Goal: Task Accomplishment & Management: Use online tool/utility

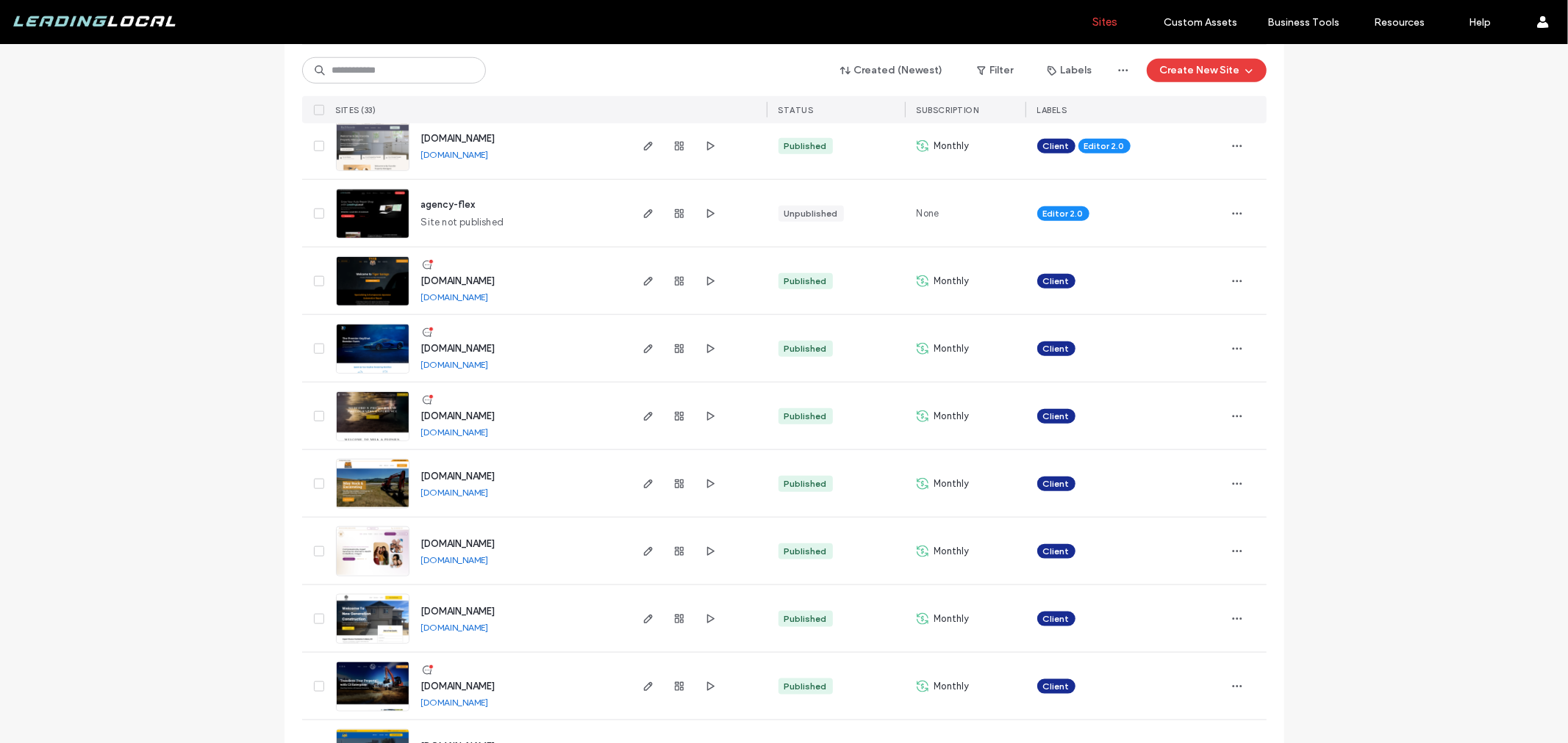
scroll to position [1633, 0]
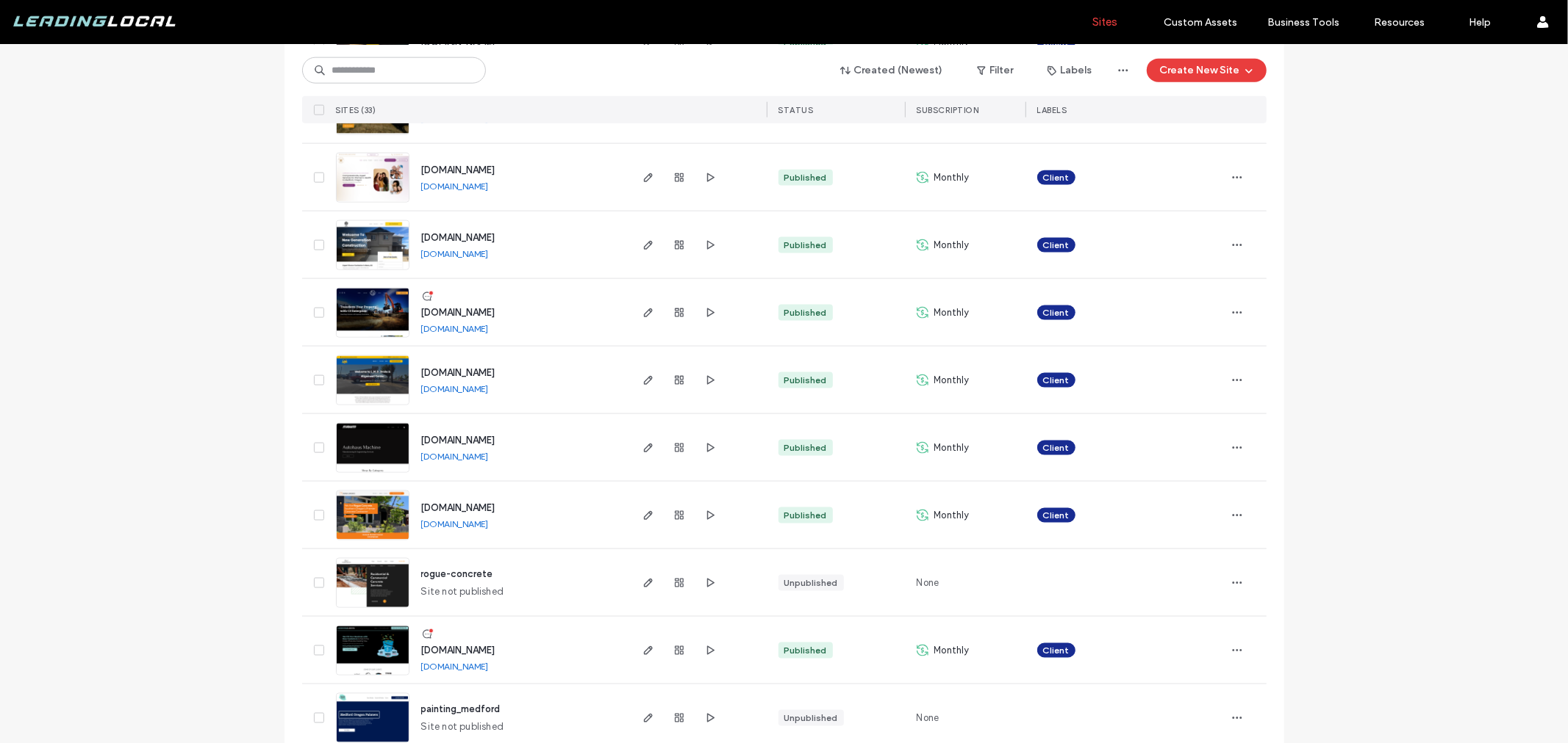
click at [488, 314] on span "www.c3enterprise.co" at bounding box center [458, 312] width 74 height 11
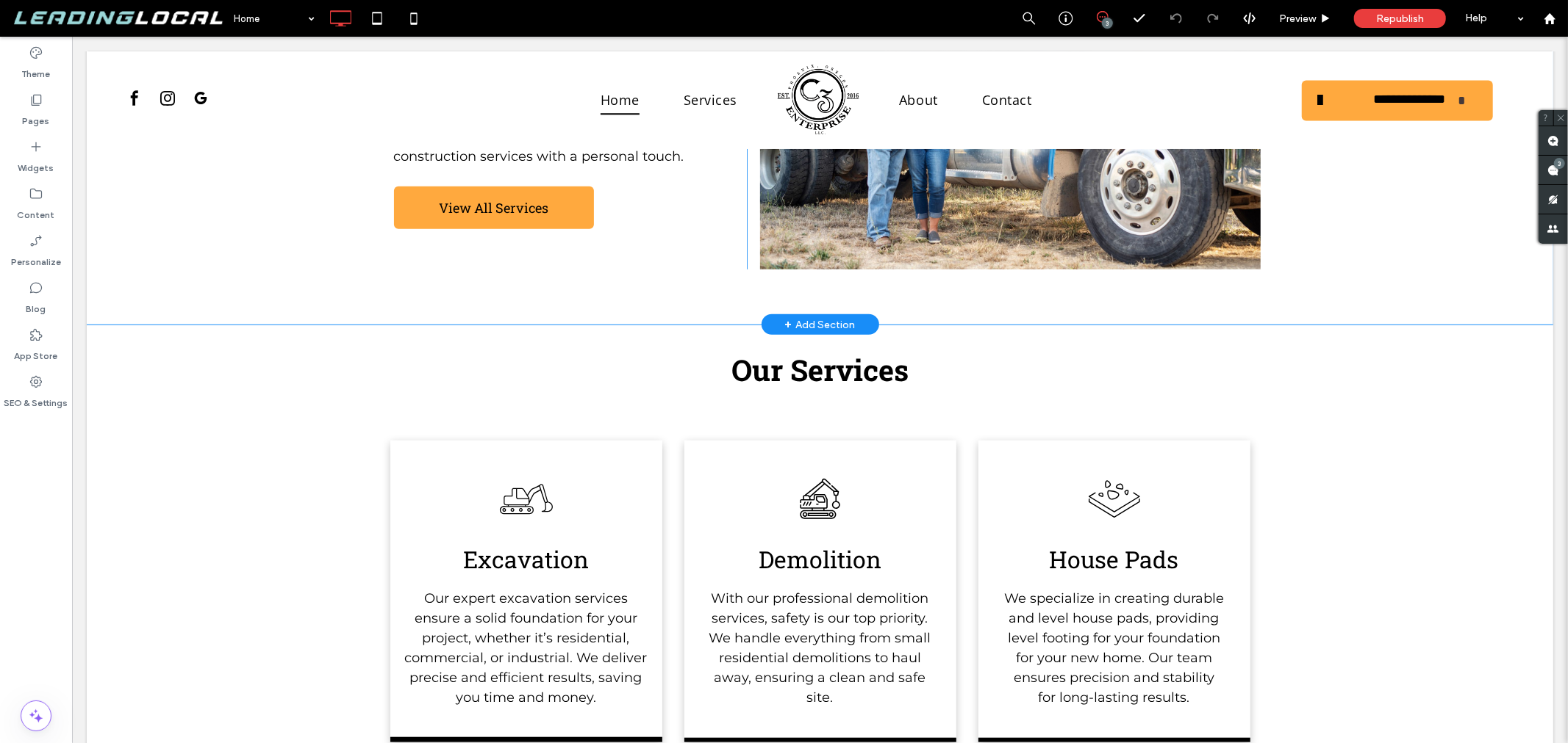
scroll to position [816, 0]
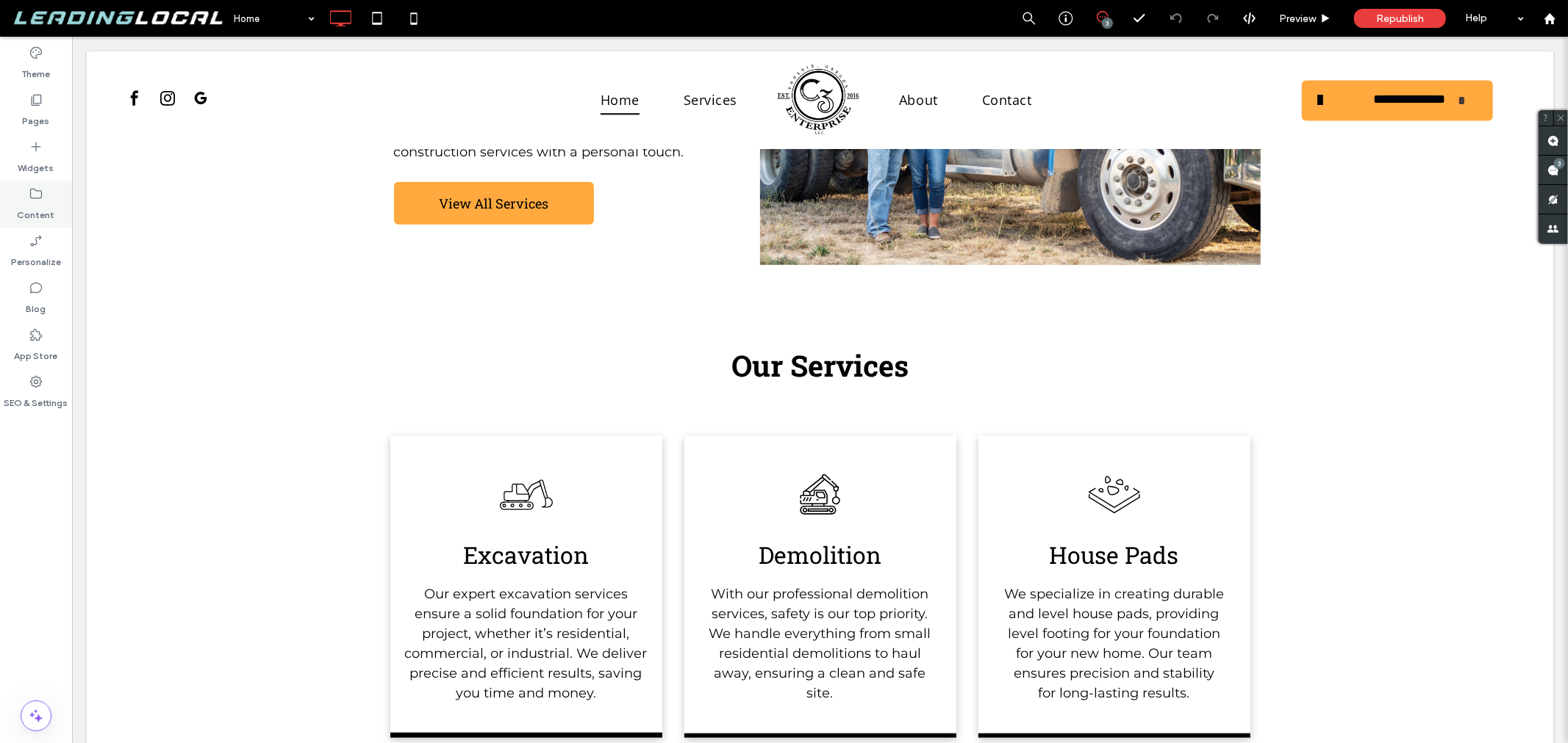
click at [49, 118] on div "Pages" at bounding box center [36, 110] width 72 height 47
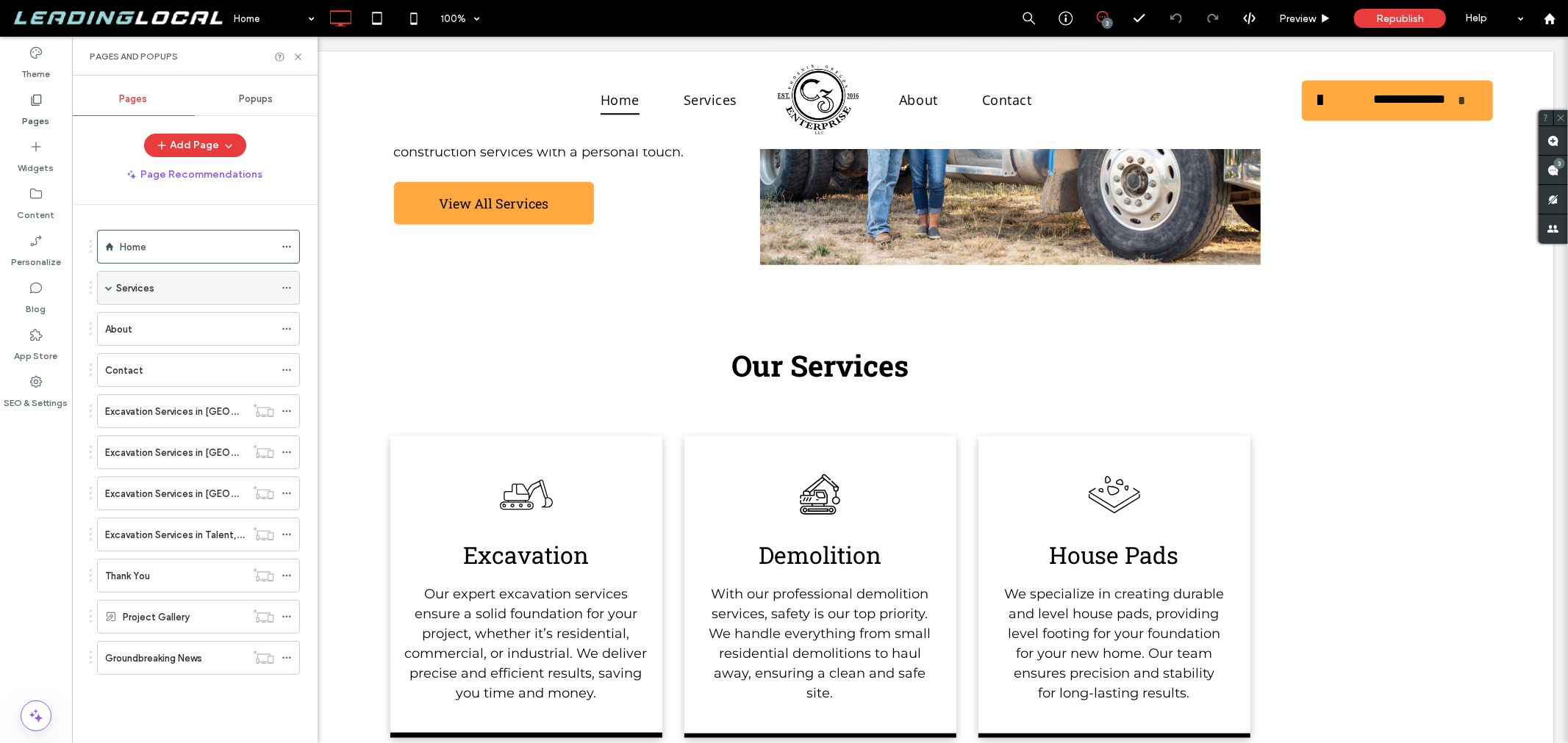
click at [108, 288] on span at bounding box center [108, 287] width 7 height 7
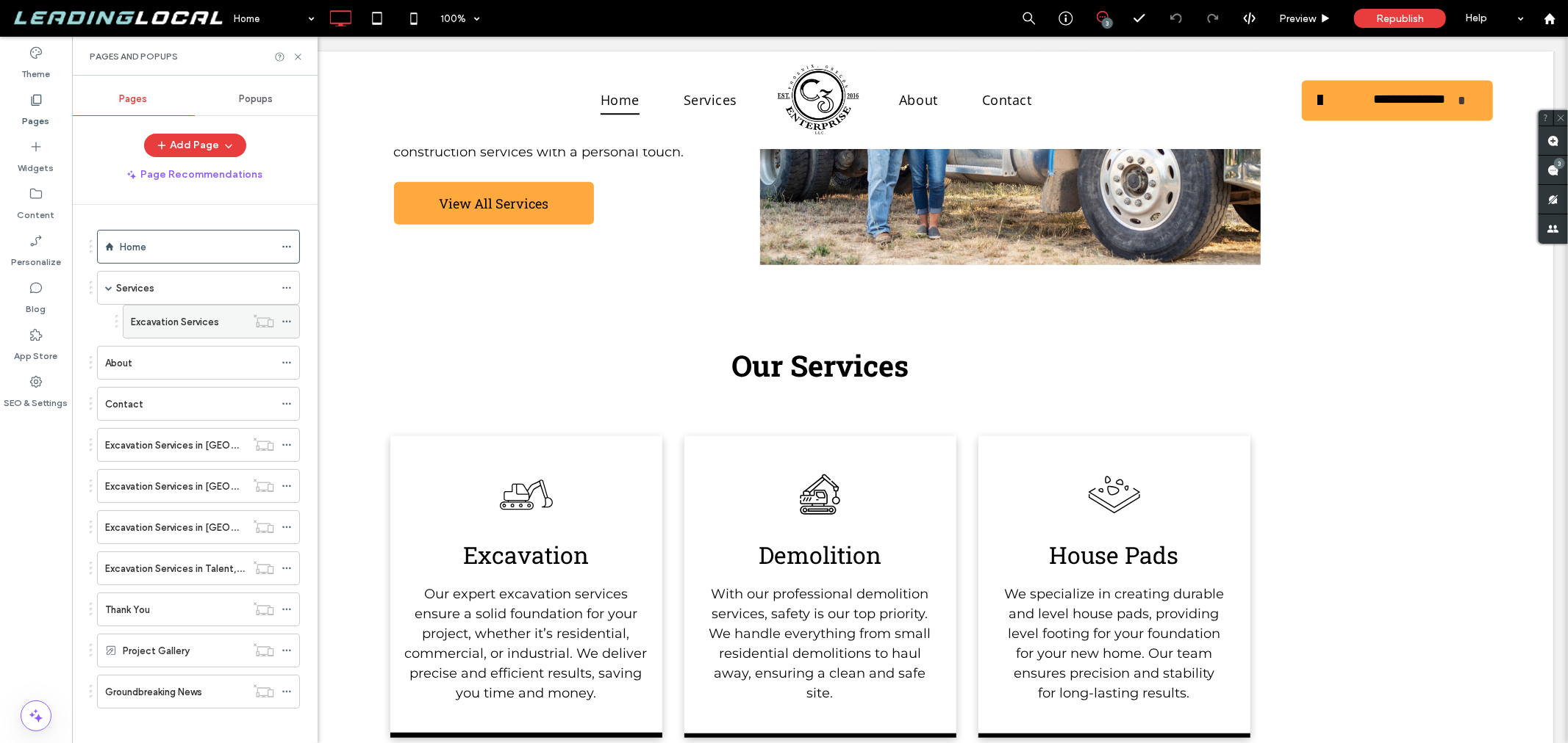
click at [172, 323] on label "Excavation Services" at bounding box center [174, 322] width 88 height 26
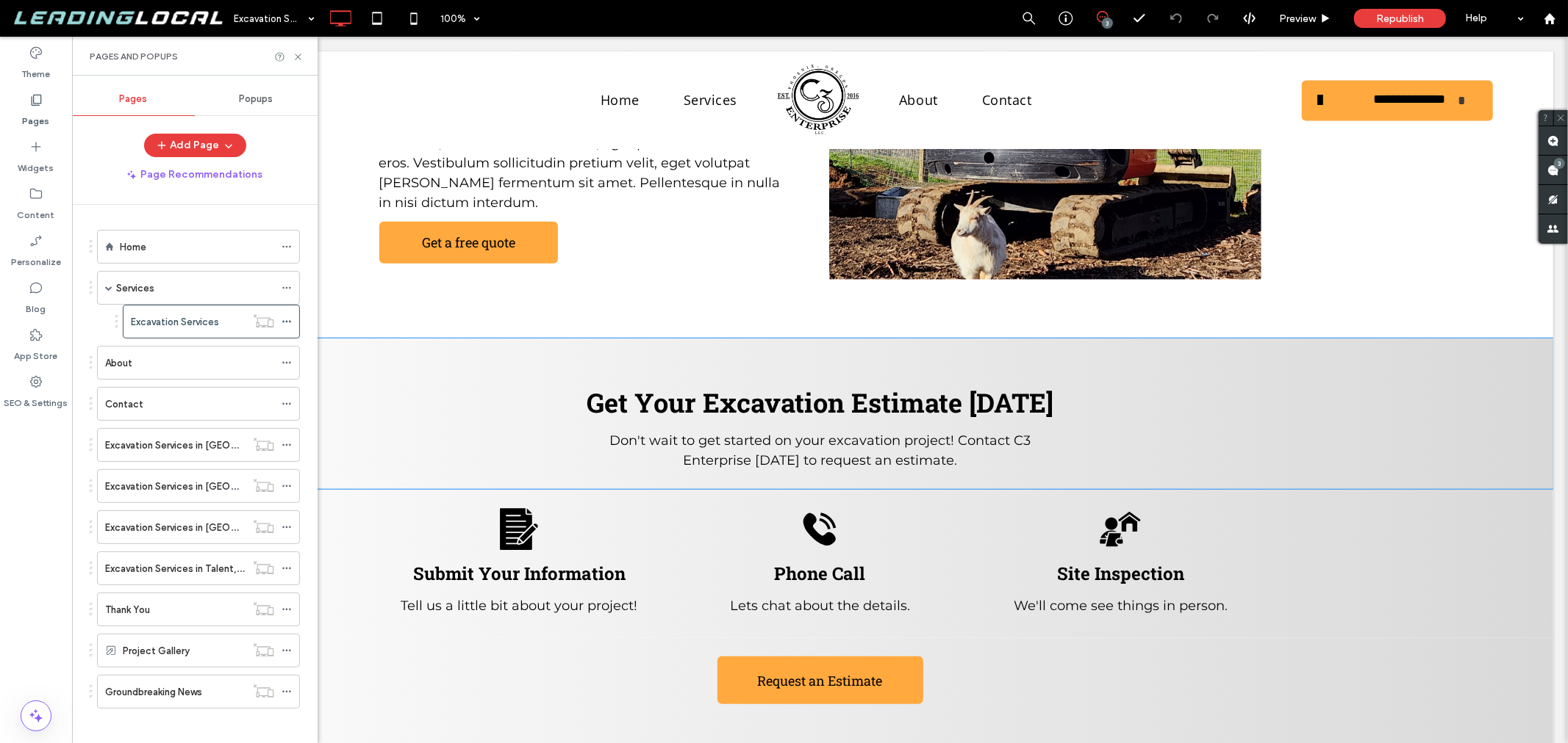
scroll to position [1142, 0]
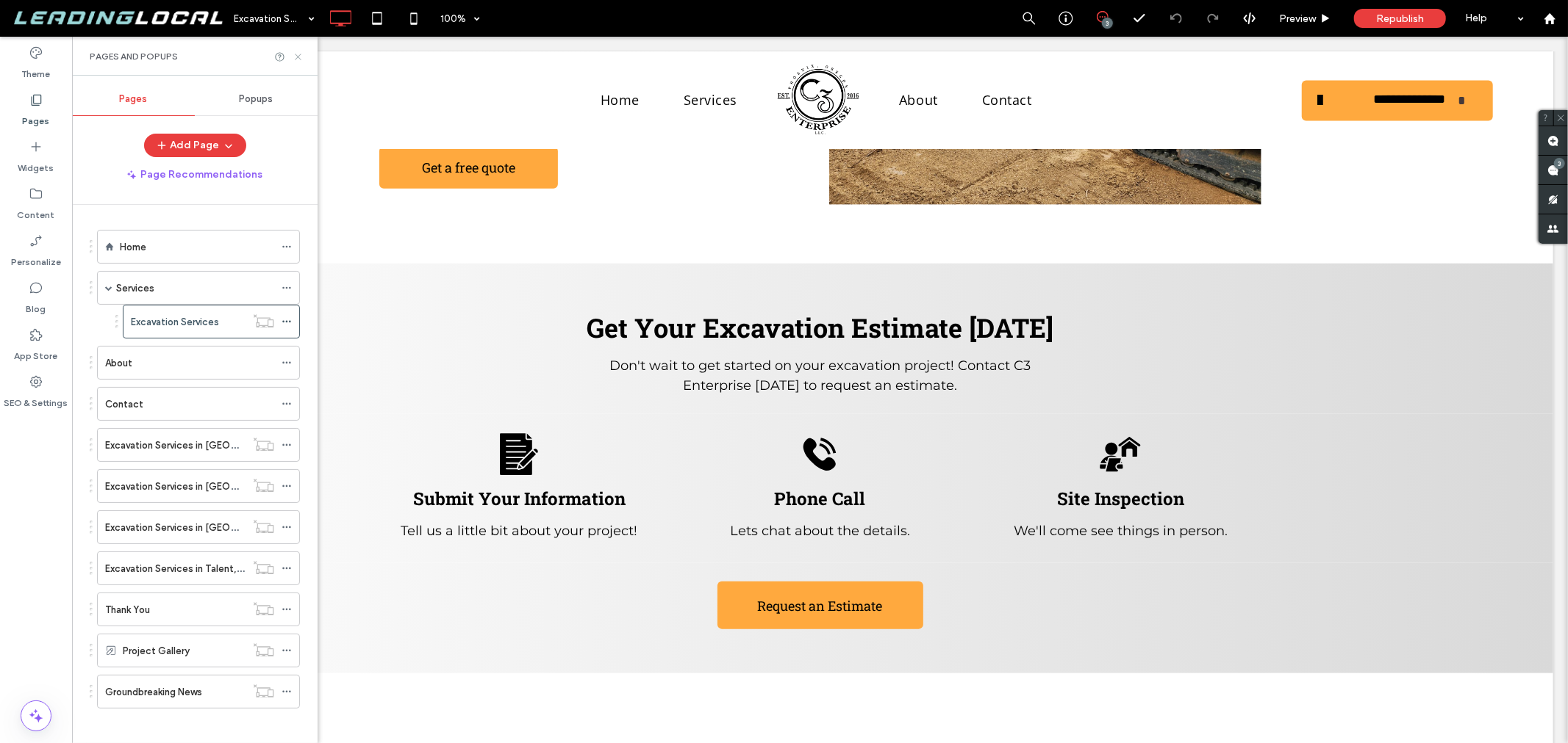
drag, startPoint x: 298, startPoint y: 60, endPoint x: 432, endPoint y: 245, distance: 228.4
click at [298, 60] on icon at bounding box center [297, 56] width 11 height 11
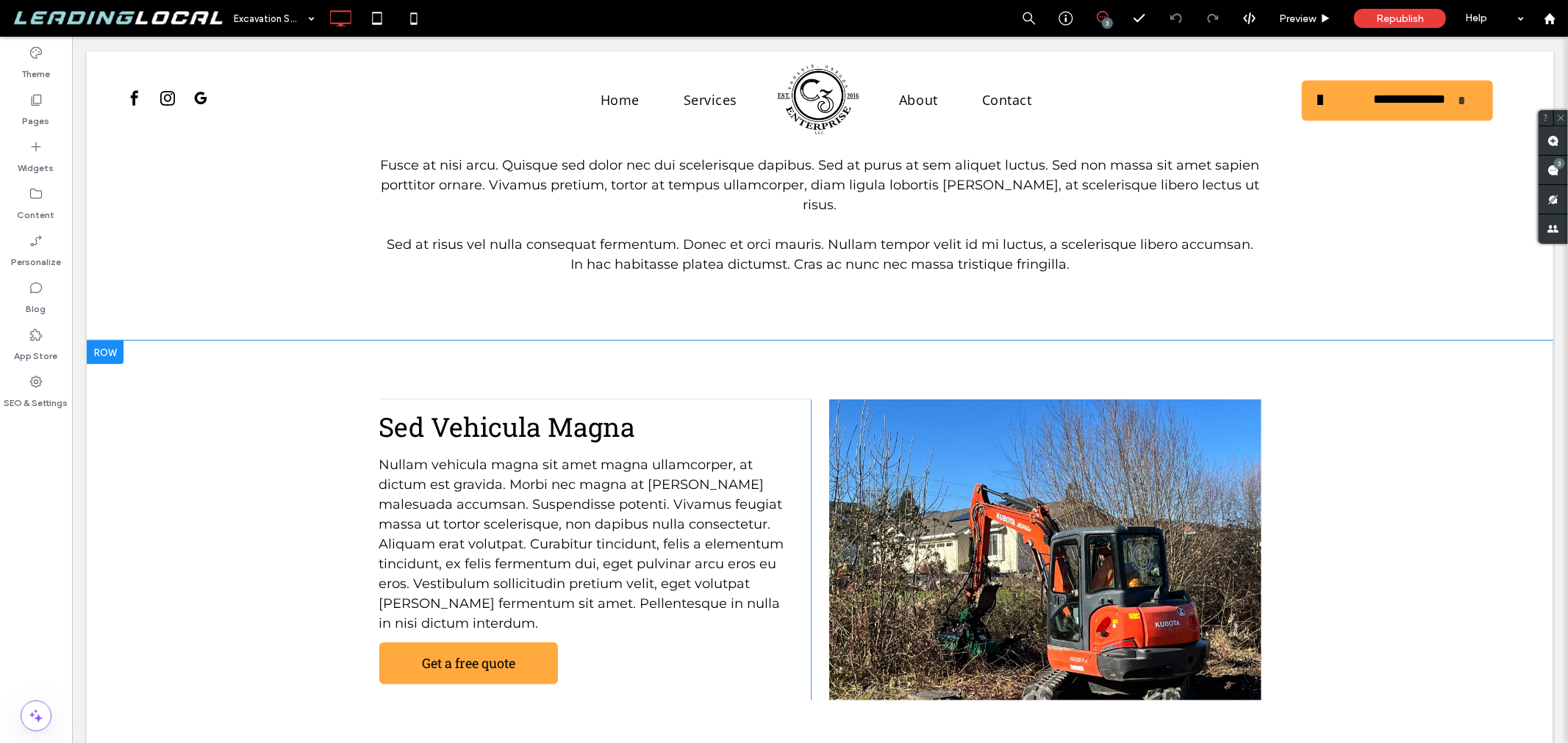
scroll to position [653, 0]
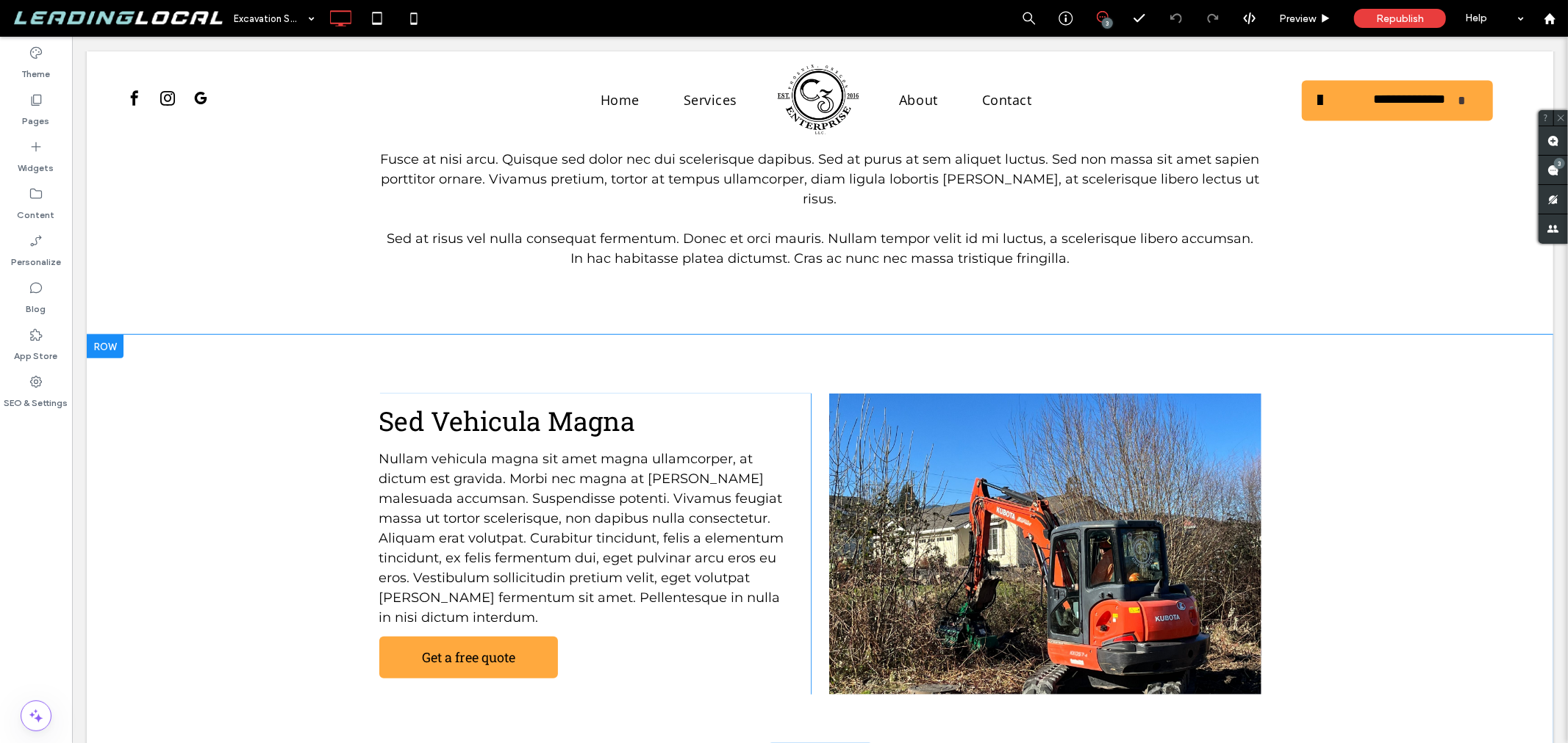
click at [937, 340] on div "Sed Vehicula Magna Nullam vehicula magna sit amet magna ullamcorper, at dictum …" at bounding box center [819, 543] width 1466 height 419
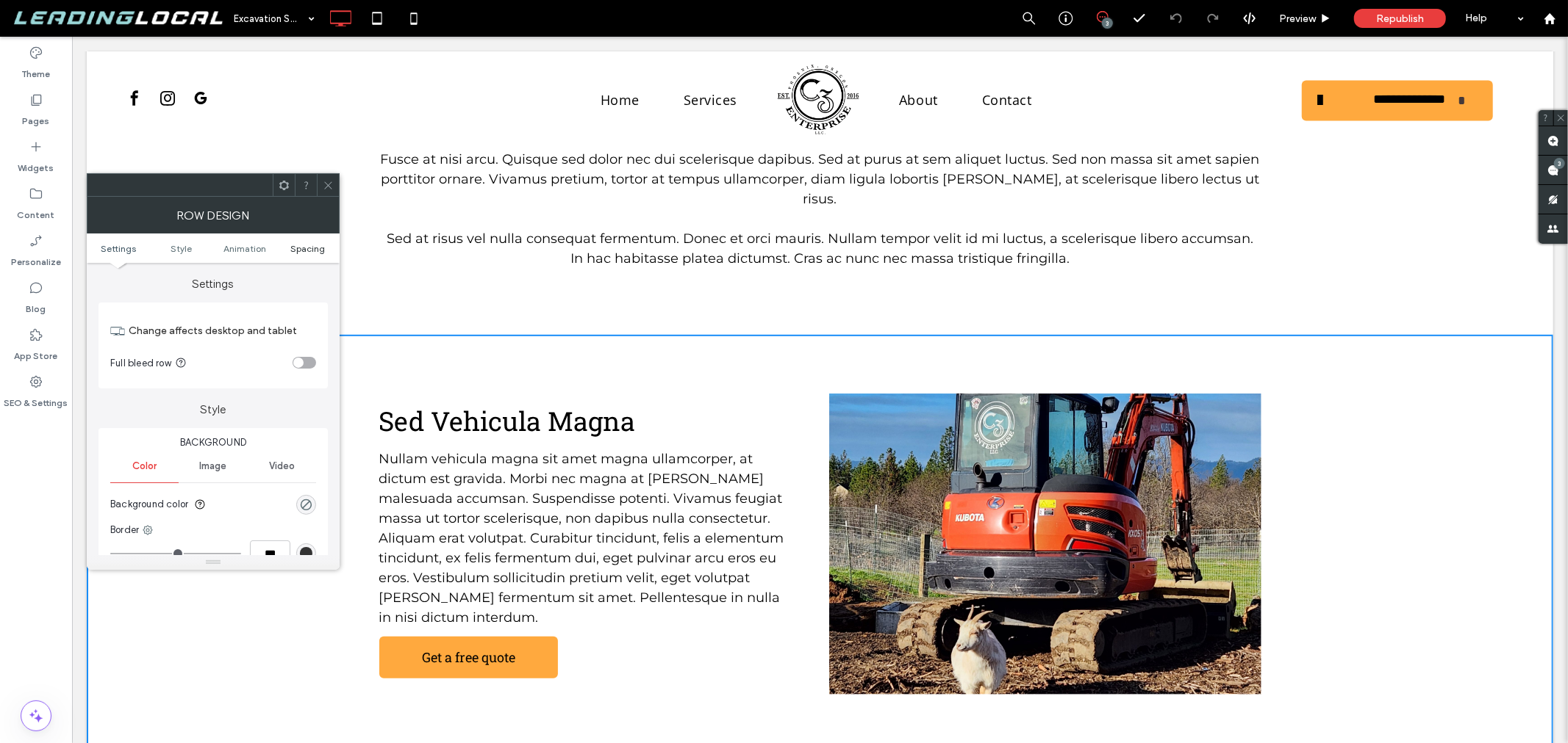
click at [314, 243] on span "Spacing" at bounding box center [307, 248] width 35 height 11
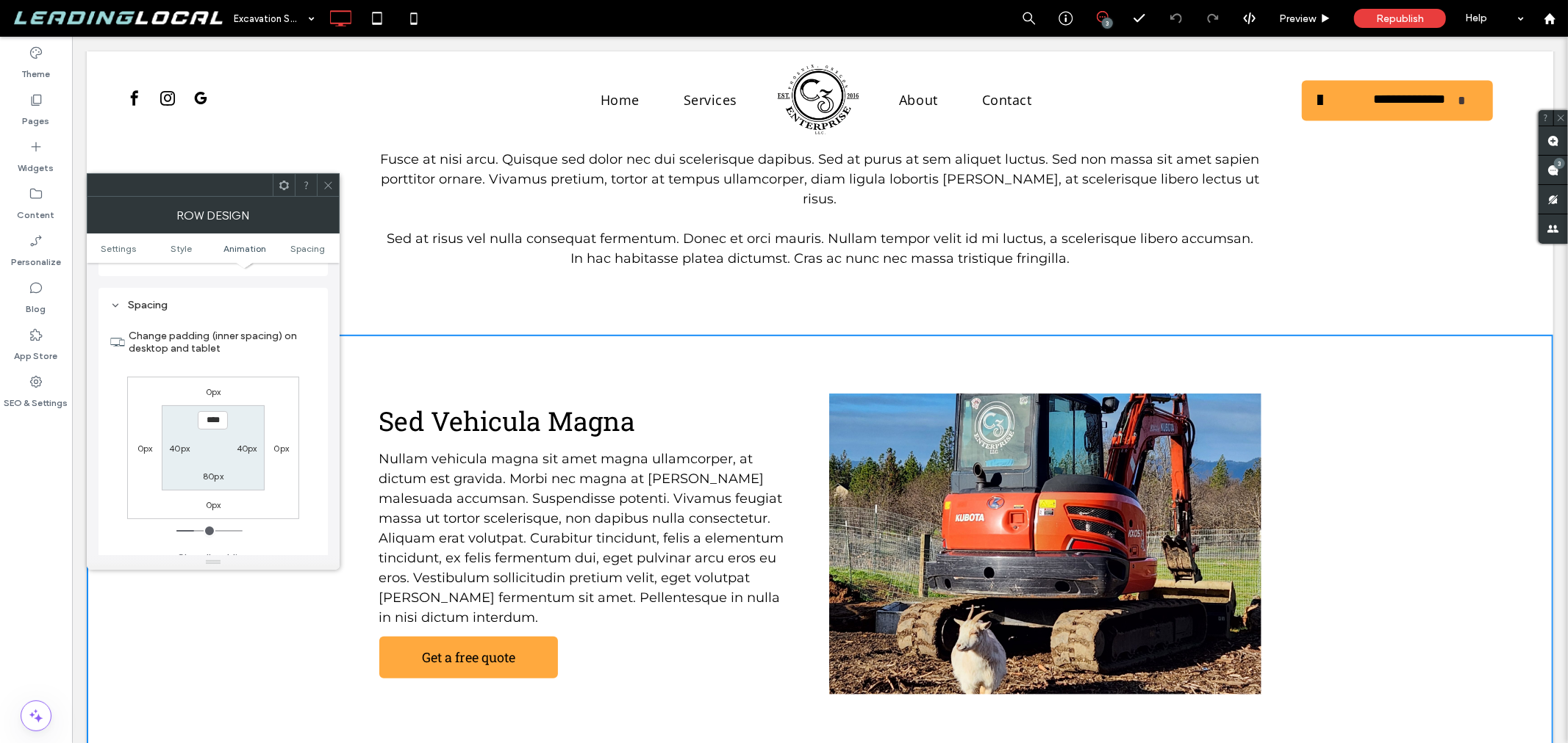
scroll to position [414, 0]
drag, startPoint x: 328, startPoint y: 189, endPoint x: 339, endPoint y: 229, distance: 41.5
click at [329, 189] on icon at bounding box center [328, 185] width 11 height 11
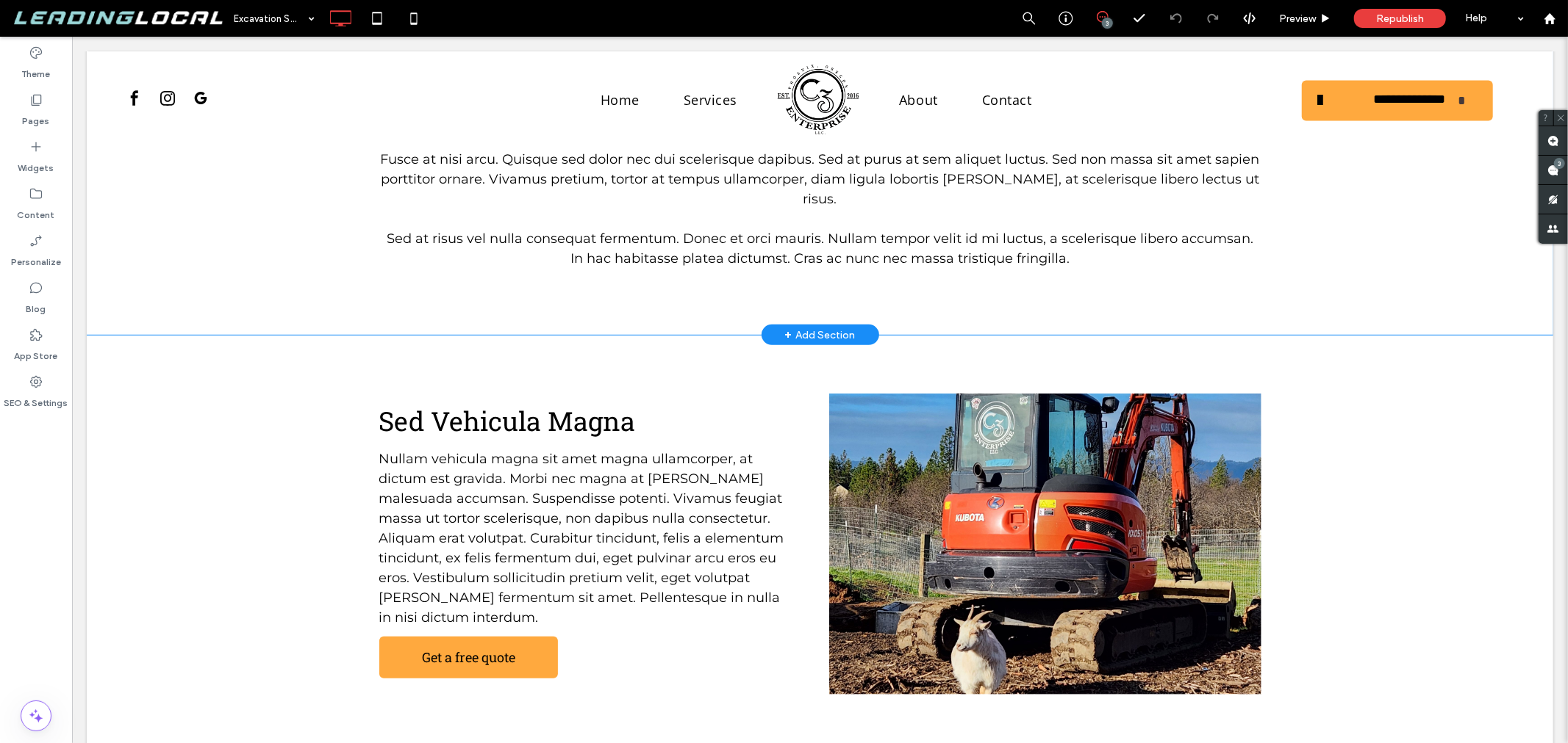
click at [401, 275] on div "Praesent quis orci sit amet ante Fusce at nisi arcu. Quisque sed dolor nec dui …" at bounding box center [819, 178] width 1466 height 313
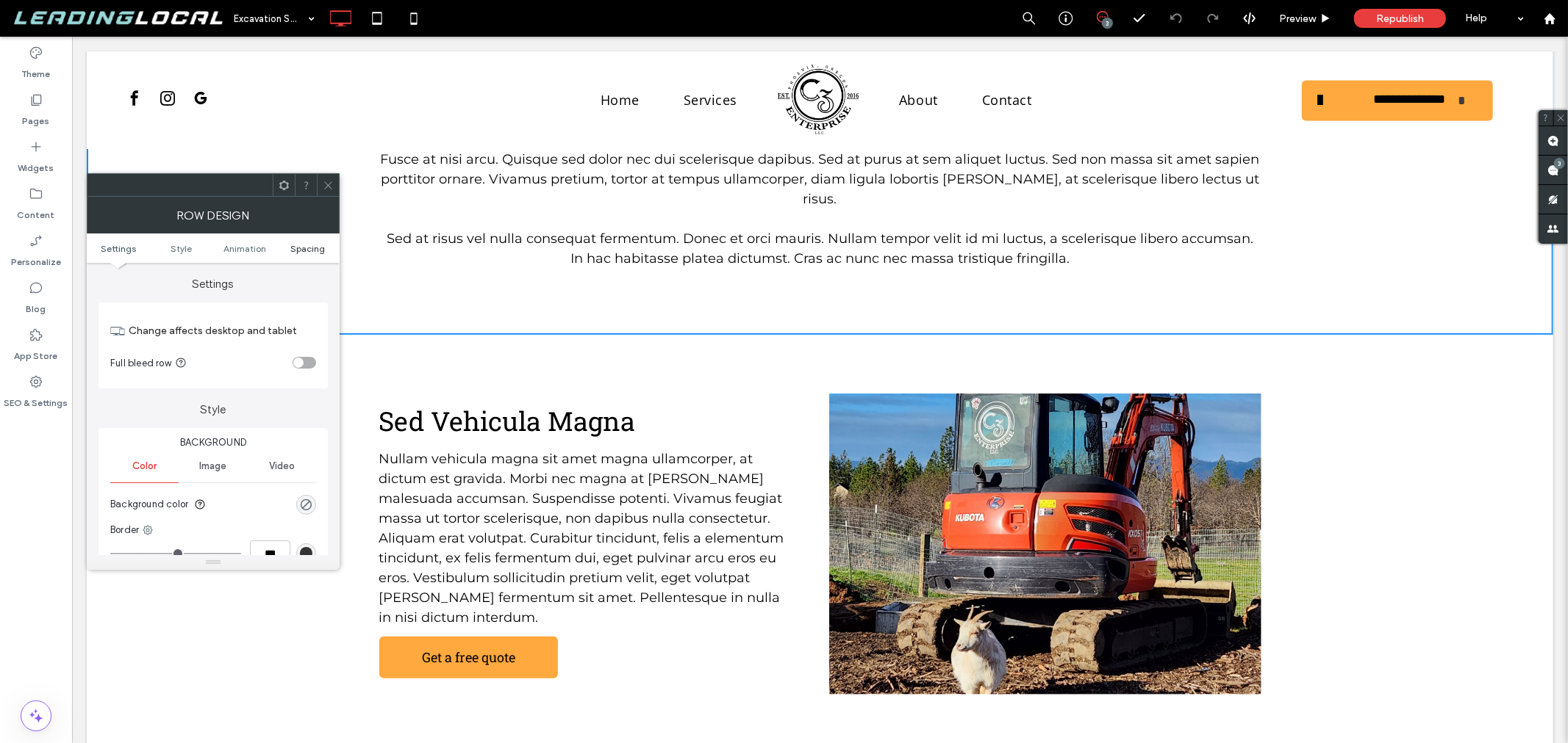
click at [308, 248] on span "Spacing" at bounding box center [307, 248] width 35 height 11
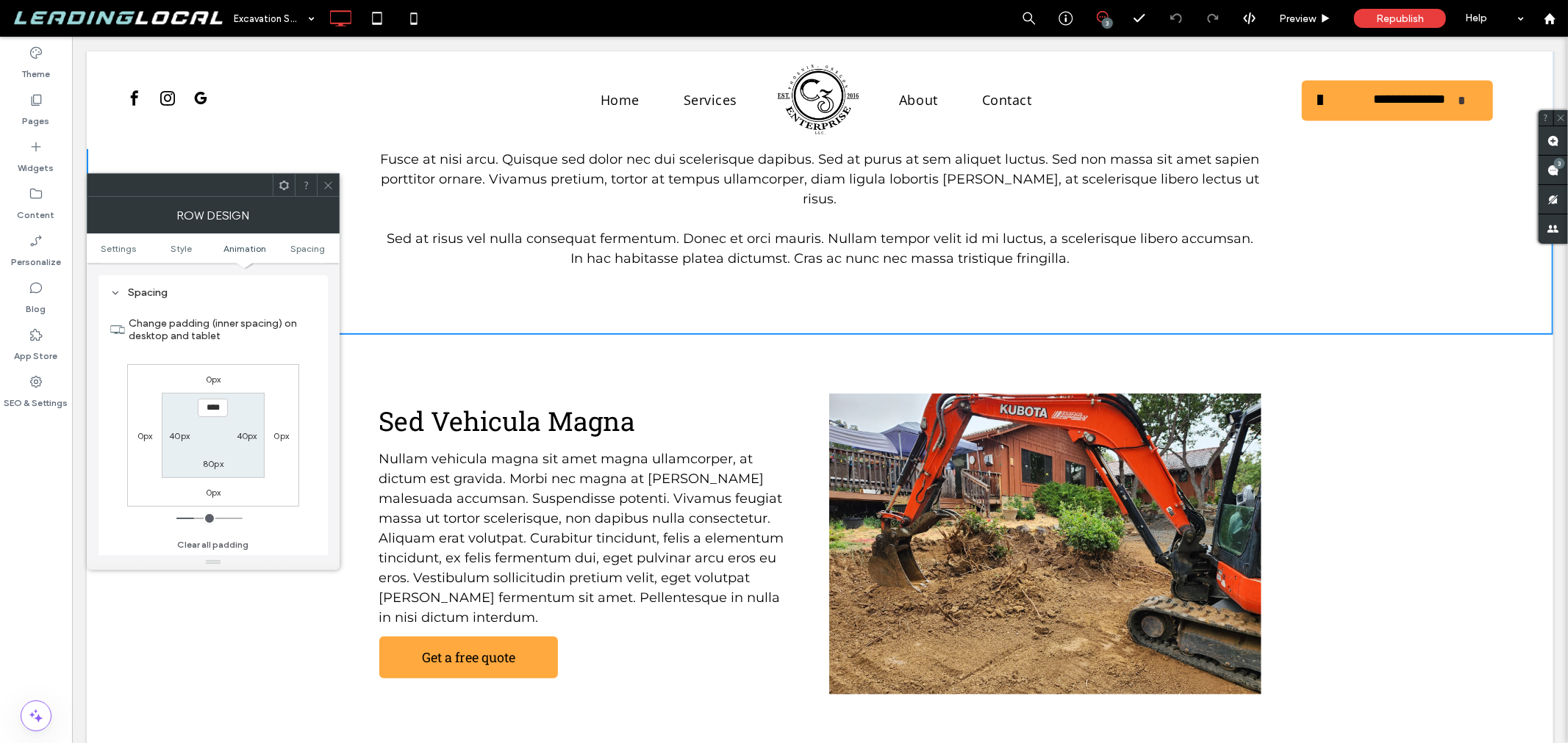
click at [329, 191] on span at bounding box center [328, 185] width 11 height 22
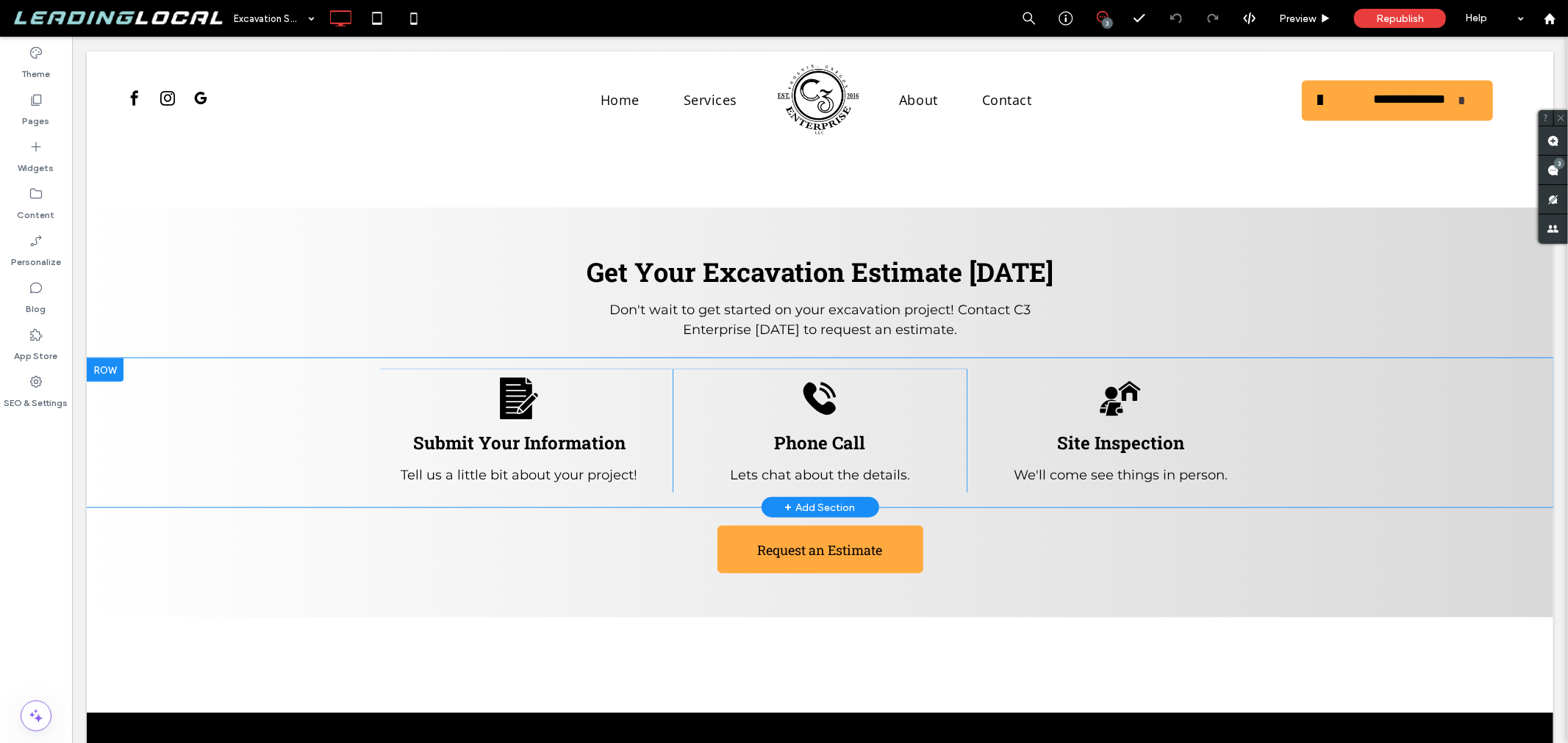
scroll to position [1306, 0]
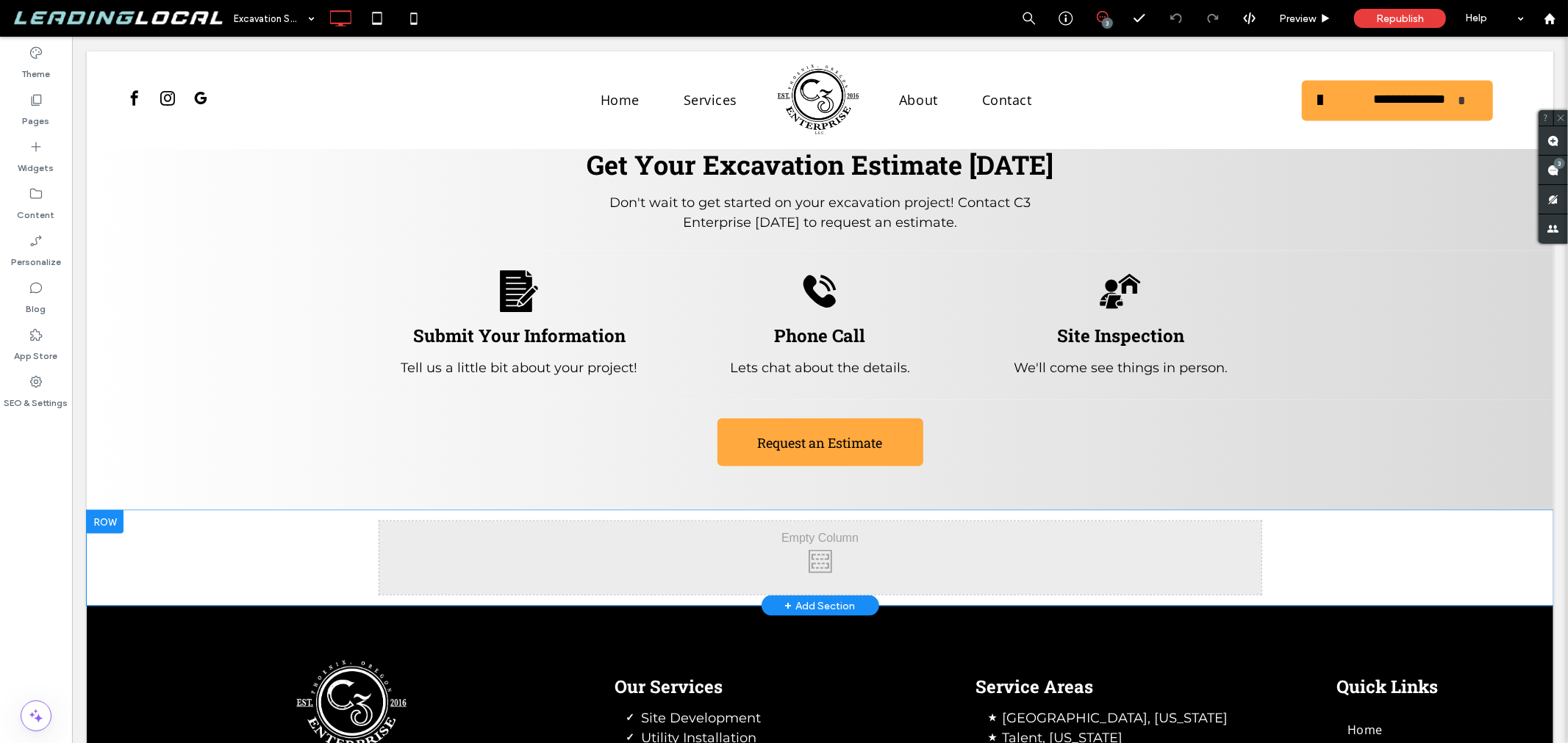
click at [1304, 510] on div "Click To Paste Row + Add Section" at bounding box center [819, 558] width 1466 height 95
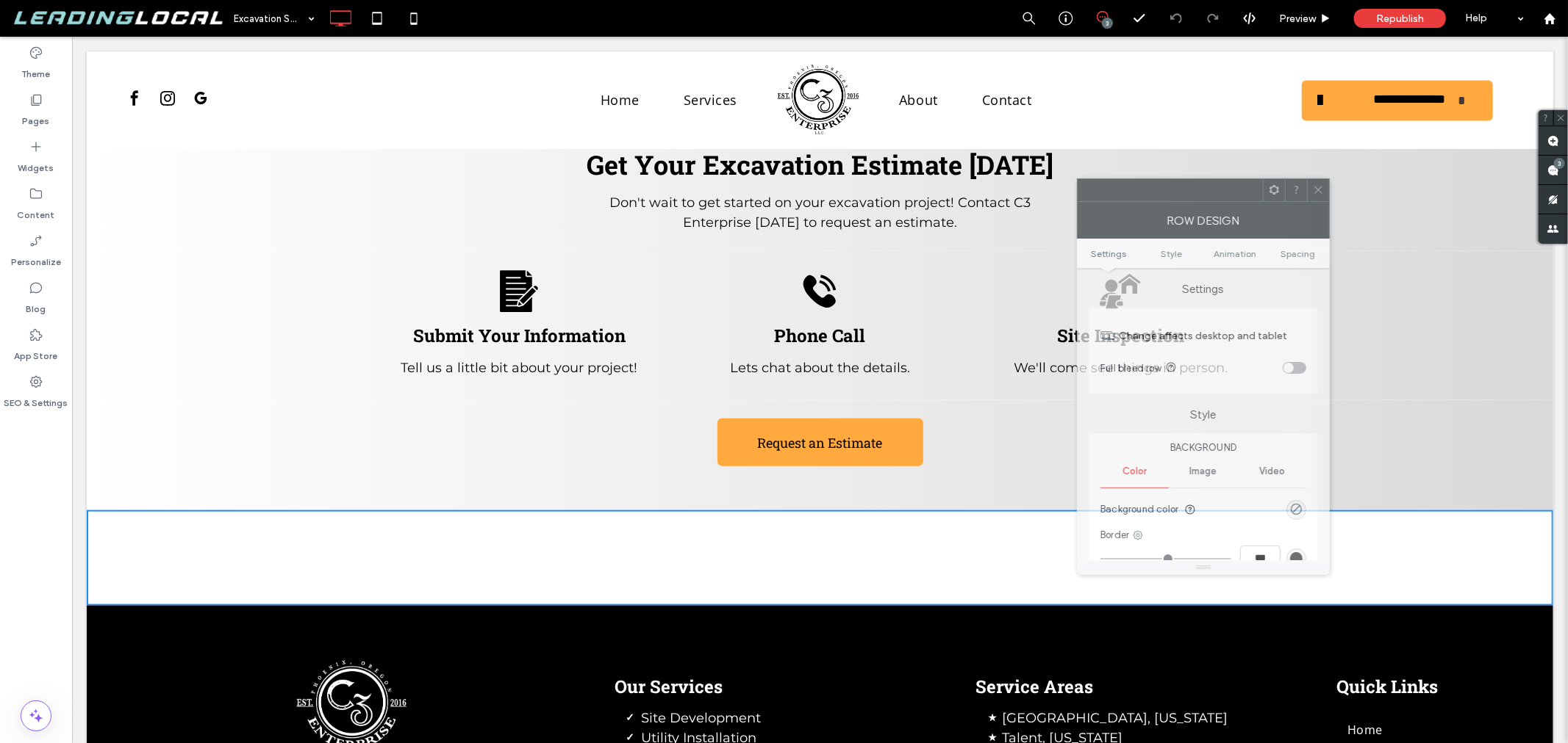
drag, startPoint x: 243, startPoint y: 191, endPoint x: 1401, endPoint y: 167, distance: 1158.2
click at [1263, 179] on div at bounding box center [1170, 190] width 185 height 22
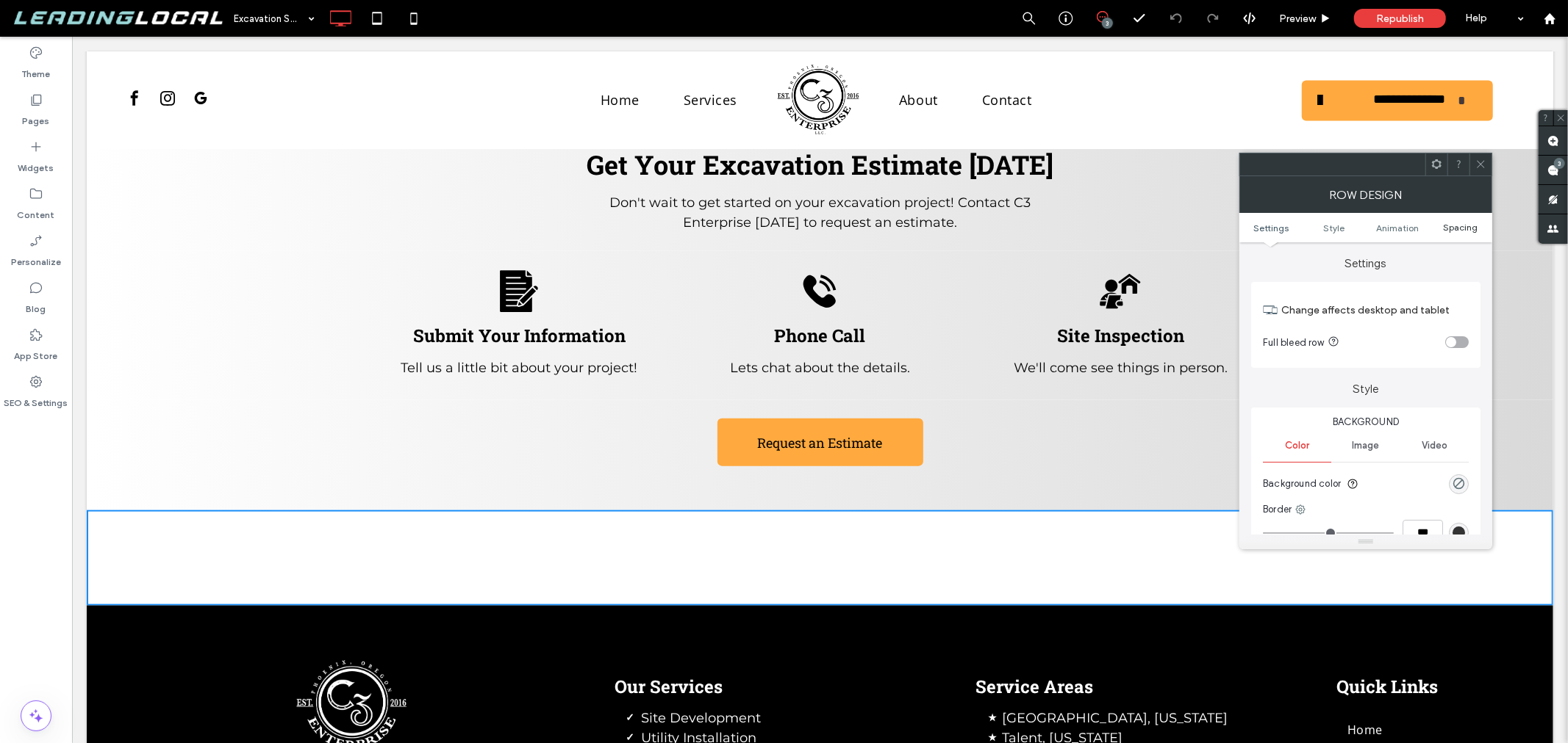
click at [1452, 226] on span "Spacing" at bounding box center [1460, 227] width 35 height 11
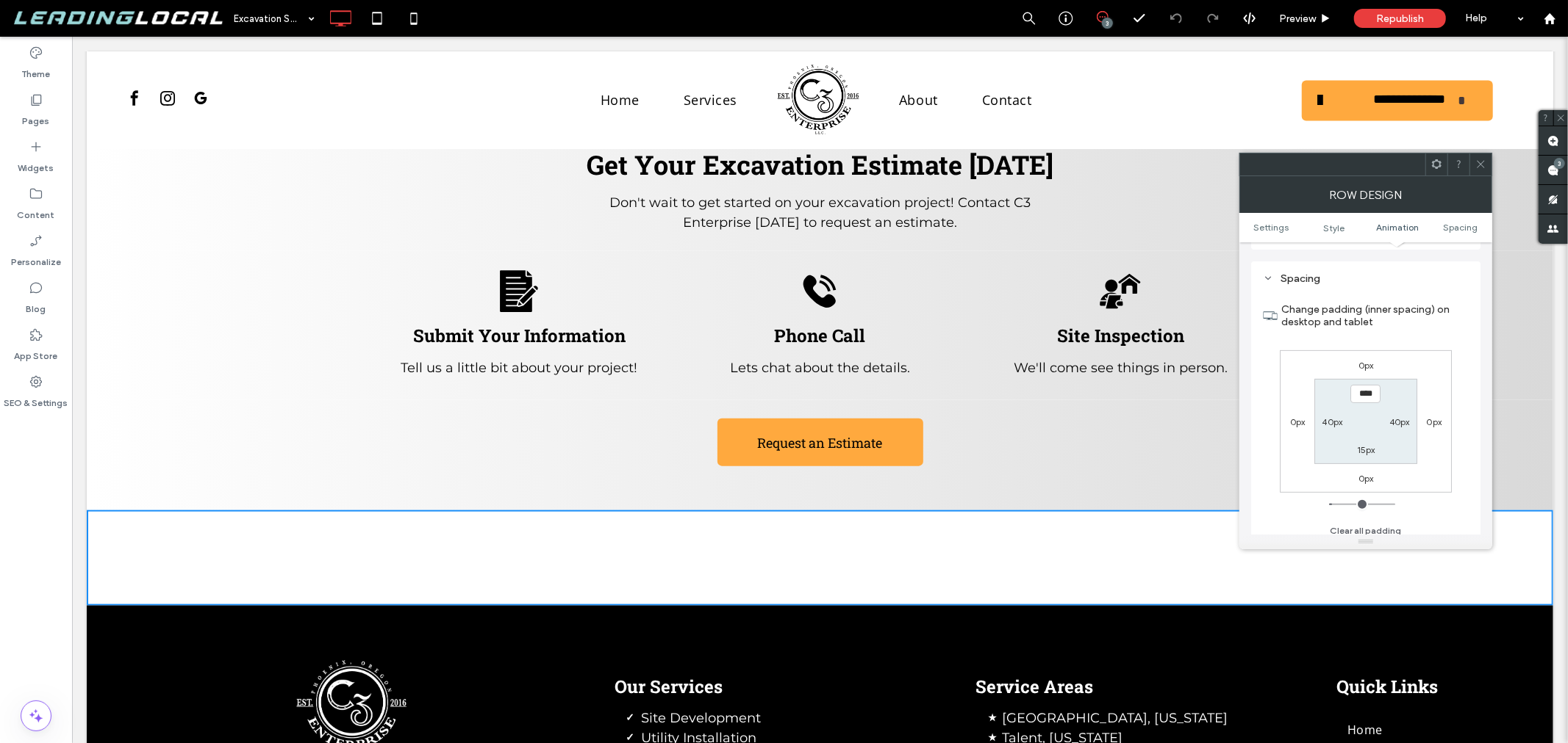
scroll to position [414, 0]
type input "****"
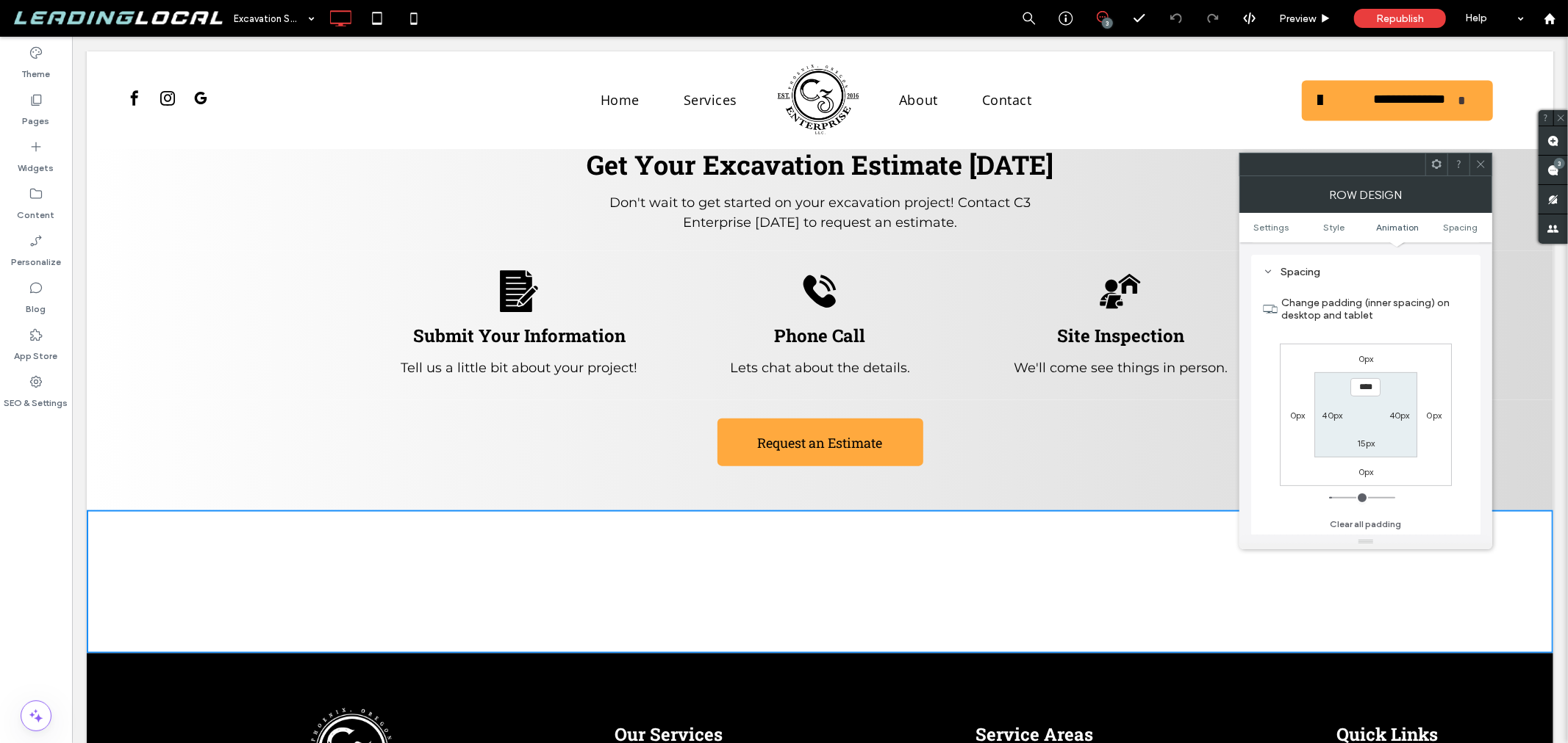
drag, startPoint x: 1392, startPoint y: 429, endPoint x: 1367, endPoint y: 446, distance: 30.2
click at [1392, 430] on section "**** 40px 15px 40px" at bounding box center [1365, 414] width 102 height 84
click at [1365, 446] on label "15px" at bounding box center [1366, 443] width 19 height 11
type input "**"
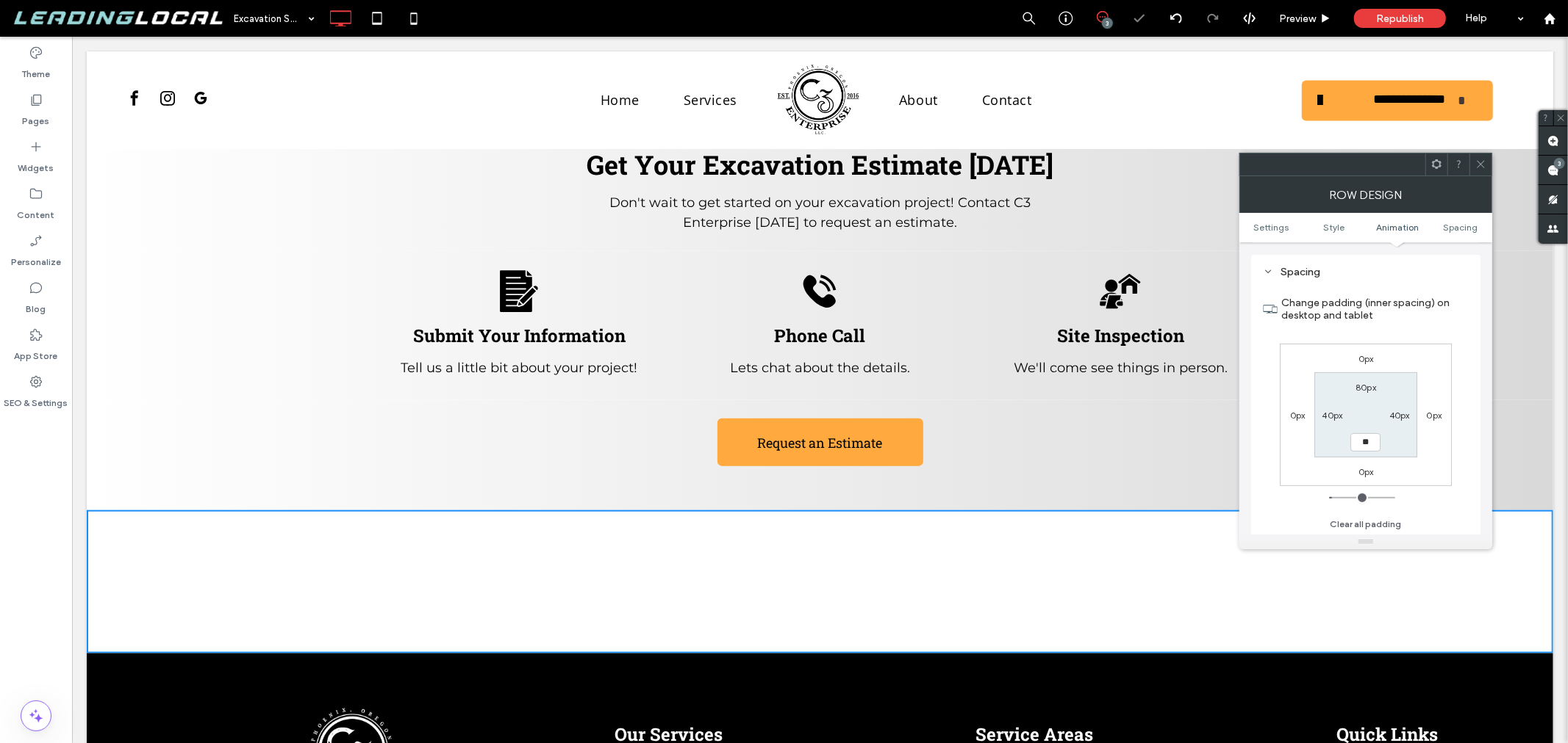
type input "**"
type input "****"
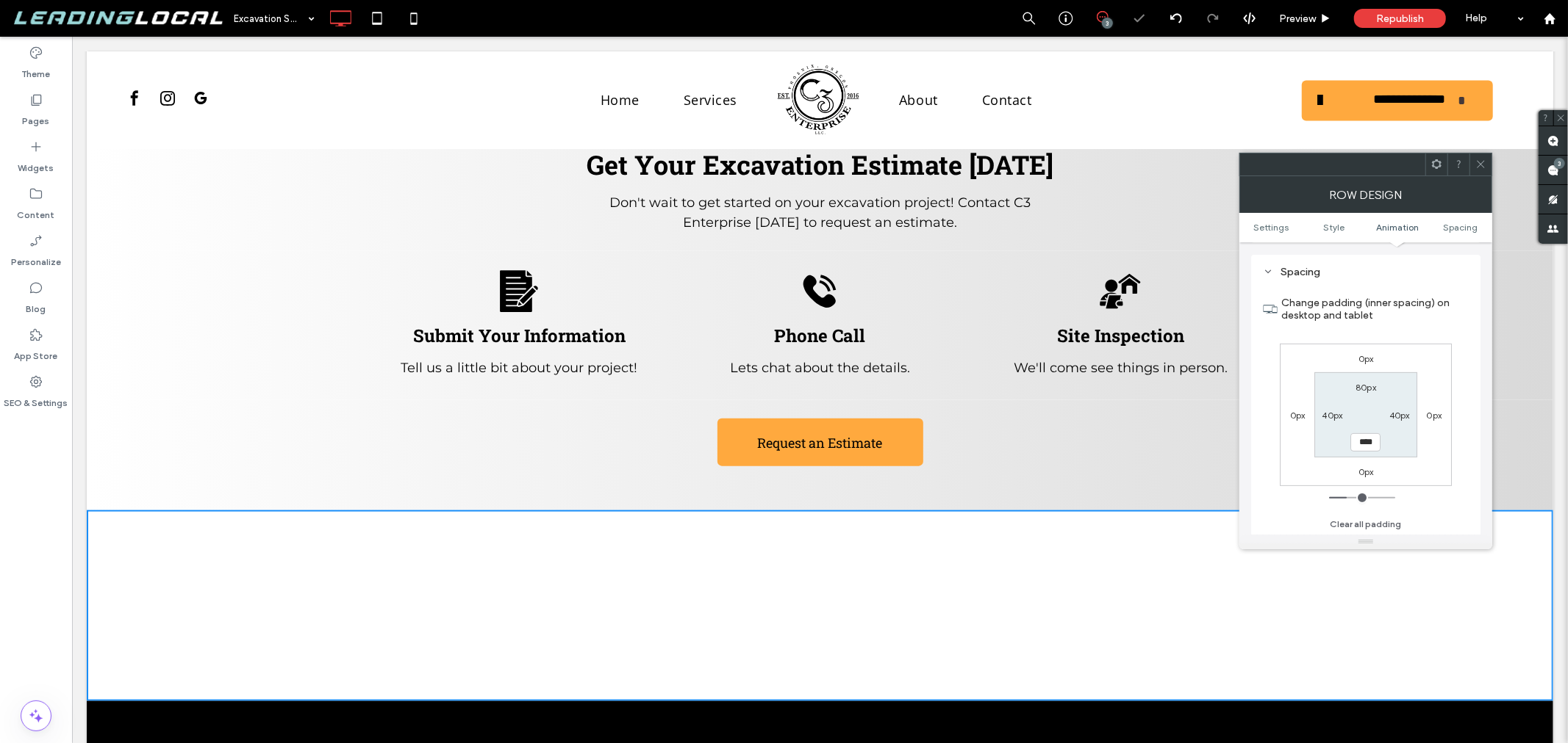
click at [1428, 480] on div "0px 0px 0px 0px 80px 40px **** 40px" at bounding box center [1366, 415] width 172 height 143
click at [1488, 165] on div at bounding box center [1480, 164] width 22 height 22
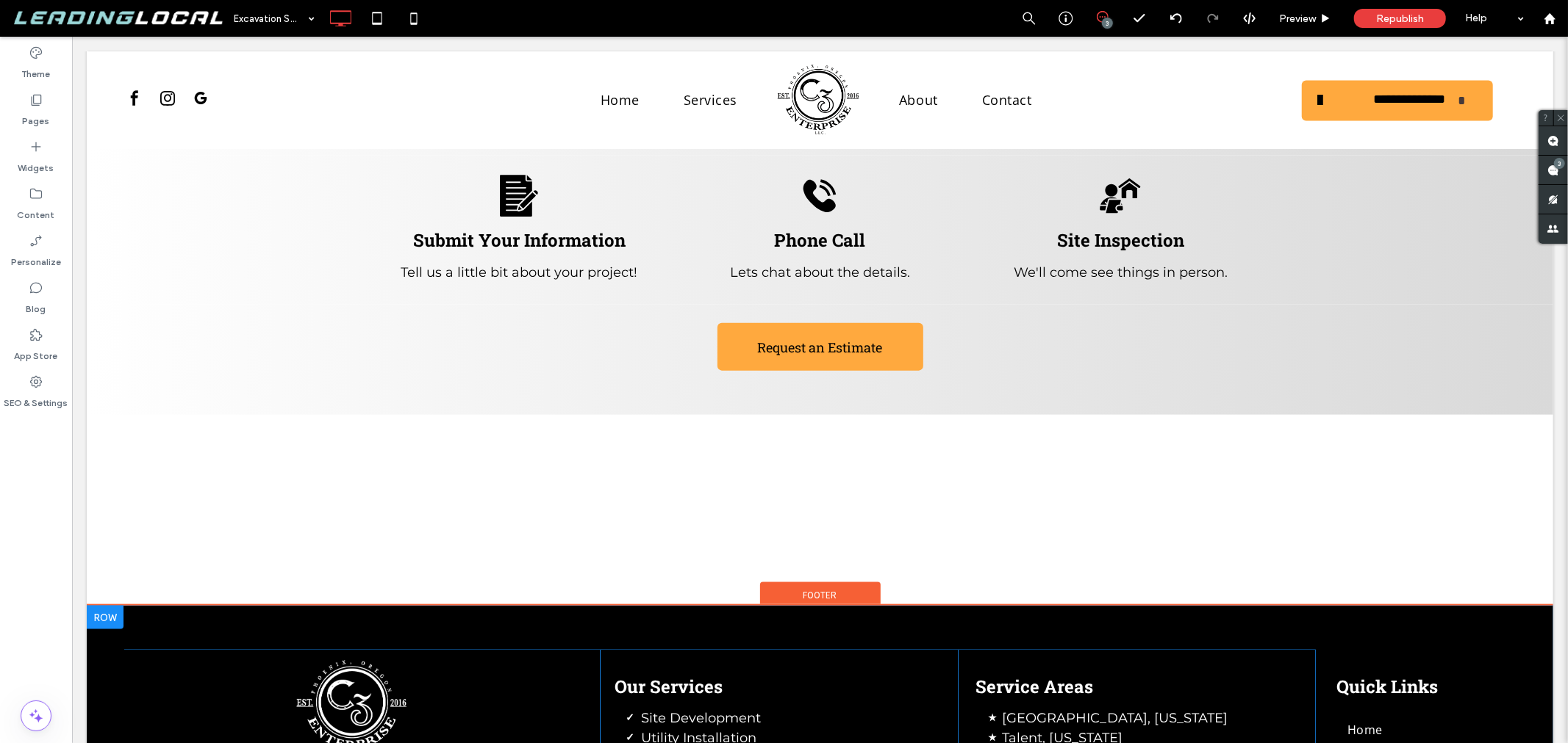
scroll to position [1722, 0]
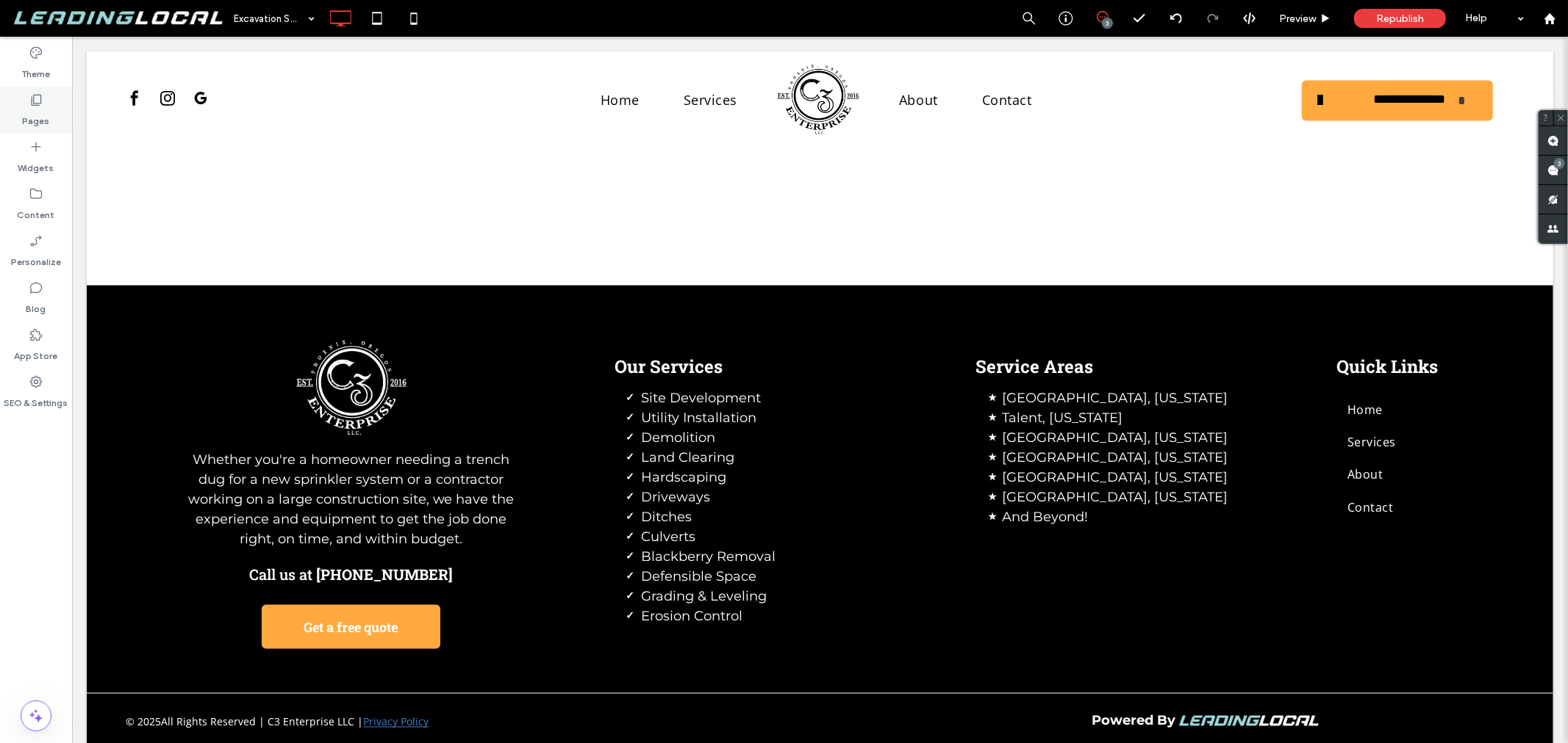
click at [31, 118] on label "Pages" at bounding box center [36, 117] width 27 height 21
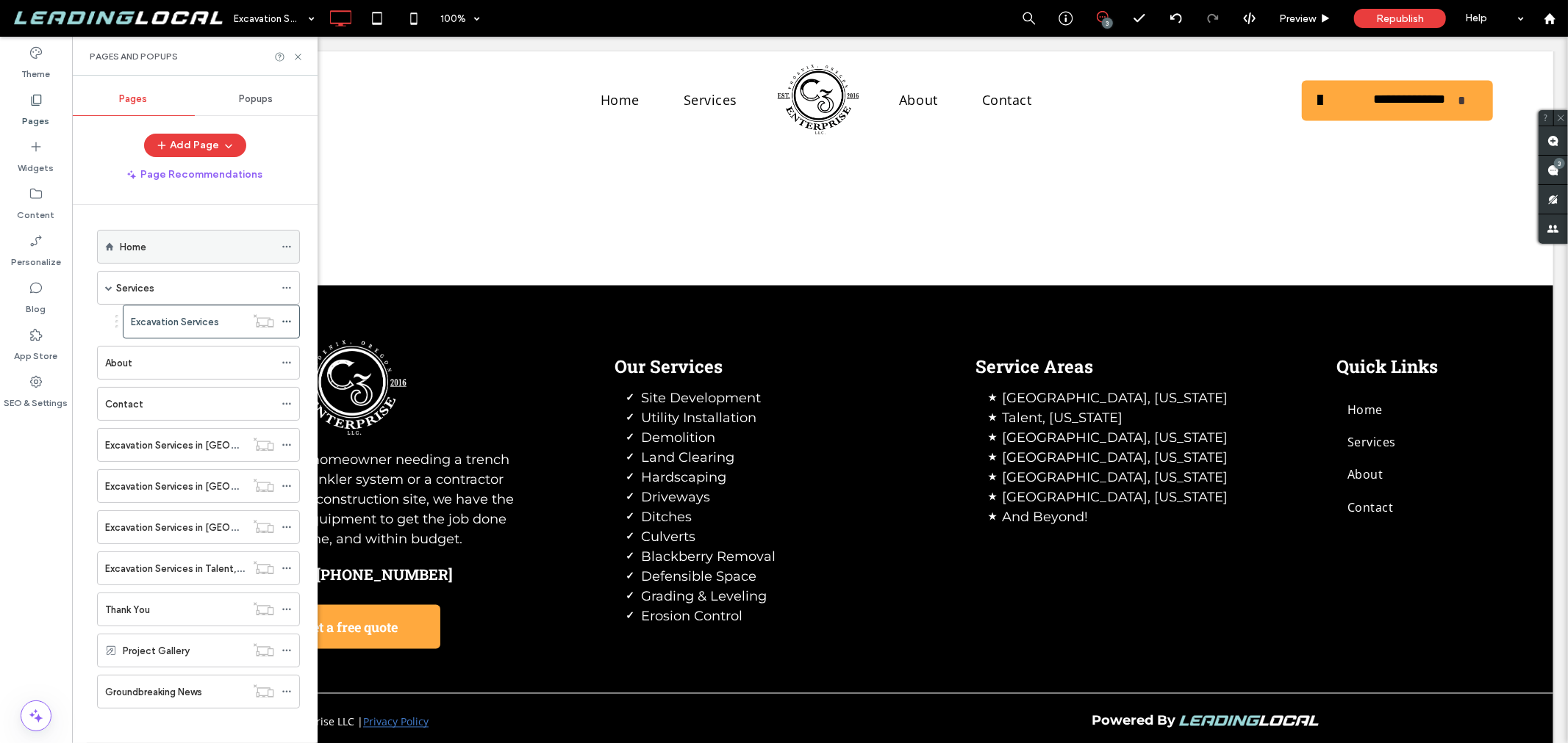
click at [152, 251] on div "Home" at bounding box center [197, 248] width 155 height 16
click at [297, 55] on use at bounding box center [297, 56] width 6 height 6
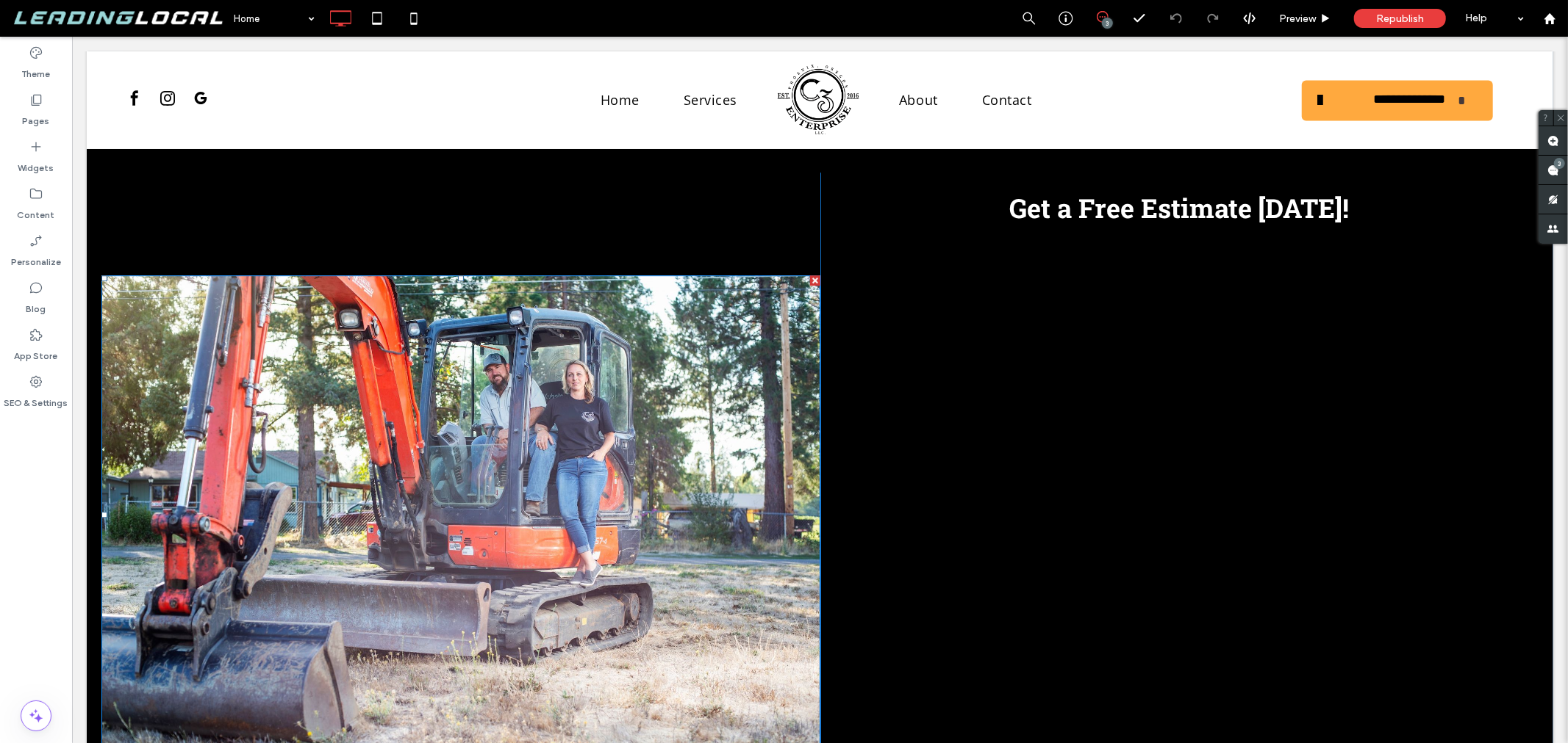
scroll to position [3328, 0]
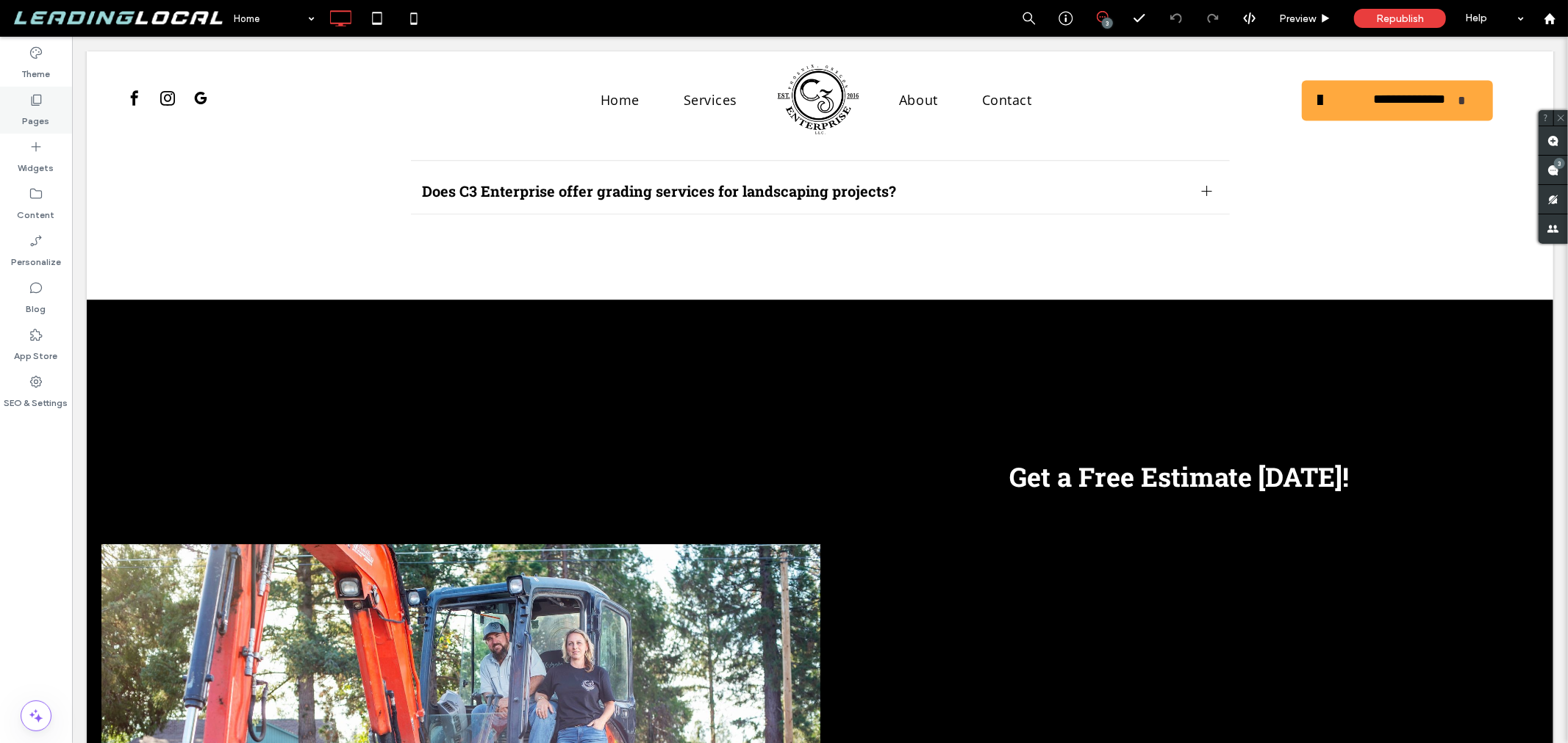
drag, startPoint x: 52, startPoint y: 97, endPoint x: 66, endPoint y: 126, distance: 32.2
click at [47, 97] on div "Pages" at bounding box center [36, 110] width 72 height 47
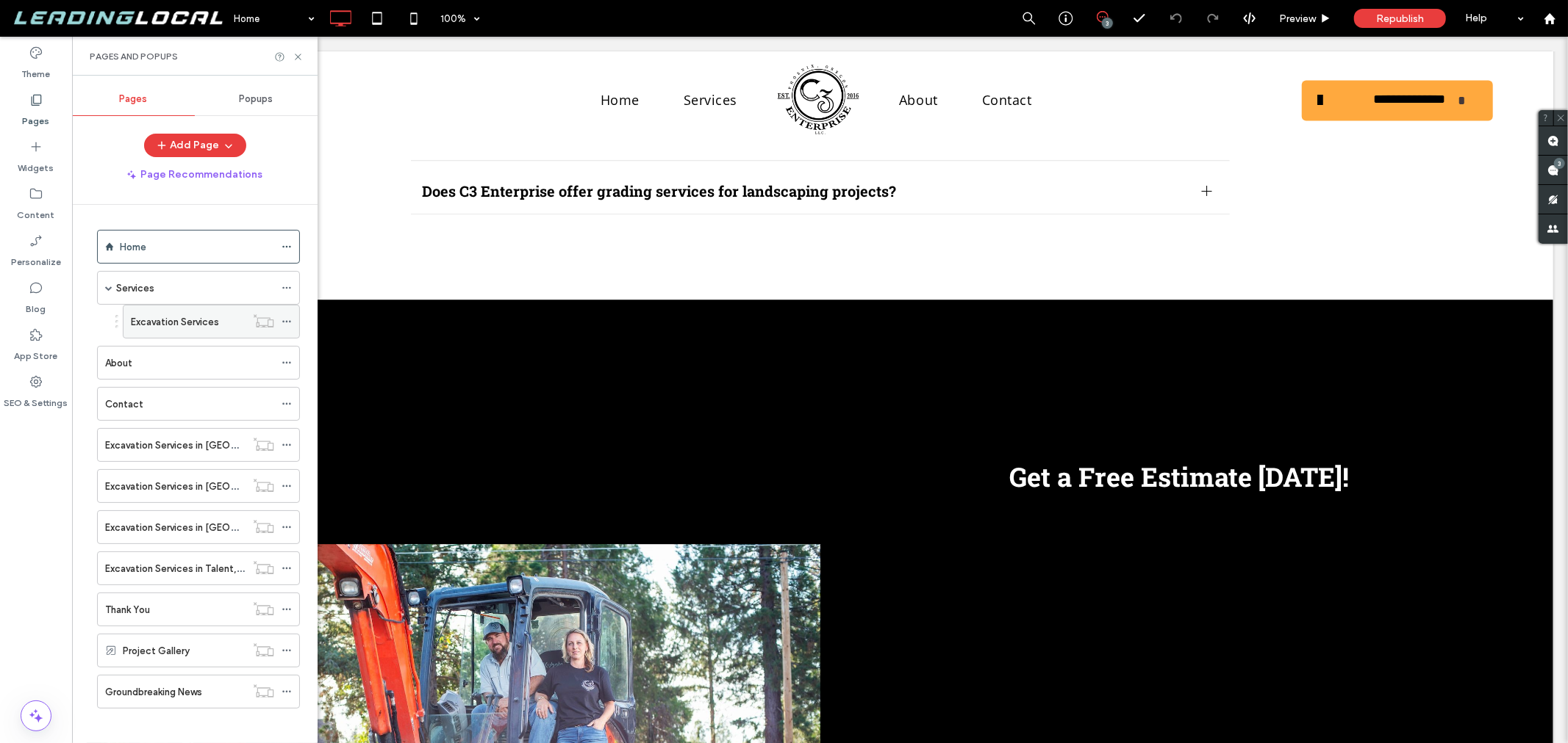
click at [209, 324] on label "Excavation Services" at bounding box center [174, 322] width 88 height 26
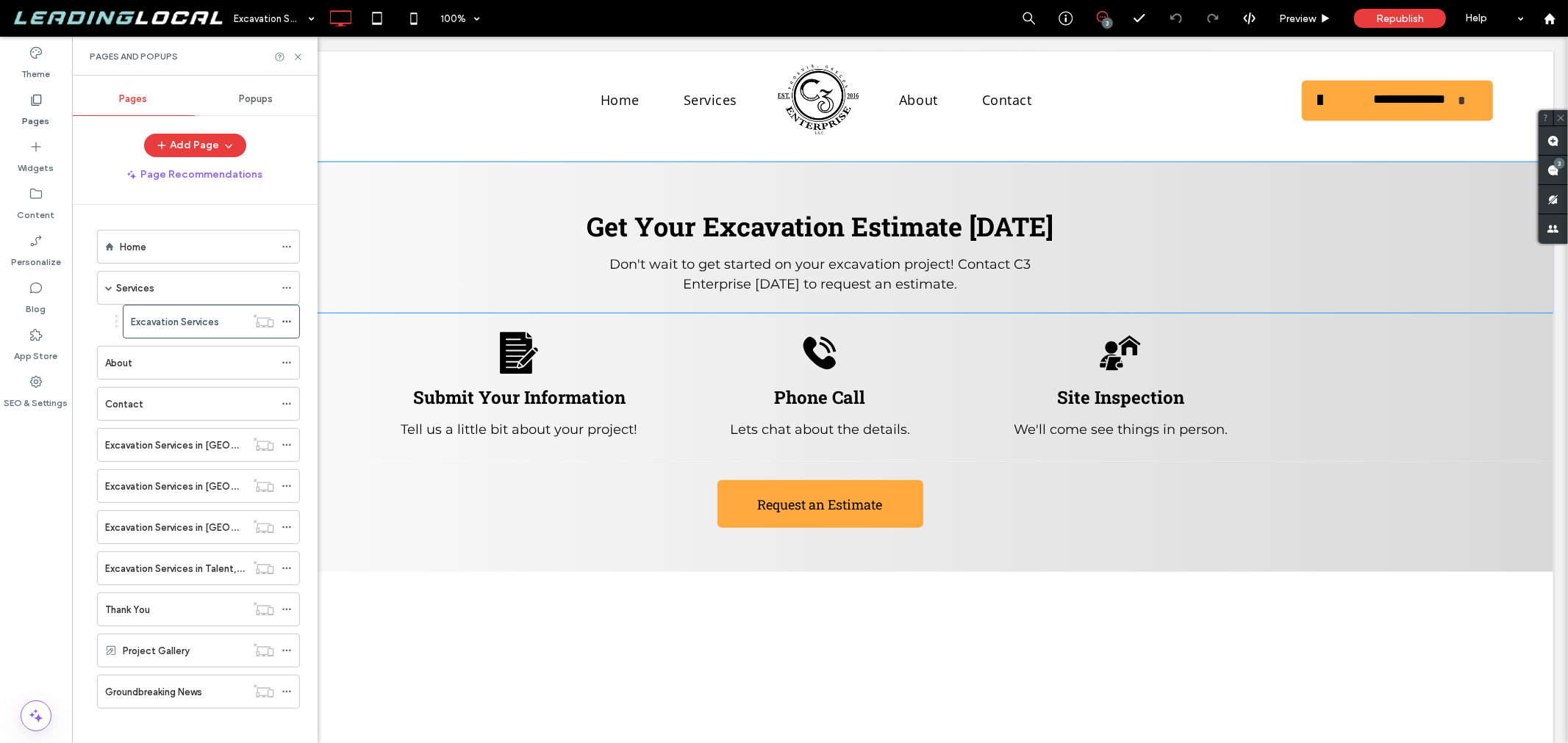
scroll to position [1231, 0]
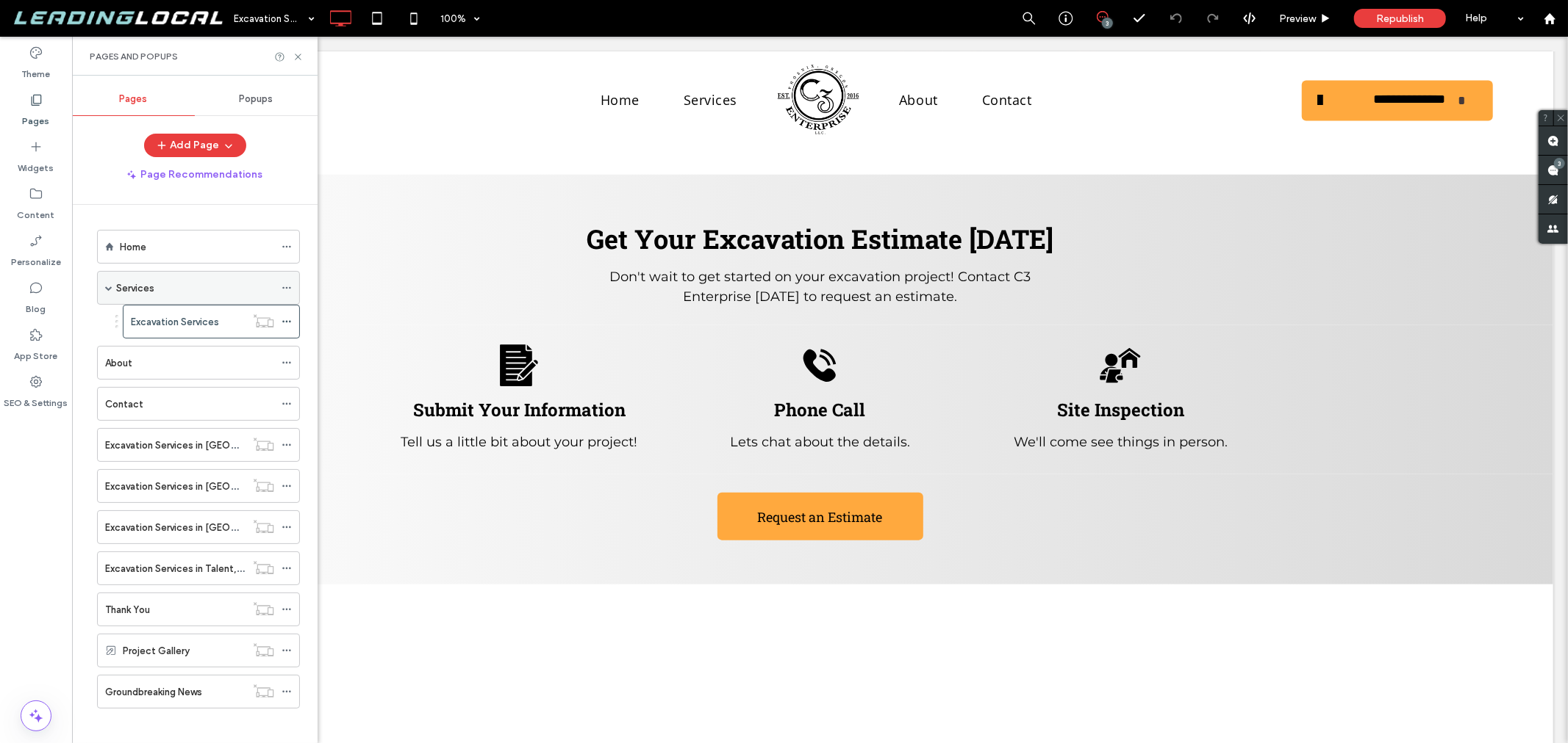
click at [174, 290] on div "Services" at bounding box center [194, 288] width 158 height 16
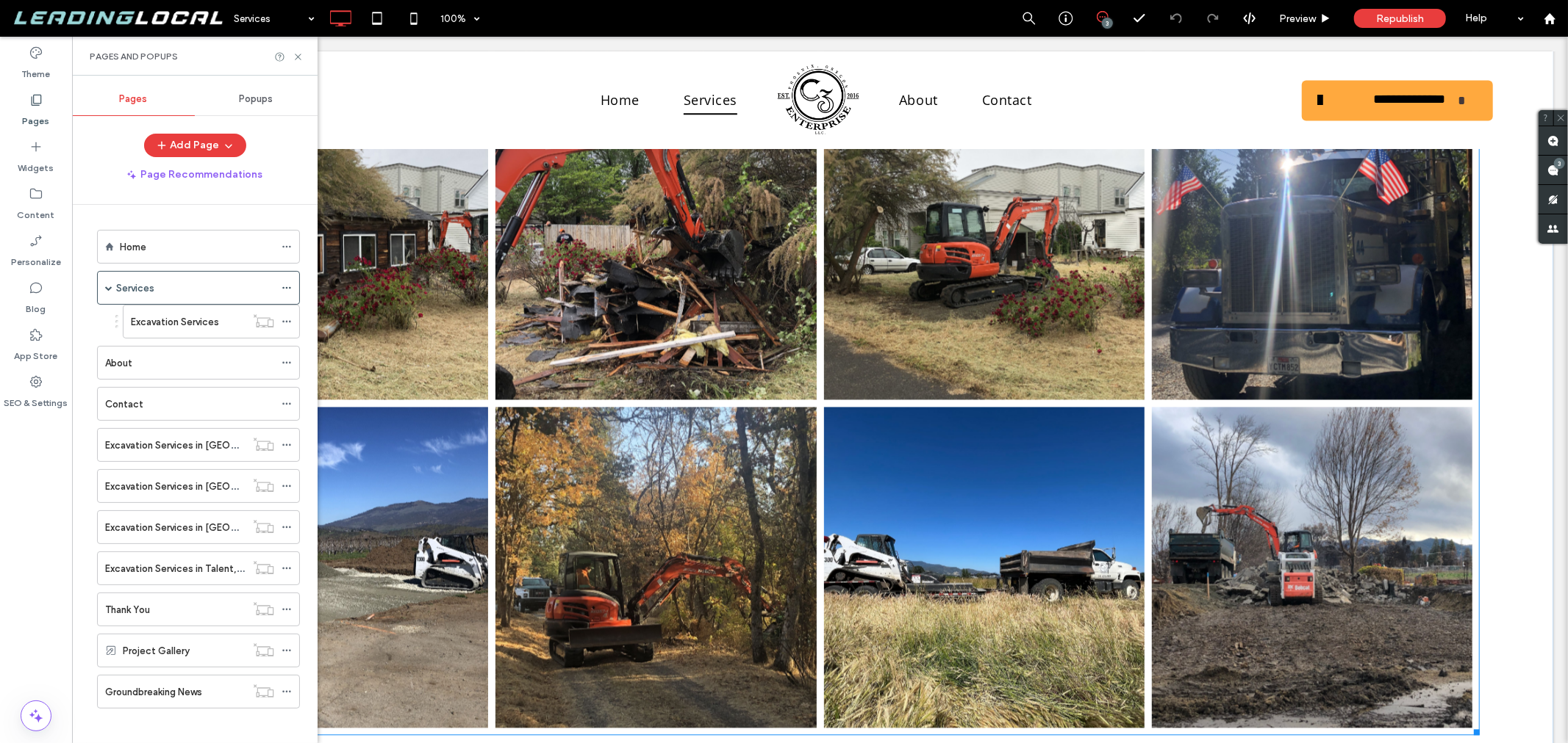
scroll to position [7509, 0]
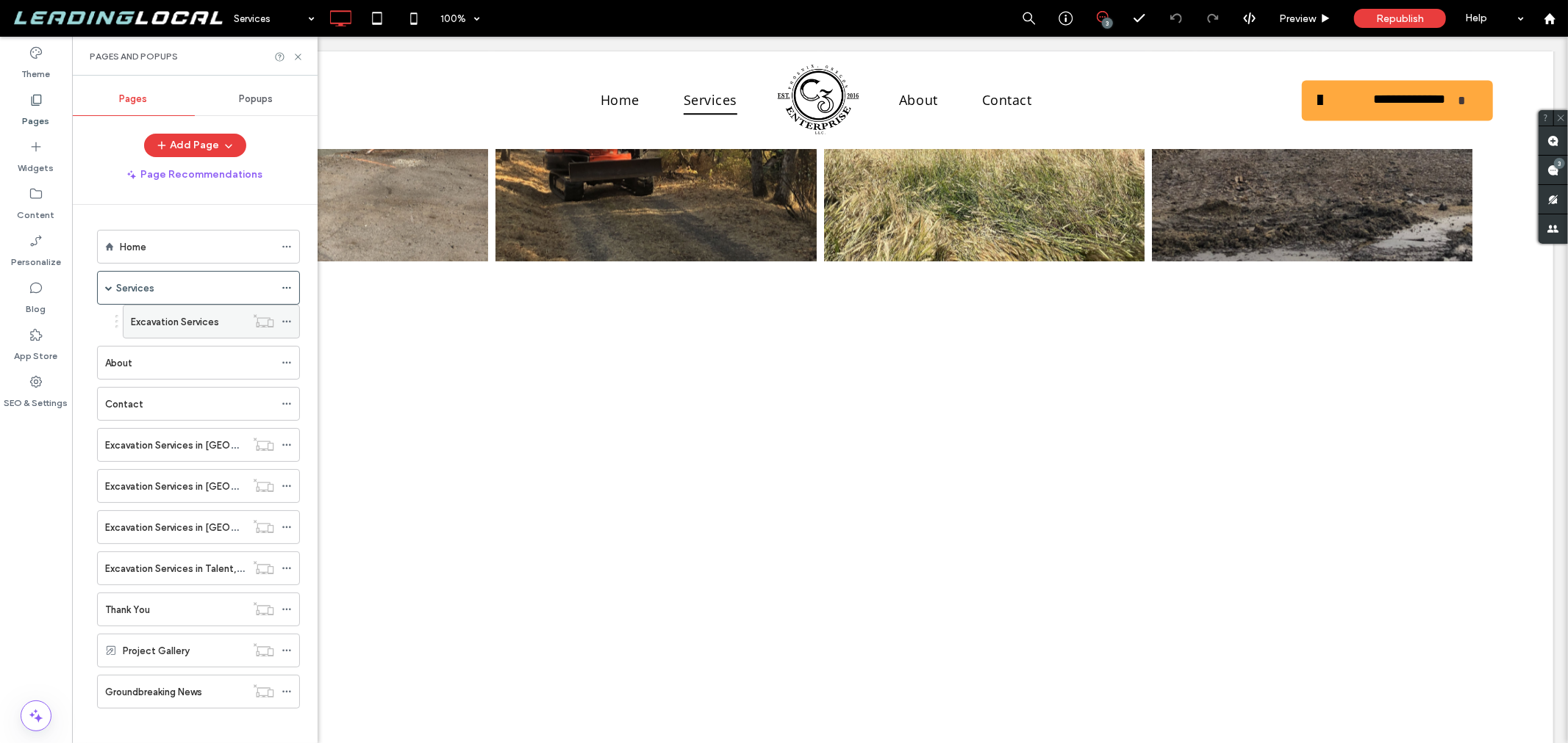
click at [192, 320] on label "Excavation Services" at bounding box center [174, 322] width 88 height 26
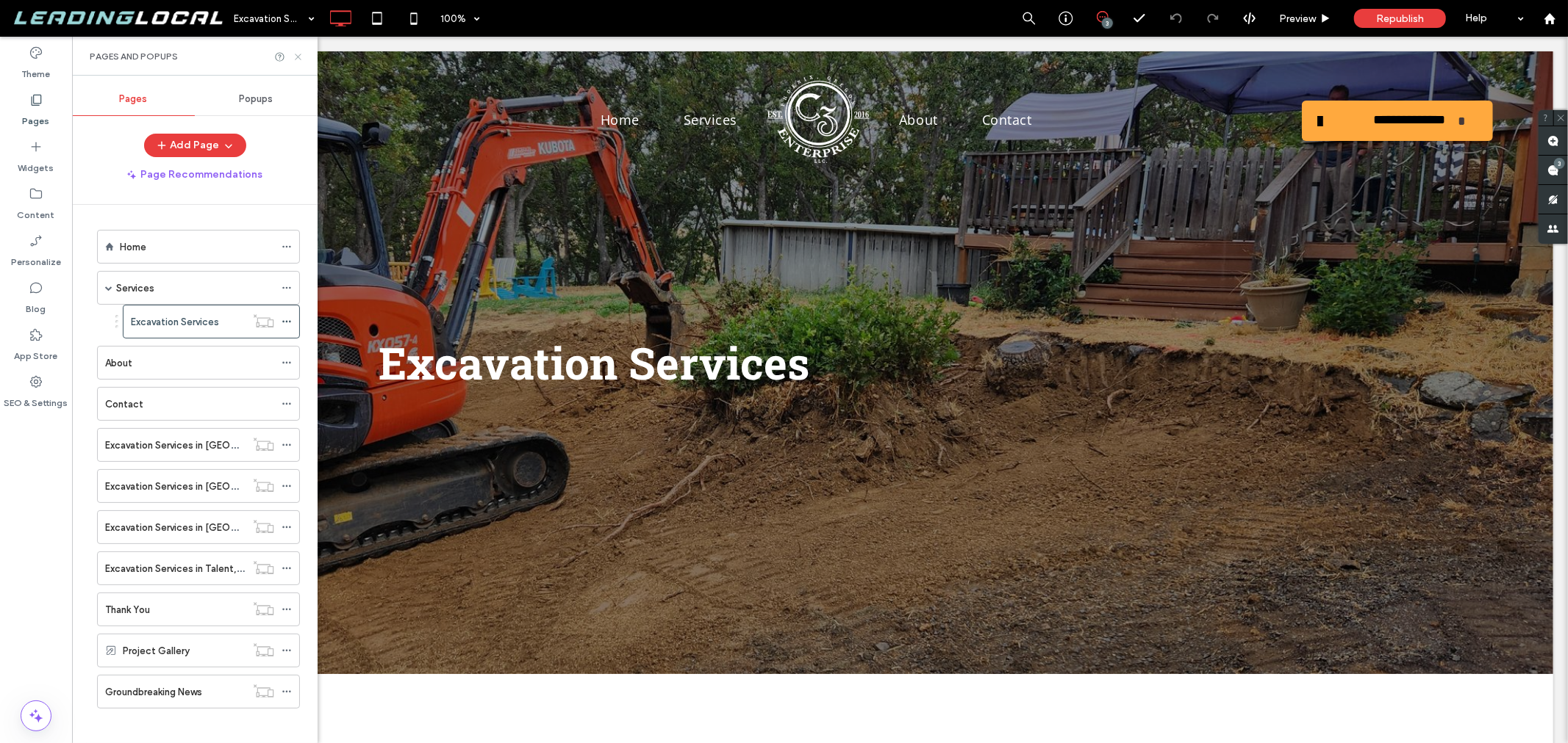
click at [294, 53] on icon at bounding box center [297, 56] width 11 height 11
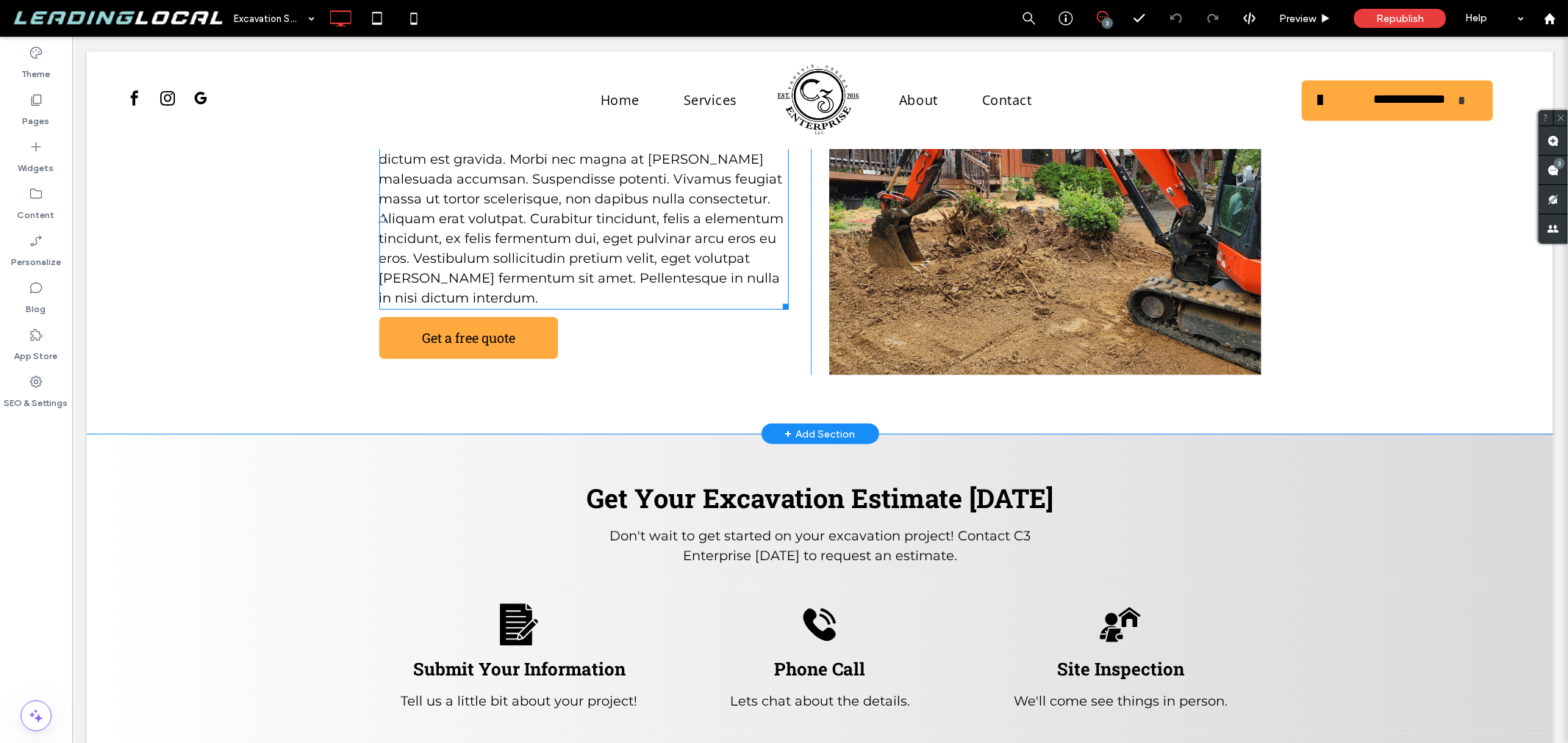
scroll to position [980, 0]
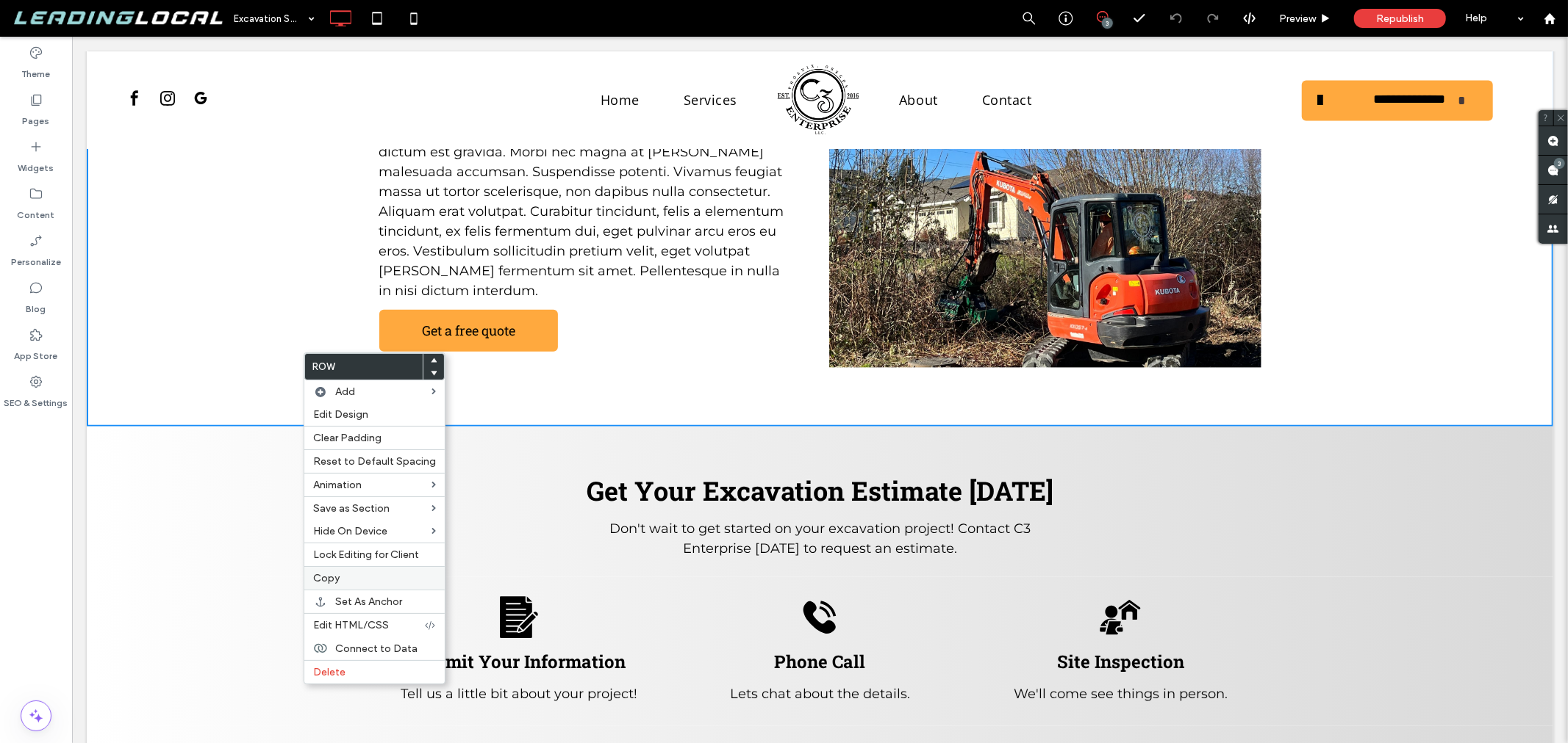
click at [362, 575] on label "Copy" at bounding box center [375, 579] width 123 height 13
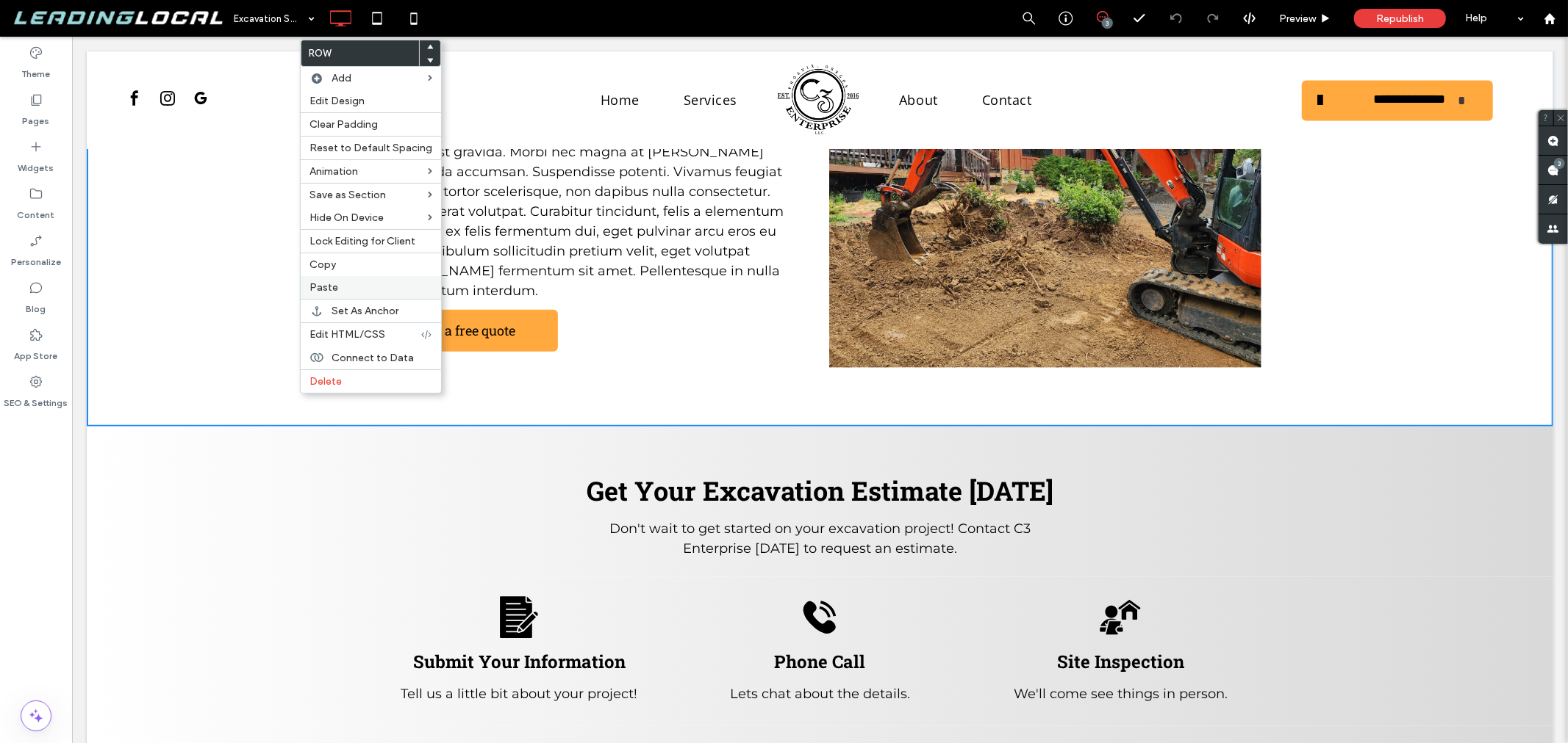
click at [341, 281] on label "Paste" at bounding box center [371, 287] width 123 height 13
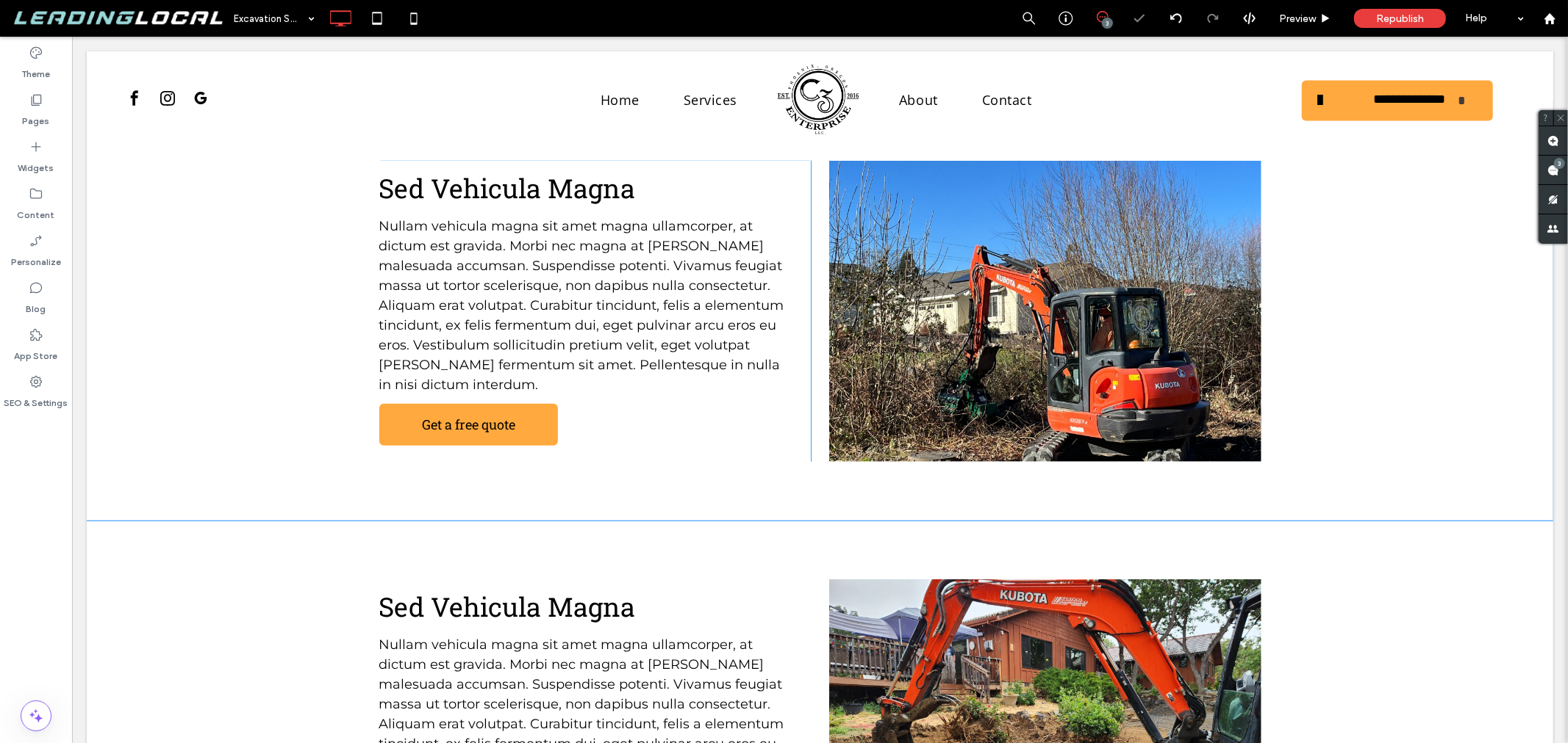
scroll to position [879, 0]
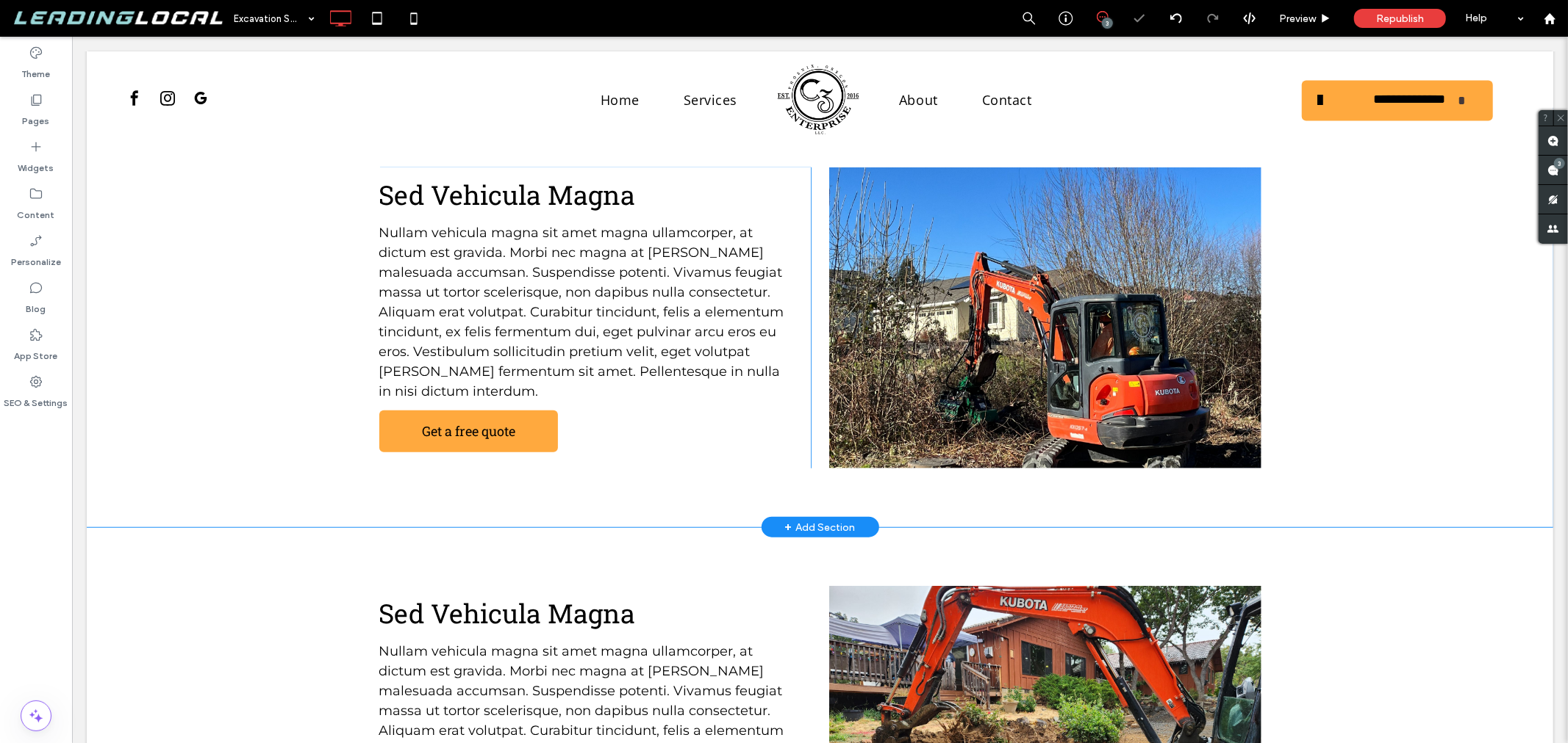
click at [288, 414] on div "Sed Vehicula Magna Nullam vehicula magna sit amet magna ullamcorper, at dictum …" at bounding box center [819, 317] width 1466 height 419
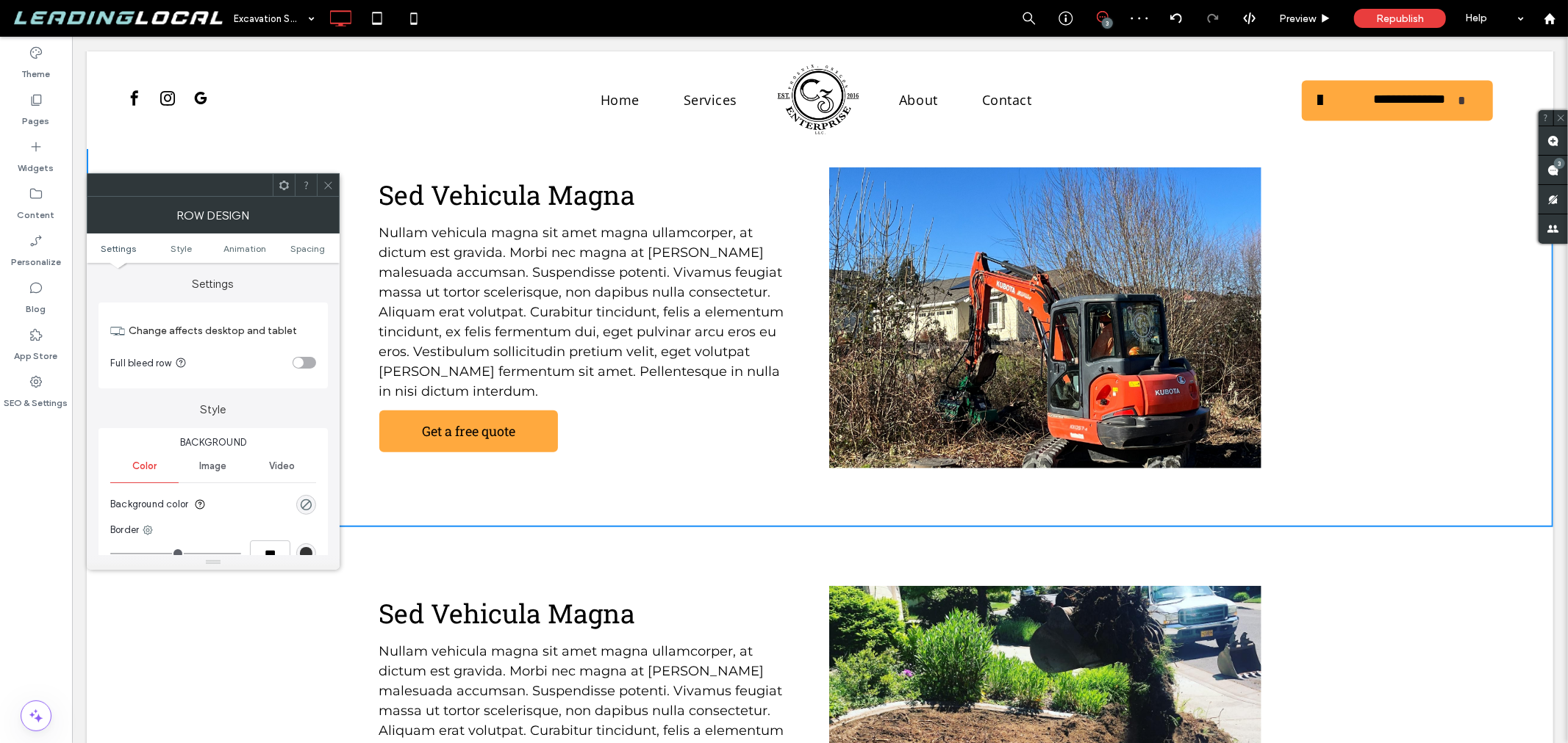
click at [324, 192] on span at bounding box center [328, 185] width 11 height 22
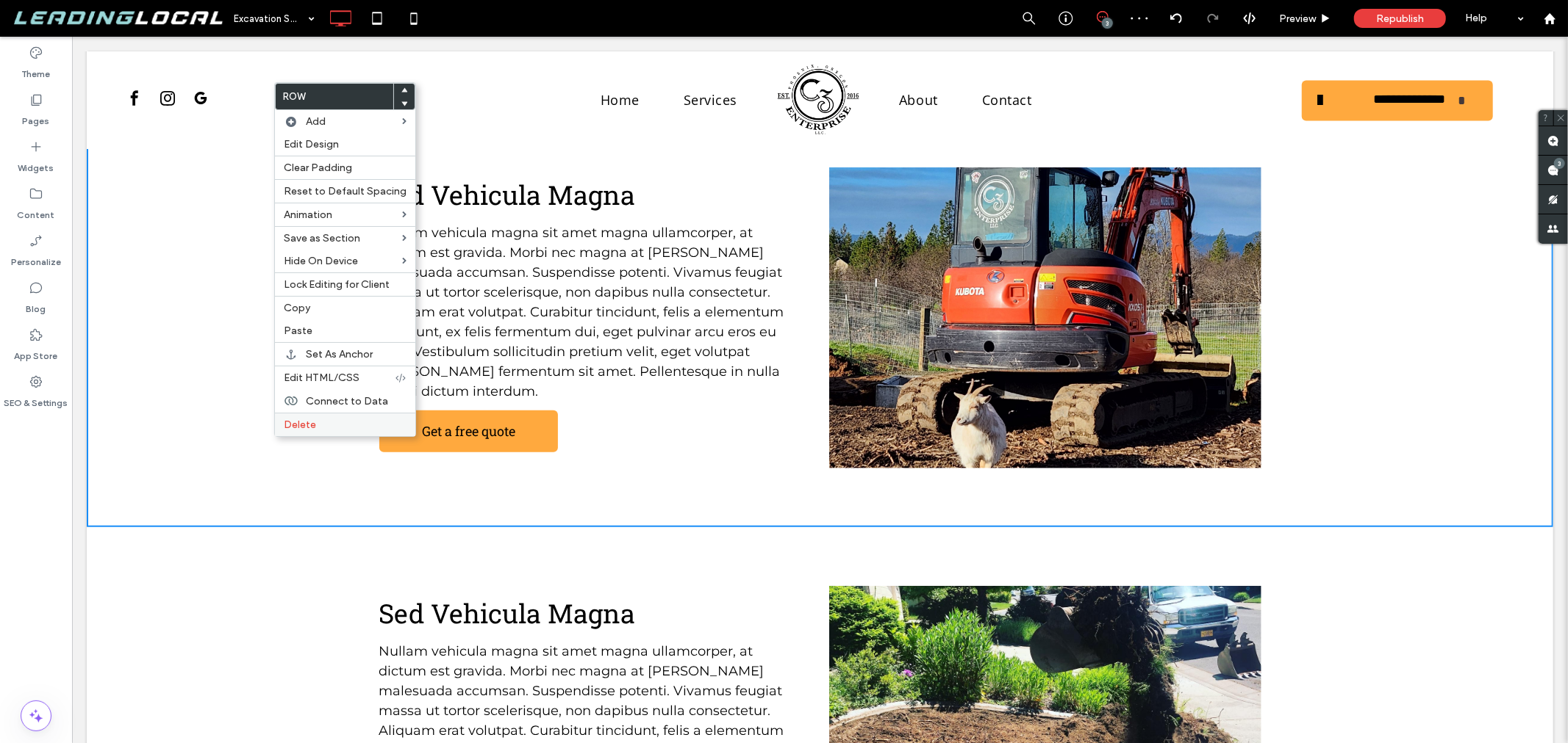
click at [317, 419] on label "Delete" at bounding box center [345, 425] width 123 height 13
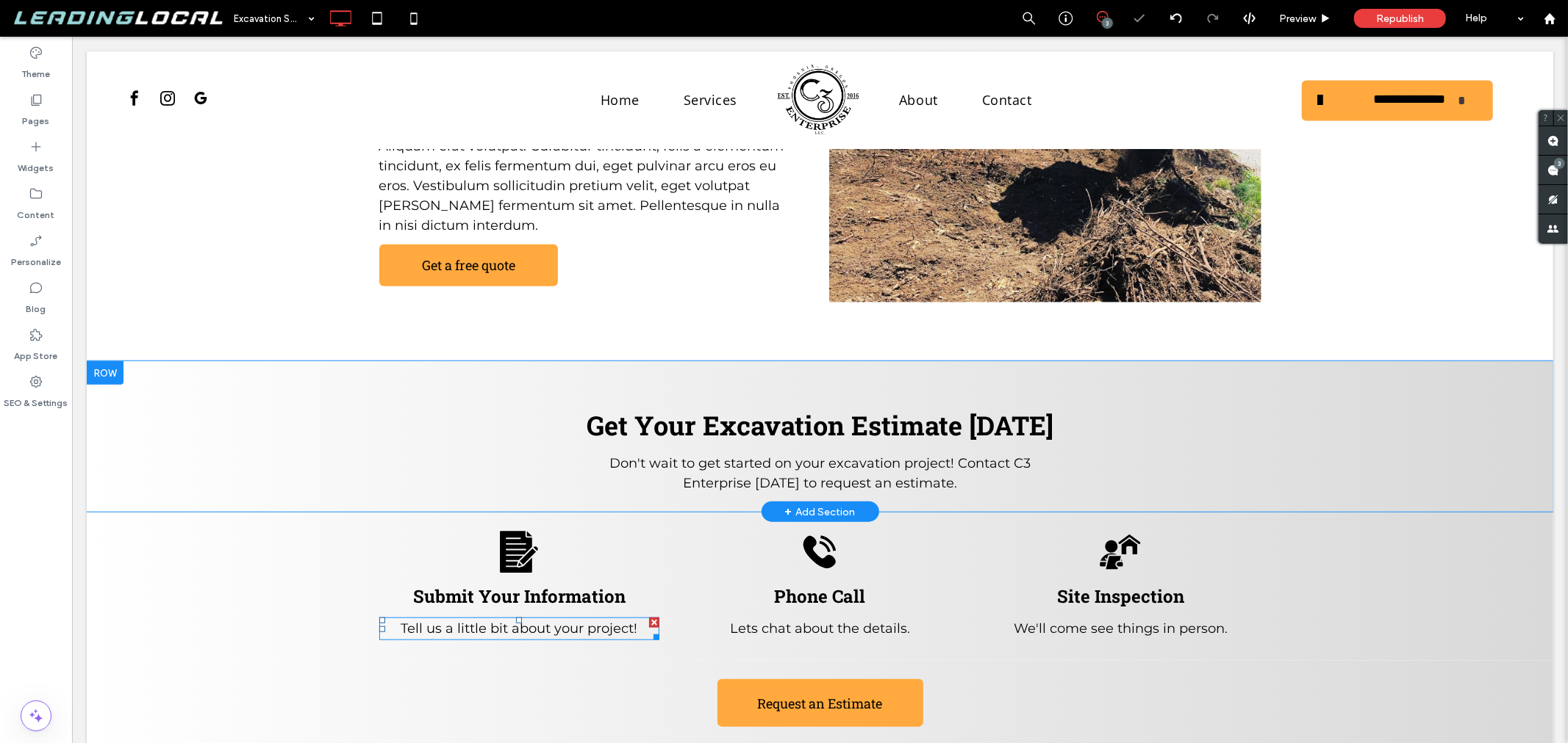
scroll to position [1042, 0]
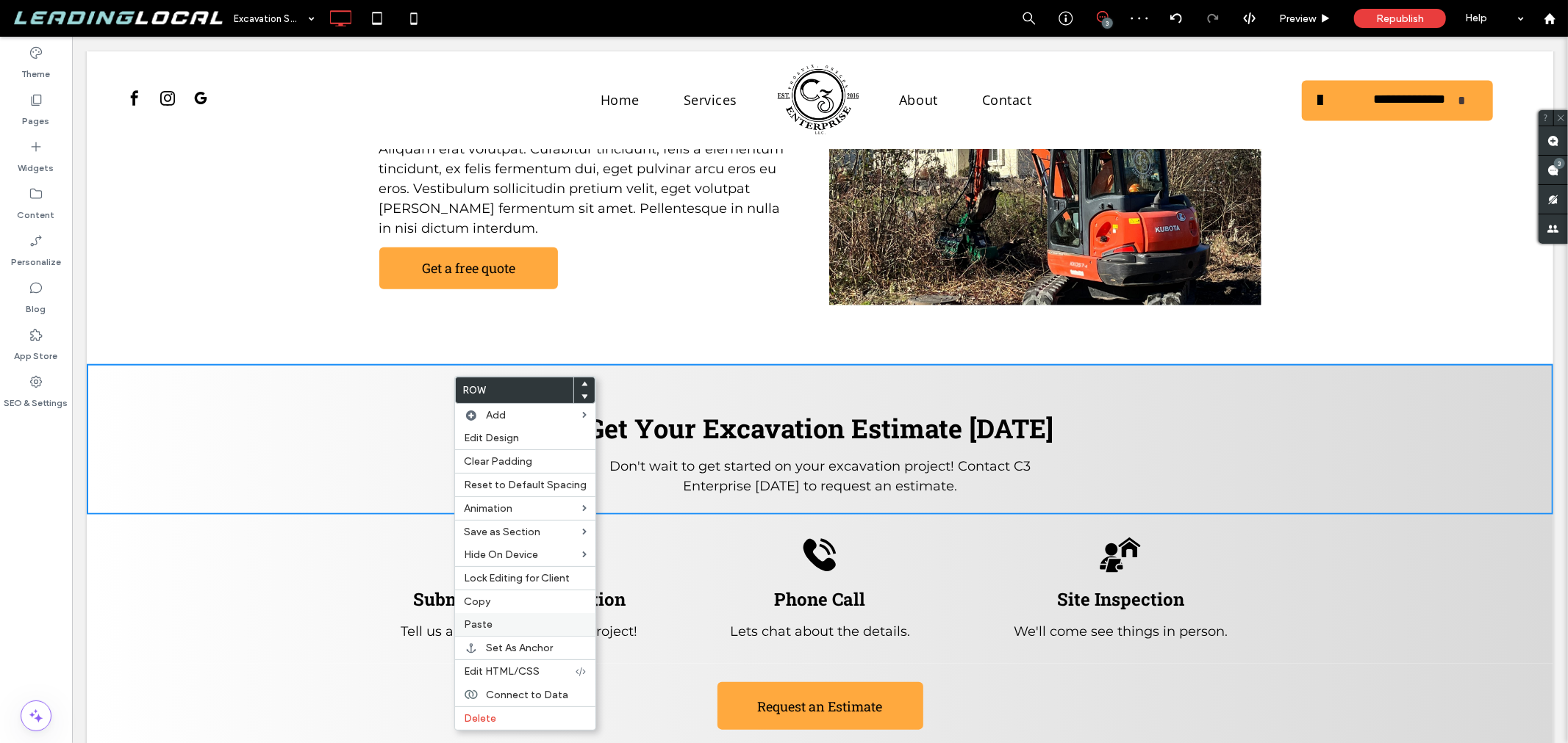
click at [507, 615] on div "Paste" at bounding box center [525, 624] width 141 height 23
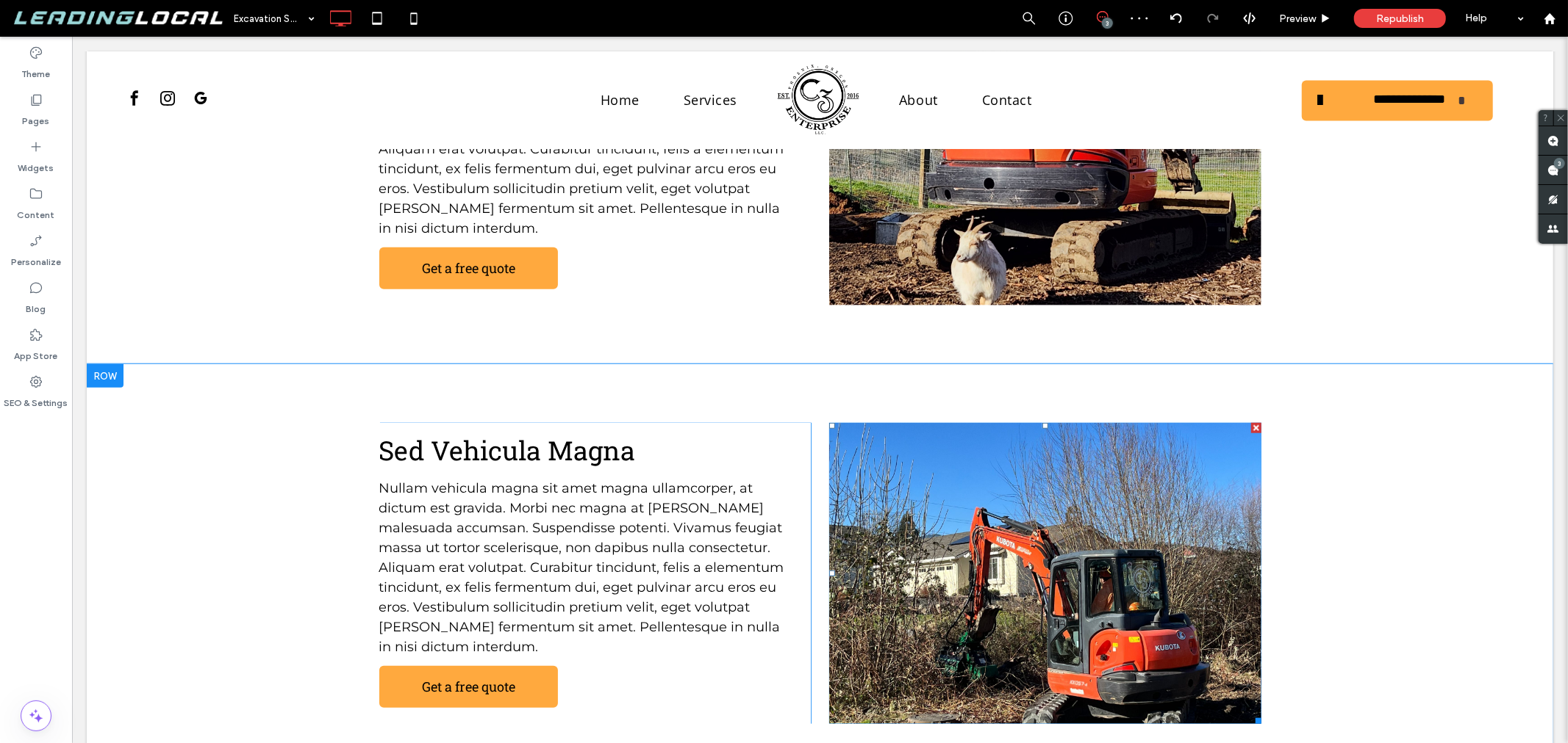
click at [932, 492] on div at bounding box center [1044, 583] width 431 height 232
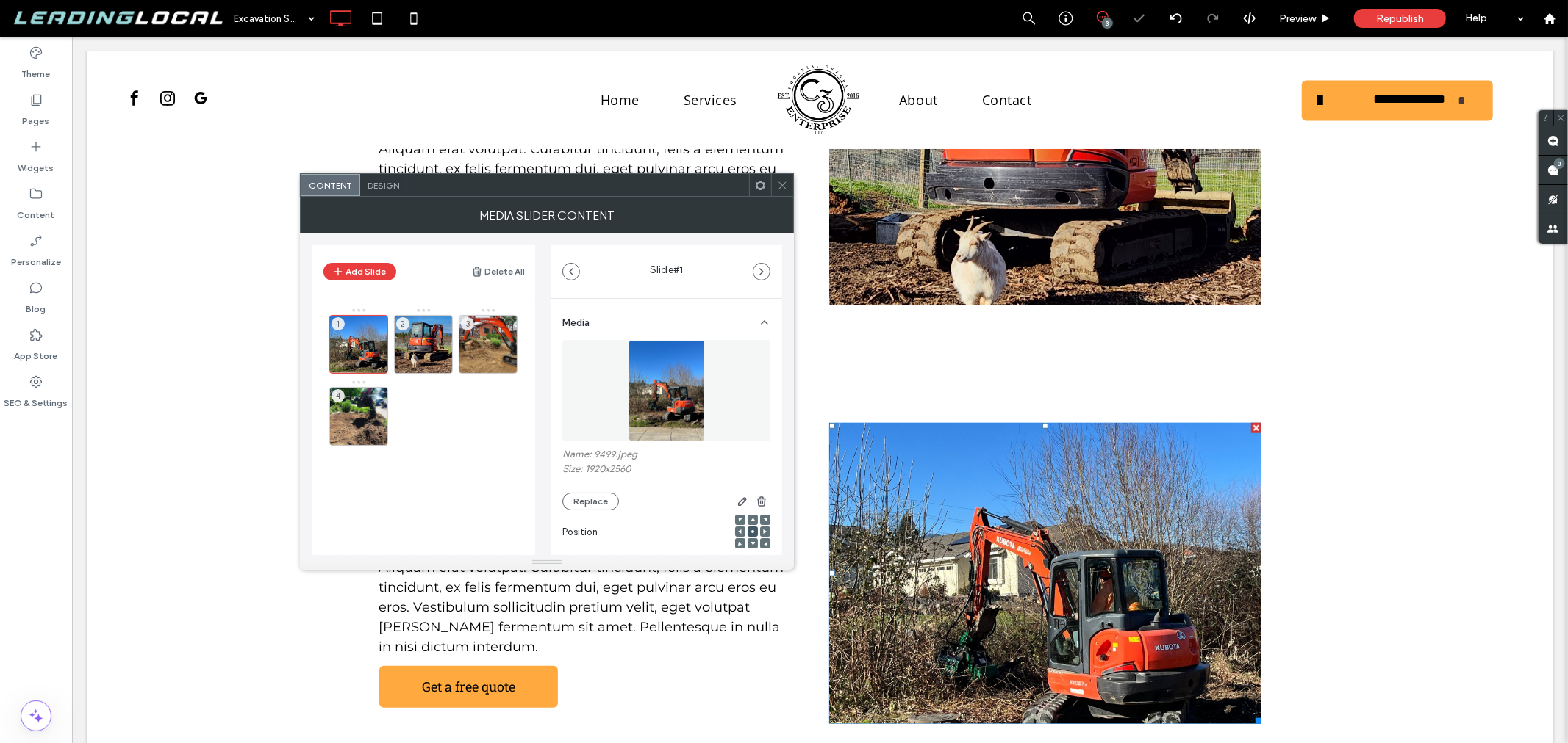
click at [779, 191] on span at bounding box center [782, 185] width 11 height 22
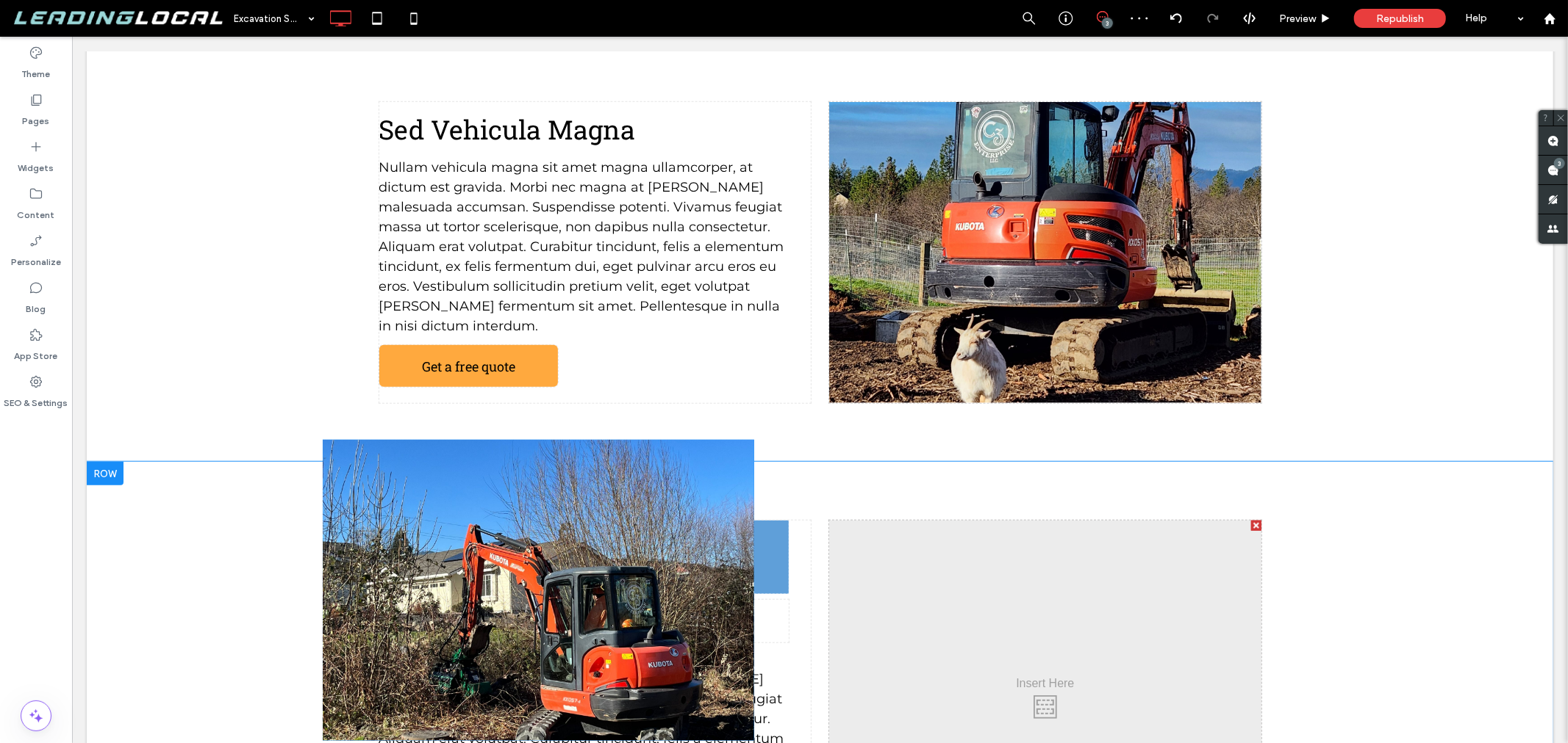
drag, startPoint x: 997, startPoint y: 539, endPoint x: 403, endPoint y: 556, distance: 594.2
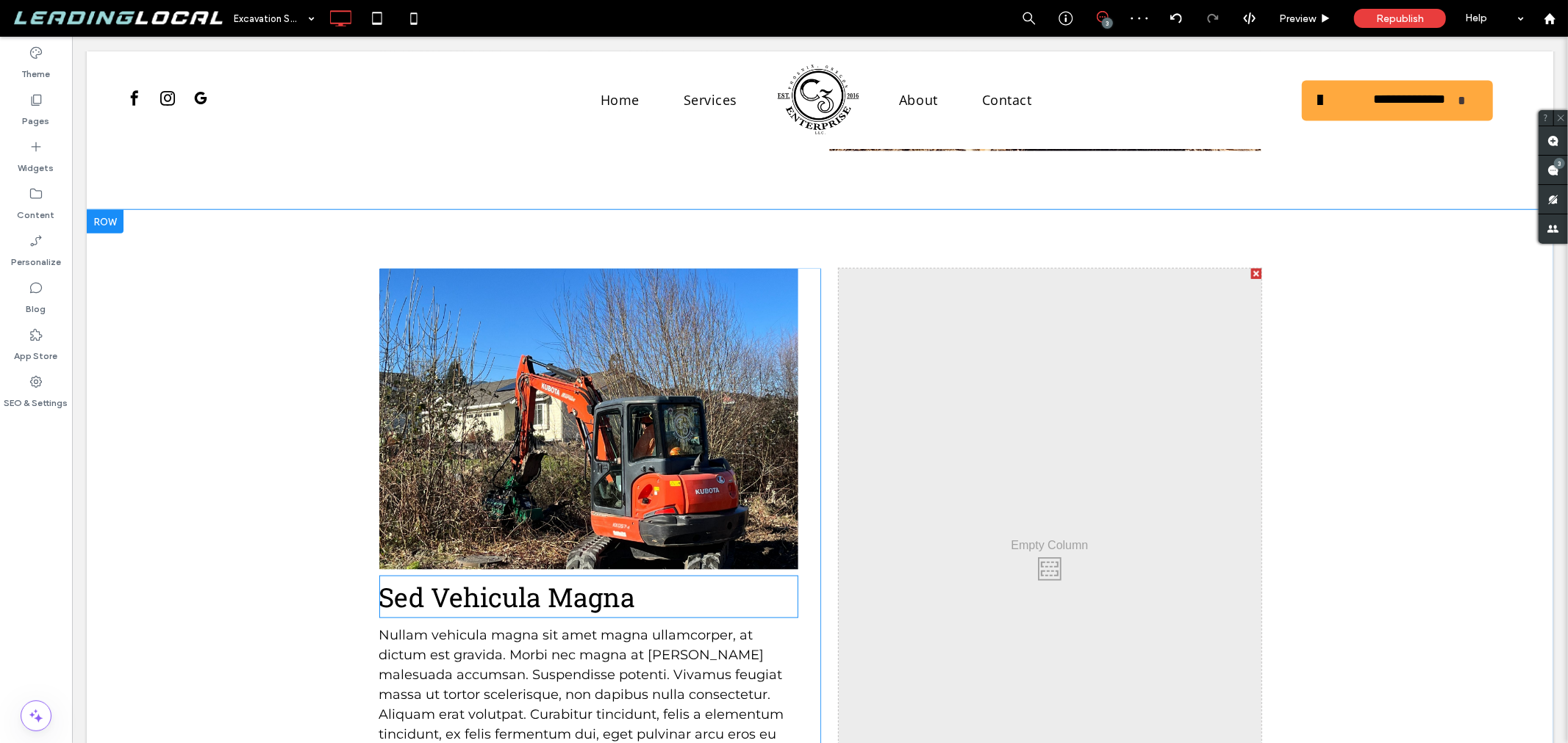
scroll to position [1206, 0]
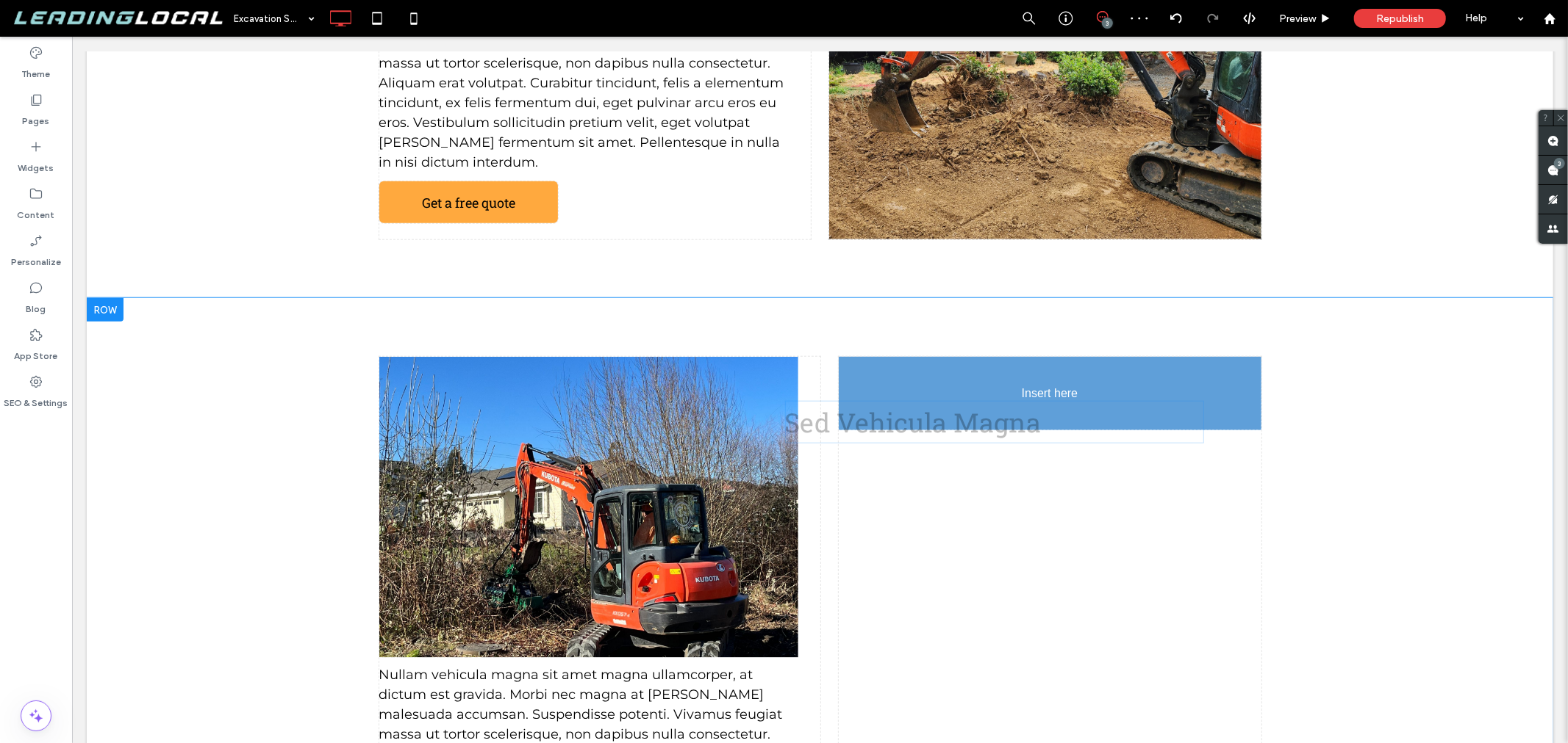
drag, startPoint x: 630, startPoint y: 564, endPoint x: 1040, endPoint y: 396, distance: 443.1
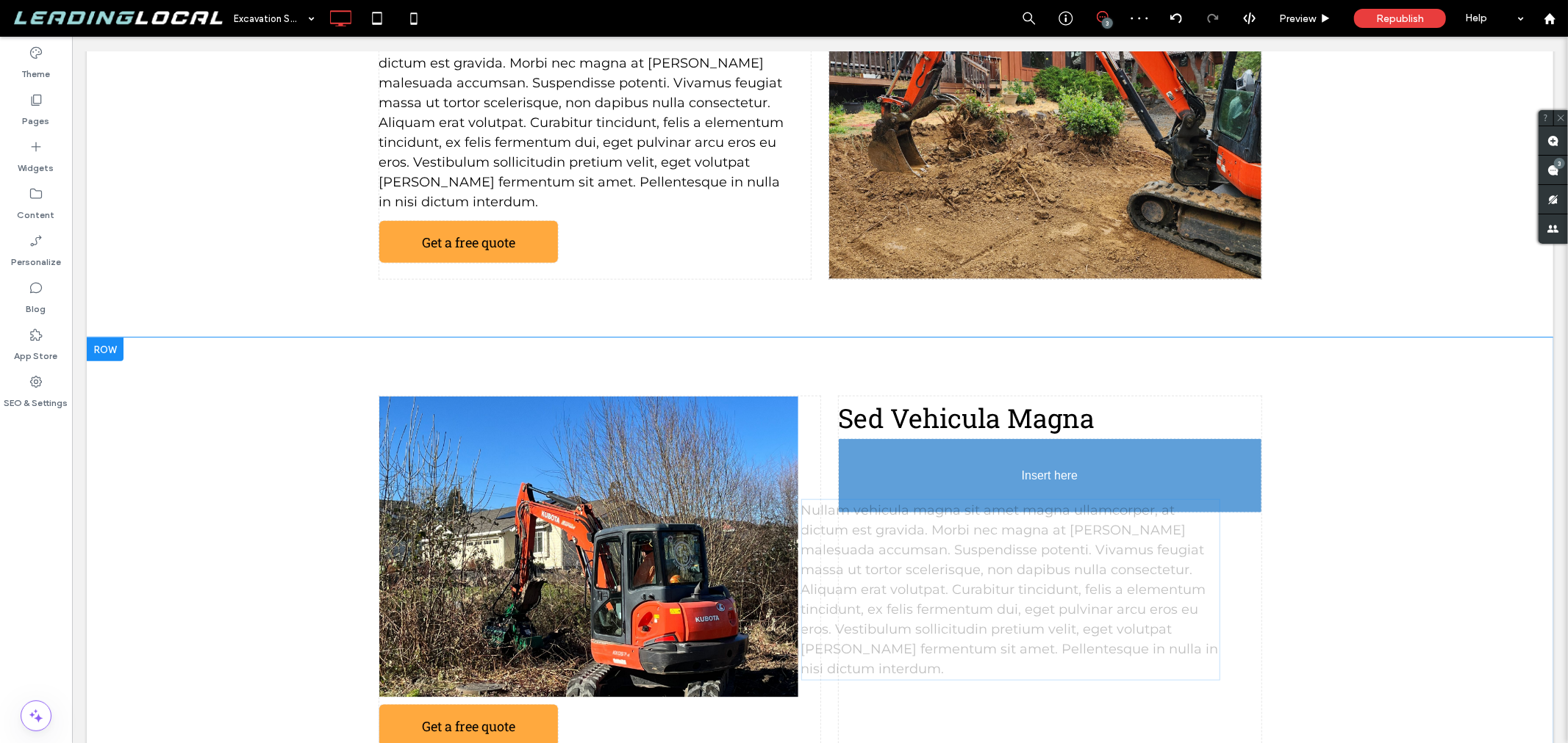
drag, startPoint x: 678, startPoint y: 582, endPoint x: 1100, endPoint y: 514, distance: 427.4
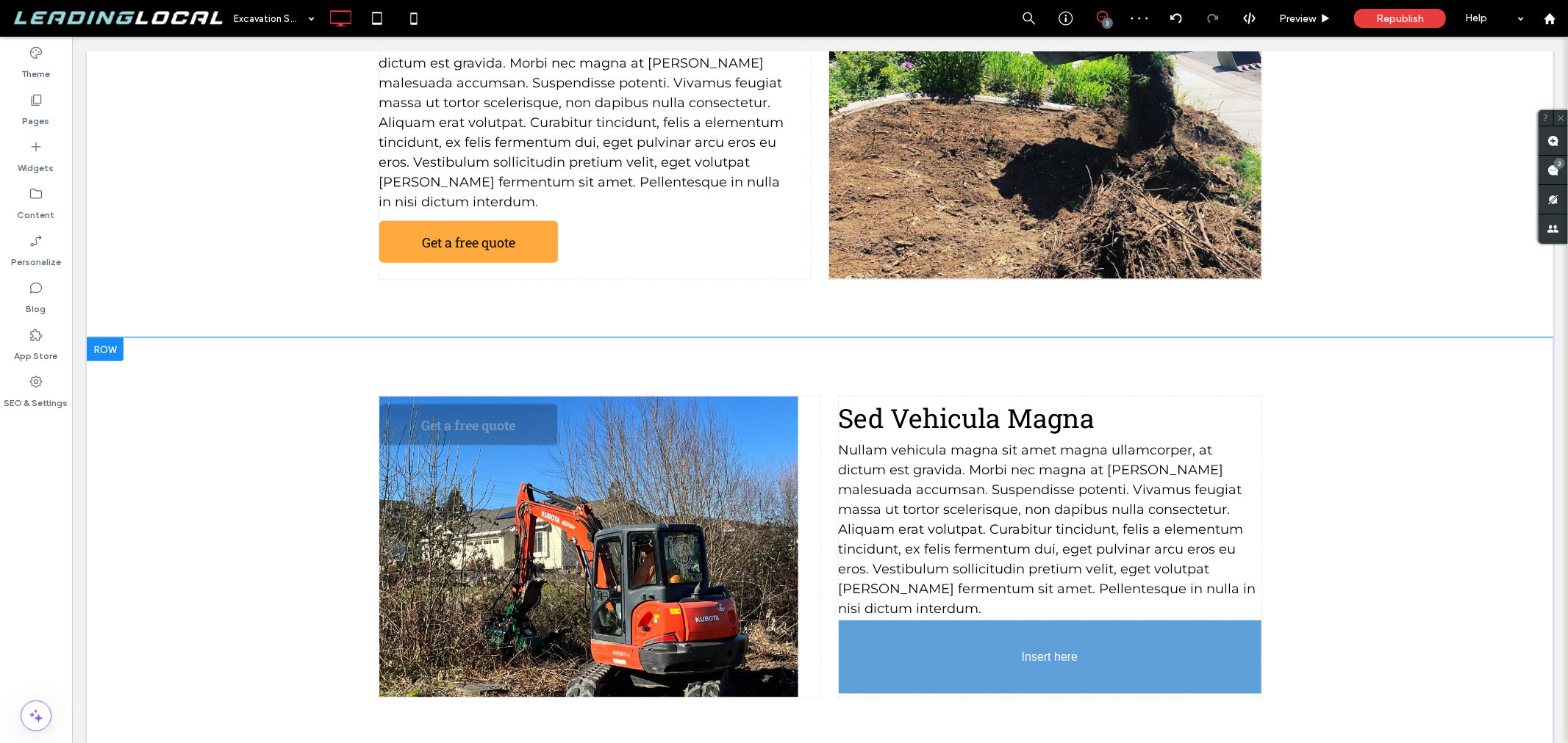
drag, startPoint x: 489, startPoint y: 576, endPoint x: 1038, endPoint y: 595, distance: 549.3
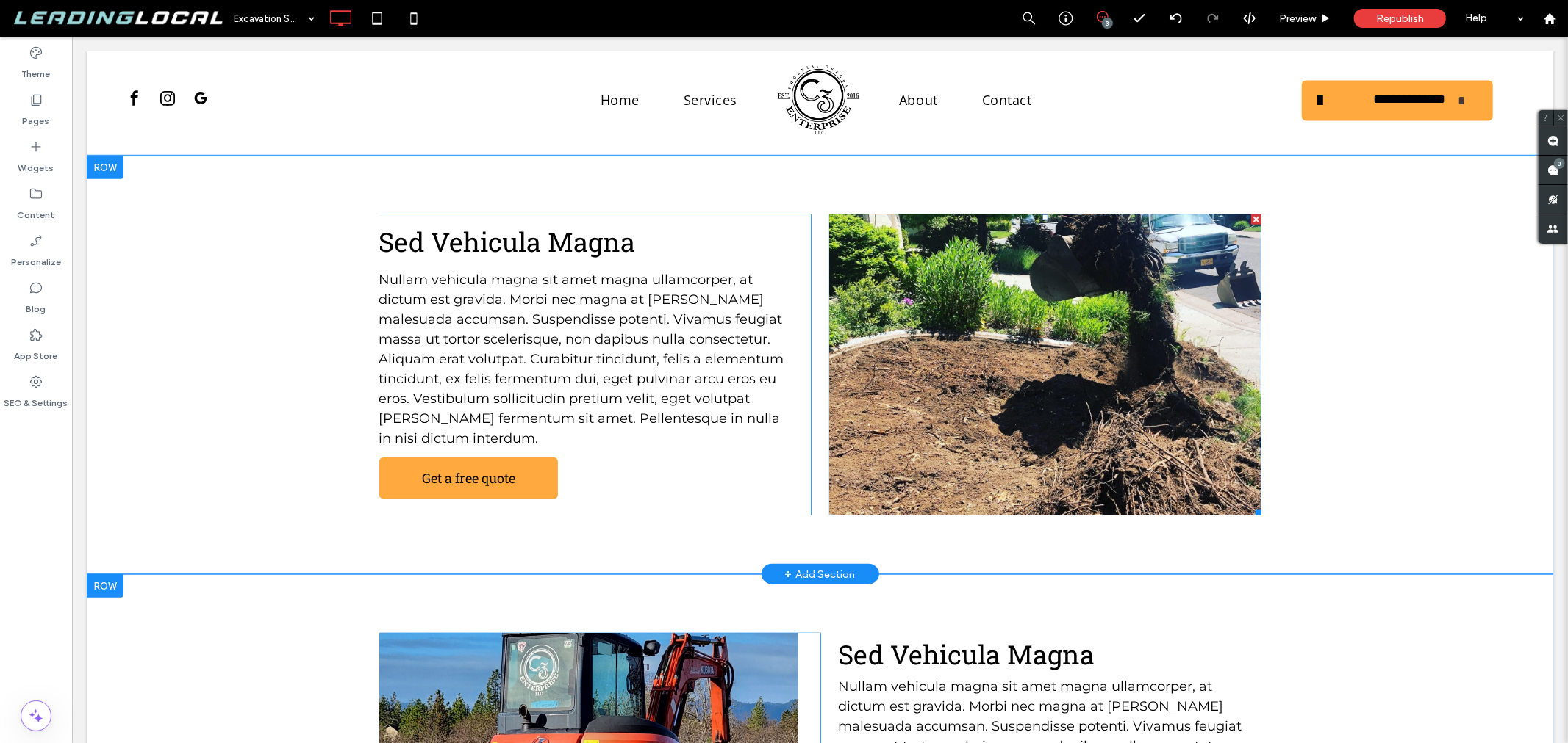
scroll to position [715, 0]
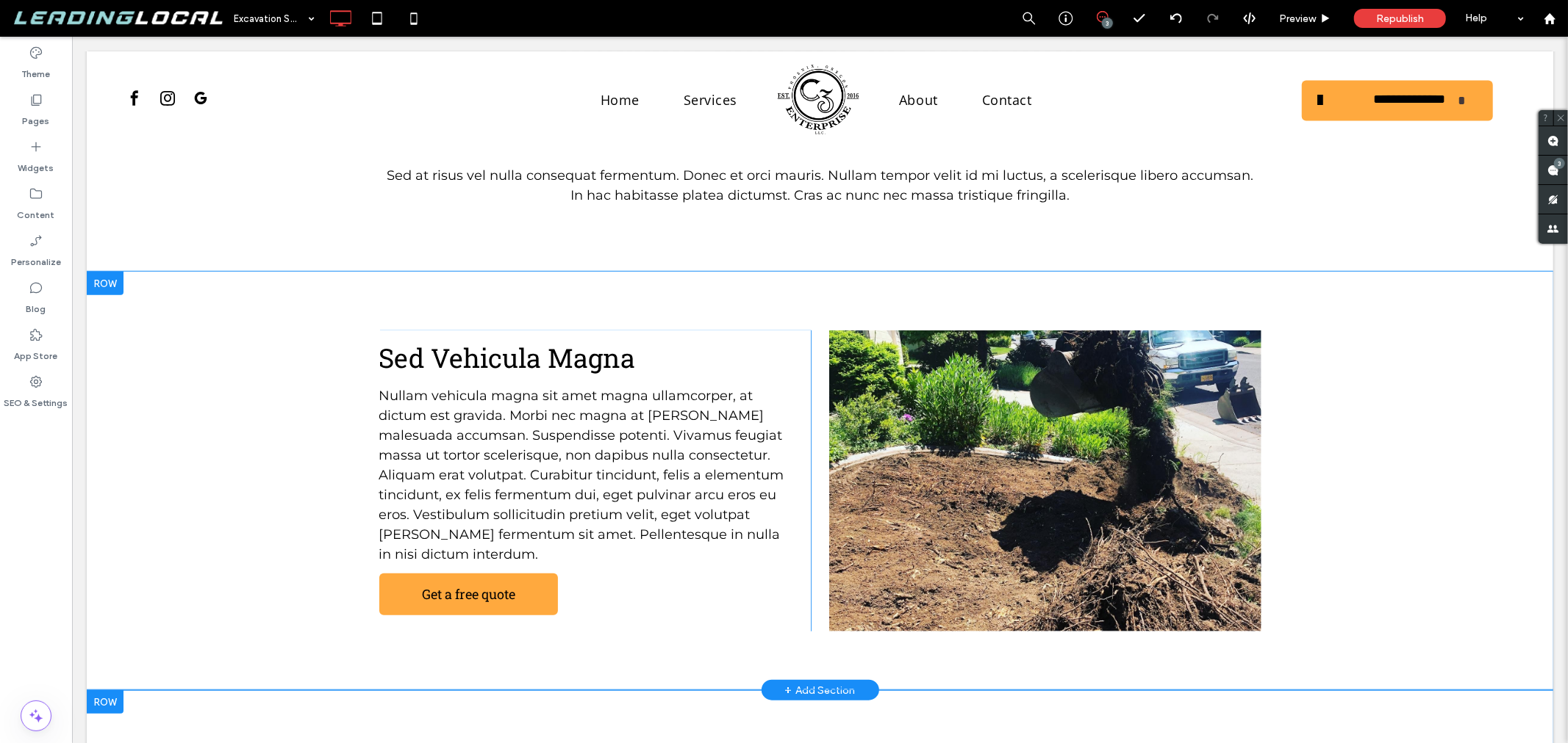
click at [789, 352] on div "Sed Vehicula Magna Nullam vehicula magna sit amet magna ullamcorper, at dictum …" at bounding box center [595, 480] width 432 height 301
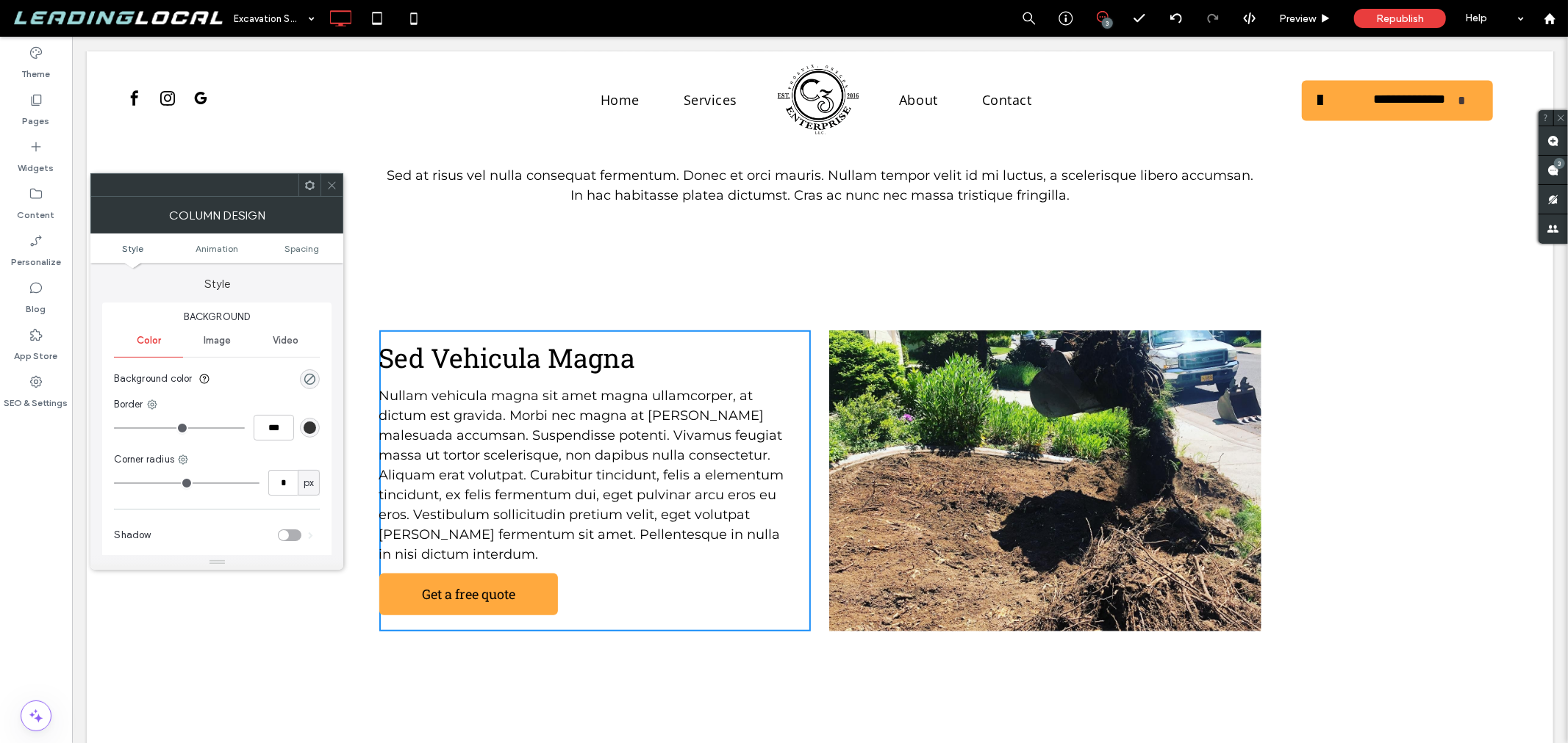
click at [327, 185] on icon at bounding box center [331, 185] width 11 height 11
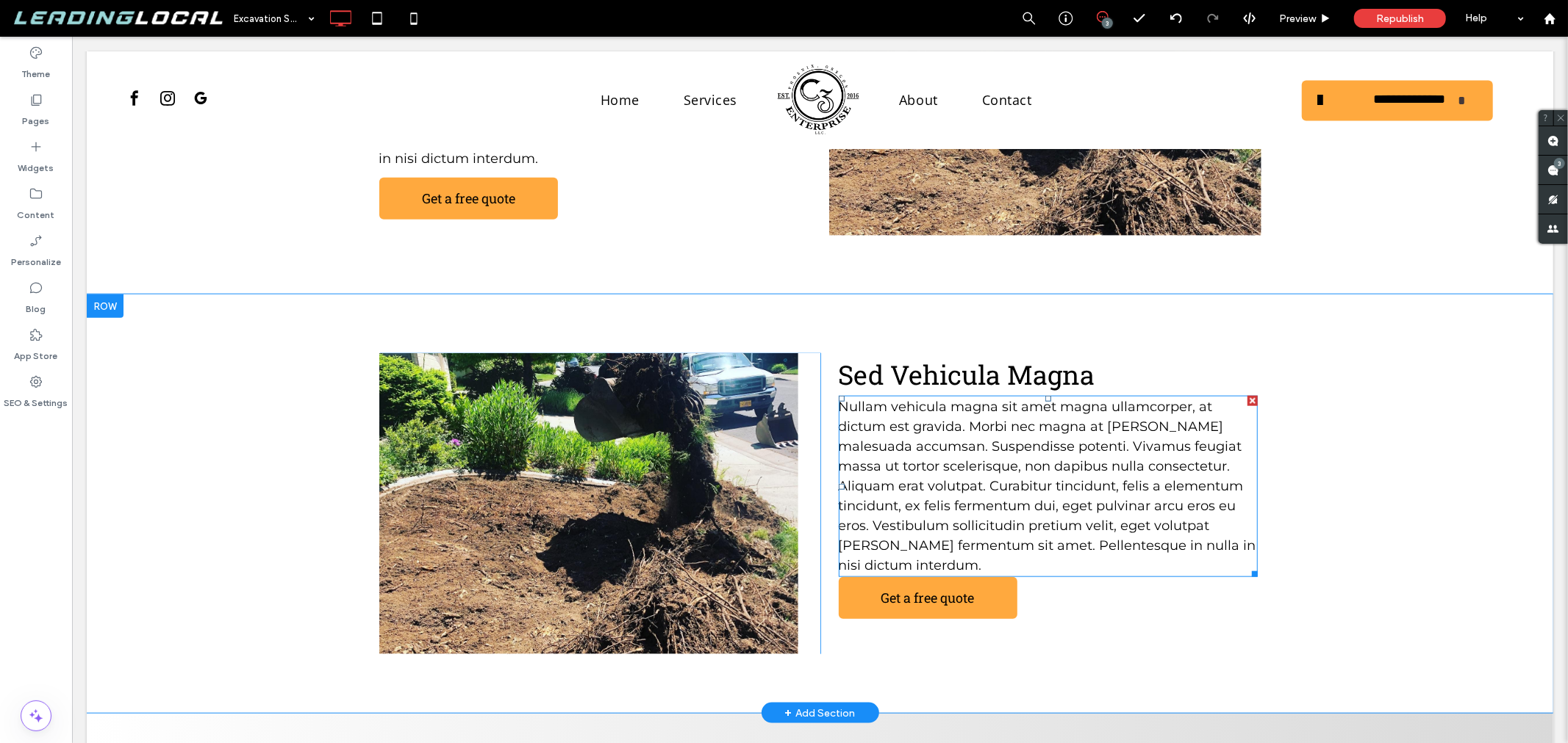
scroll to position [1042, 0]
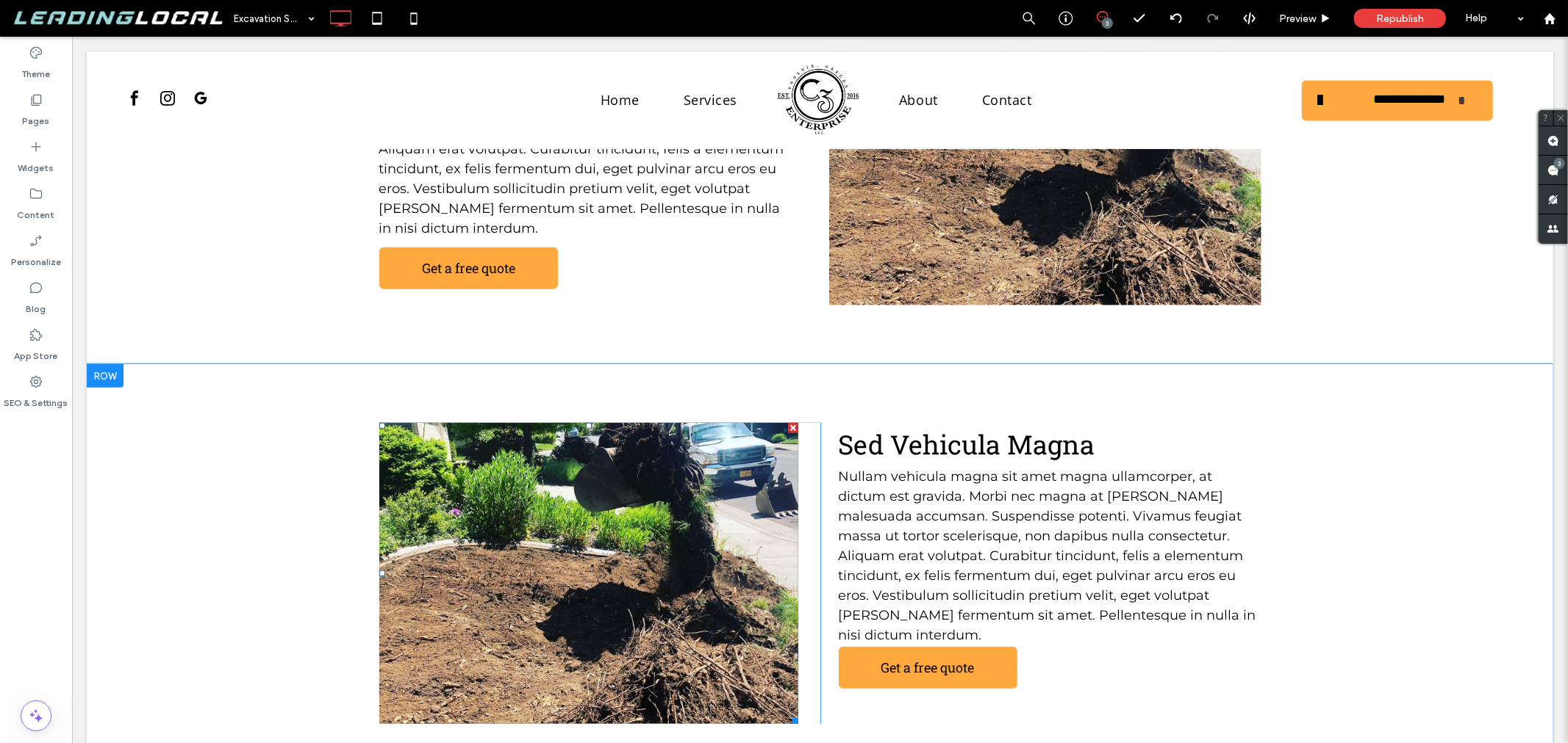
click at [746, 499] on div at bounding box center [588, 573] width 419 height 301
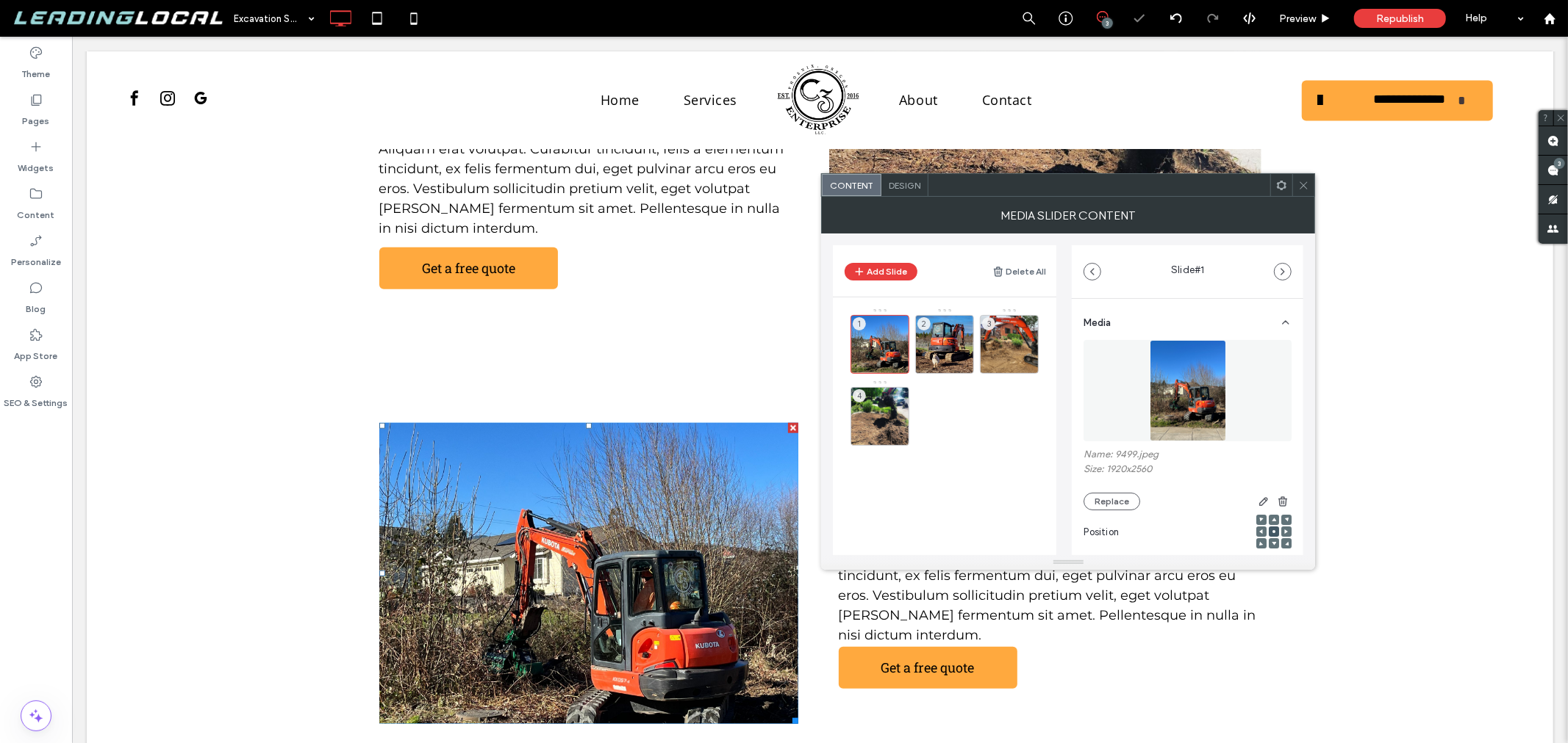
click at [1298, 192] on span at bounding box center [1303, 185] width 11 height 22
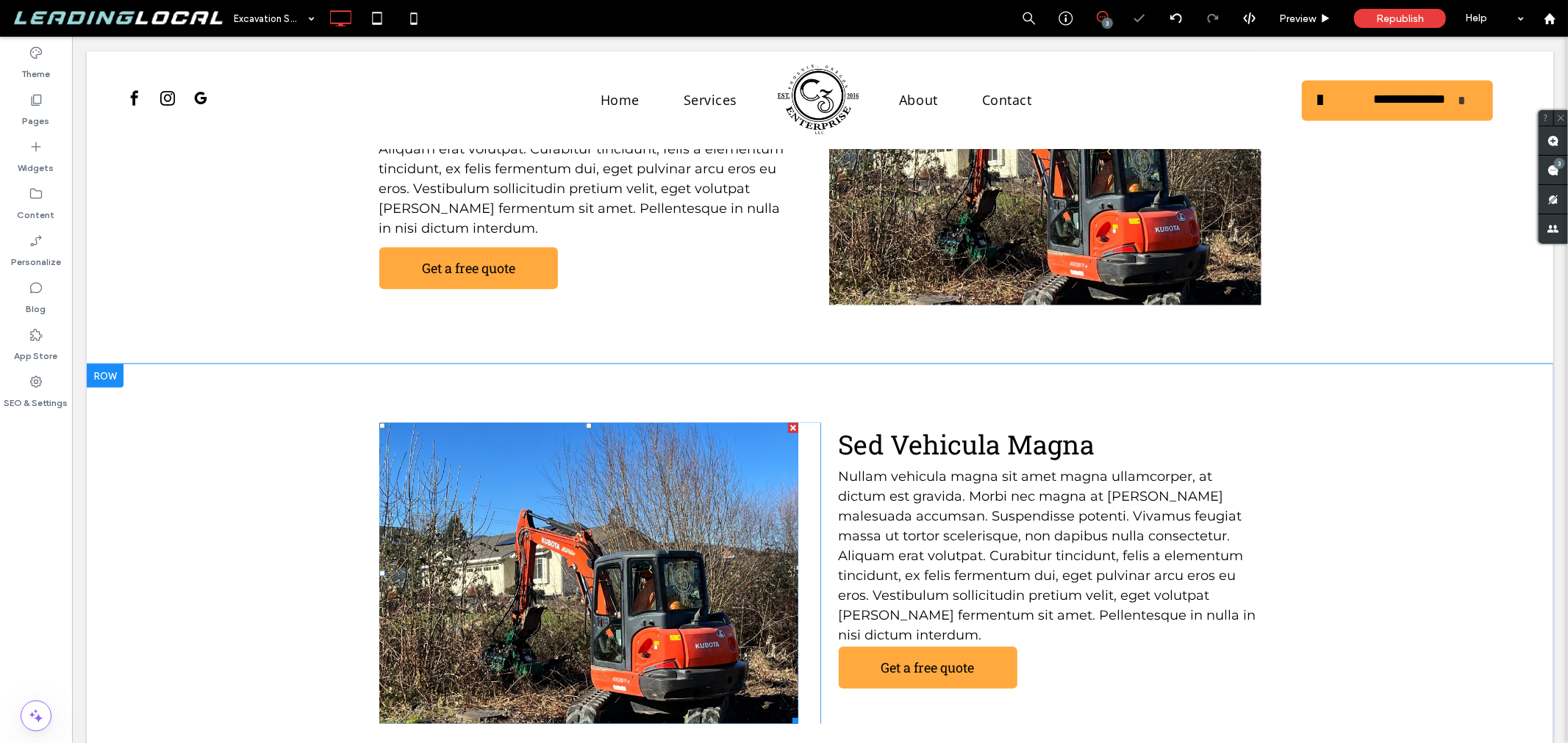
click at [728, 442] on div at bounding box center [588, 573] width 419 height 301
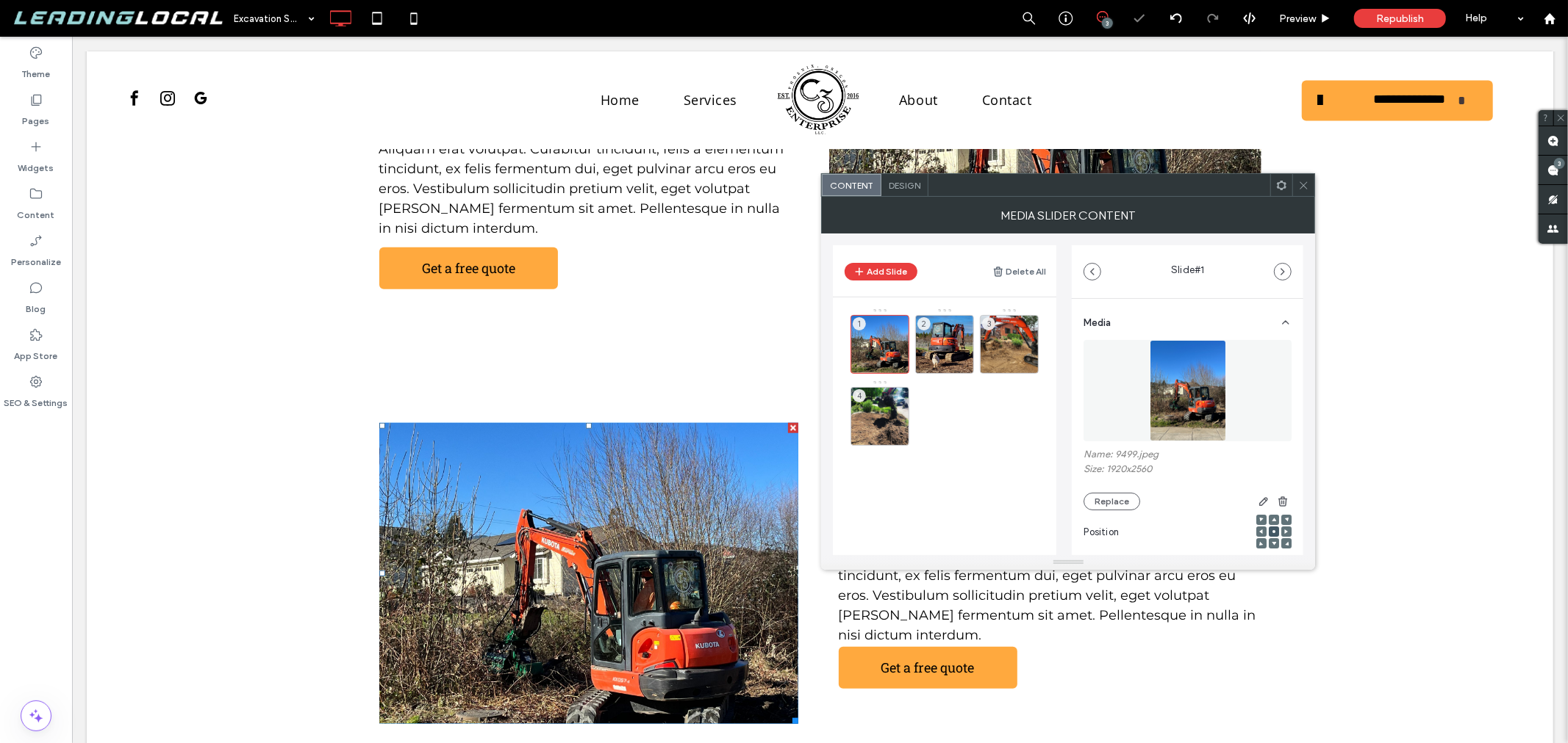
click at [1298, 180] on icon at bounding box center [1303, 185] width 11 height 11
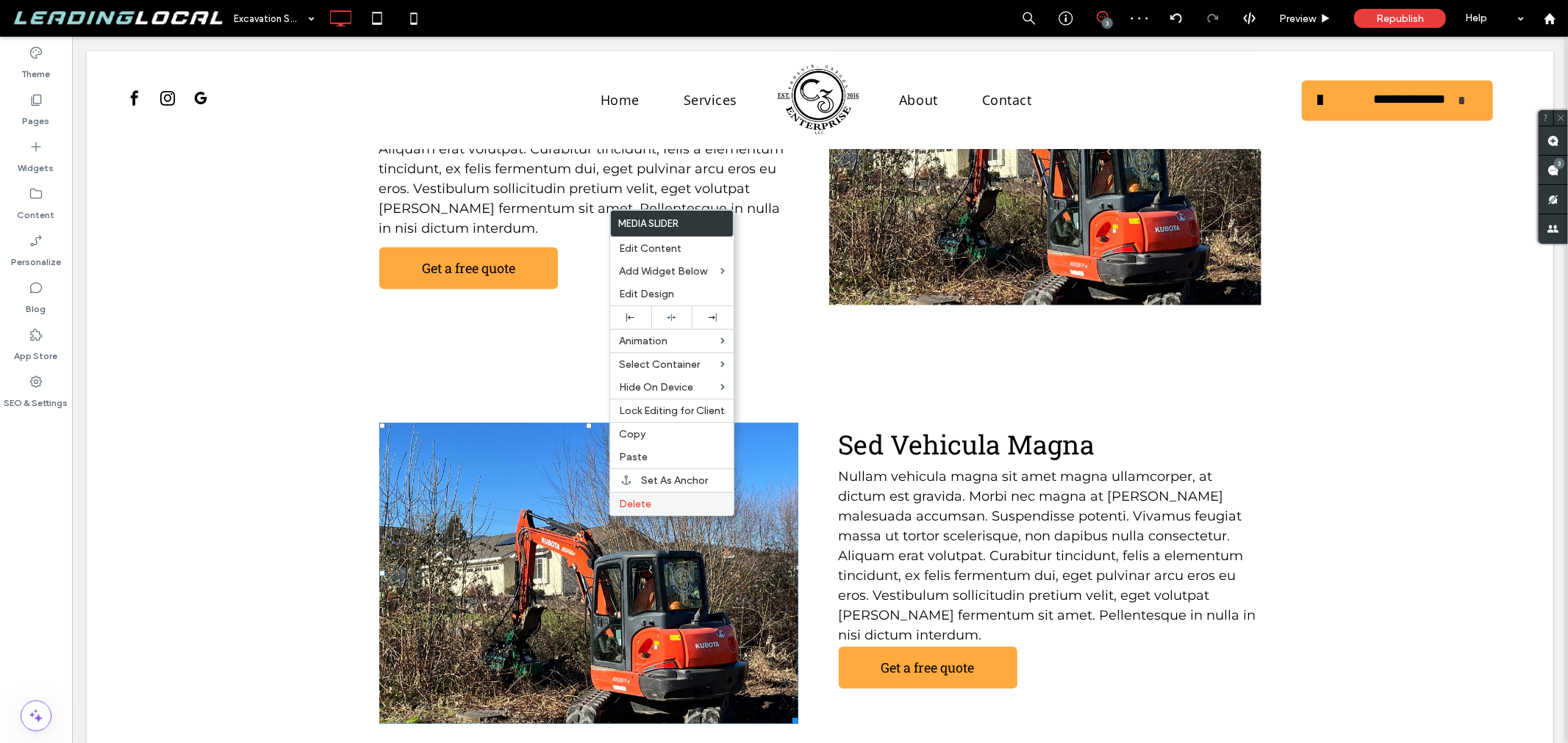
click at [650, 507] on span "Delete" at bounding box center [634, 504] width 33 height 13
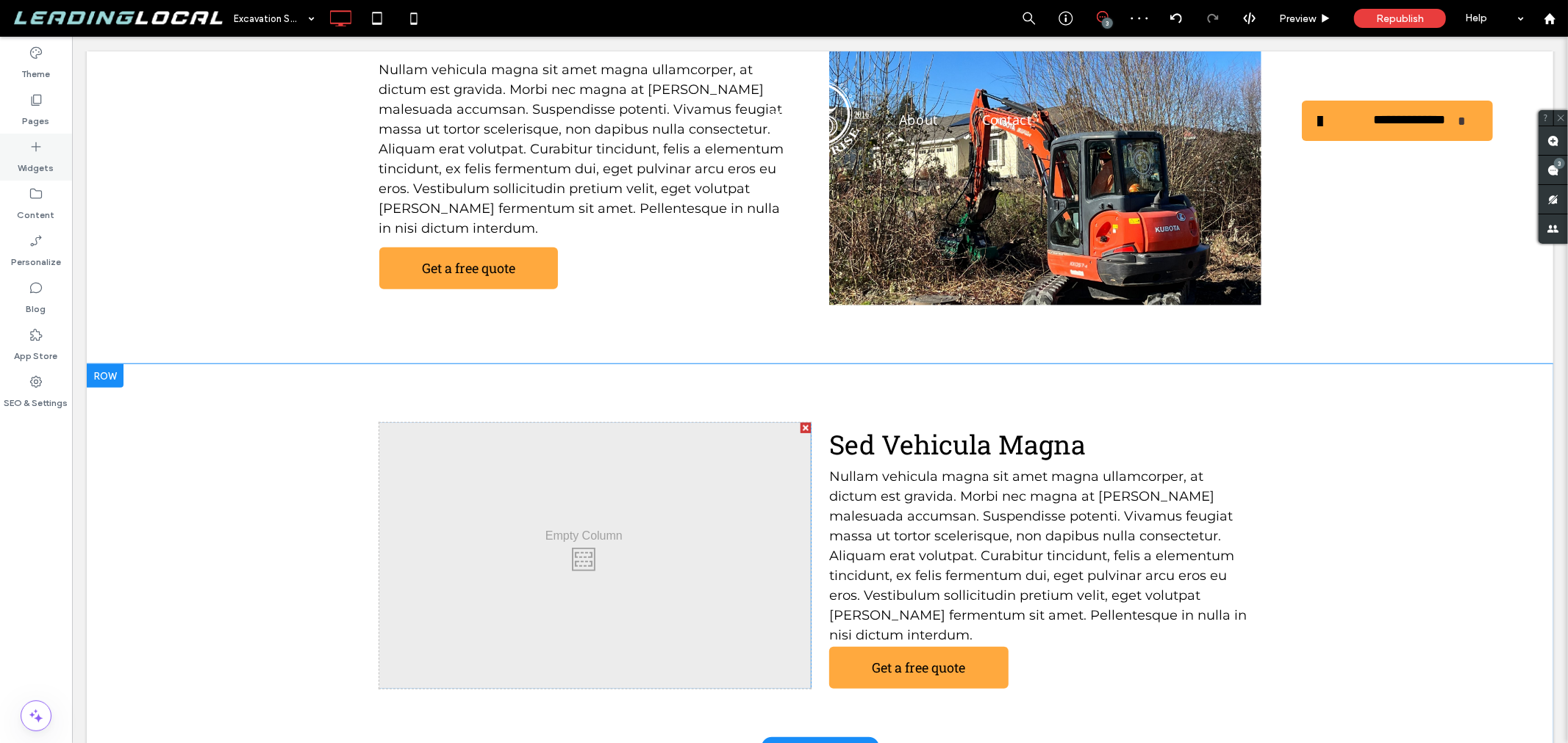
click at [37, 157] on label "Widgets" at bounding box center [37, 164] width 36 height 21
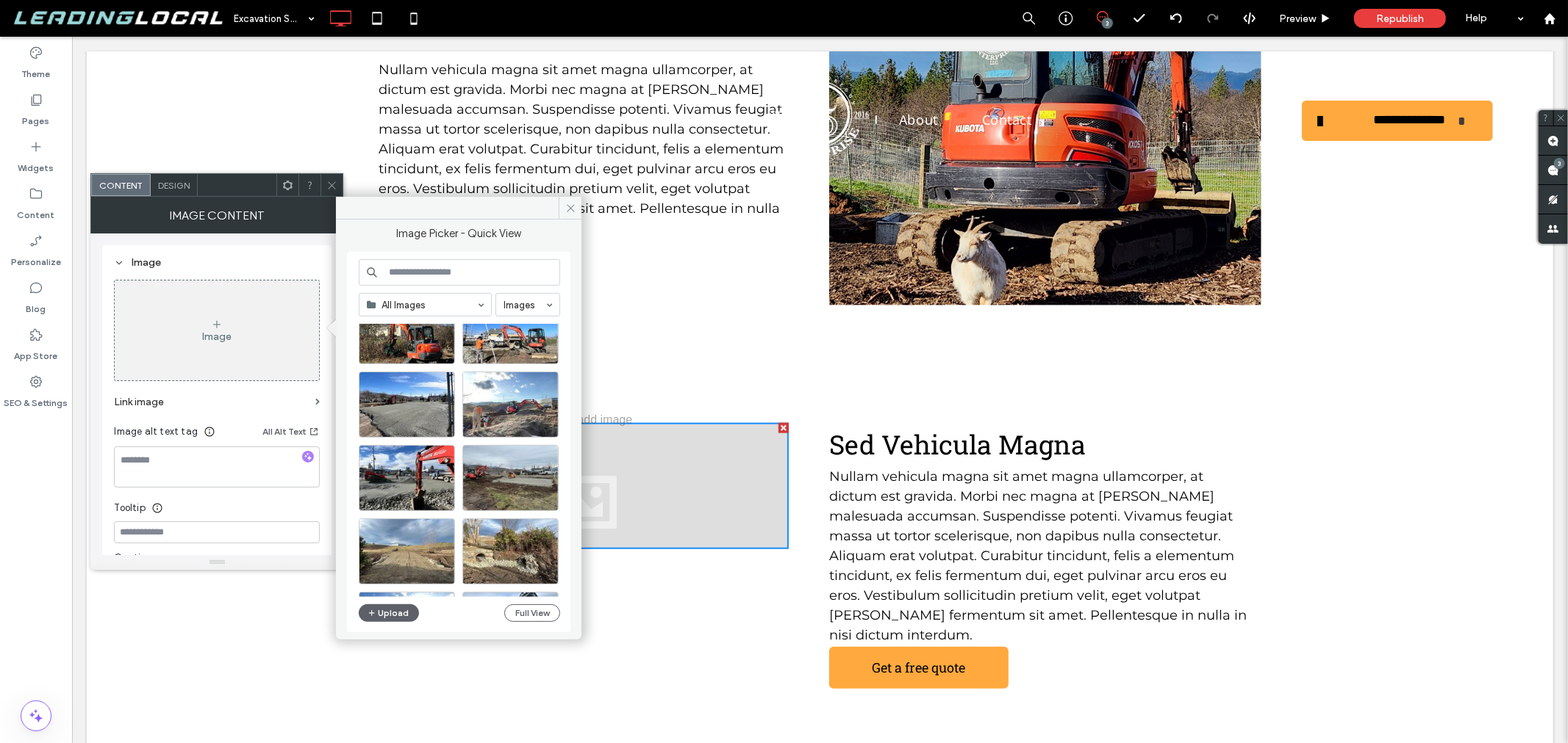
scroll to position [489, 0]
click at [419, 473] on div "Select" at bounding box center [406, 478] width 96 height 66
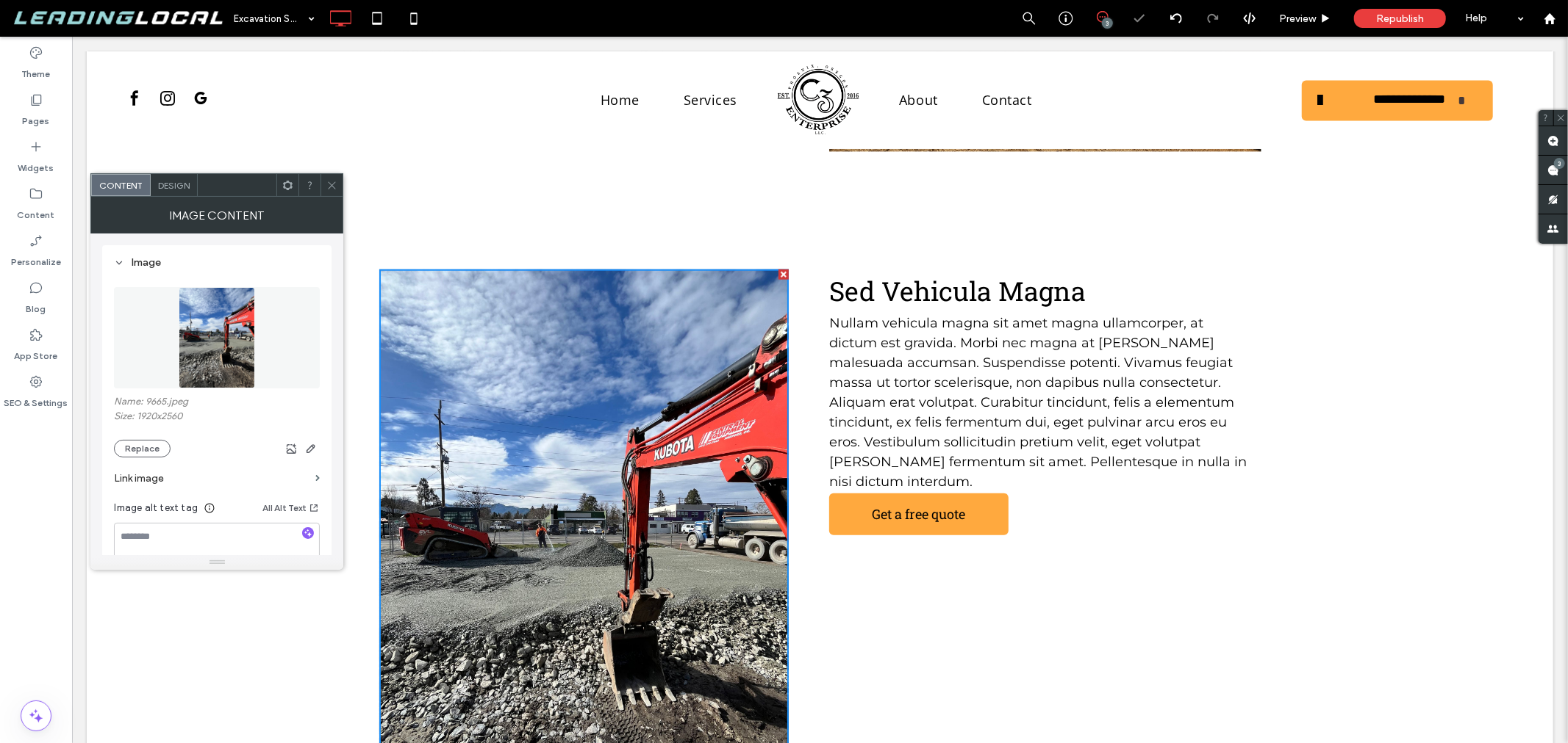
scroll to position [1206, 0]
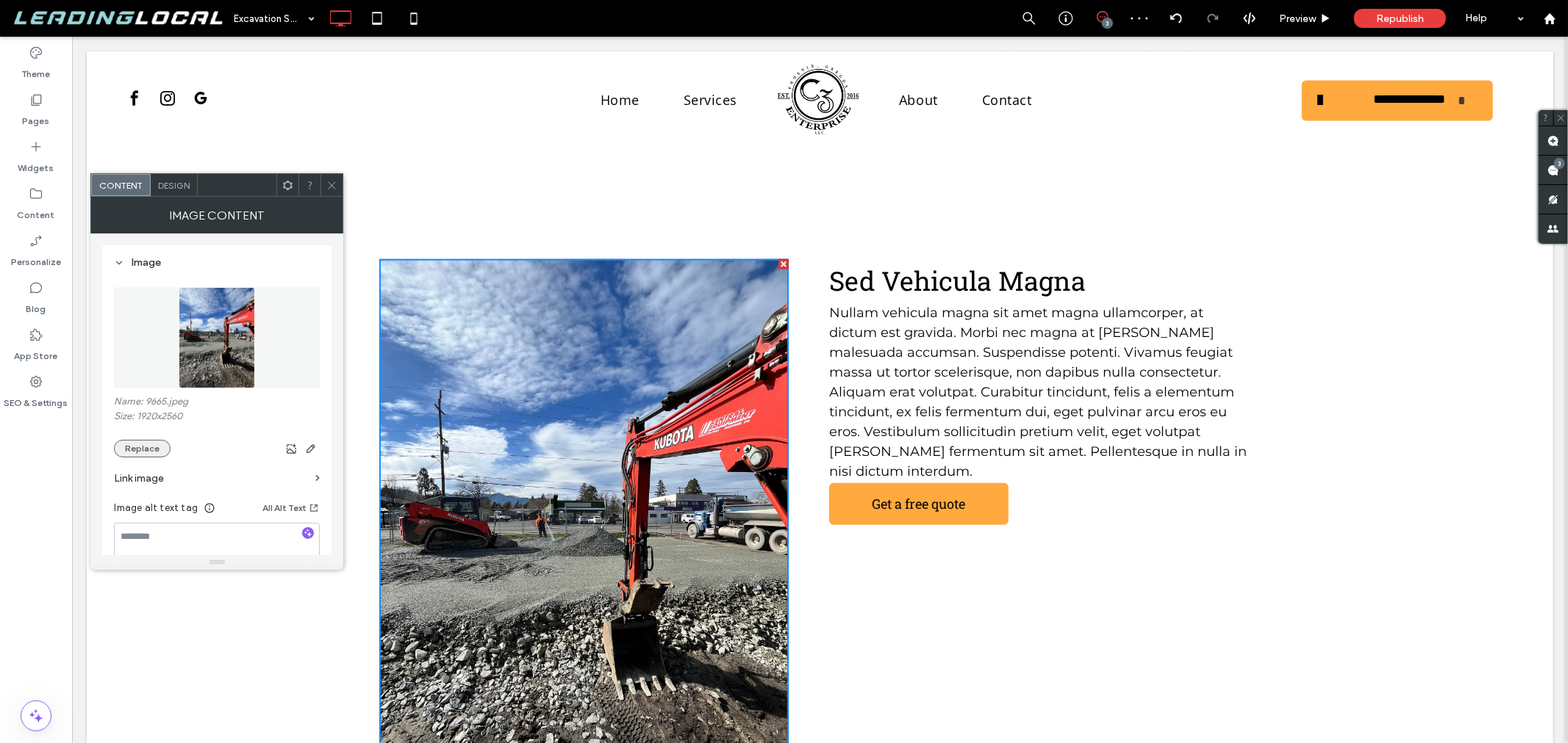
click at [141, 445] on button "Replace" at bounding box center [142, 449] width 56 height 18
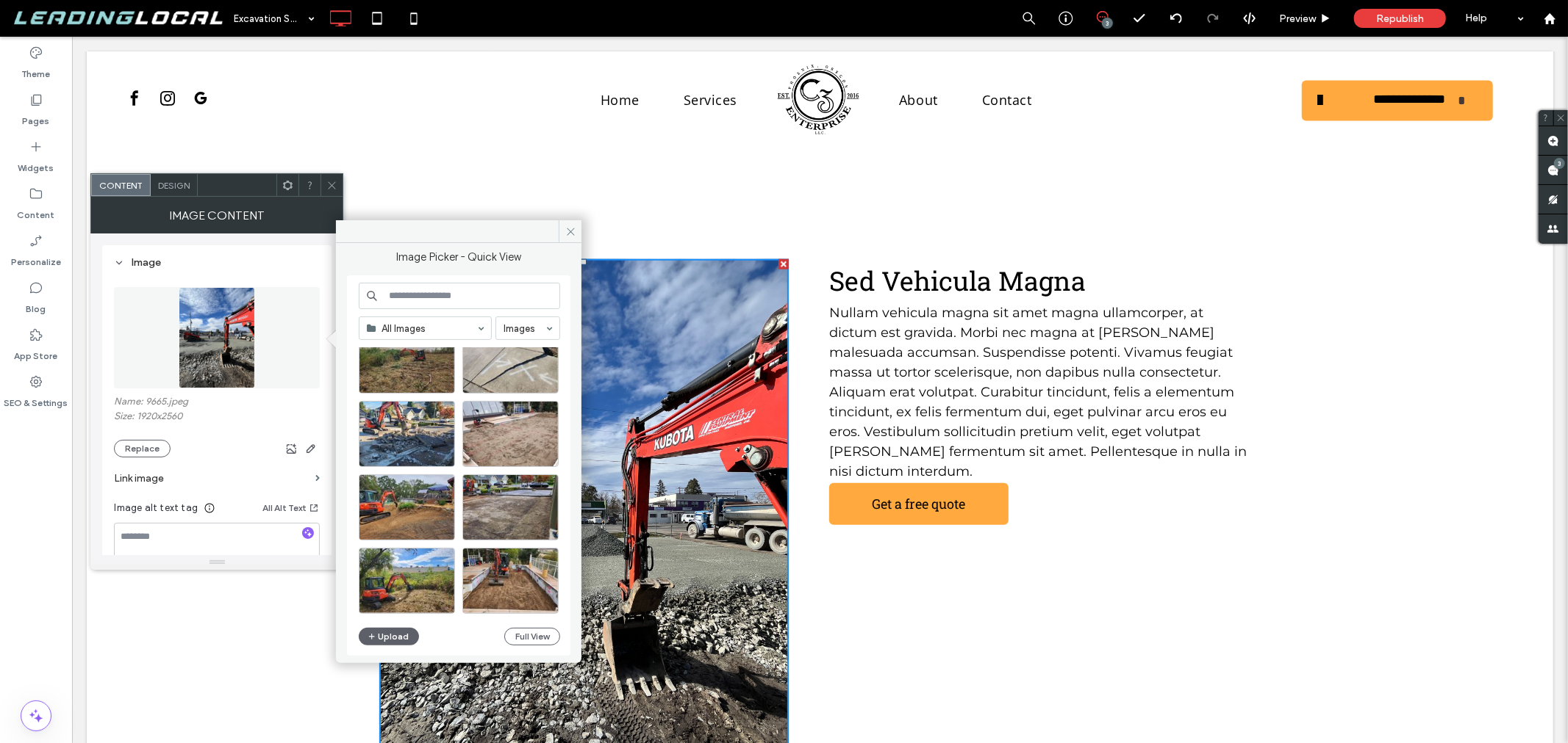
scroll to position [4972, 0]
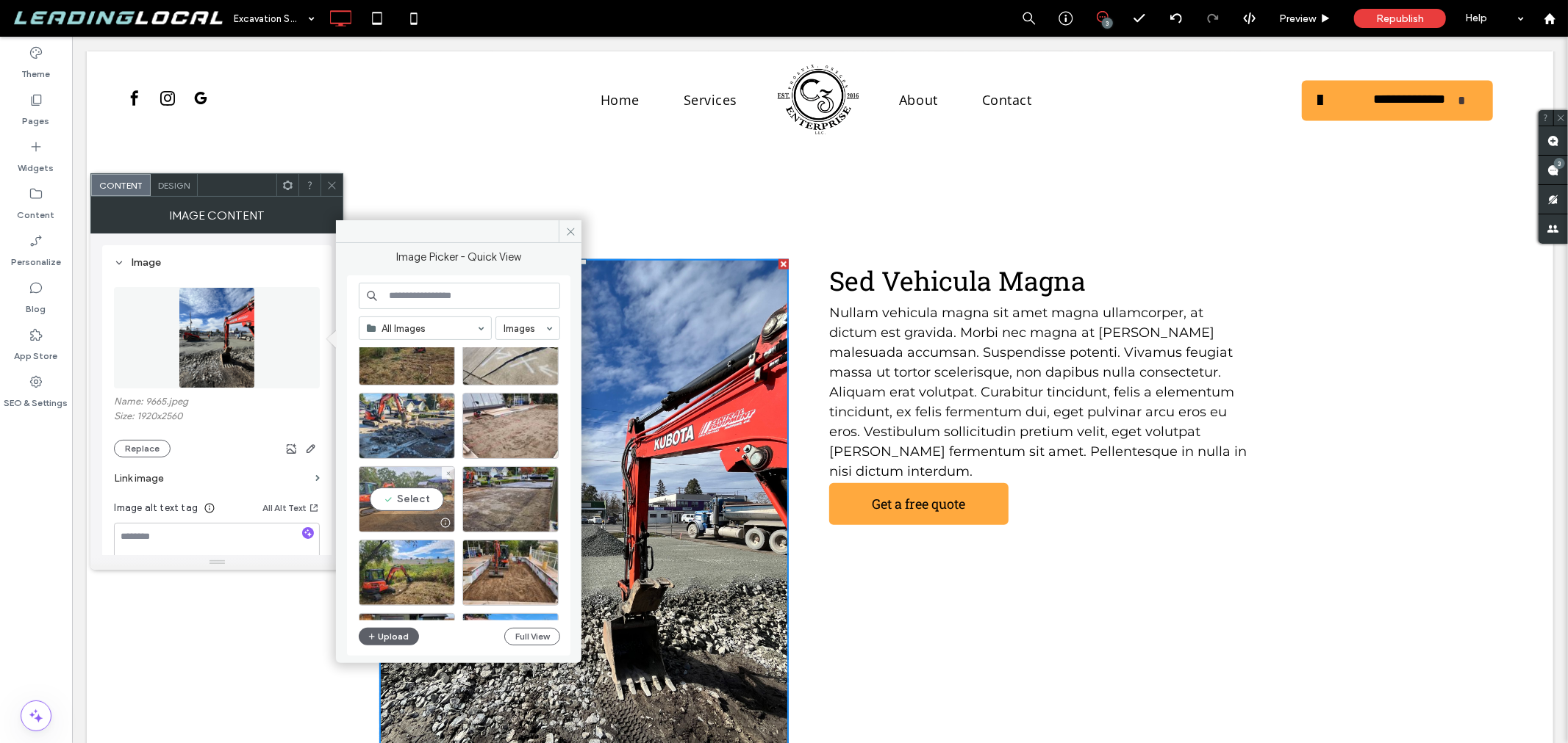
click at [429, 496] on div "Select" at bounding box center [406, 499] width 96 height 66
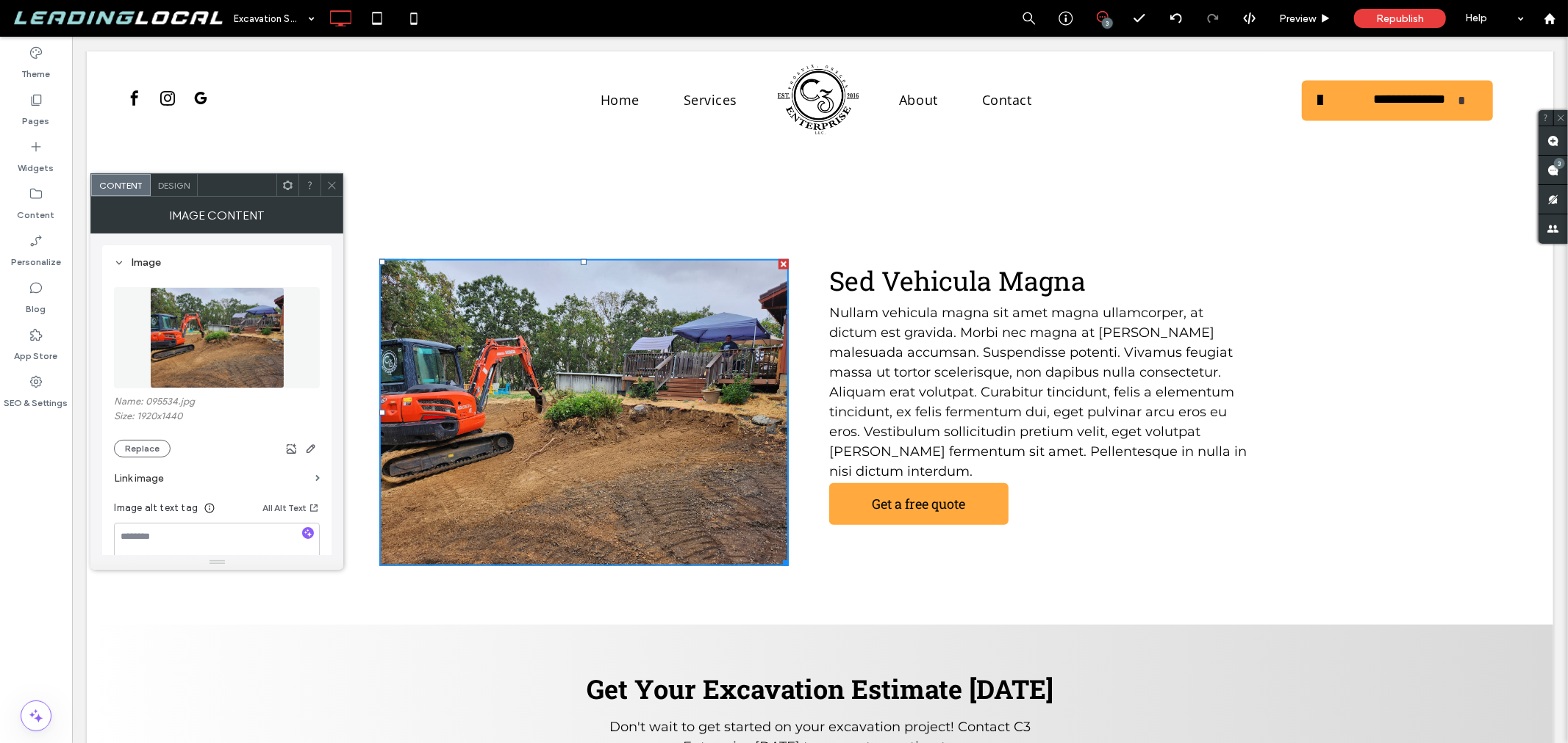
click at [328, 184] on icon at bounding box center [331, 185] width 11 height 11
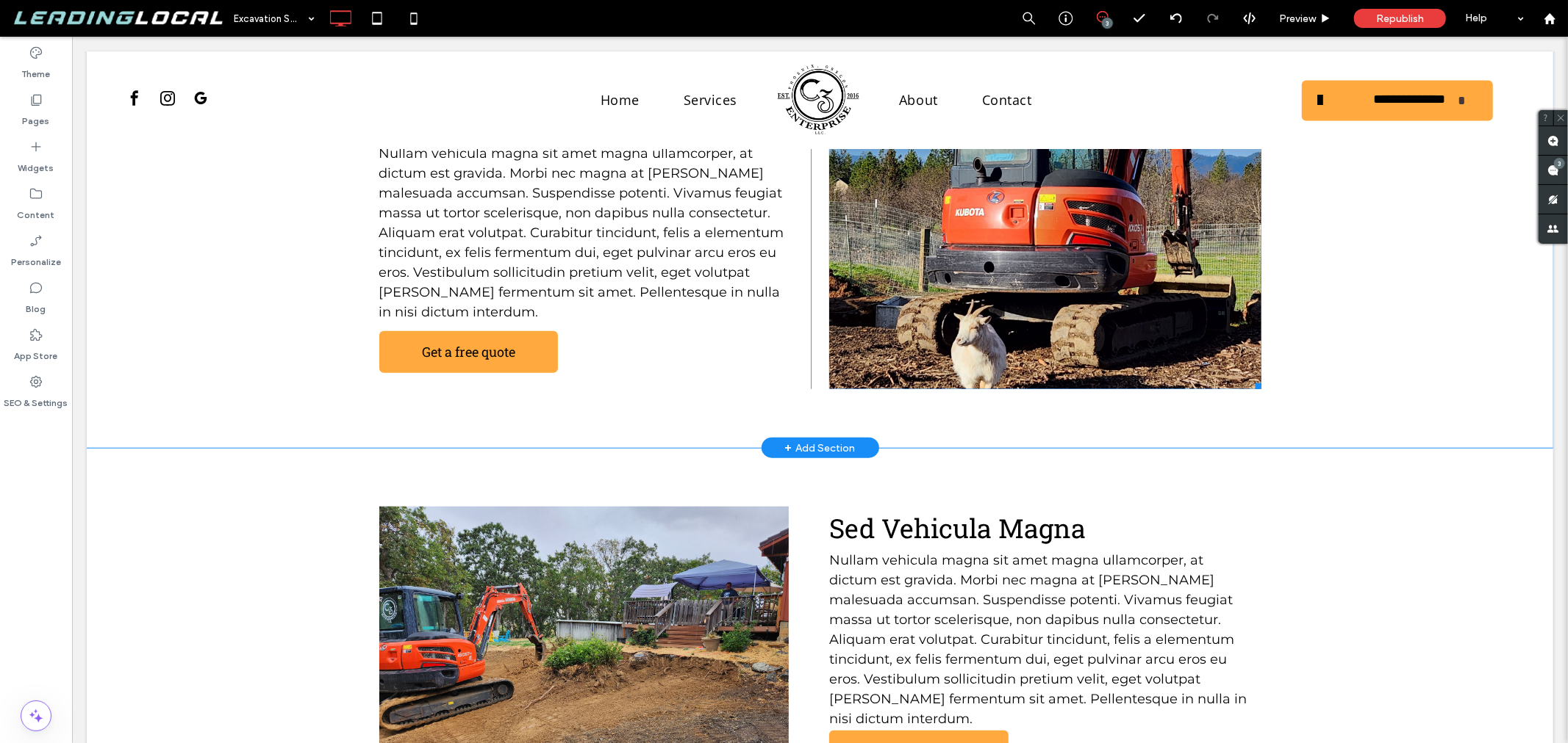
scroll to position [1042, 0]
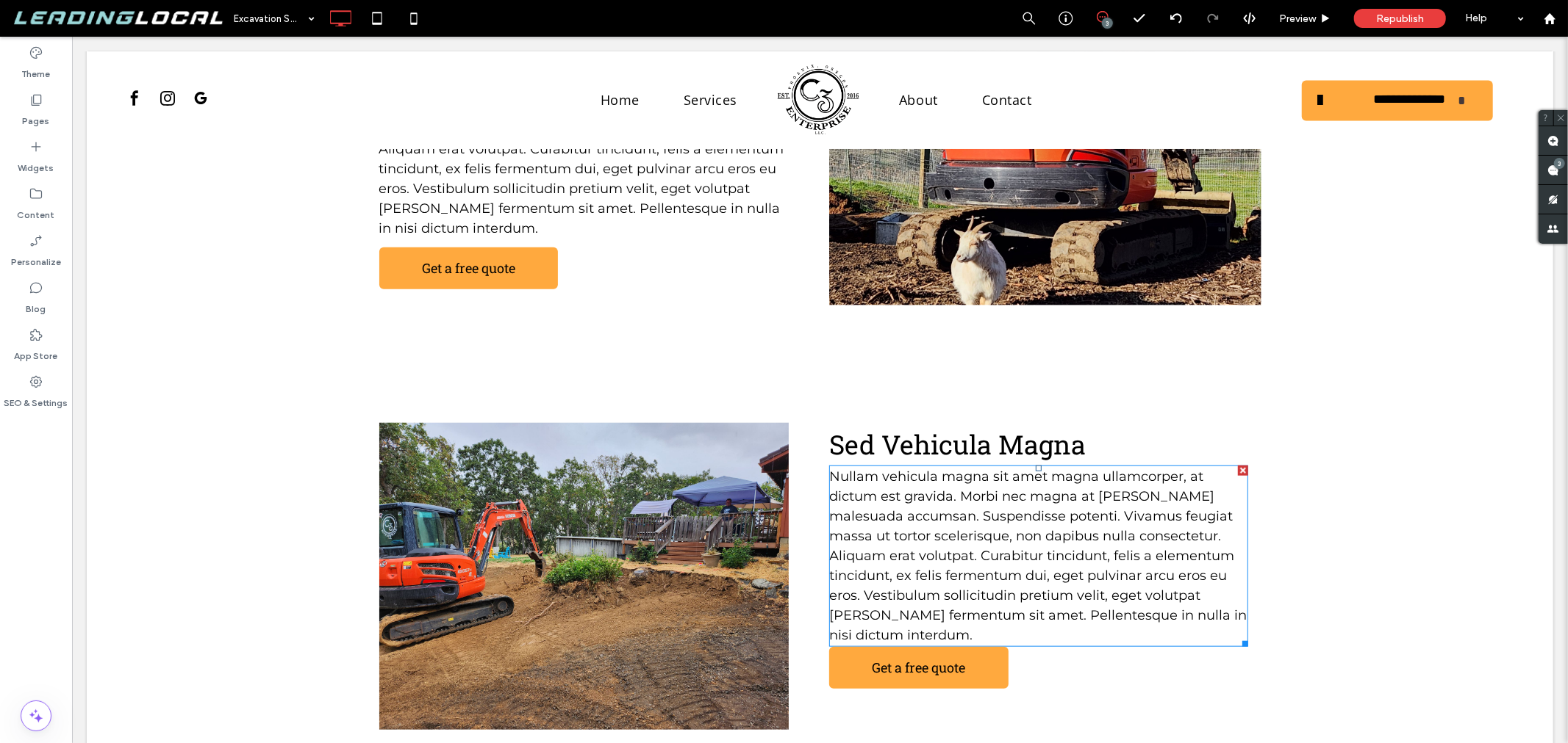
click at [1003, 468] on span "Nullam vehicula magna sit amet magna ullamcorper, at dictum est gravida. Morbi …" at bounding box center [1037, 555] width 417 height 174
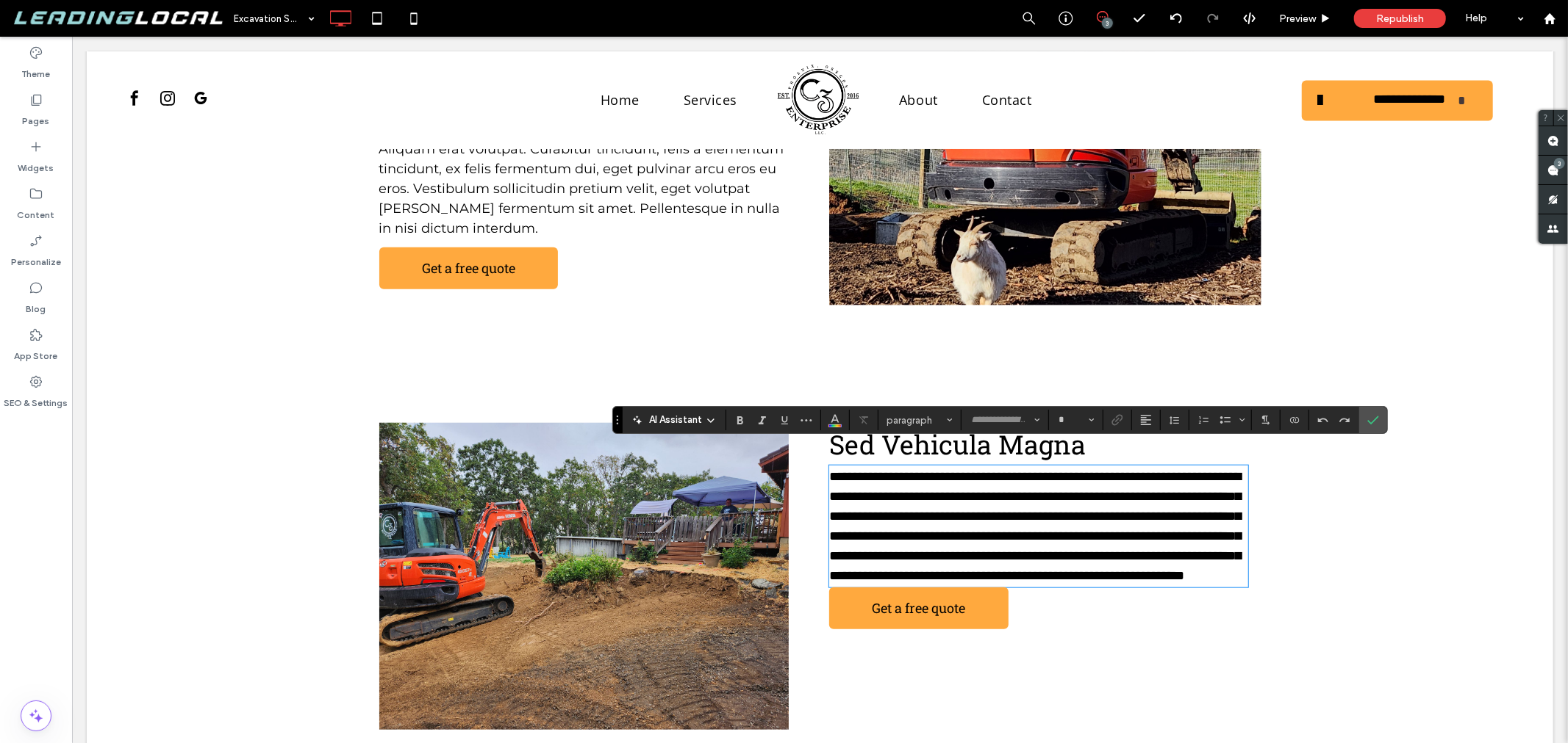
type input "**********"
type input "**"
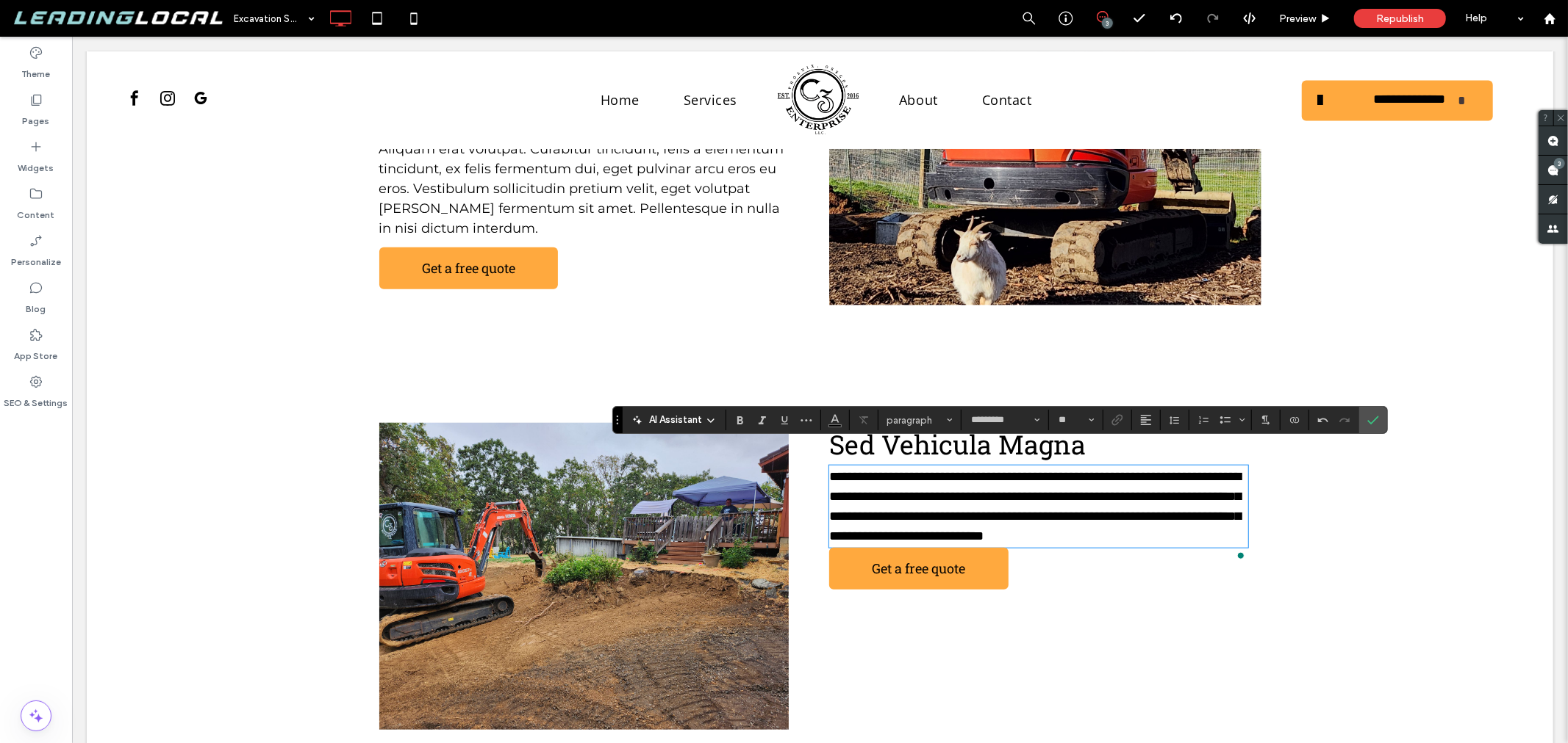
click at [949, 530] on p "**********" at bounding box center [1038, 506] width 419 height 79
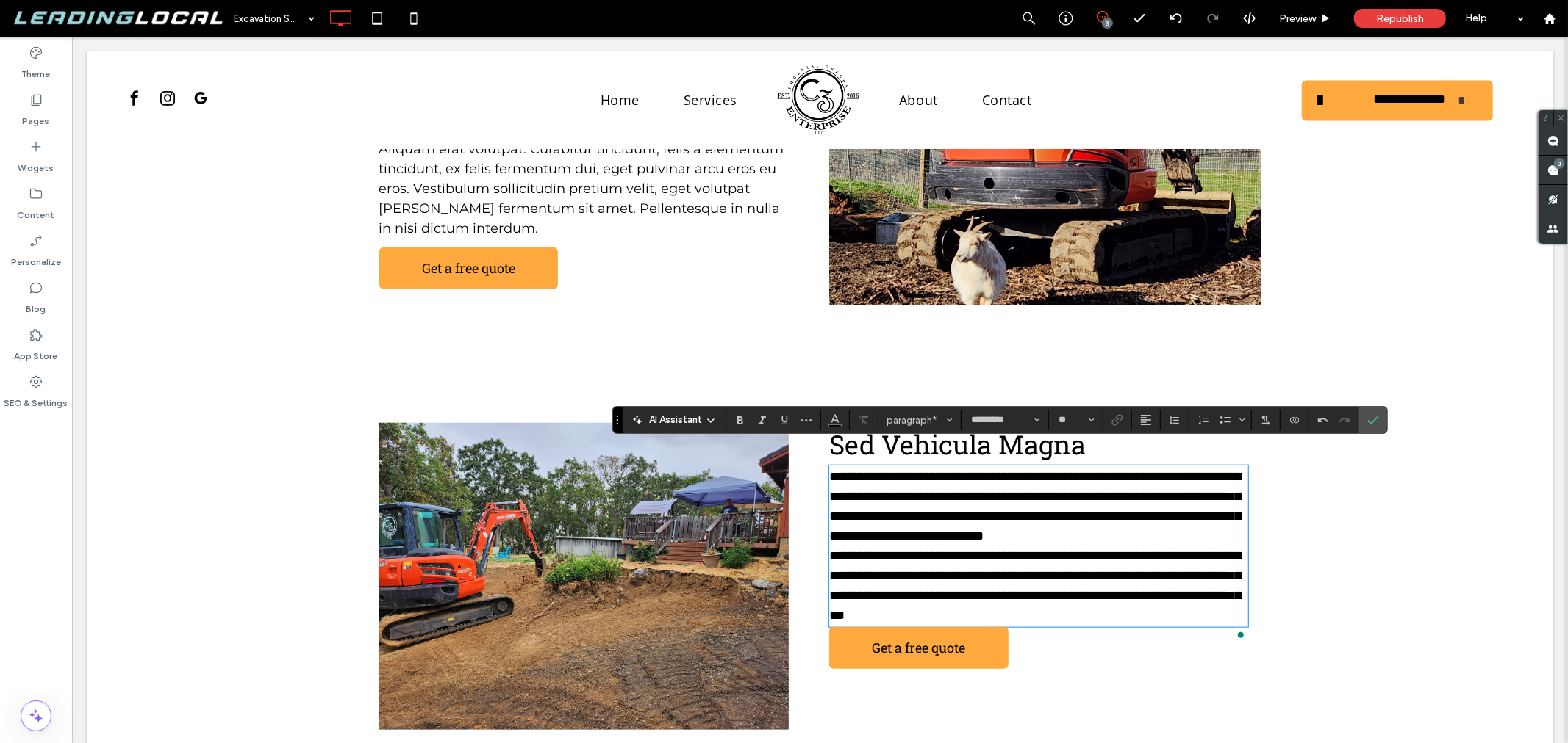
scroll to position [0, 0]
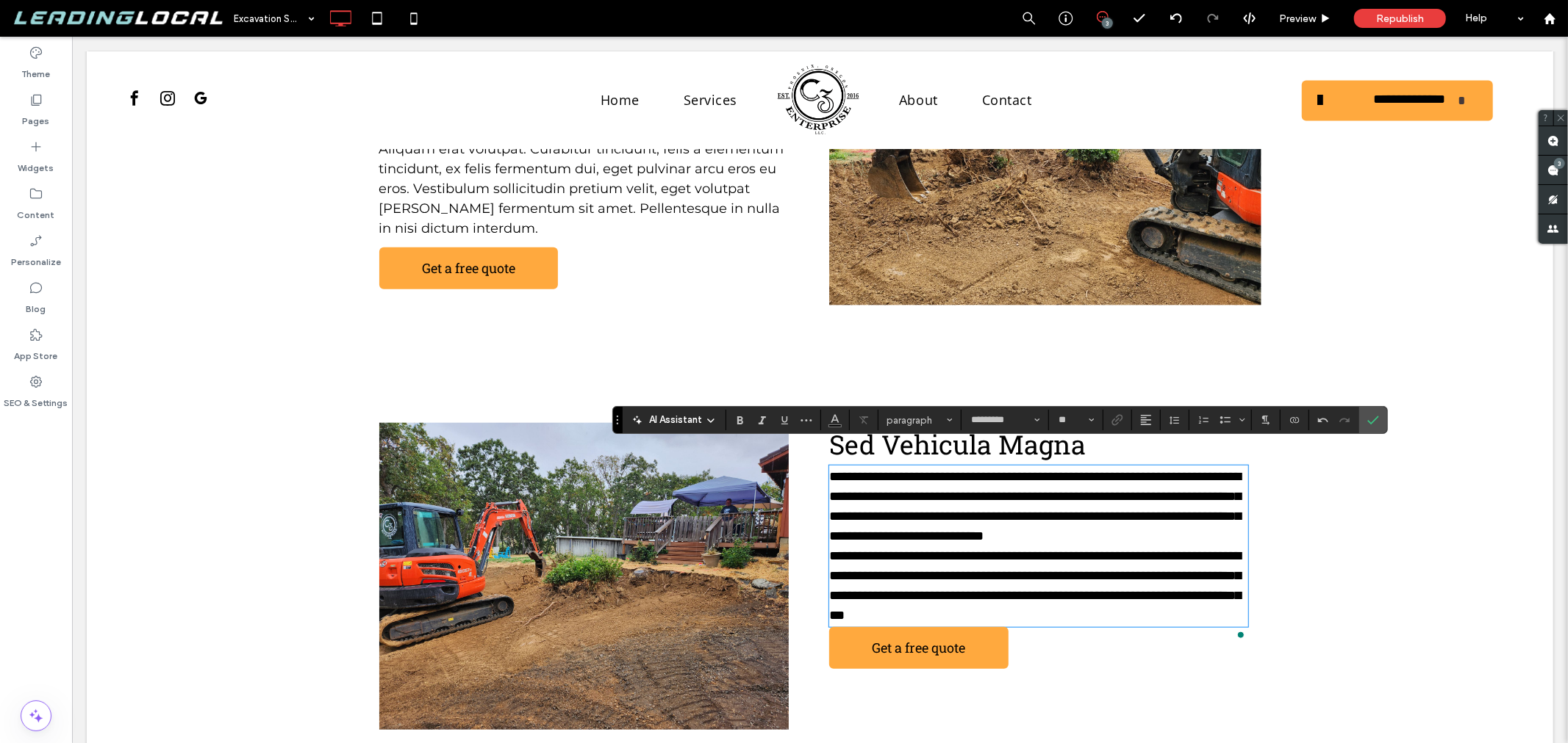
type input "**********"
click at [971, 540] on p "**********" at bounding box center [1038, 506] width 419 height 79
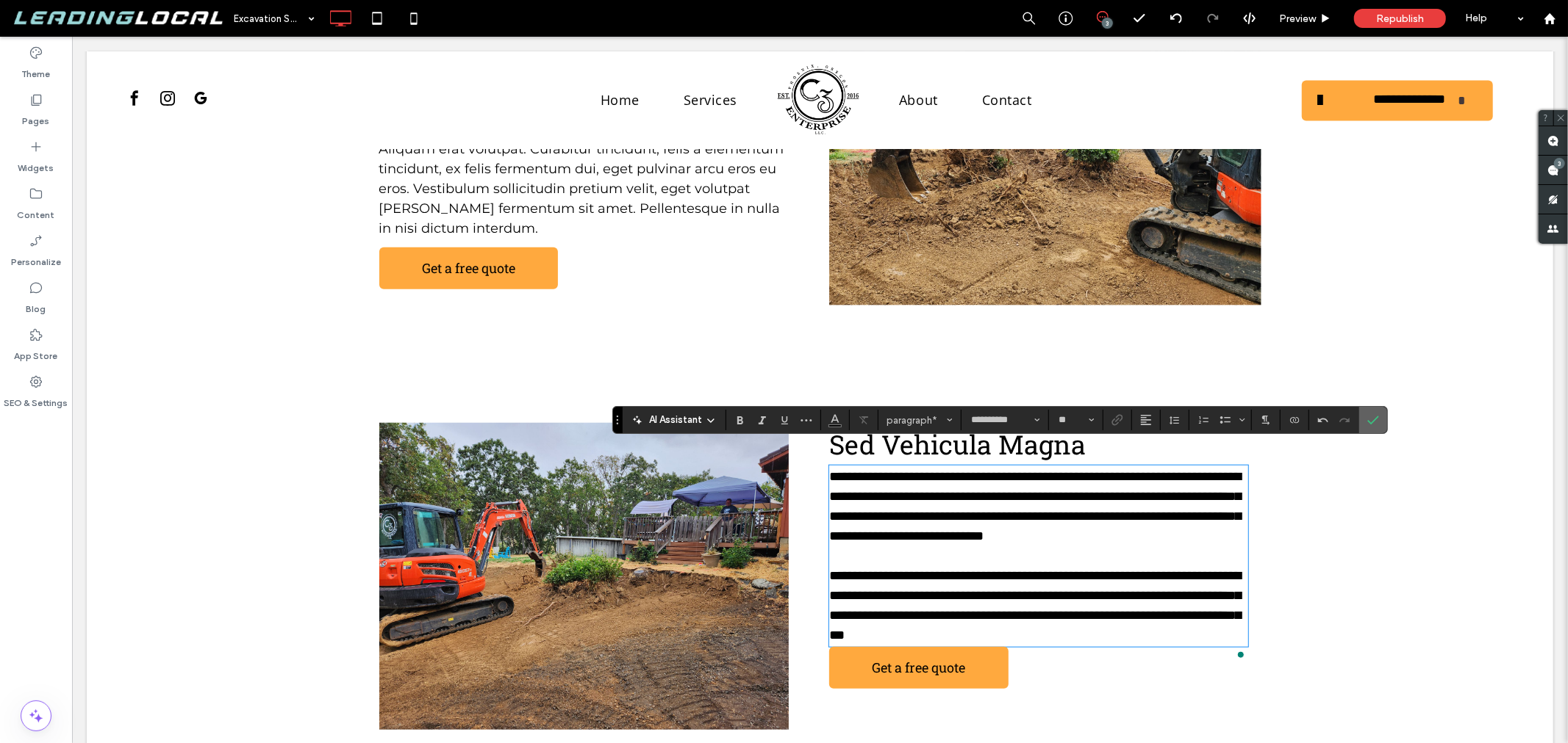
click at [1369, 417] on icon "Confirm" at bounding box center [1373, 420] width 12 height 12
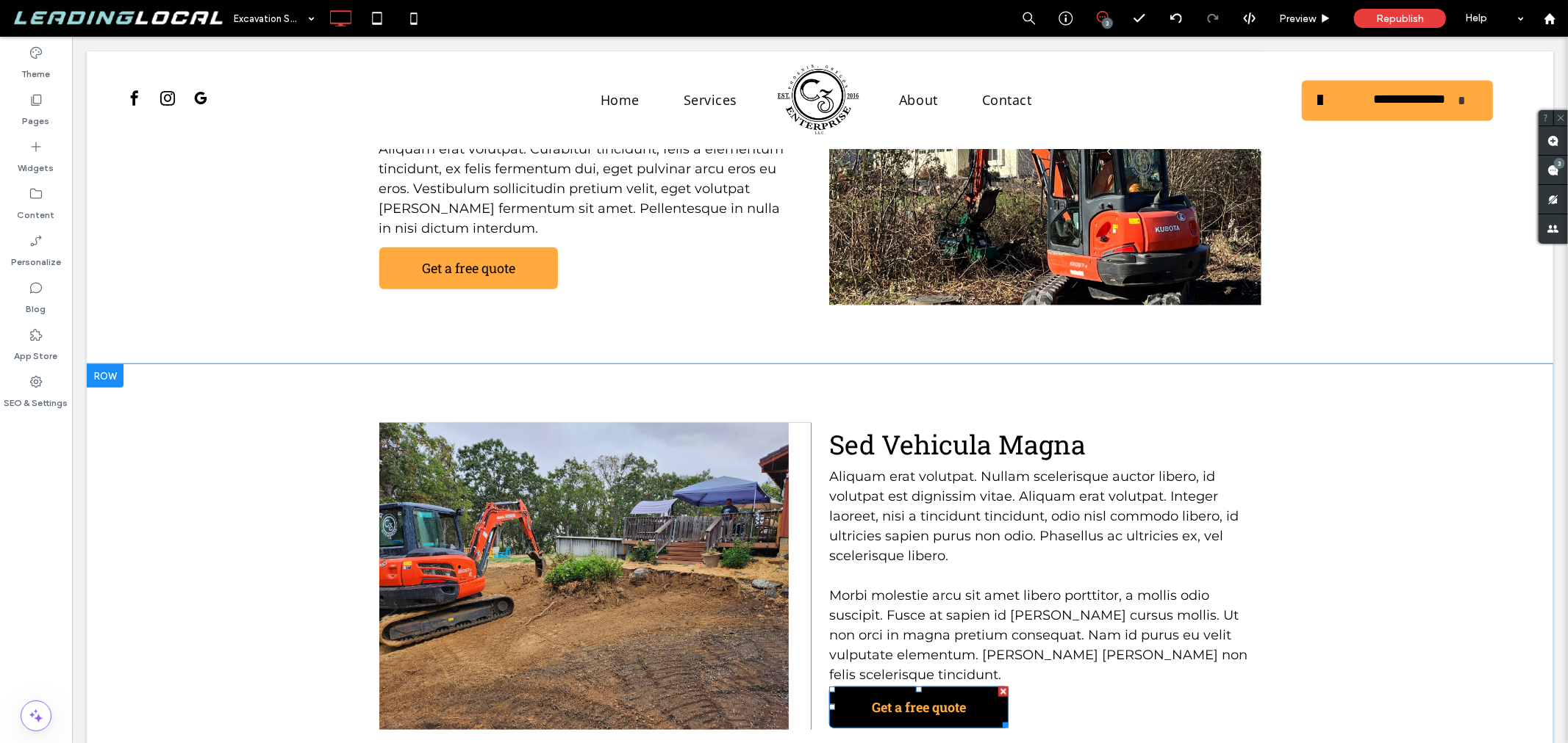
click at [965, 687] on link "Get a free quote" at bounding box center [918, 707] width 179 height 42
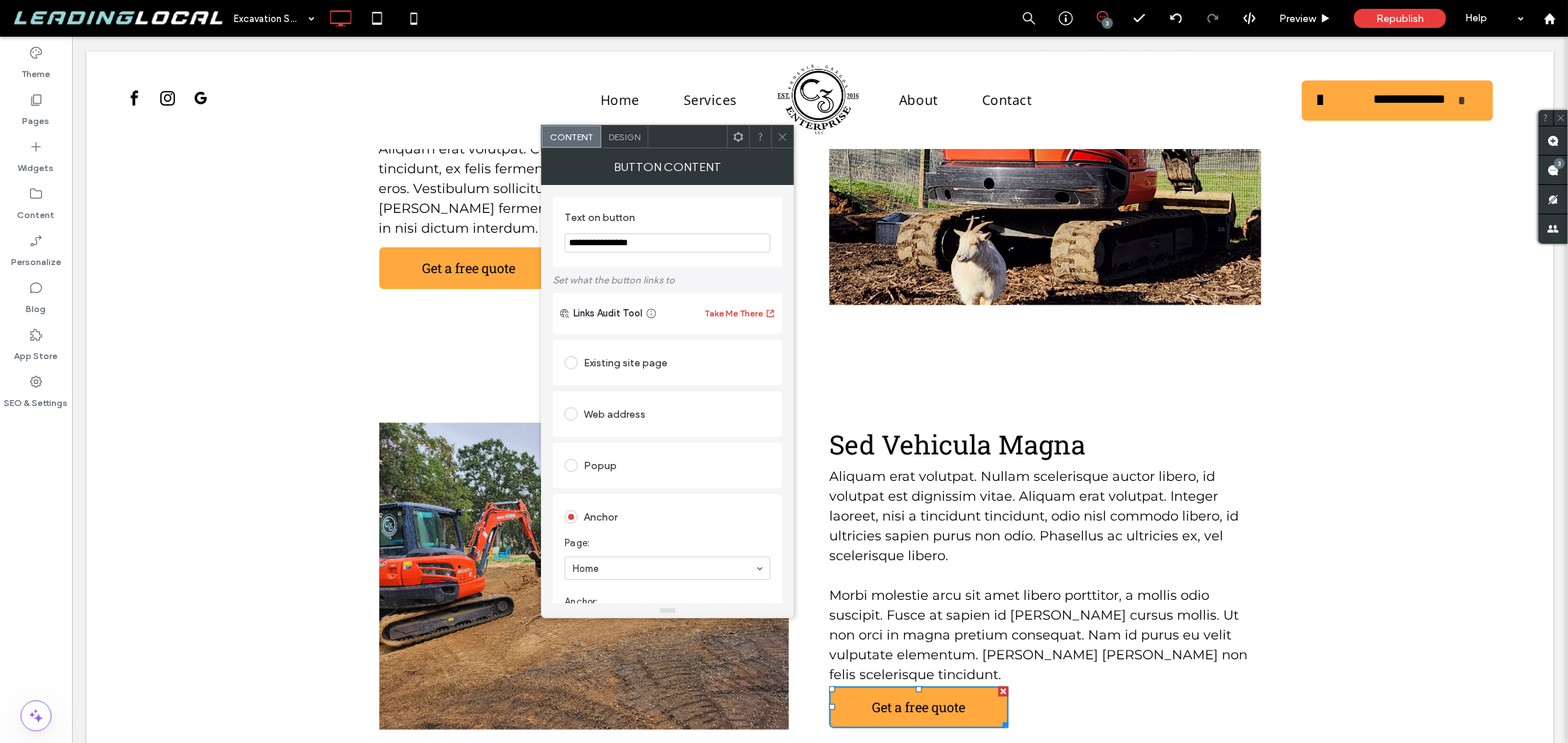
drag, startPoint x: 782, startPoint y: 134, endPoint x: 854, endPoint y: 417, distance: 292.0
click at [782, 134] on icon at bounding box center [782, 137] width 11 height 11
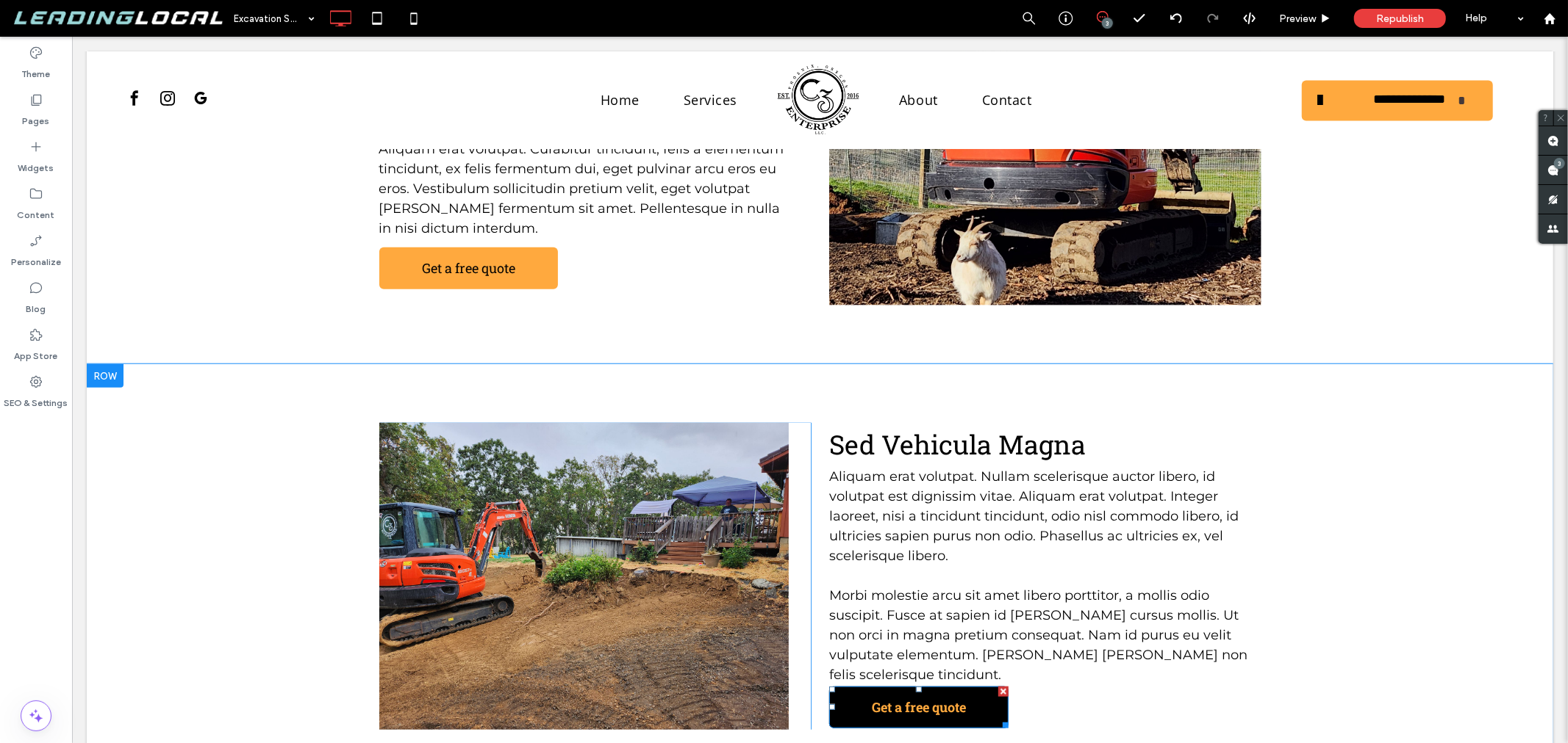
click at [997, 687] on div at bounding box center [1002, 691] width 10 height 10
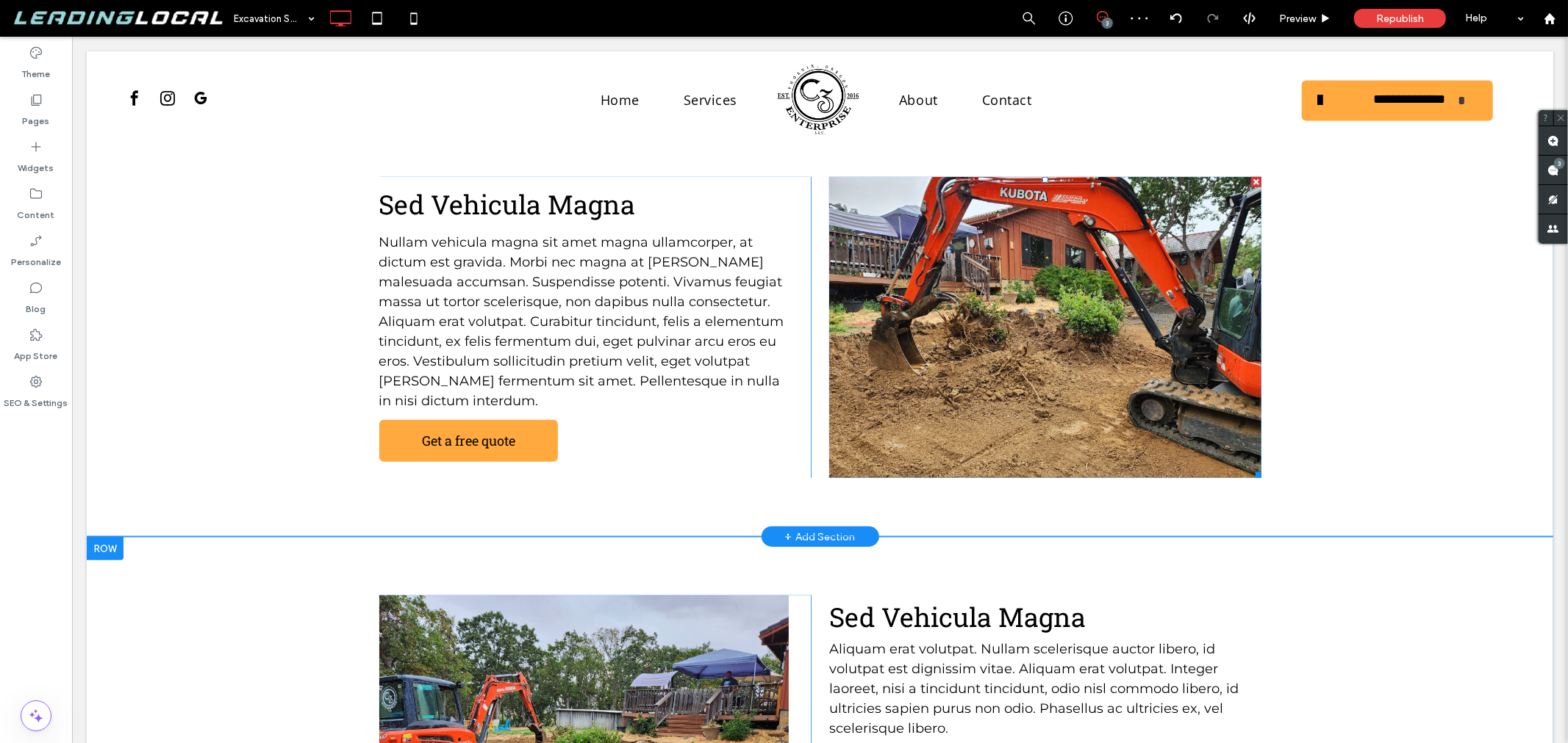
scroll to position [879, 0]
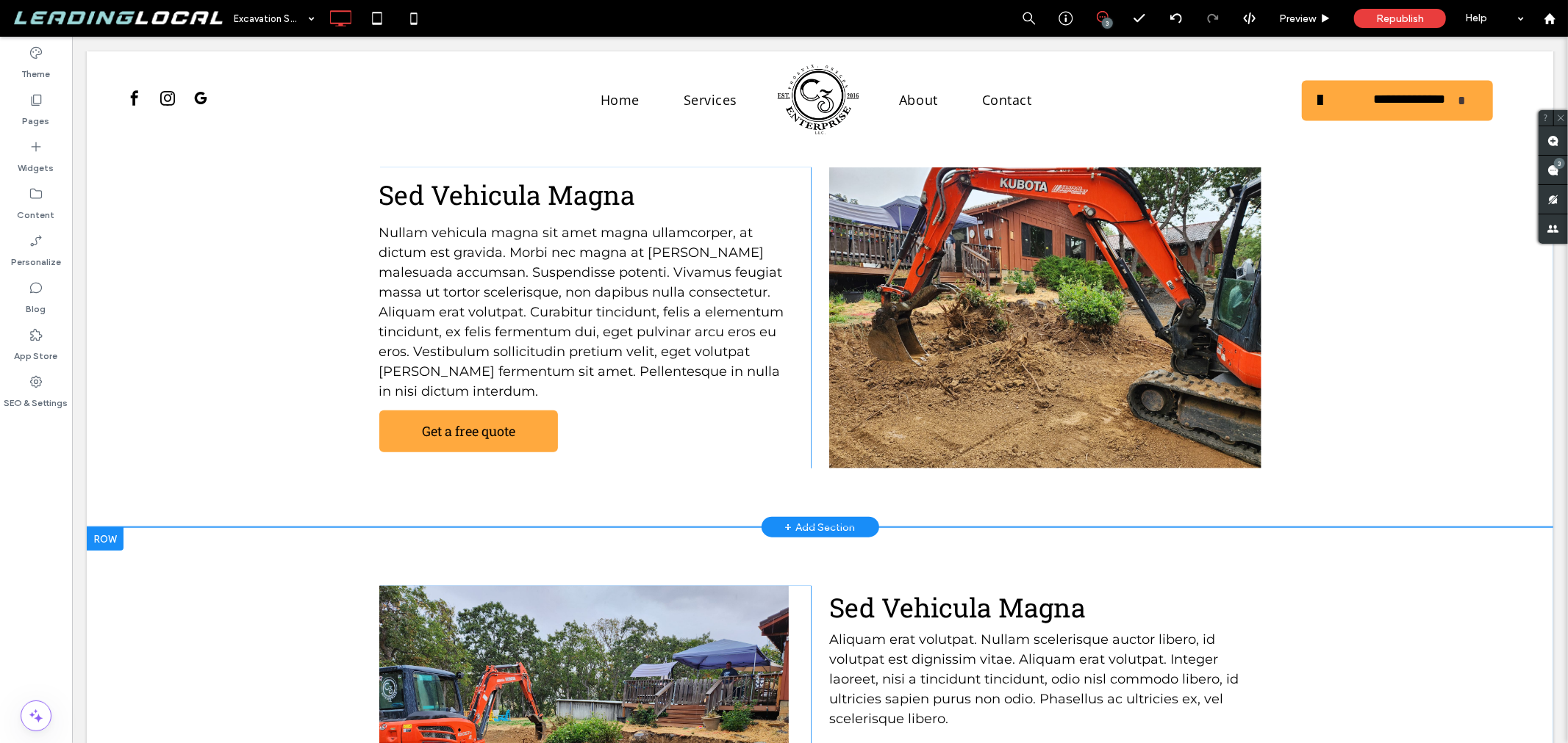
click at [1001, 484] on div "Sed Vehicula Magna Nullam vehicula magna sit amet magna ullamcorper, at dictum …" at bounding box center [819, 317] width 1466 height 419
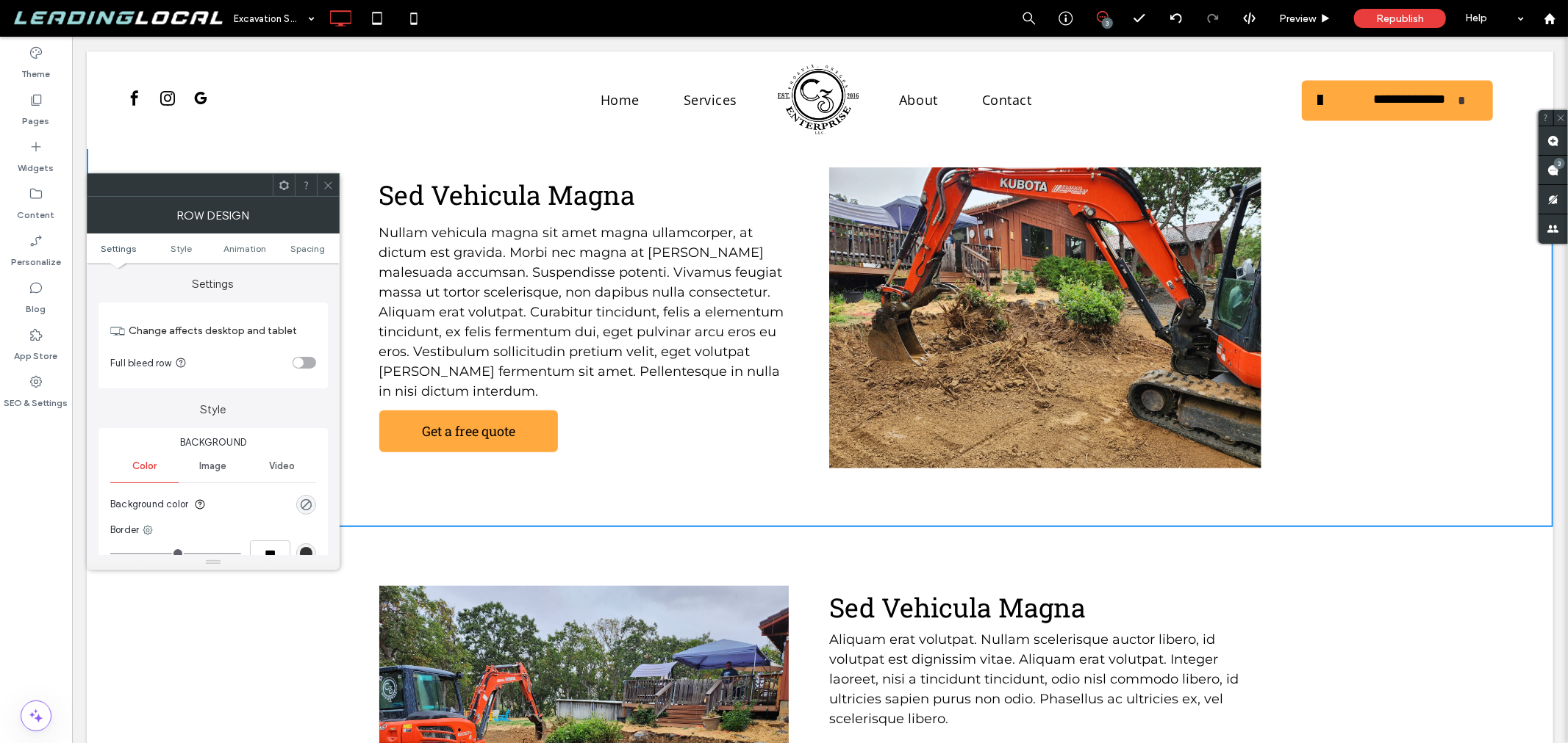
click at [318, 240] on ul "Settings Style Animation Spacing" at bounding box center [213, 249] width 253 height 30
click at [311, 249] on span "Spacing" at bounding box center [307, 248] width 35 height 11
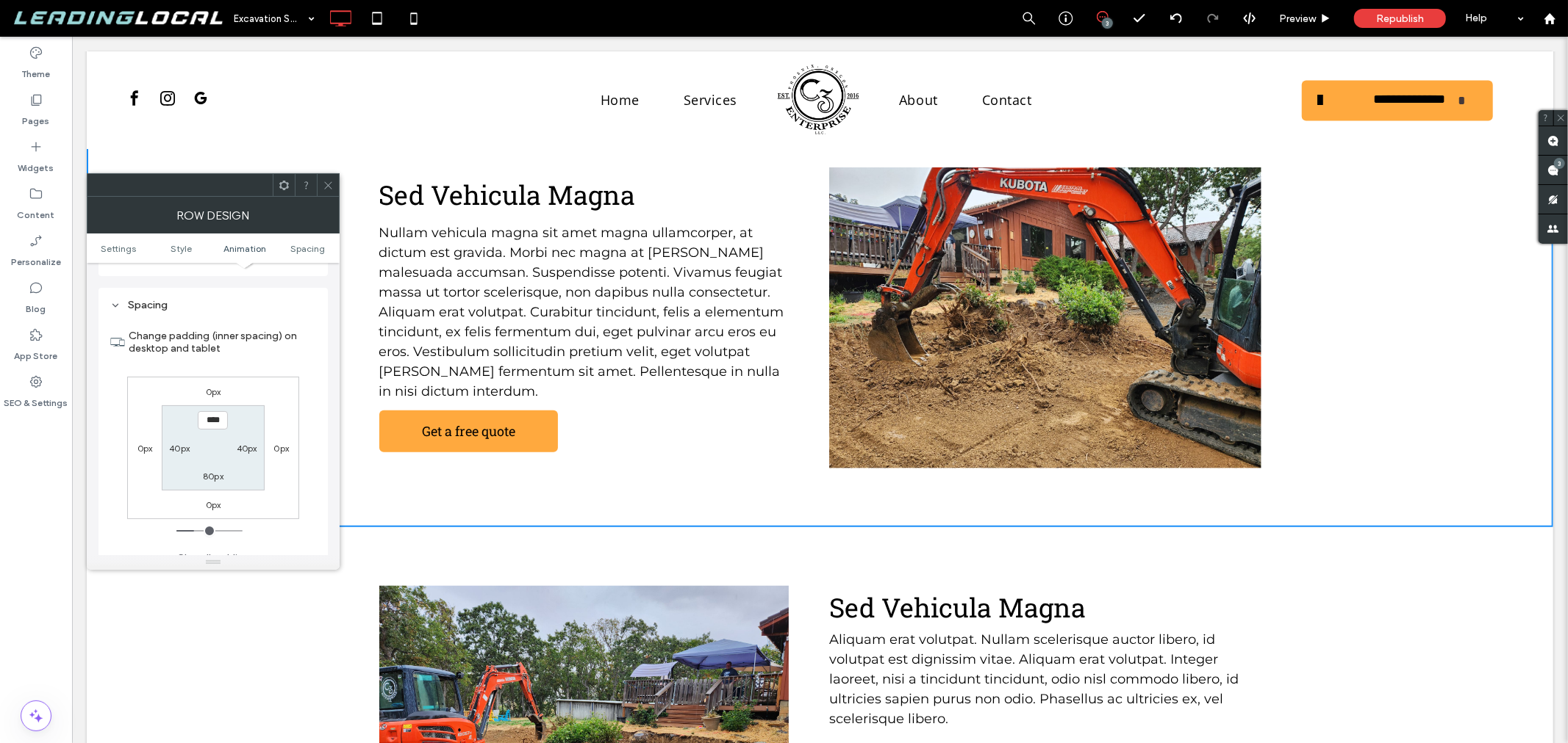
scroll to position [414, 0]
click at [210, 462] on label "80px" at bounding box center [213, 464] width 21 height 11
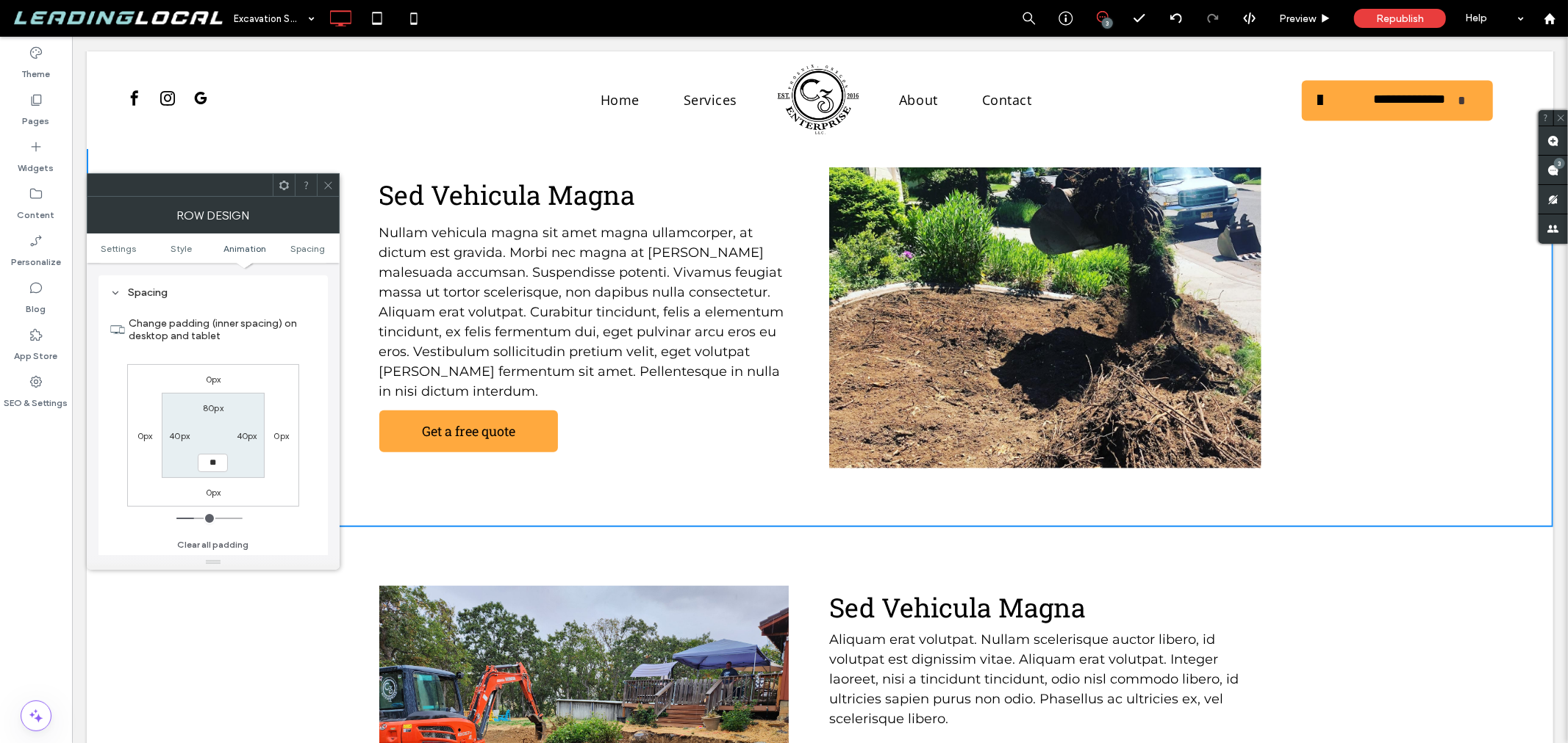
type input "**"
type input "****"
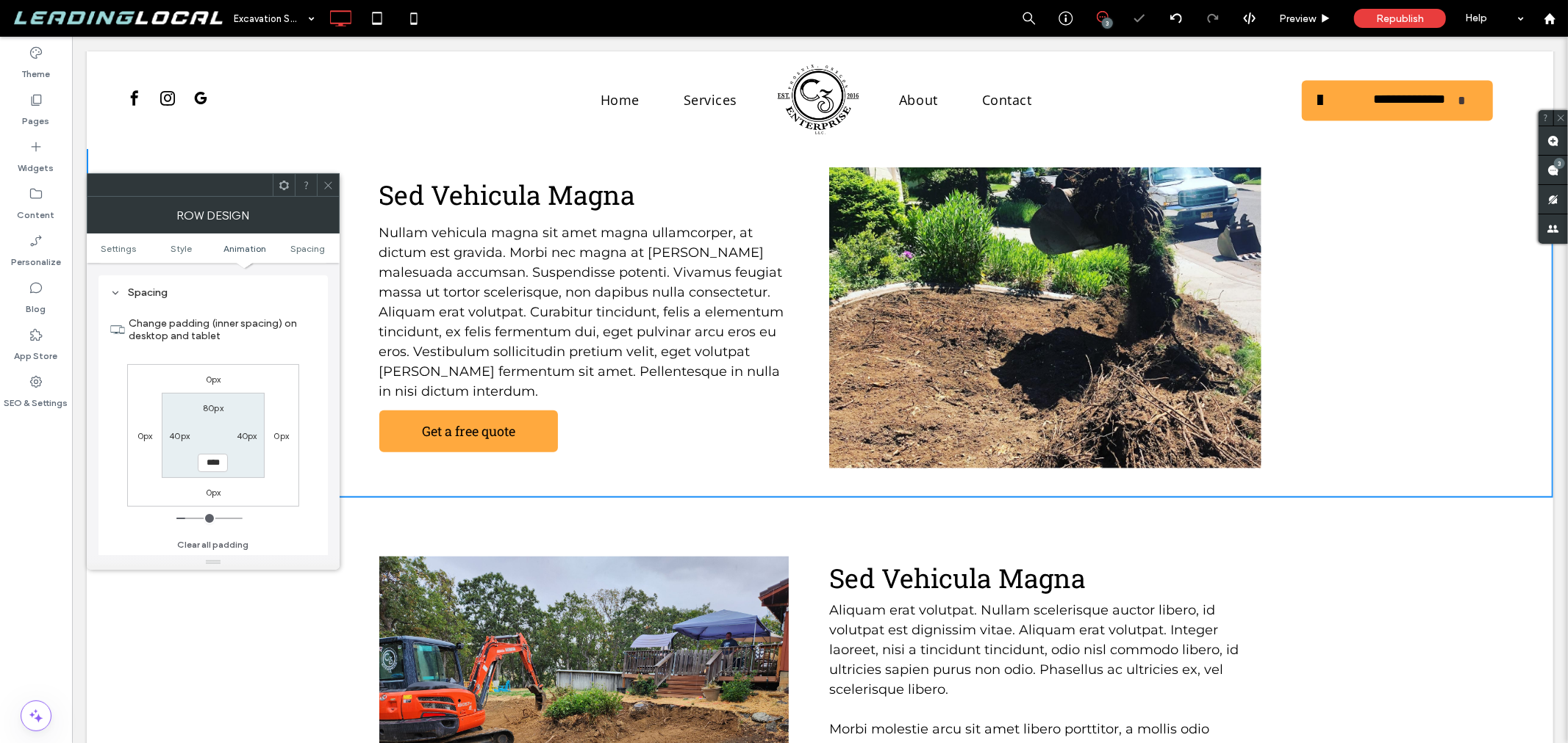
click at [606, 506] on div "Click To Paste Click To Paste Click To Paste Click To Paste Sed Vehicula Magna …" at bounding box center [819, 709] width 1466 height 425
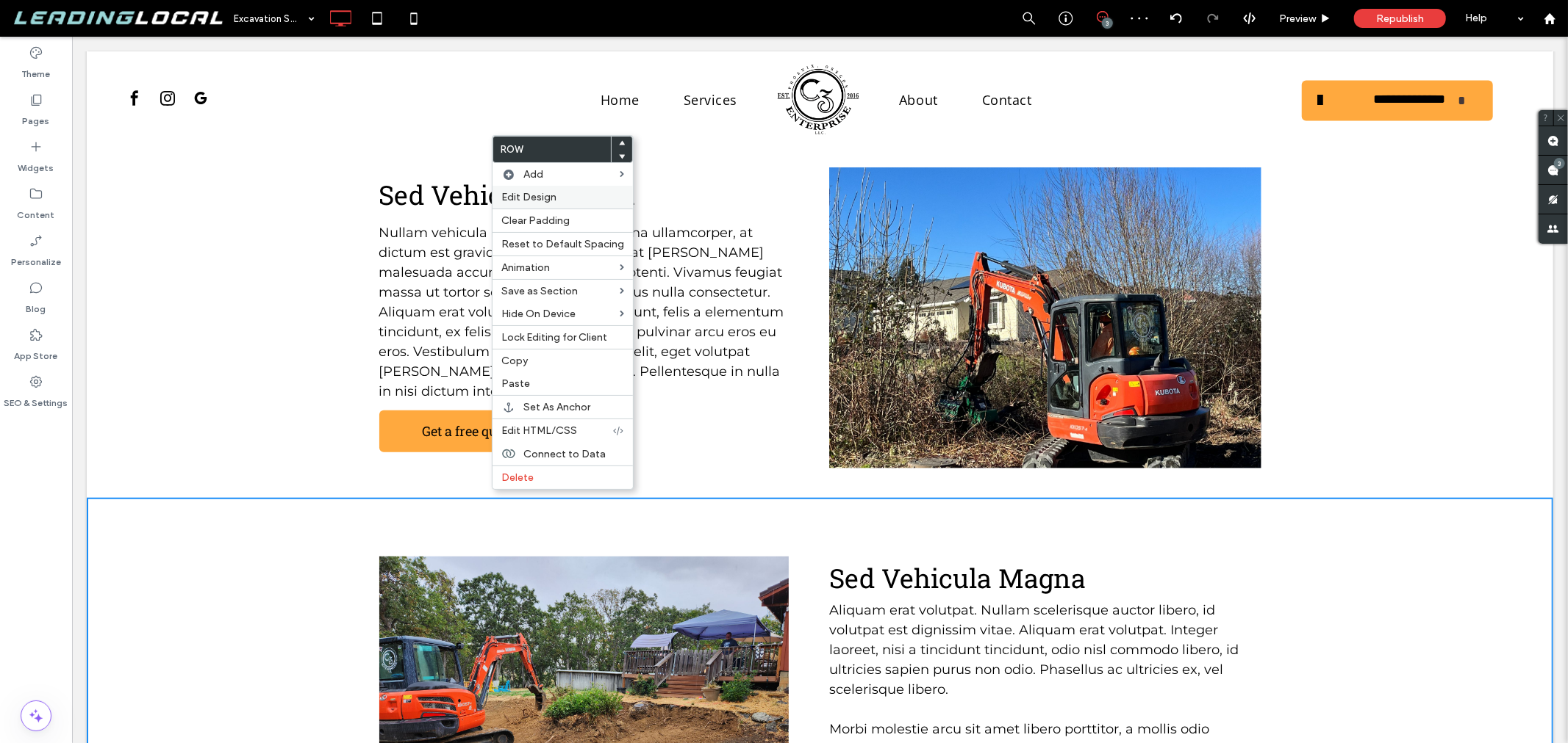
click at [567, 200] on label "Edit Design" at bounding box center [563, 197] width 123 height 13
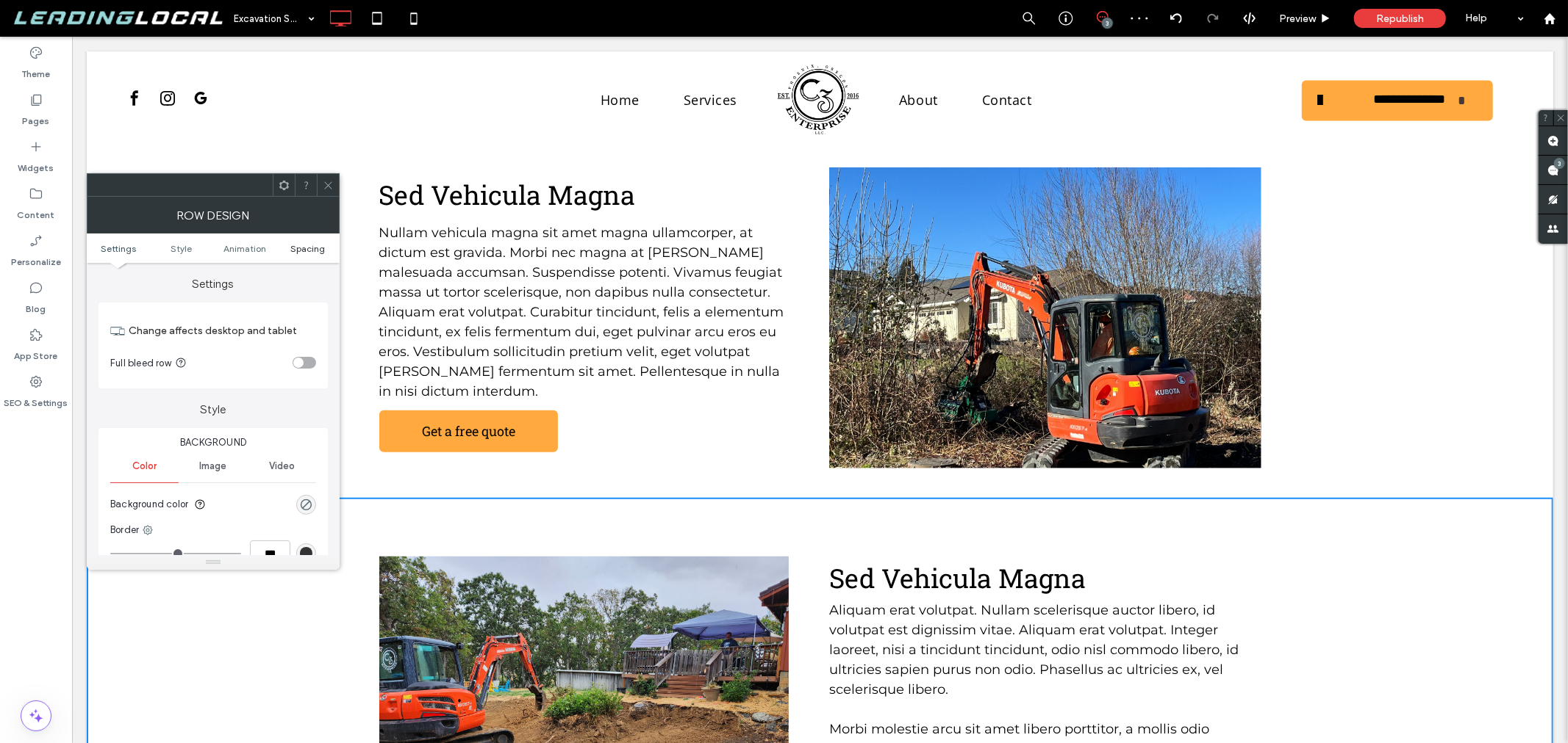
click at [309, 246] on span "Spacing" at bounding box center [307, 248] width 35 height 11
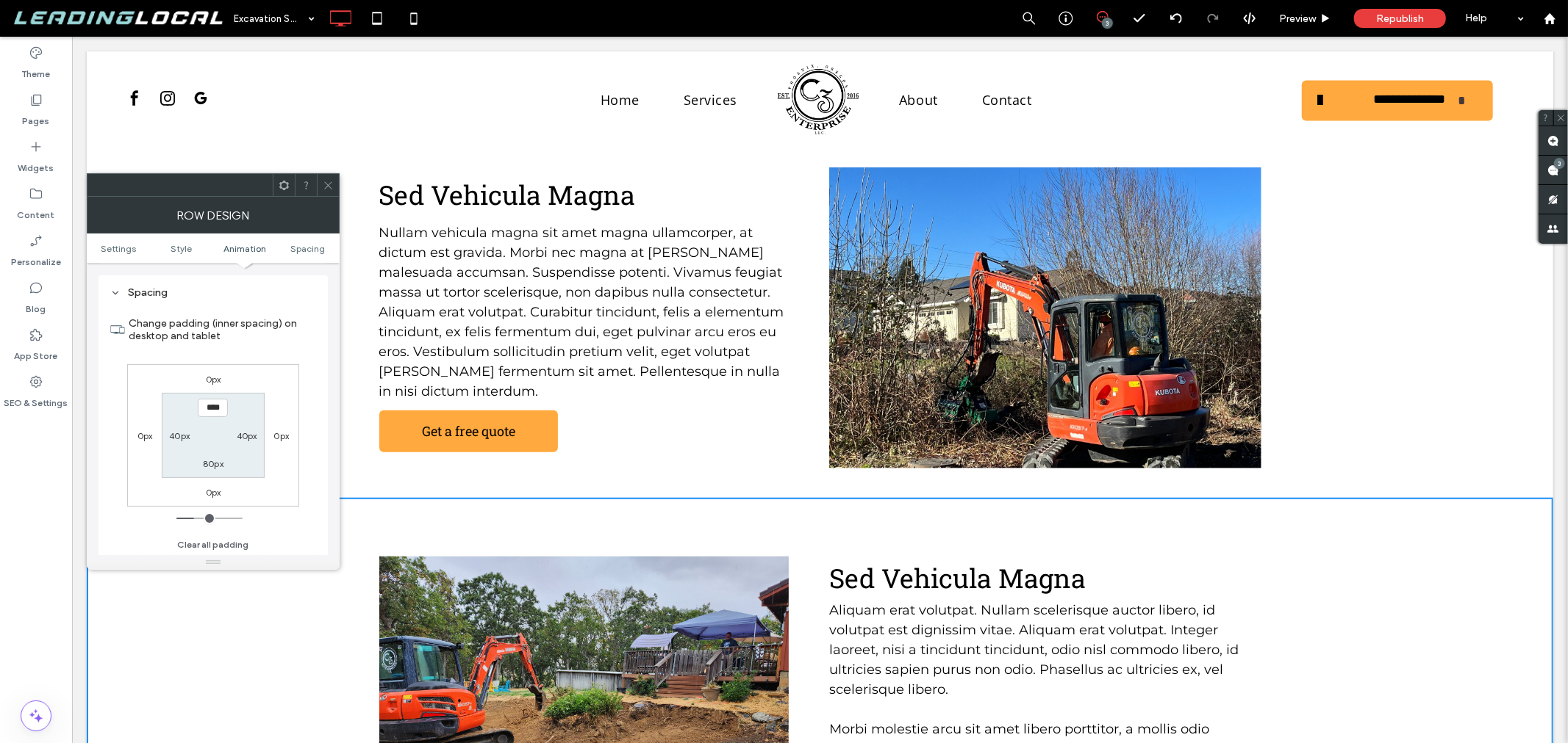
click at [216, 402] on input "****" at bounding box center [212, 408] width 30 height 19
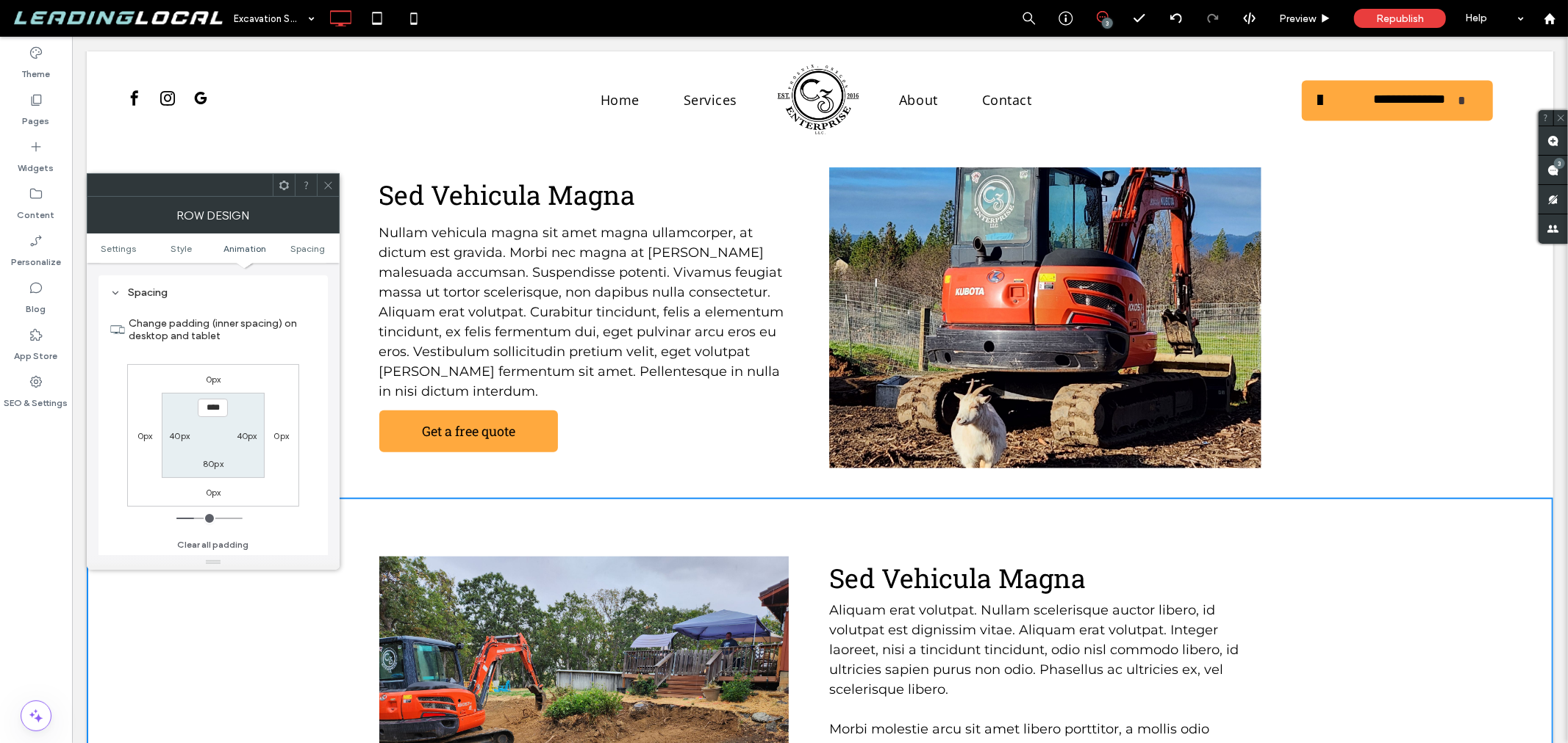
drag, startPoint x: 222, startPoint y: 404, endPoint x: 170, endPoint y: 404, distance: 52.0
click at [169, 404] on section "**** 40px 80px 40px" at bounding box center [212, 435] width 102 height 84
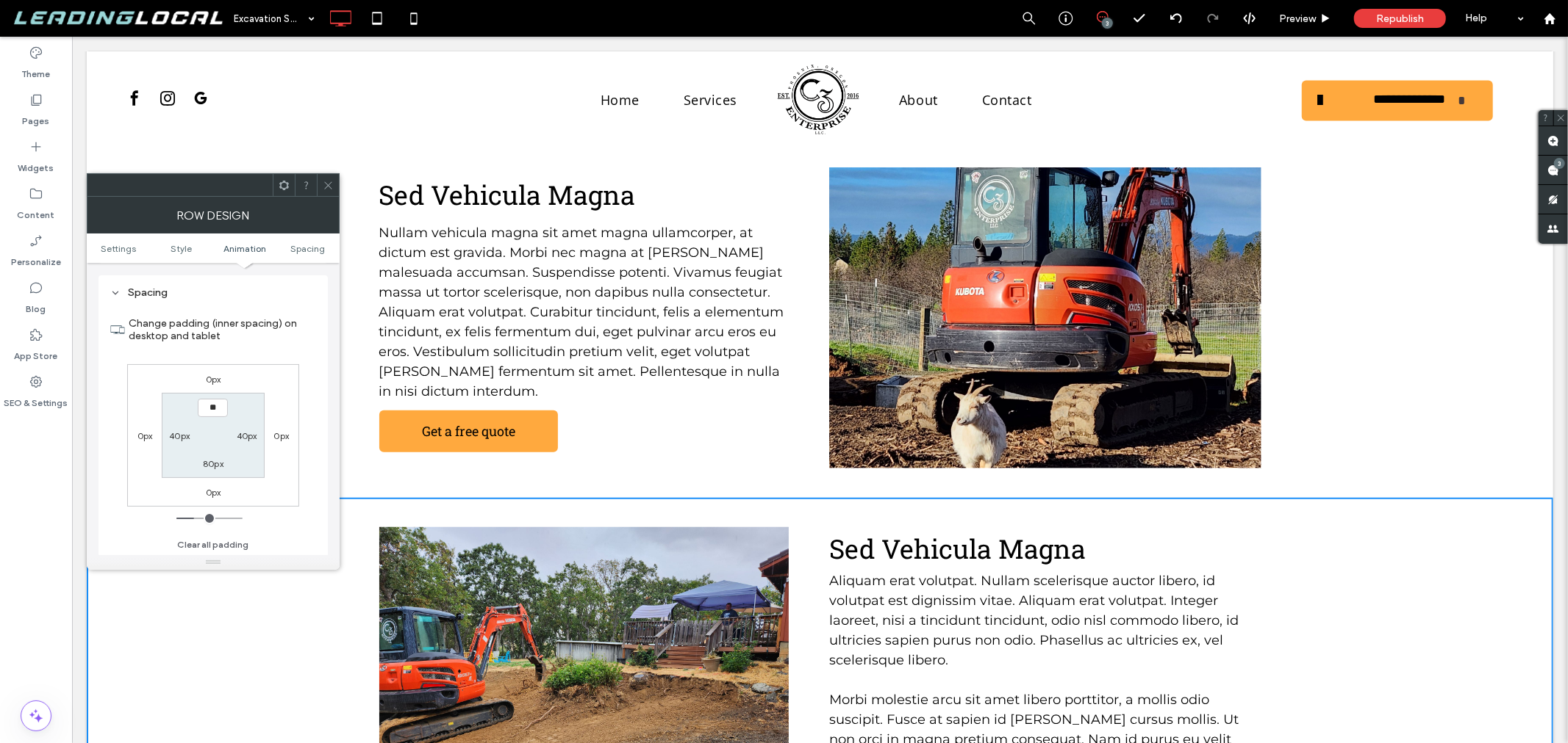
type input "****"
type input "**"
click at [328, 188] on icon at bounding box center [328, 185] width 11 height 11
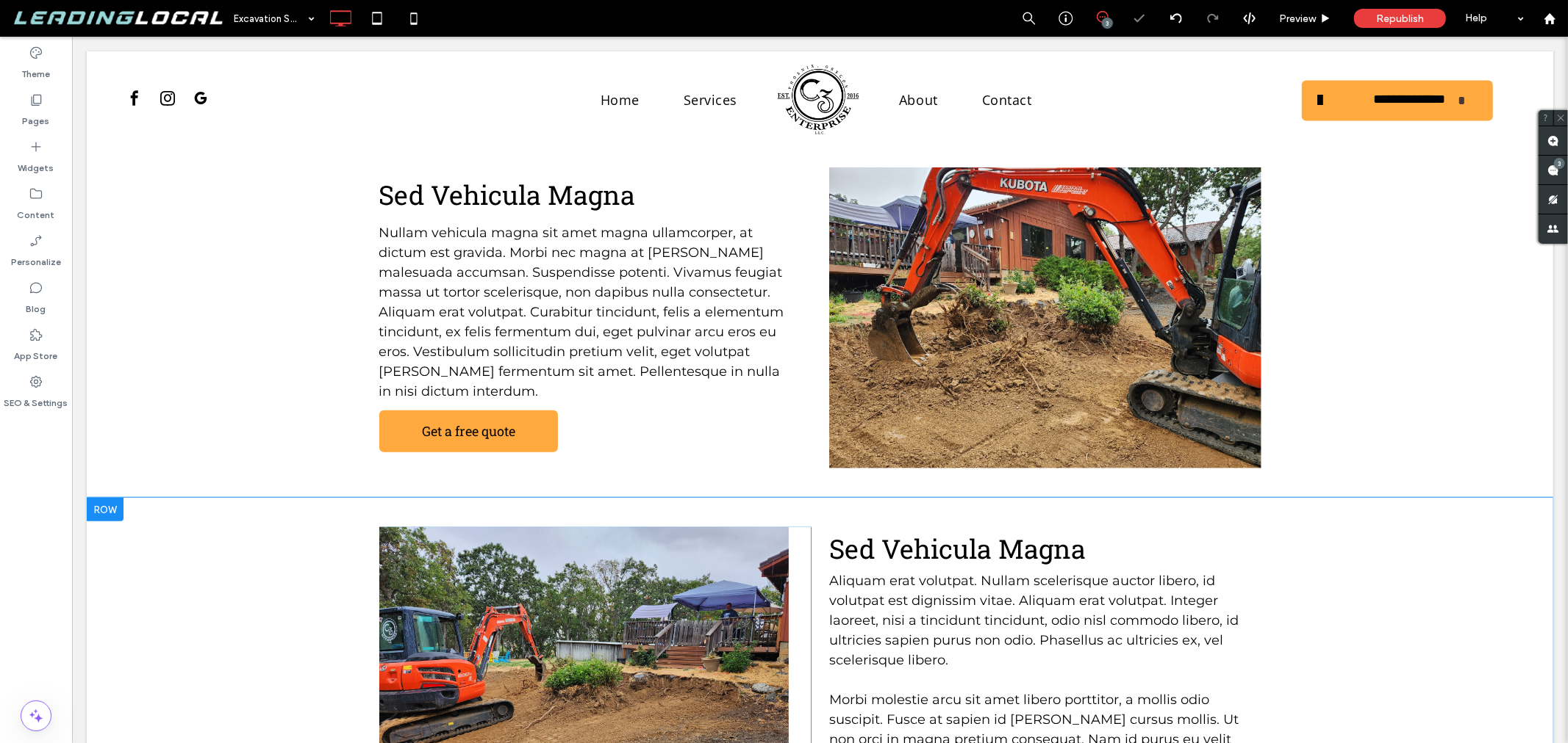
click at [314, 532] on div "Click To Paste Click To Paste Click To Paste Click To Paste Sed Vehicula Magna …" at bounding box center [819, 694] width 1466 height 395
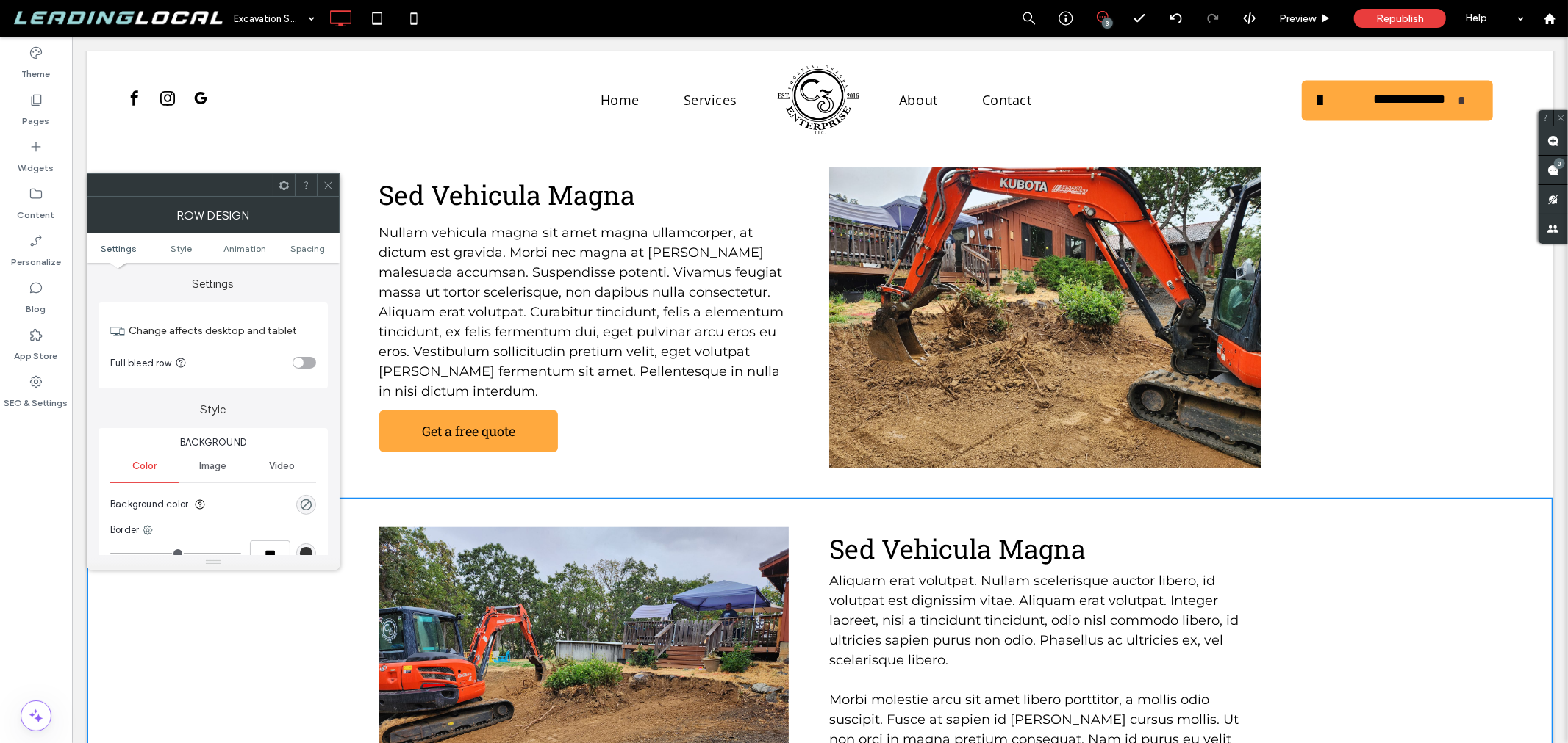
drag, startPoint x: 326, startPoint y: 181, endPoint x: 291, endPoint y: 209, distance: 44.8
click at [326, 181] on icon at bounding box center [328, 185] width 11 height 11
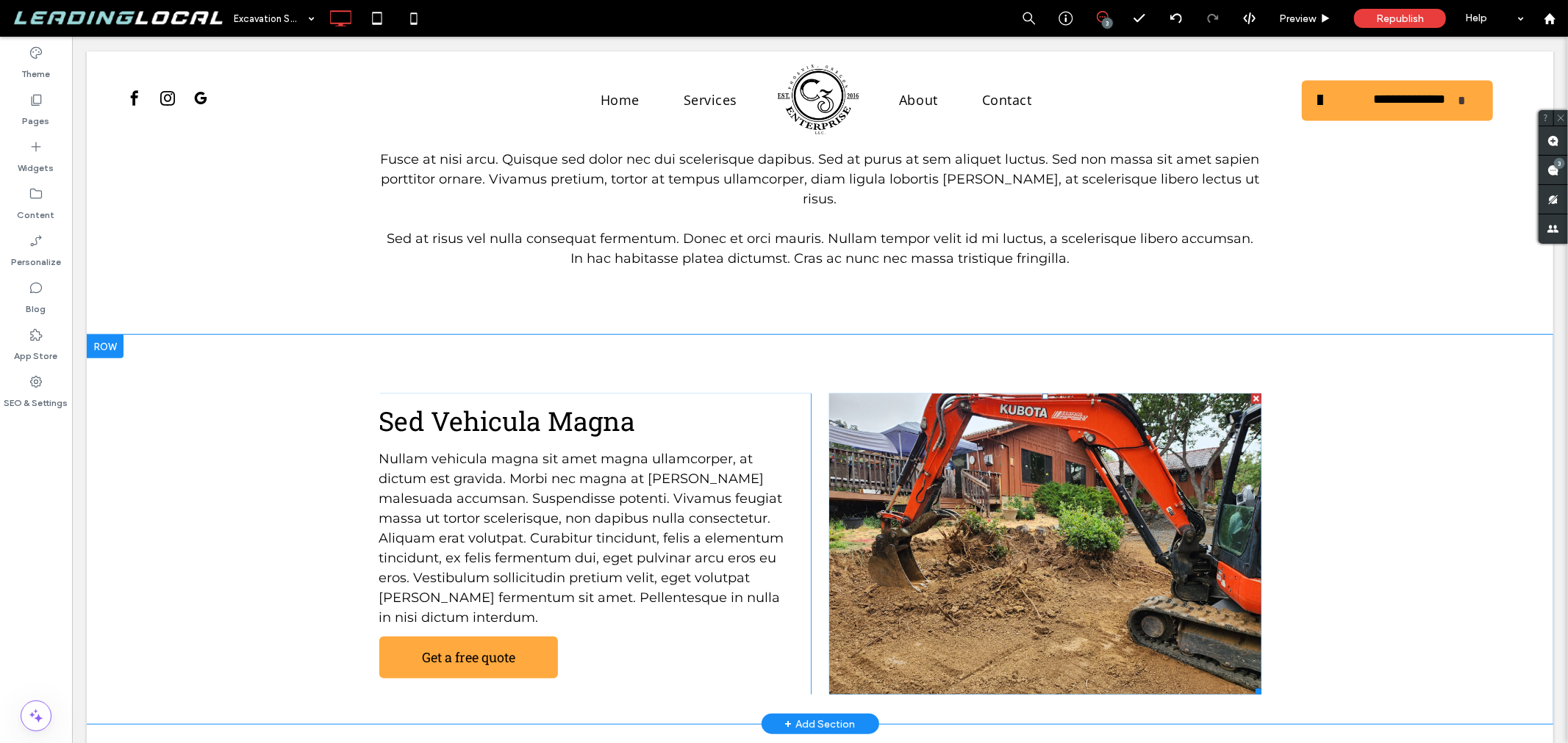
scroll to position [816, 0]
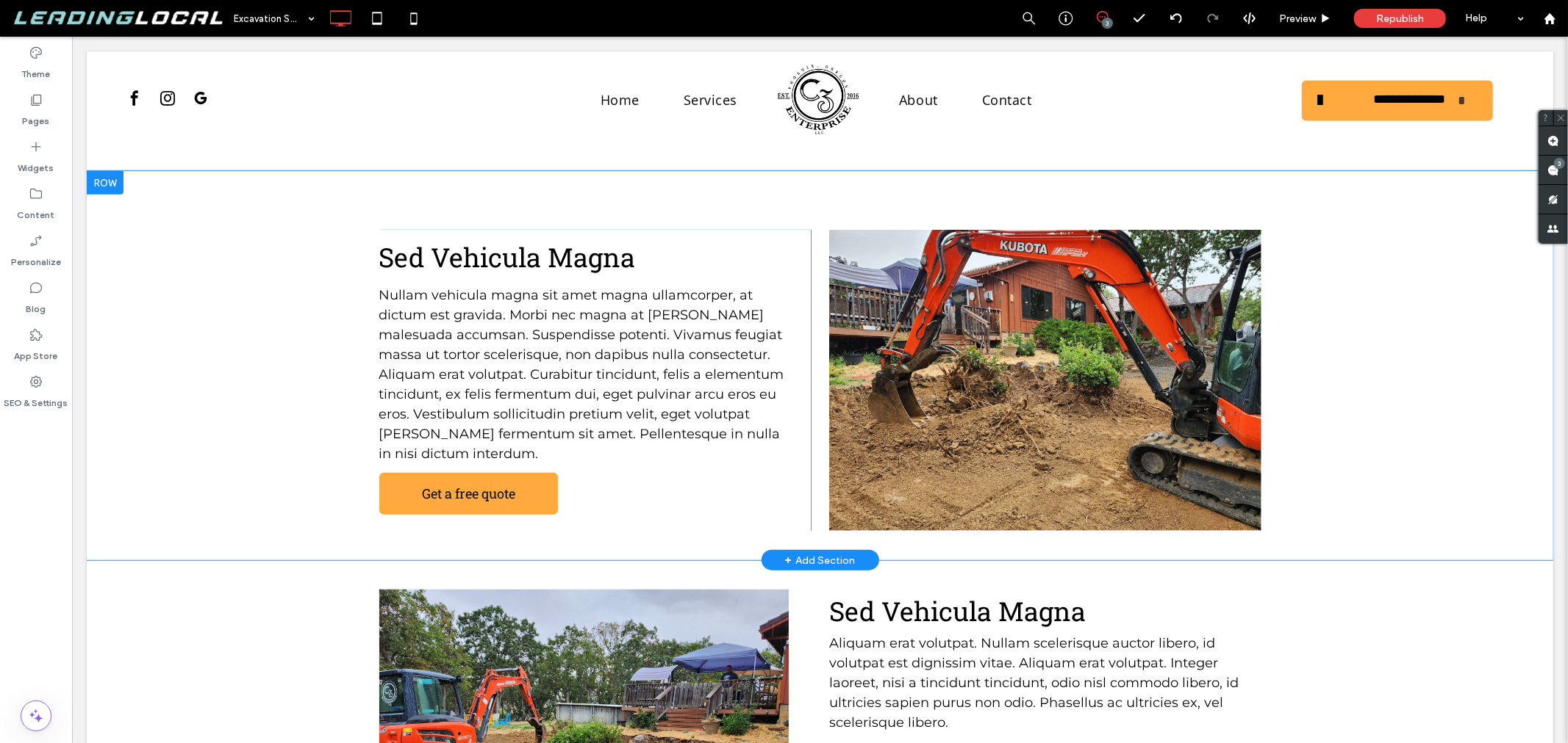
click at [1316, 401] on div "Sed Vehicula Magna Nullam vehicula magna sit amet magna ullamcorper, at dictum …" at bounding box center [819, 365] width 1466 height 389
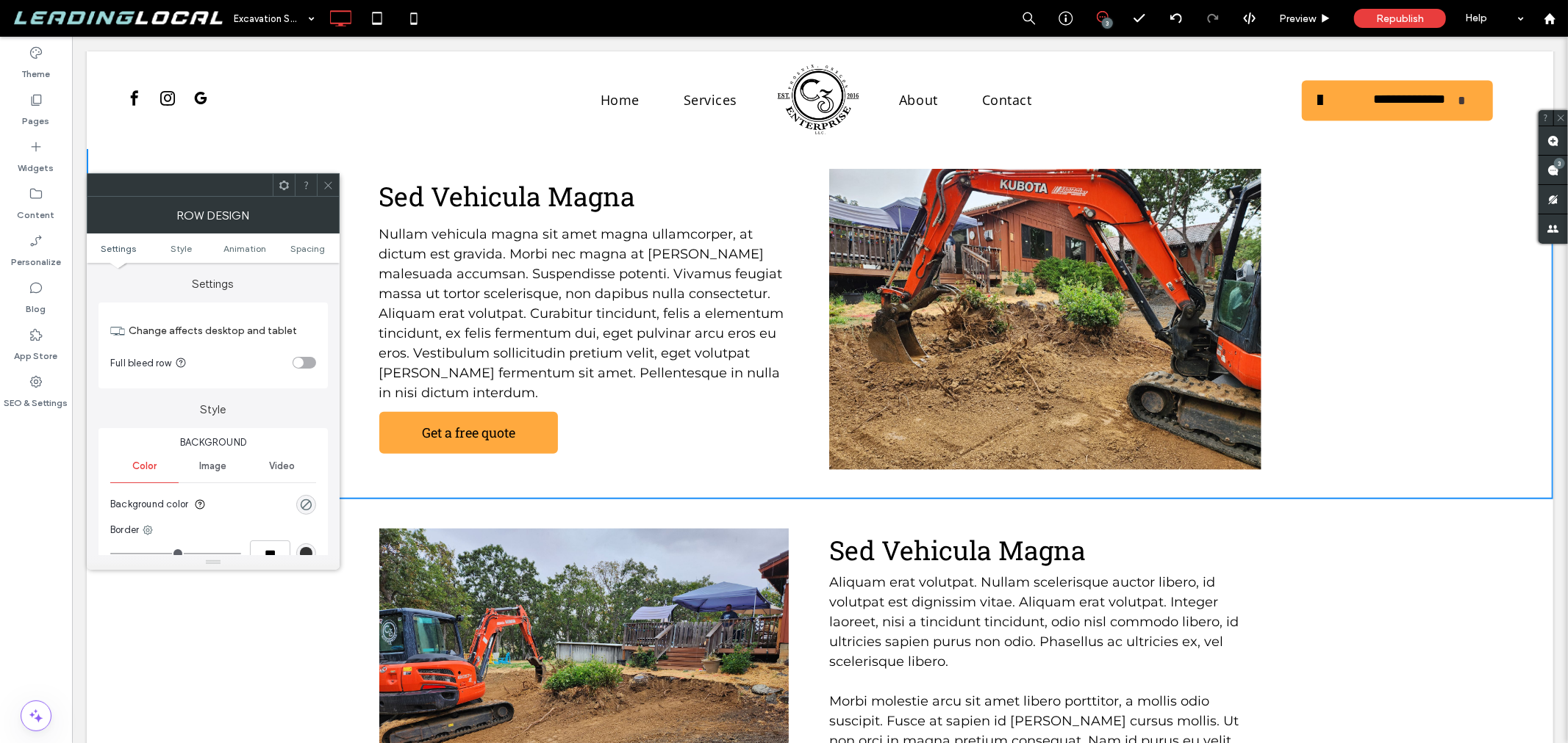
scroll to position [980, 0]
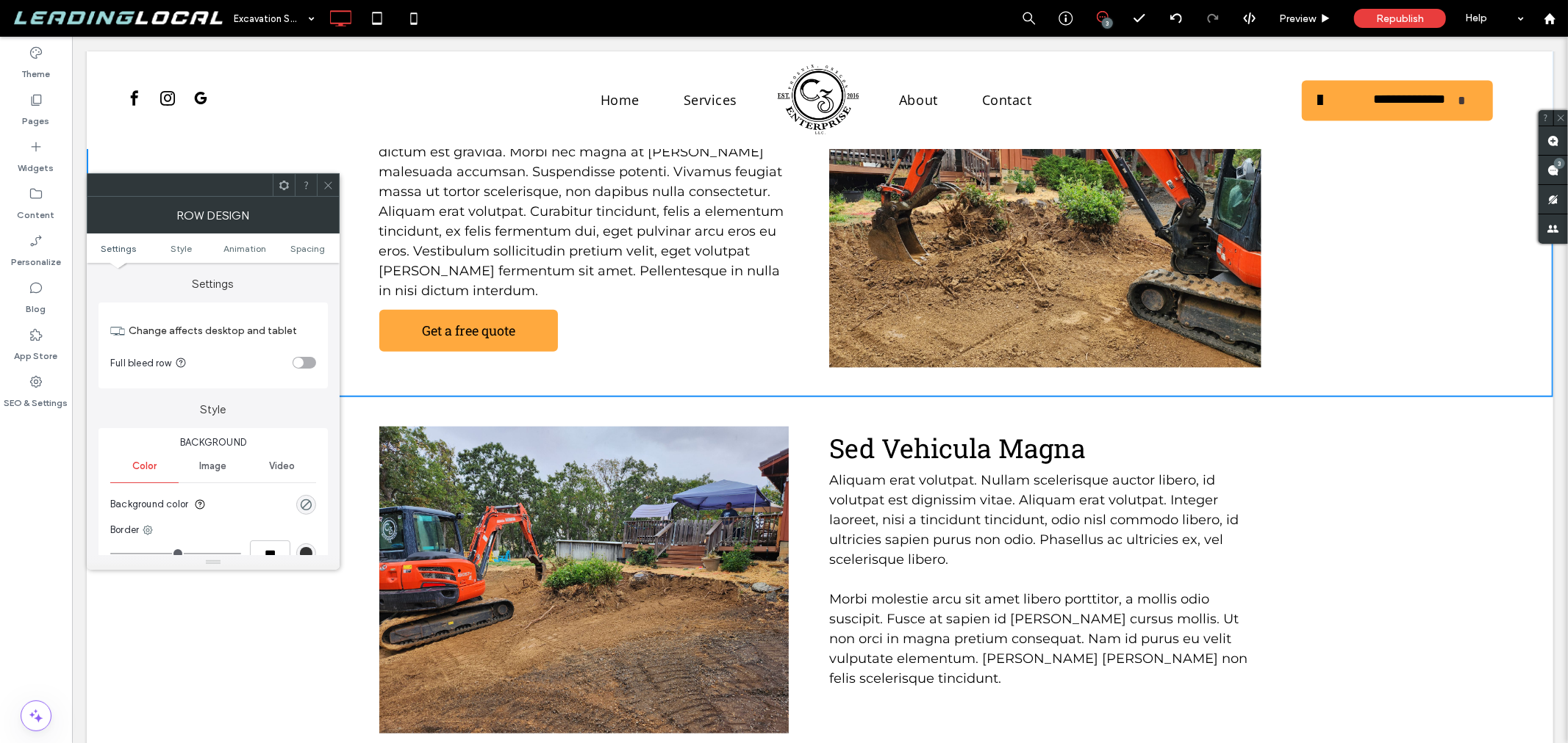
click at [915, 297] on div at bounding box center [1044, 226] width 431 height 232
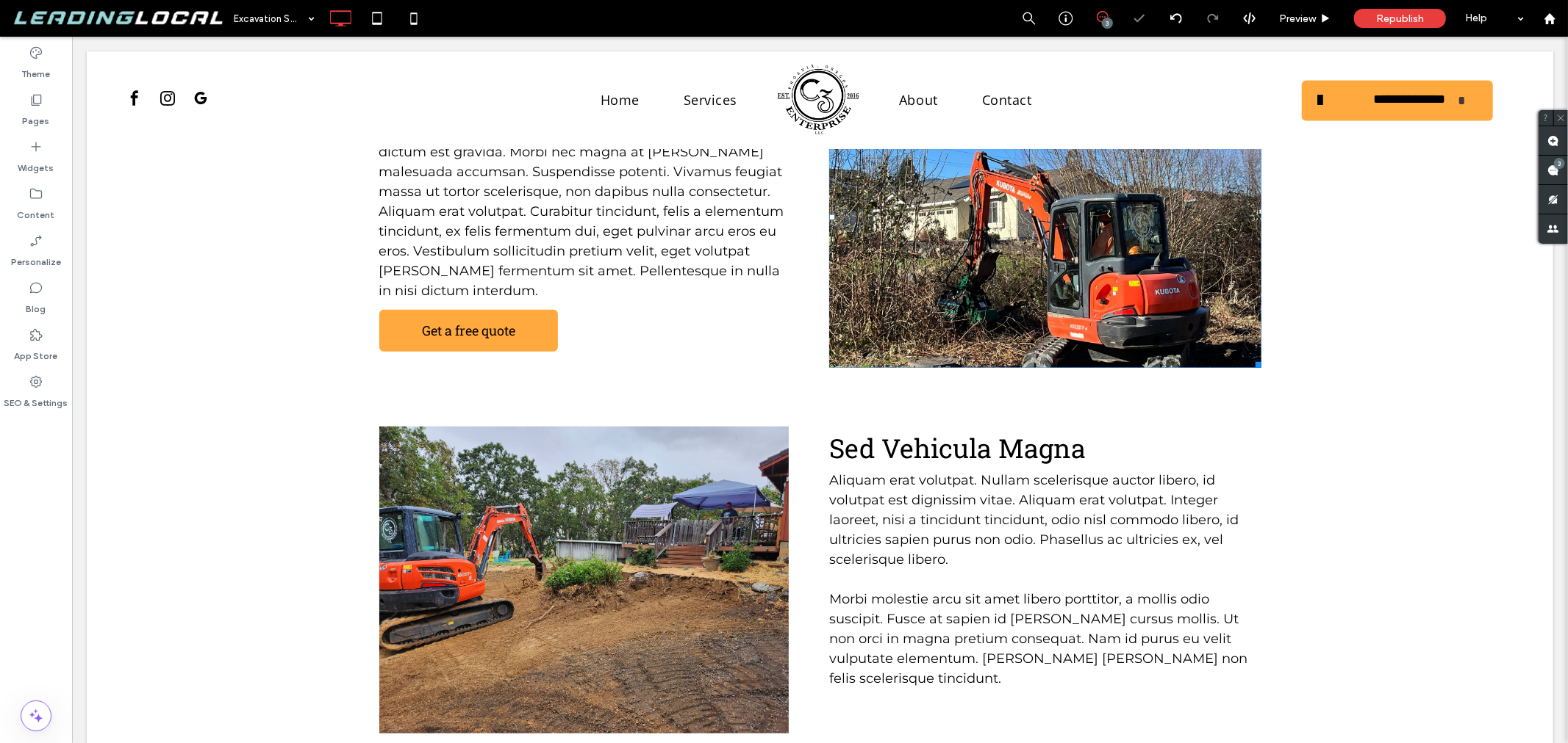
click at [1006, 266] on div at bounding box center [1044, 226] width 431 height 232
click at [33, 157] on label "Widgets" at bounding box center [37, 164] width 36 height 21
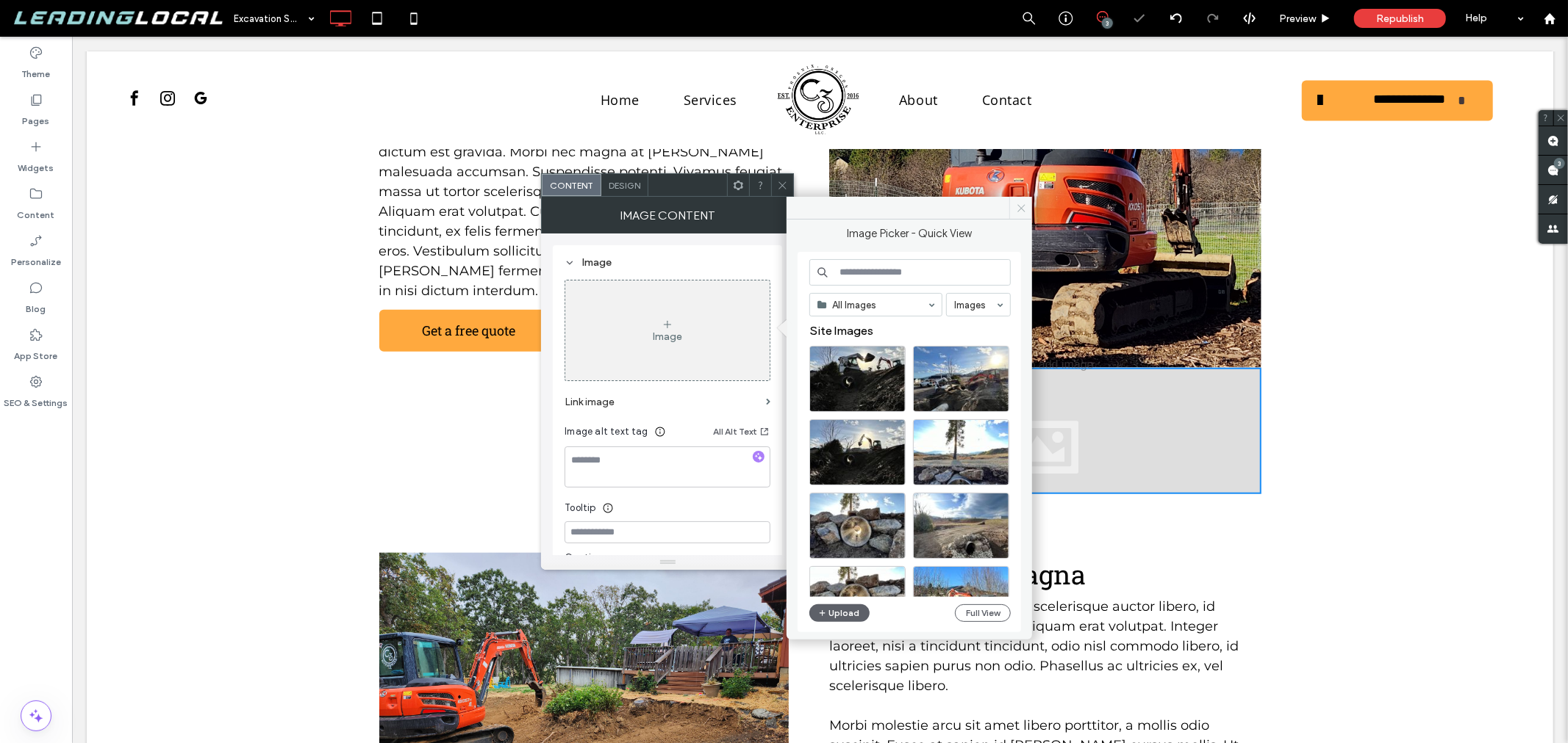
click at [1016, 208] on icon at bounding box center [1021, 208] width 11 height 11
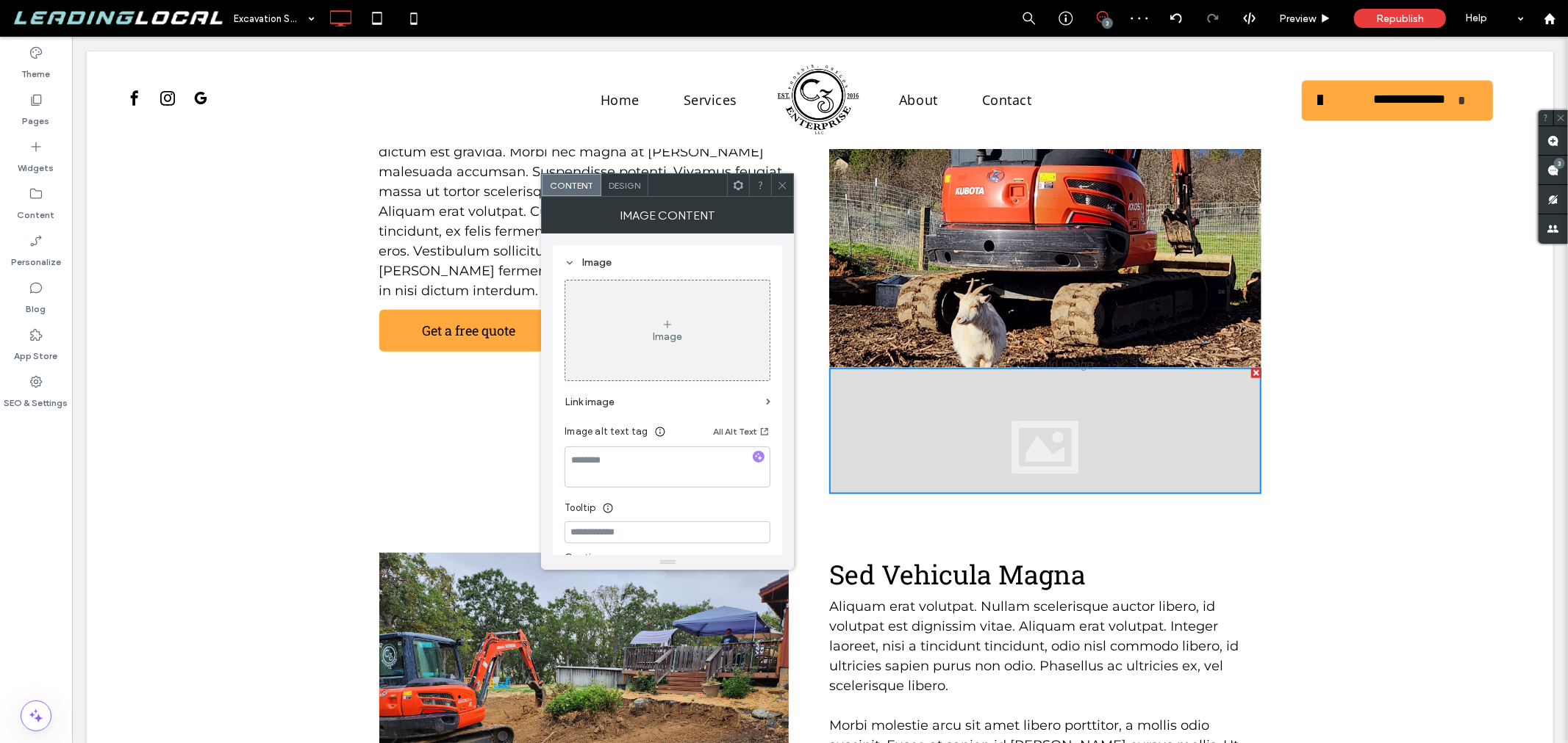
click at [1012, 371] on div at bounding box center [1044, 431] width 431 height 127
click at [673, 334] on div "Image" at bounding box center [668, 337] width 30 height 13
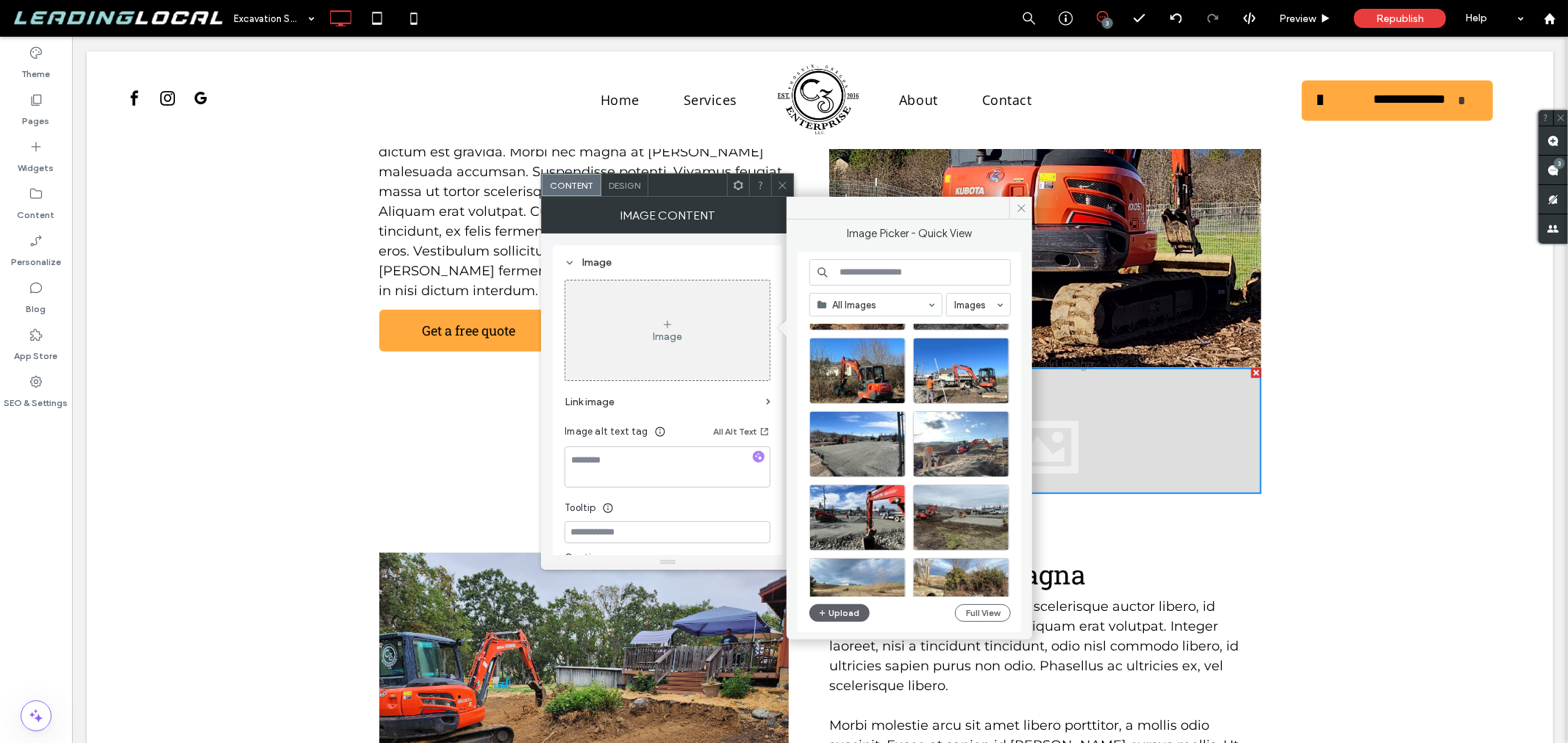
scroll to position [489, 0]
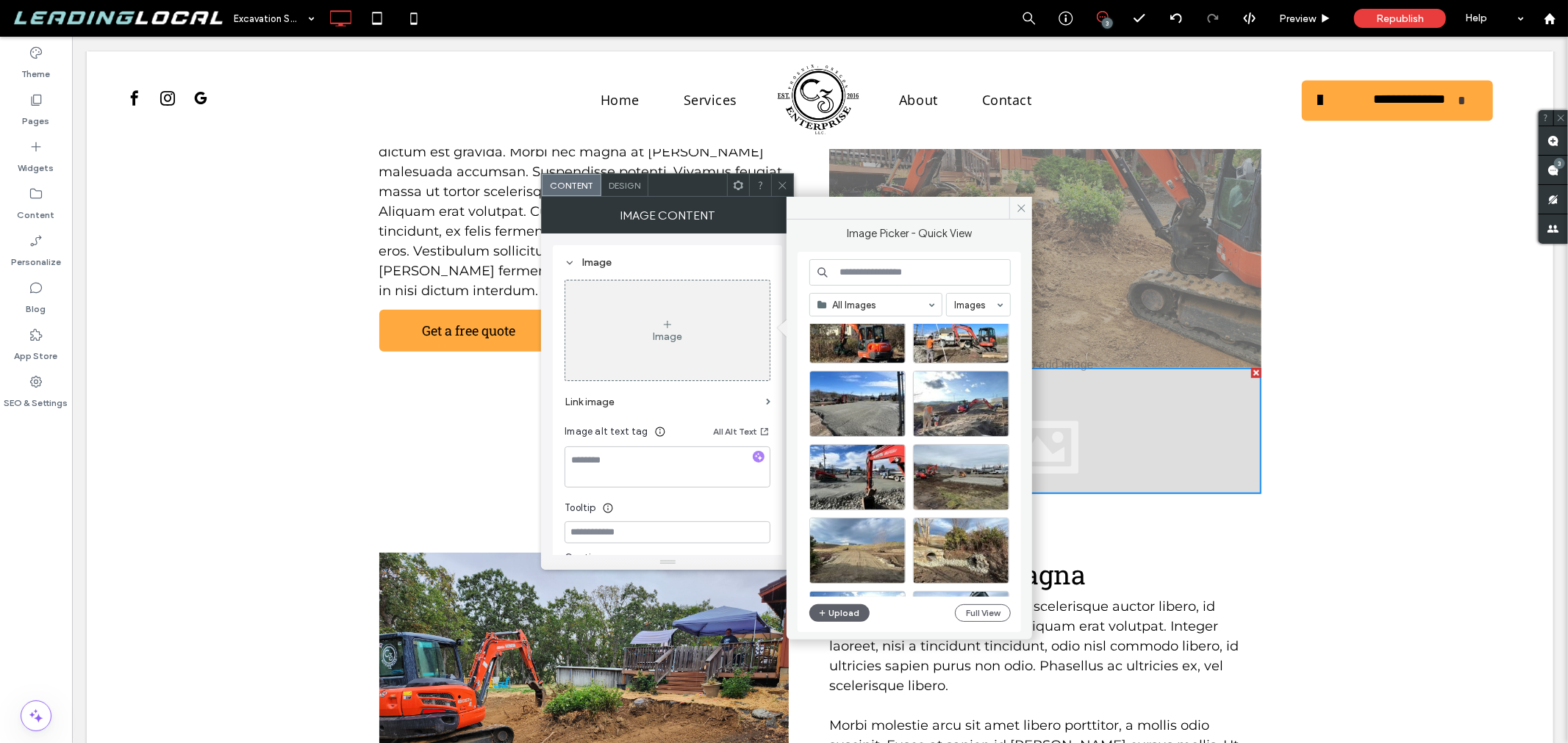
click at [892, 273] on input at bounding box center [909, 272] width 201 height 27
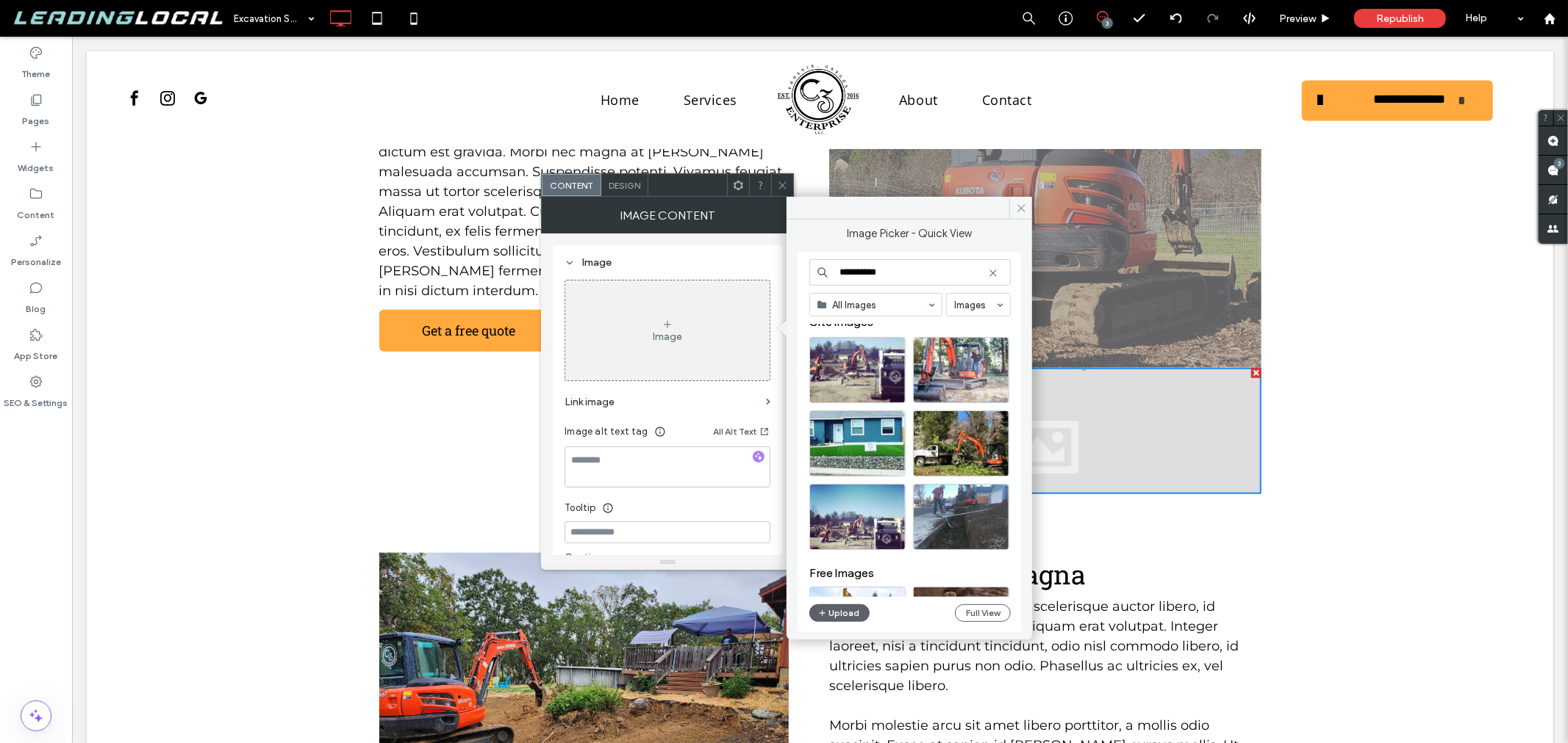
scroll to position [0, 0]
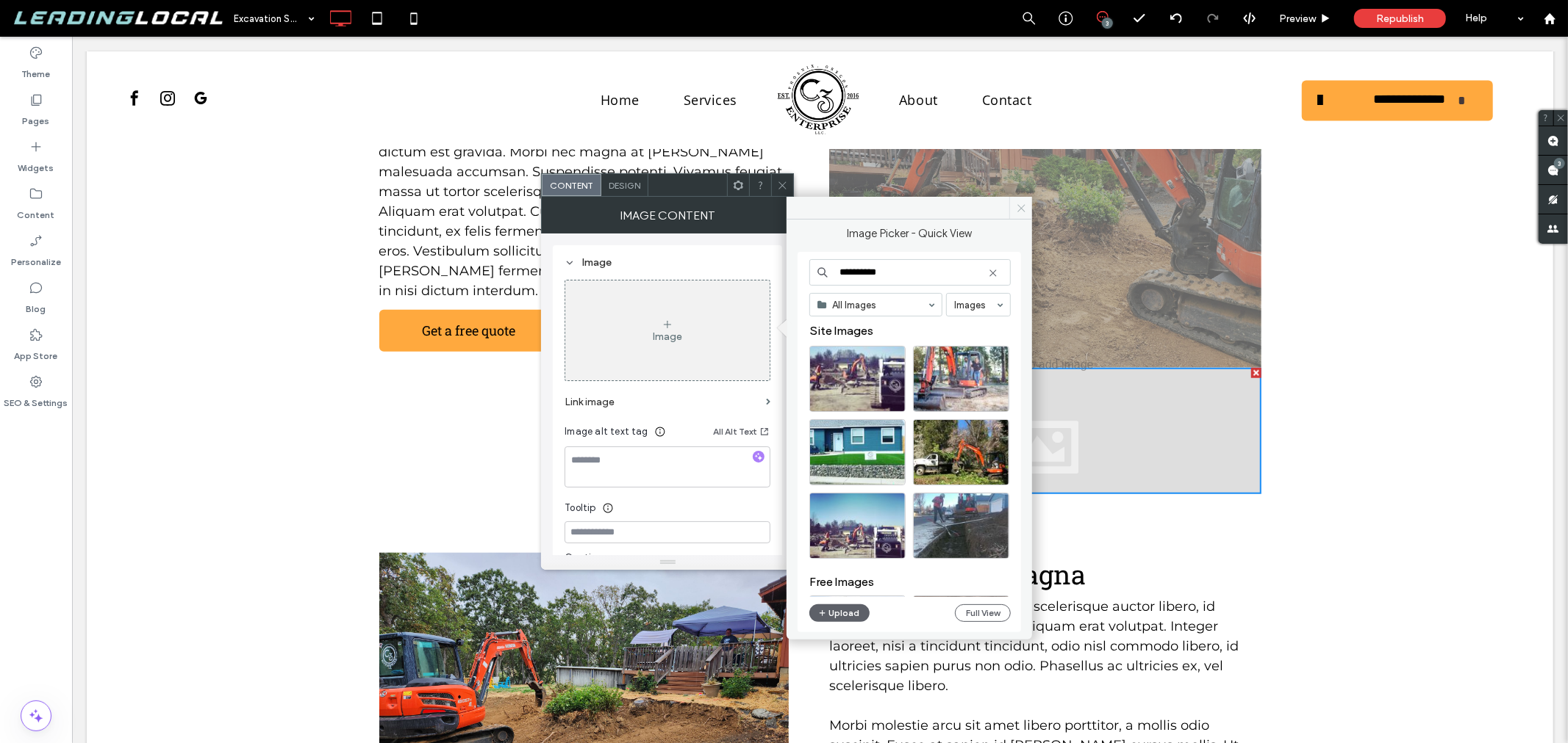
type input "**********"
click at [1016, 203] on icon at bounding box center [1021, 208] width 11 height 11
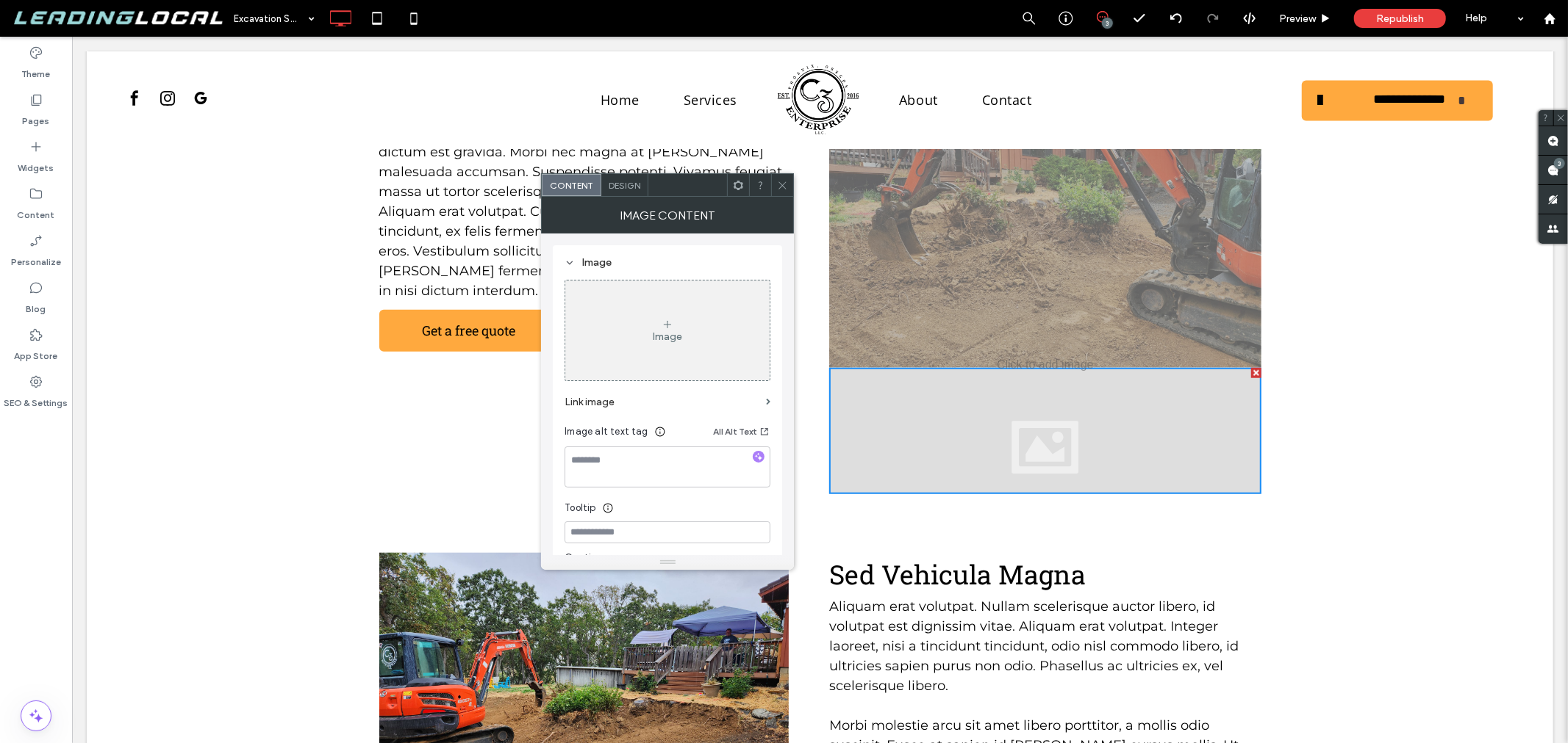
click at [730, 295] on div "Image" at bounding box center [667, 331] width 204 height 97
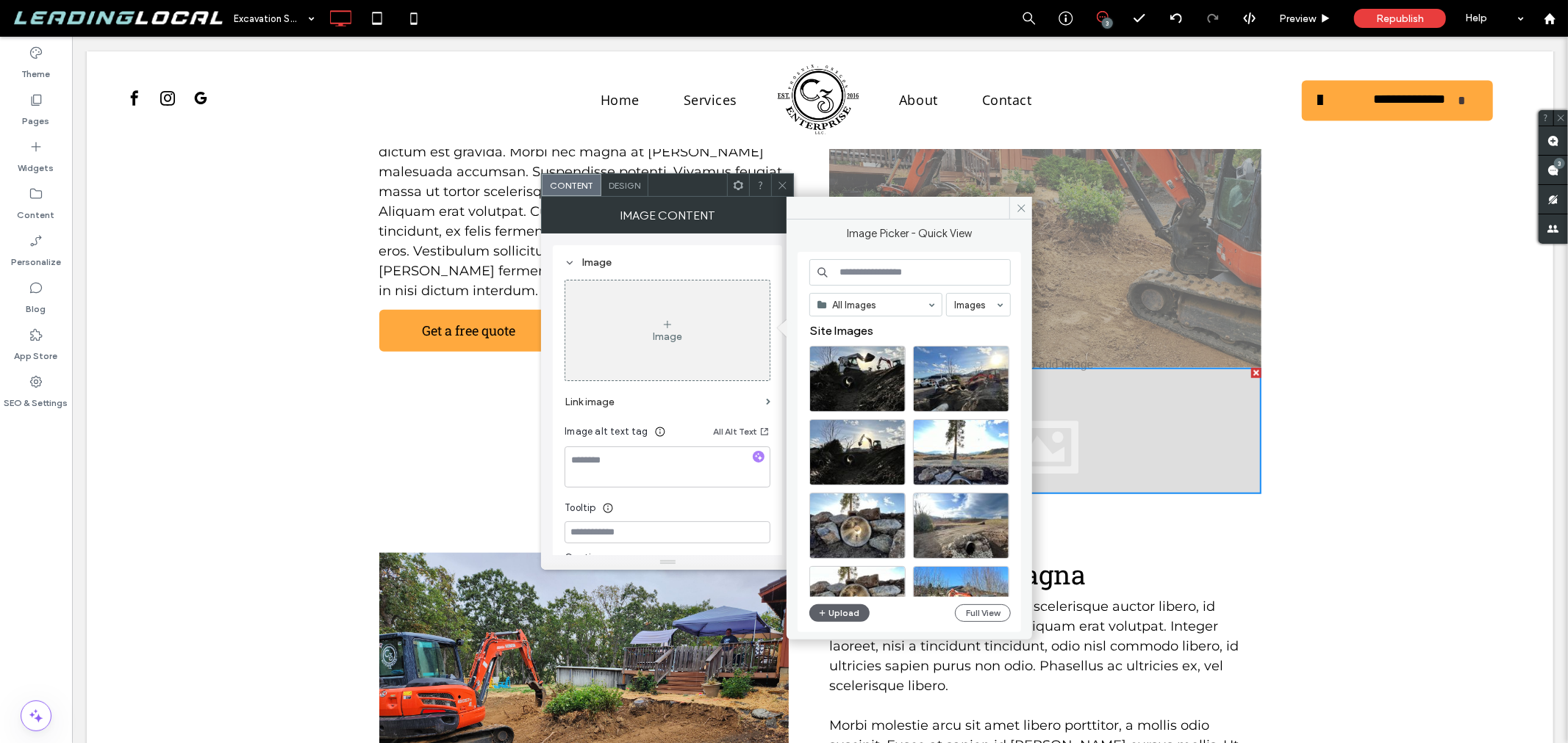
click at [983, 602] on div "All Images Images Site Images Upload Full View" at bounding box center [909, 443] width 201 height 367
click at [983, 612] on button "Full View" at bounding box center [982, 613] width 56 height 18
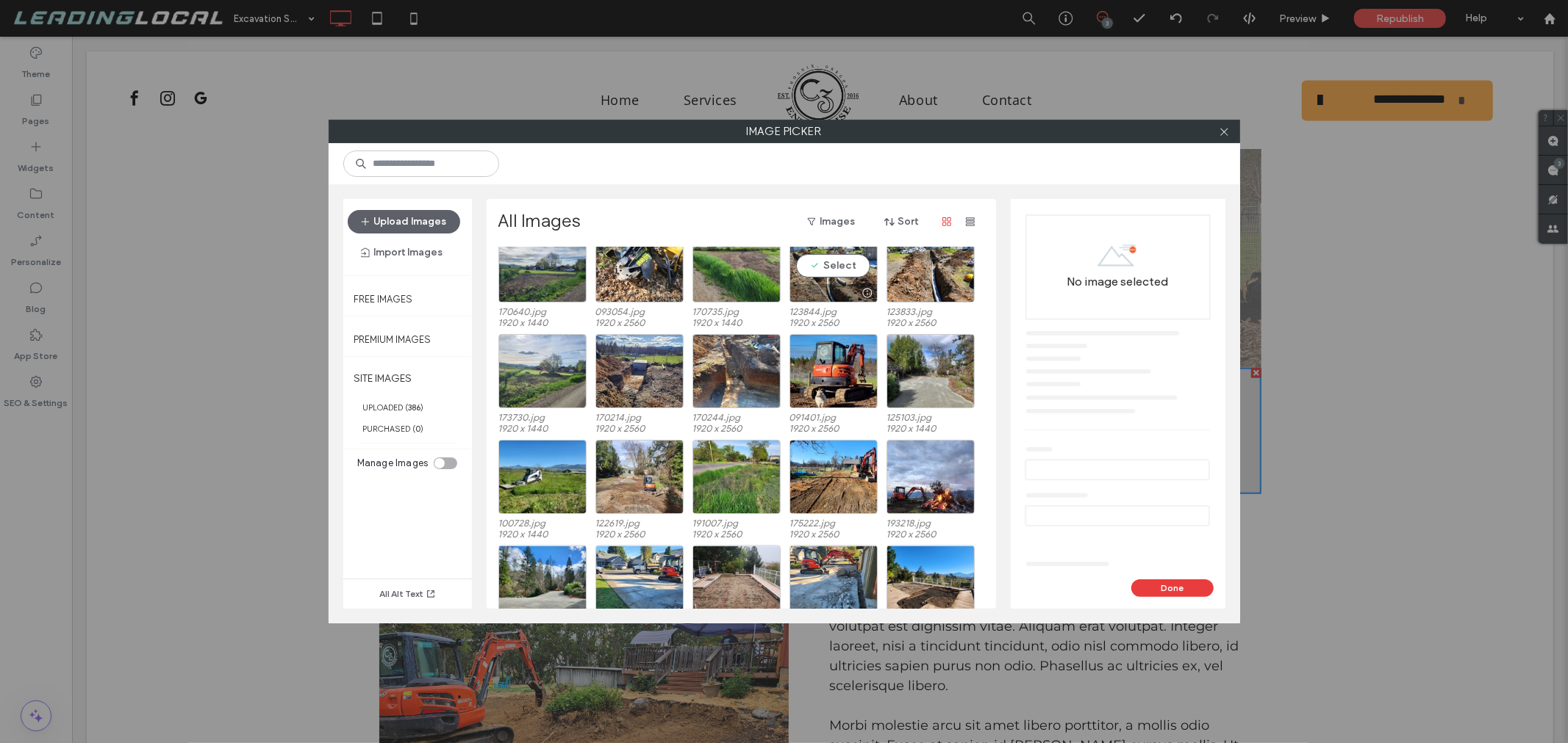
scroll to position [2168, 0]
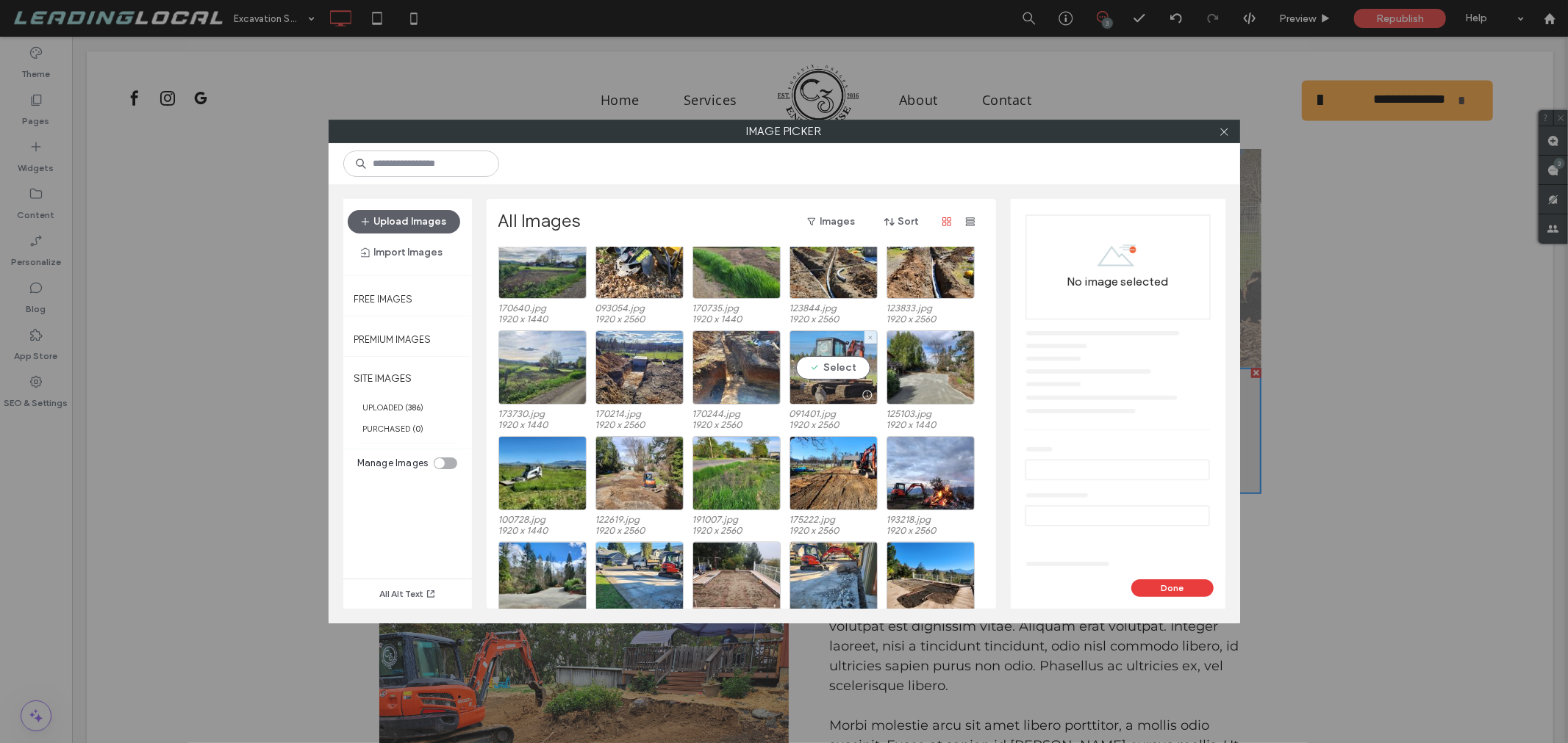
click at [837, 363] on div "Select" at bounding box center [833, 368] width 88 height 74
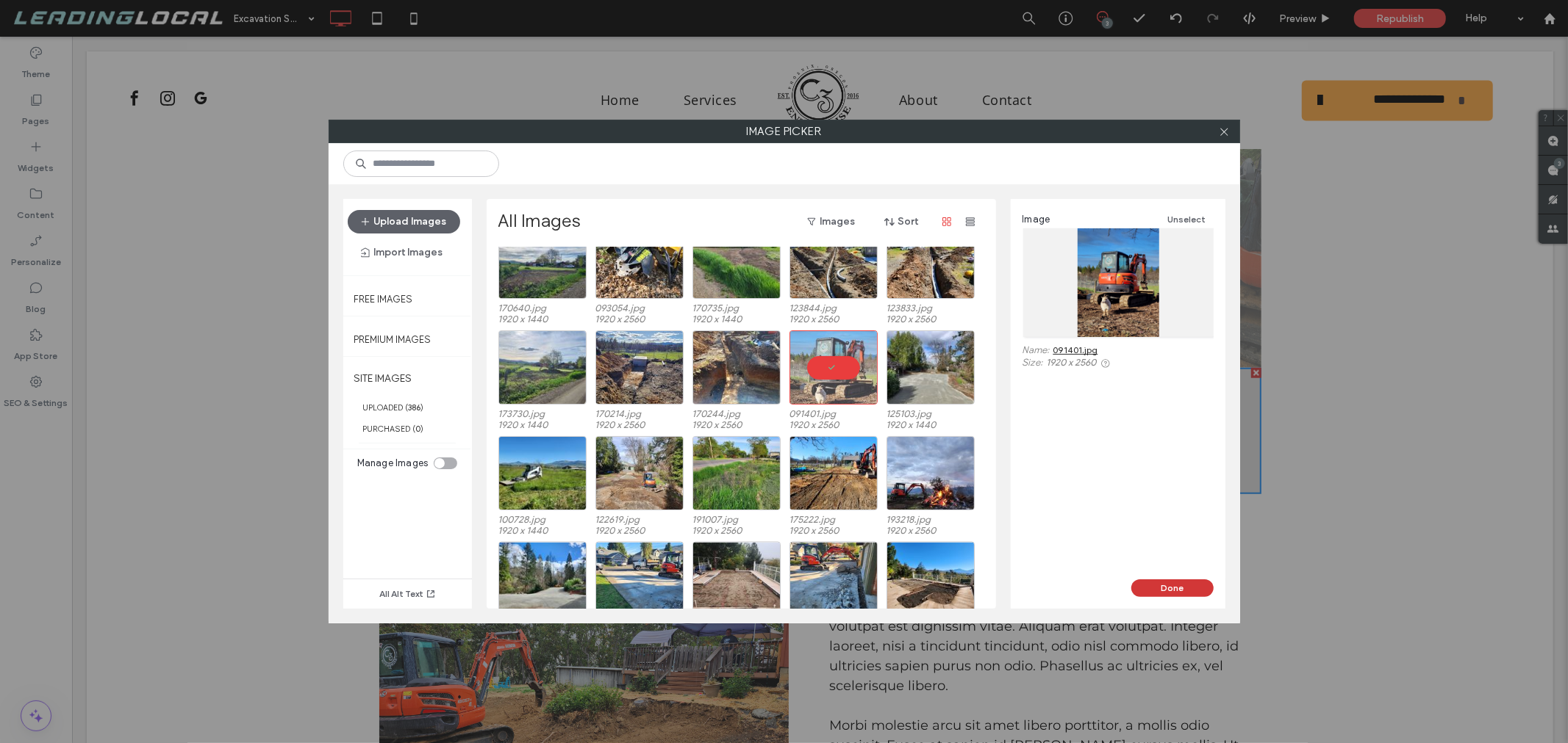
click at [1153, 589] on button "Done" at bounding box center [1172, 588] width 82 height 18
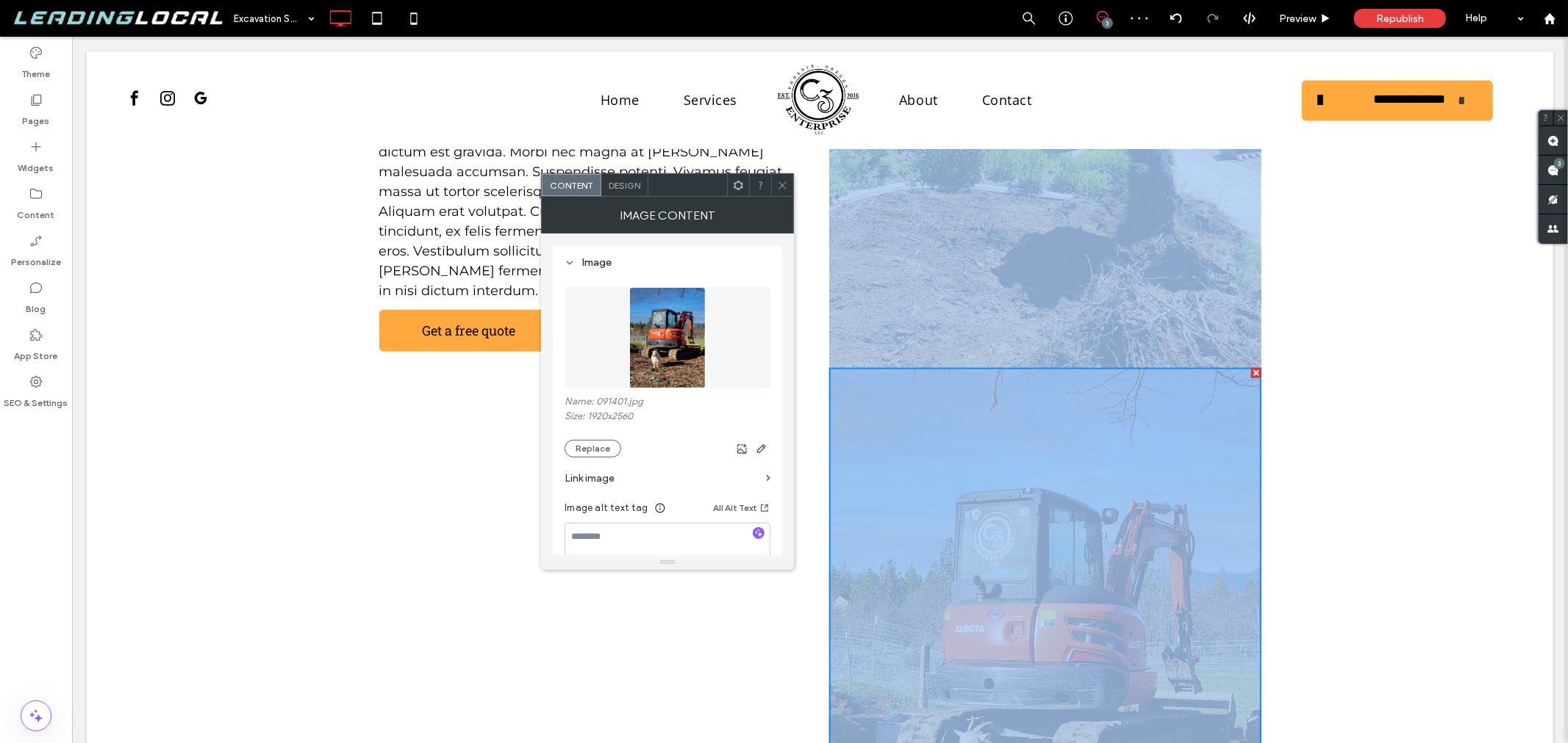
click at [1068, 220] on div at bounding box center [1044, 226] width 431 height 232
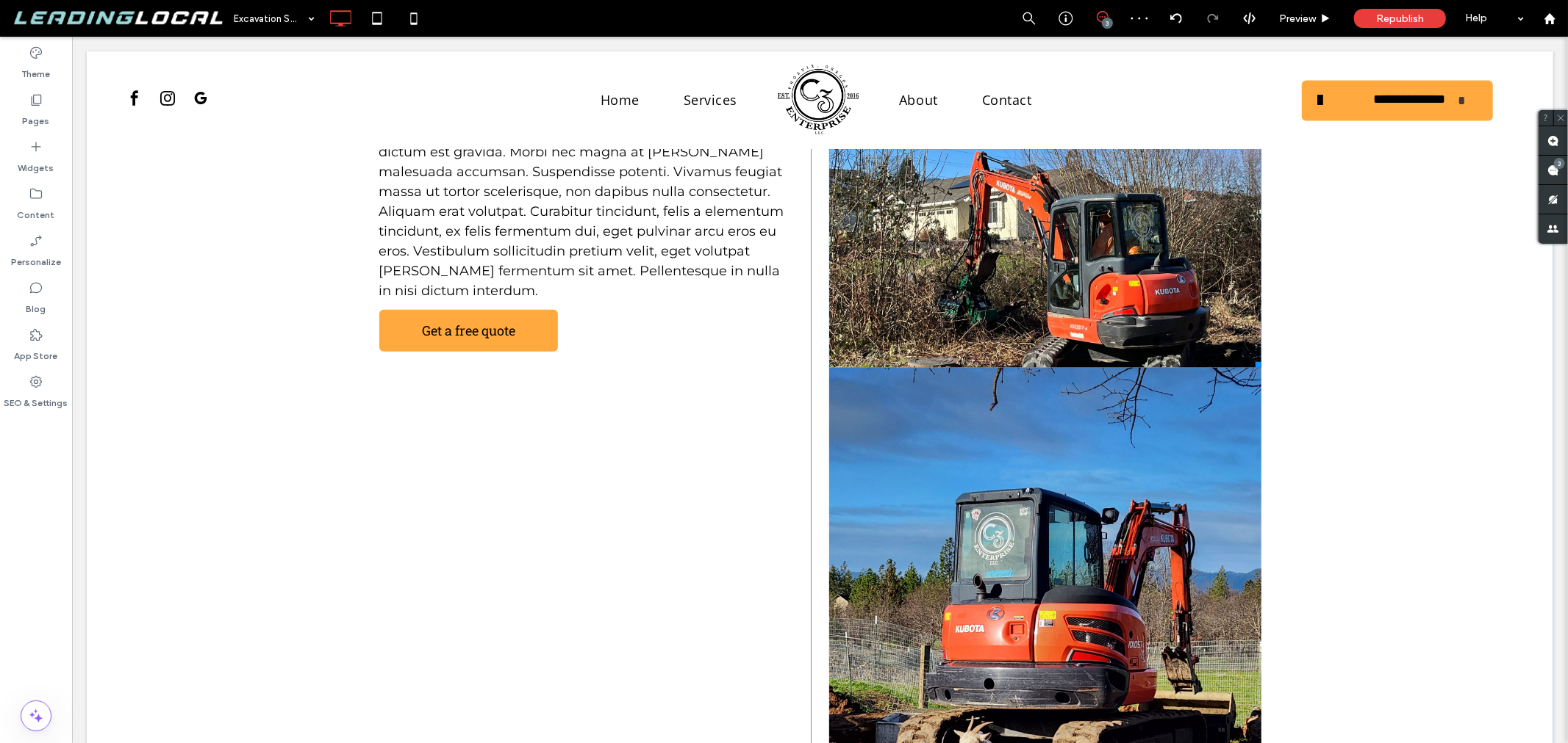
click at [1034, 276] on div at bounding box center [1044, 226] width 431 height 232
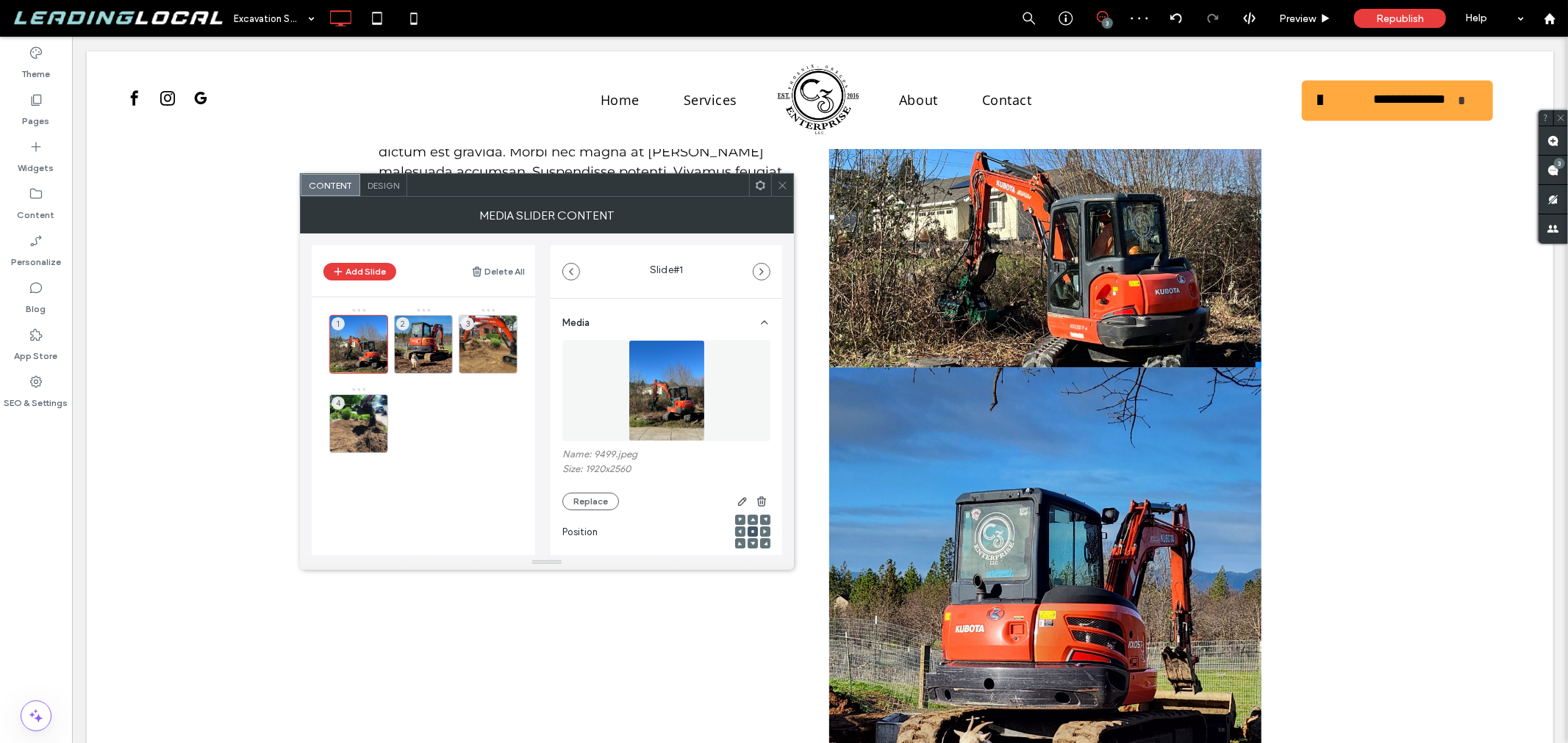
click at [781, 186] on icon at bounding box center [782, 185] width 11 height 11
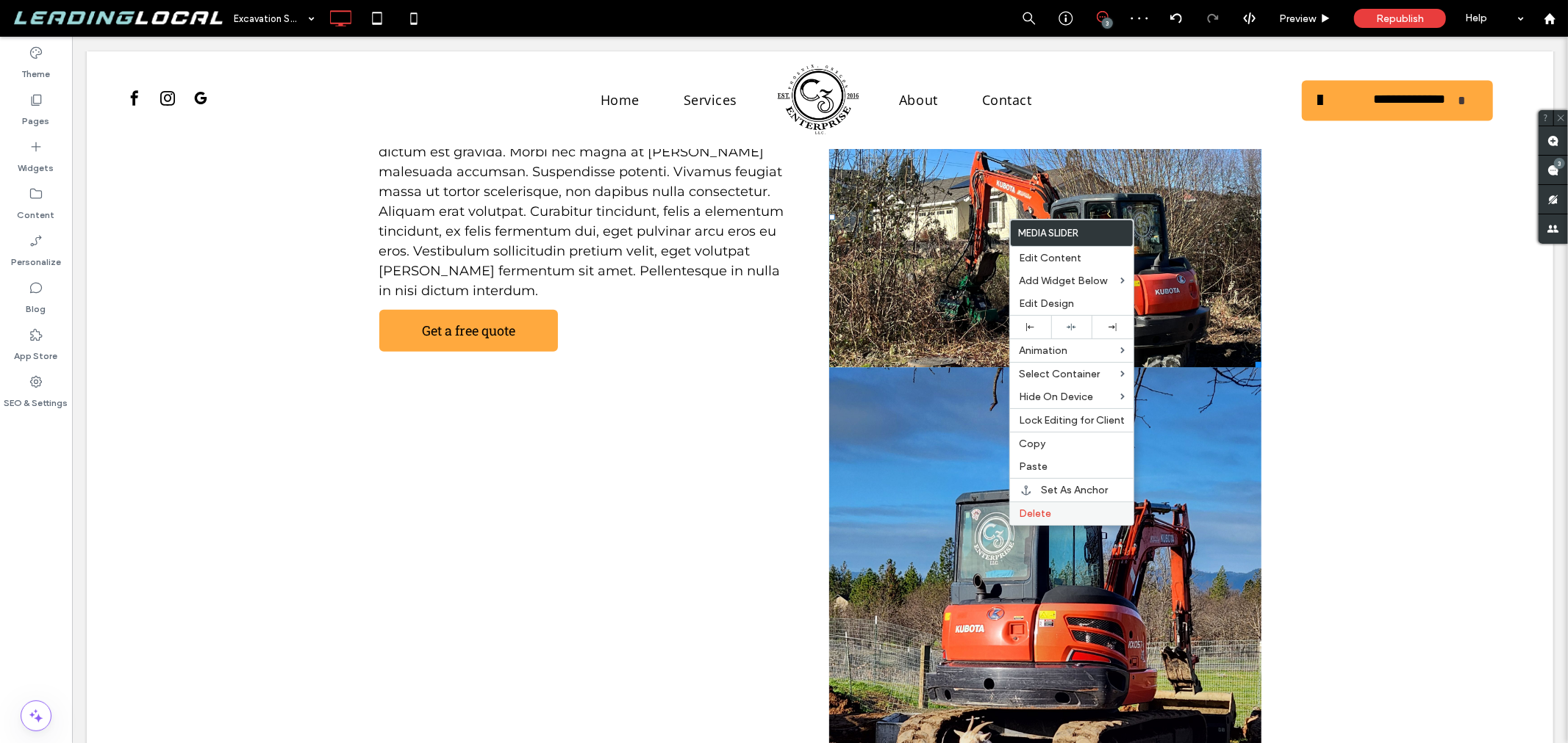
click at [1047, 510] on span "Delete" at bounding box center [1035, 513] width 33 height 13
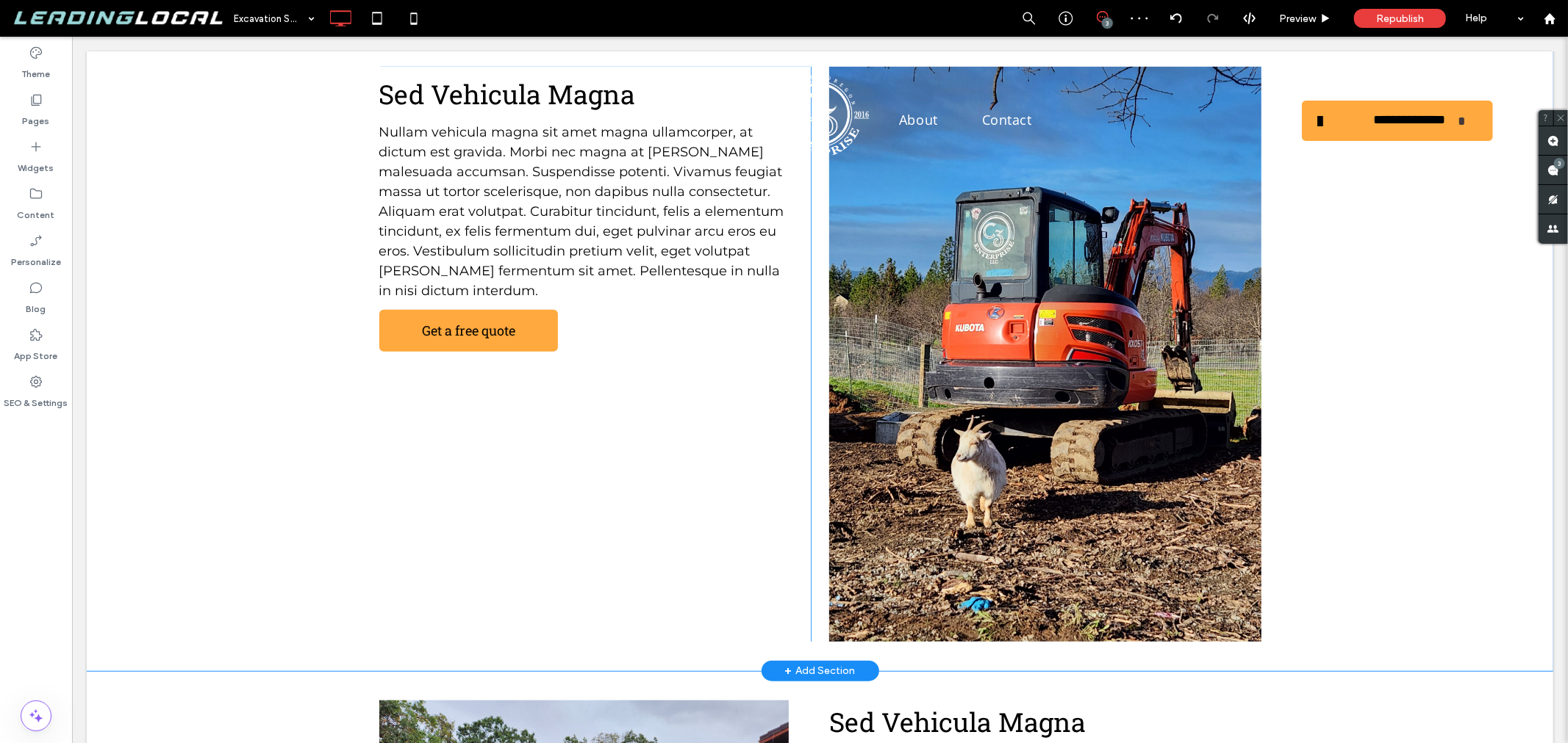
click at [1009, 354] on img at bounding box center [1044, 354] width 431 height 576
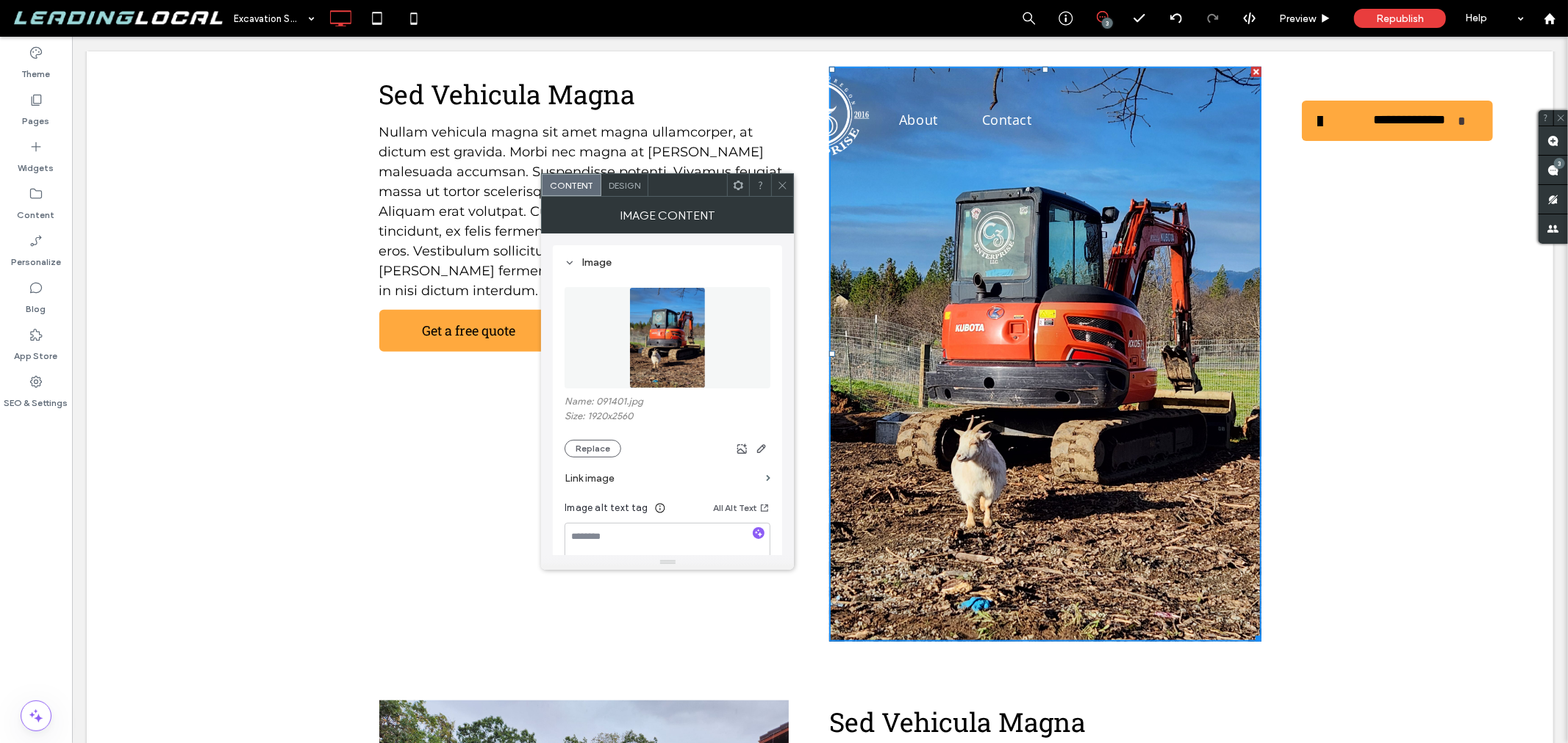
click at [630, 178] on div "Design" at bounding box center [624, 185] width 47 height 22
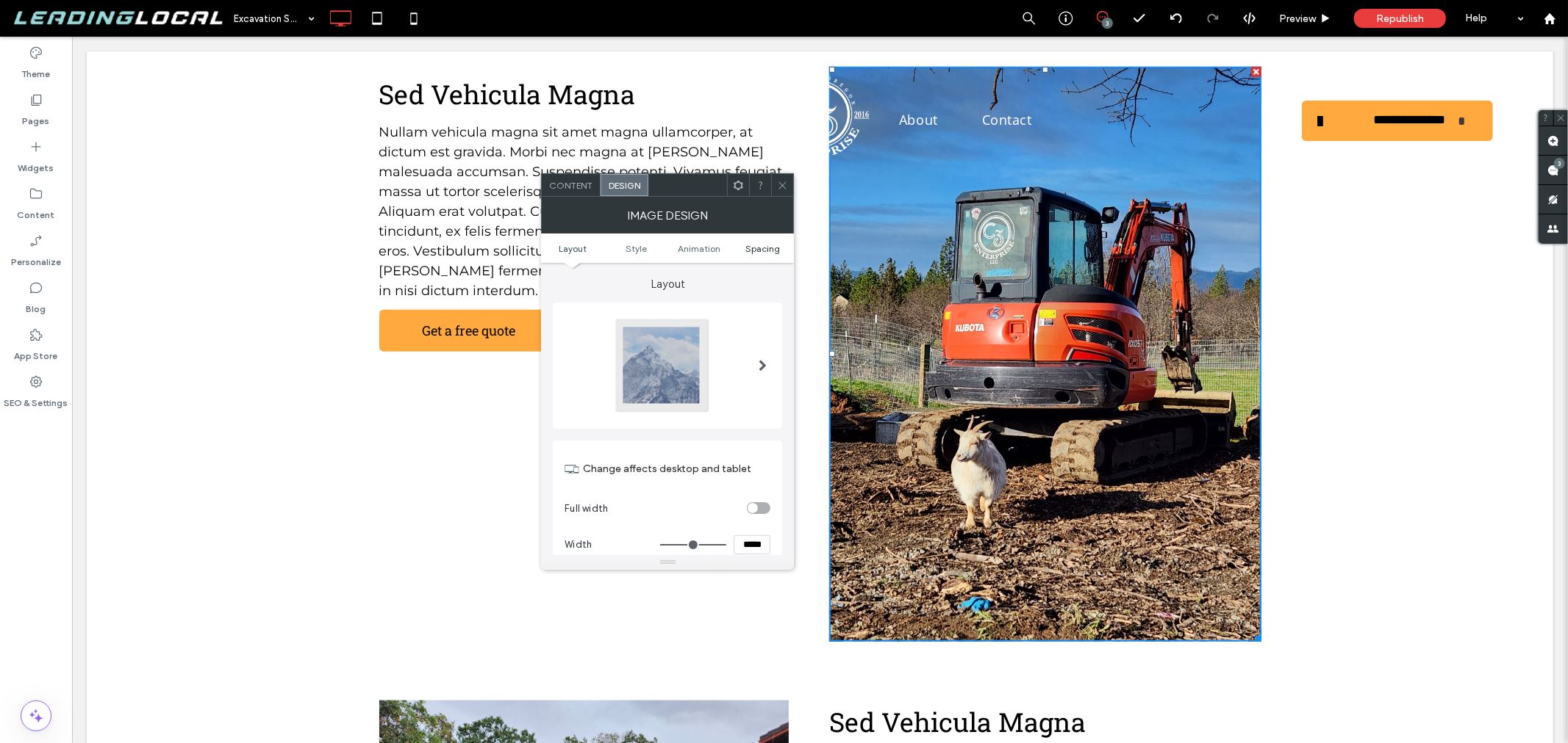
click at [766, 246] on span "Spacing" at bounding box center [762, 248] width 35 height 11
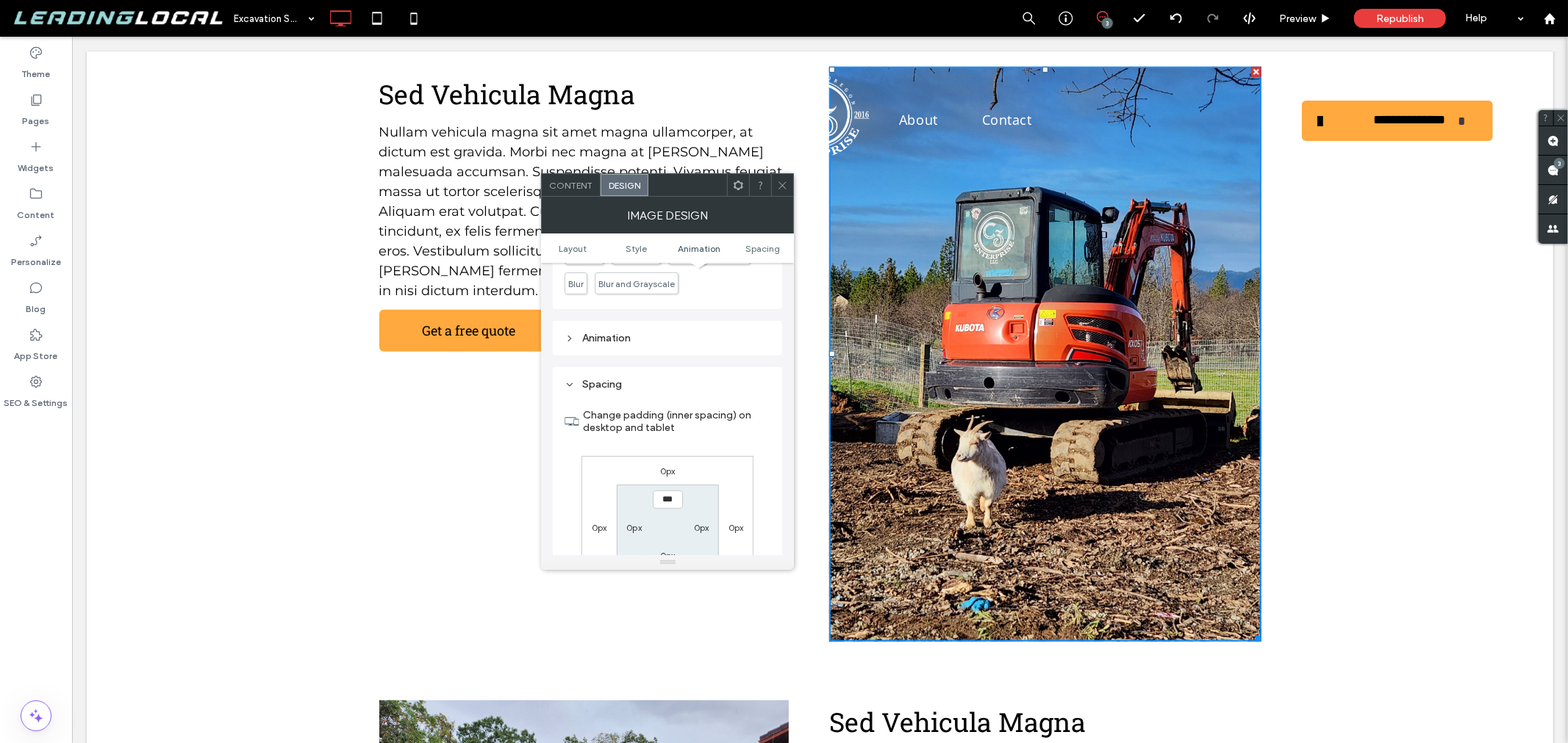
scroll to position [738, 0]
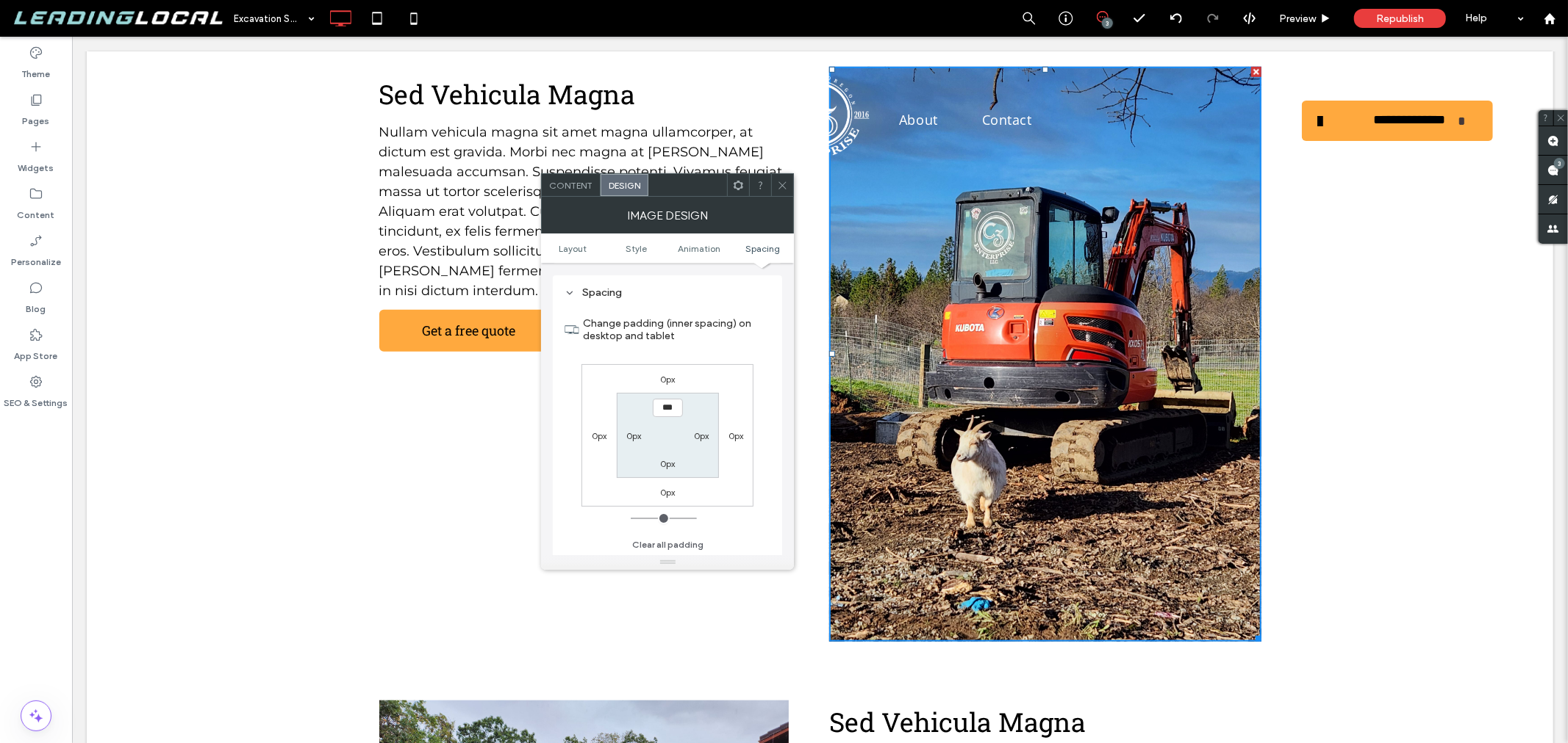
click at [763, 247] on span "Spacing" at bounding box center [762, 248] width 35 height 11
click at [791, 192] on div at bounding box center [782, 185] width 22 height 22
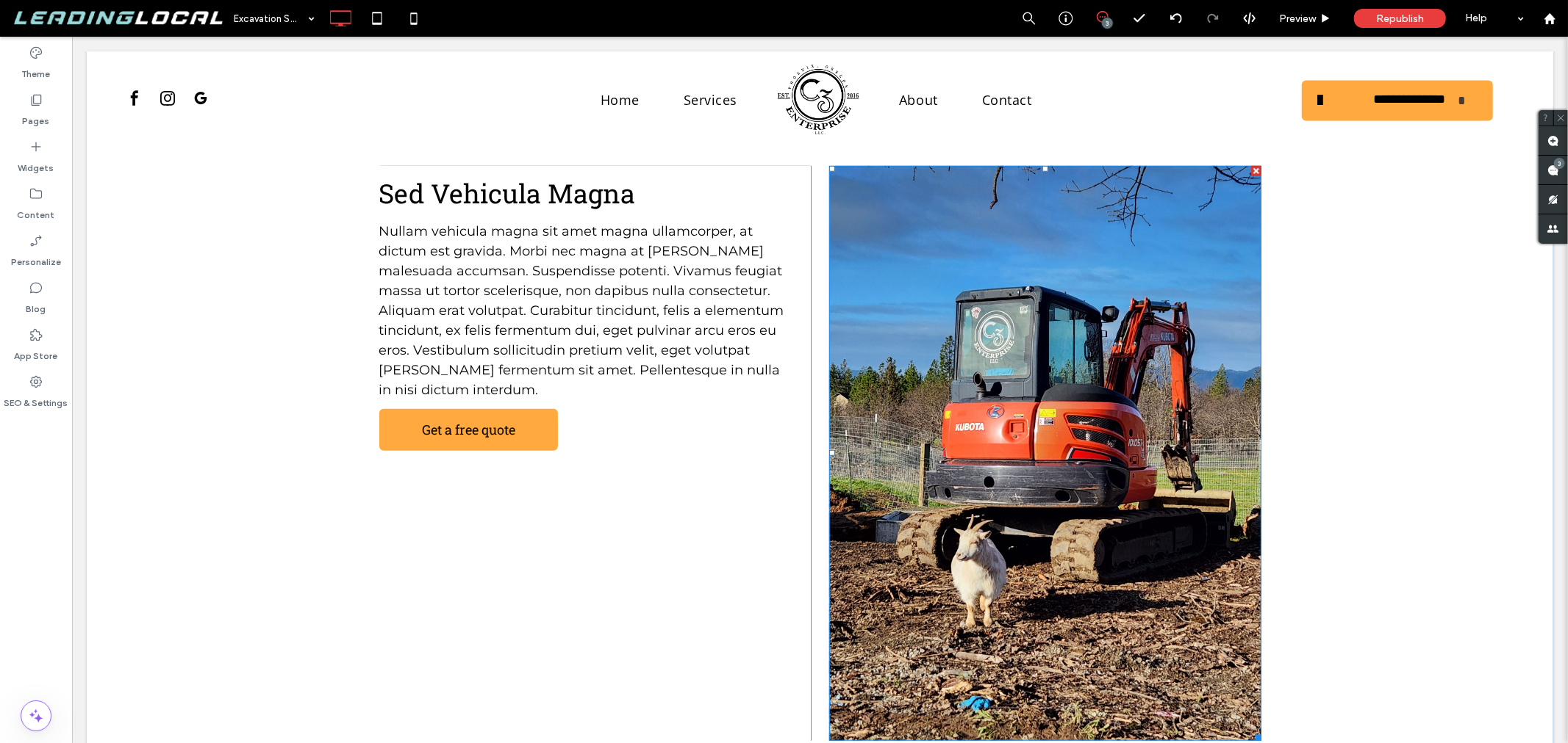
scroll to position [980, 0]
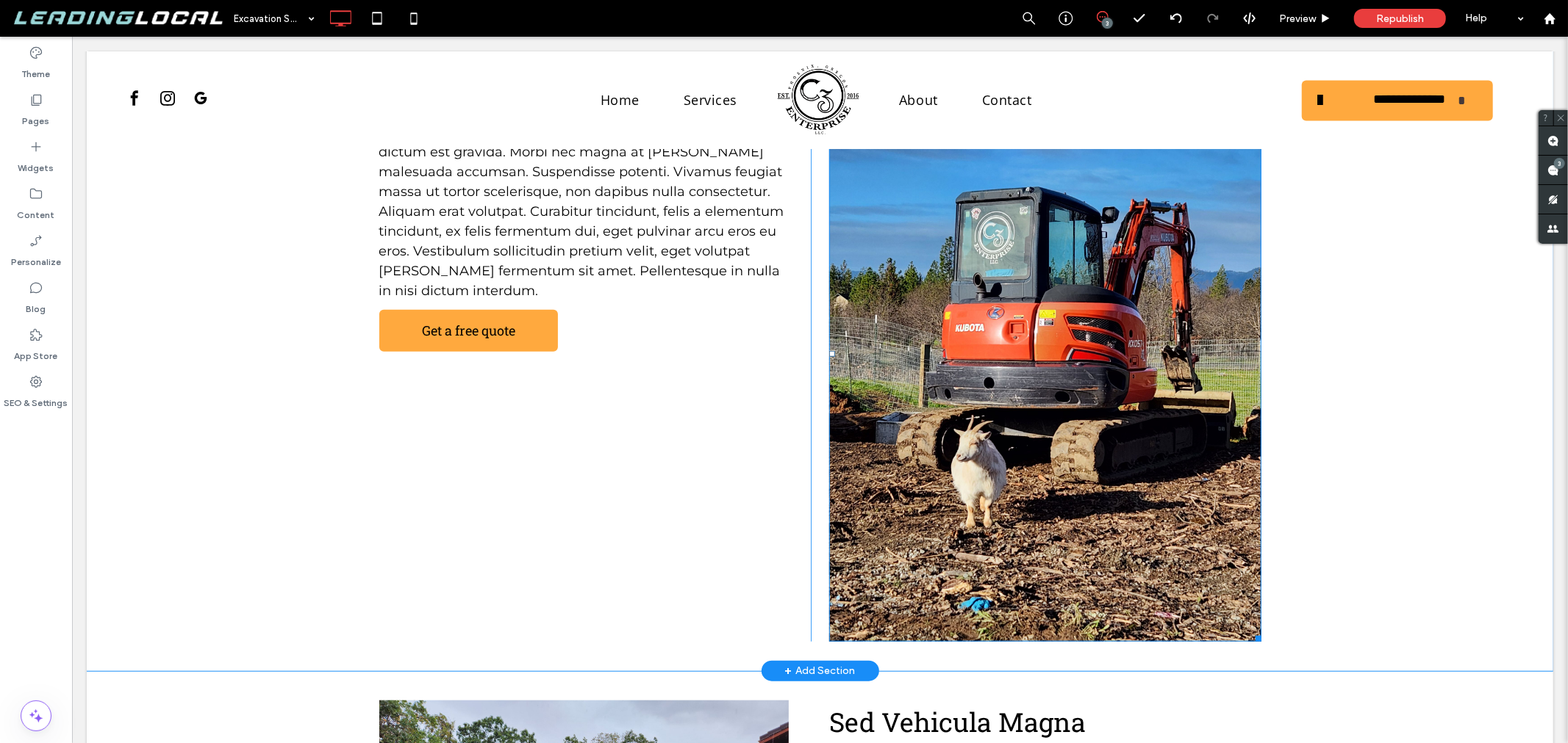
click at [988, 393] on img at bounding box center [1044, 354] width 431 height 576
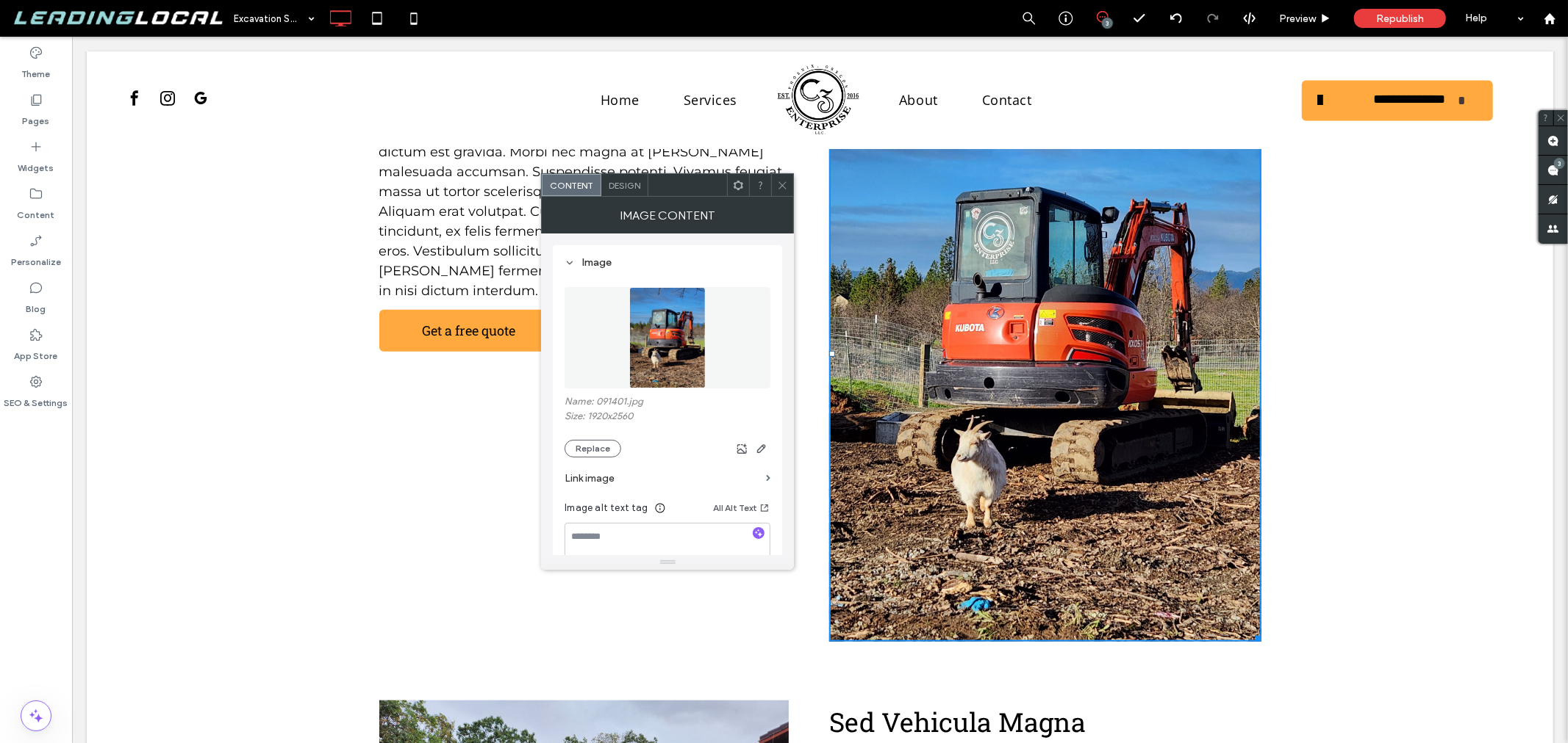
click at [784, 186] on icon at bounding box center [782, 185] width 11 height 11
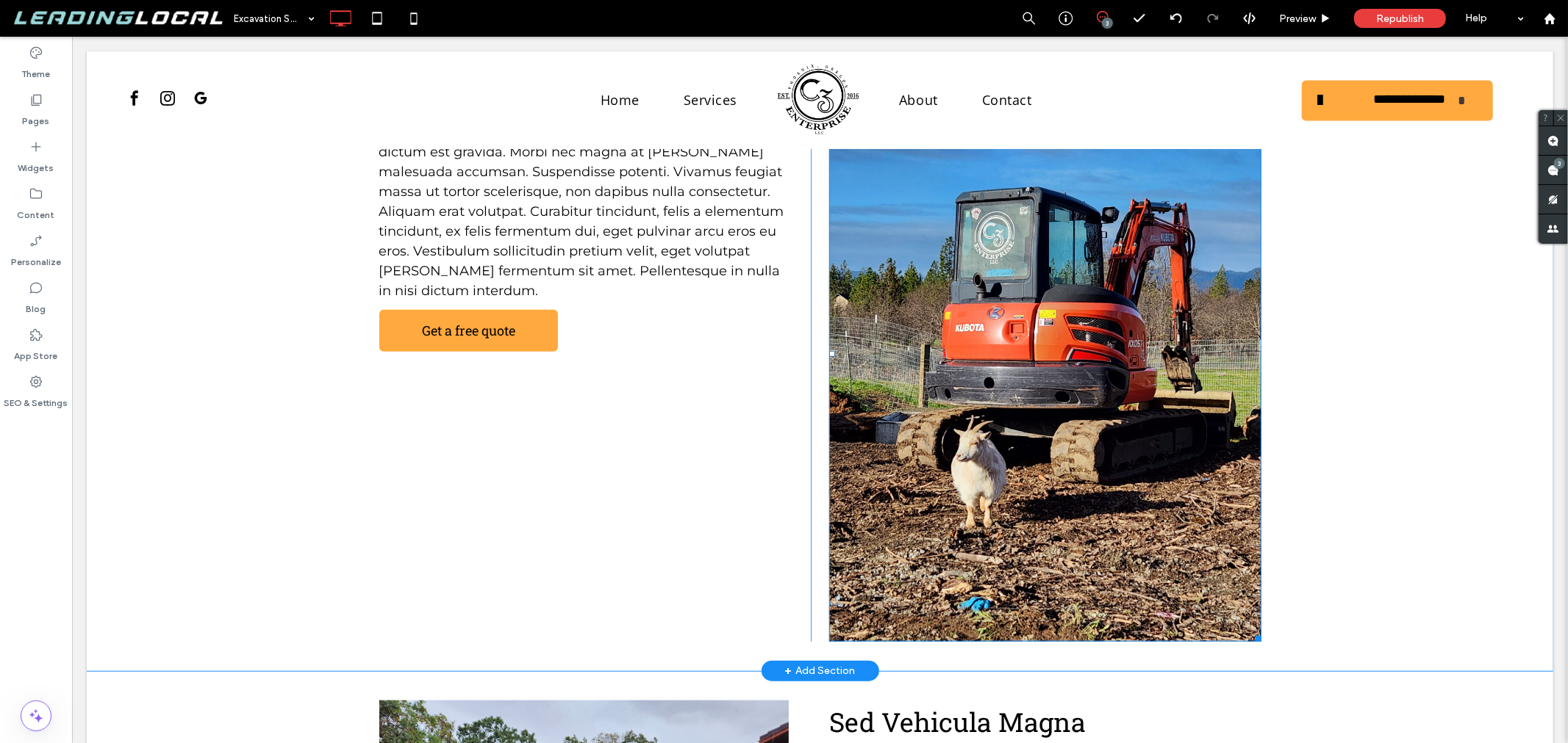
click at [1112, 328] on img at bounding box center [1044, 354] width 431 height 576
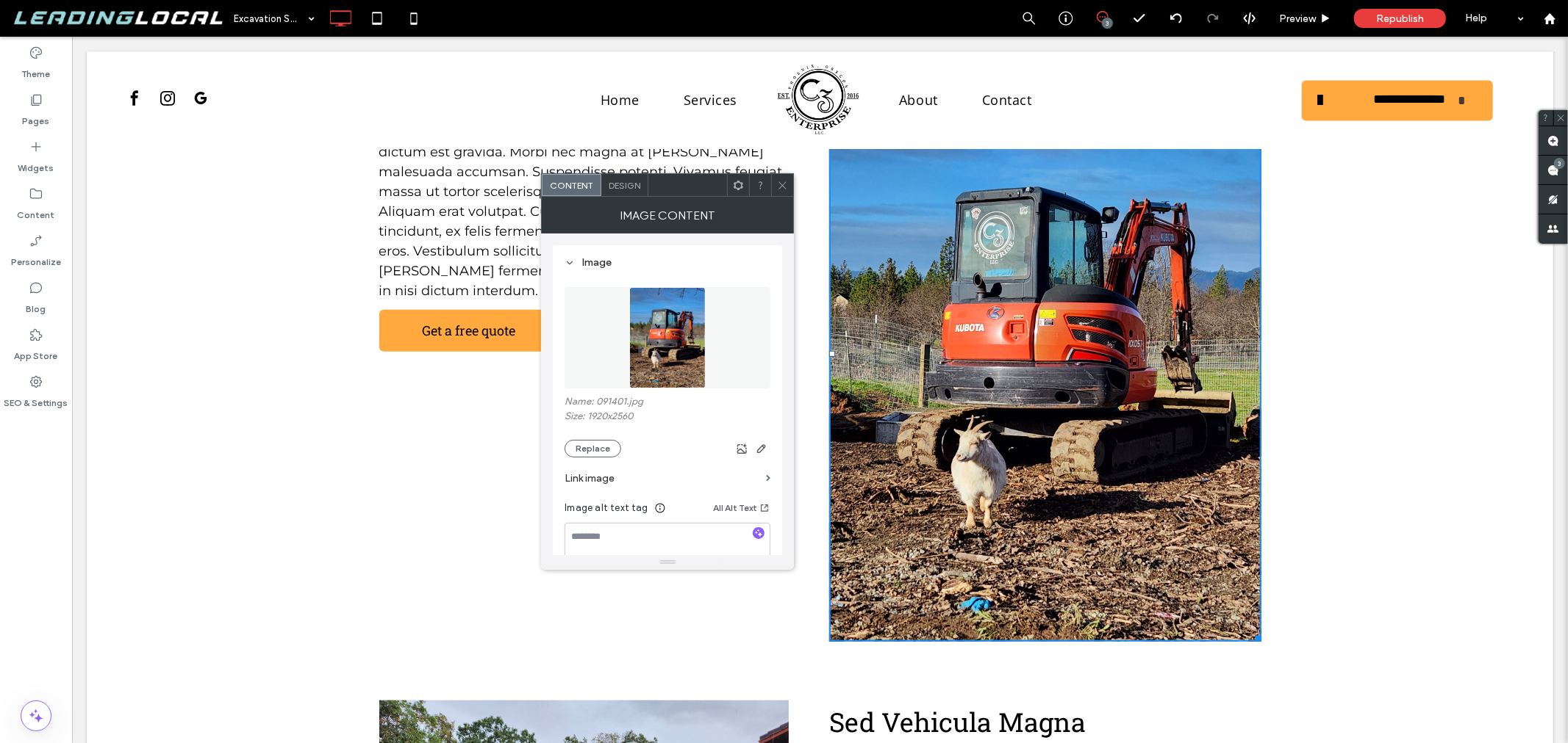
click at [627, 182] on span "Design" at bounding box center [624, 185] width 32 height 11
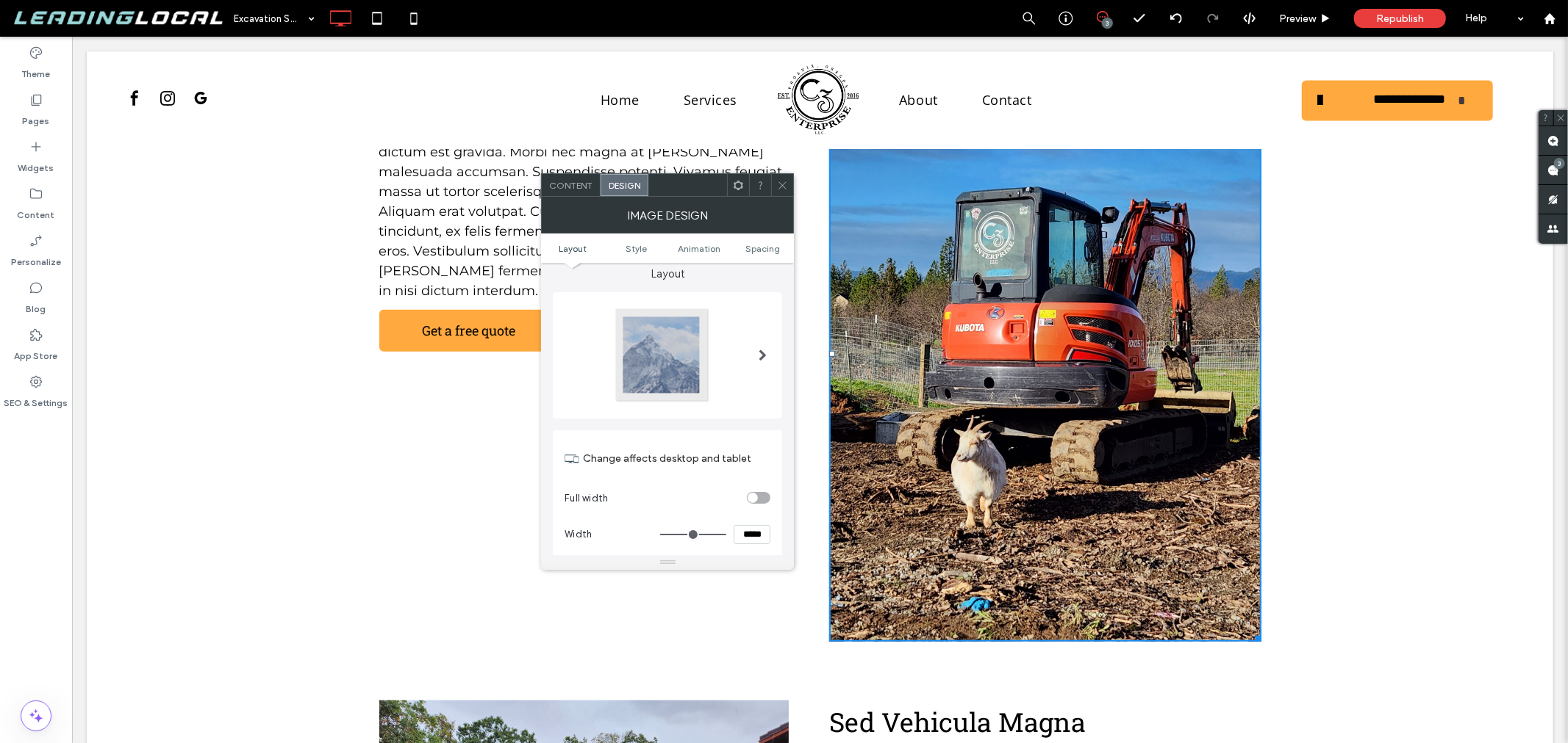
scroll to position [0, 0]
click at [573, 186] on span "Content" at bounding box center [571, 185] width 44 height 11
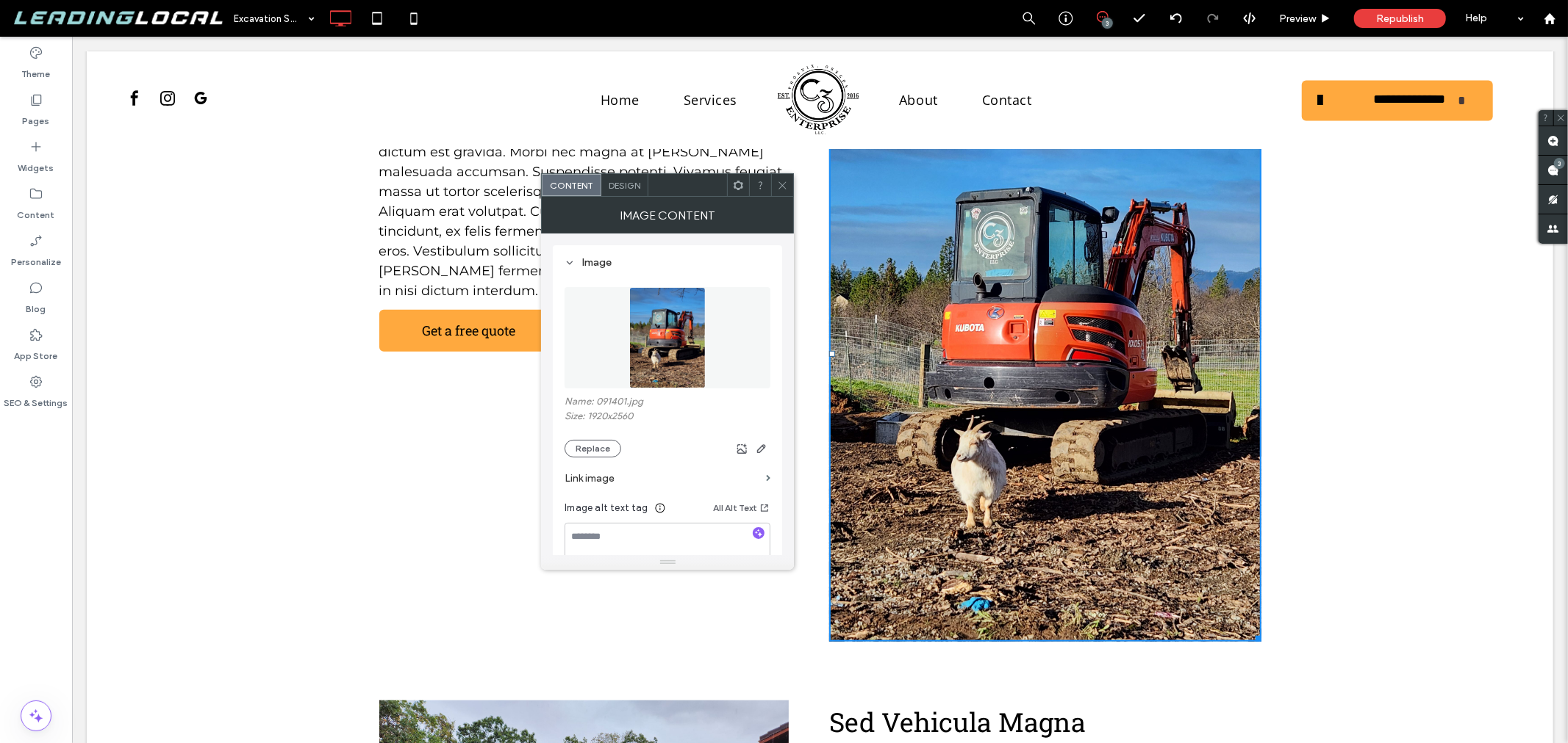
click at [638, 186] on span "Design" at bounding box center [624, 185] width 32 height 11
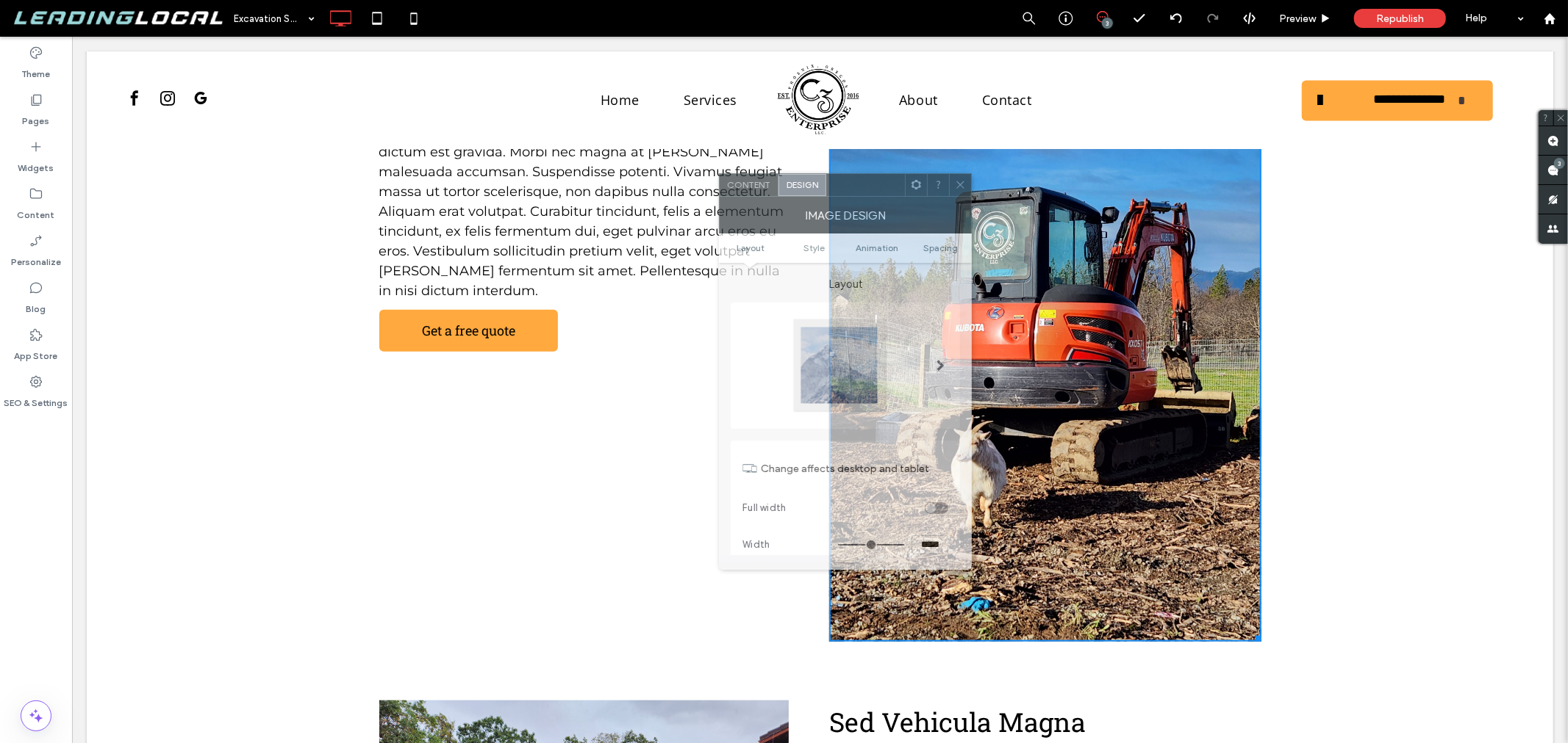
drag, startPoint x: 694, startPoint y: 185, endPoint x: 1176, endPoint y: 185, distance: 482.0
click at [905, 185] on div at bounding box center [865, 185] width 78 height 22
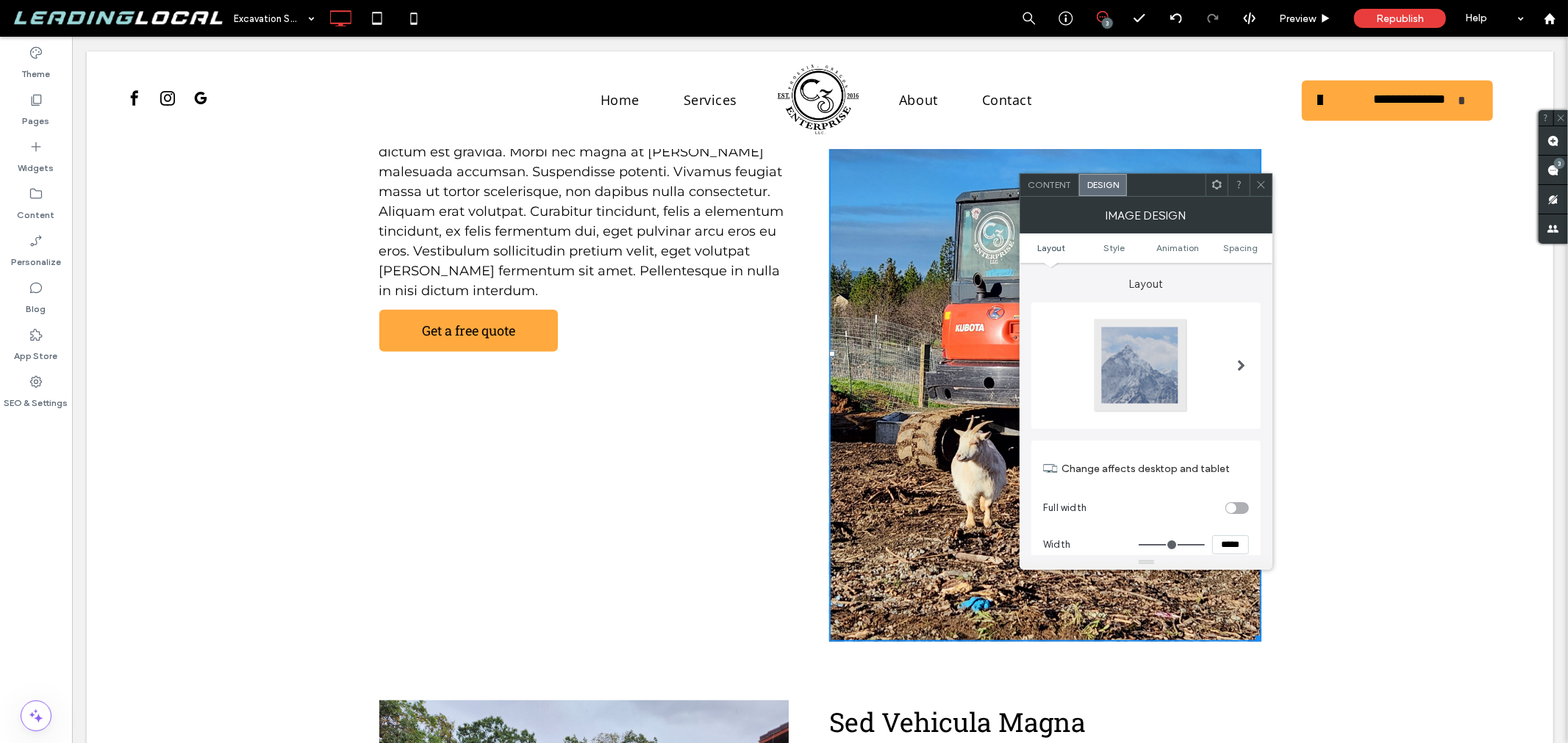
click at [1384, 252] on div "Sed Vehicula Magna Nullam vehicula magna sit amet magna ullamcorper, at dictum …" at bounding box center [819, 339] width 1466 height 664
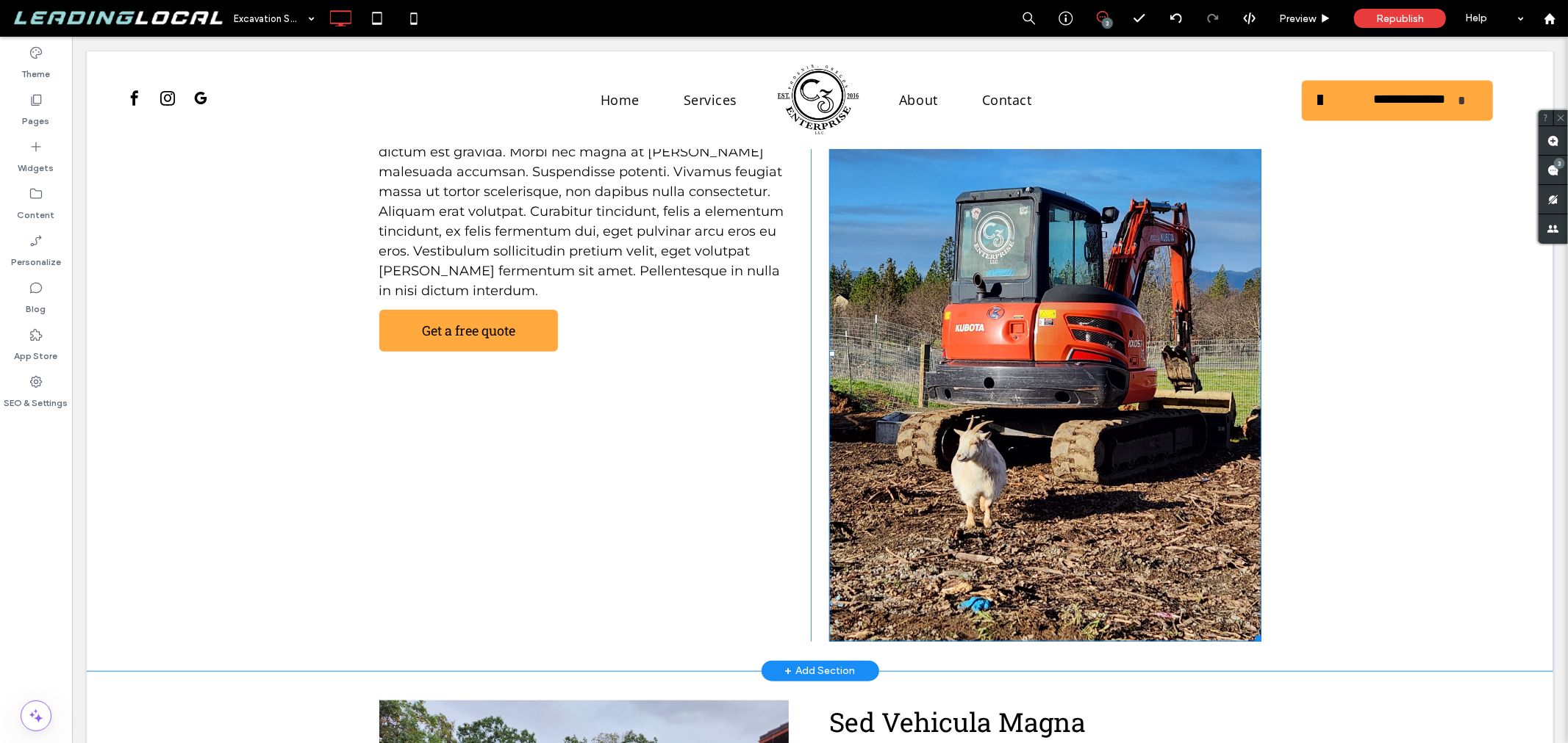
click at [1034, 301] on img at bounding box center [1044, 354] width 431 height 576
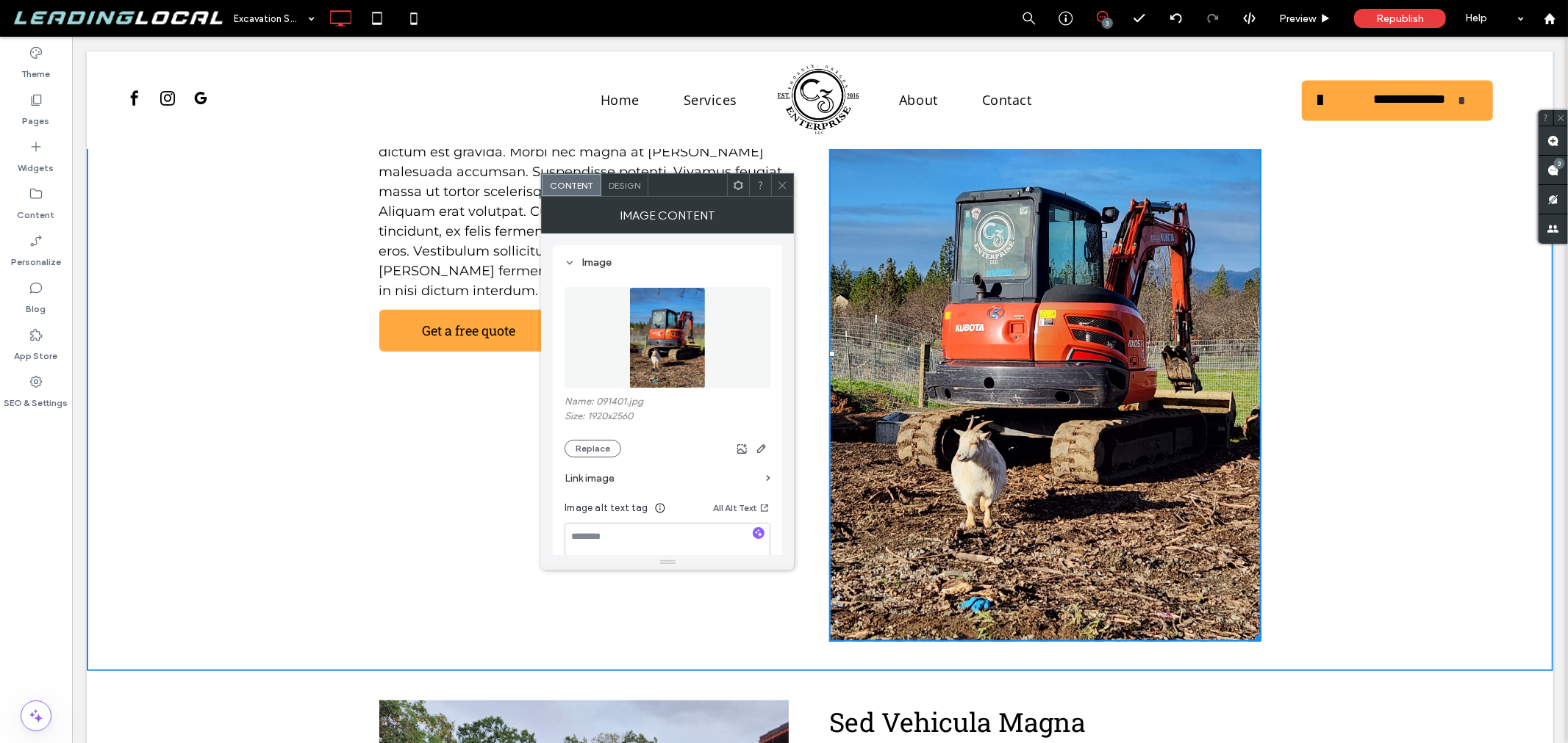
click at [674, 186] on div at bounding box center [687, 185] width 78 height 22
click at [635, 186] on span "Design" at bounding box center [624, 185] width 32 height 11
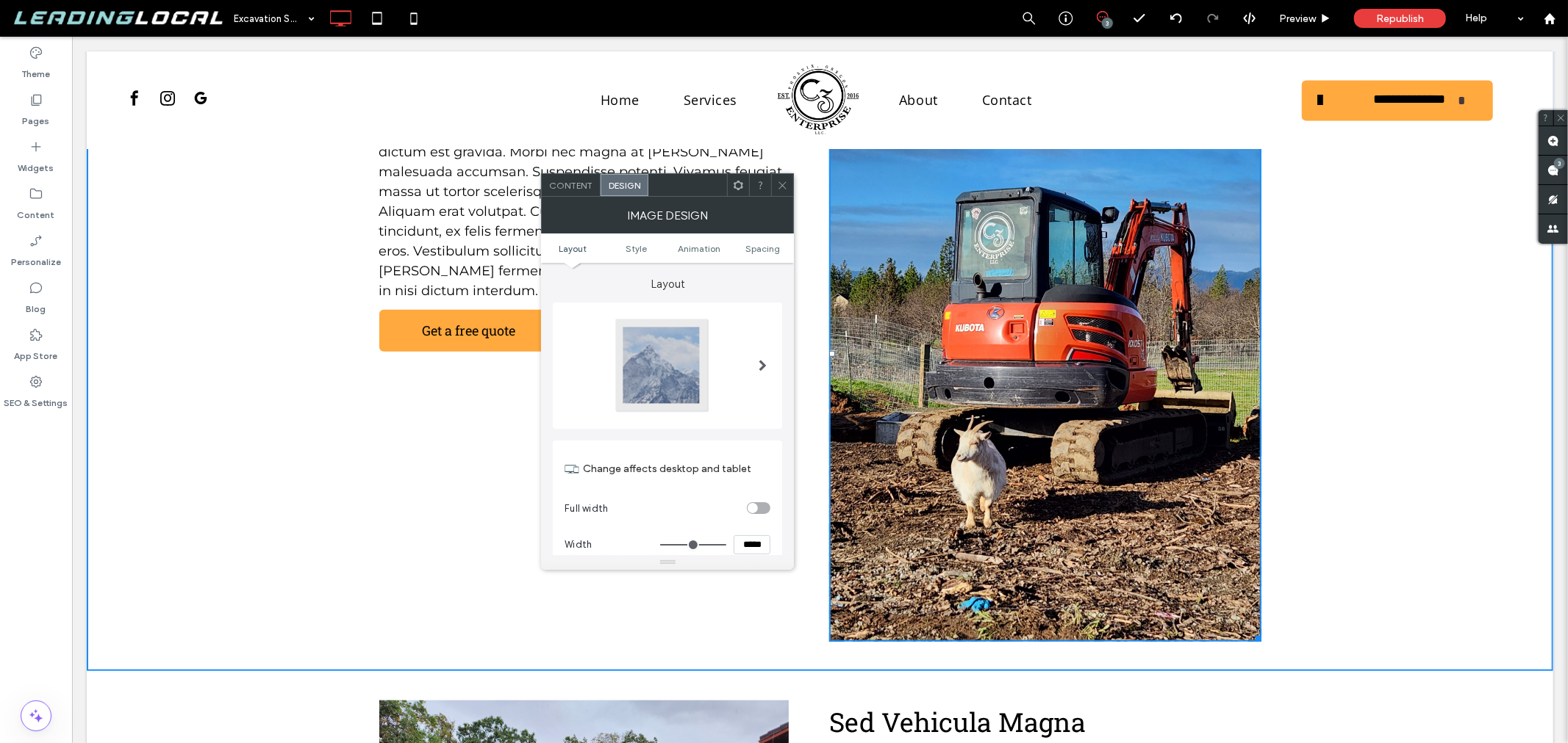
click at [1018, 334] on img at bounding box center [1044, 354] width 431 height 576
click at [639, 248] on span "Style" at bounding box center [636, 248] width 22 height 11
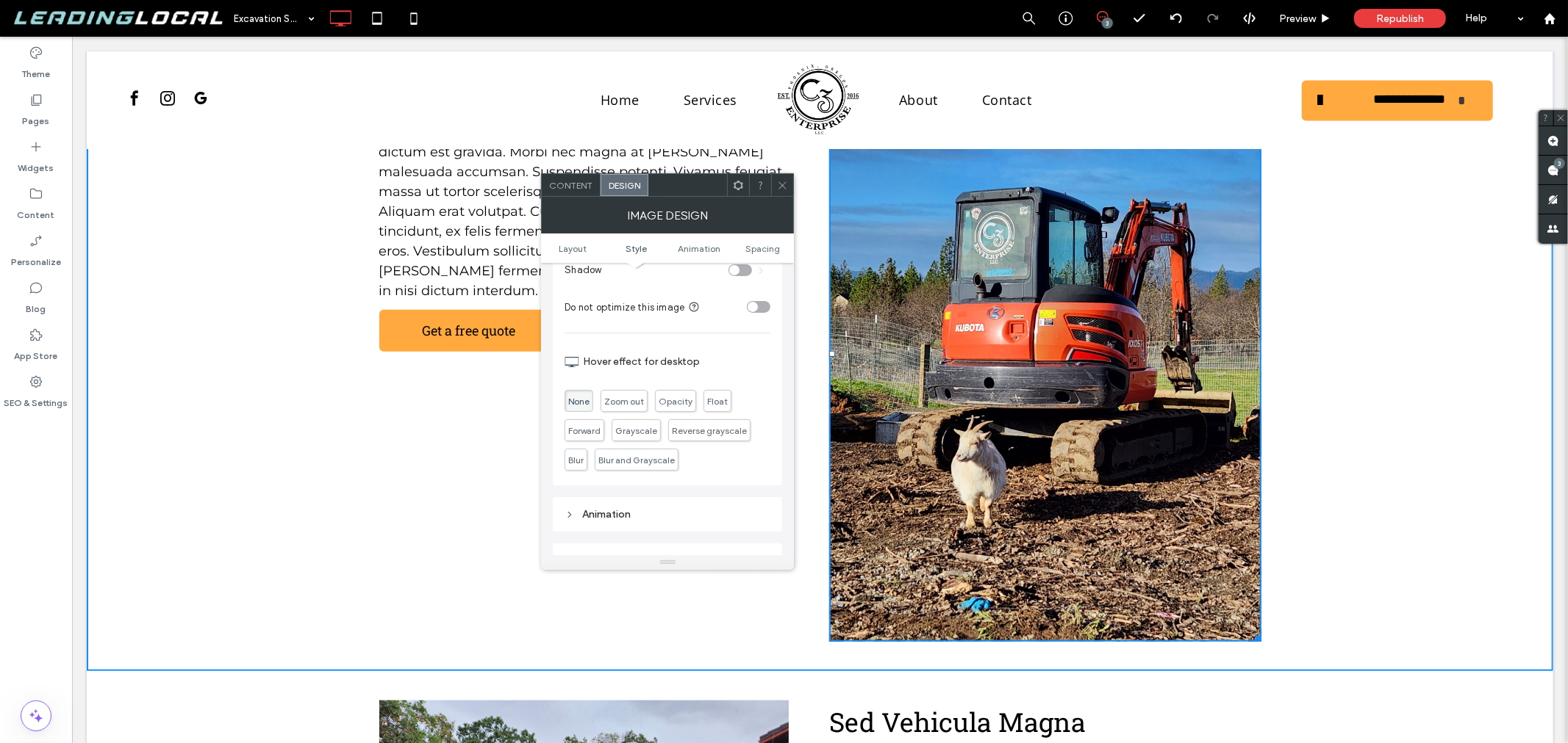
scroll to position [633, 0]
click at [783, 186] on icon at bounding box center [782, 185] width 11 height 11
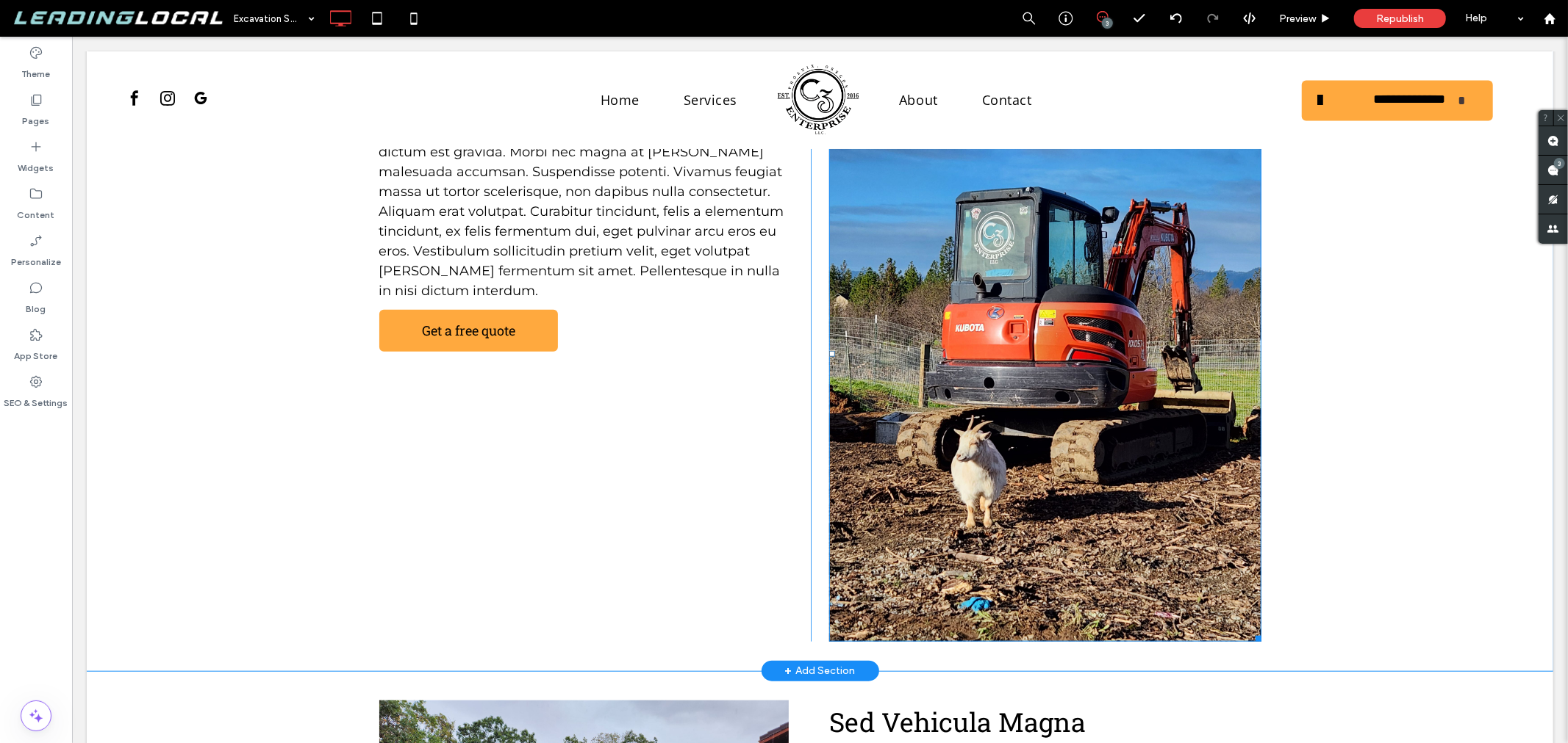
click at [945, 305] on img at bounding box center [1044, 354] width 431 height 576
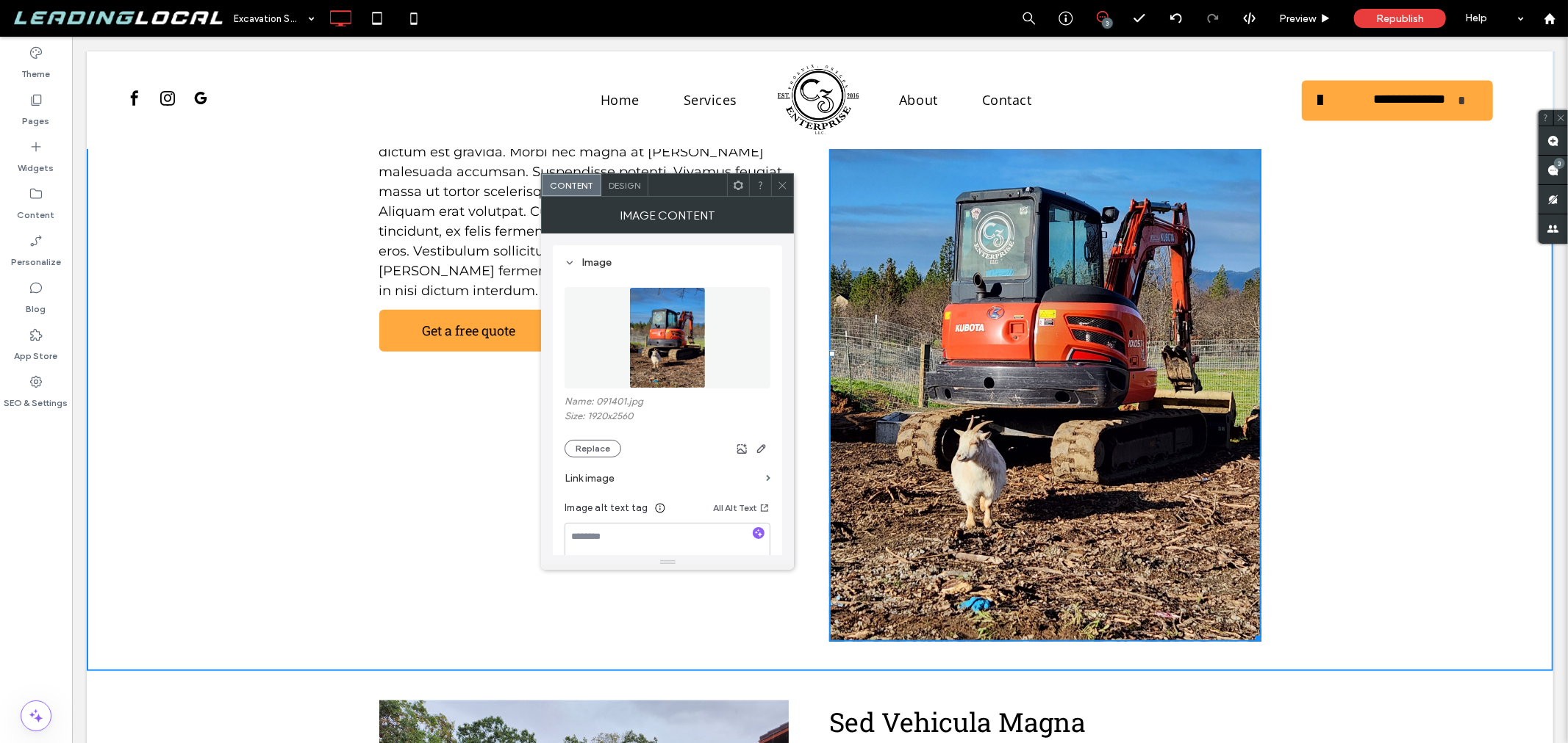
click at [945, 305] on img at bounding box center [1044, 354] width 431 height 576
click at [599, 447] on button "Replace" at bounding box center [593, 449] width 56 height 18
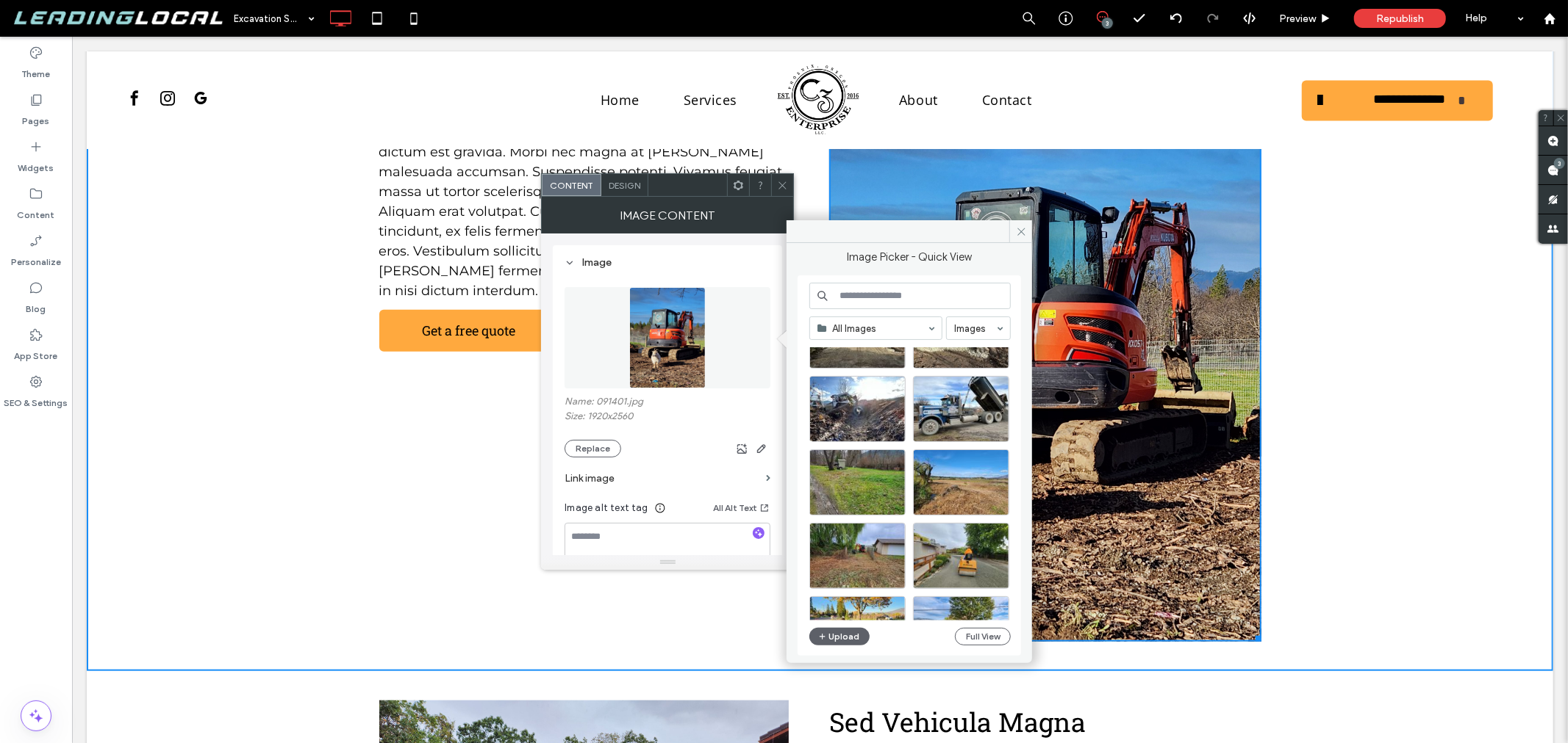
scroll to position [238, 0]
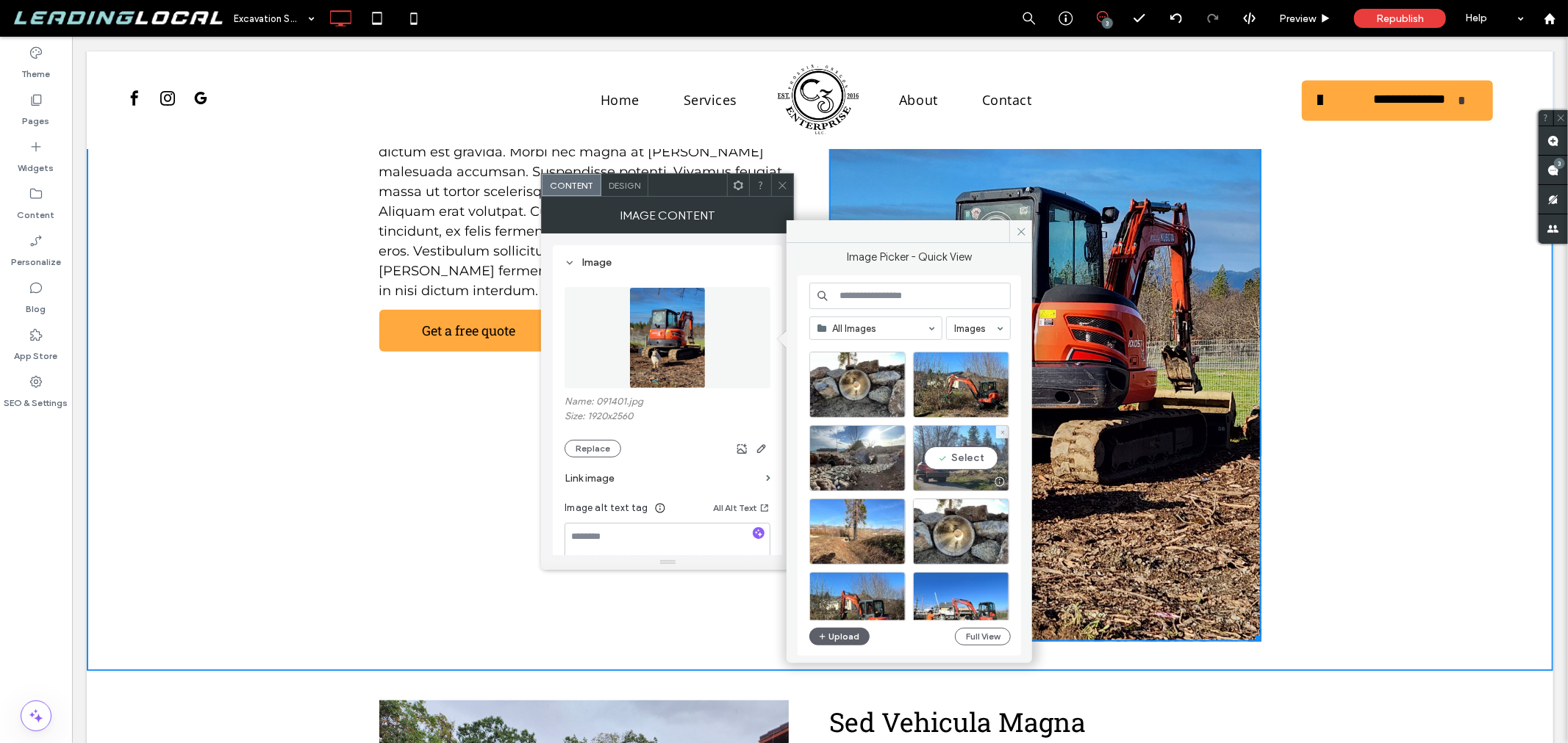
click at [952, 474] on div at bounding box center [961, 482] width 95 height 18
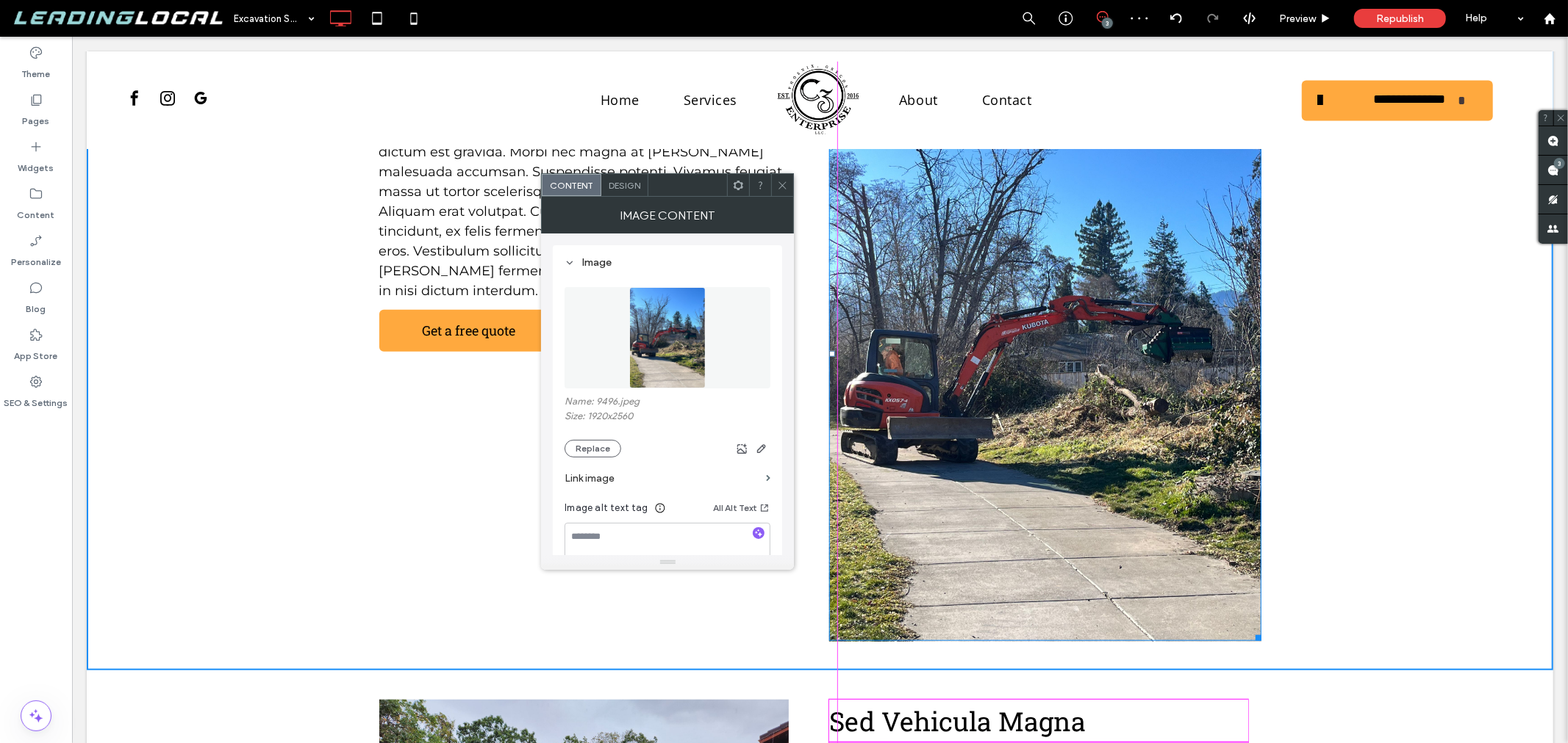
scroll to position [979, 0]
drag, startPoint x: 1252, startPoint y: 617, endPoint x: 1257, endPoint y: 584, distance: 33.4
click at [1257, 584] on div "Sed Vehicula Magna Nullam vehicula magna sit amet magna ullamcorper, at dictum …" at bounding box center [819, 339] width 1466 height 663
click at [1054, 568] on img at bounding box center [1044, 354] width 431 height 576
click at [629, 184] on span "Design" at bounding box center [624, 185] width 32 height 11
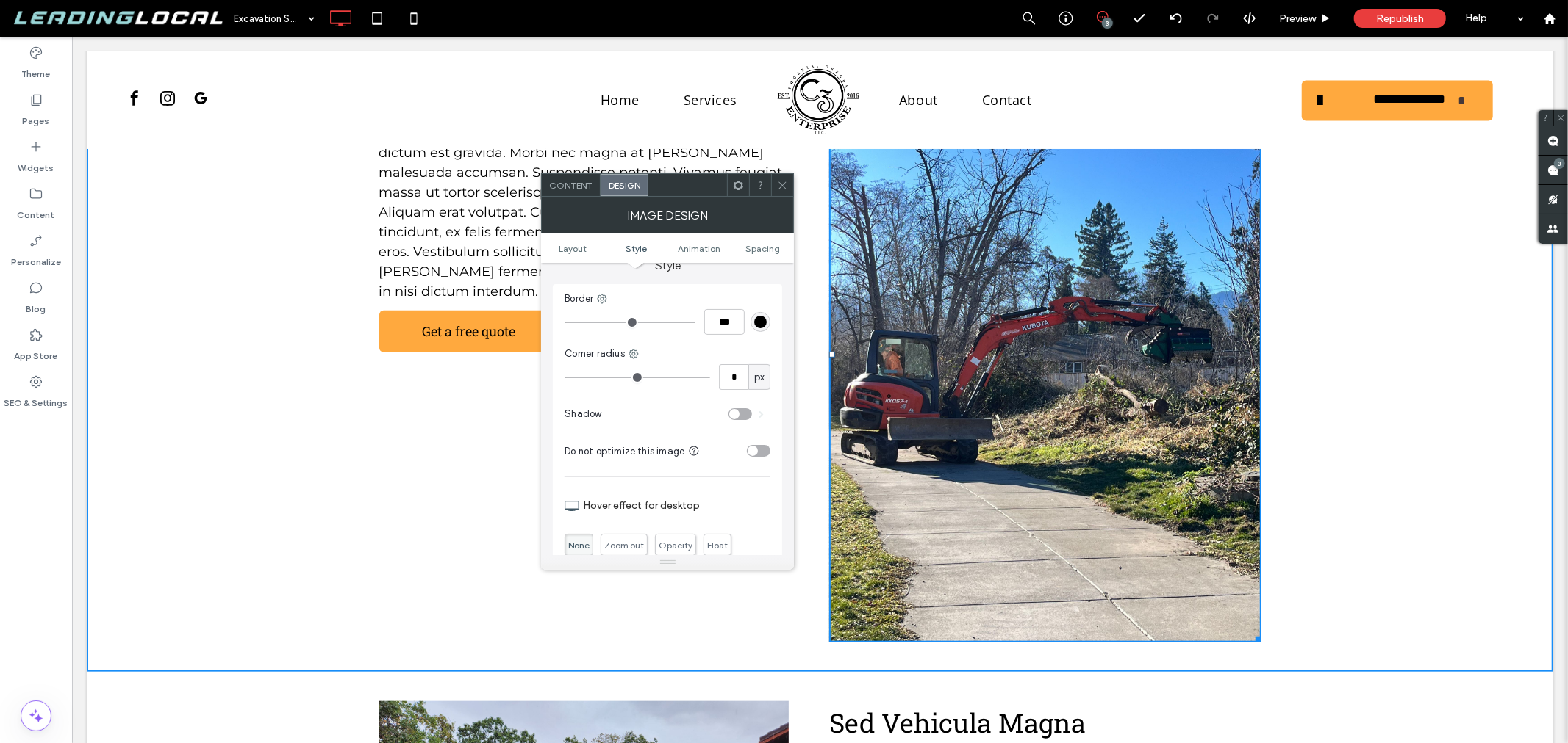
scroll to position [0, 0]
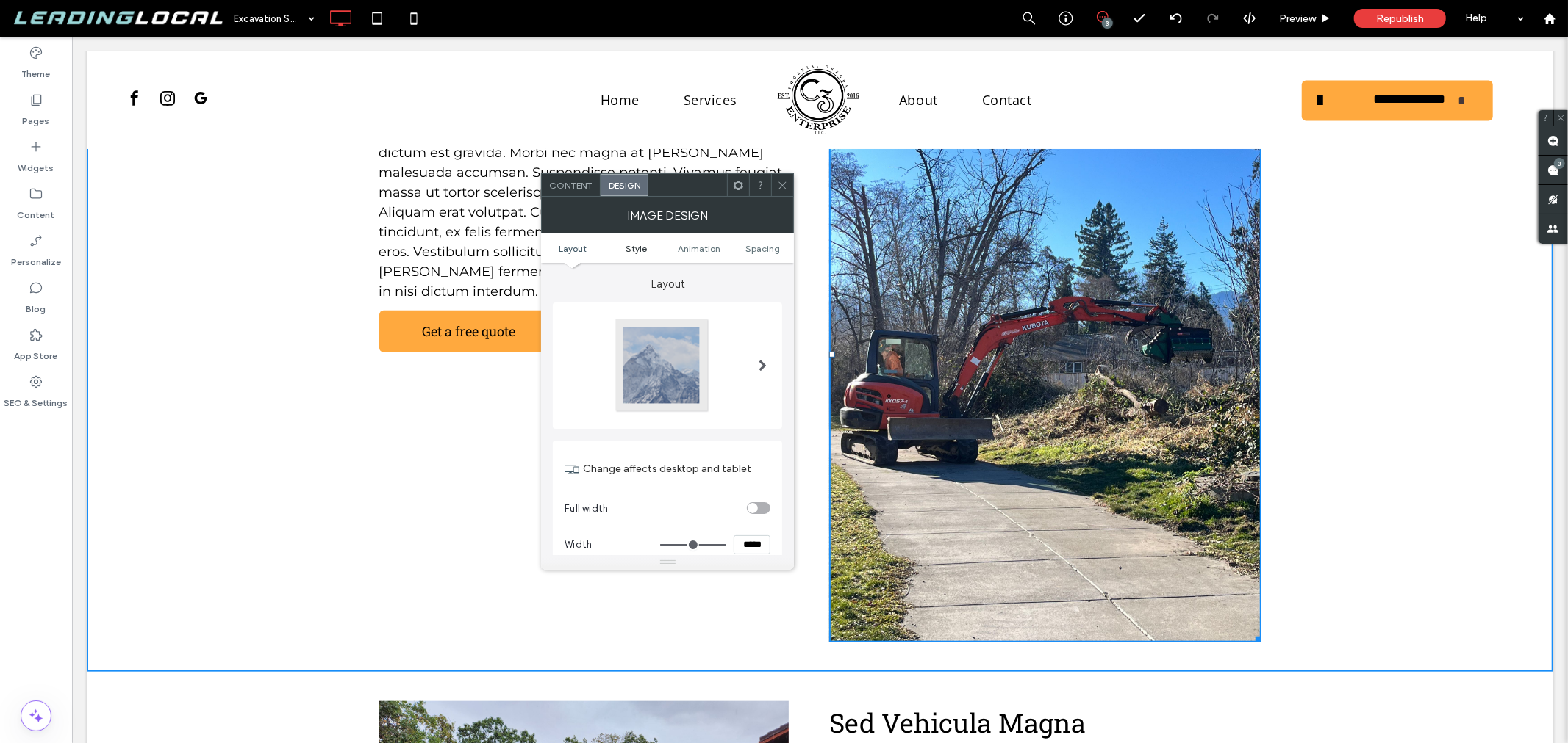
click at [635, 252] on span "Style" at bounding box center [636, 248] width 22 height 11
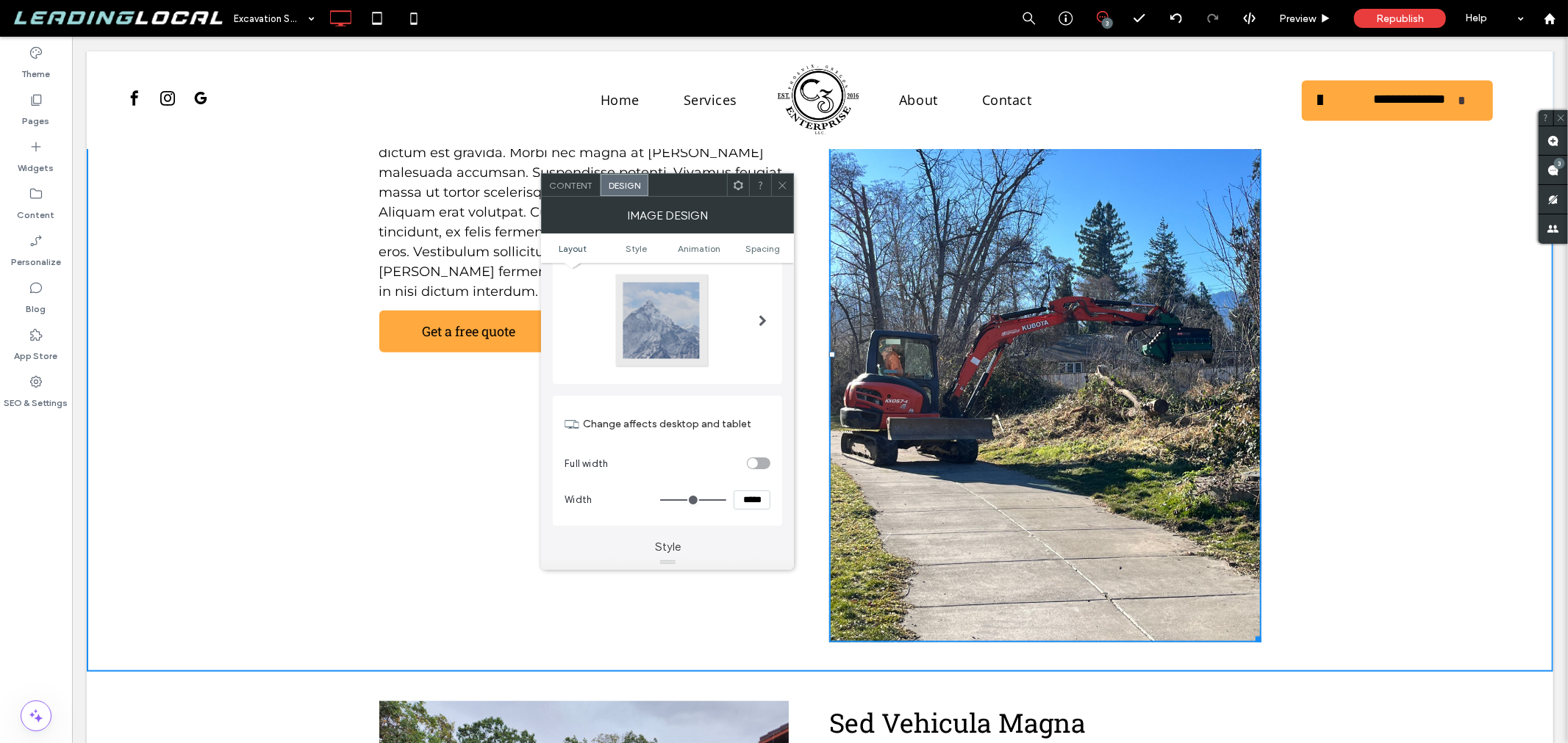
scroll to position [214, 0]
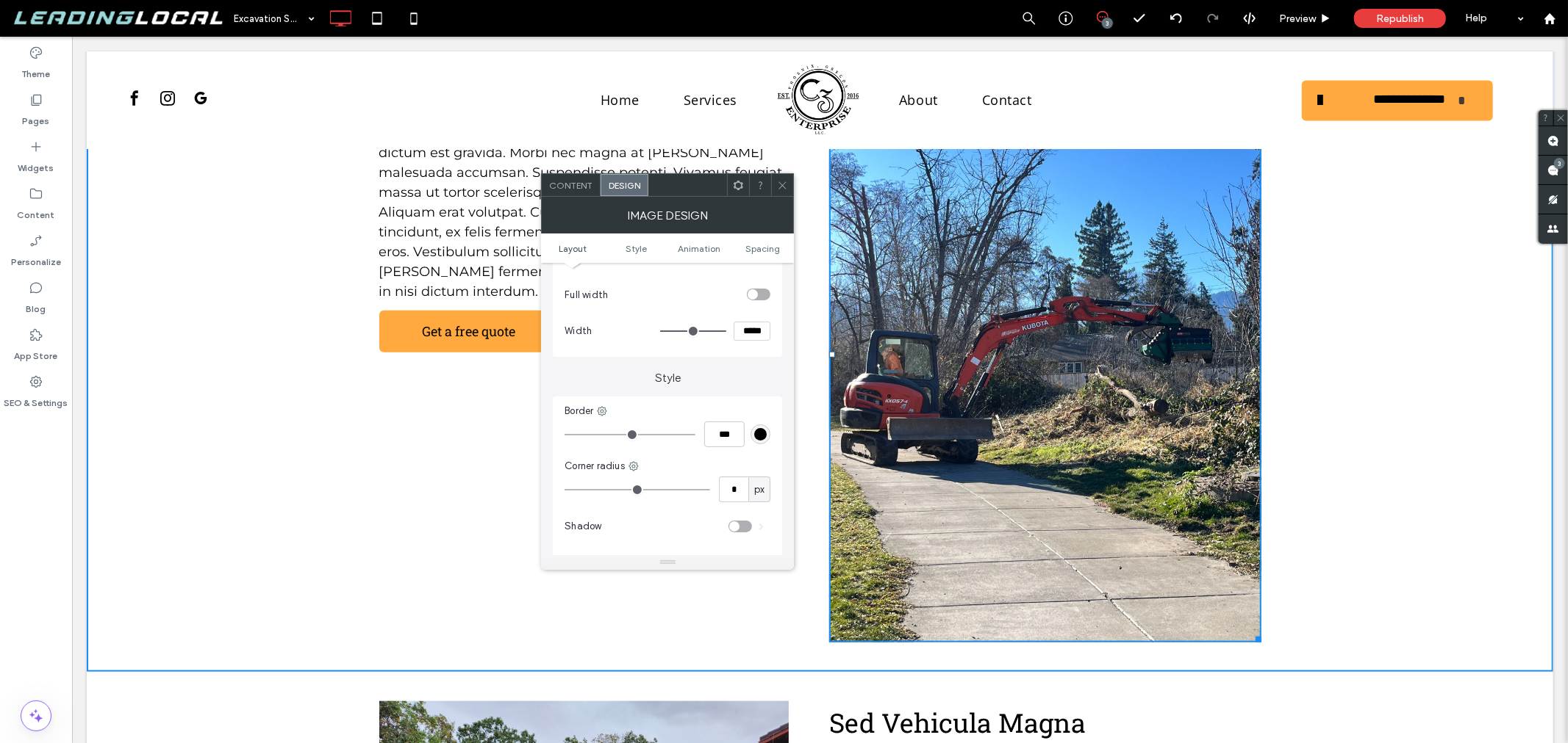
click at [568, 182] on span "Content" at bounding box center [571, 185] width 44 height 11
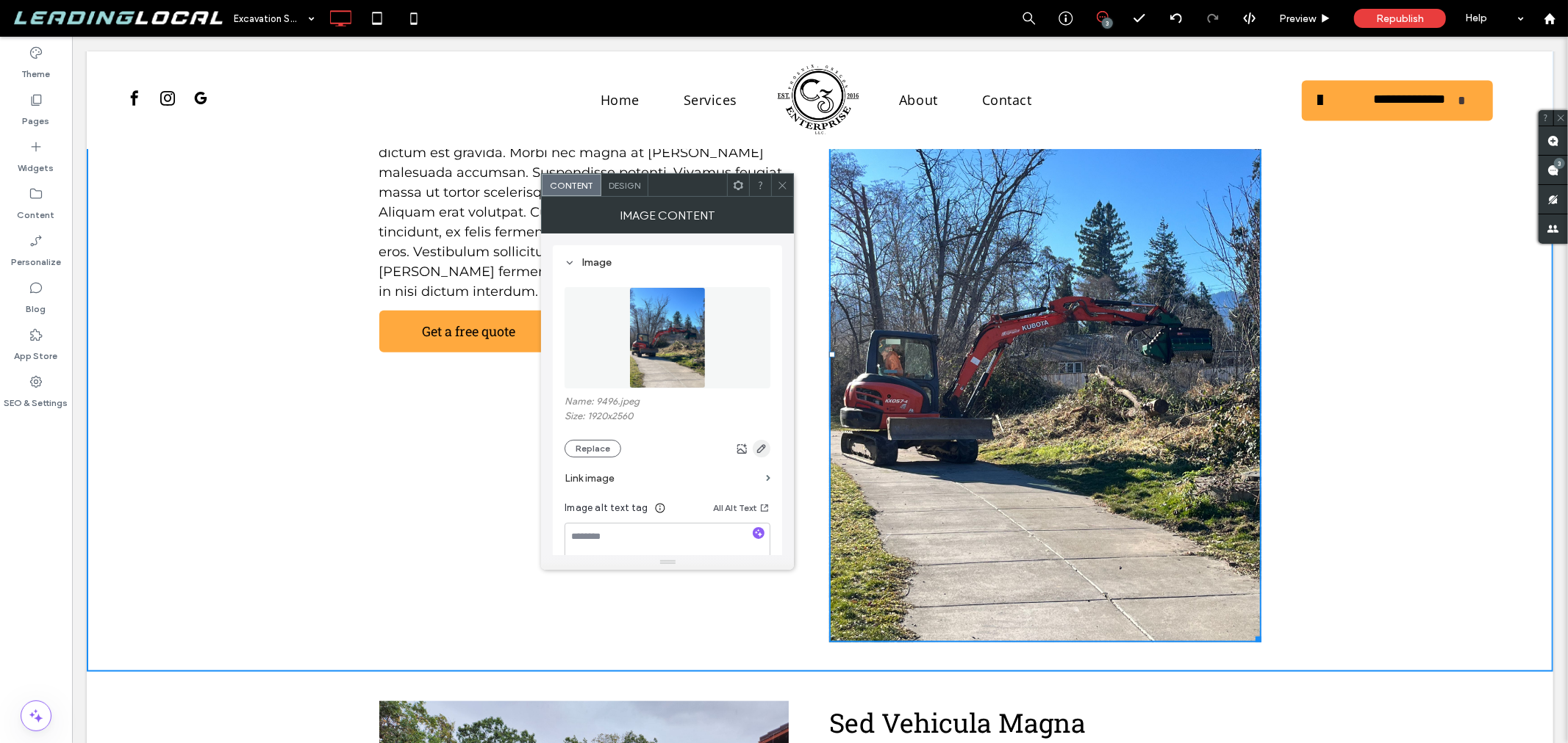
click at [761, 451] on use "button" at bounding box center [761, 449] width 9 height 9
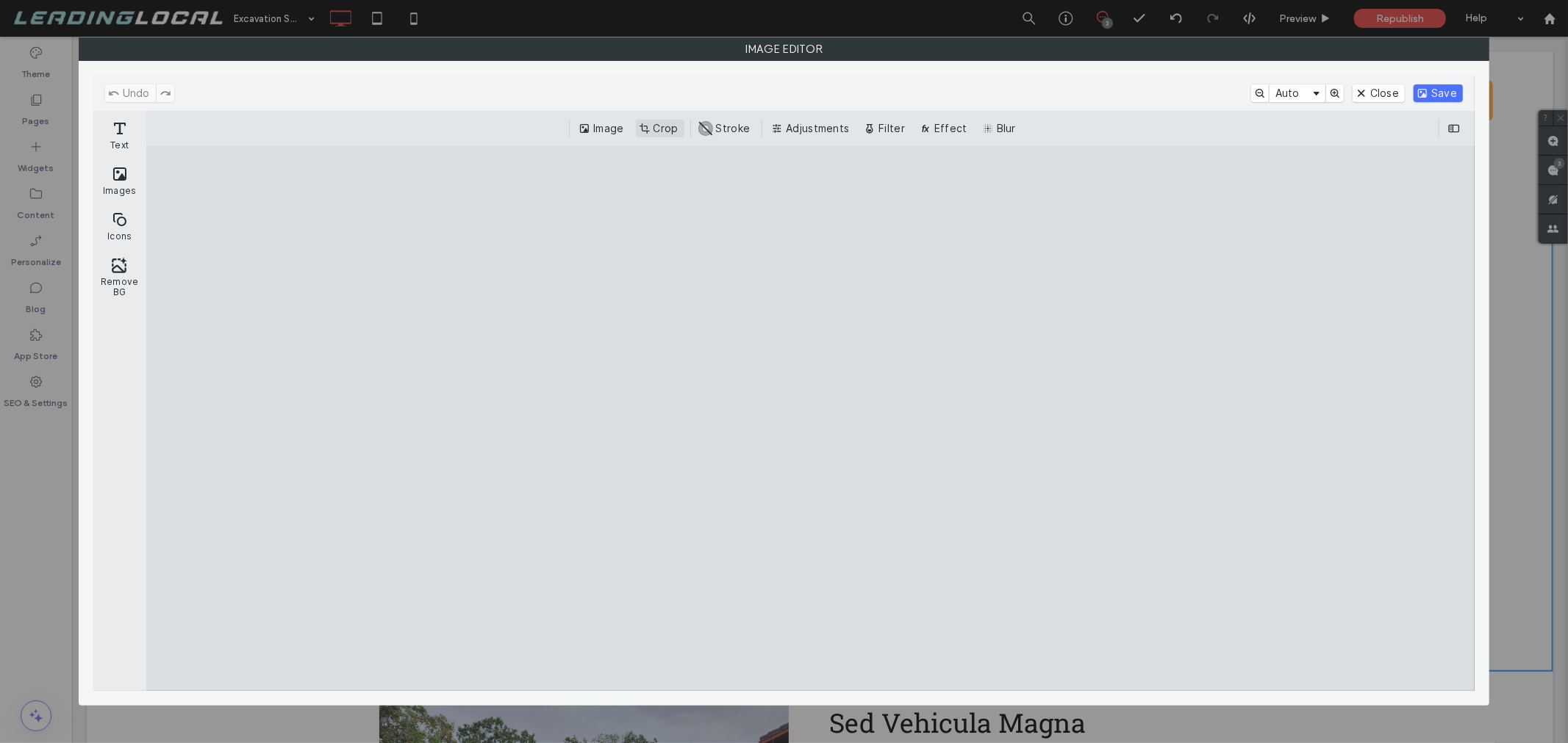
click at [650, 121] on button "Crop" at bounding box center [659, 129] width 49 height 18
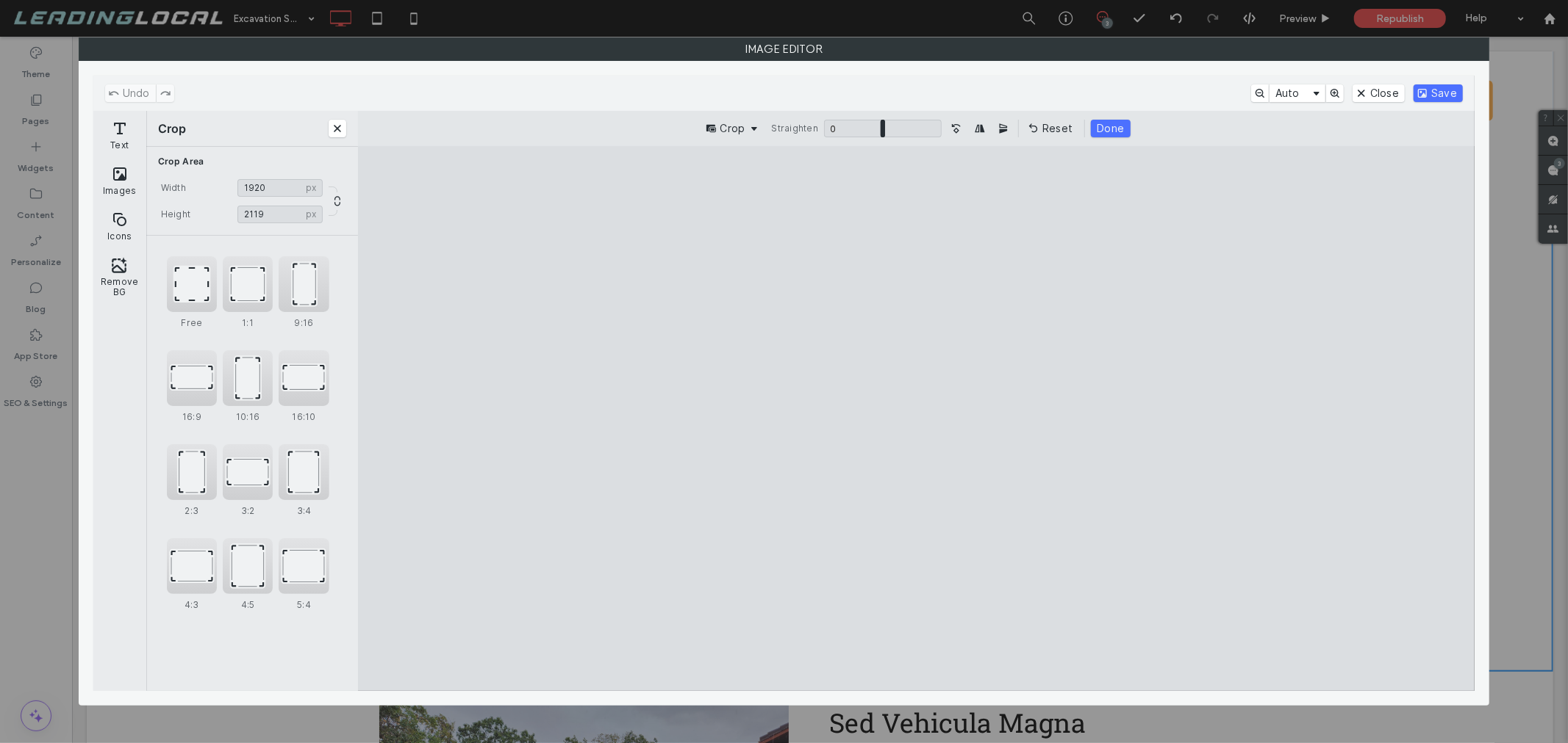
drag, startPoint x: 917, startPoint y: 636, endPoint x: 928, endPoint y: 565, distance: 71.8
click at [917, 419] on cesdk-canvas "Editor canvas" at bounding box center [917, 419] width 0 height 0
drag, startPoint x: 916, startPoint y: 198, endPoint x: 929, endPoint y: 427, distance: 229.4
click at [917, 419] on cesdk-canvas "Editor canvas" at bounding box center [917, 419] width 0 height 0
type input "****"
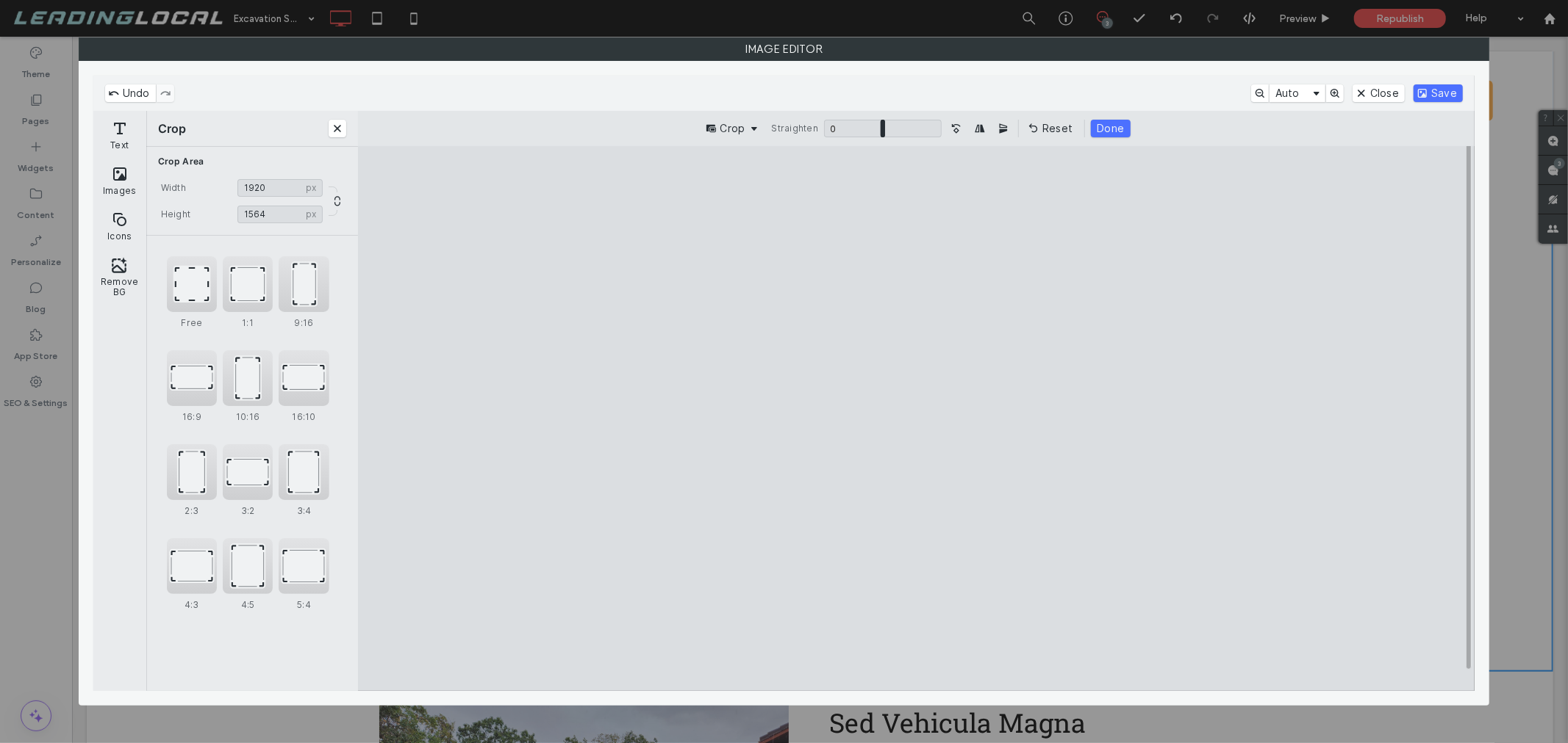
drag, startPoint x: 922, startPoint y: 671, endPoint x: 923, endPoint y: 648, distance: 23.0
click at [917, 419] on cesdk-canvas "Editor canvas" at bounding box center [917, 419] width 0 height 0
click at [1437, 92] on button "Save" at bounding box center [1438, 93] width 50 height 18
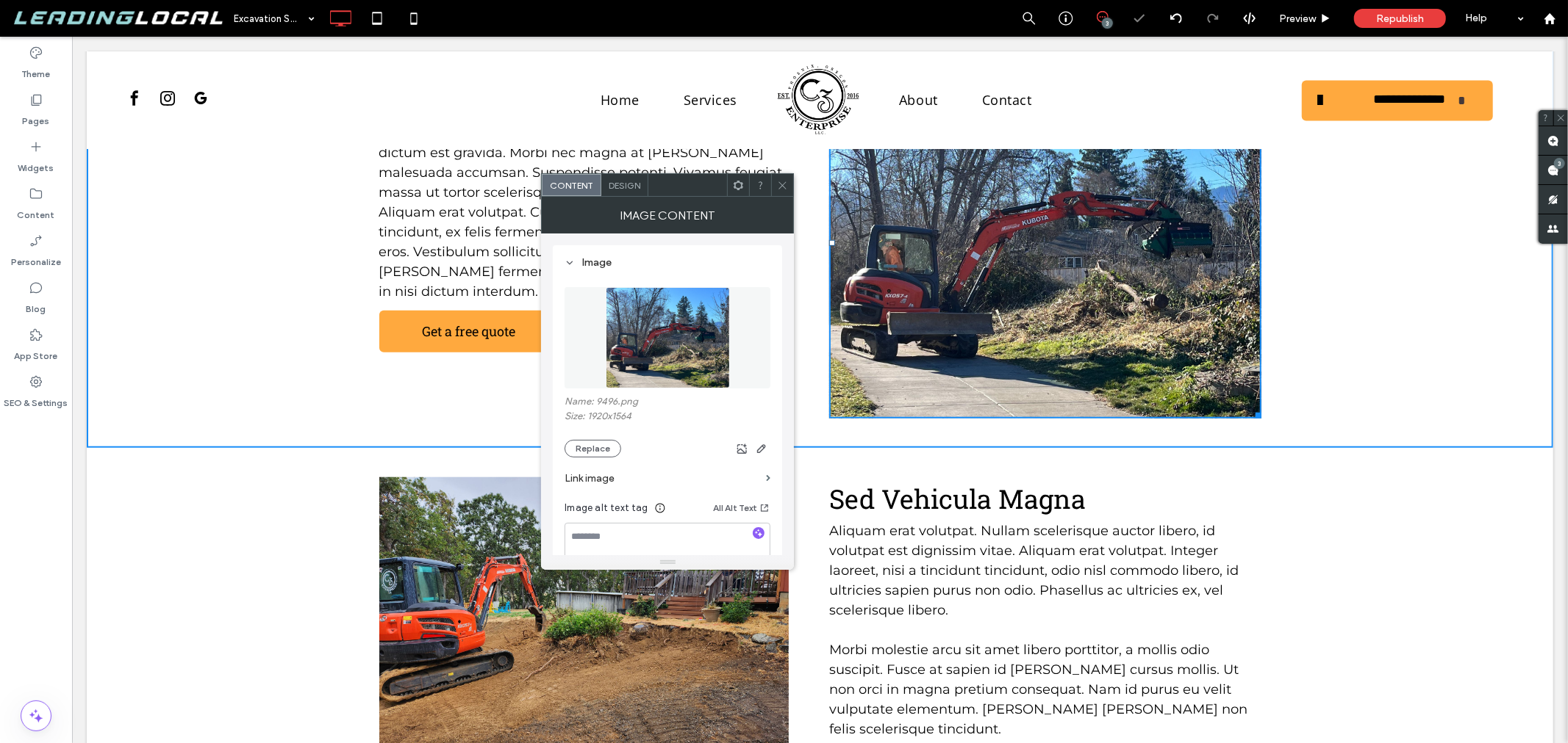
drag, startPoint x: 780, startPoint y: 186, endPoint x: 727, endPoint y: 173, distance: 54.6
click at [780, 186] on icon at bounding box center [782, 185] width 11 height 11
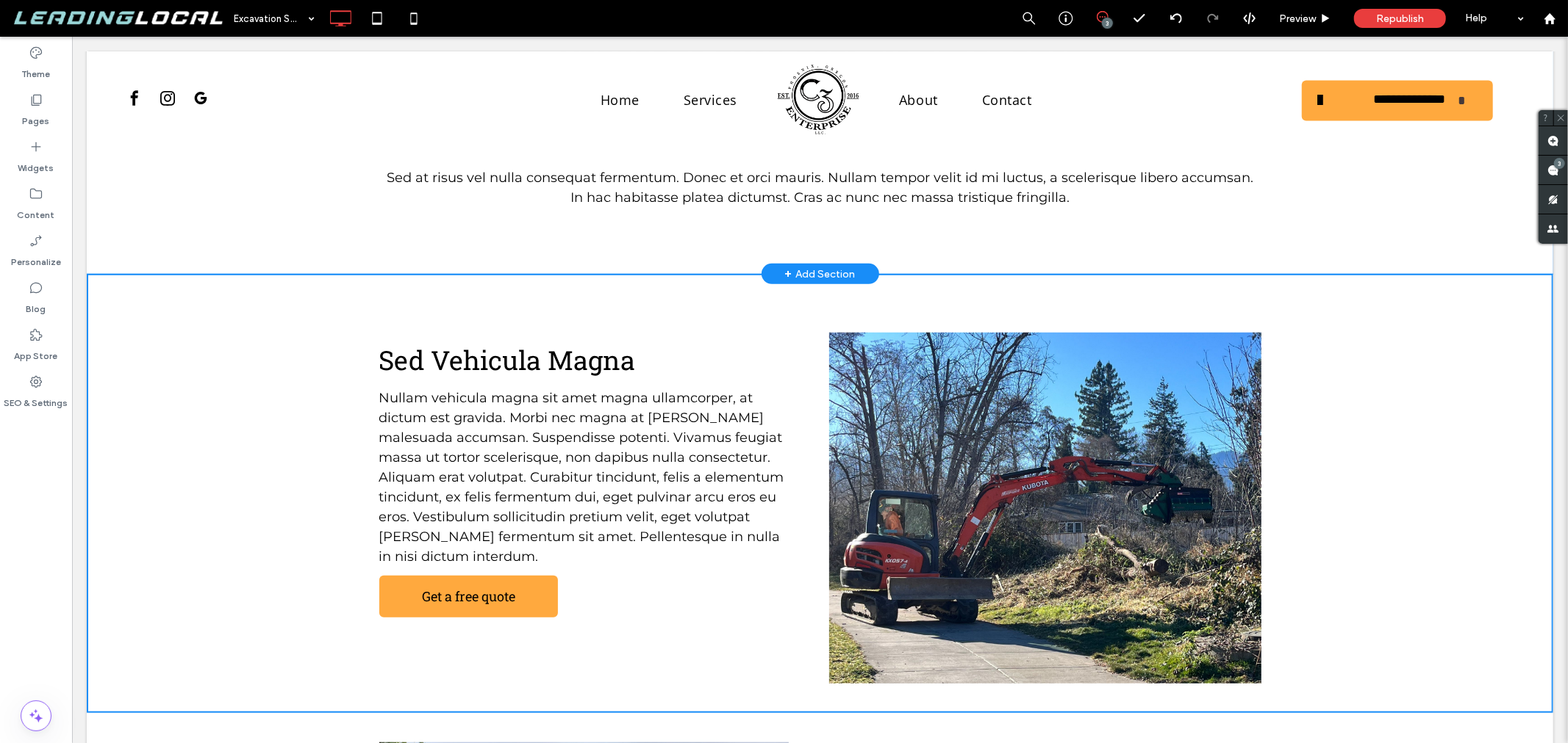
scroll to position [815, 0]
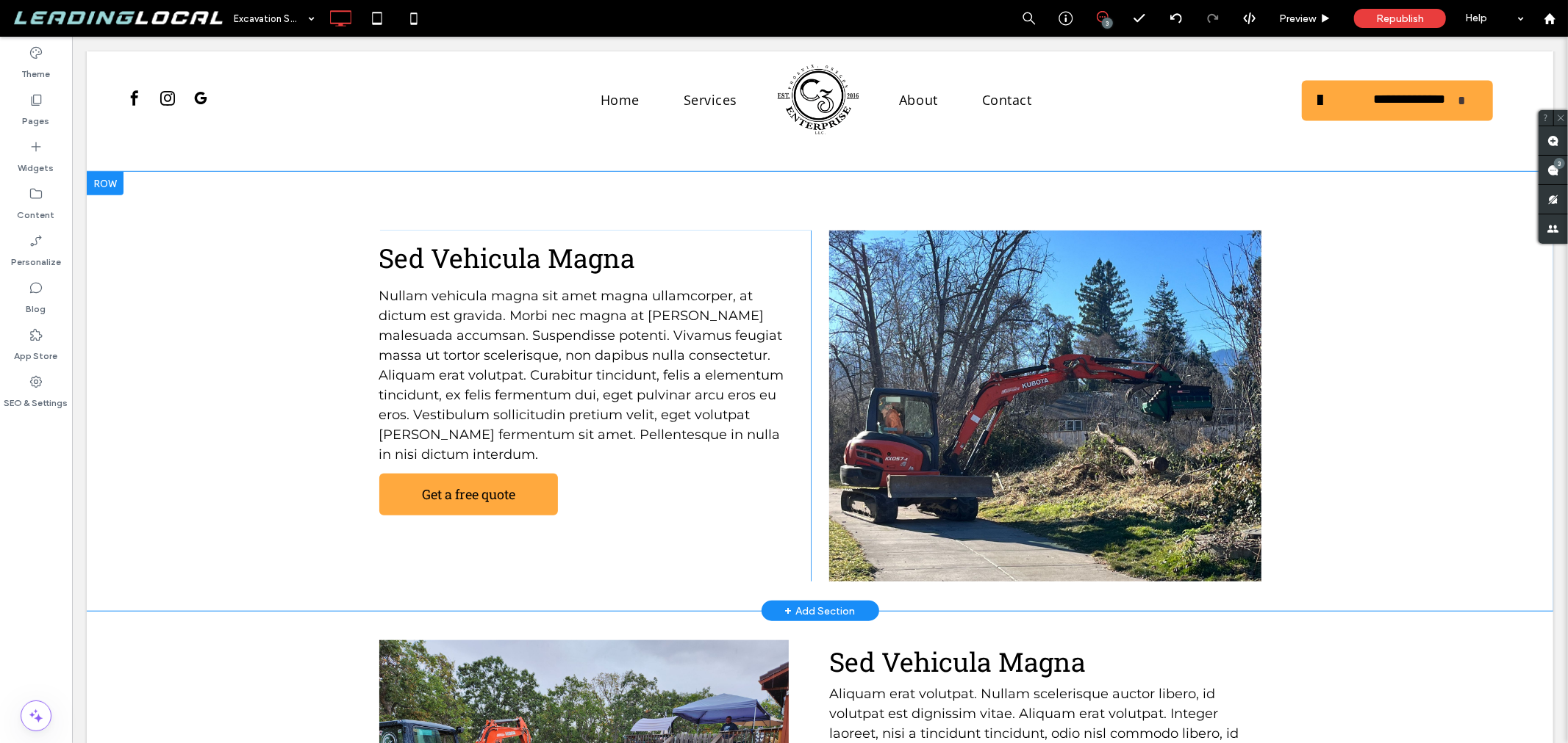
click at [268, 356] on div "Sed Vehicula Magna Nullam vehicula magna sit amet magna ullamcorper, at dictum …" at bounding box center [819, 390] width 1466 height 439
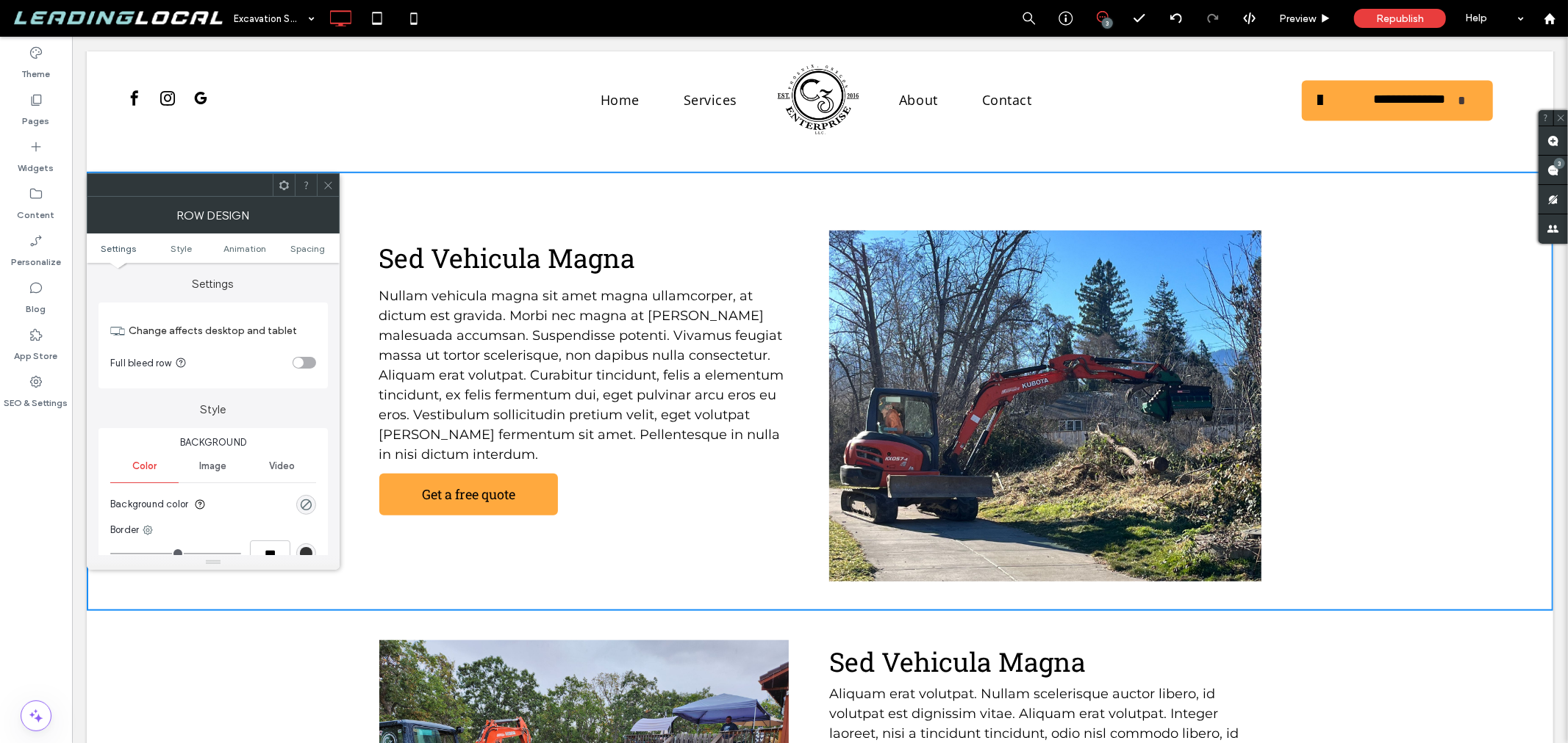
drag, startPoint x: 448, startPoint y: 181, endPoint x: 451, endPoint y: 188, distance: 7.6
click at [449, 181] on div "Sed Vehicula Magna Nullam vehicula magna sit amet magna ullamcorper, at dictum …" at bounding box center [819, 390] width 1466 height 439
click at [1319, 209] on div "Sed Vehicula Magna Nullam vehicula magna sit amet magna ullamcorper, at dictum …" at bounding box center [819, 390] width 1466 height 439
click at [328, 188] on icon at bounding box center [328, 185] width 11 height 11
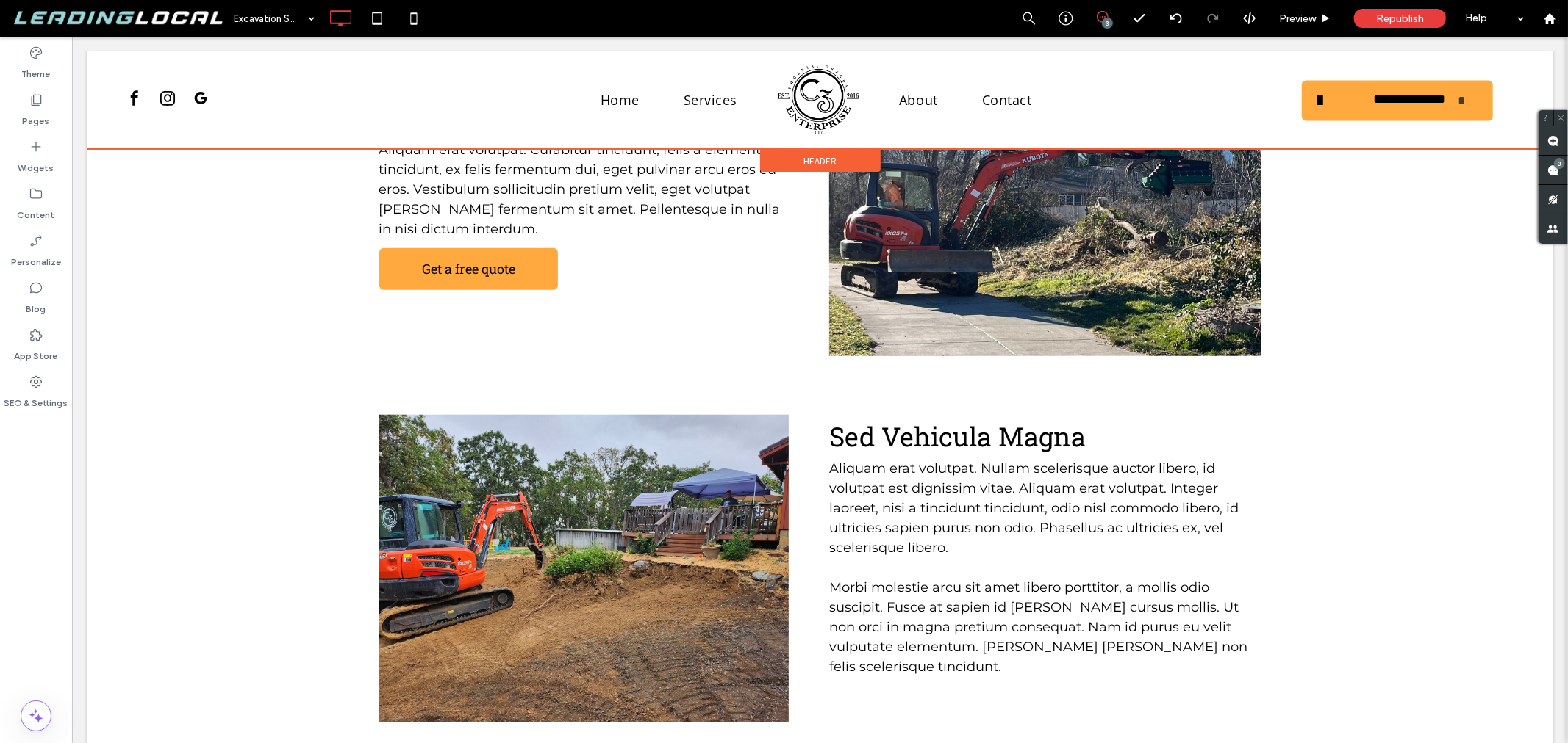
scroll to position [1141, 0]
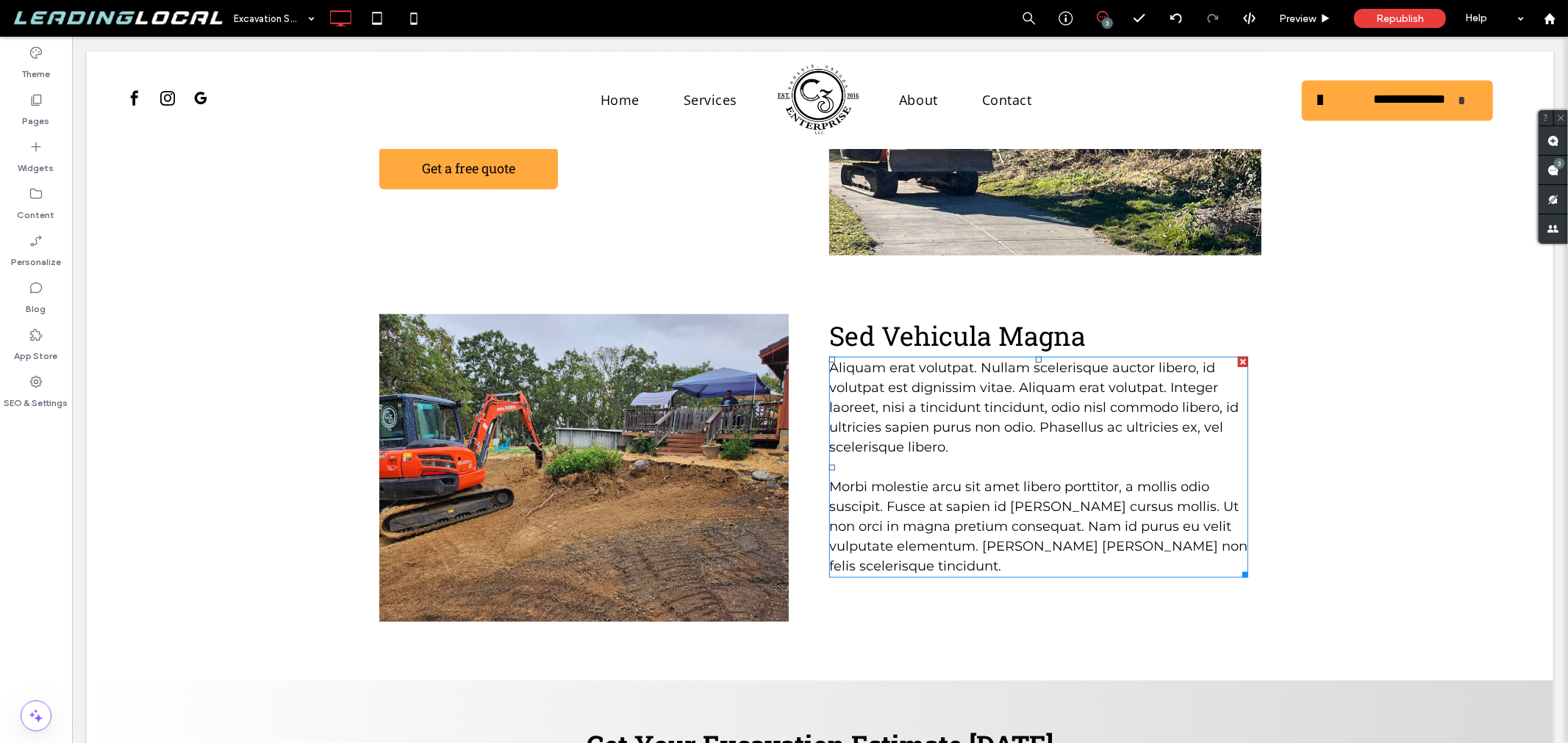
click at [1004, 431] on p "Aliquam erat volutpat. Nullam scelerisque auctor libero, id volutpat est dignis…" at bounding box center [1038, 407] width 419 height 99
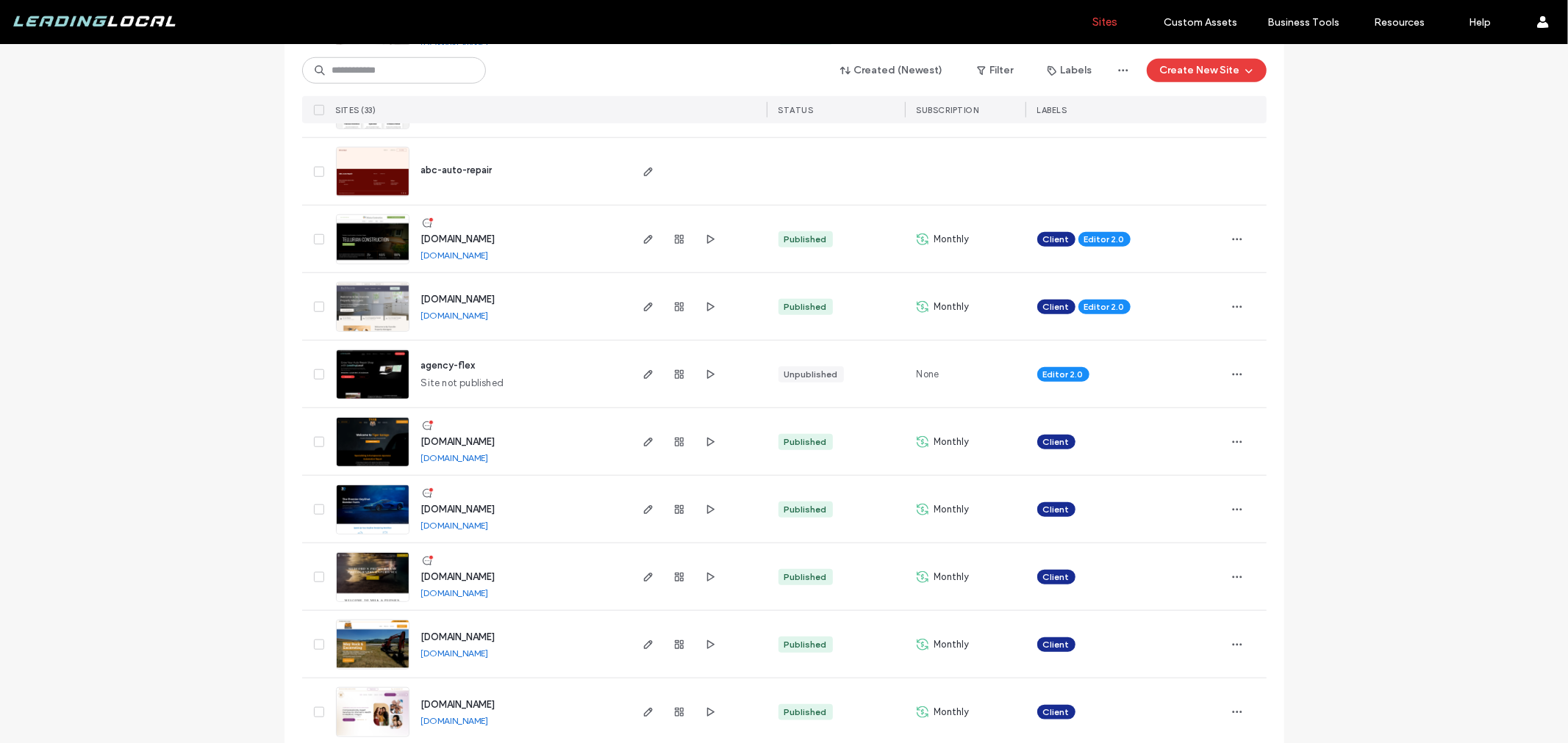
scroll to position [1469, 0]
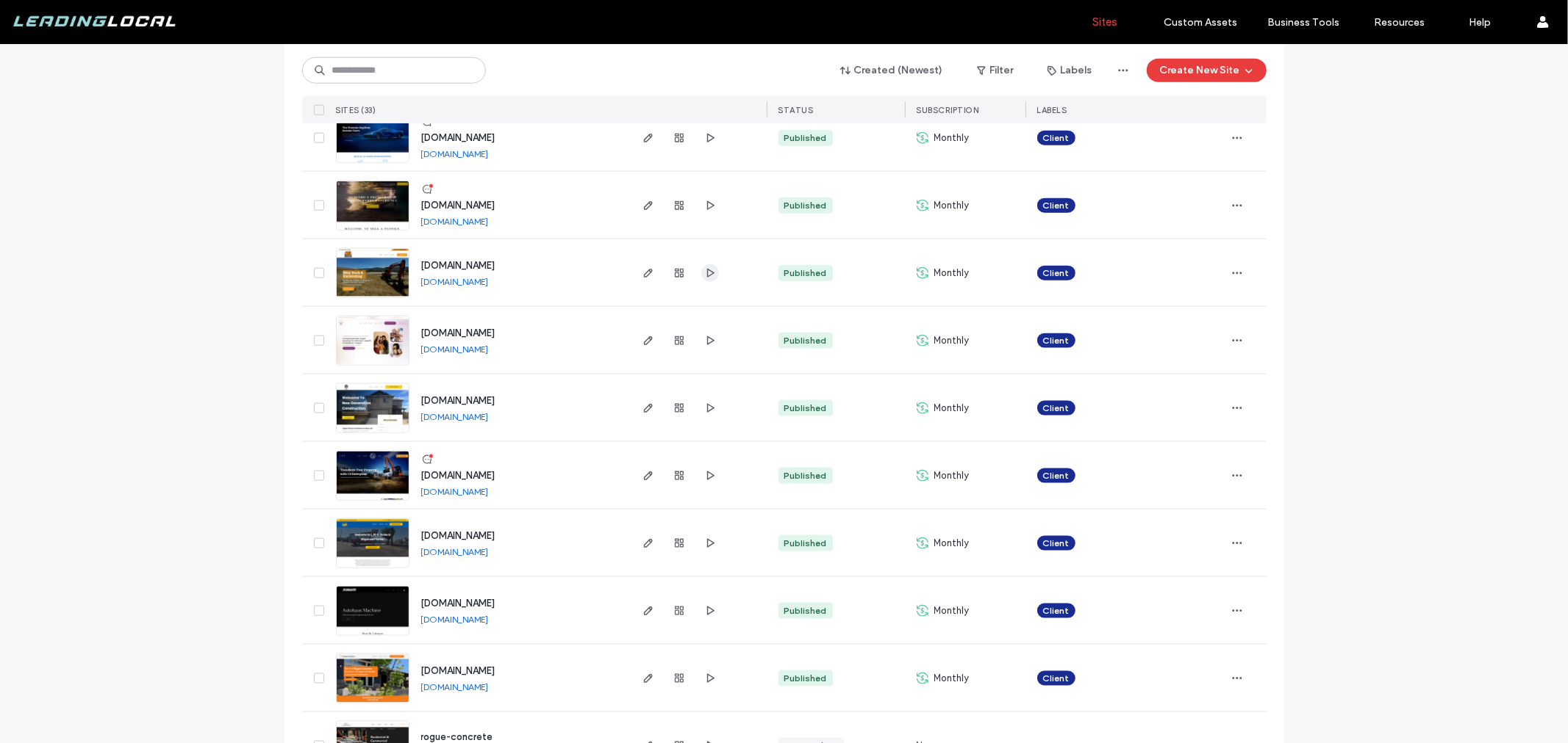
click at [704, 274] on icon "button" at bounding box center [710, 273] width 12 height 12
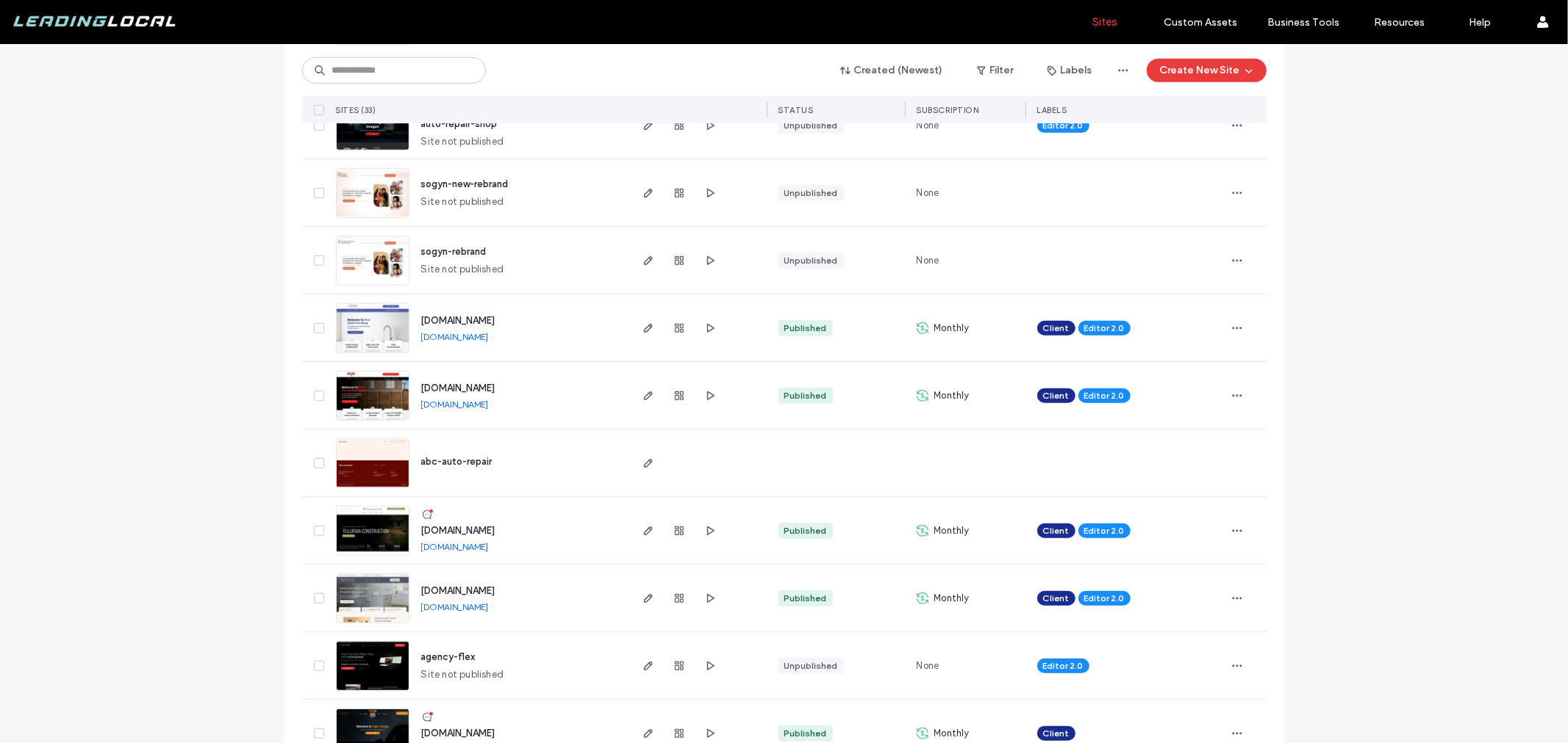
scroll to position [816, 0]
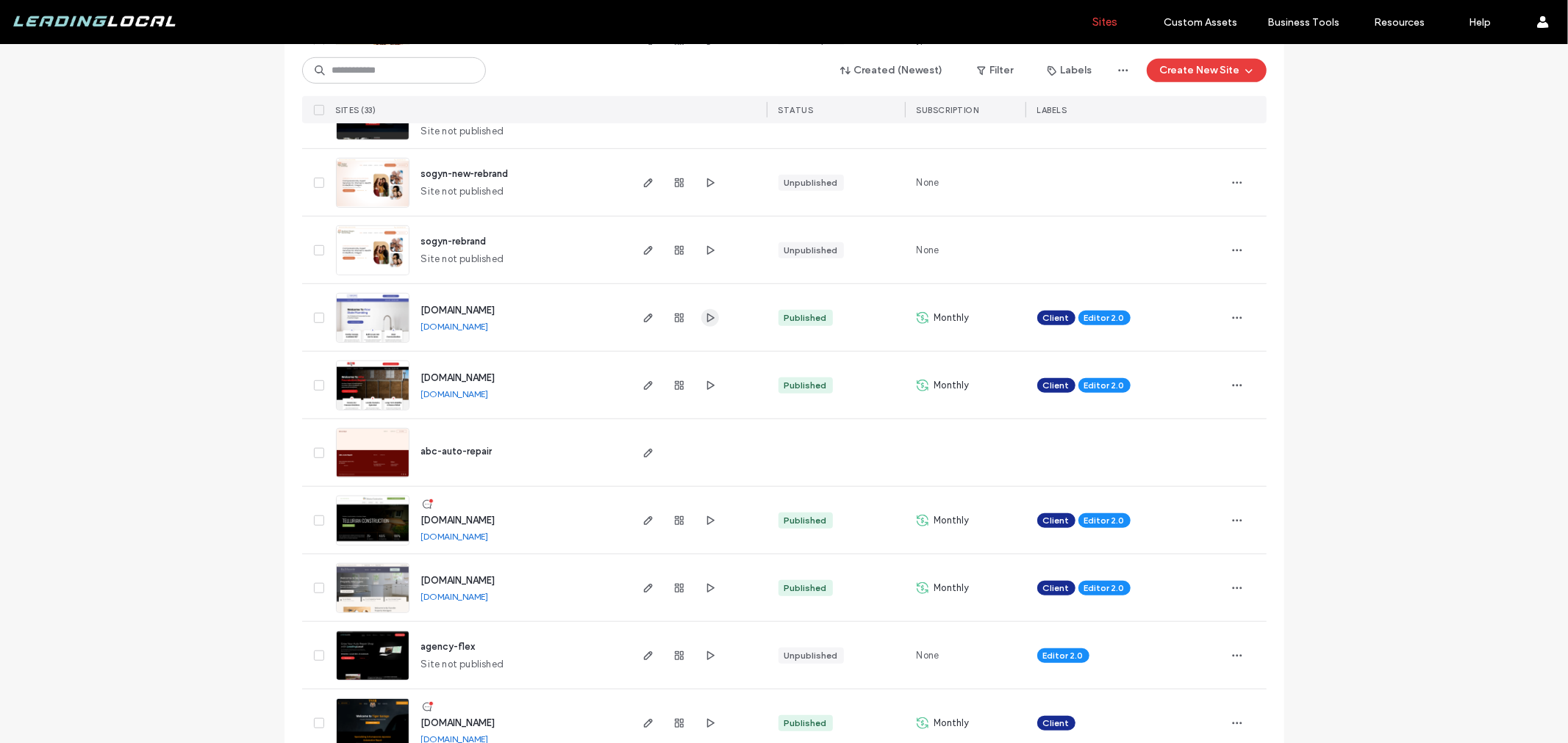
click at [707, 318] on icon "button" at bounding box center [710, 318] width 12 height 12
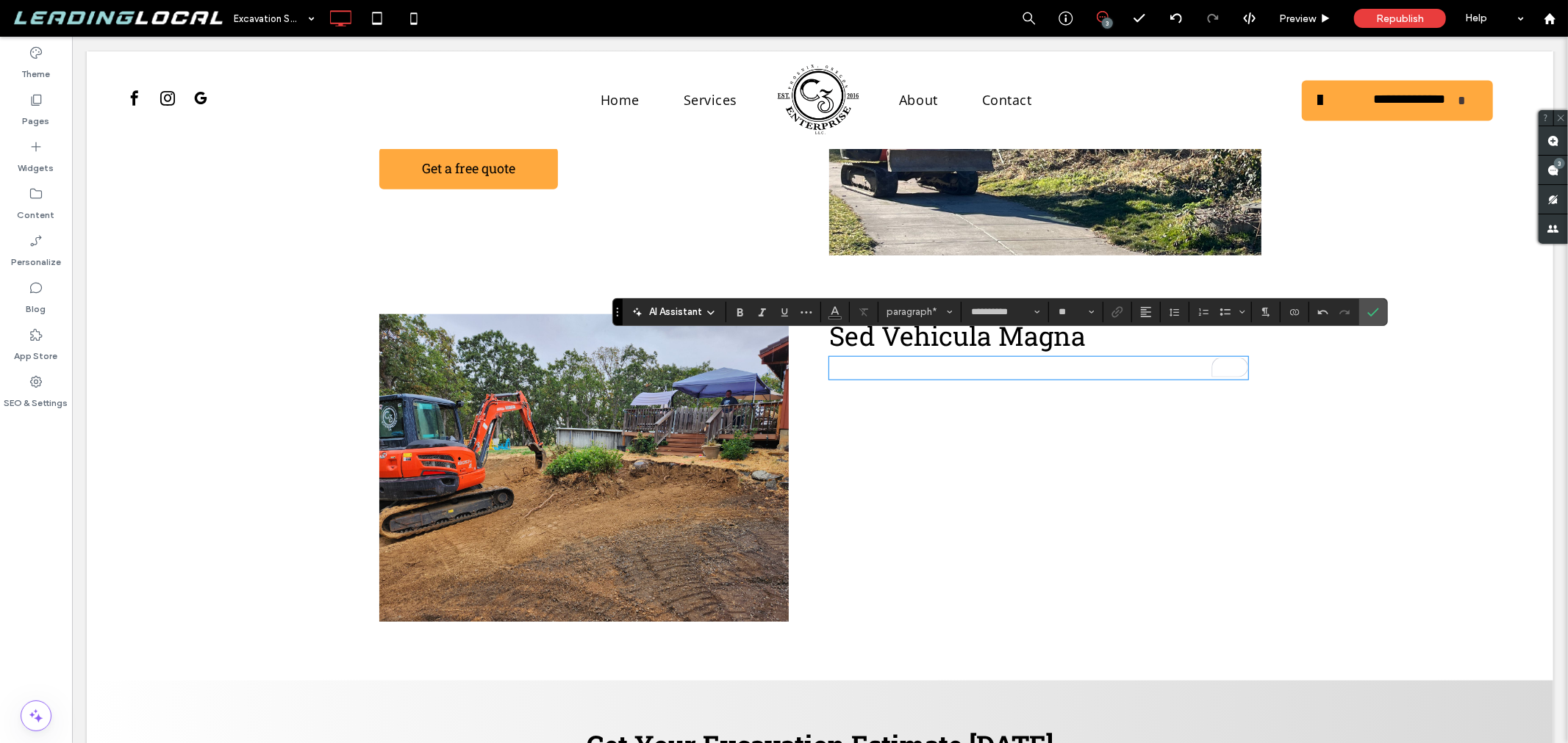
click at [917, 358] on p "To enrich screen reader interactions, please activate Accessibility in Grammarl…" at bounding box center [1038, 368] width 419 height 20
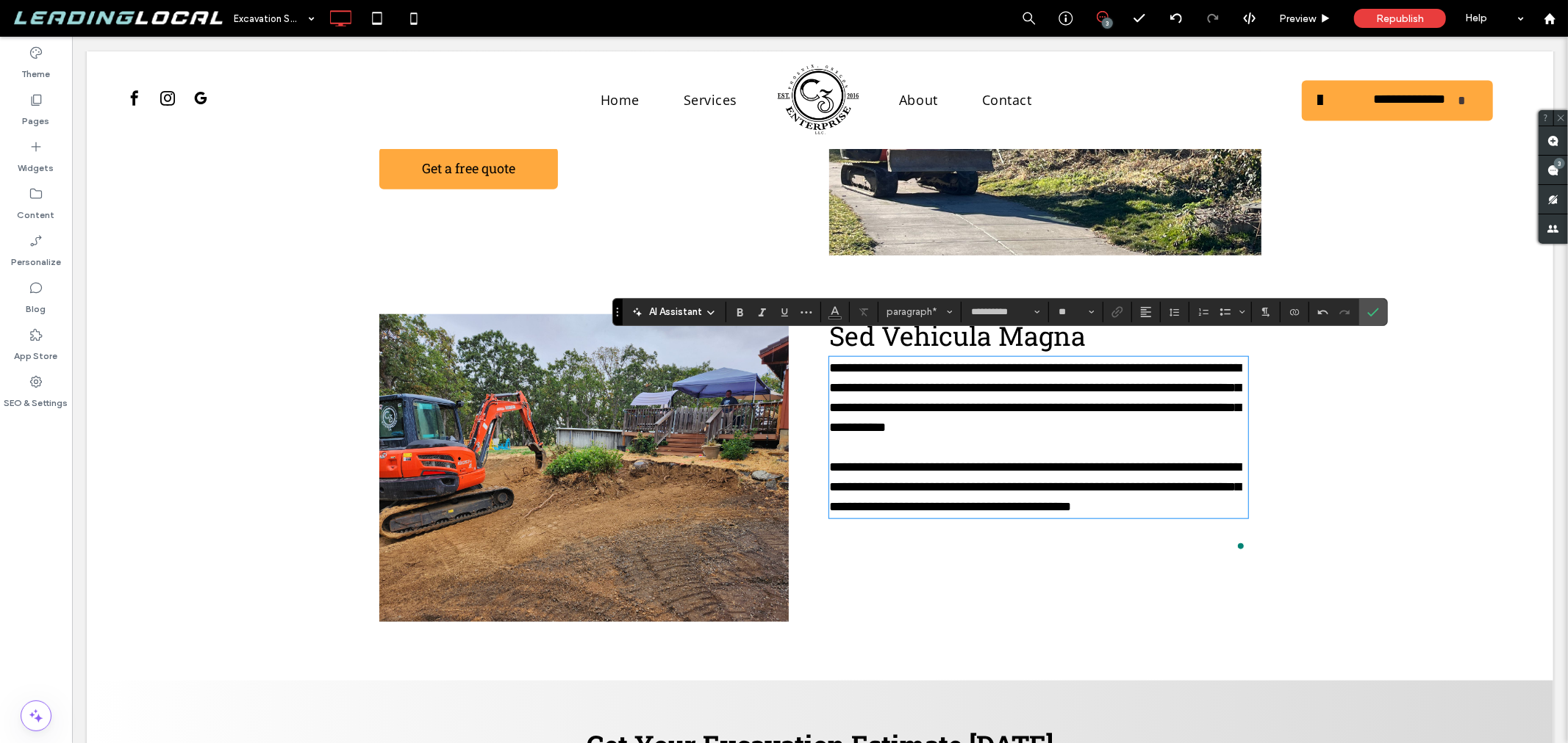
click at [1289, 448] on div "**********" at bounding box center [819, 481] width 1466 height 395
click at [1373, 306] on icon "Confirm" at bounding box center [1373, 312] width 12 height 12
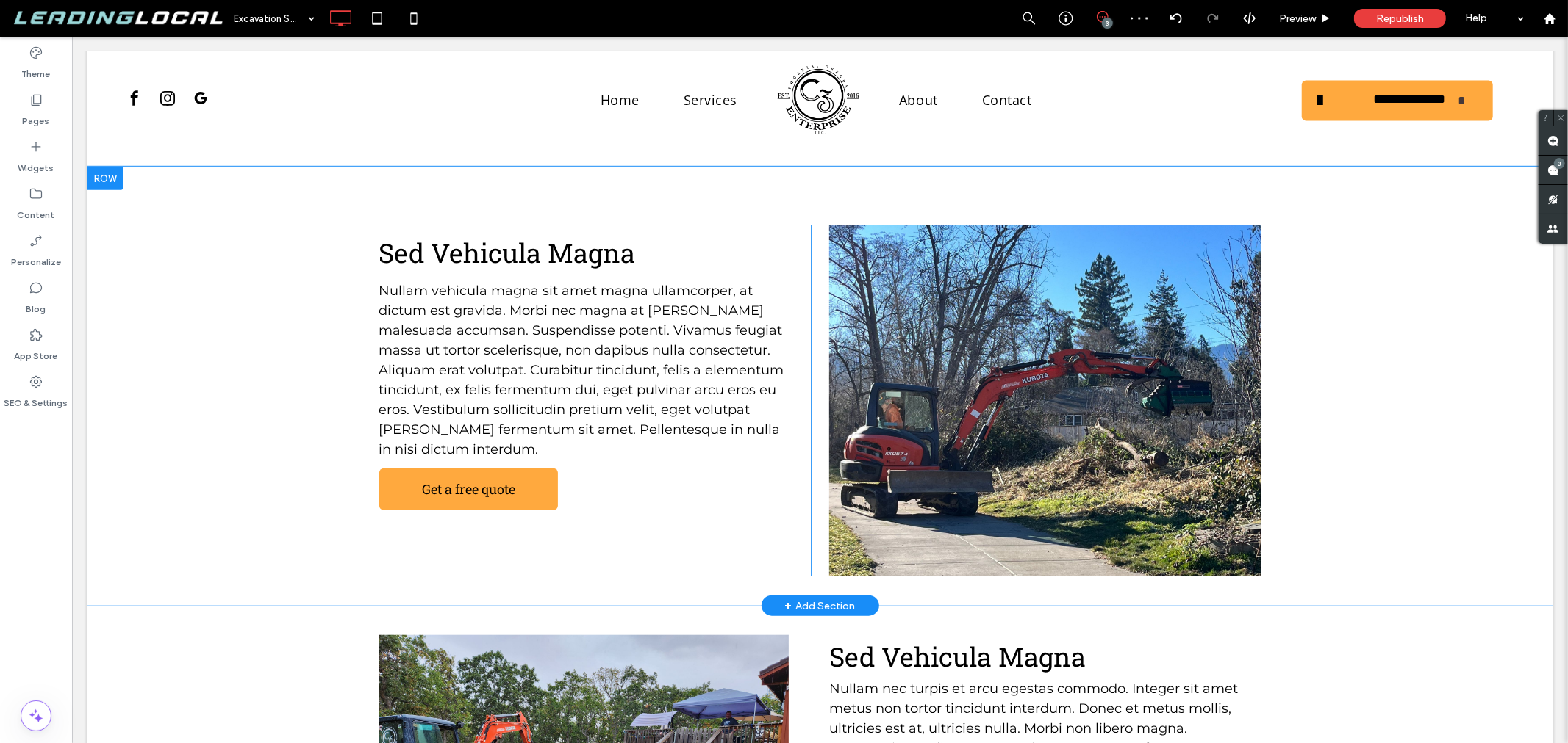
scroll to position [815, 0]
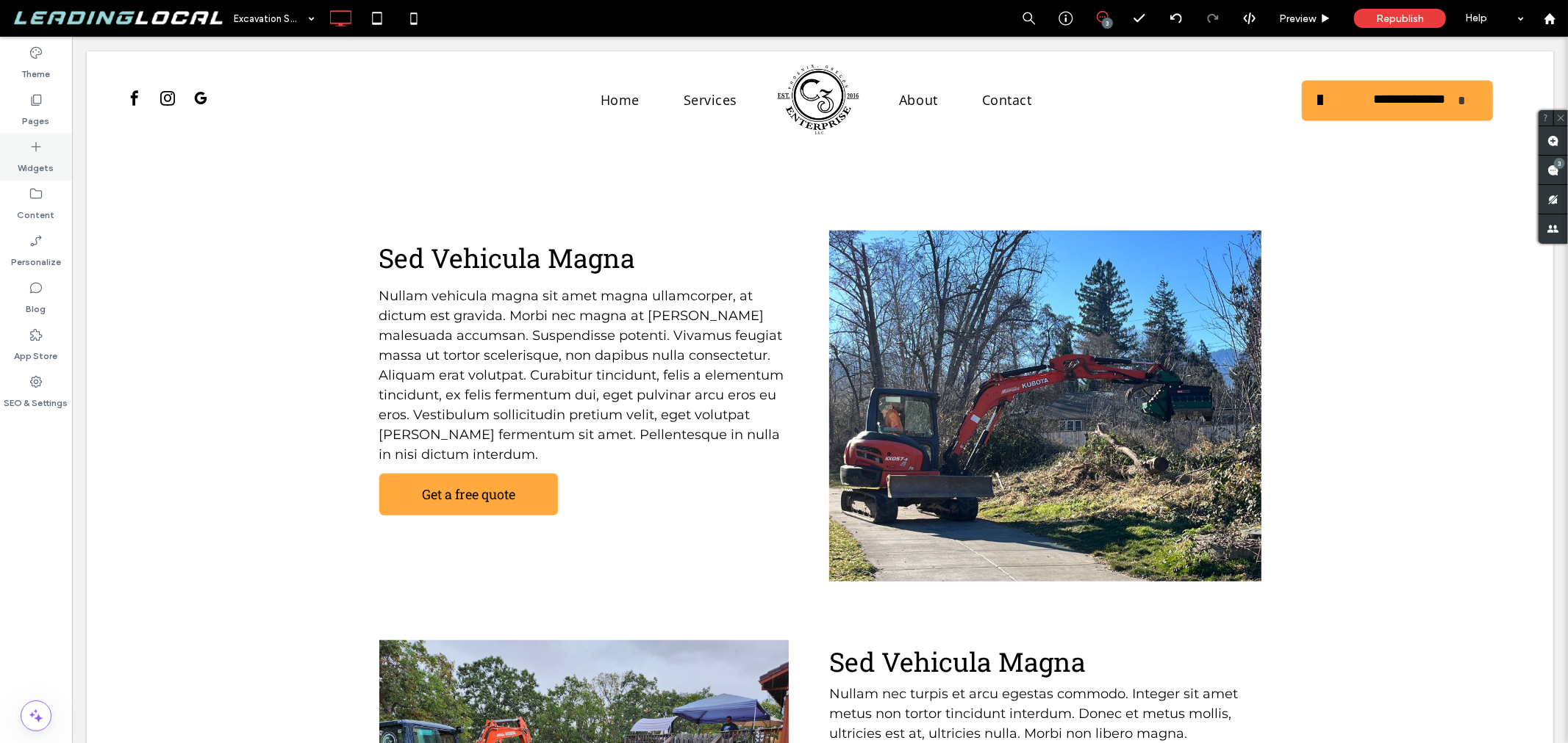
click at [47, 142] on div "Widgets" at bounding box center [36, 157] width 72 height 47
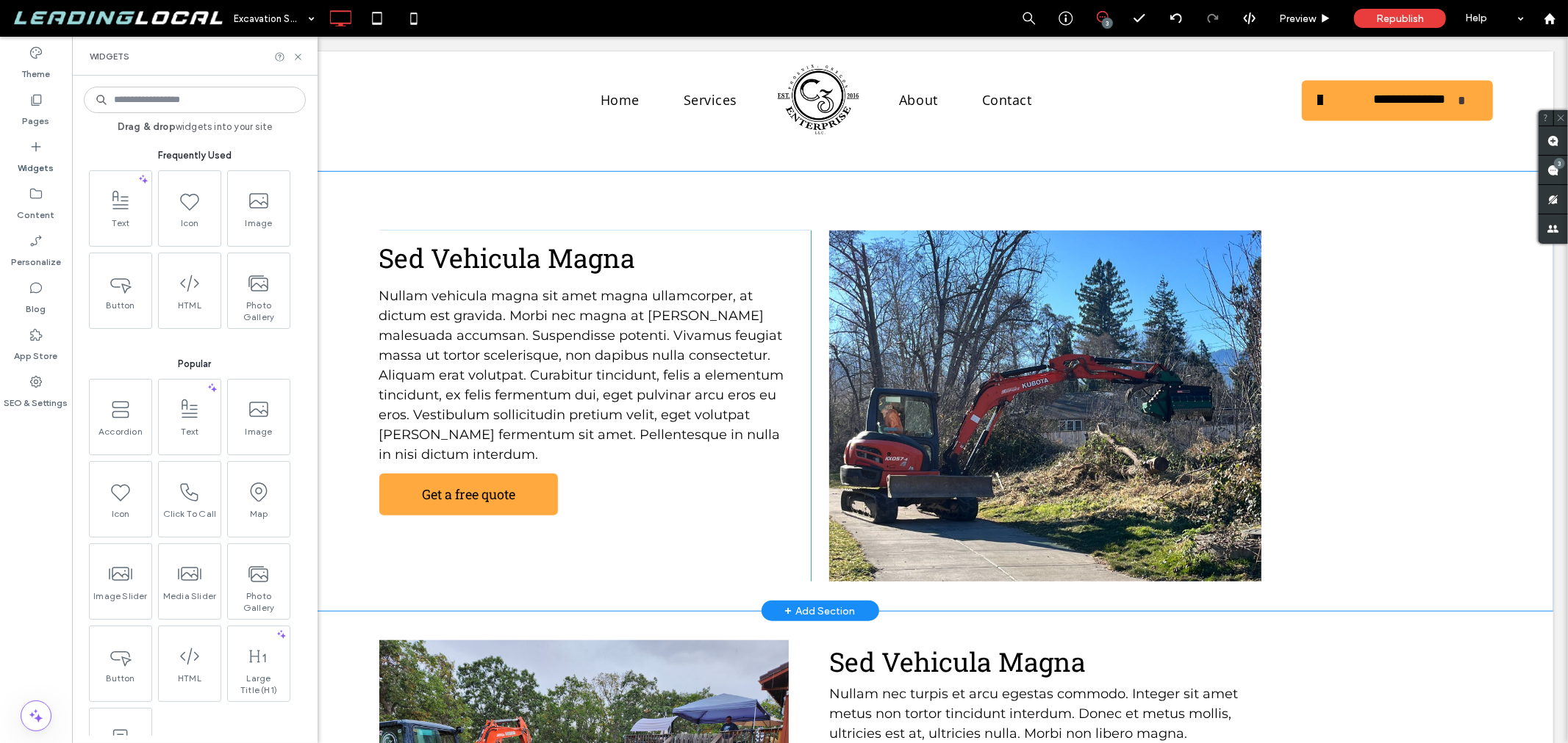
click at [337, 218] on div "Sed Vehicula Magna Nullam vehicula magna sit amet magna ullamcorper, at dictum …" at bounding box center [819, 390] width 1466 height 439
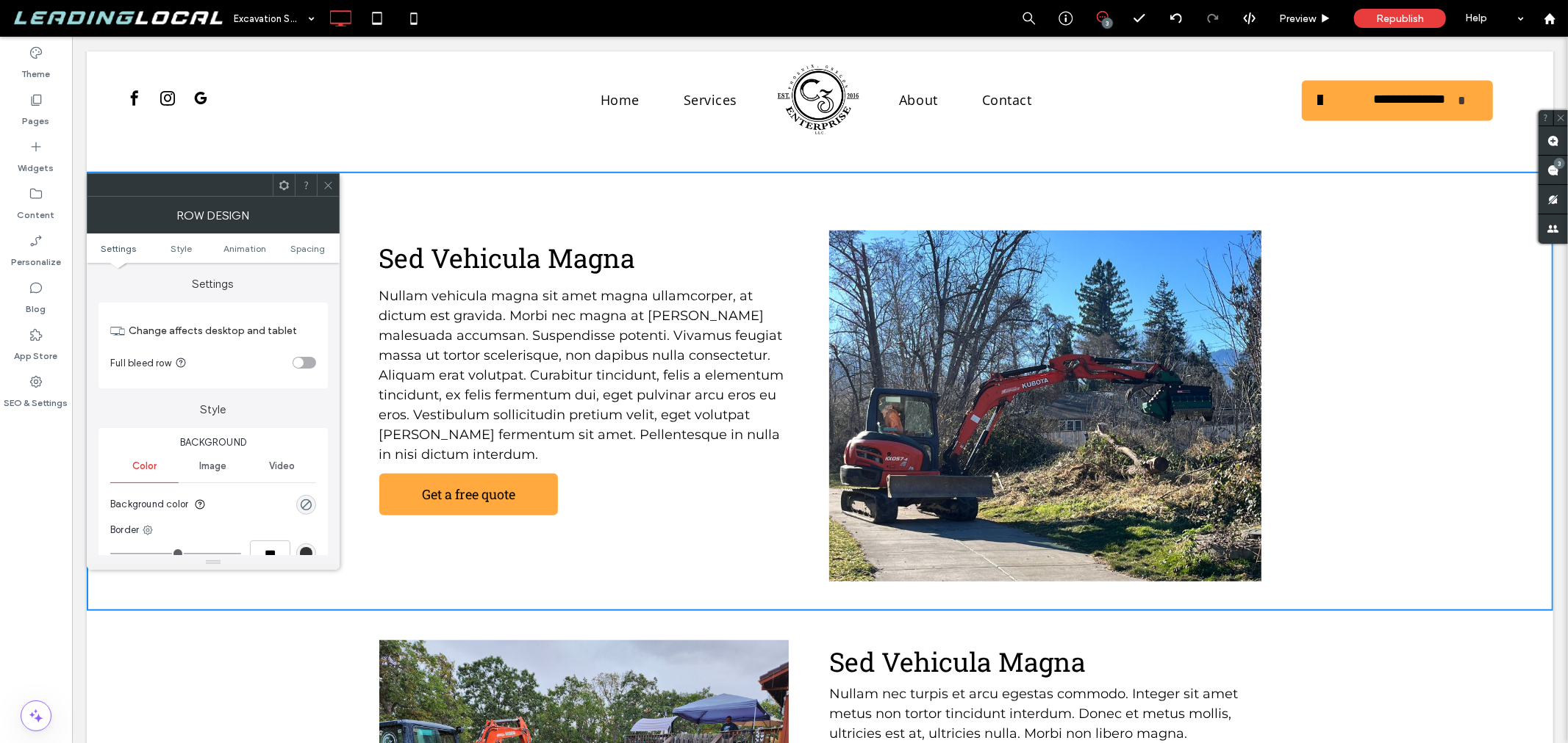
click at [442, 240] on span "Sed Vehicula Magna" at bounding box center [506, 258] width 257 height 36
click at [331, 186] on icon at bounding box center [328, 185] width 11 height 11
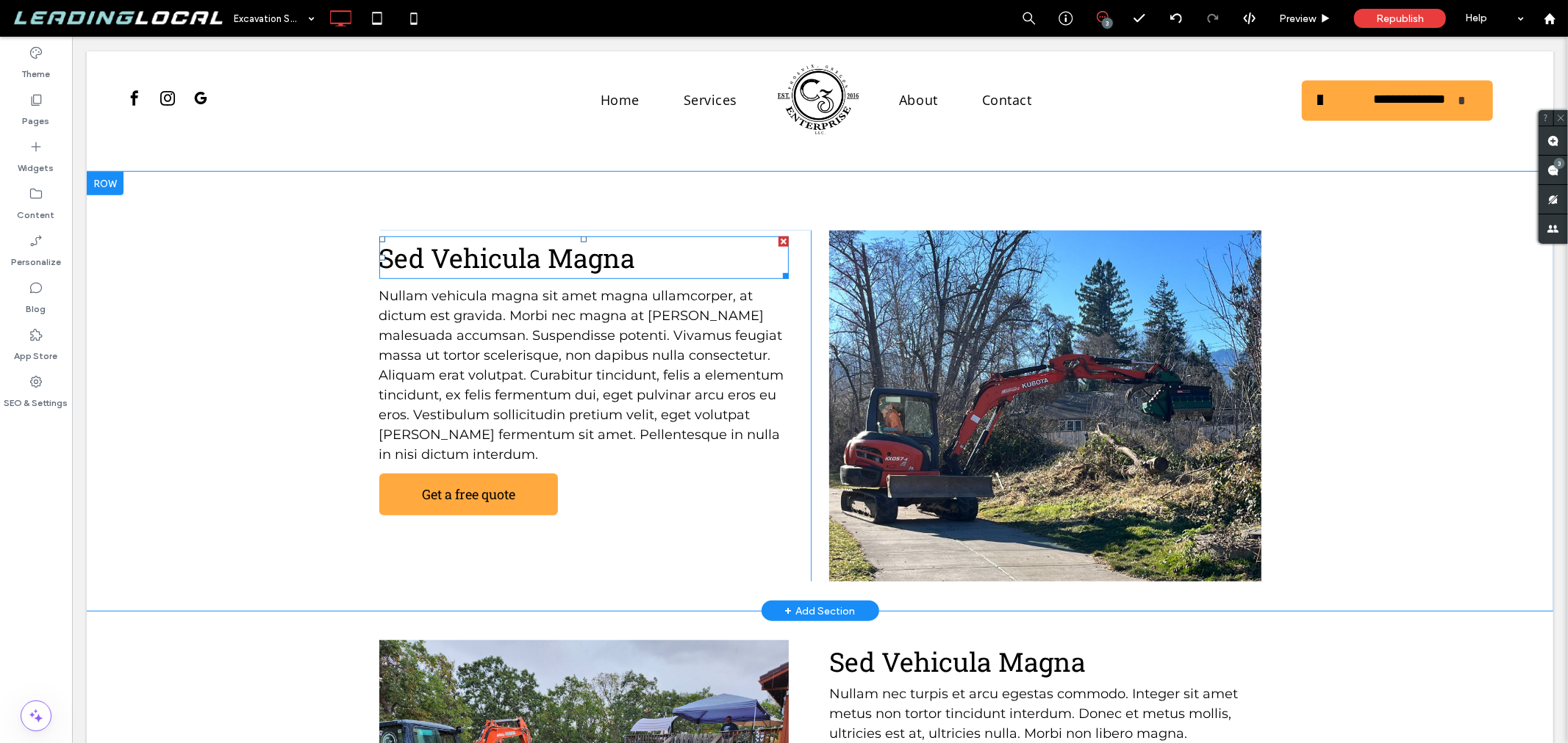
click at [436, 240] on span "Sed Vehicula Magna" at bounding box center [506, 258] width 257 height 36
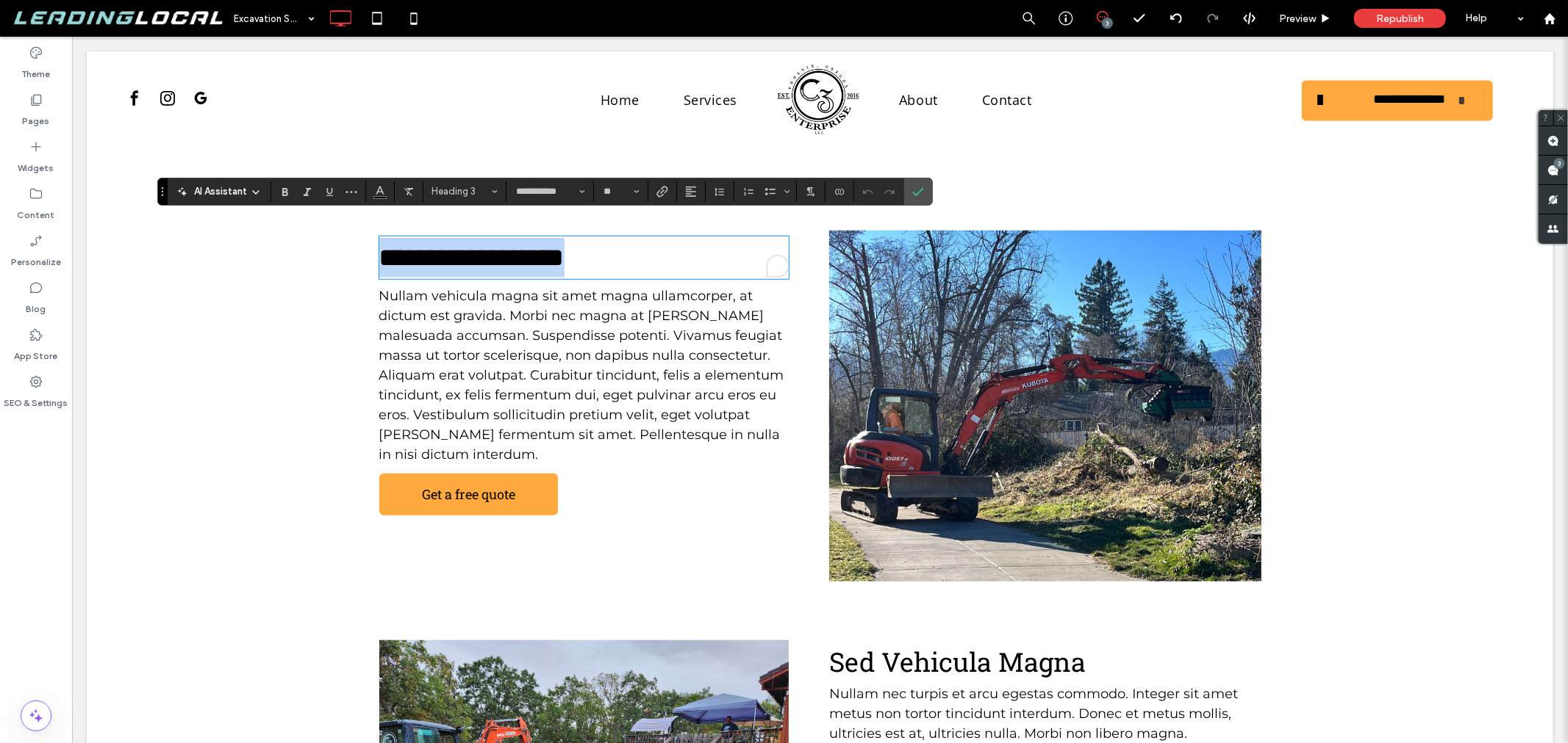
copy span "**********"
click at [913, 189] on icon "Confirm" at bounding box center [918, 192] width 12 height 12
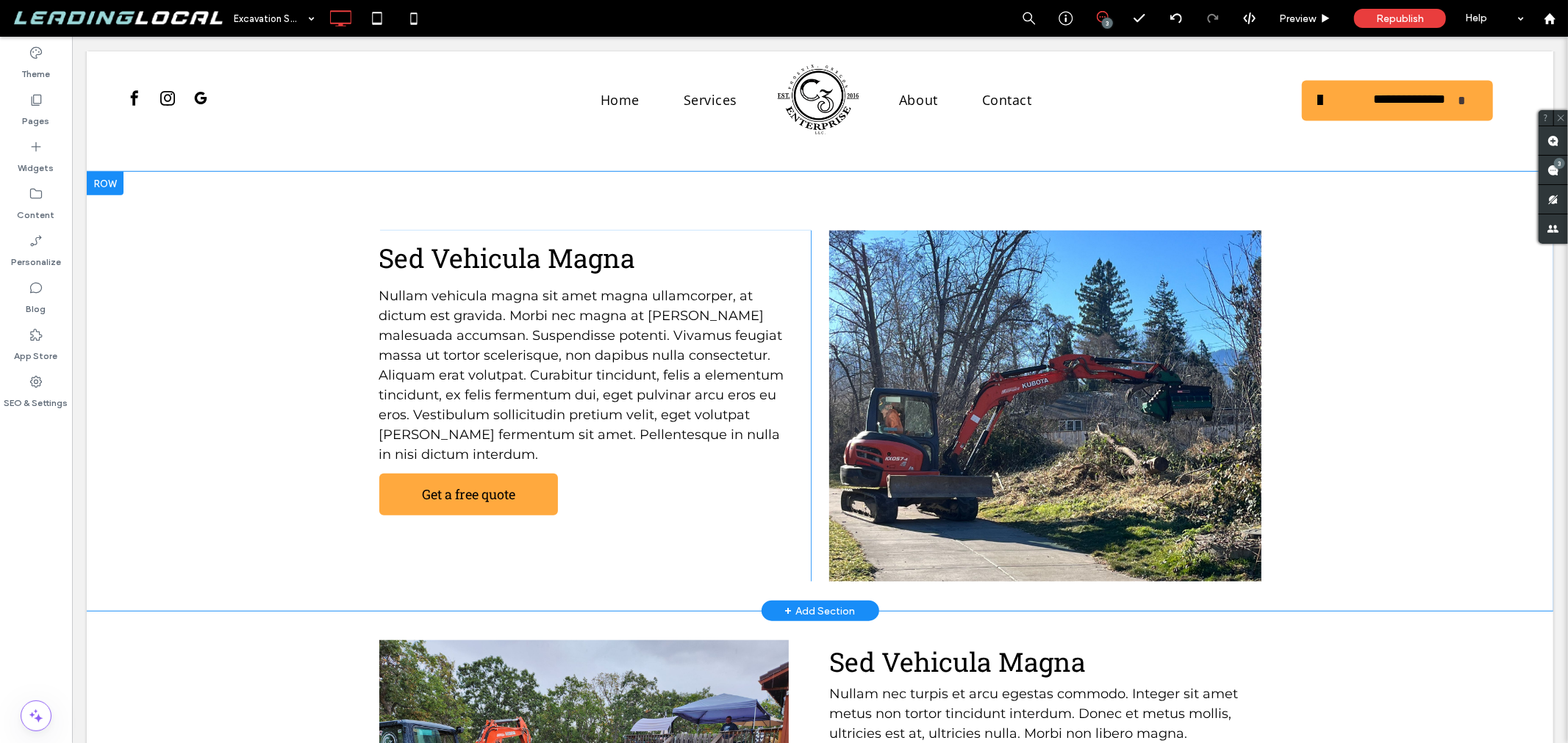
click at [634, 471] on div "Sed Vehicula Magna Nullam vehicula magna sit amet magna ullamcorper, at dictum …" at bounding box center [595, 405] width 432 height 351
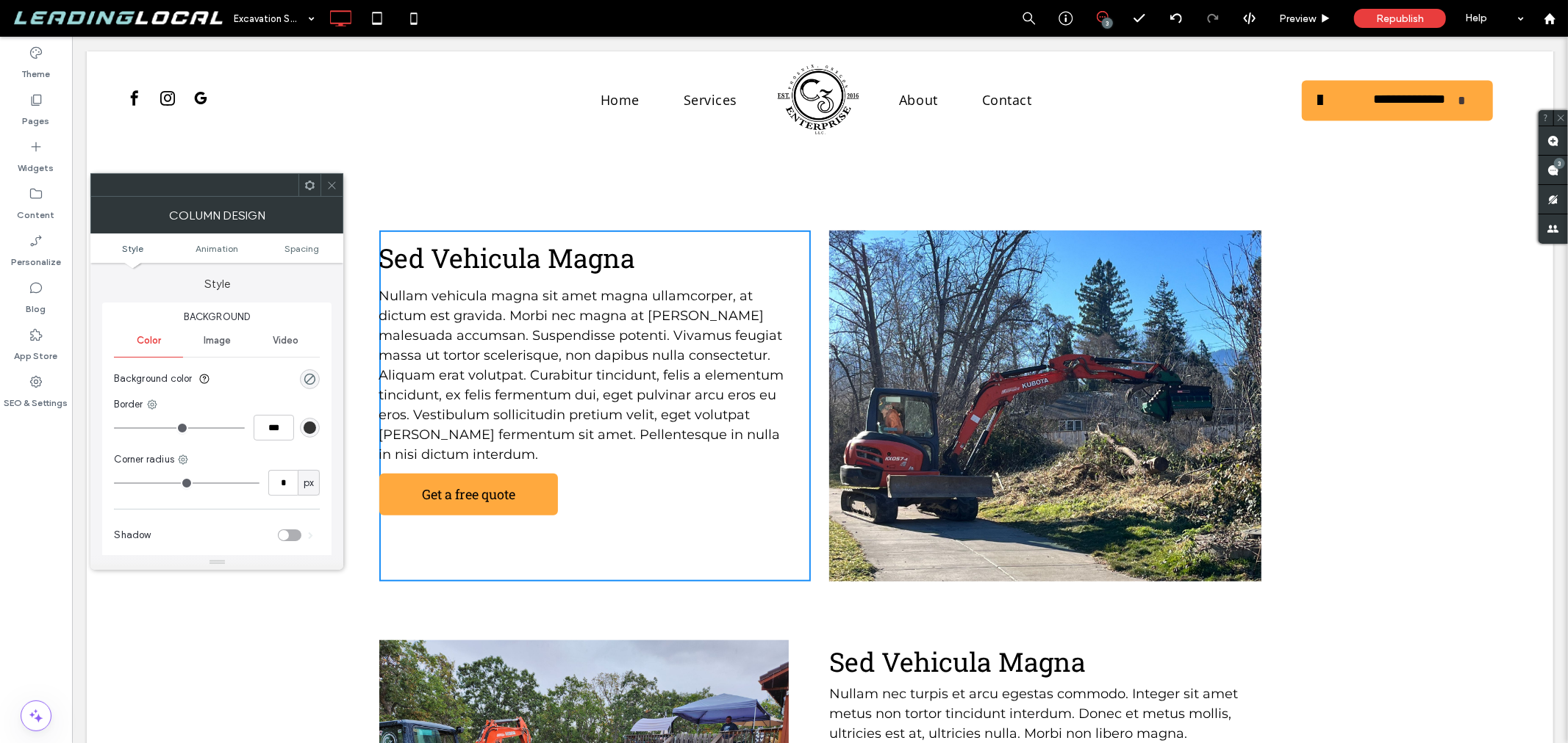
drag, startPoint x: 326, startPoint y: 182, endPoint x: 281, endPoint y: 177, distance: 45.3
click at [326, 182] on icon at bounding box center [331, 185] width 11 height 11
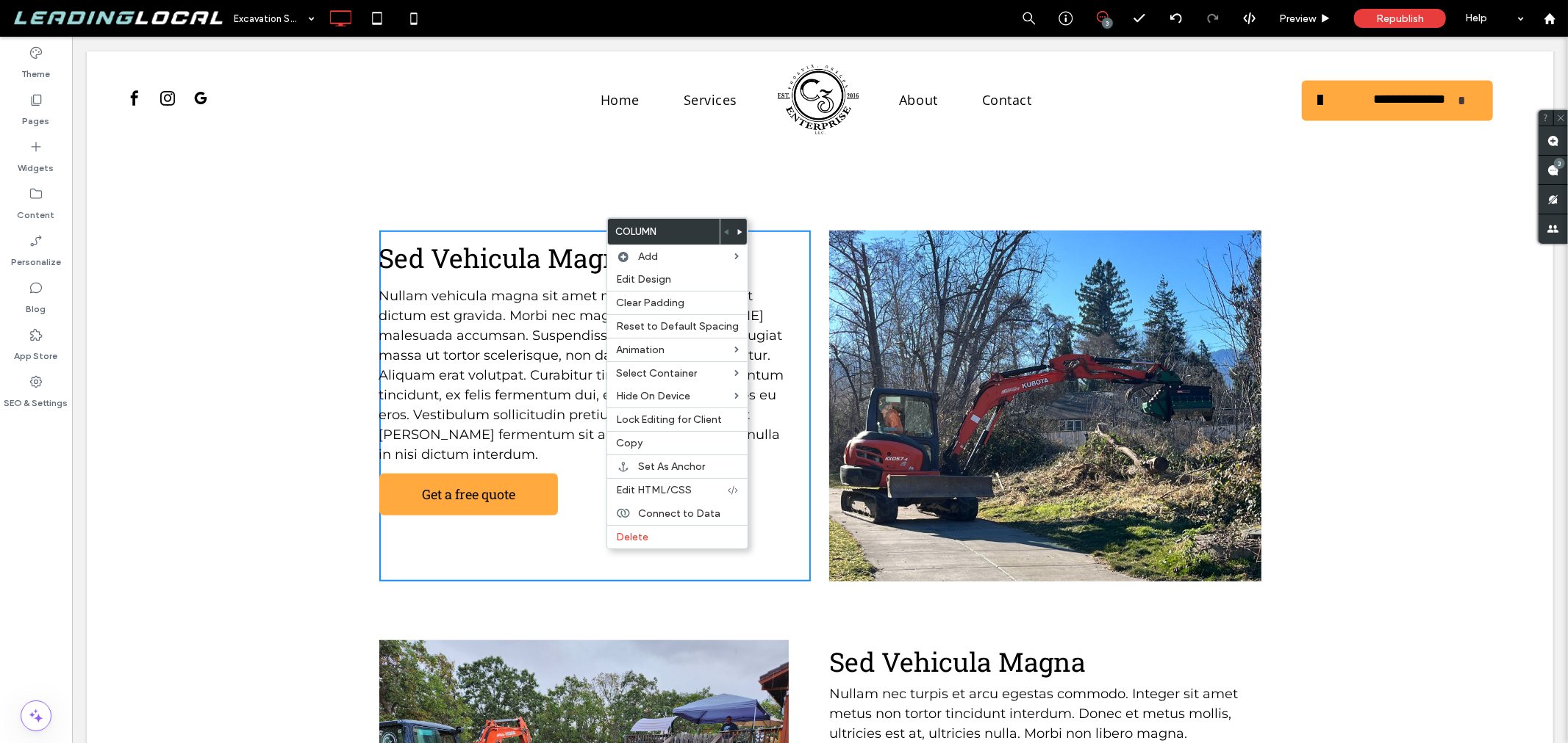
click at [593, 492] on div "Sed Vehicula Magna Nullam vehicula magna sit amet magna ullamcorper, at dictum …" at bounding box center [595, 405] width 432 height 351
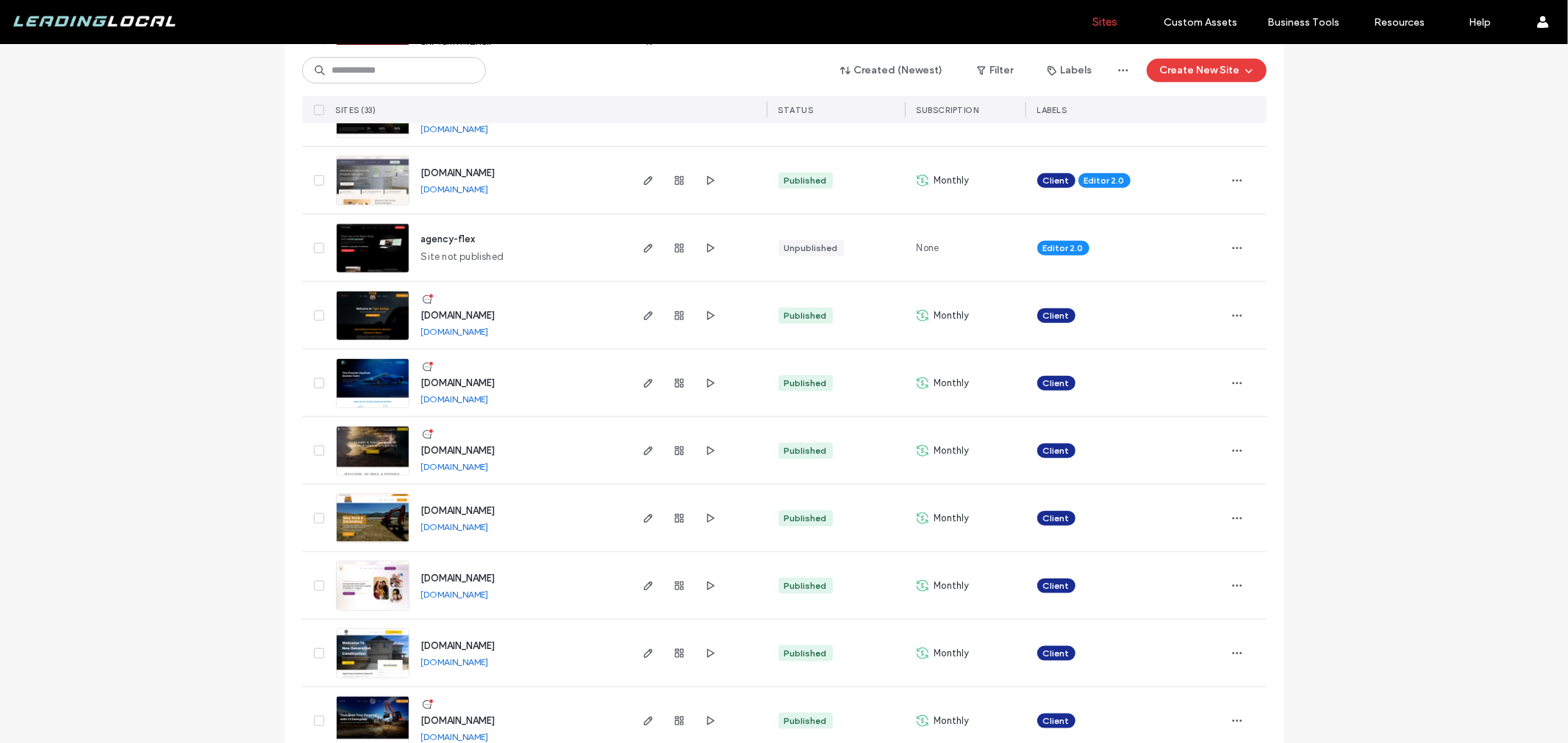
scroll to position [1469, 0]
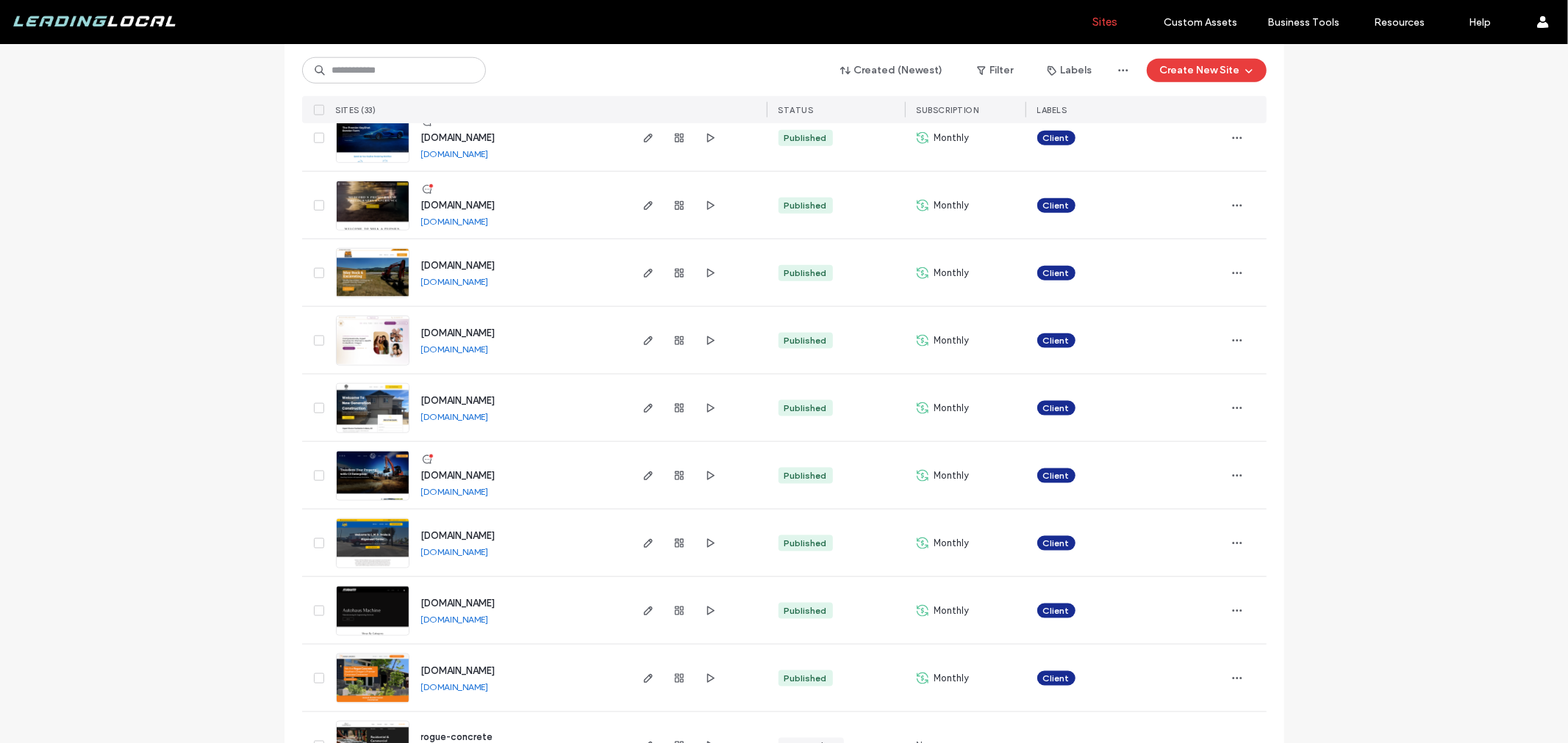
click at [496, 478] on span "www.c3enterprise.co" at bounding box center [458, 476] width 74 height 11
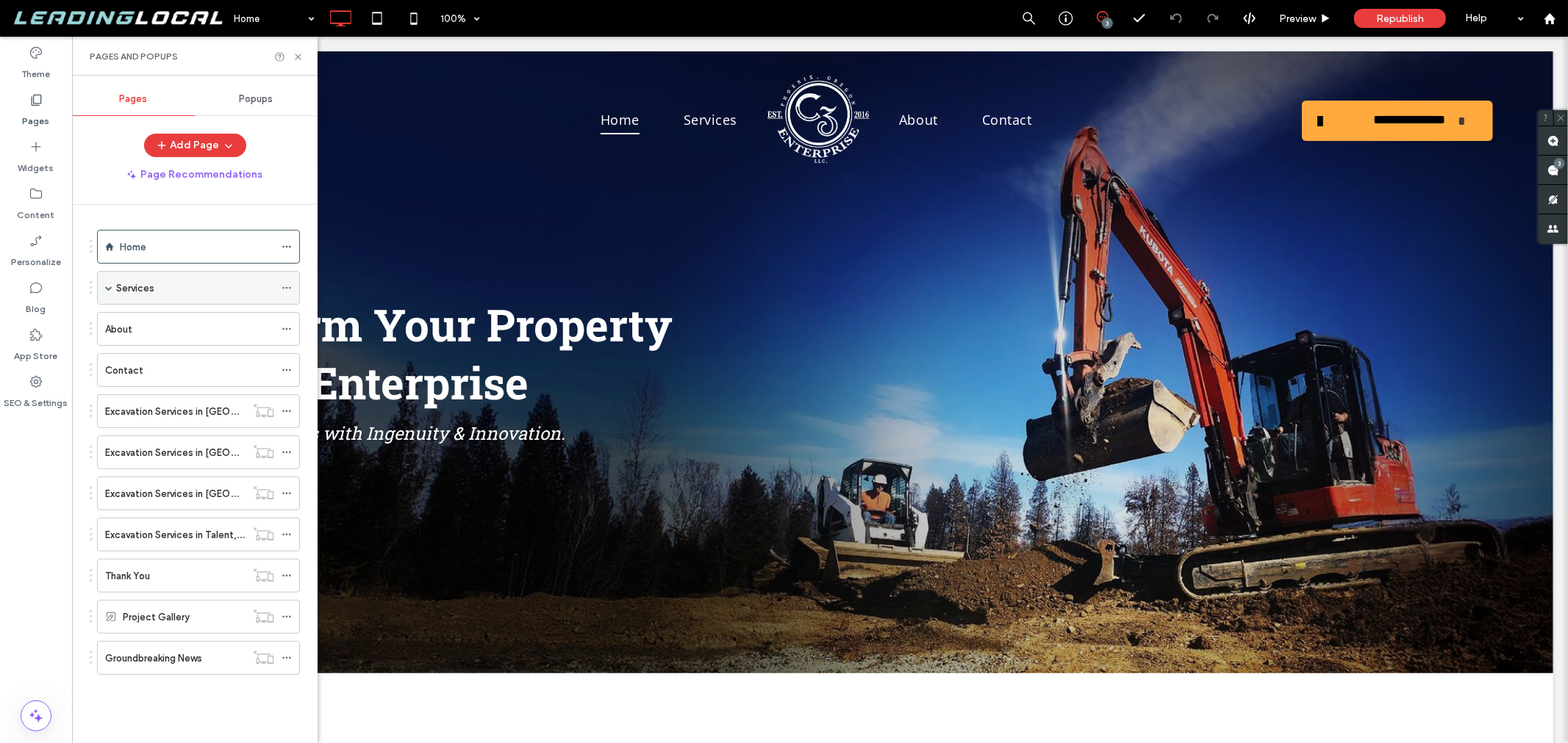
click at [110, 288] on span at bounding box center [108, 287] width 7 height 7
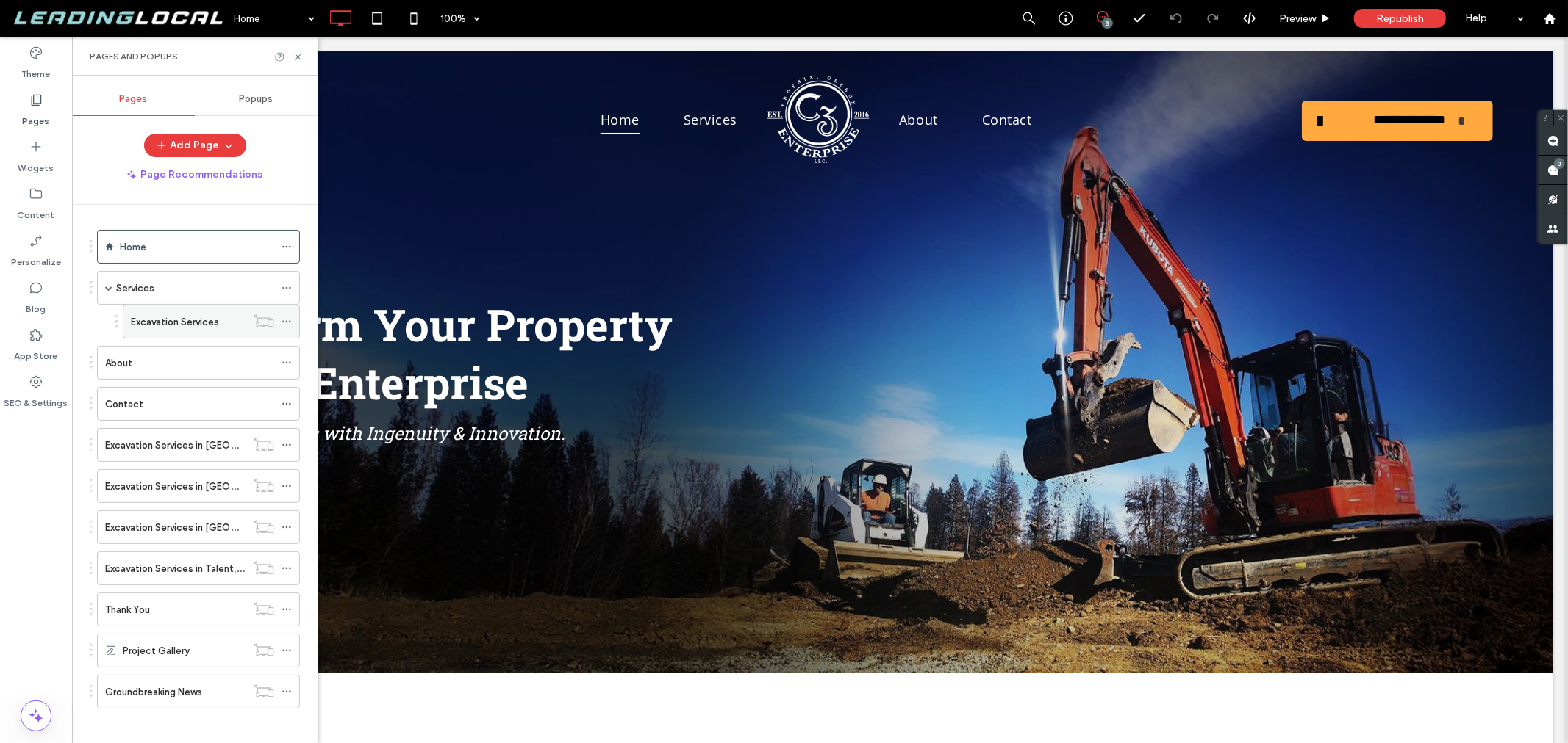
click at [153, 323] on label "Excavation Services" at bounding box center [174, 322] width 88 height 26
drag, startPoint x: 305, startPoint y: 56, endPoint x: 298, endPoint y: 55, distance: 7.1
click at [304, 56] on div "Pages and Popups" at bounding box center [195, 55] width 246 height 39
click at [298, 55] on use at bounding box center [297, 56] width 6 height 6
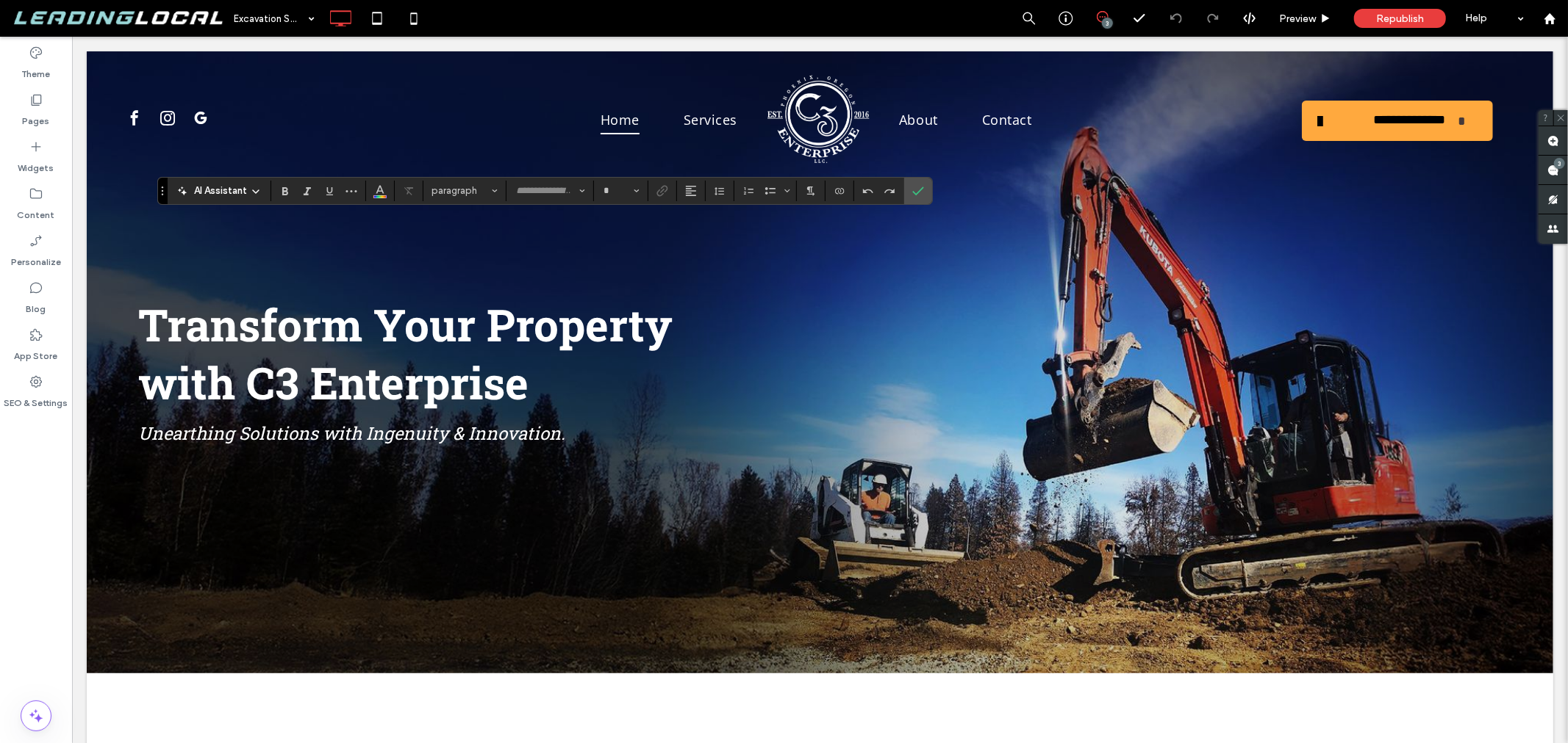
type input "**********"
type input "**"
drag, startPoint x: 298, startPoint y: 55, endPoint x: 927, endPoint y: 182, distance: 641.7
click at [927, 182] on label "Confirm" at bounding box center [918, 190] width 22 height 27
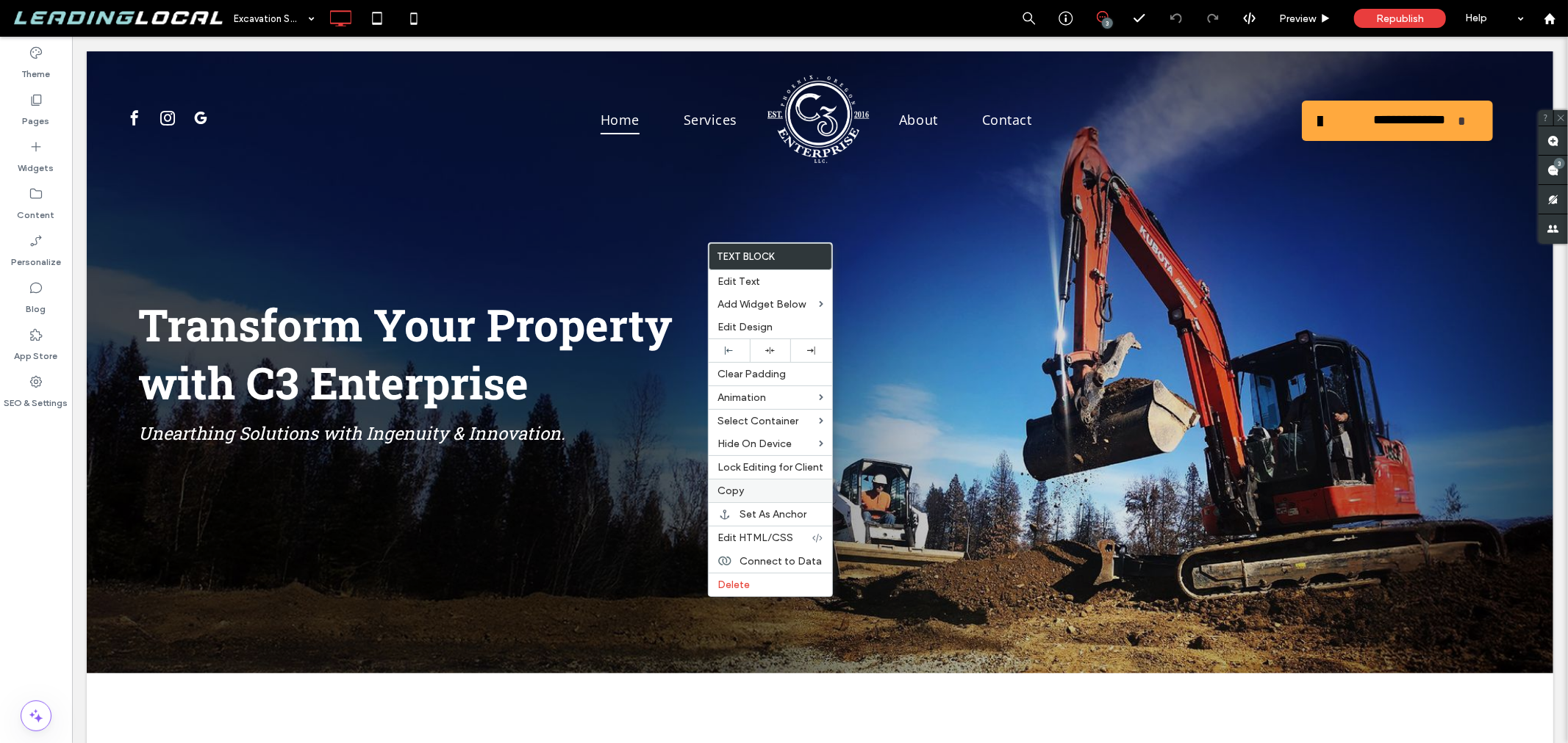
click at [760, 493] on label "Copy" at bounding box center [770, 490] width 106 height 13
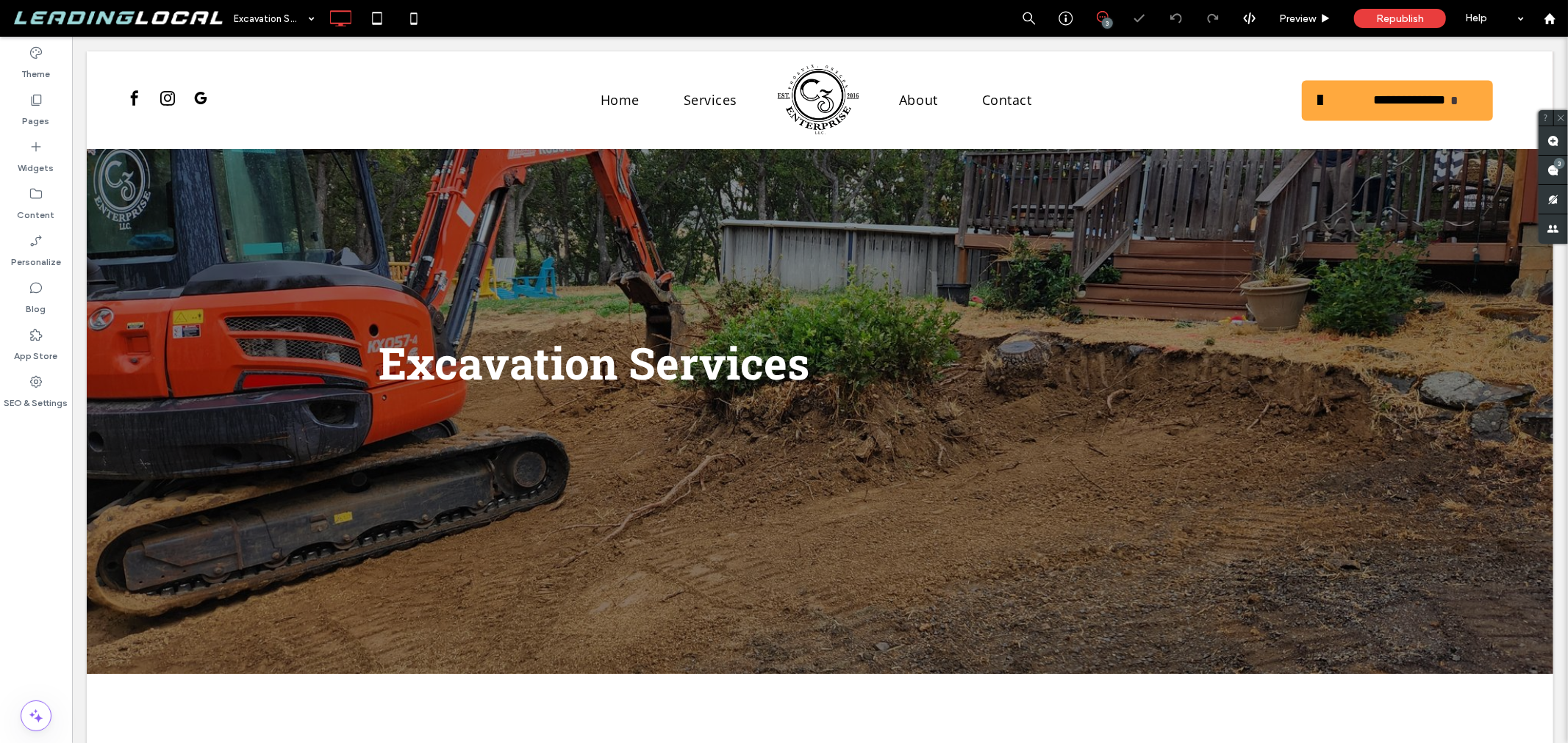
scroll to position [816, 0]
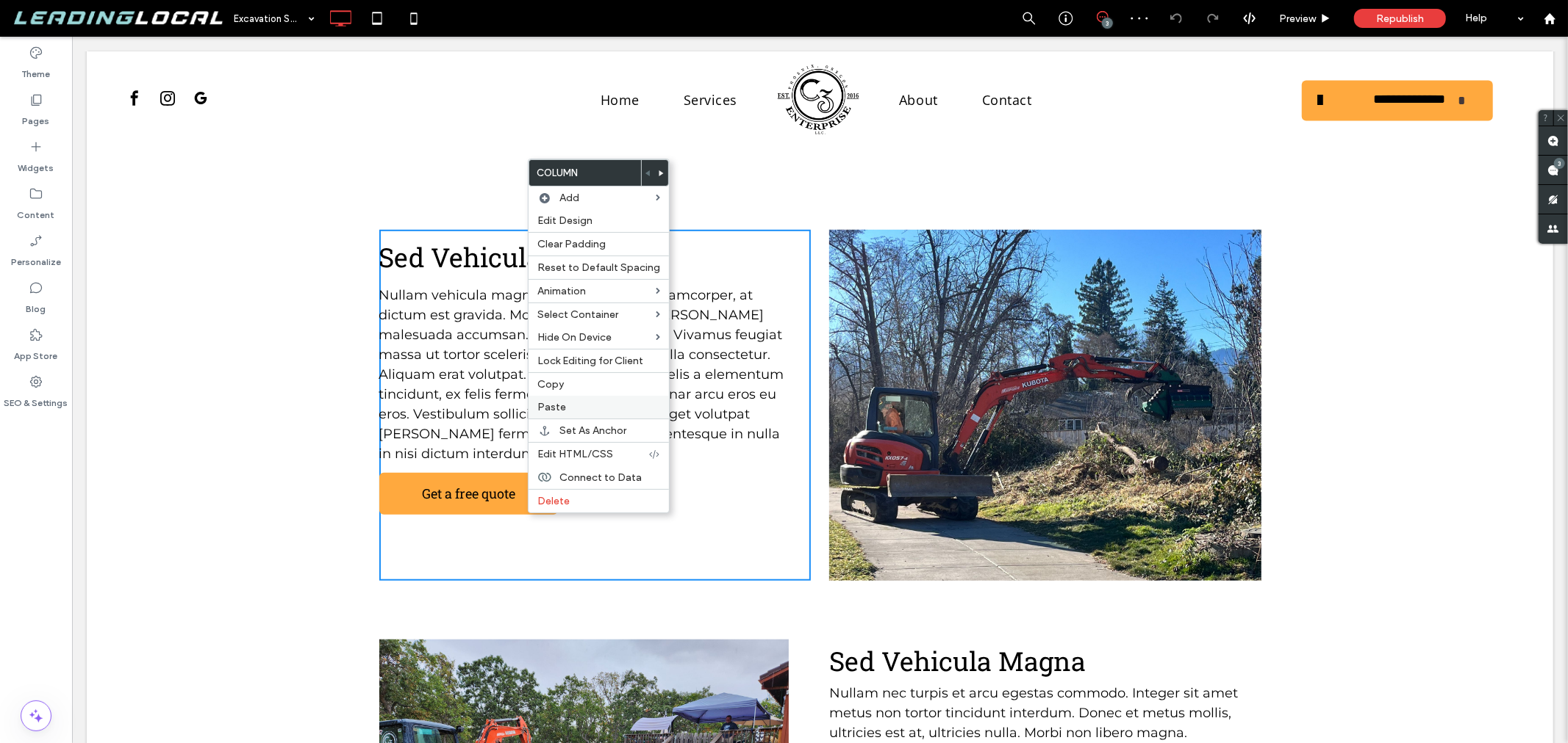
click at [578, 402] on label "Paste" at bounding box center [599, 407] width 123 height 13
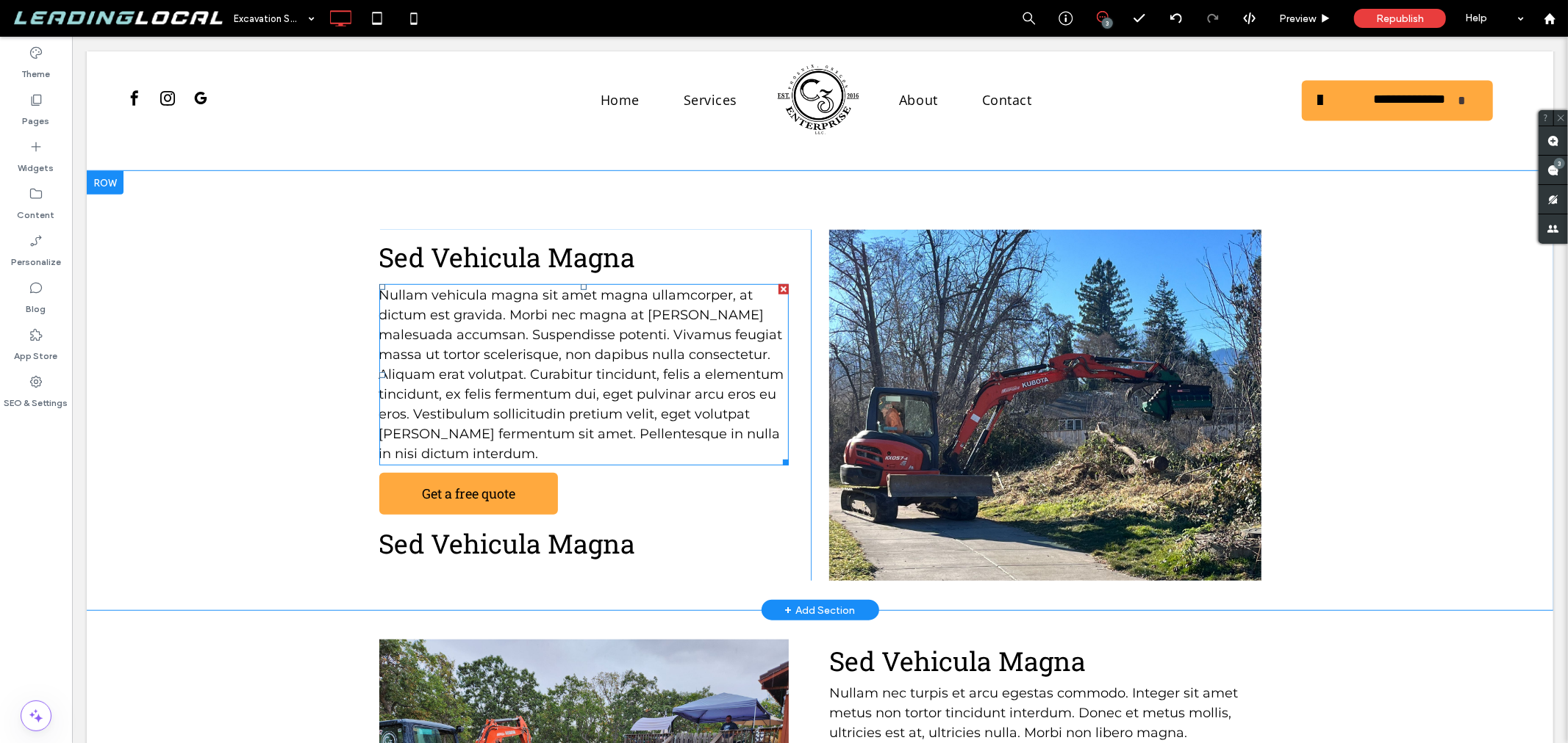
click at [576, 350] on span "Nullam vehicula magna sit amet magna ullamcorper, at dictum est gravida. Morbi …" at bounding box center [581, 373] width 405 height 174
click at [687, 455] on div "Sed Vehicula Magna Nullam vehicula magna sit amet magna ullamcorper, at dictum …" at bounding box center [595, 404] width 432 height 351
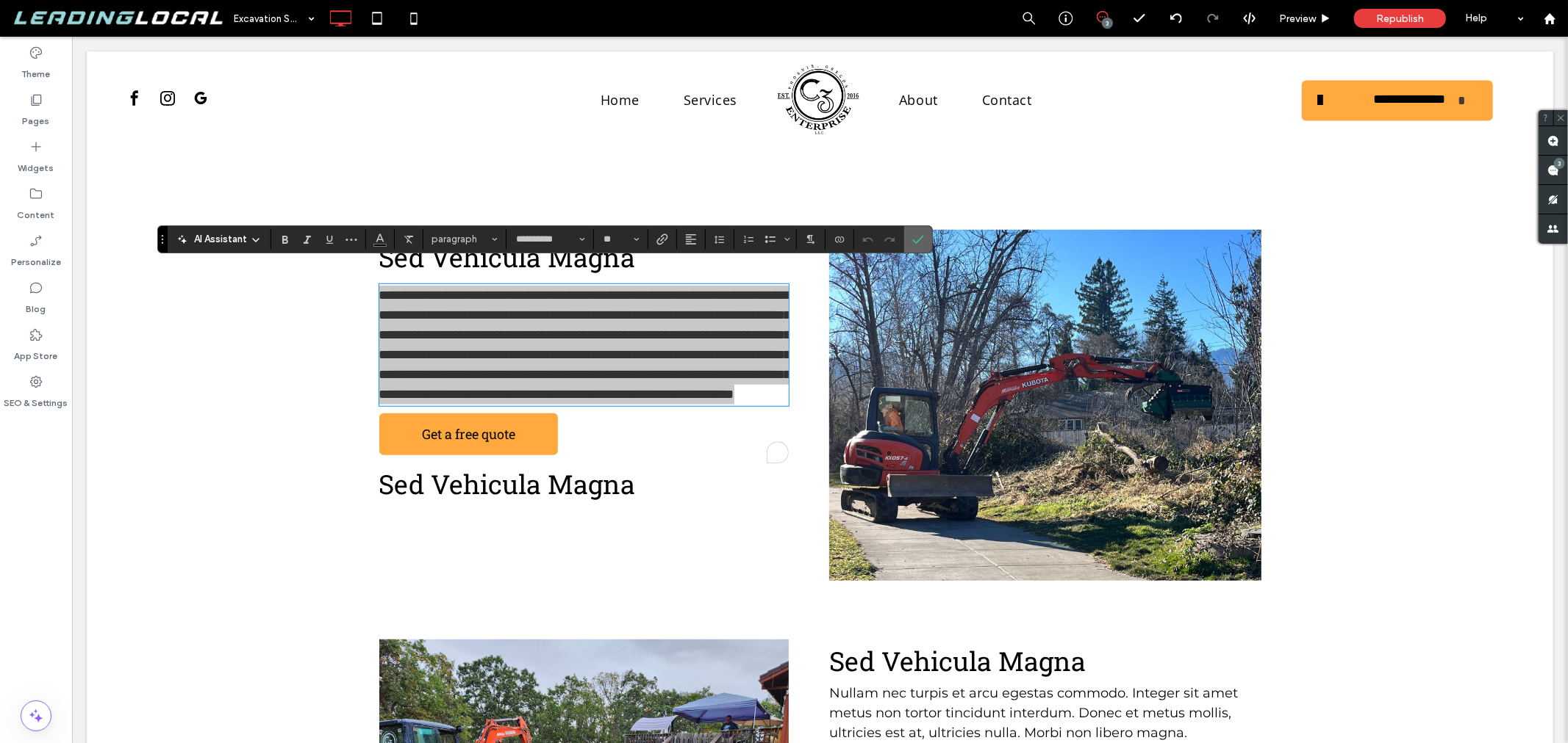
click at [914, 243] on icon "Confirm" at bounding box center [918, 240] width 12 height 12
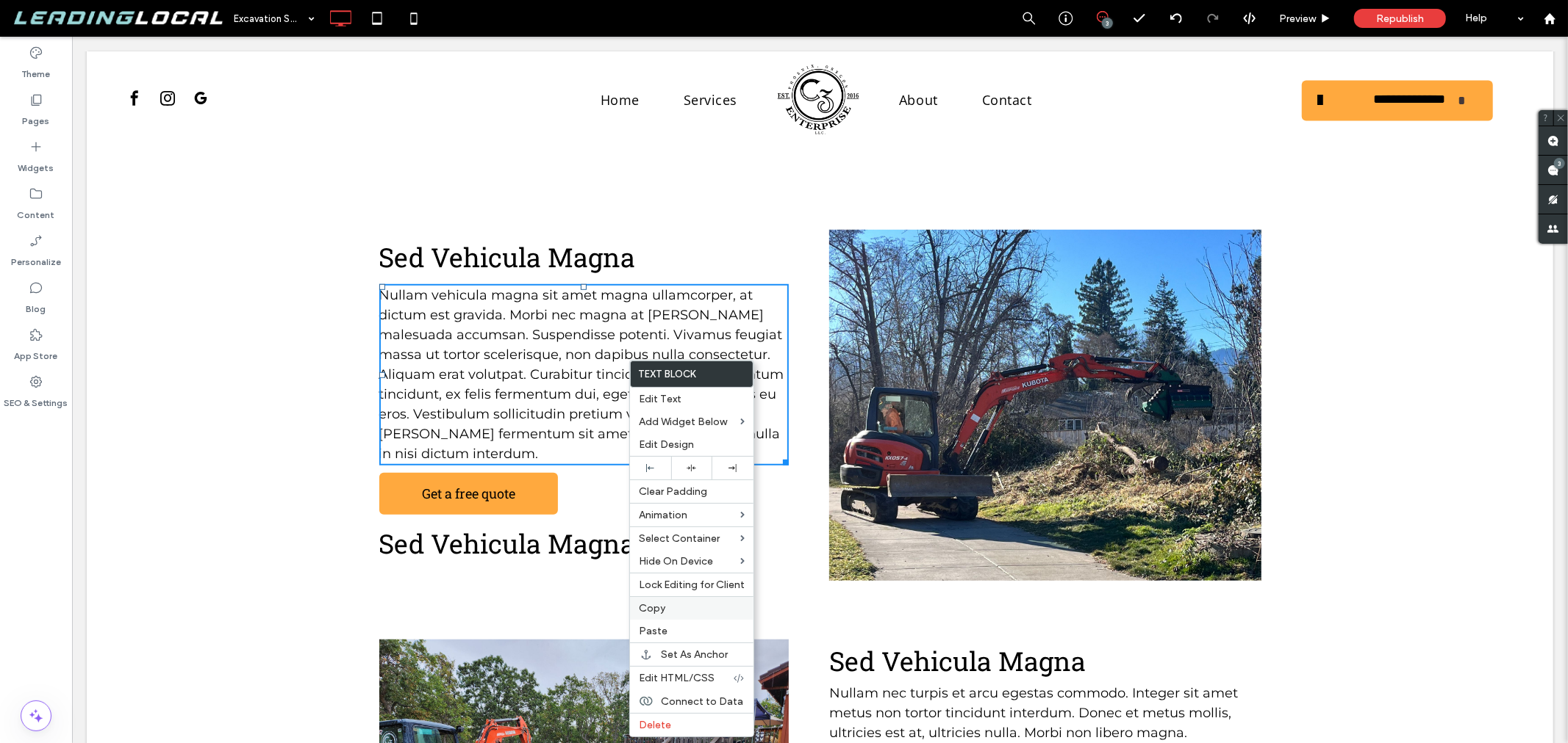
click at [664, 610] on label "Copy" at bounding box center [691, 608] width 106 height 13
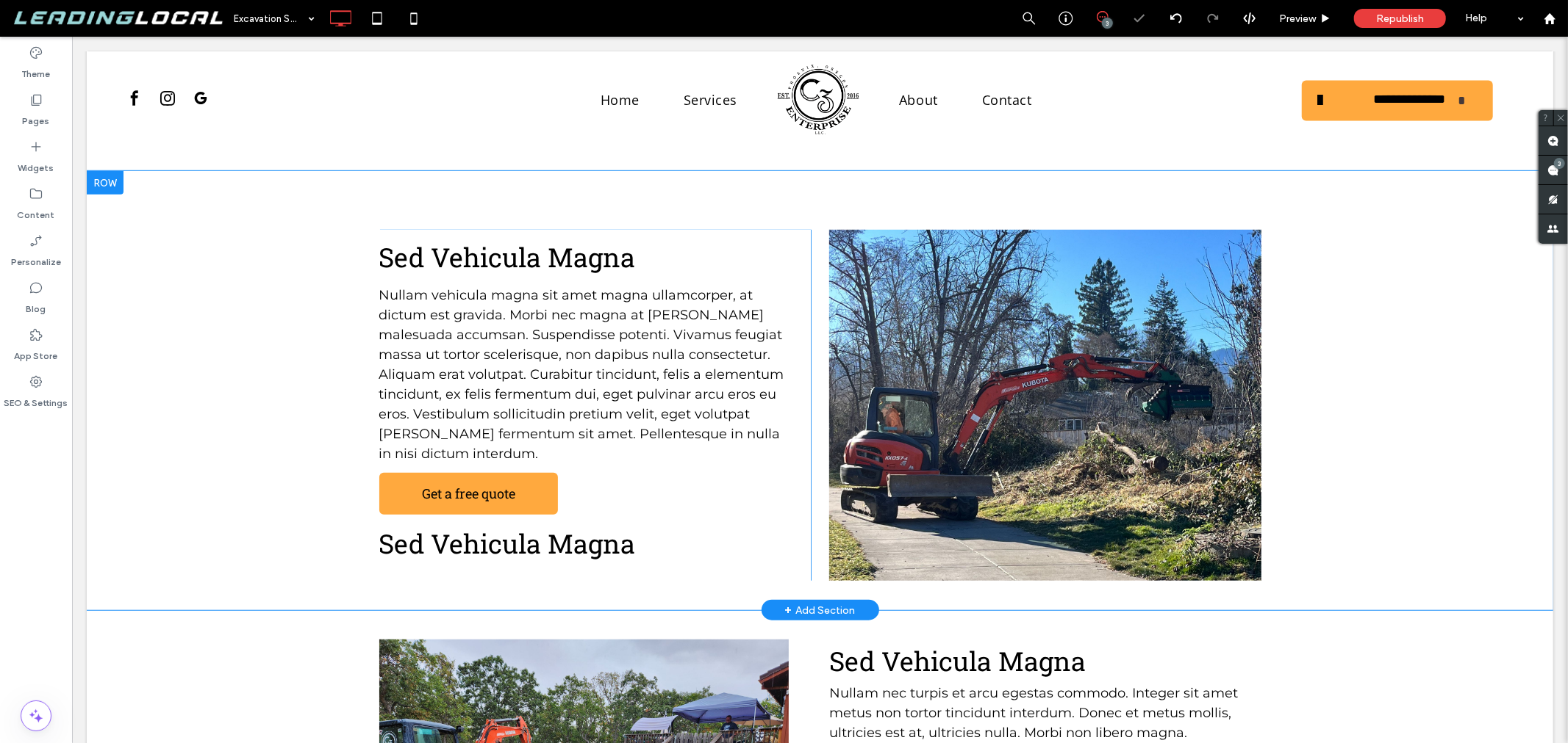
click at [598, 550] on div "Sed Vehicula Magna Nullam vehicula magna sit amet magna ullamcorper, at dictum …" at bounding box center [595, 404] width 432 height 351
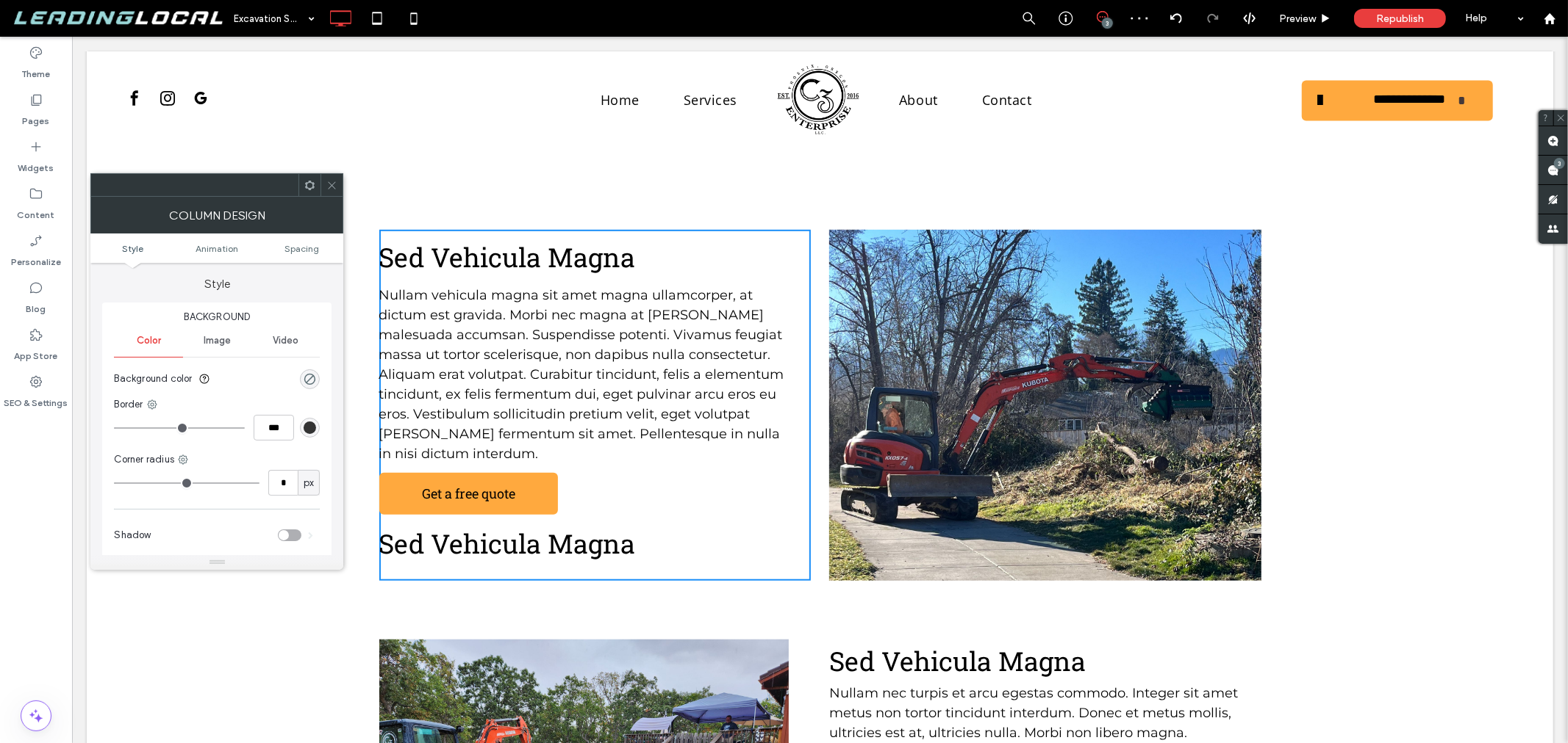
click at [326, 186] on icon at bounding box center [331, 185] width 11 height 11
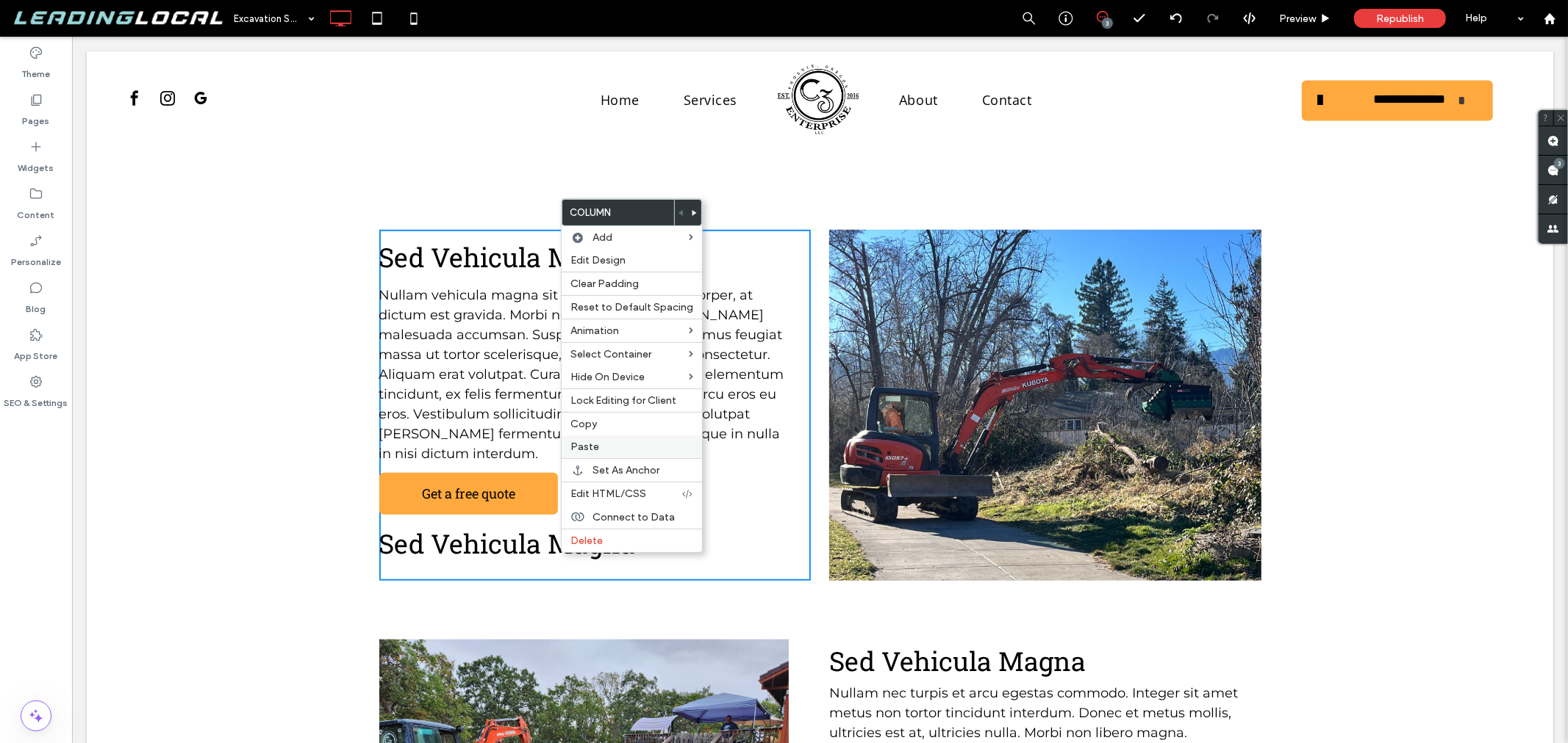
click at [605, 450] on label "Paste" at bounding box center [631, 447] width 123 height 13
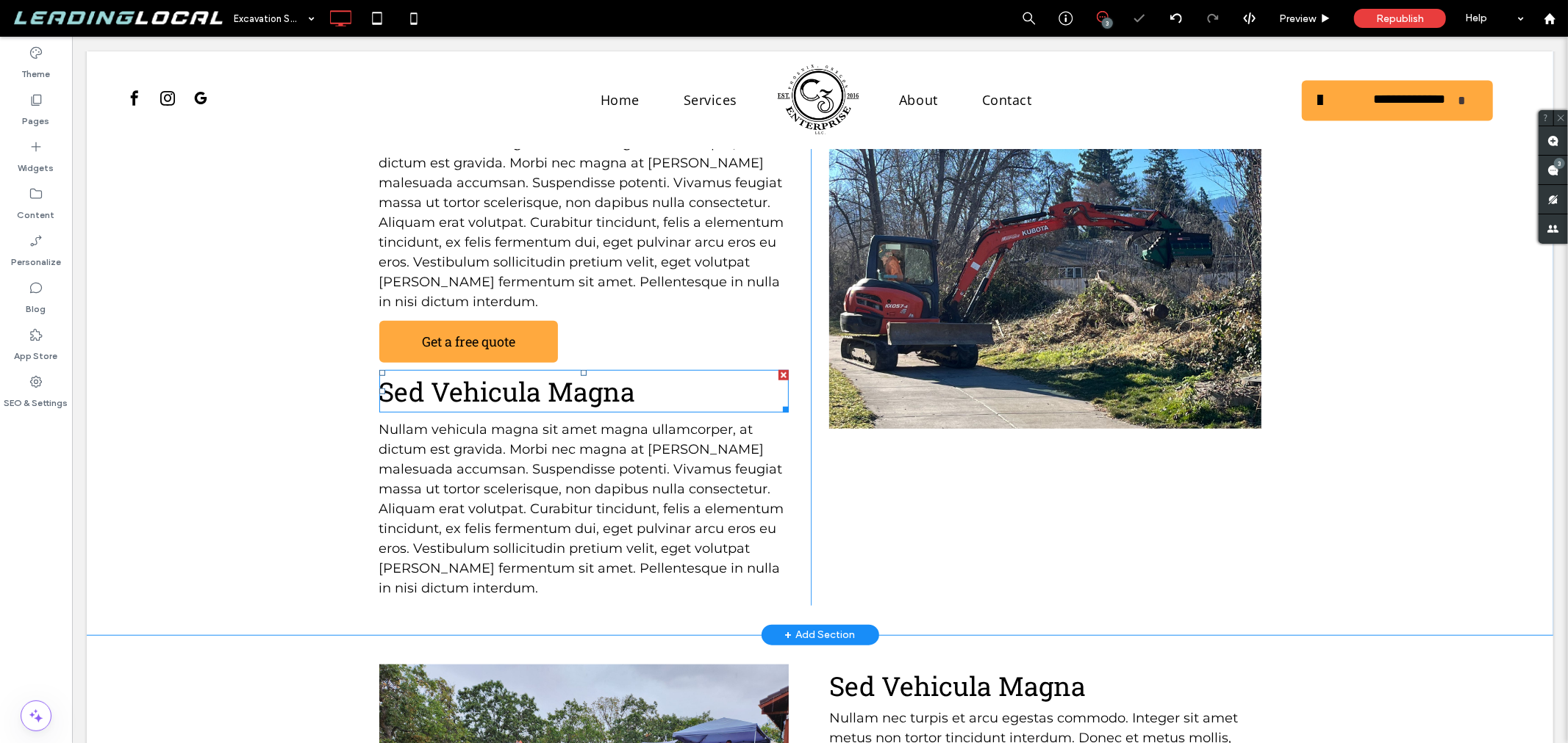
scroll to position [980, 0]
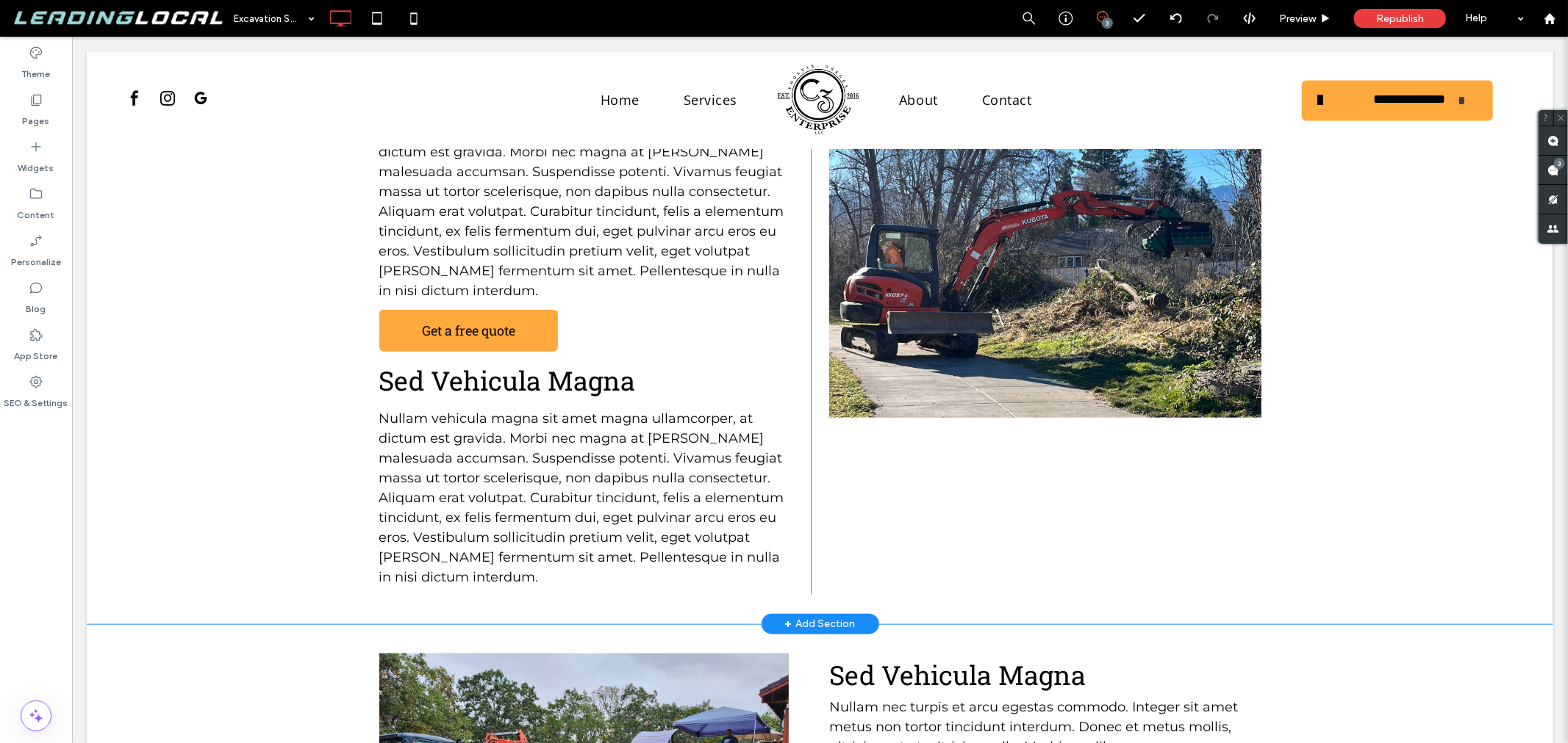
click at [470, 578] on div "Sed Vehicula Magna Nullam vehicula magna sit amet magna ullamcorper, at dictum …" at bounding box center [819, 315] width 1466 height 616
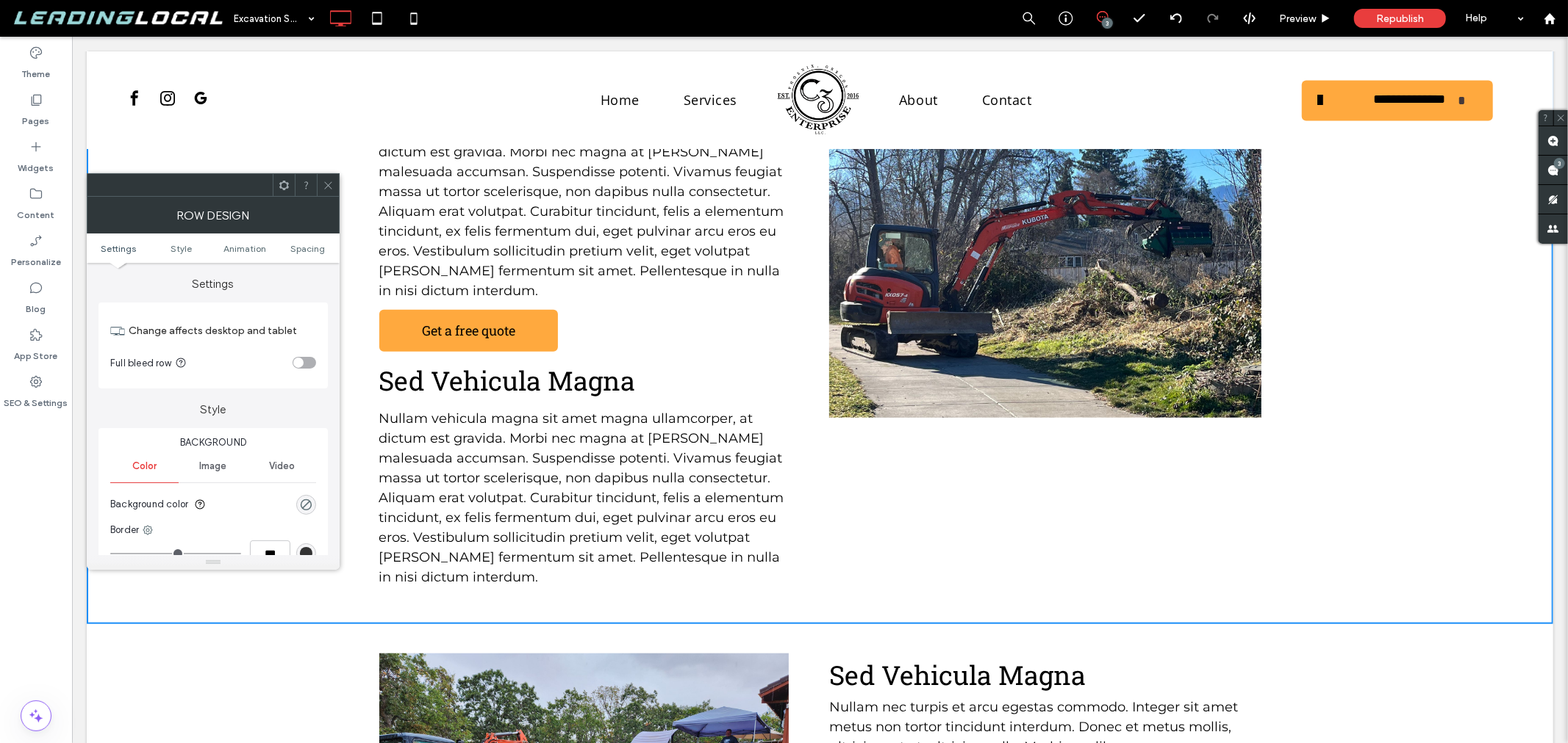
drag, startPoint x: 326, startPoint y: 184, endPoint x: 338, endPoint y: 191, distance: 13.9
click at [326, 184] on icon at bounding box center [328, 185] width 11 height 11
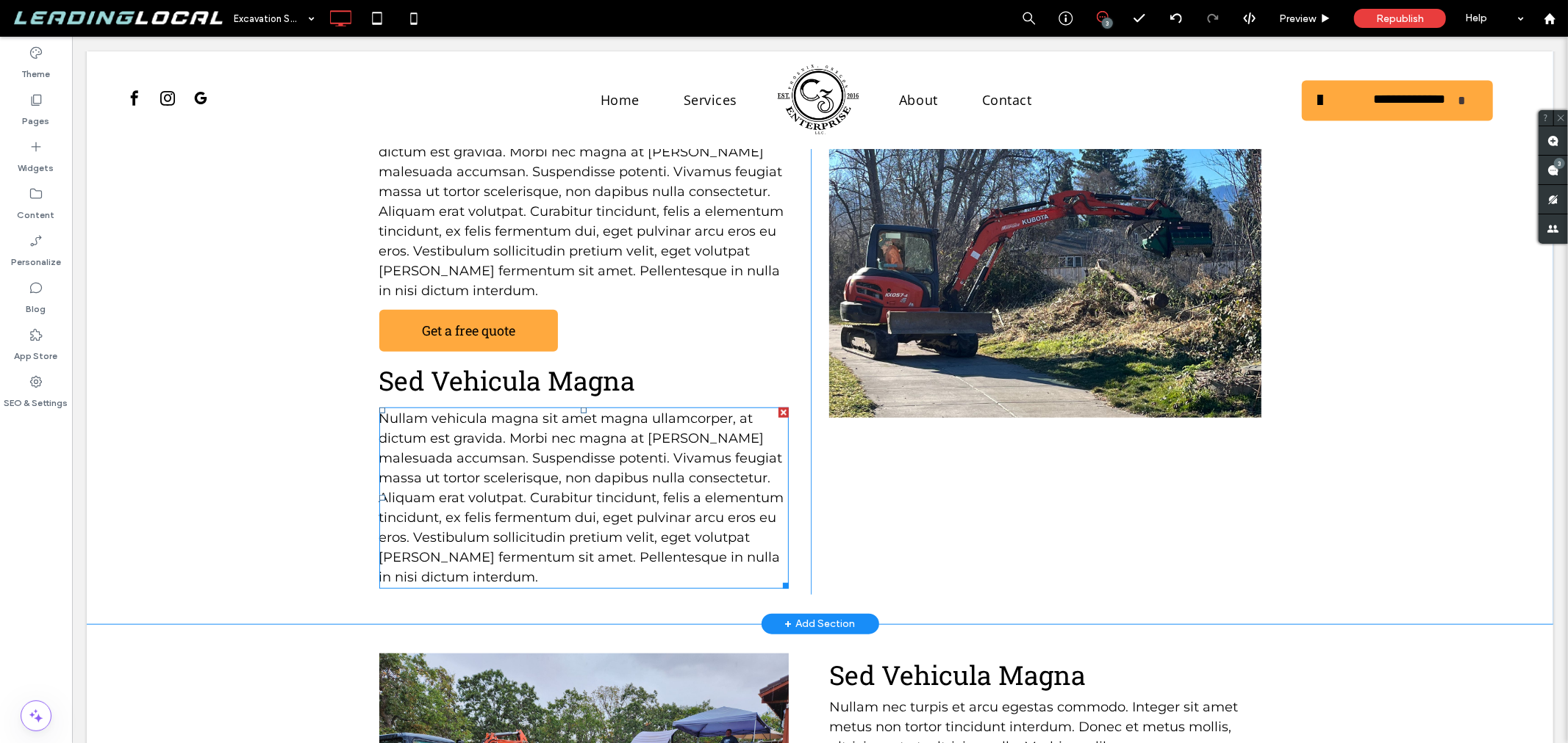
click at [530, 464] on span "Nullam vehicula magna sit amet magna ullamcorper, at dictum est gravida. Morbi …" at bounding box center [581, 497] width 405 height 174
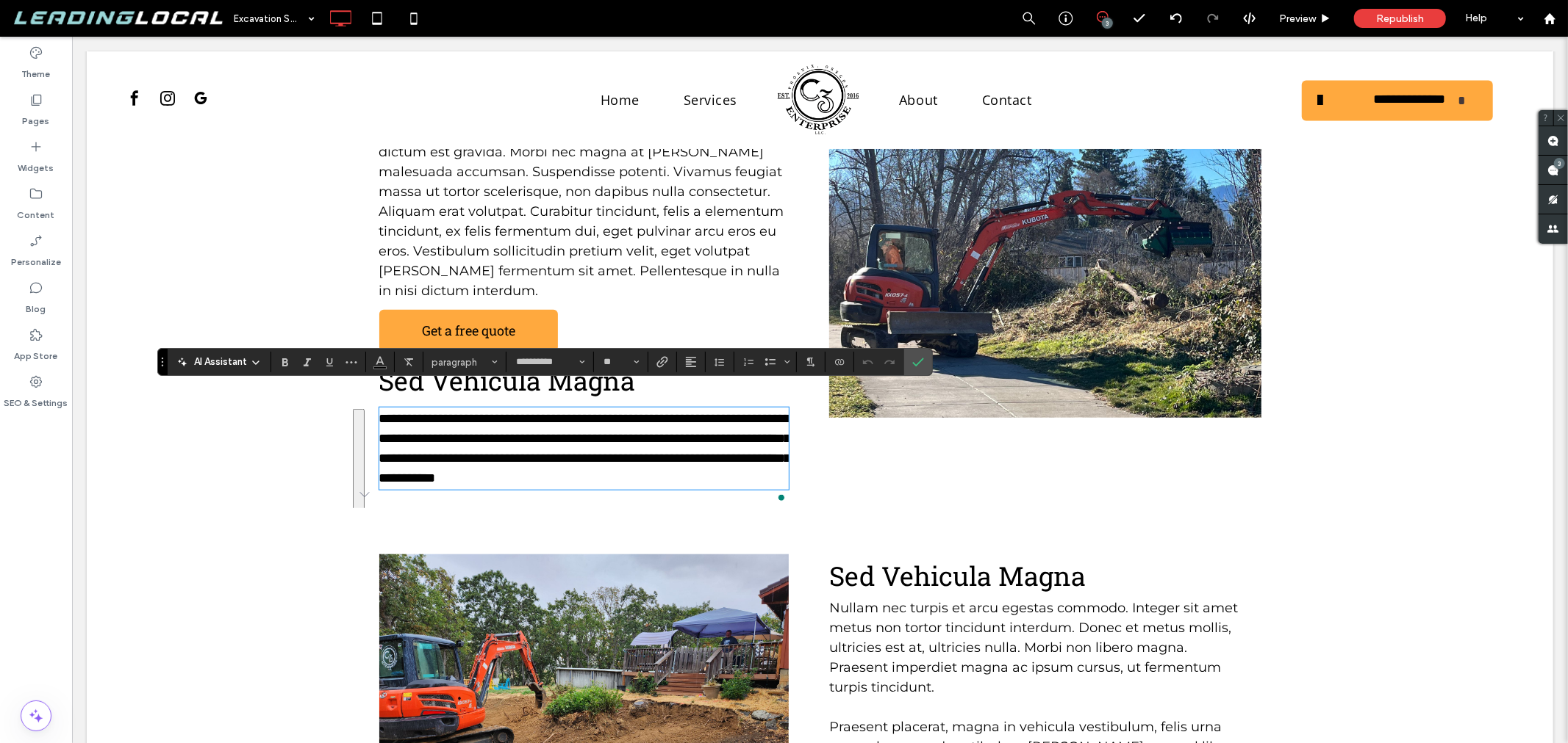
type input "*********"
click at [486, 478] on p "**********" at bounding box center [584, 448] width 410 height 79
type input "**********"
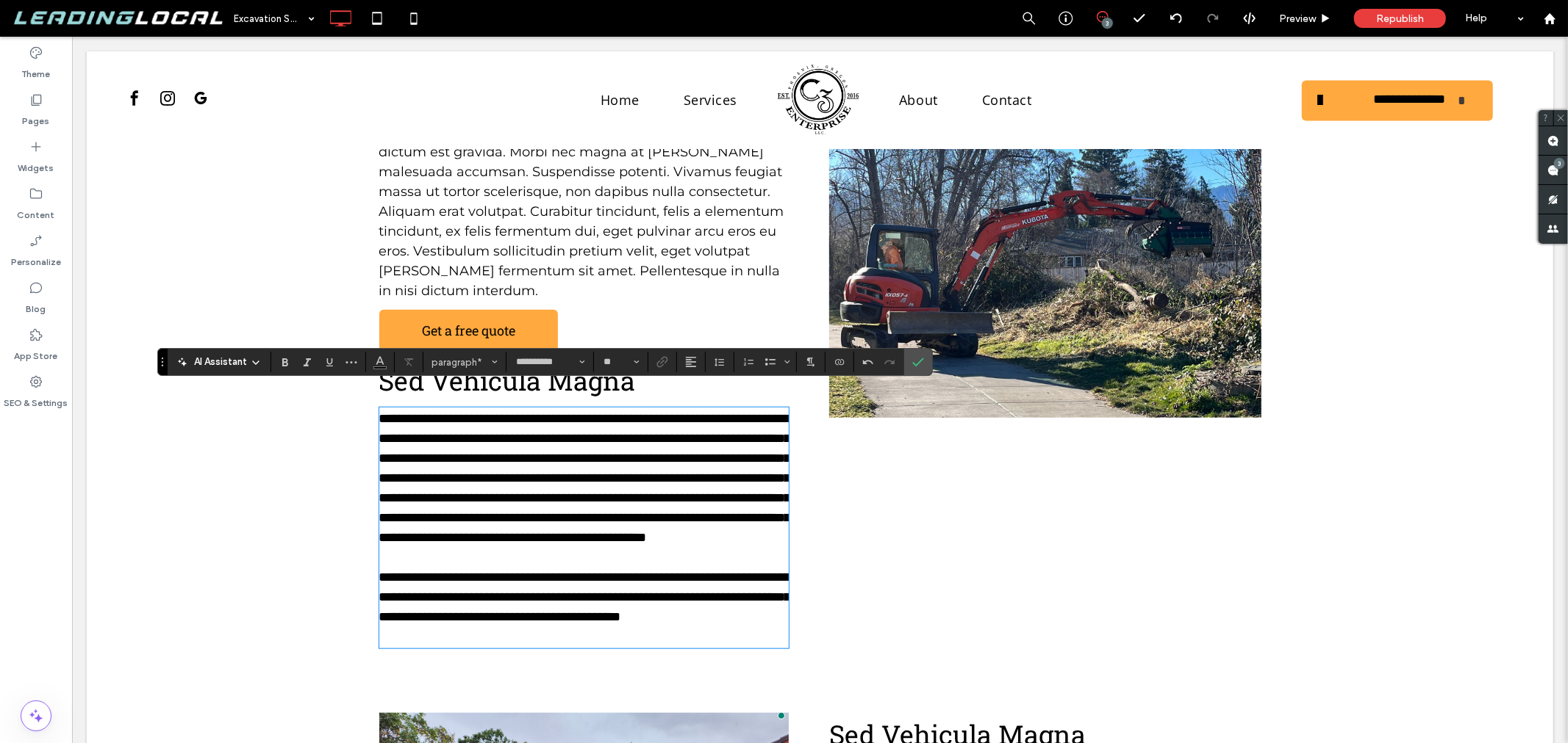
click at [386, 567] on p "﻿" at bounding box center [584, 557] width 410 height 20
click at [392, 647] on p "To enrich screen reader interactions, please activate Accessibility in Grammarl…" at bounding box center [584, 637] width 410 height 20
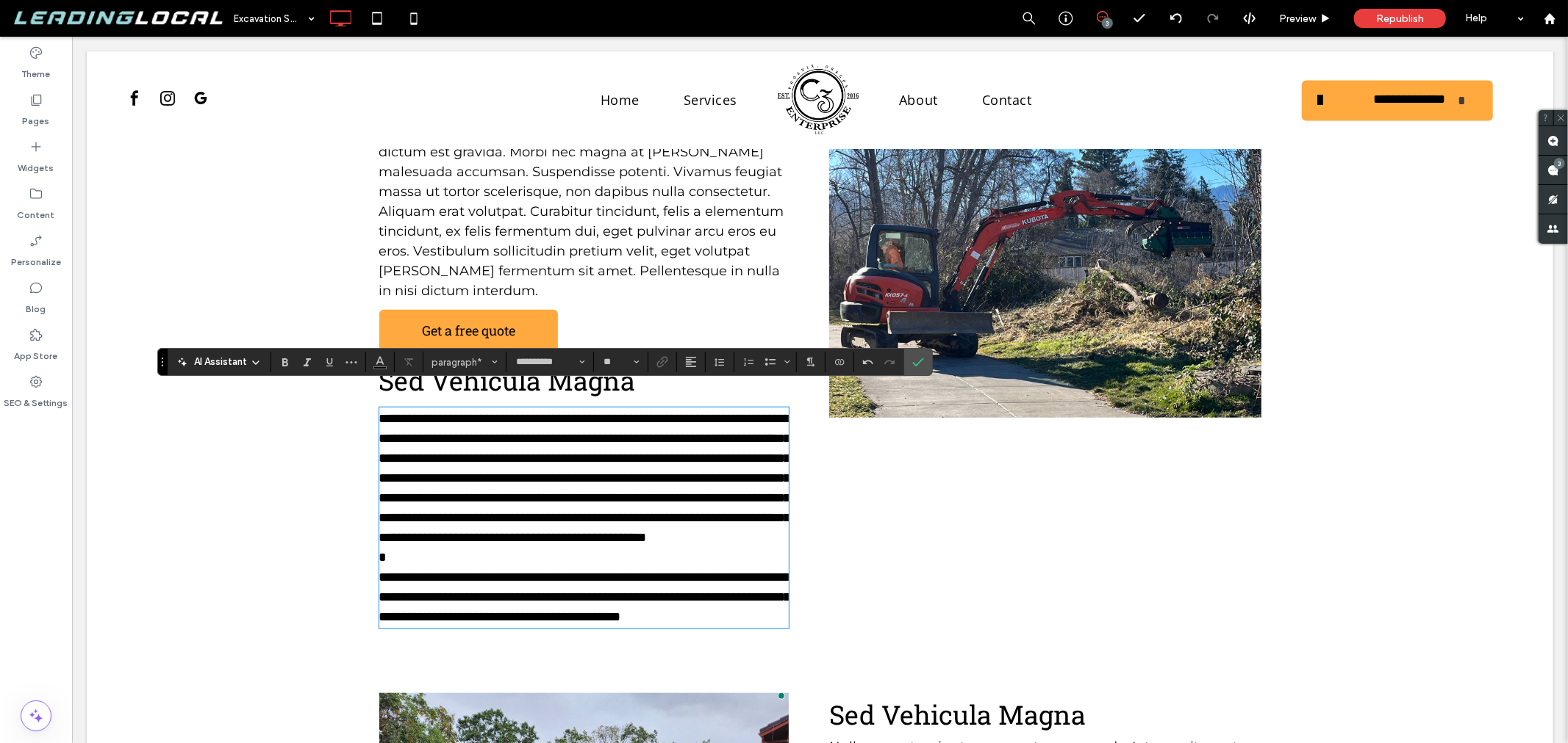
click at [413, 567] on p "*" at bounding box center [584, 557] width 410 height 20
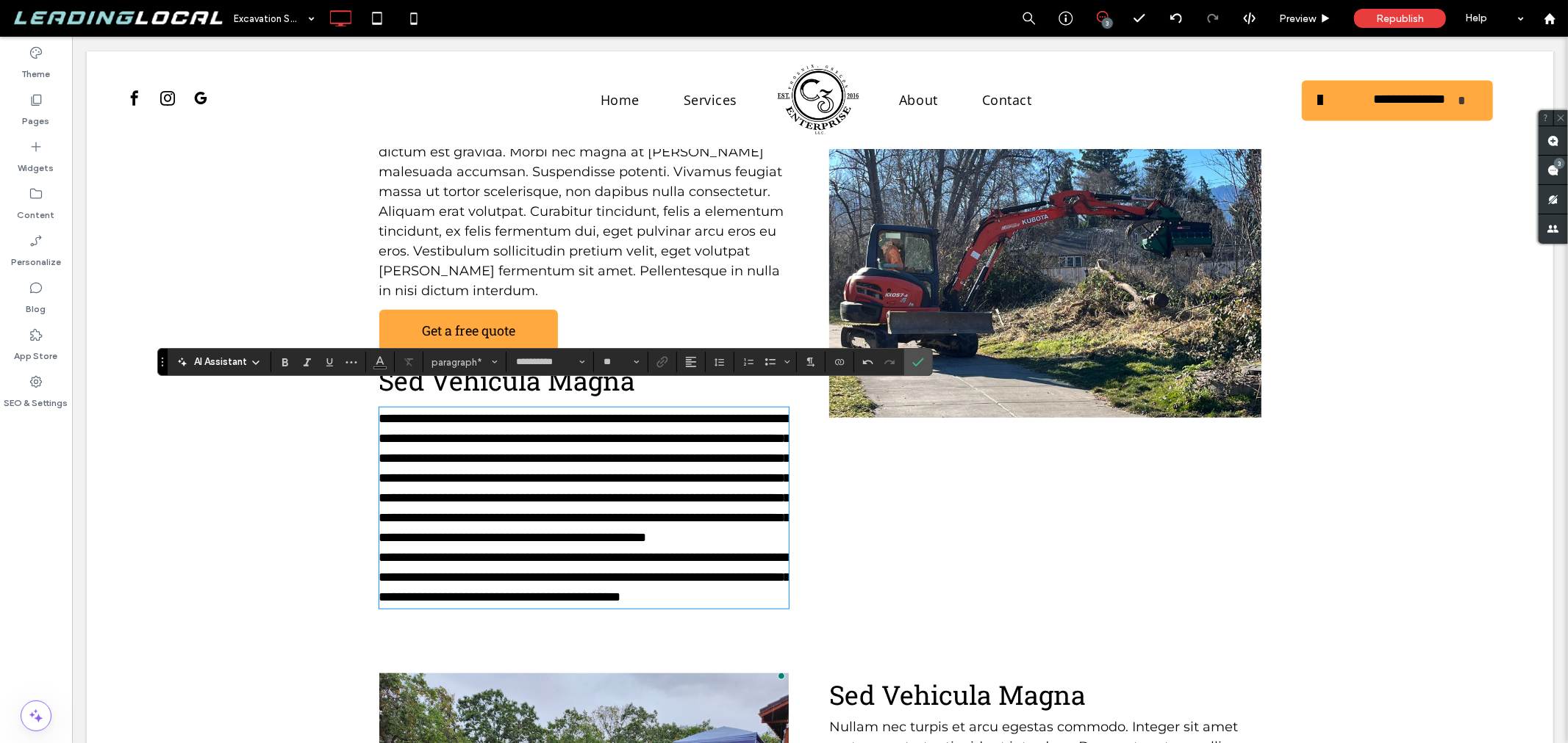
click at [379, 595] on span "**********" at bounding box center [584, 576] width 411 height 53
click at [920, 362] on icon "Confirm" at bounding box center [918, 363] width 12 height 12
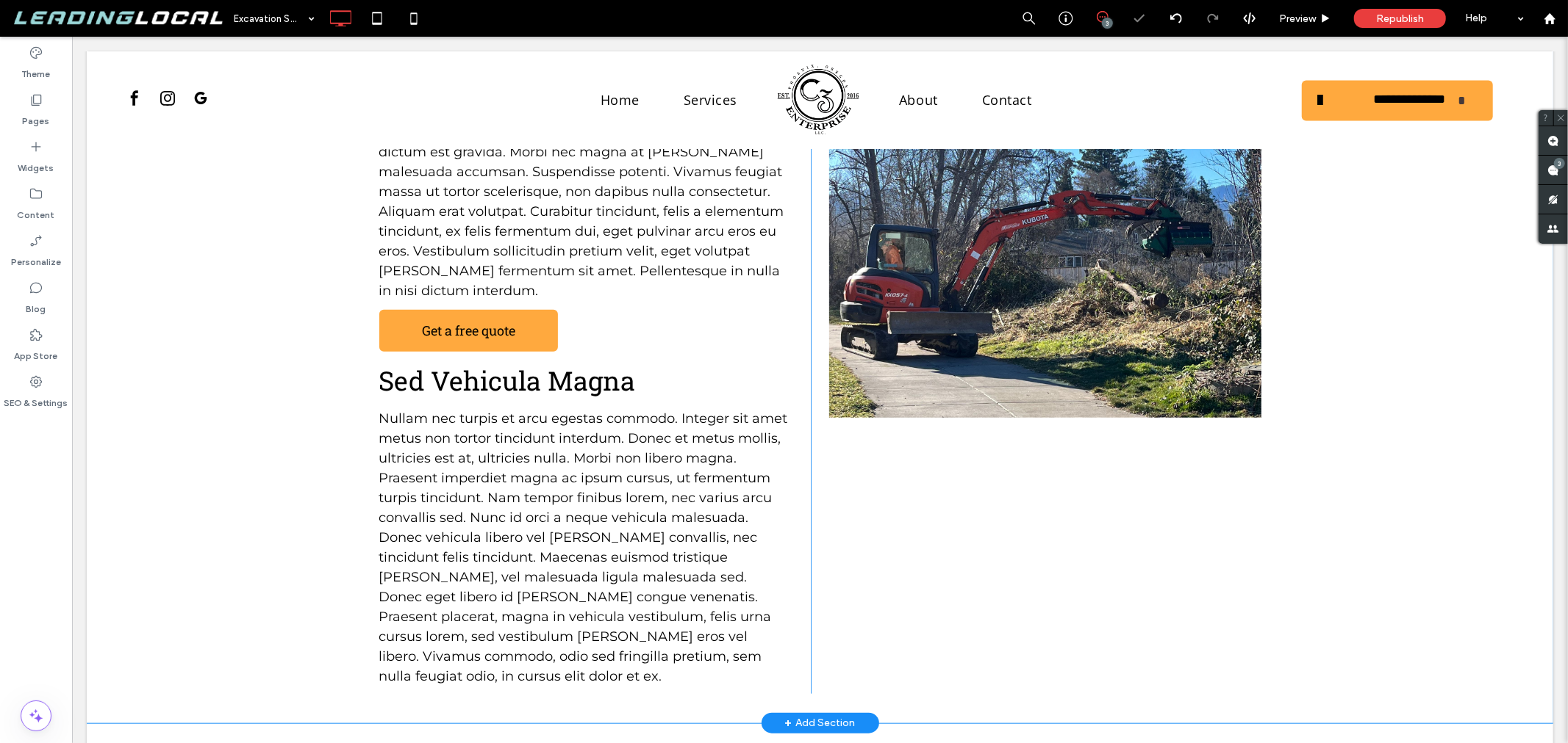
click at [280, 392] on div "Sed Vehicula Magna Nullam vehicula magna sit amet magna ullamcorper, at dictum …" at bounding box center [819, 365] width 1466 height 715
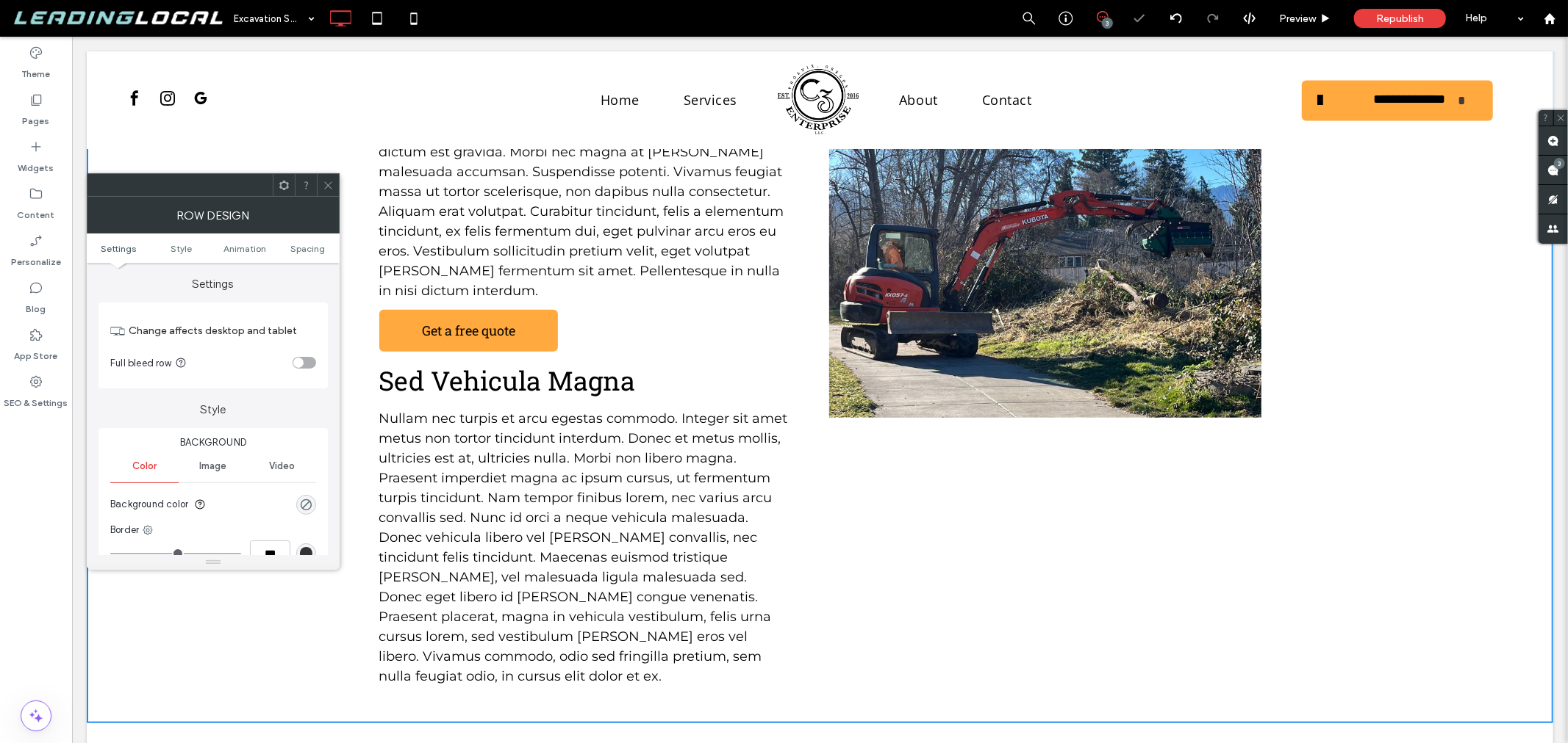
drag, startPoint x: 328, startPoint y: 191, endPoint x: 268, endPoint y: 163, distance: 66.2
click at [328, 191] on span at bounding box center [328, 185] width 11 height 22
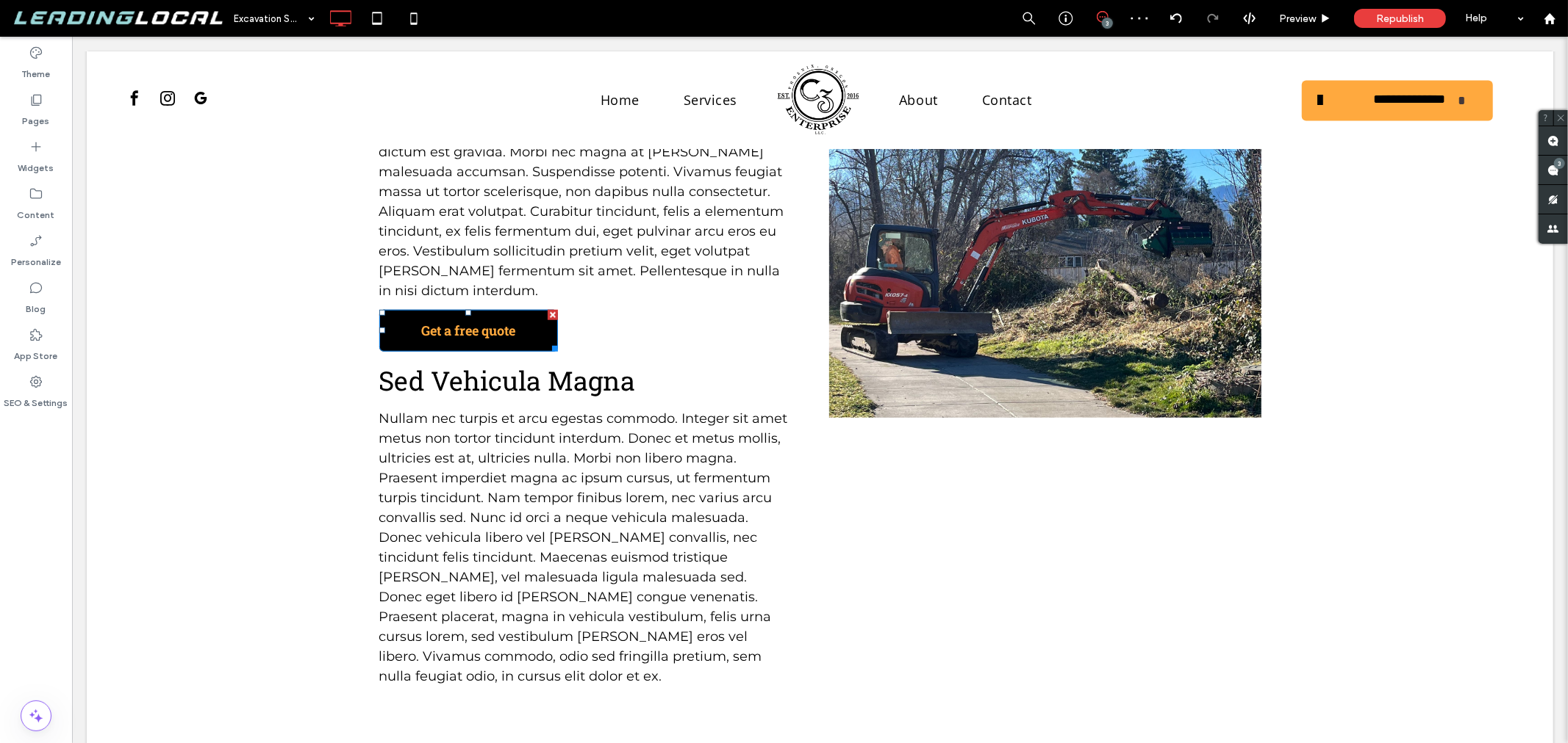
drag, startPoint x: 487, startPoint y: 325, endPoint x: 509, endPoint y: 308, distance: 27.8
click at [487, 325] on span "Get a free quote" at bounding box center [467, 330] width 104 height 33
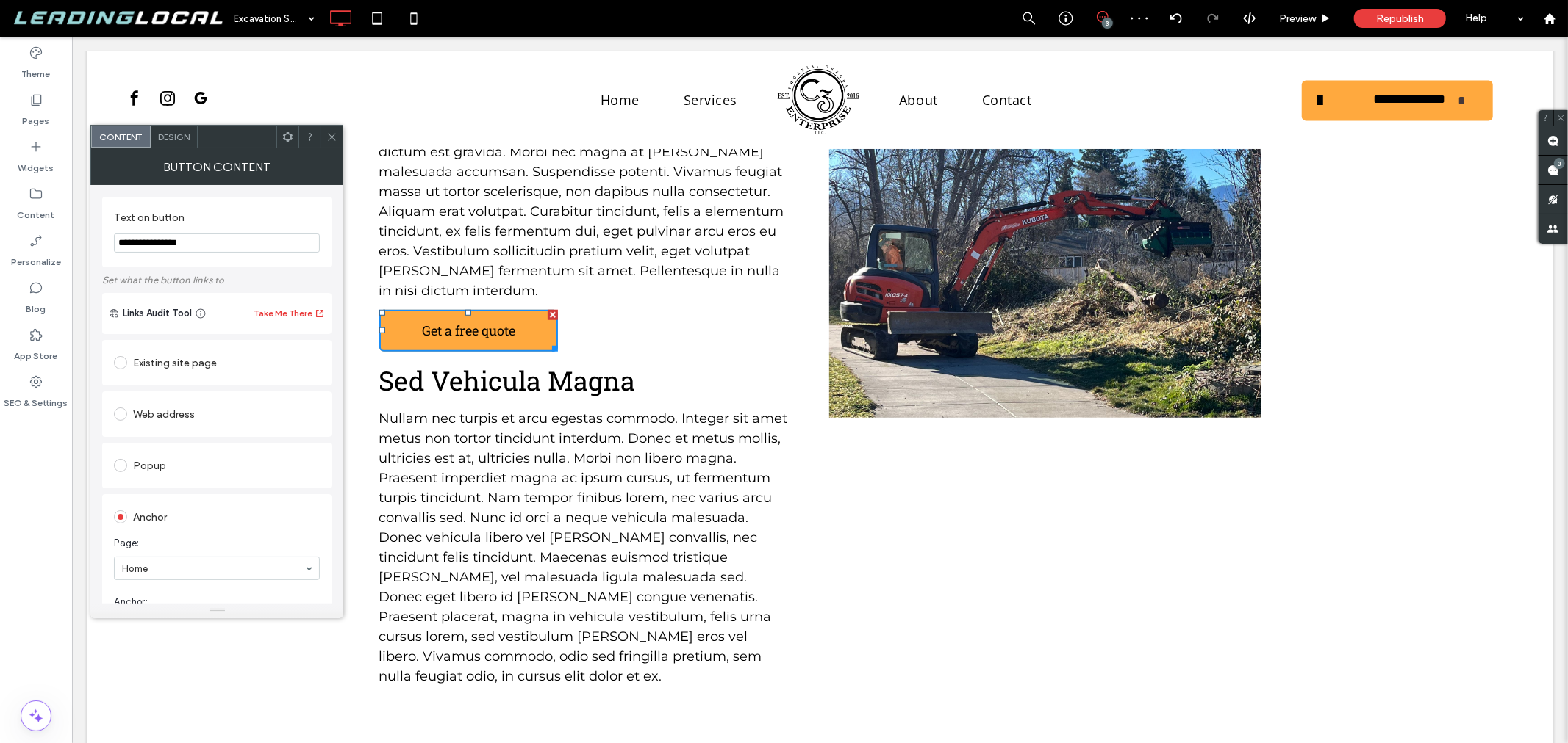
drag, startPoint x: 333, startPoint y: 142, endPoint x: 305, endPoint y: 153, distance: 30.1
click at [333, 142] on icon at bounding box center [331, 137] width 11 height 11
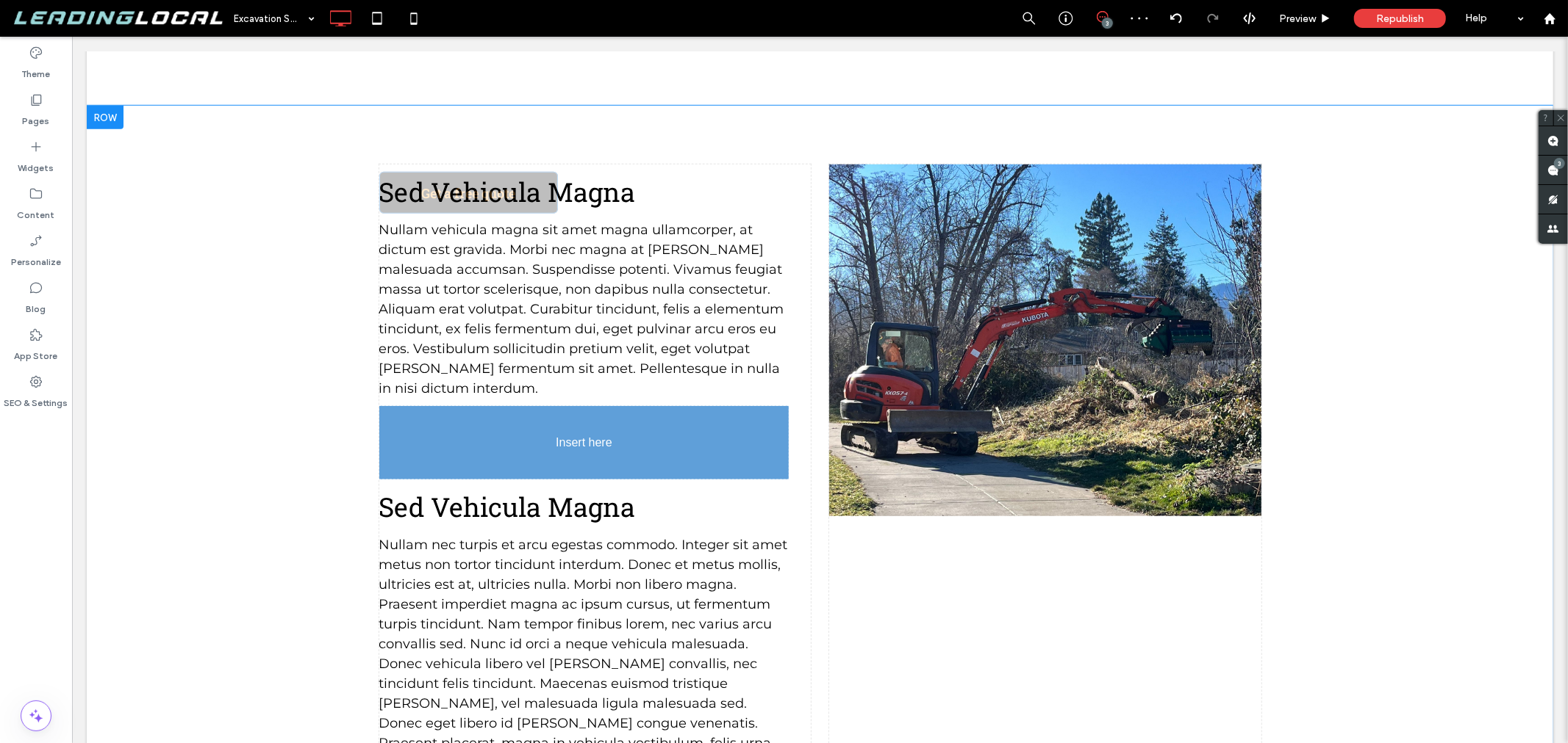
scroll to position [1059, 0]
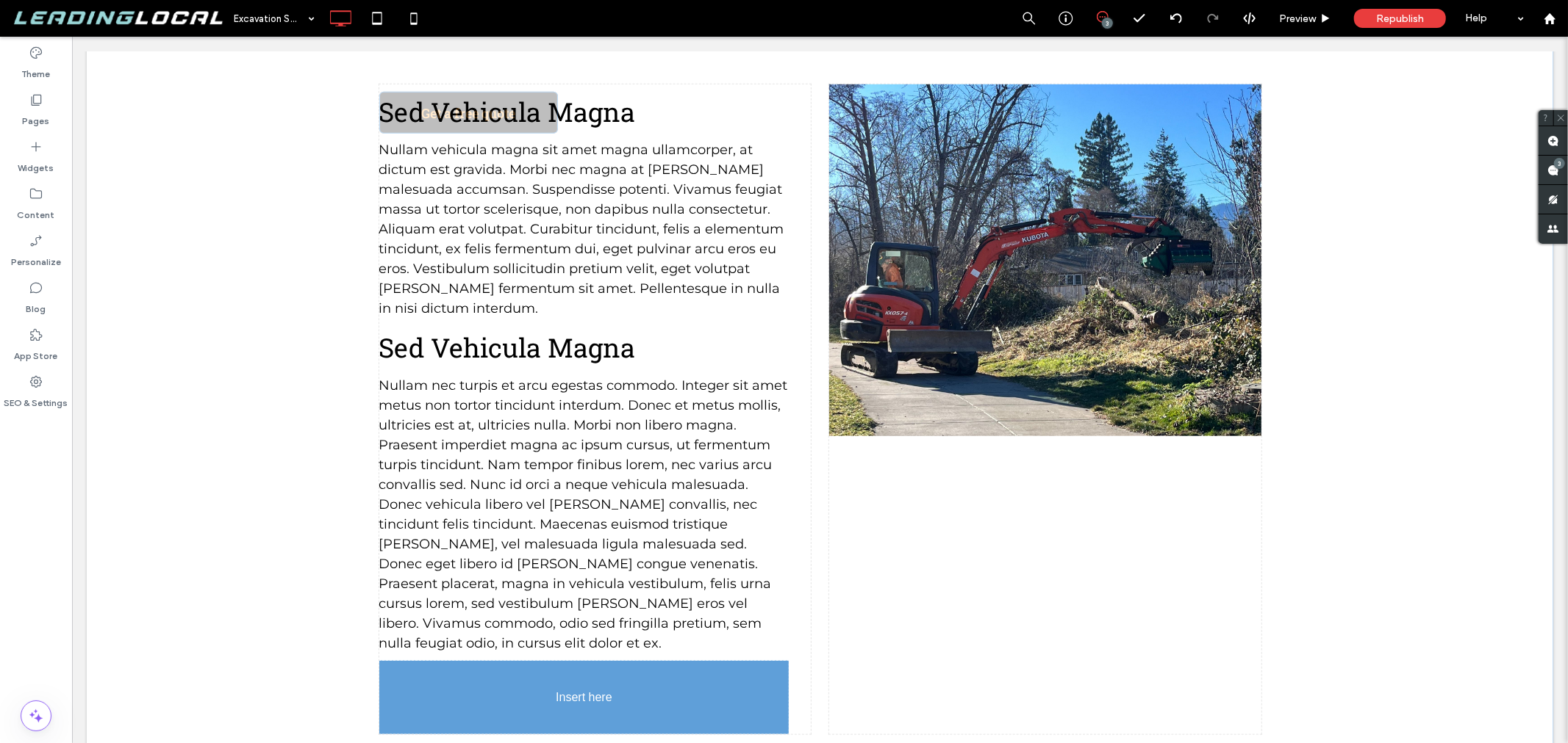
drag, startPoint x: 501, startPoint y: 355, endPoint x: 534, endPoint y: 617, distance: 264.1
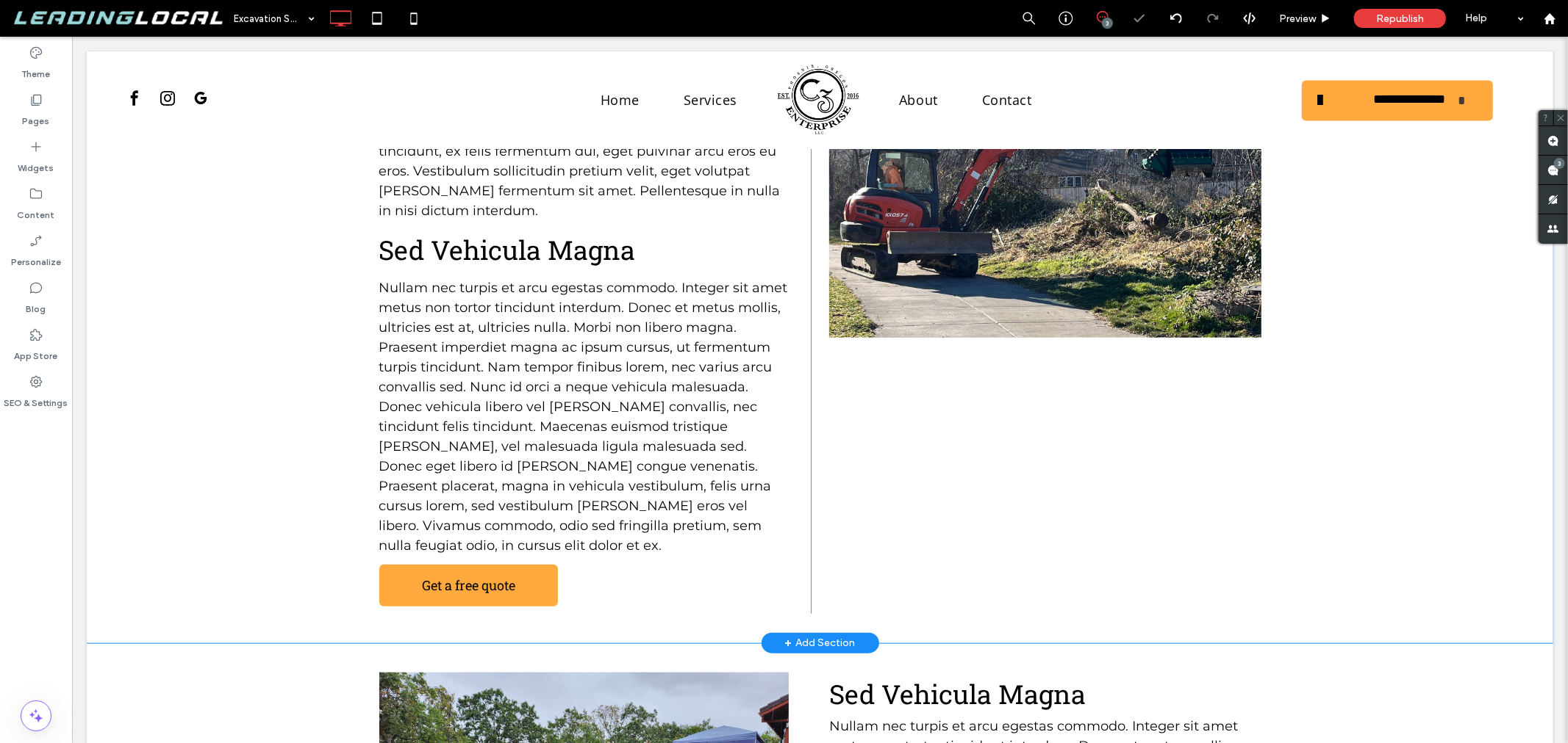
click at [293, 437] on div "Sed Vehicula Magna Nullam vehicula magna sit amet magna ullamcorper, at dictum …" at bounding box center [819, 285] width 1466 height 715
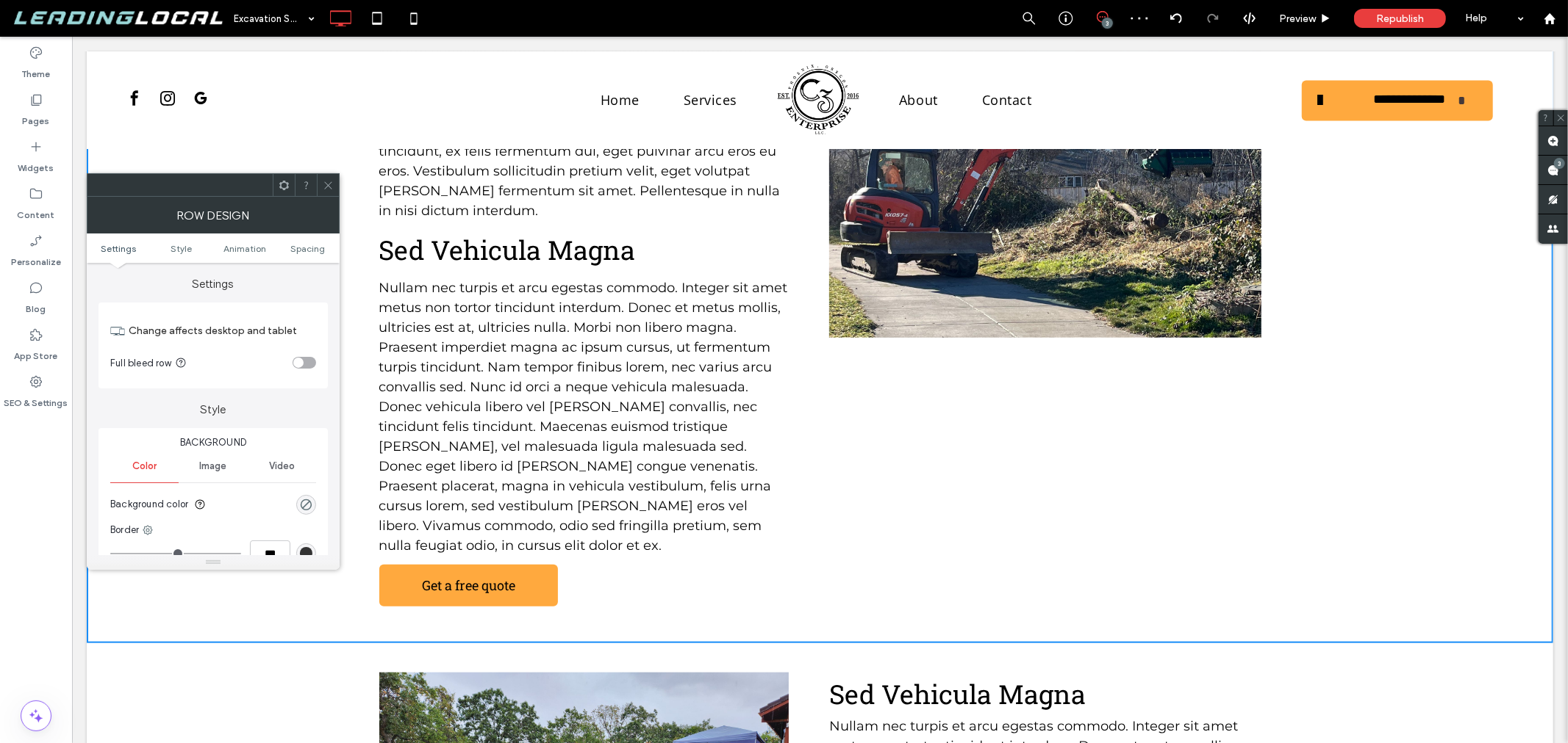
drag, startPoint x: 331, startPoint y: 184, endPoint x: 296, endPoint y: 216, distance: 47.4
click at [331, 184] on icon at bounding box center [328, 185] width 11 height 11
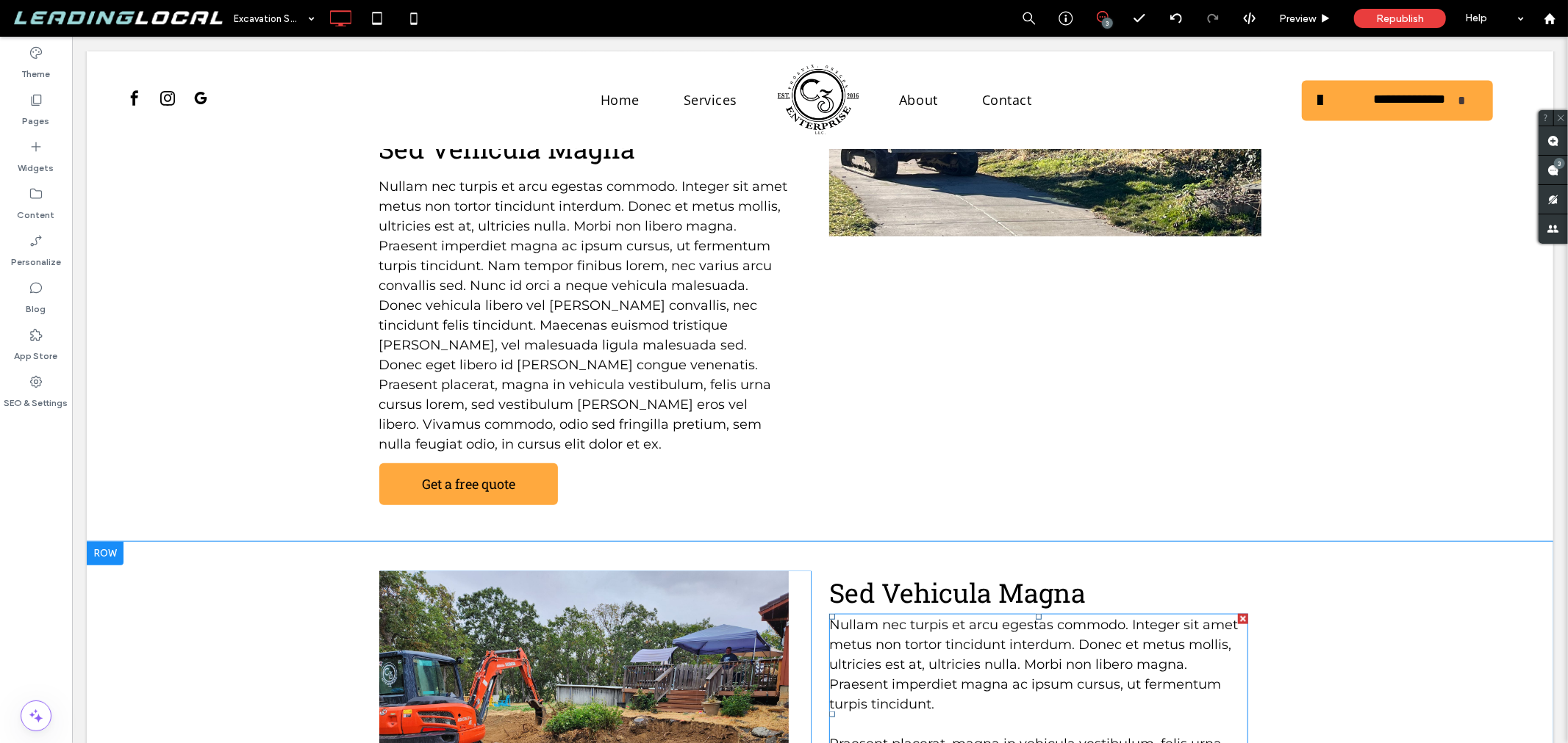
scroll to position [897, 0]
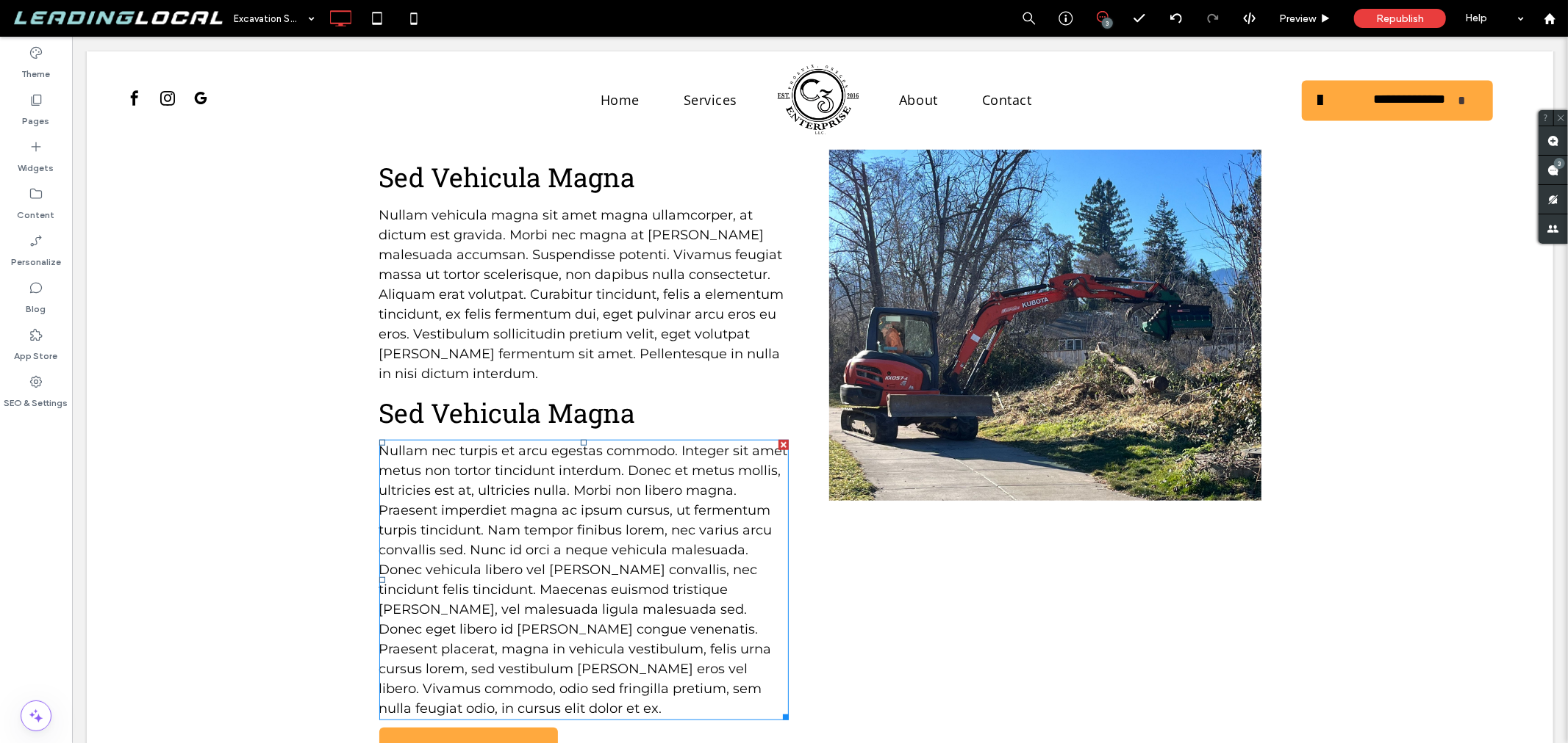
click at [561, 556] on span "Nullam nec turpis et arcu egestas commodo. Integer sit amet metus non tortor ti…" at bounding box center [583, 579] width 408 height 274
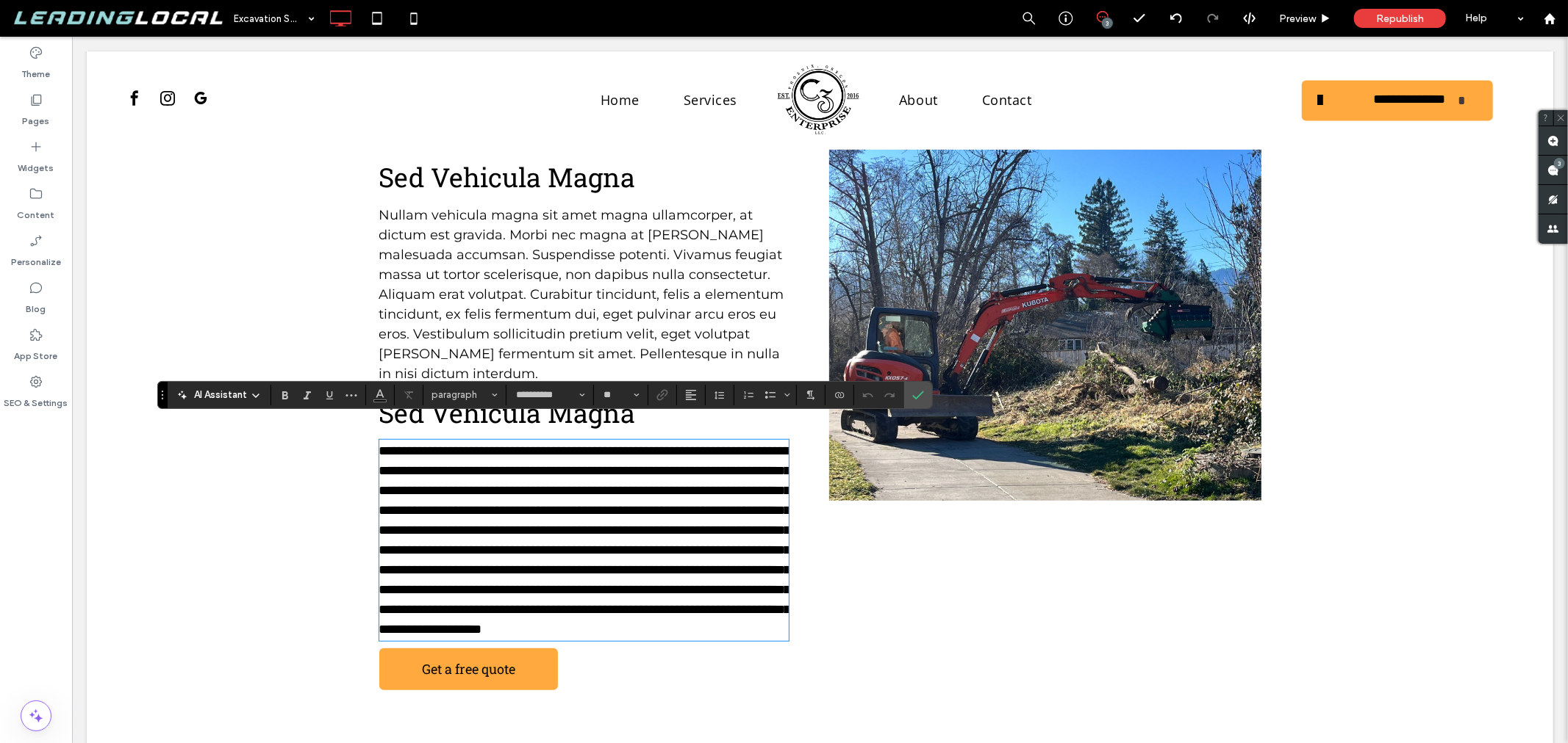
click at [561, 556] on span "**********" at bounding box center [584, 540] width 411 height 192
click at [698, 639] on p "**********" at bounding box center [584, 540] width 410 height 198
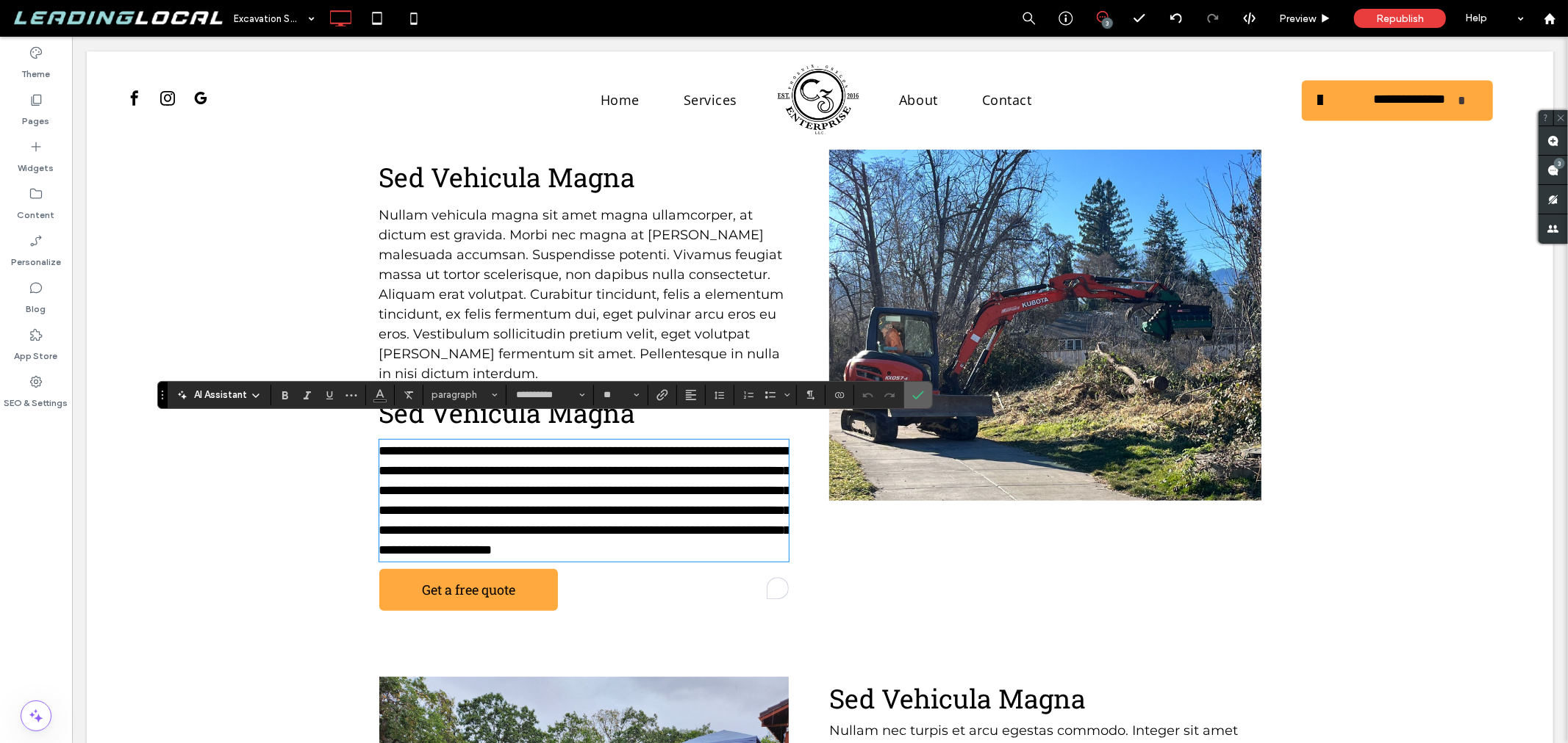
click at [916, 398] on use "Confirm" at bounding box center [919, 395] width 12 height 9
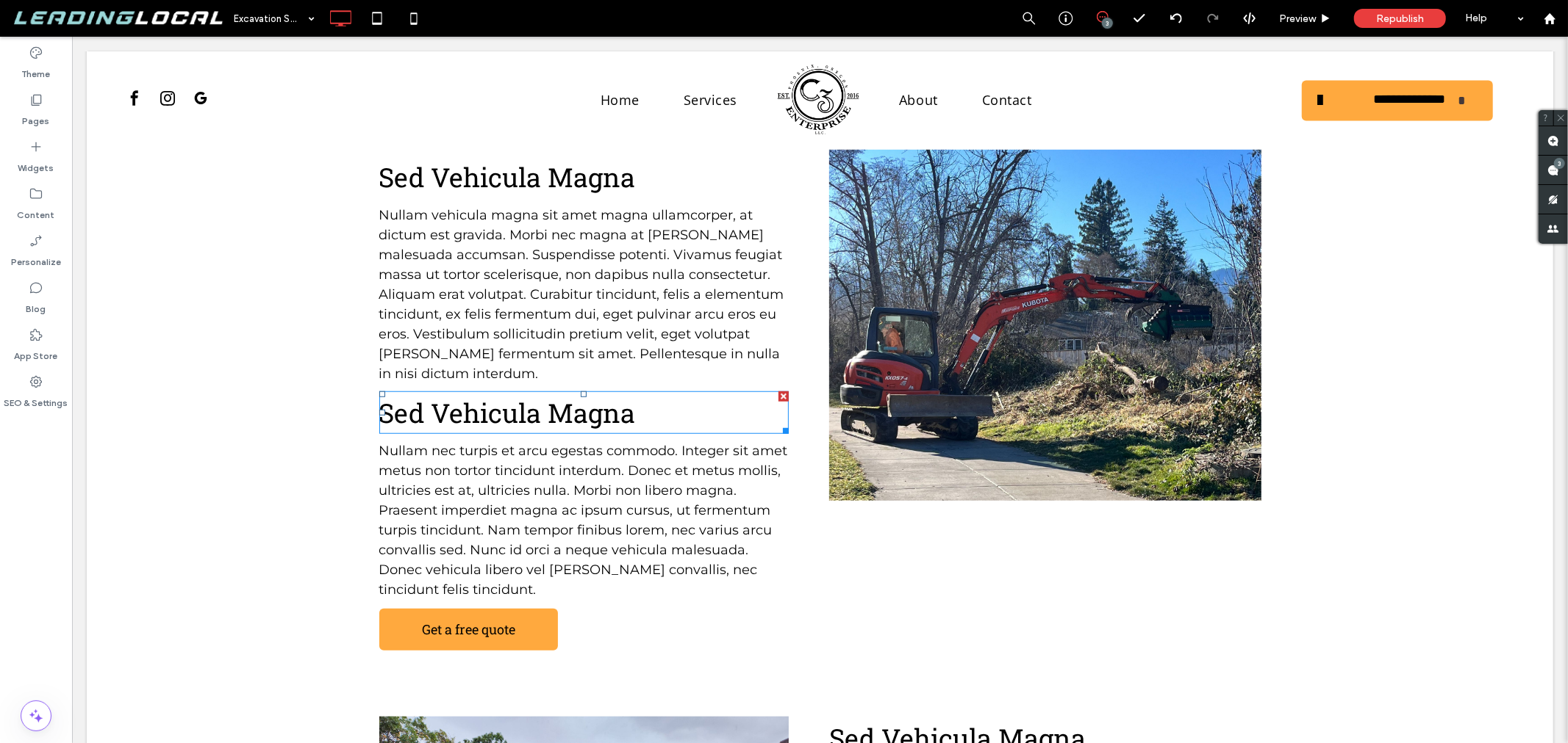
click at [599, 394] on span "Sed Vehicula Magna" at bounding box center [506, 412] width 257 height 36
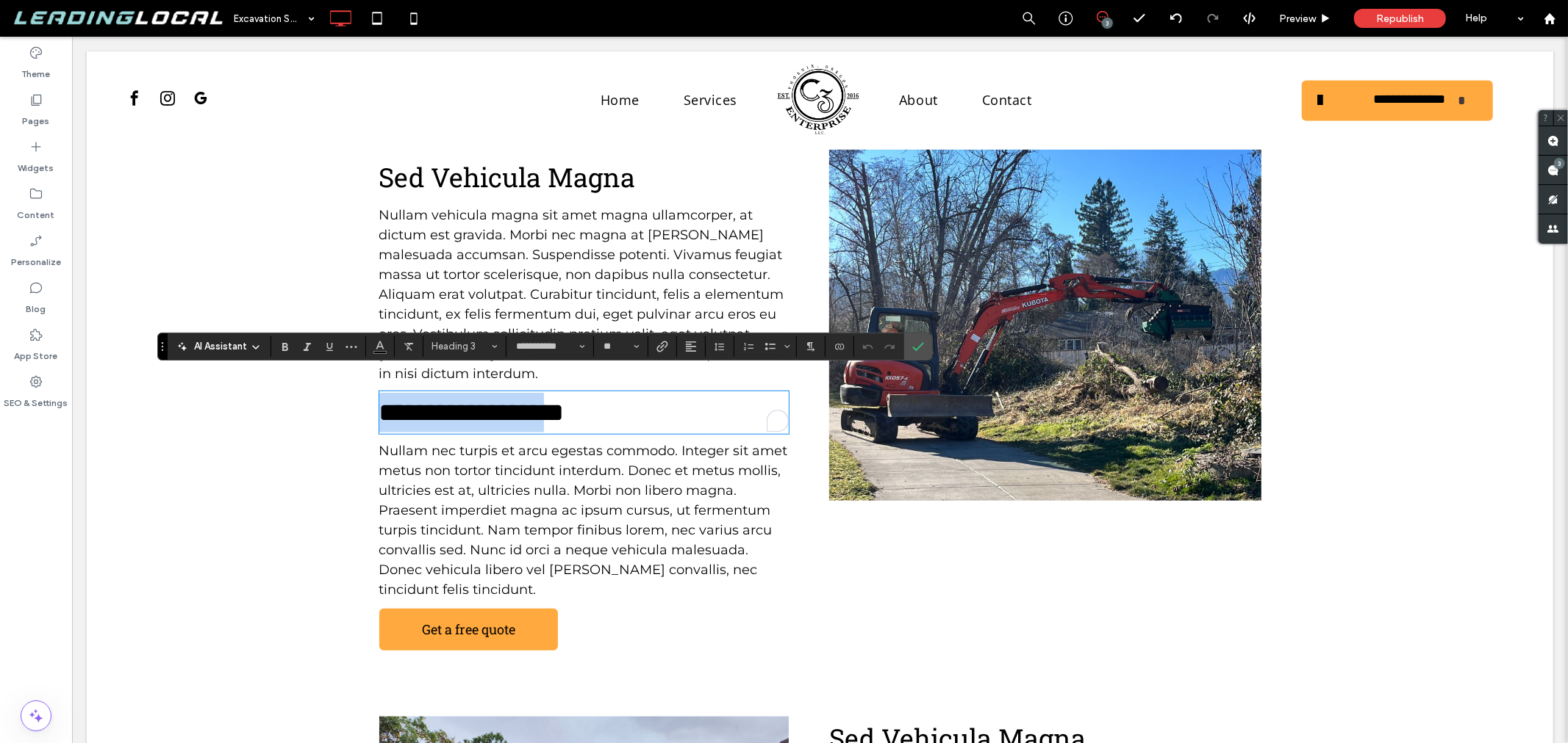
scroll to position [0, 0]
click at [669, 392] on h3 "**********" at bounding box center [584, 412] width 410 height 40
click at [915, 348] on icon "Confirm" at bounding box center [918, 347] width 12 height 12
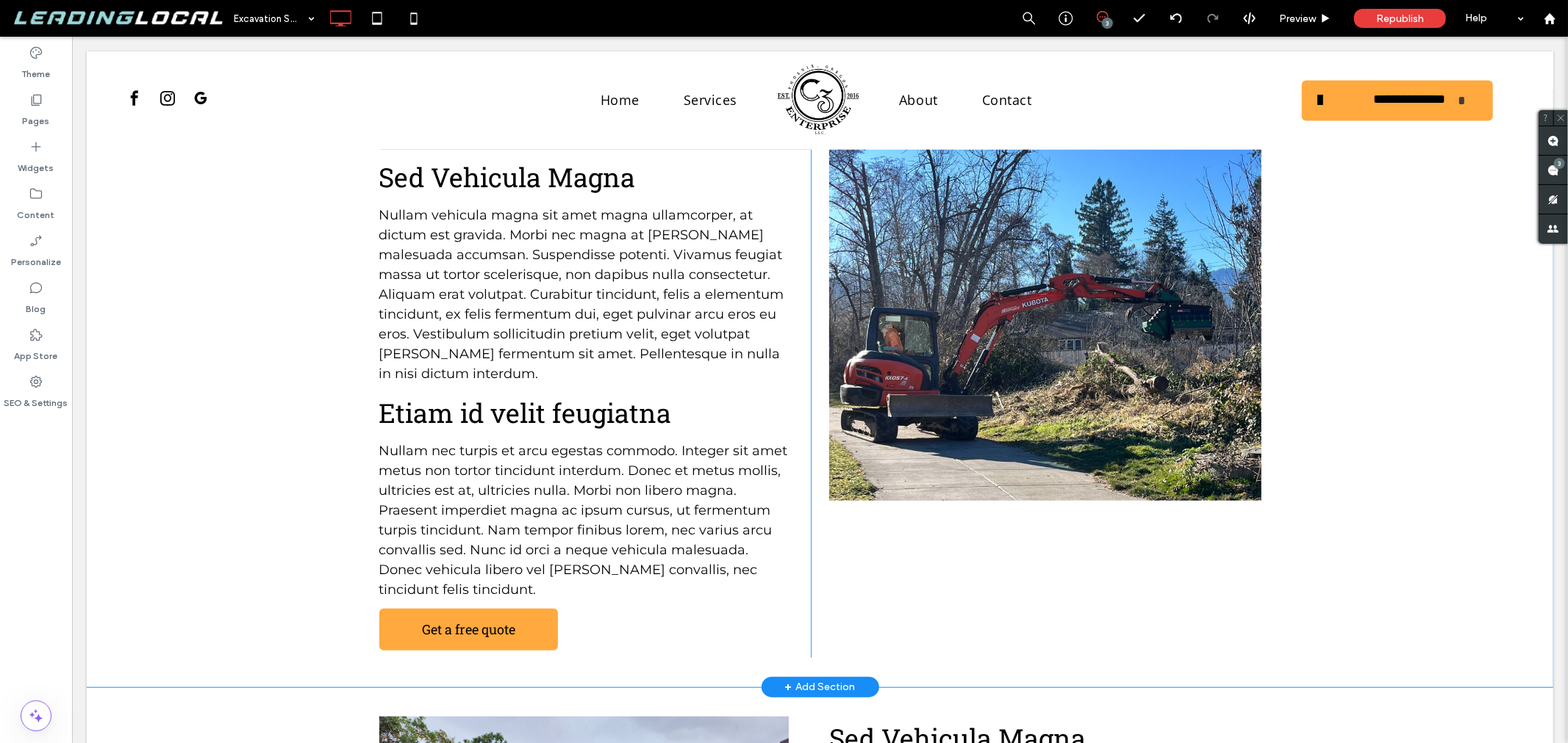
click at [1065, 546] on div "Click To Paste" at bounding box center [1044, 403] width 431 height 508
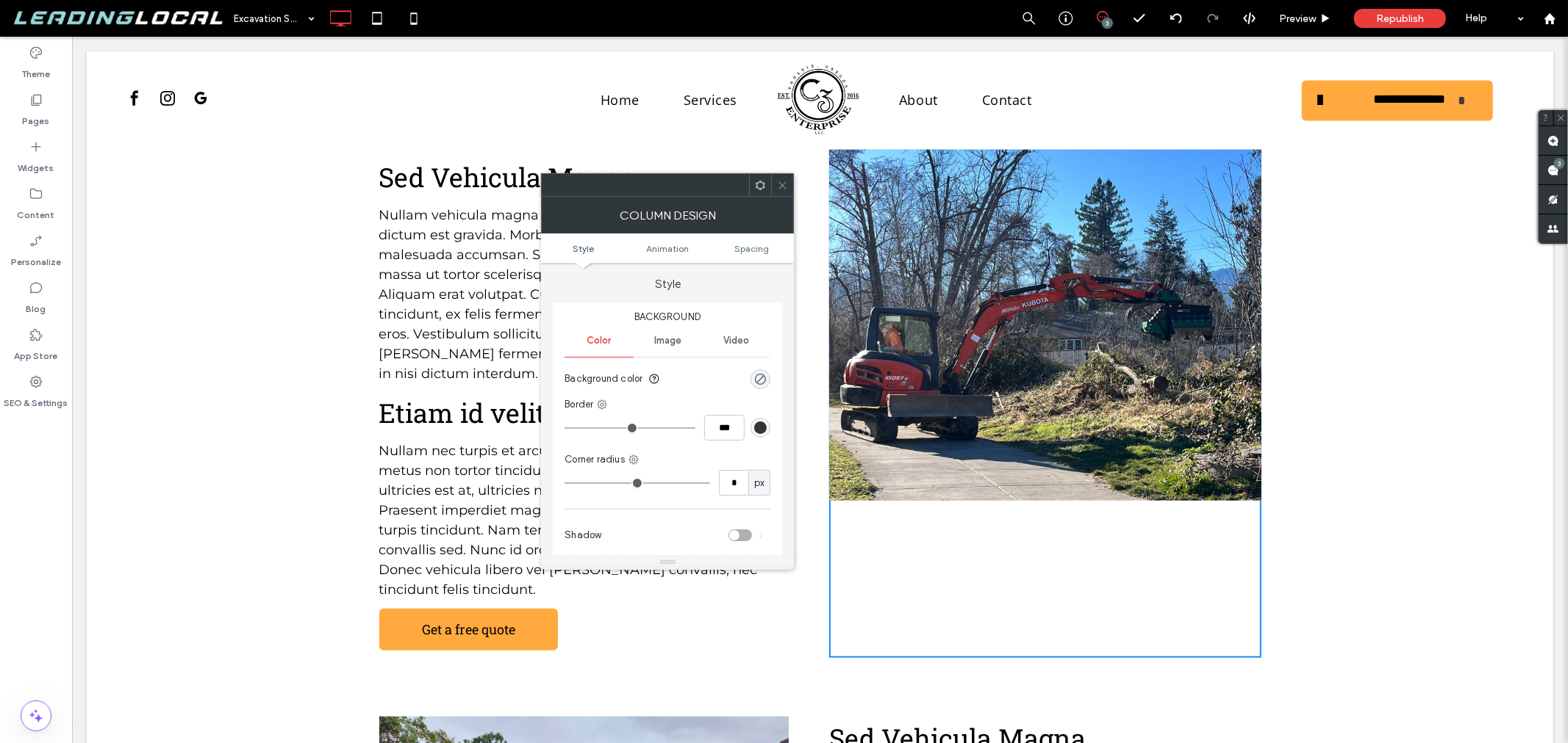
click at [769, 186] on div at bounding box center [760, 185] width 22 height 22
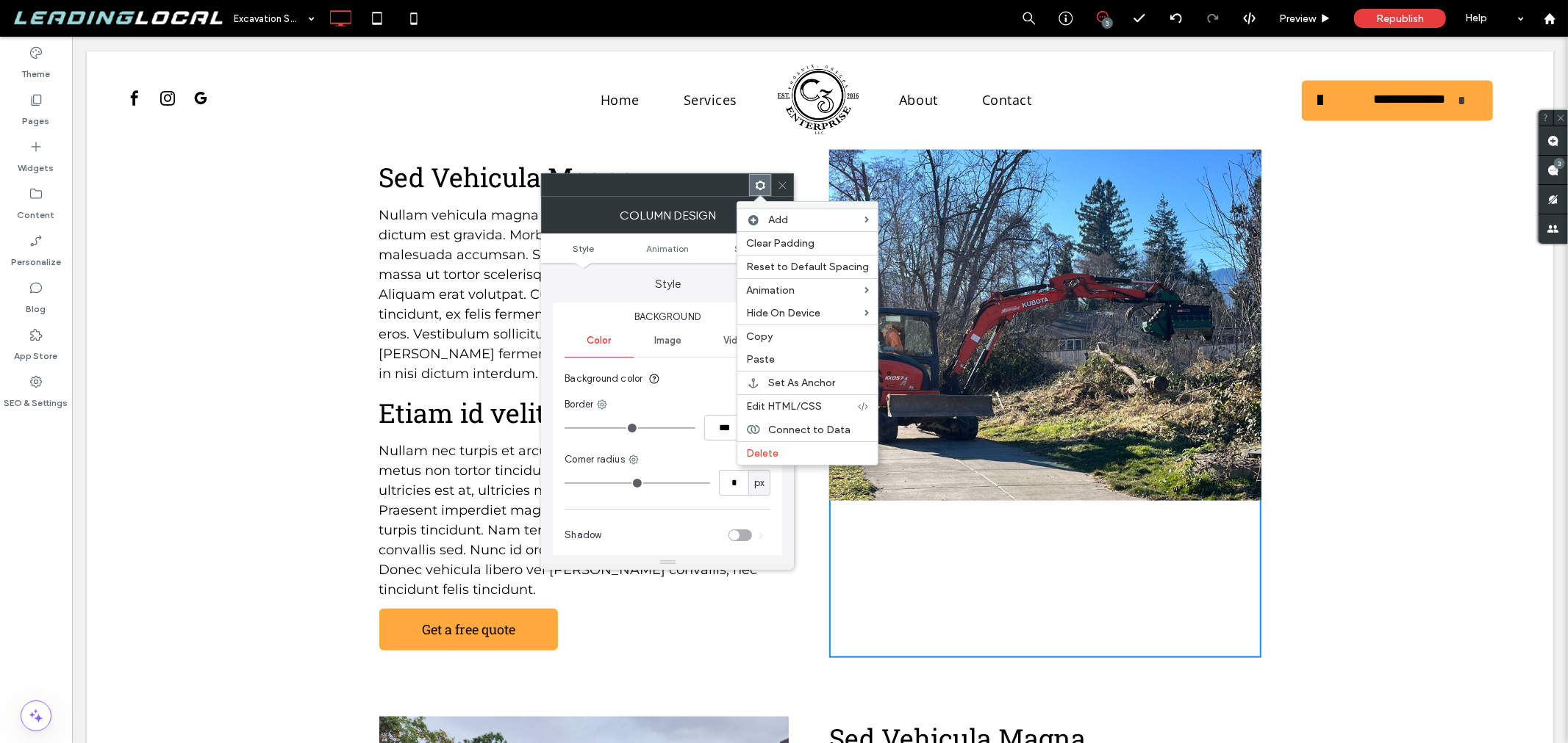
click at [781, 184] on icon at bounding box center [782, 185] width 11 height 11
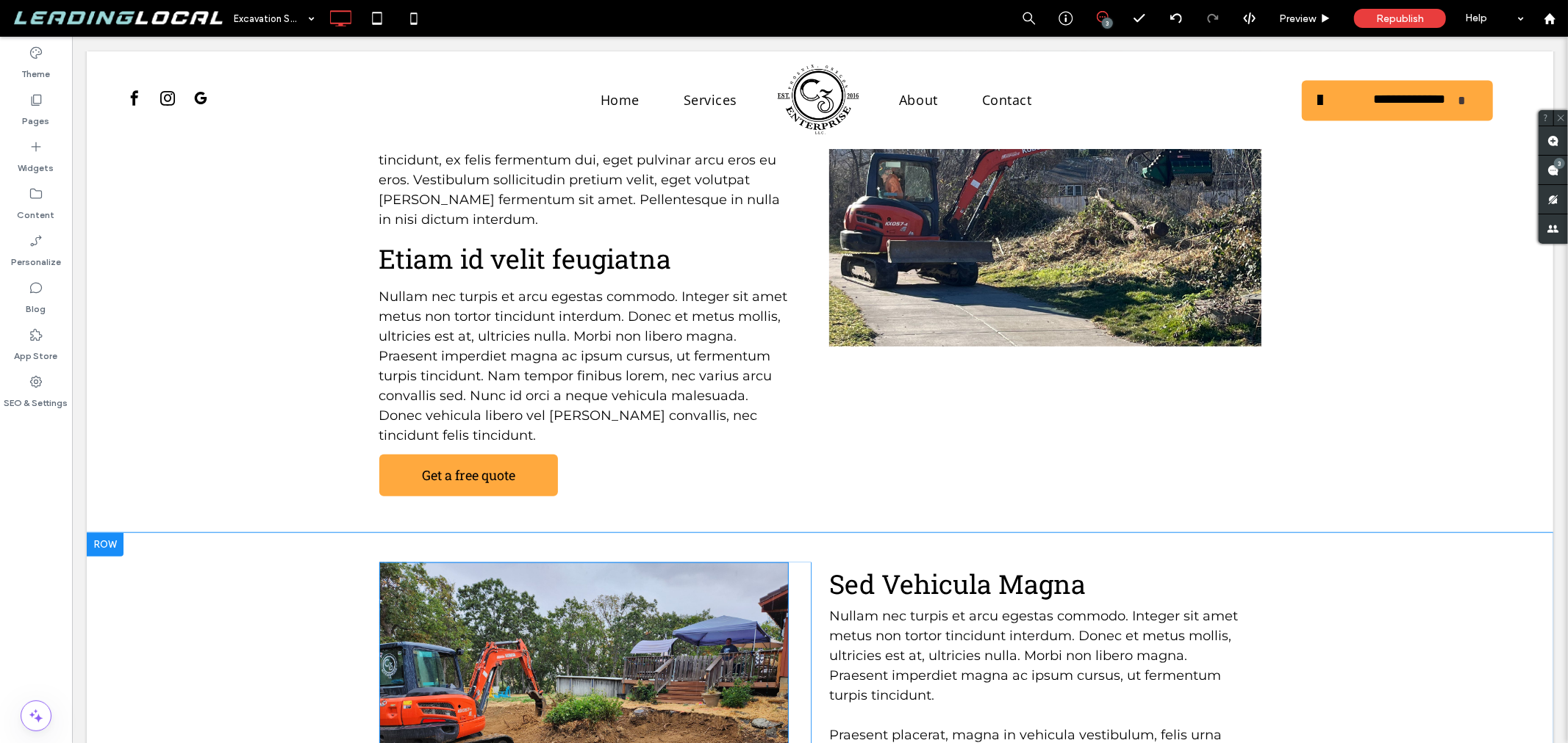
scroll to position [1059, 0]
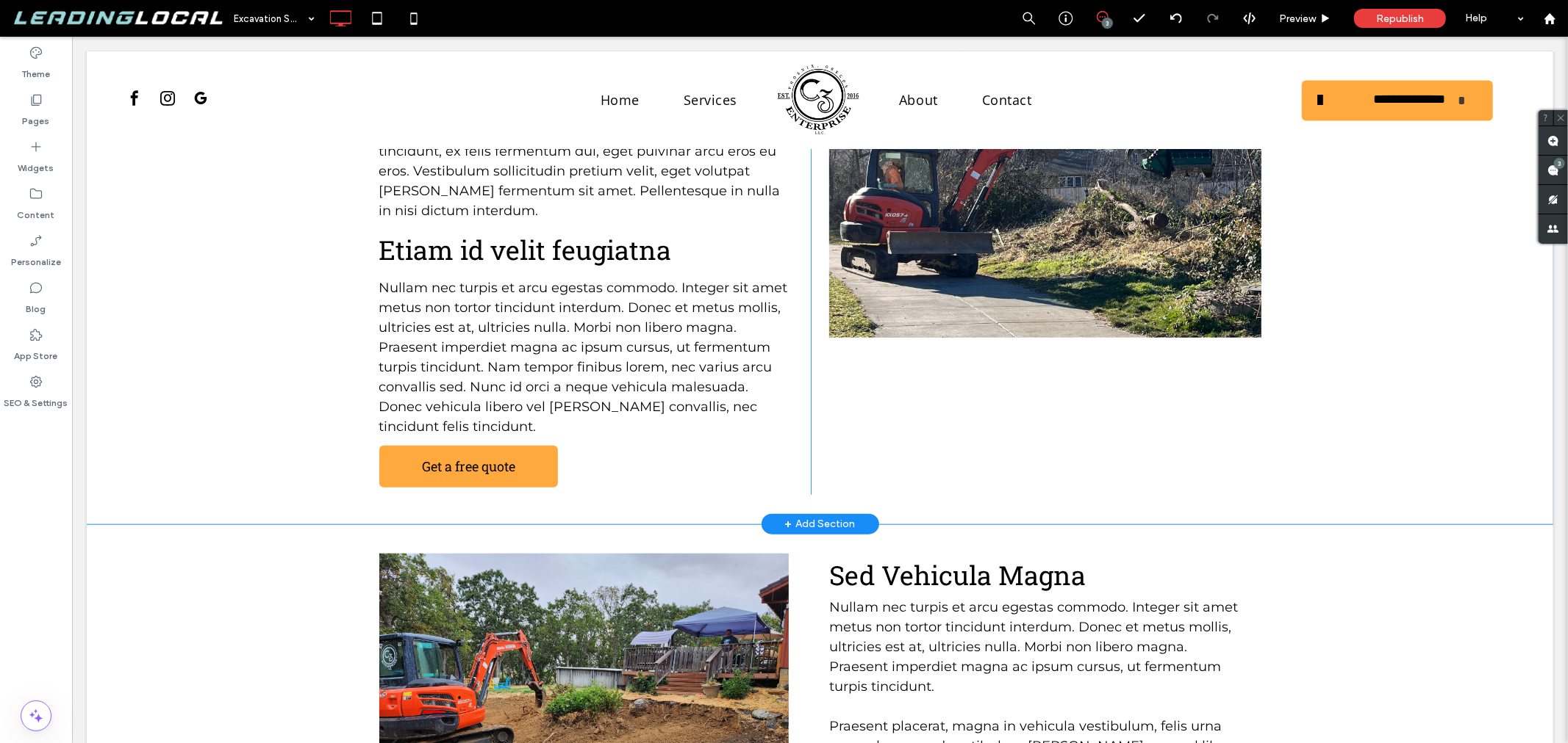
drag, startPoint x: 1233, startPoint y: 422, endPoint x: 1224, endPoint y: 427, distance: 10.3
click at [1232, 422] on div "Click To Paste" at bounding box center [1044, 240] width 431 height 508
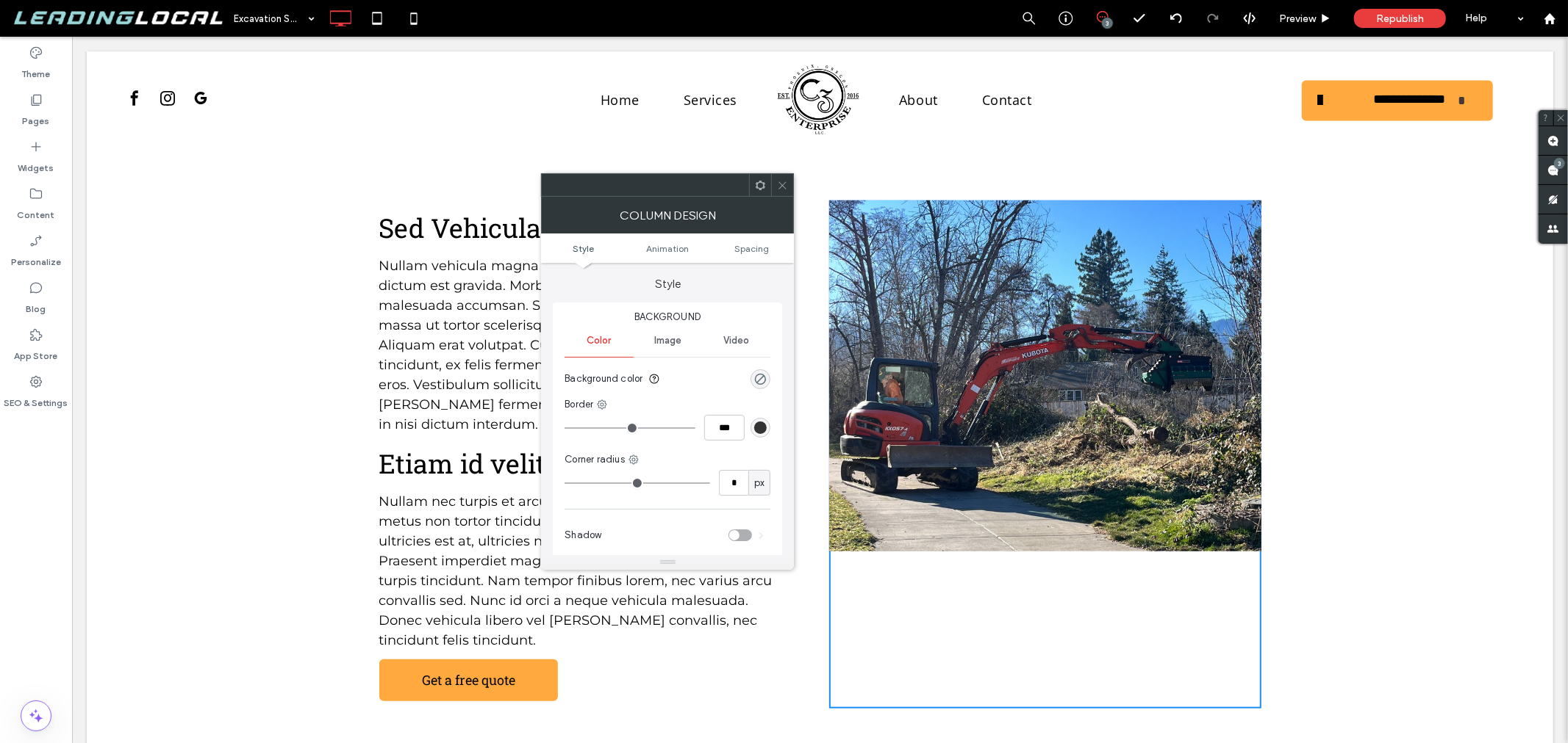
scroll to position [732, 0]
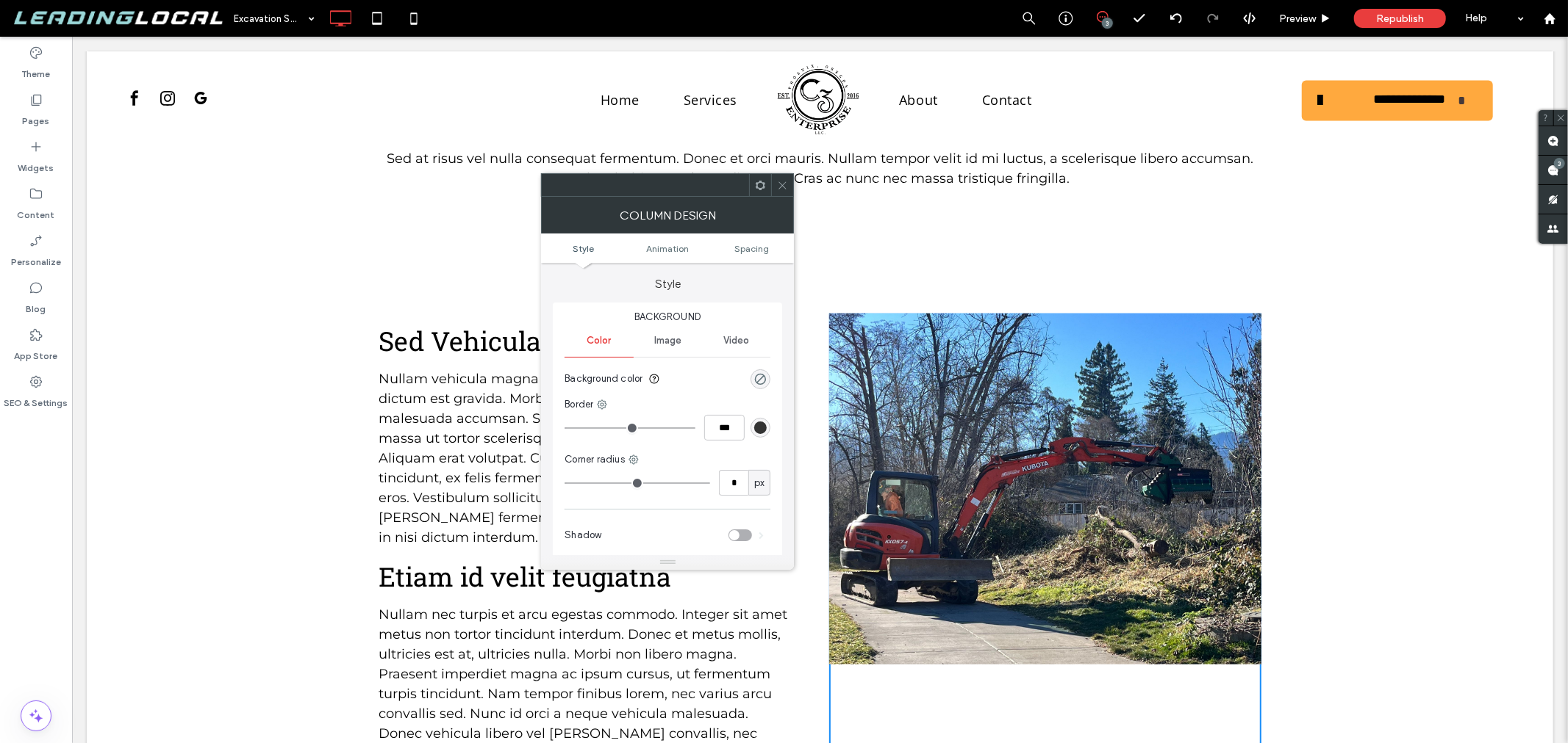
click at [777, 182] on icon at bounding box center [782, 185] width 11 height 11
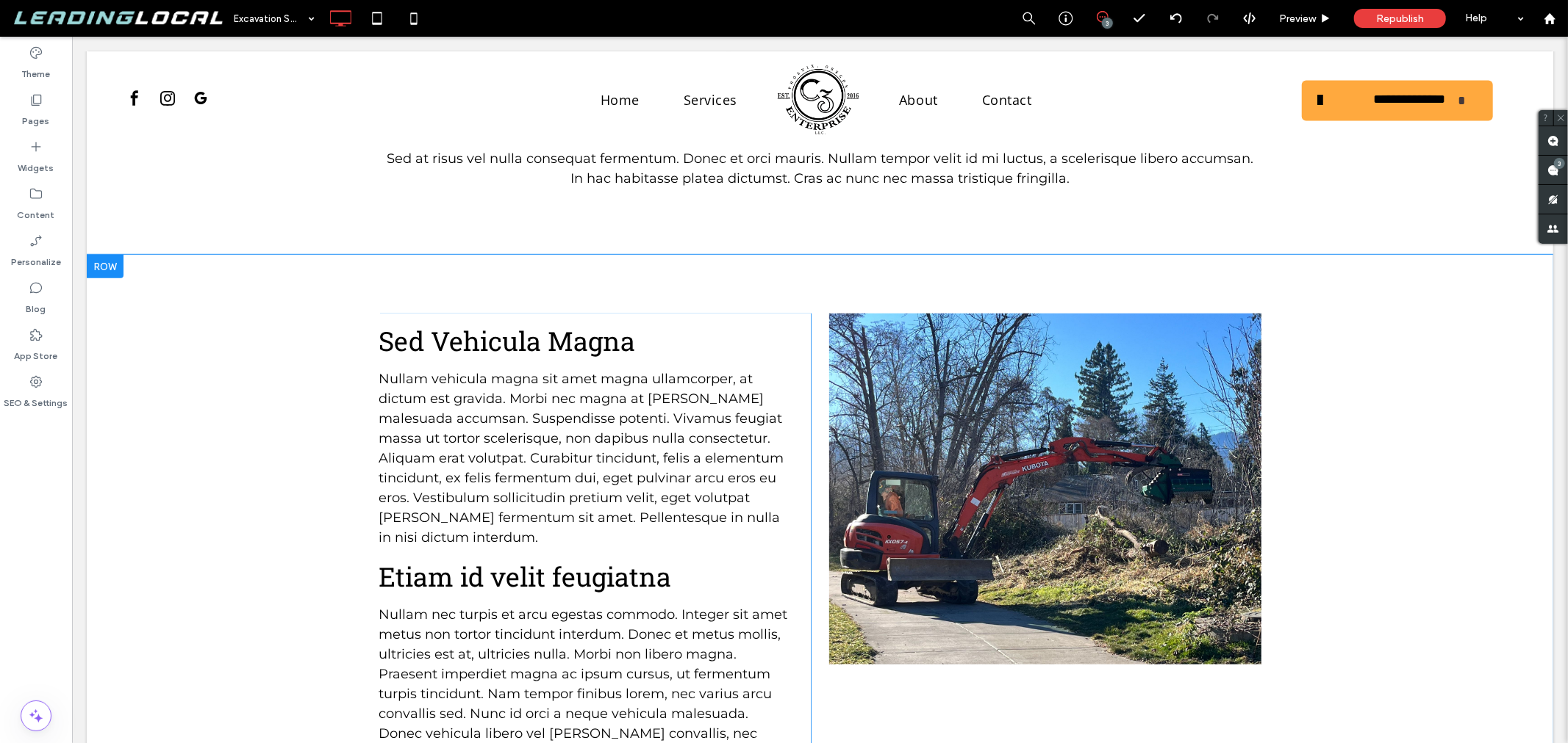
click at [812, 414] on div "Sed Vehicula Magna Nullam vehicula magna sit amet magna ullamcorper, at dictum …" at bounding box center [820, 567] width 882 height 508
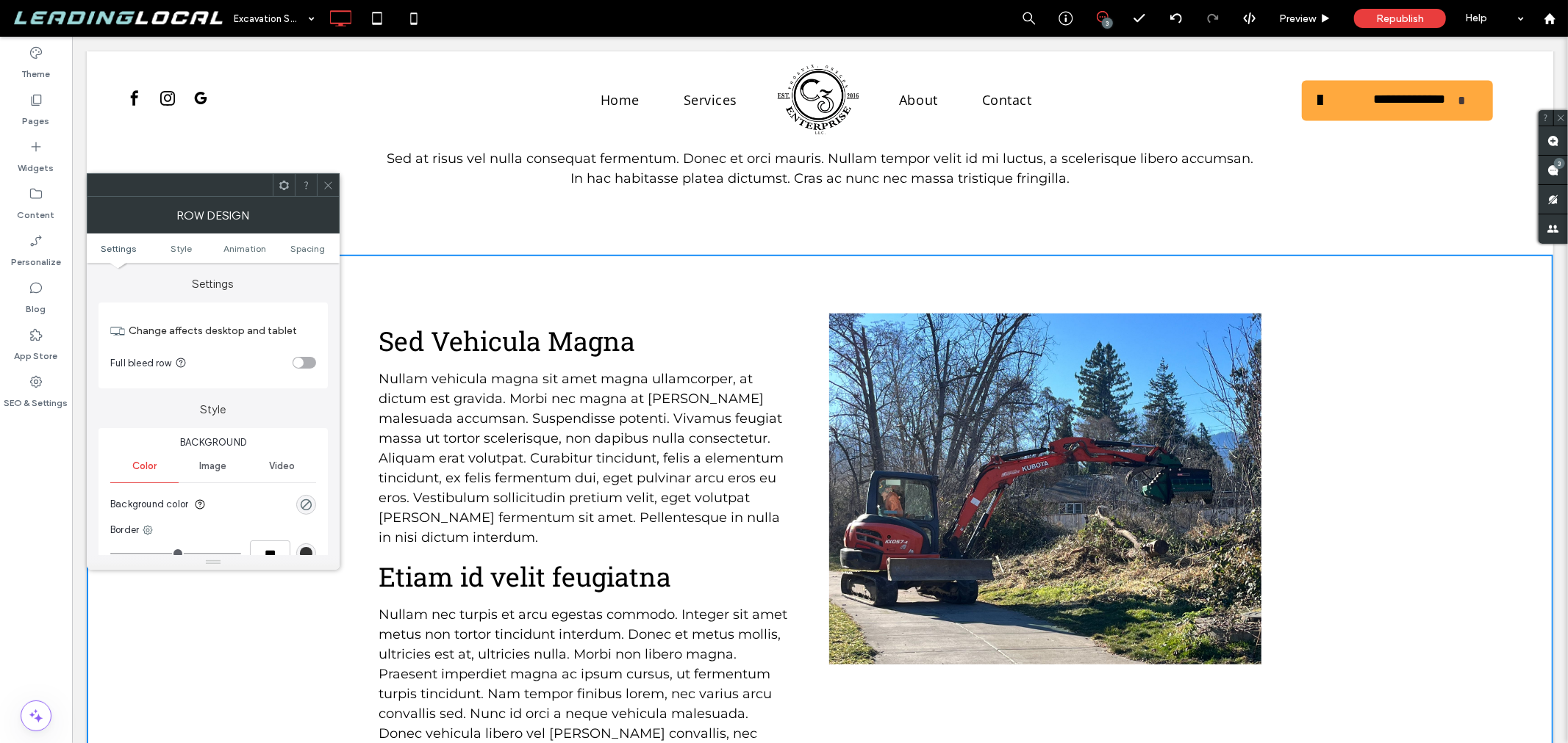
click at [326, 185] on icon at bounding box center [328, 185] width 11 height 11
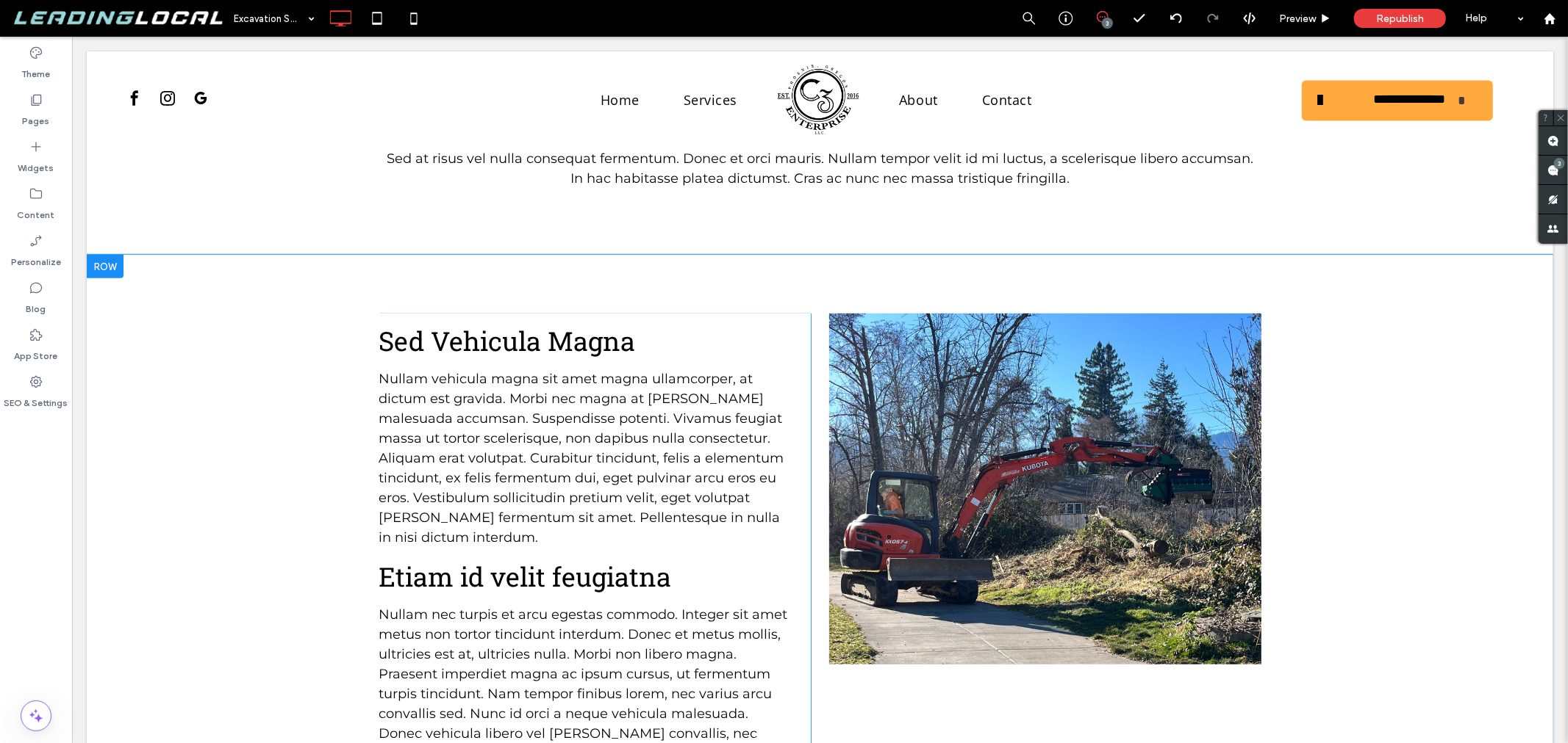
click at [1017, 664] on div "Click To Paste" at bounding box center [1044, 567] width 431 height 508
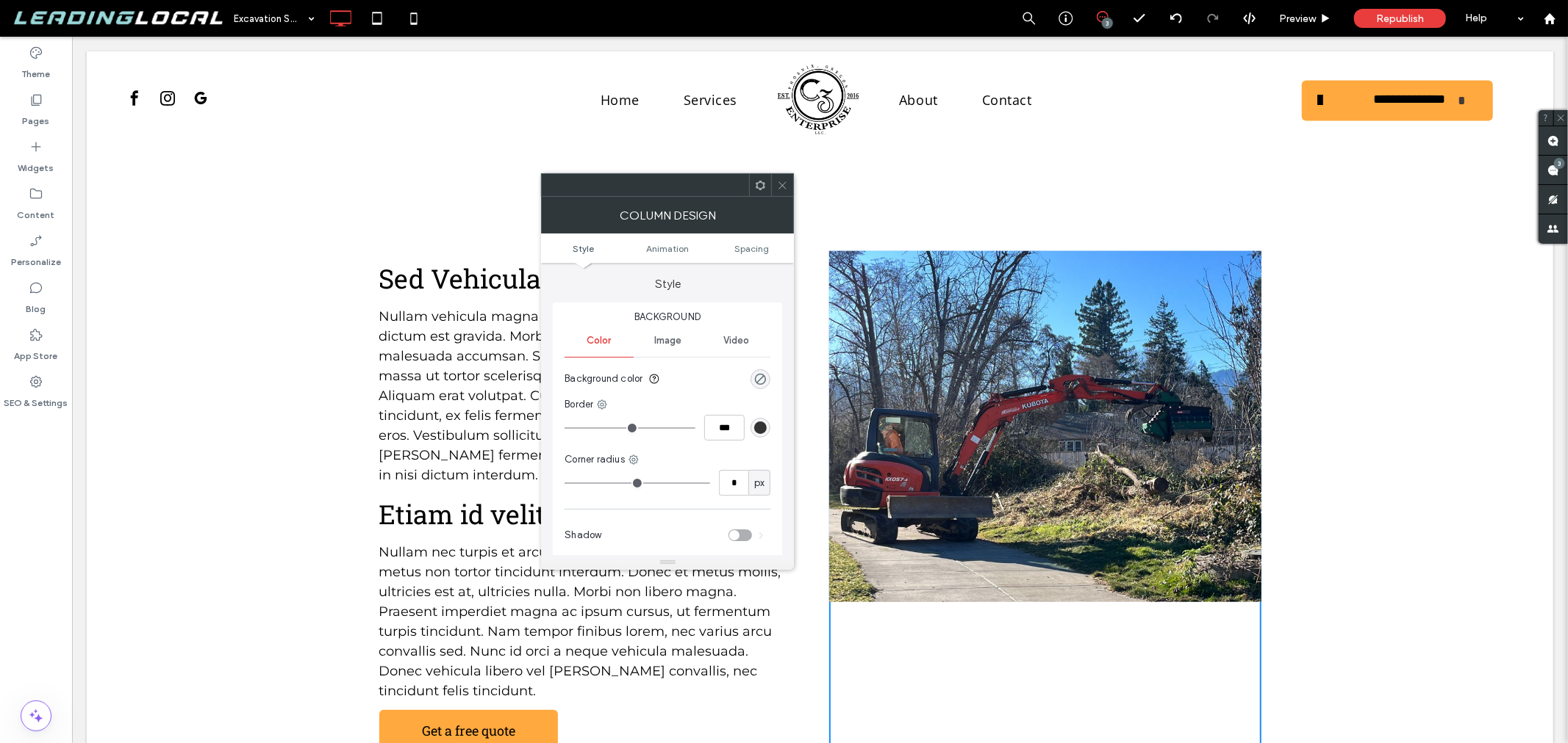
scroll to position [897, 0]
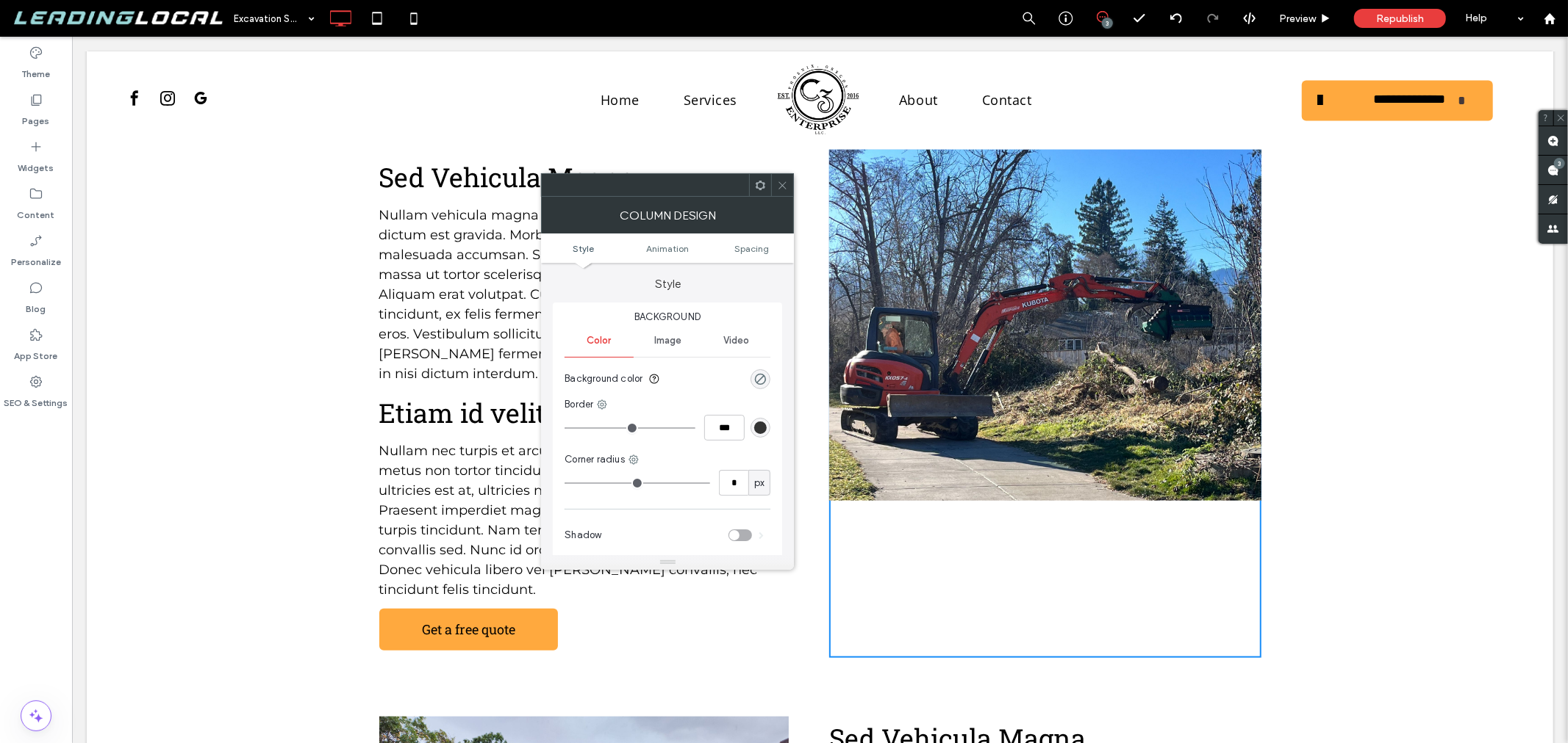
click at [678, 254] on ul "Style Animation Spacing" at bounding box center [667, 249] width 253 height 30
drag, startPoint x: 781, startPoint y: 183, endPoint x: 805, endPoint y: 333, distance: 151.9
click at [781, 183] on use at bounding box center [782, 184] width 7 height 7
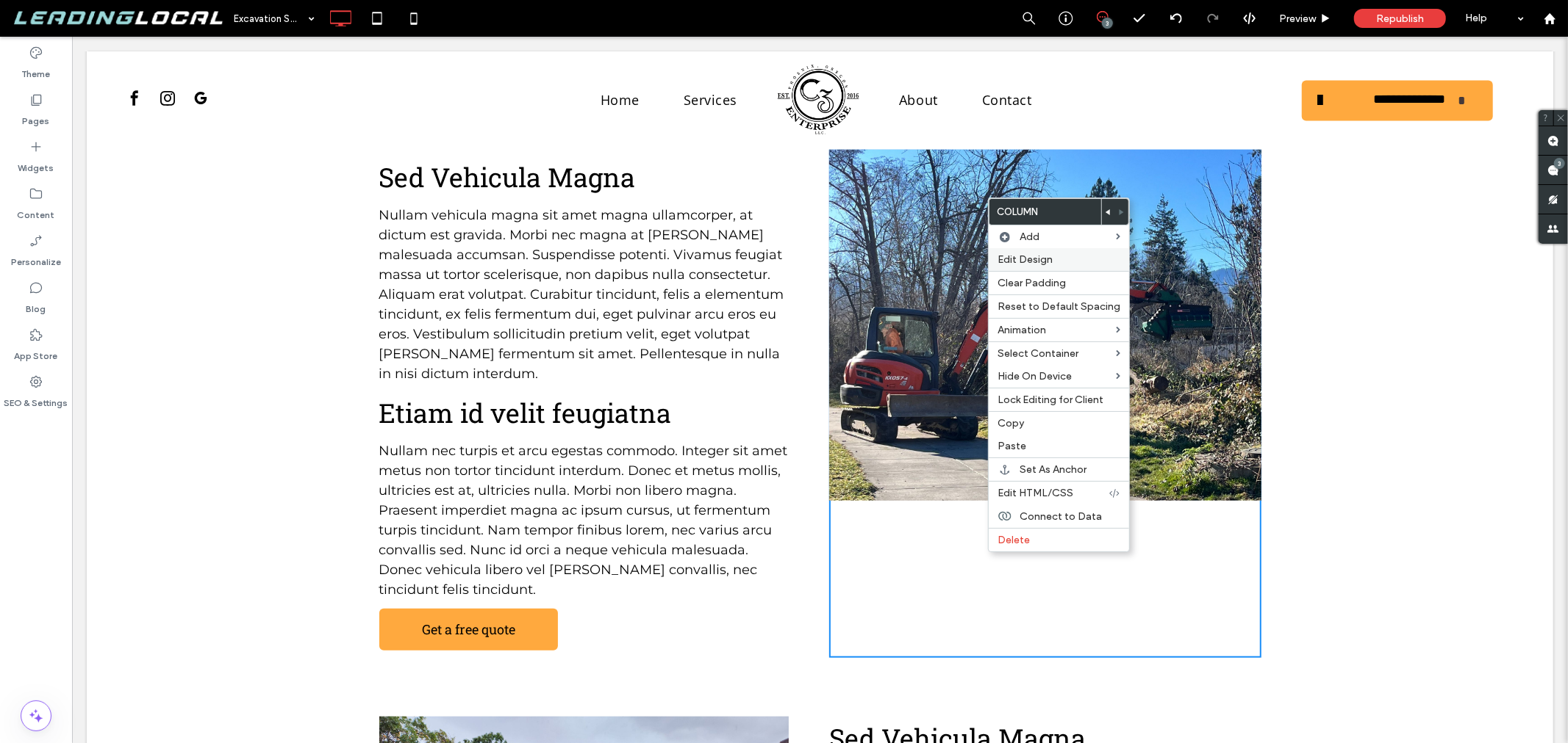
click at [1046, 262] on span "Edit Design" at bounding box center [1025, 260] width 56 height 13
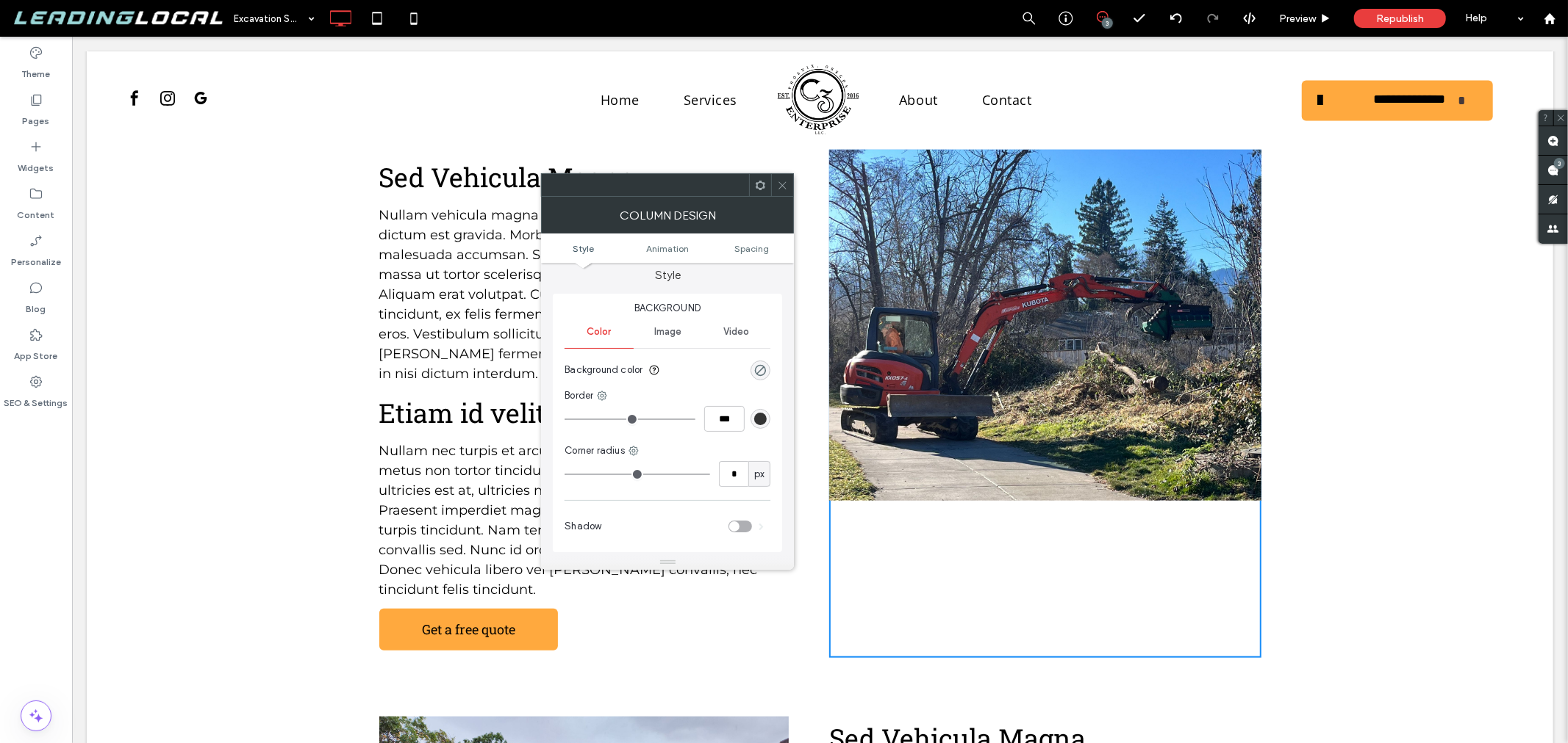
scroll to position [0, 0]
click at [752, 247] on span "Spacing" at bounding box center [751, 248] width 35 height 11
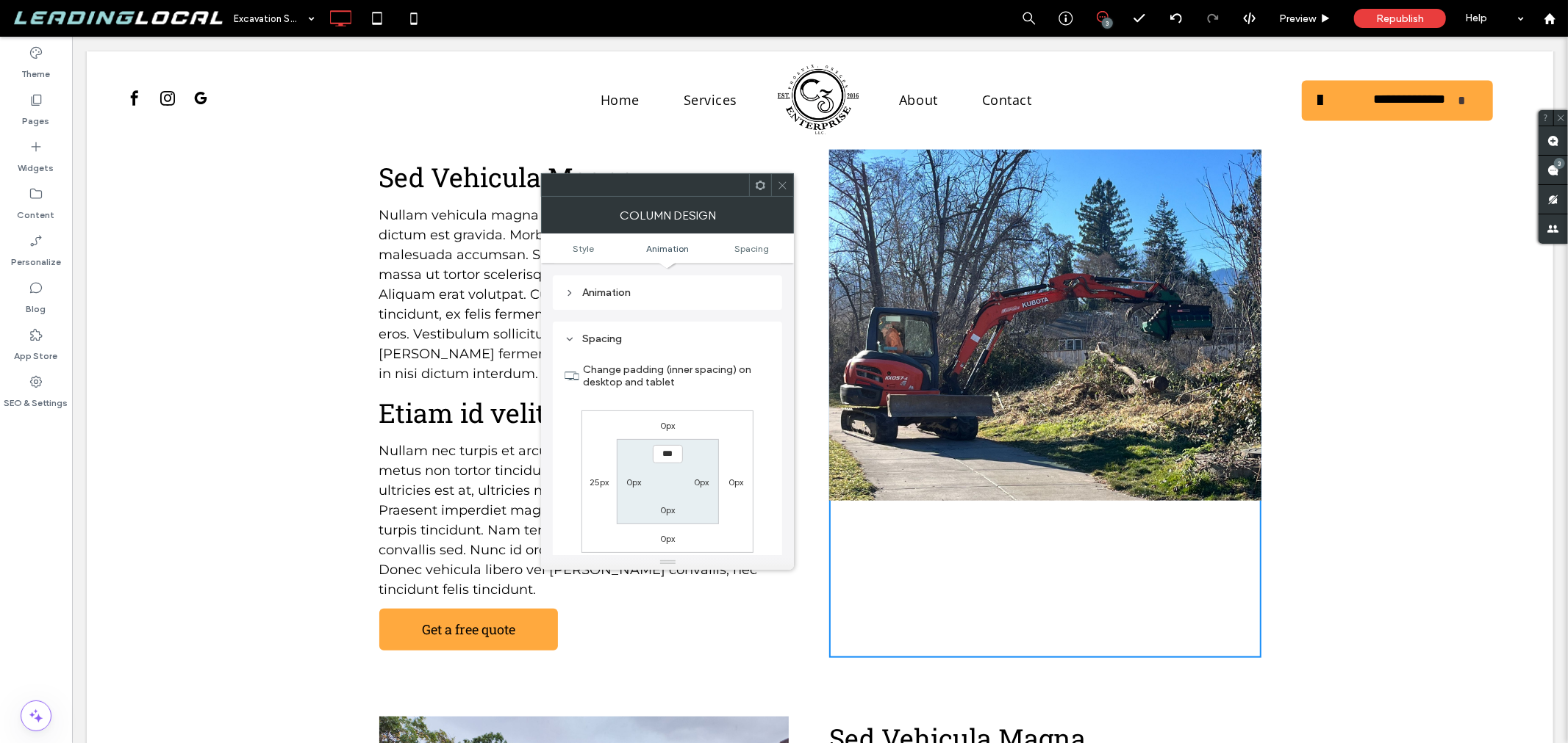
scroll to position [344, 0]
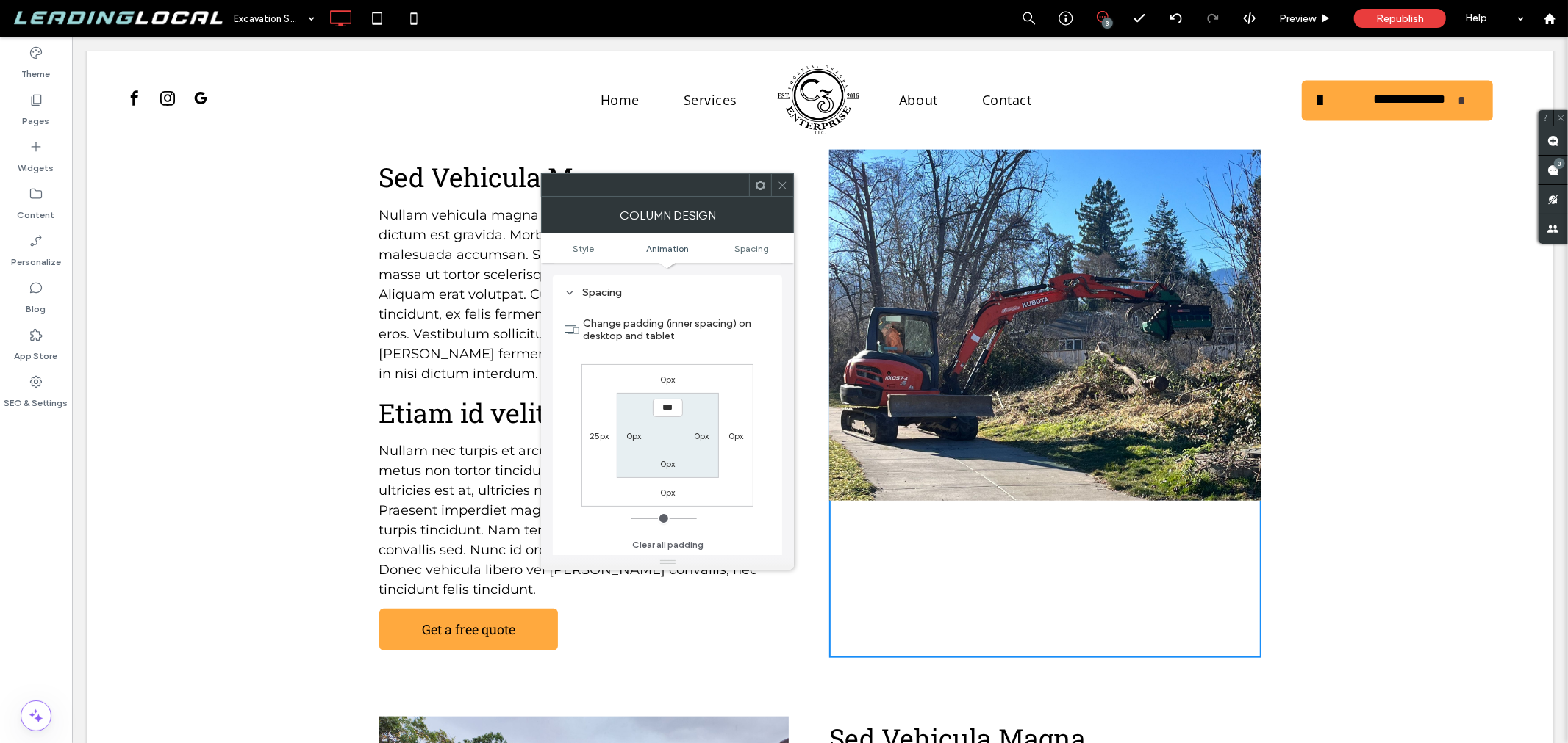
click at [666, 378] on label "0px" at bounding box center [668, 378] width 16 height 11
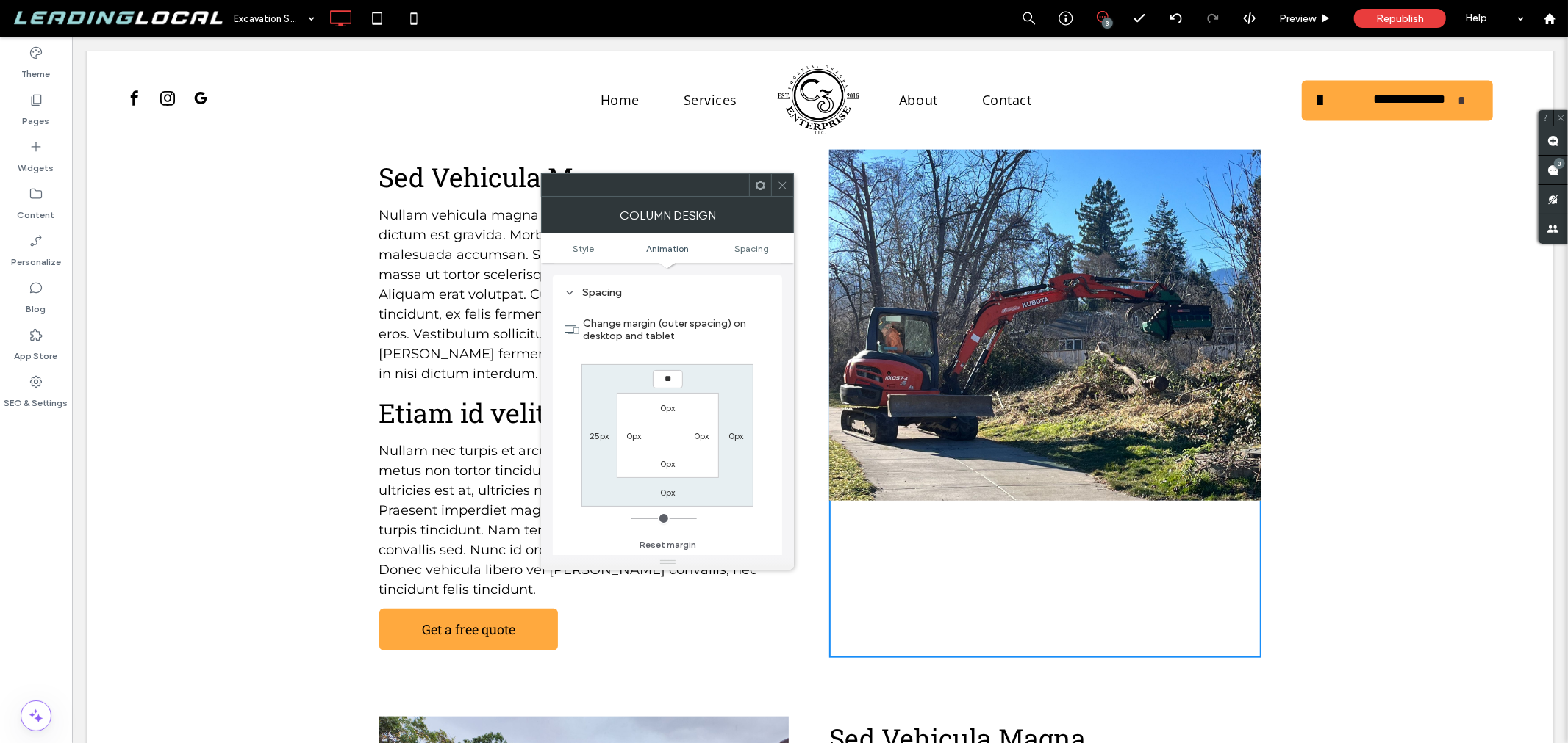
type input "**"
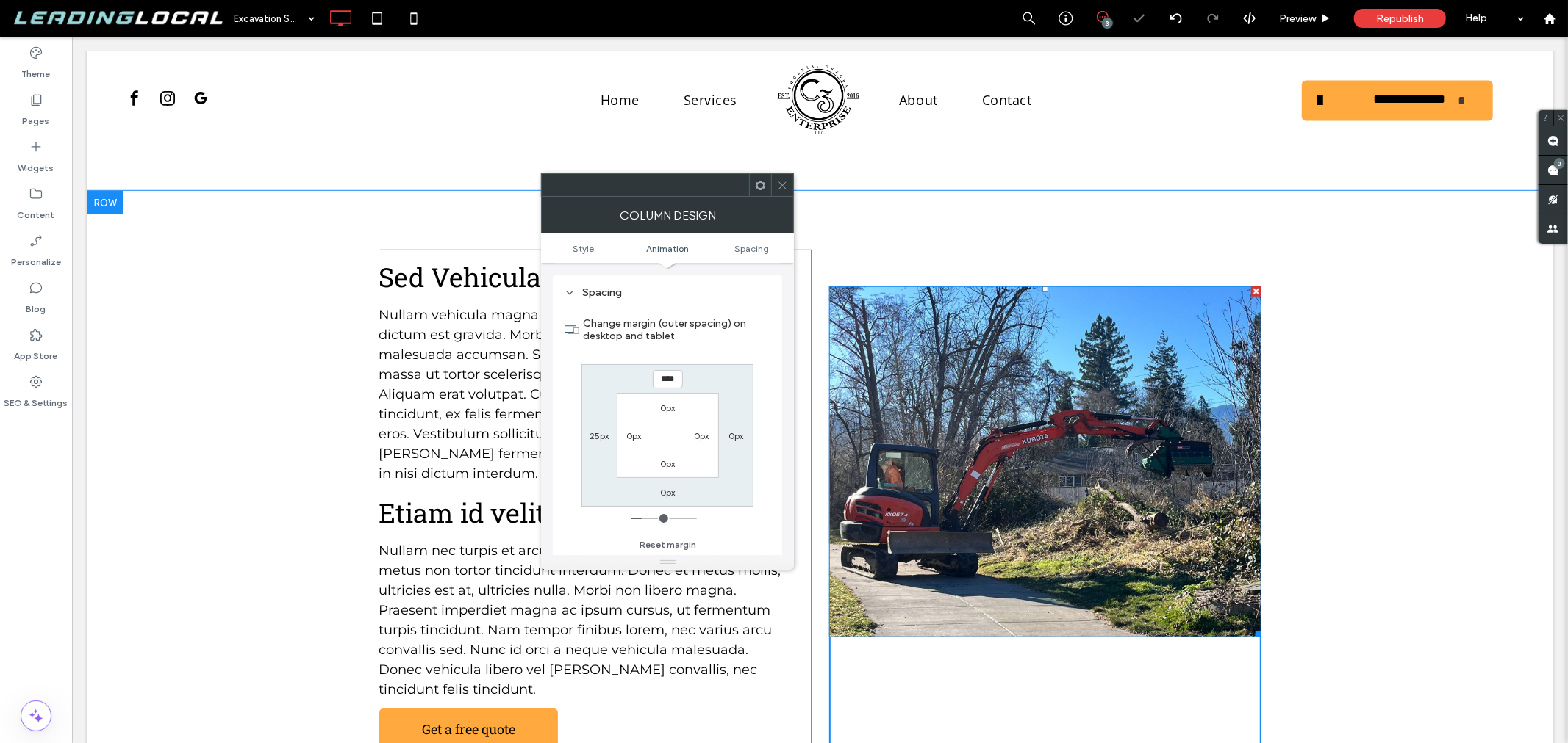
scroll to position [897, 0]
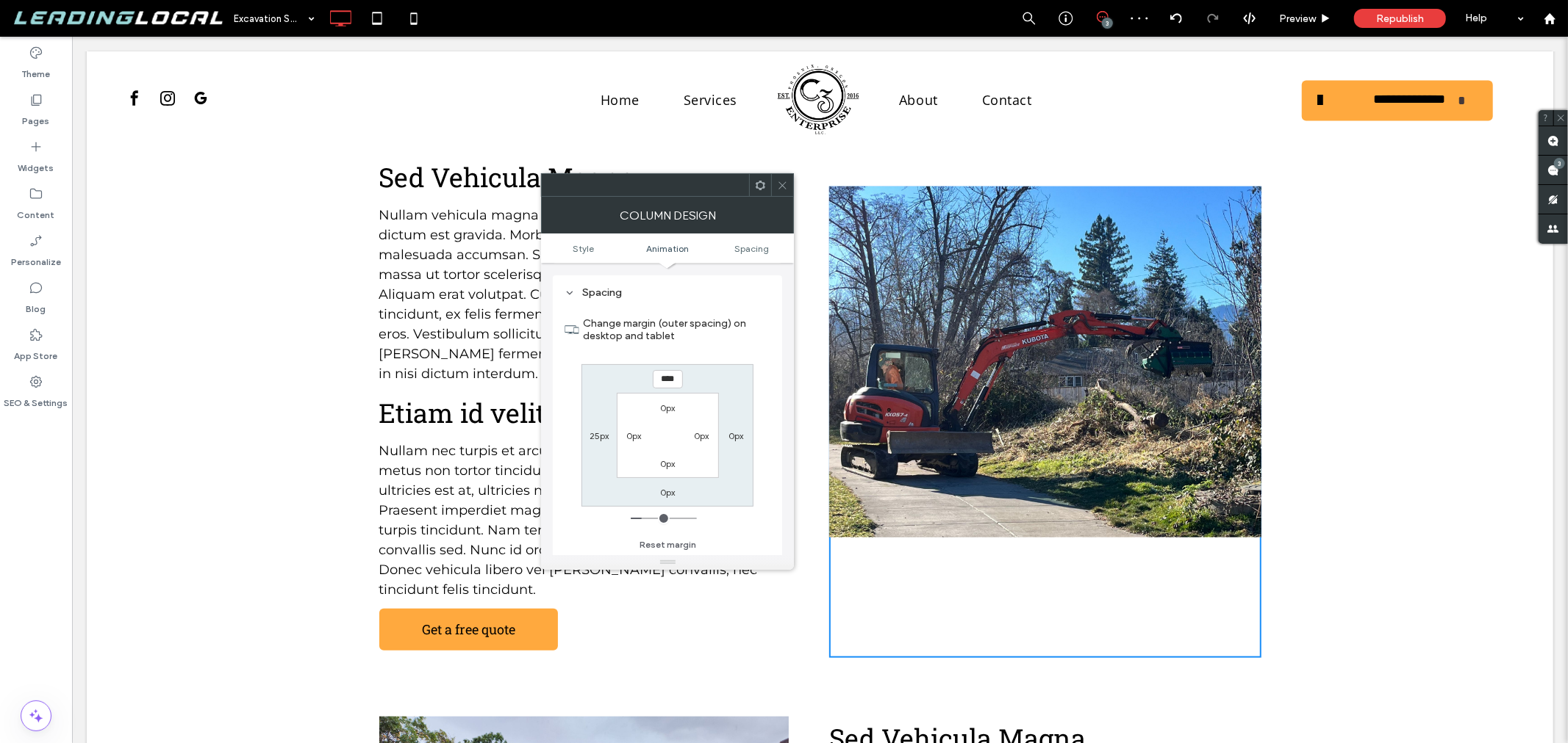
drag, startPoint x: 644, startPoint y: 377, endPoint x: 608, endPoint y: 377, distance: 36.0
click at [615, 377] on div "**** 0px 0px 25px 0px 0px 0px 0px" at bounding box center [668, 436] width 172 height 143
type input "****"
type input "***"
type input "*****"
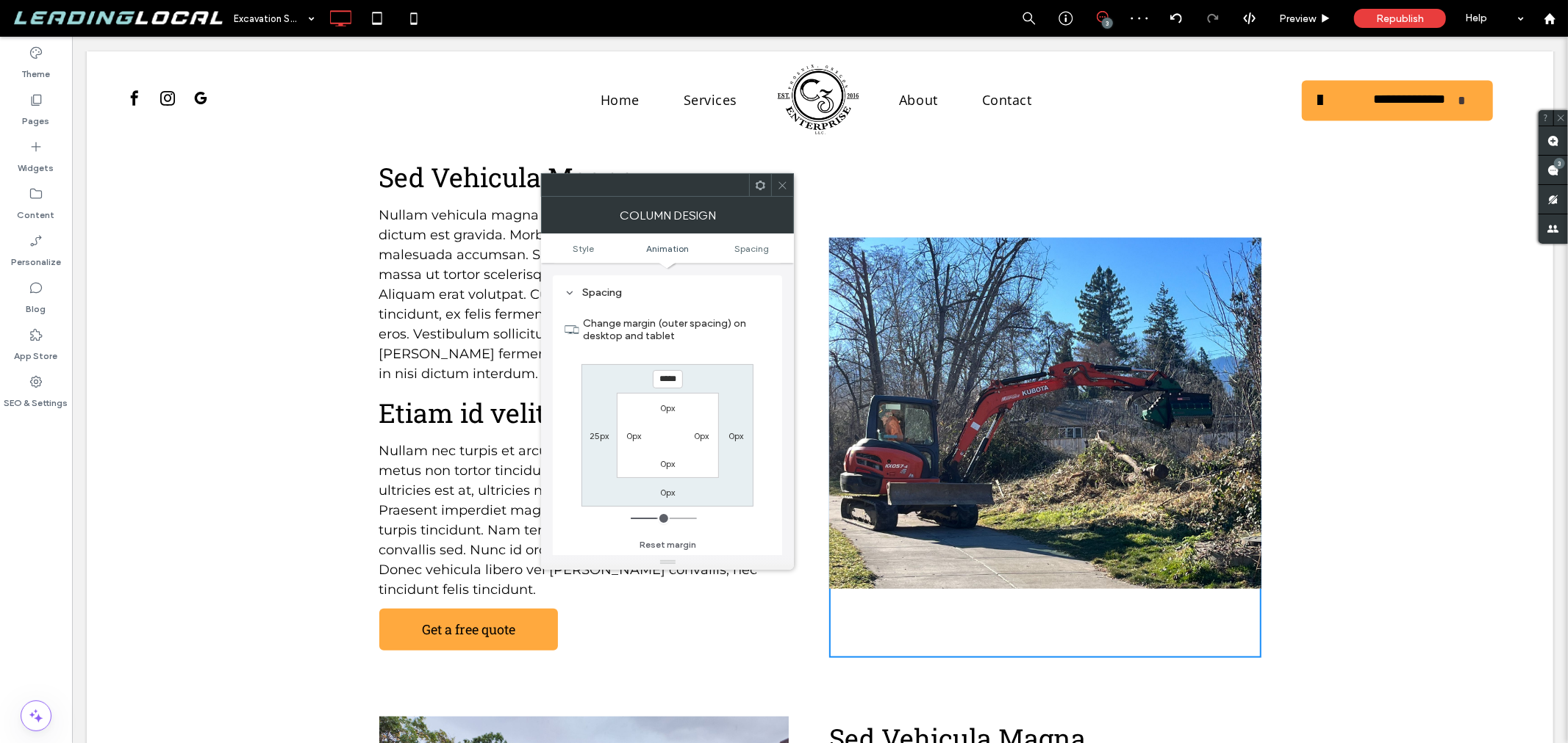
drag, startPoint x: 782, startPoint y: 192, endPoint x: 794, endPoint y: 197, distance: 13.0
click at [781, 191] on span at bounding box center [782, 185] width 11 height 22
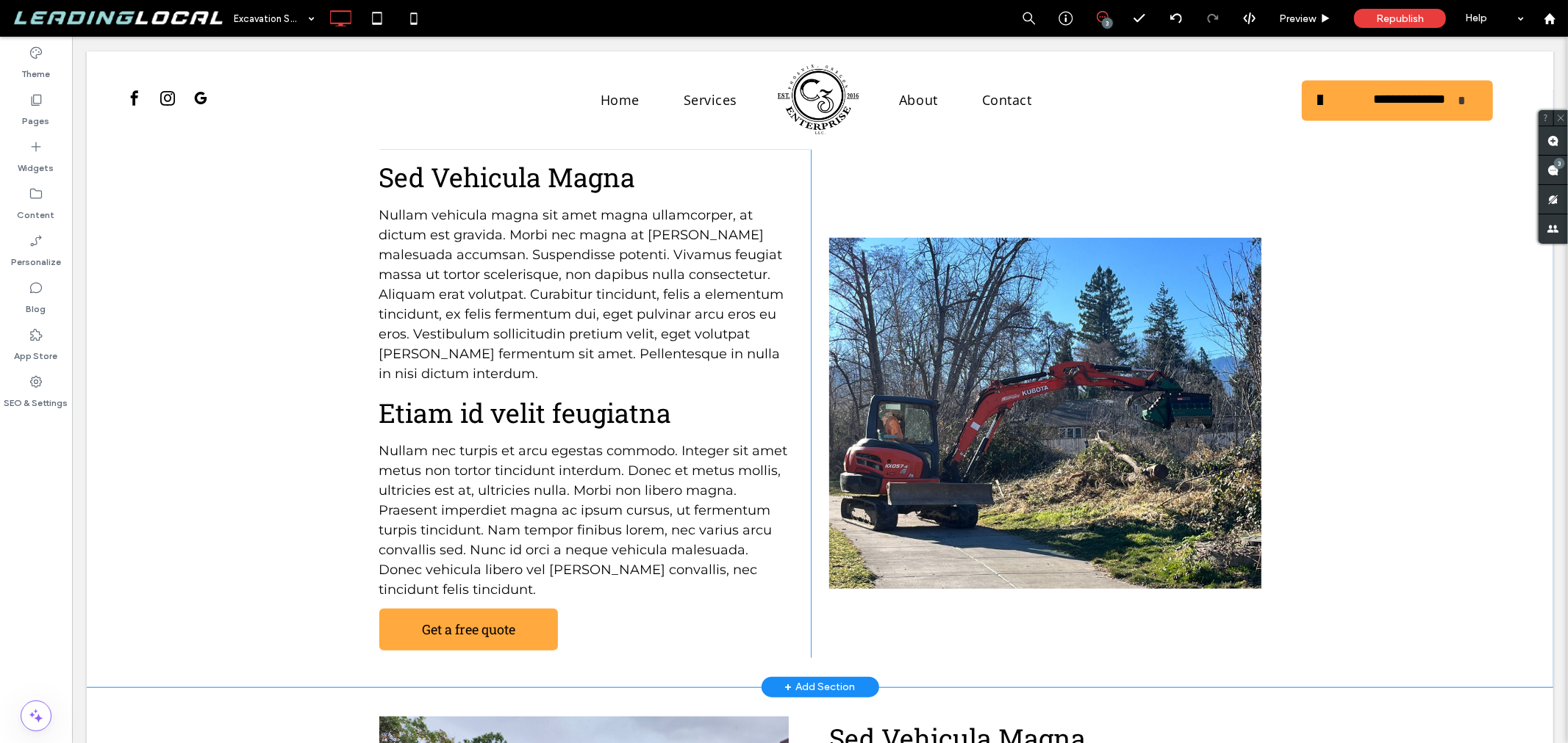
click at [872, 191] on div "Sed Vehicula Magna Nullam vehicula magna sit amet magna ullamcorper, at dictum …" at bounding box center [820, 403] width 882 height 508
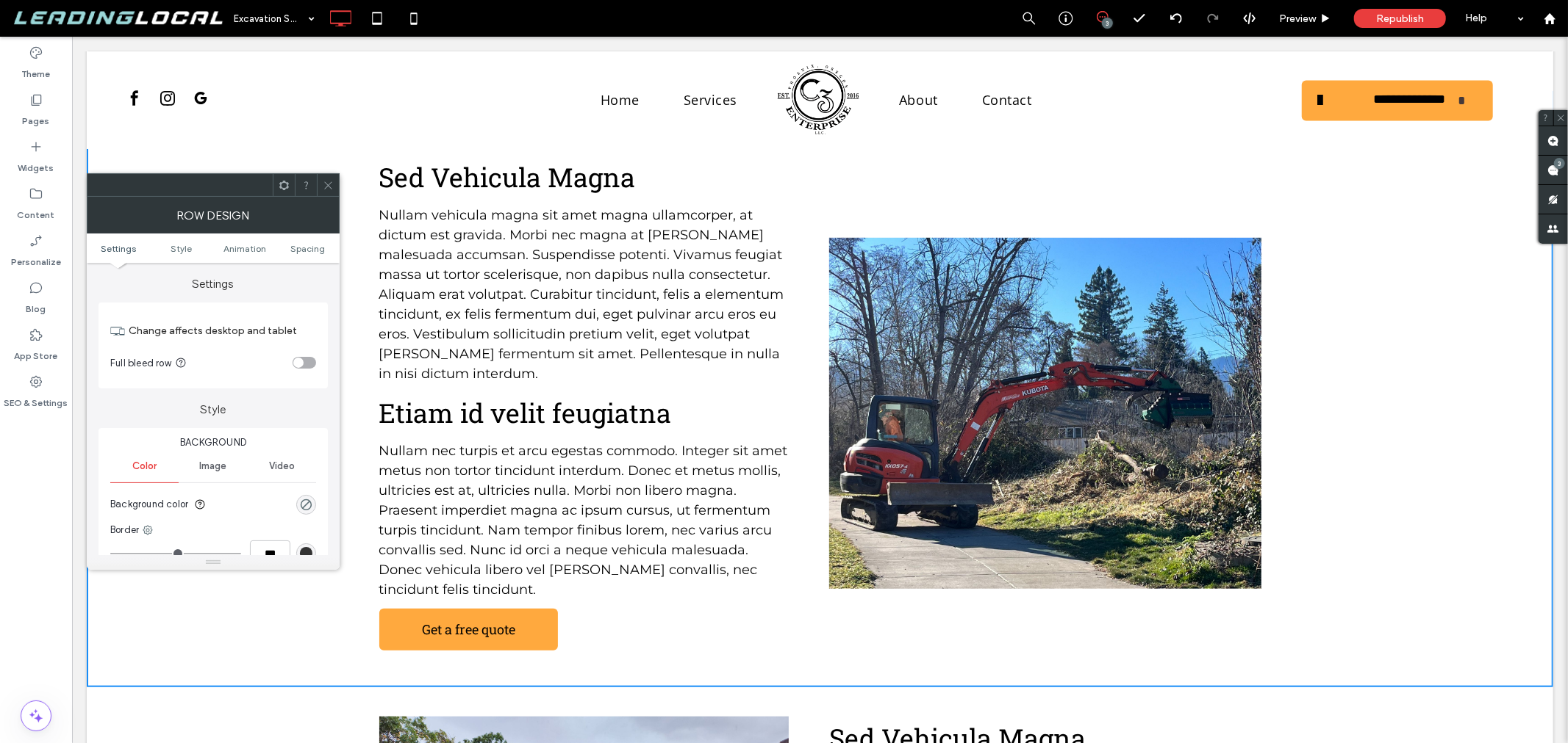
drag, startPoint x: 329, startPoint y: 186, endPoint x: 652, endPoint y: 375, distance: 374.2
click at [329, 186] on icon at bounding box center [328, 185] width 11 height 11
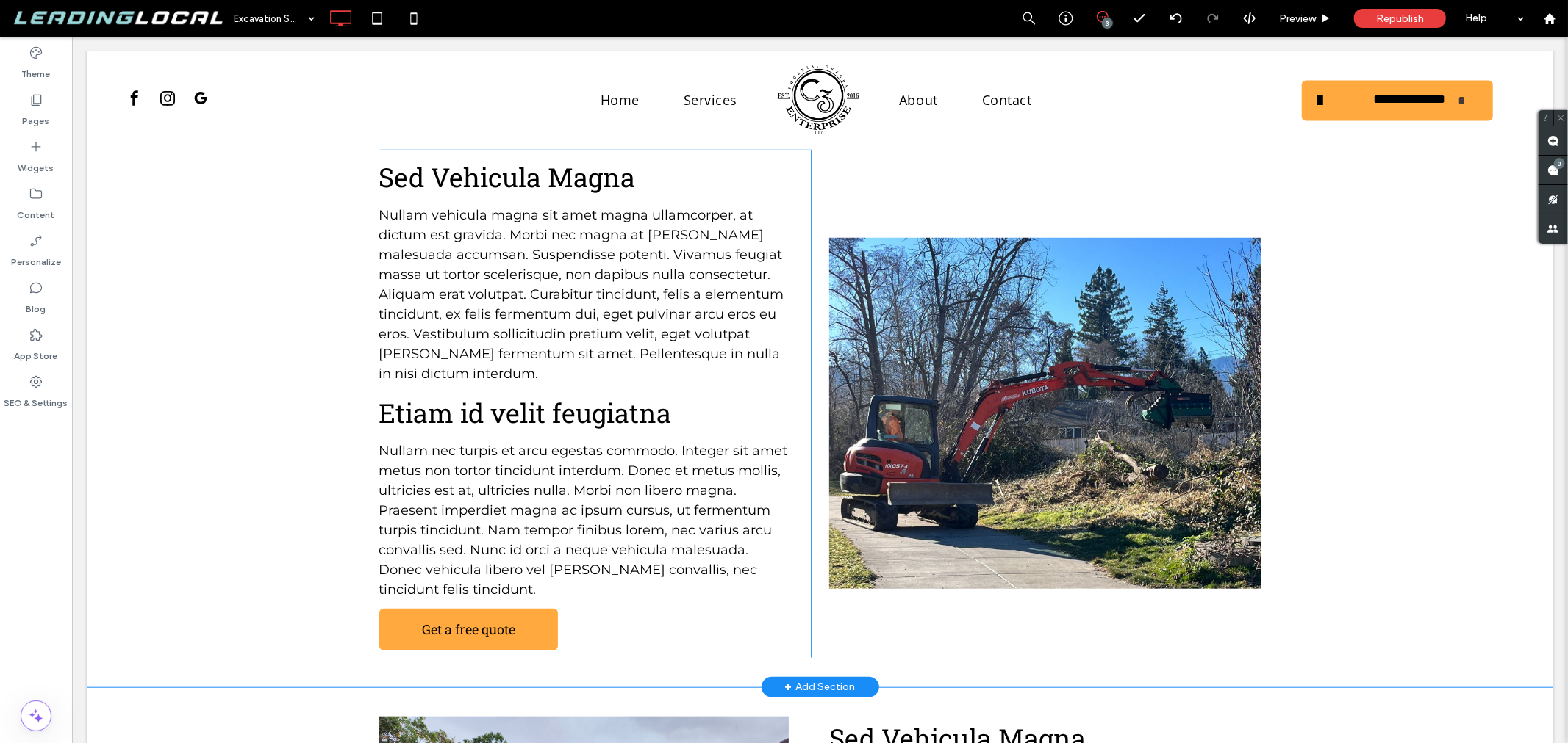
click at [941, 598] on div "Click To Paste" at bounding box center [1044, 448] width 431 height 420
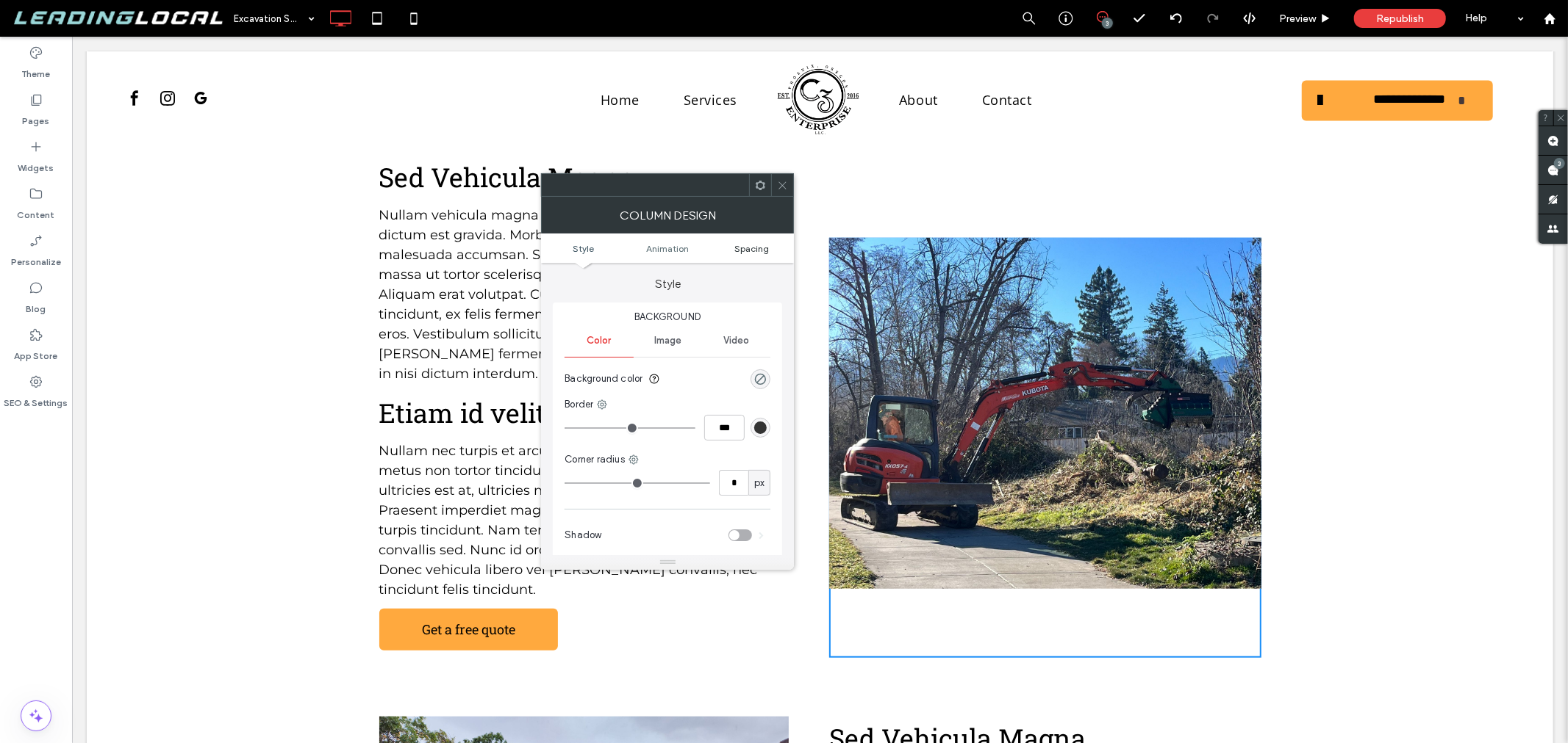
click at [746, 250] on span "Spacing" at bounding box center [751, 248] width 35 height 11
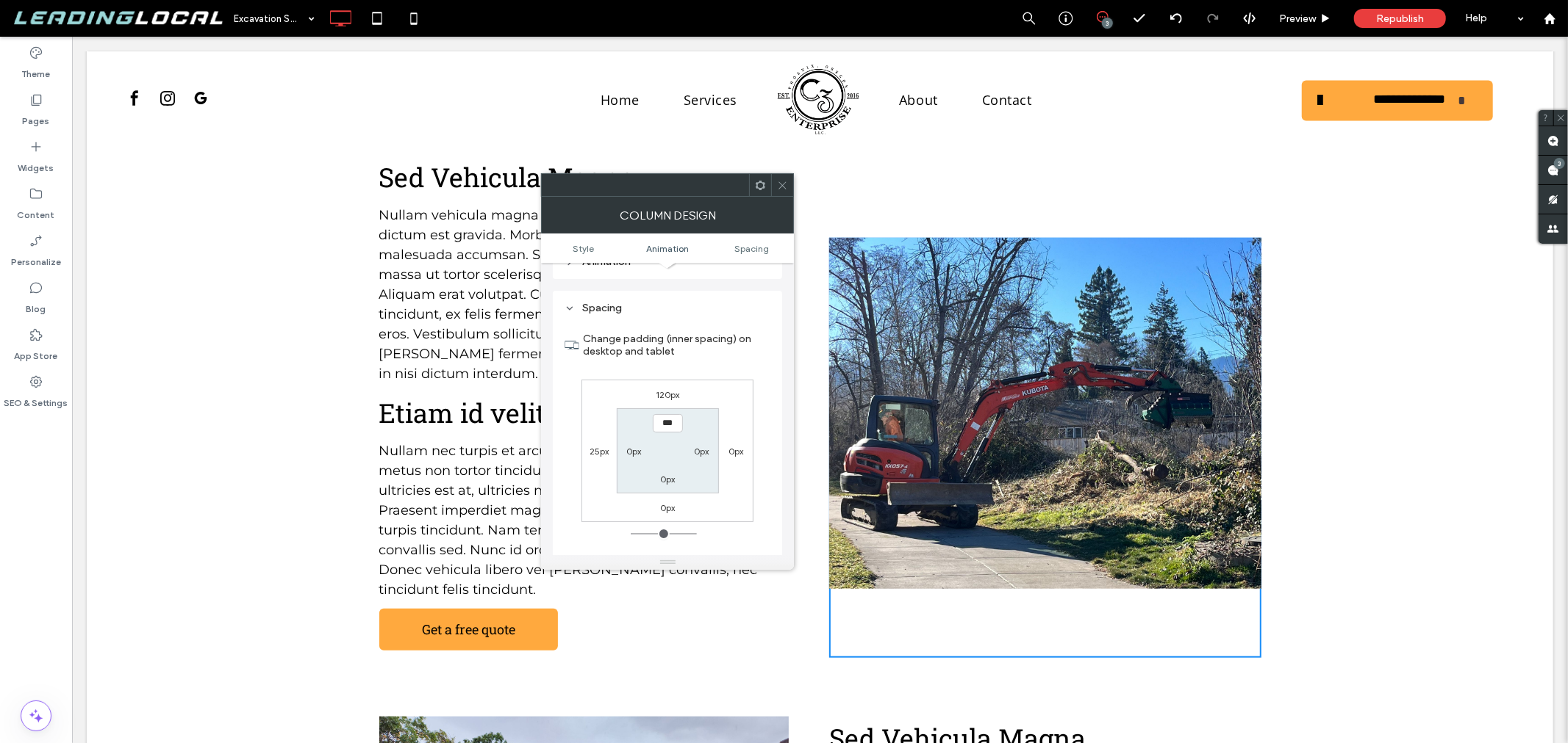
scroll to position [344, 0]
click at [665, 377] on label "120px" at bounding box center [667, 378] width 24 height 11
type input "***"
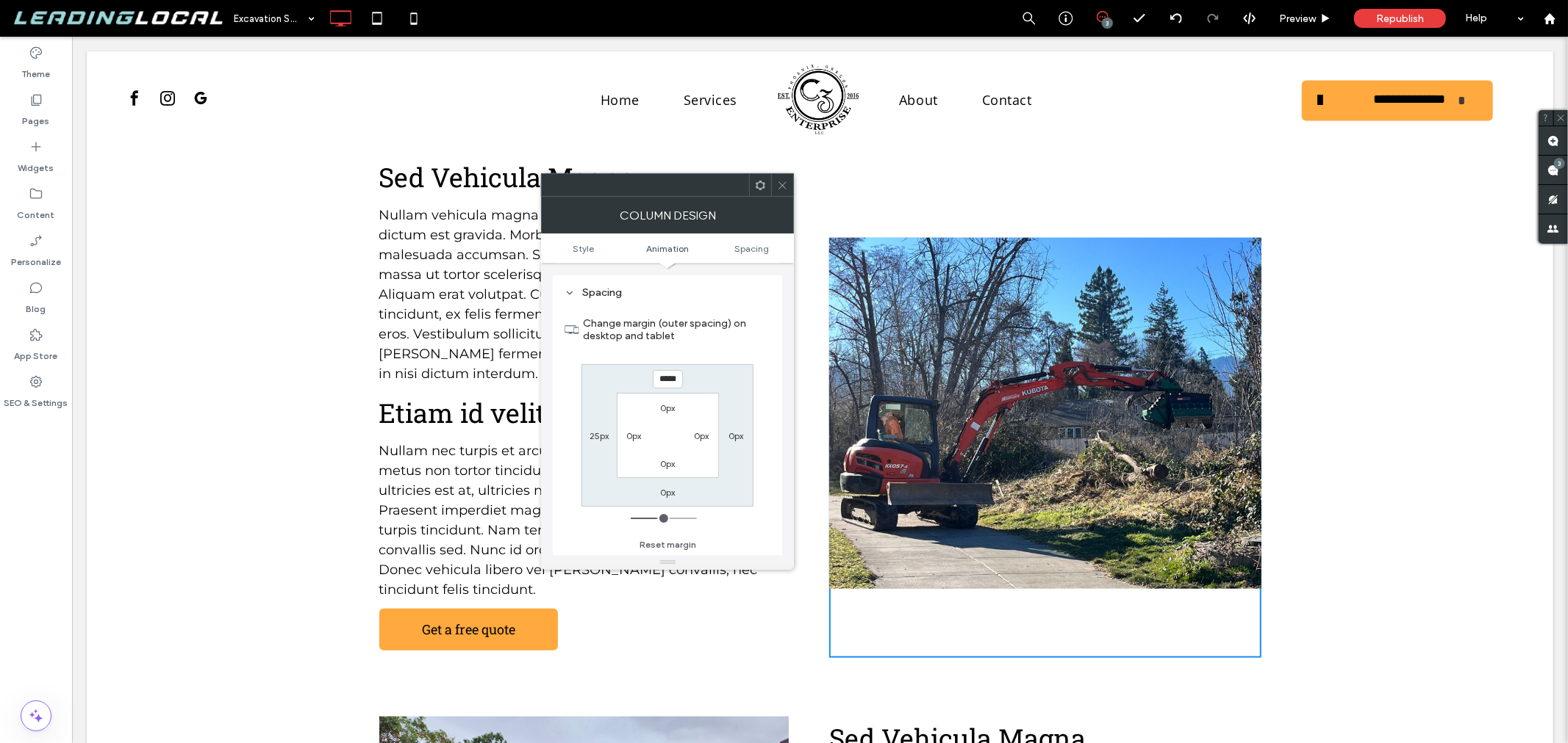
click at [662, 378] on input "*****" at bounding box center [668, 379] width 30 height 19
type input "*****"
type input "***"
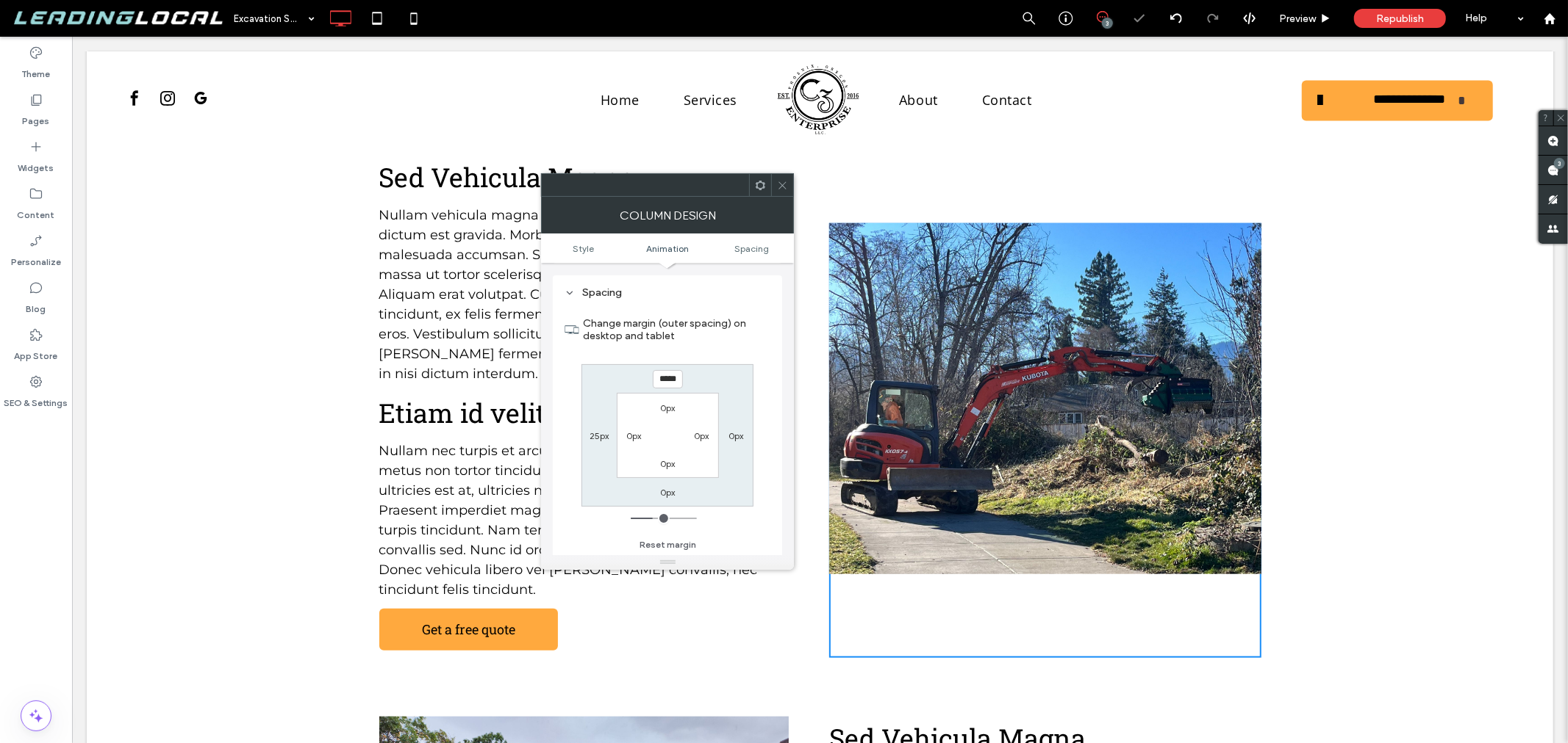
click at [780, 183] on icon at bounding box center [782, 185] width 11 height 11
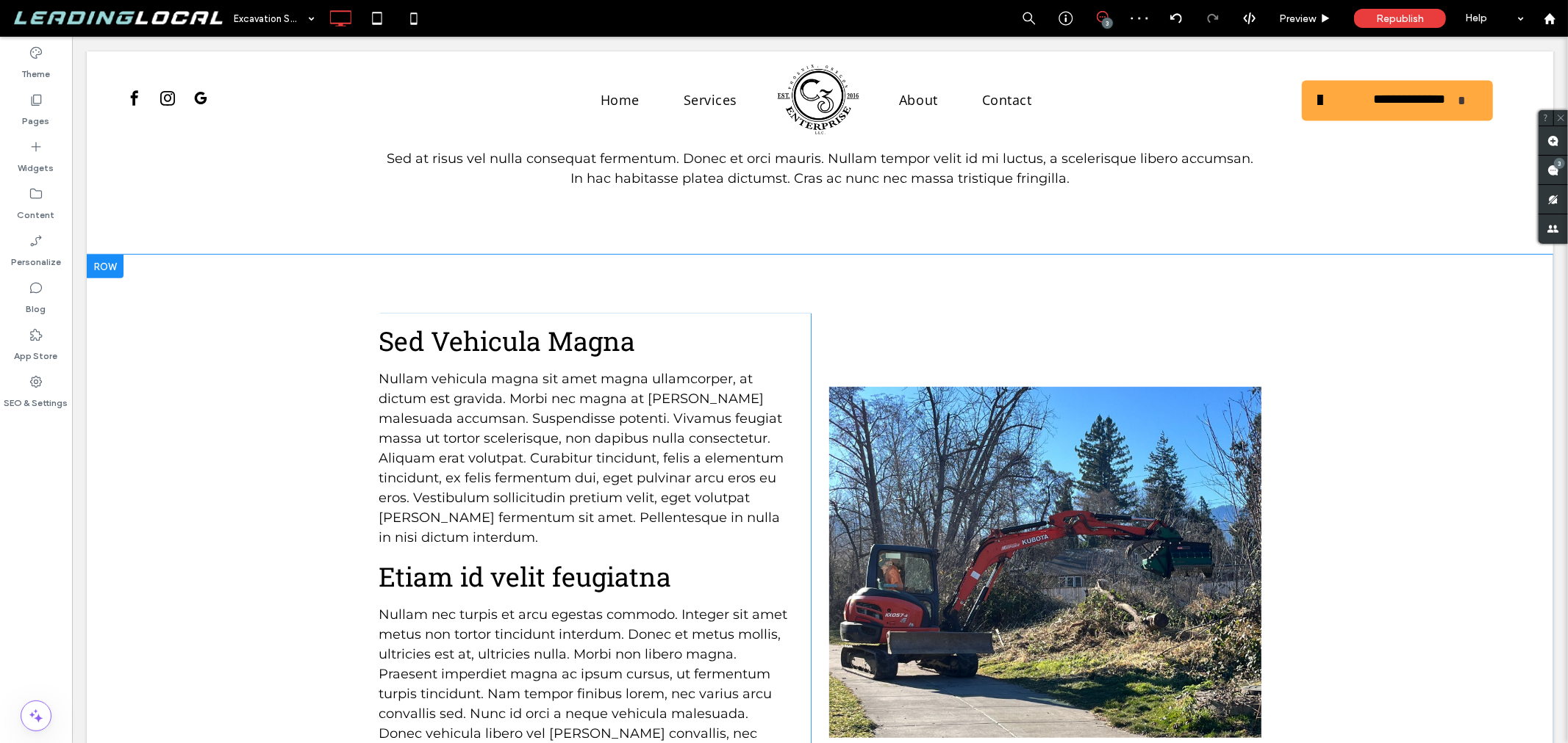
scroll to position [897, 0]
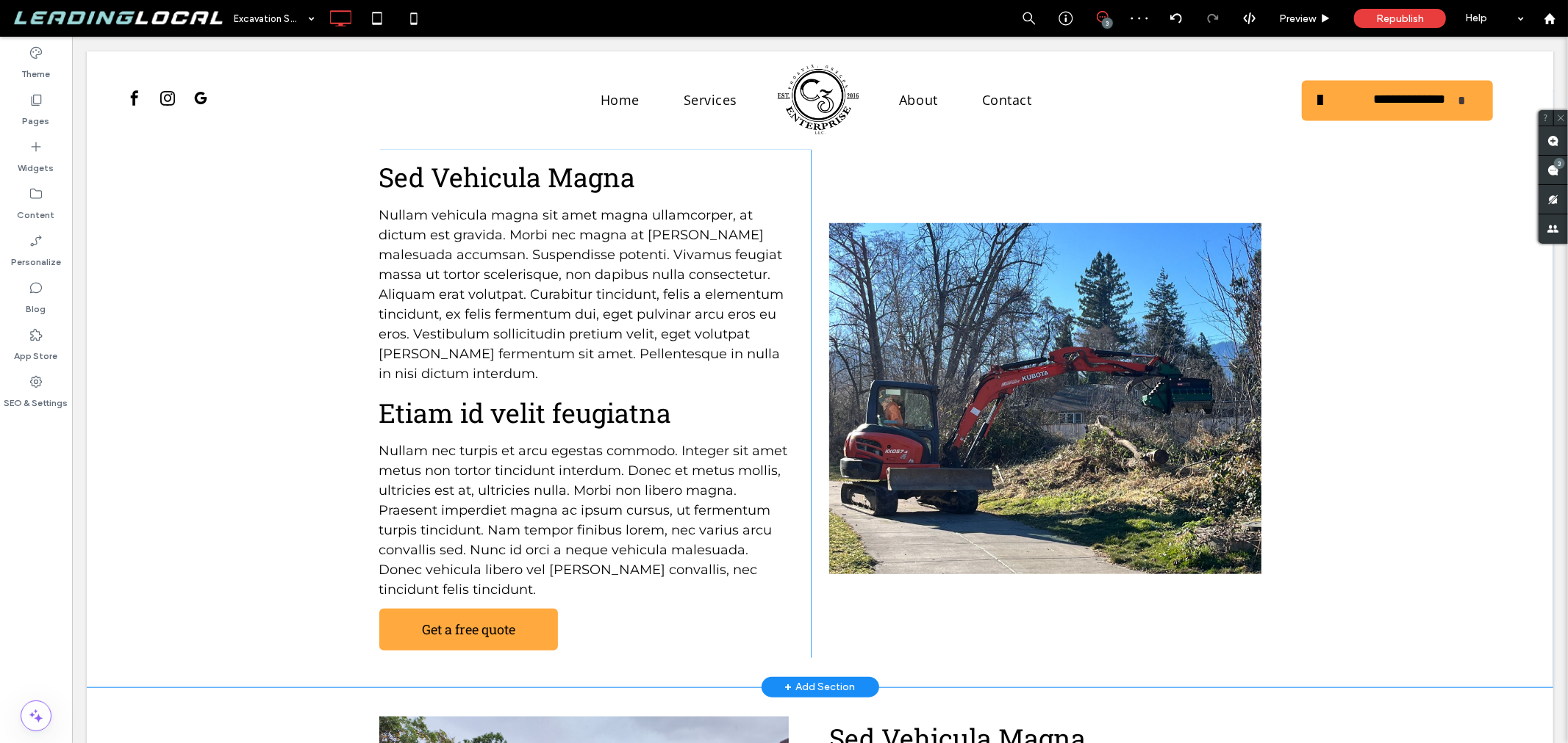
click at [1327, 399] on div "Sed Vehicula Magna Nullam vehicula magna sit amet magna ullamcorper, at dictum …" at bounding box center [819, 388] width 1466 height 596
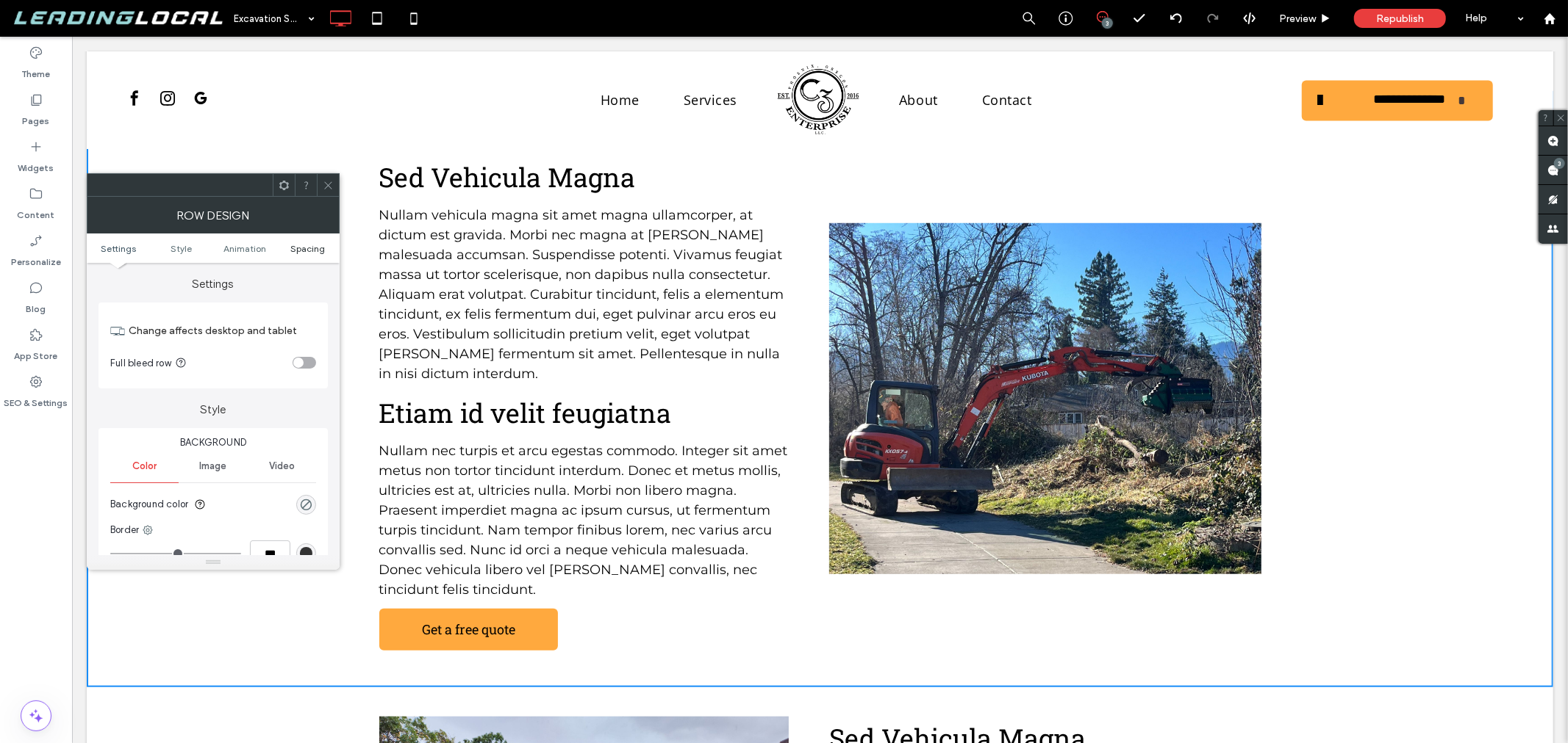
click at [303, 243] on span "Spacing" at bounding box center [307, 248] width 35 height 11
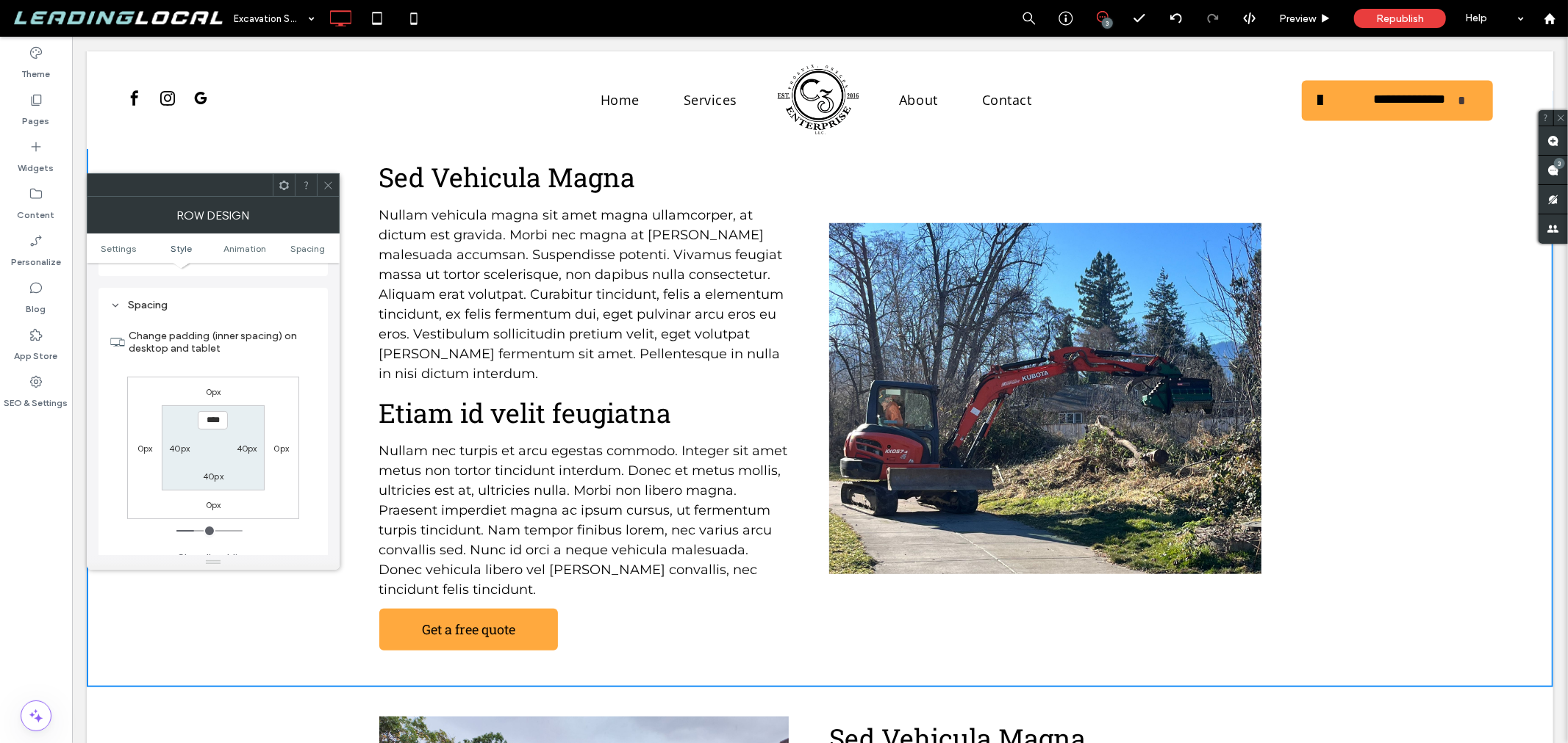
scroll to position [414, 0]
click at [249, 435] on label "40px" at bounding box center [247, 436] width 21 height 11
type input "**"
type input "*"
type input "***"
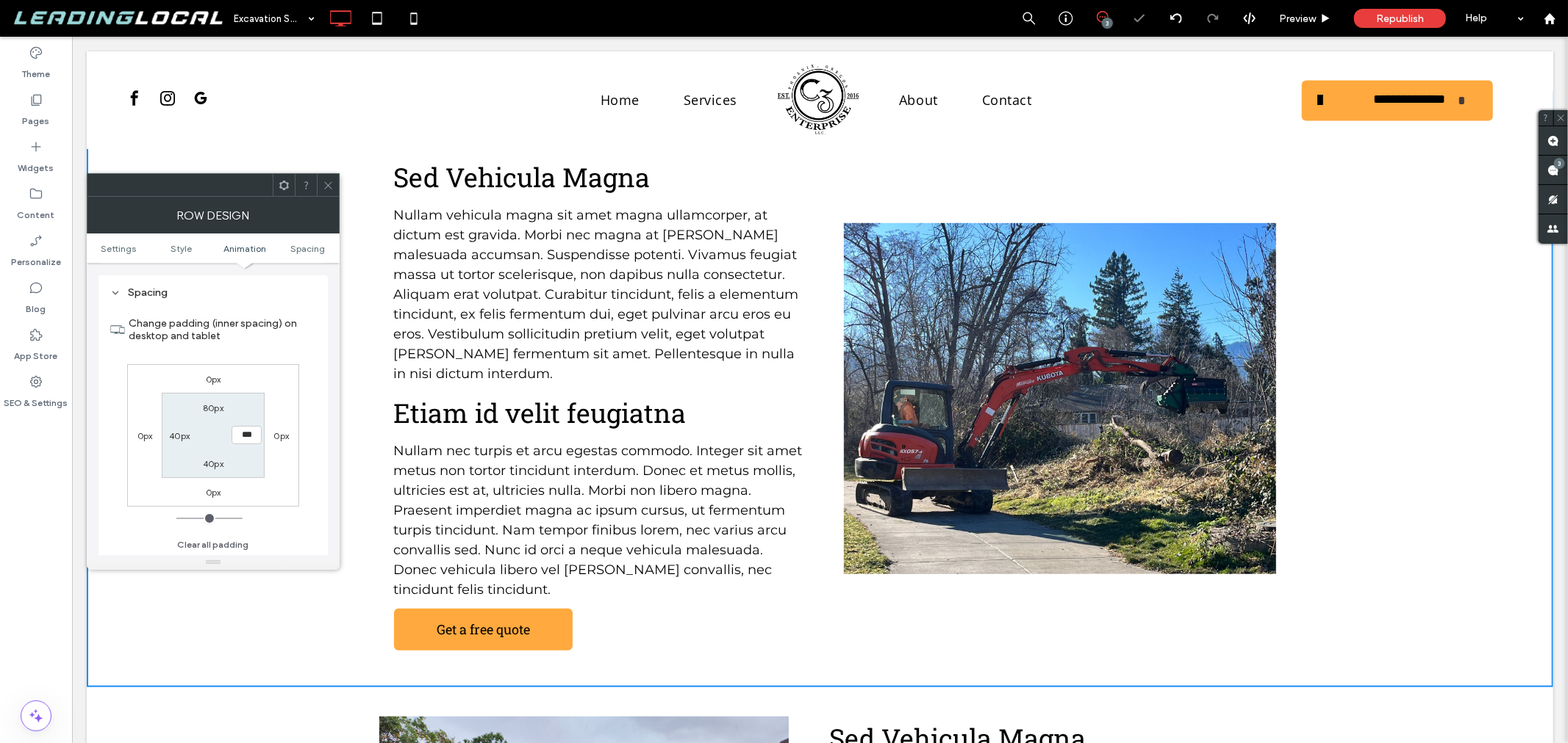
click at [179, 436] on label "40px" at bounding box center [179, 436] width 21 height 11
type input "**"
type input "*"
type input "***"
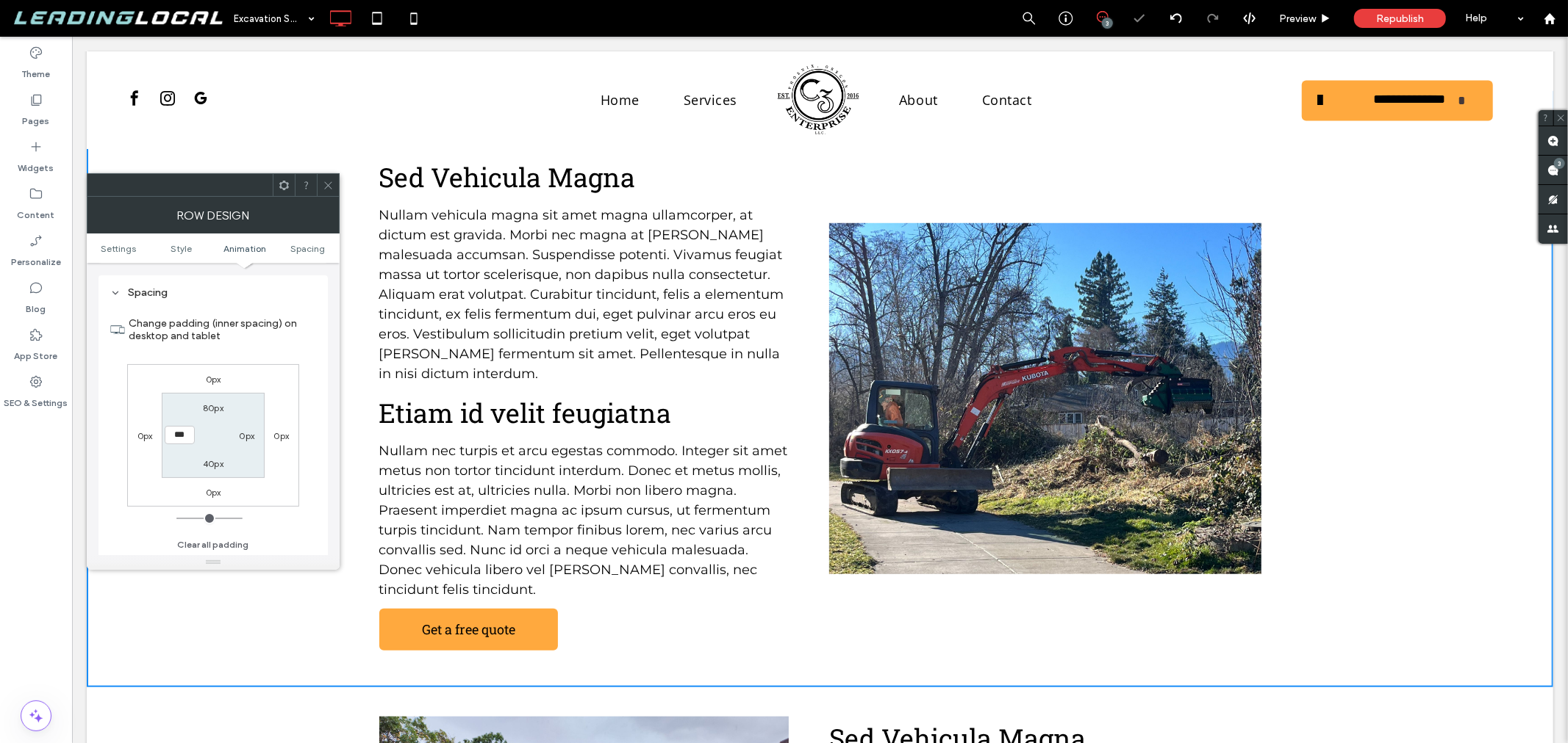
click at [327, 192] on span at bounding box center [328, 185] width 11 height 22
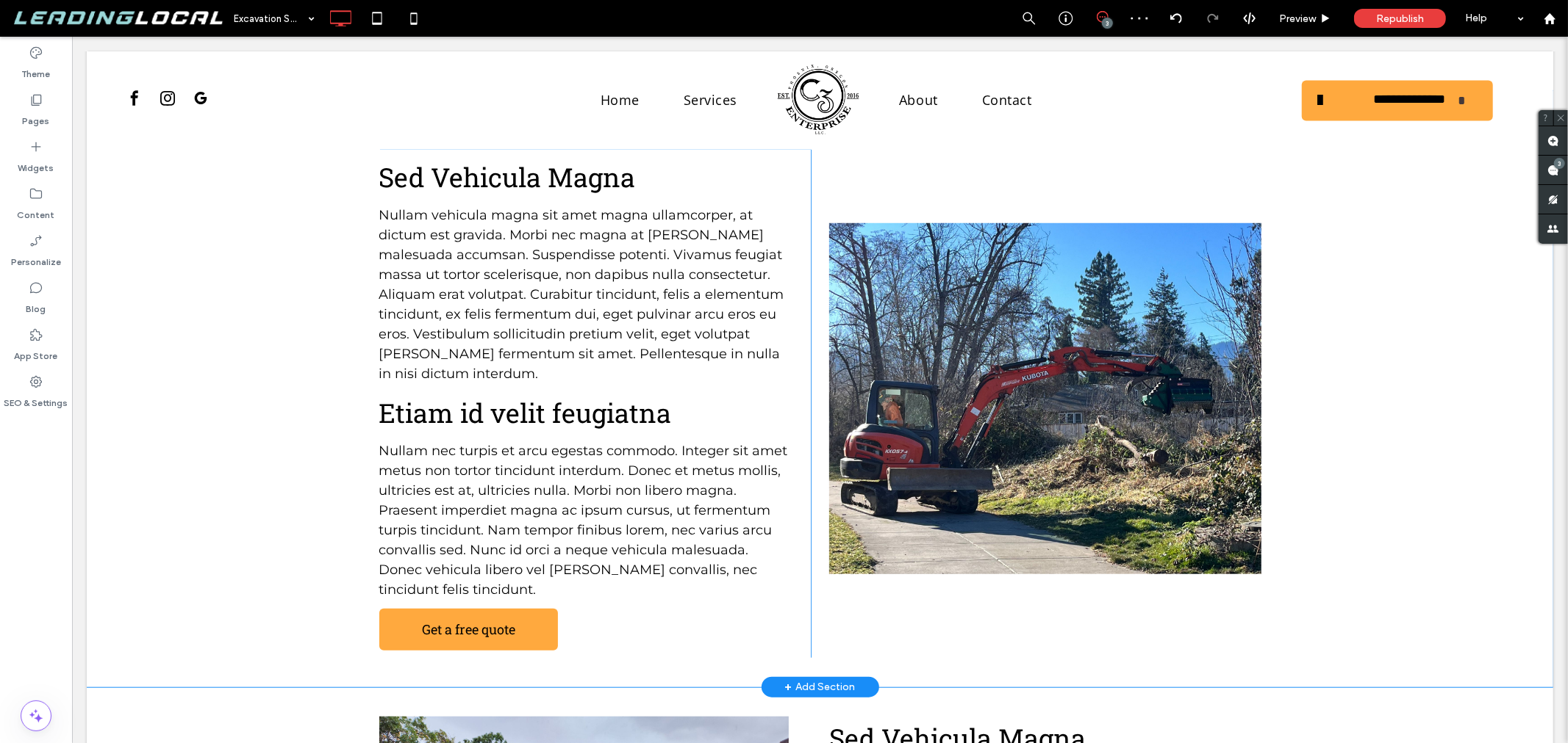
click at [229, 308] on div "Sed Vehicula Magna Nullam vehicula magna sit amet magna ullamcorper, at dictum …" at bounding box center [819, 388] width 1466 height 596
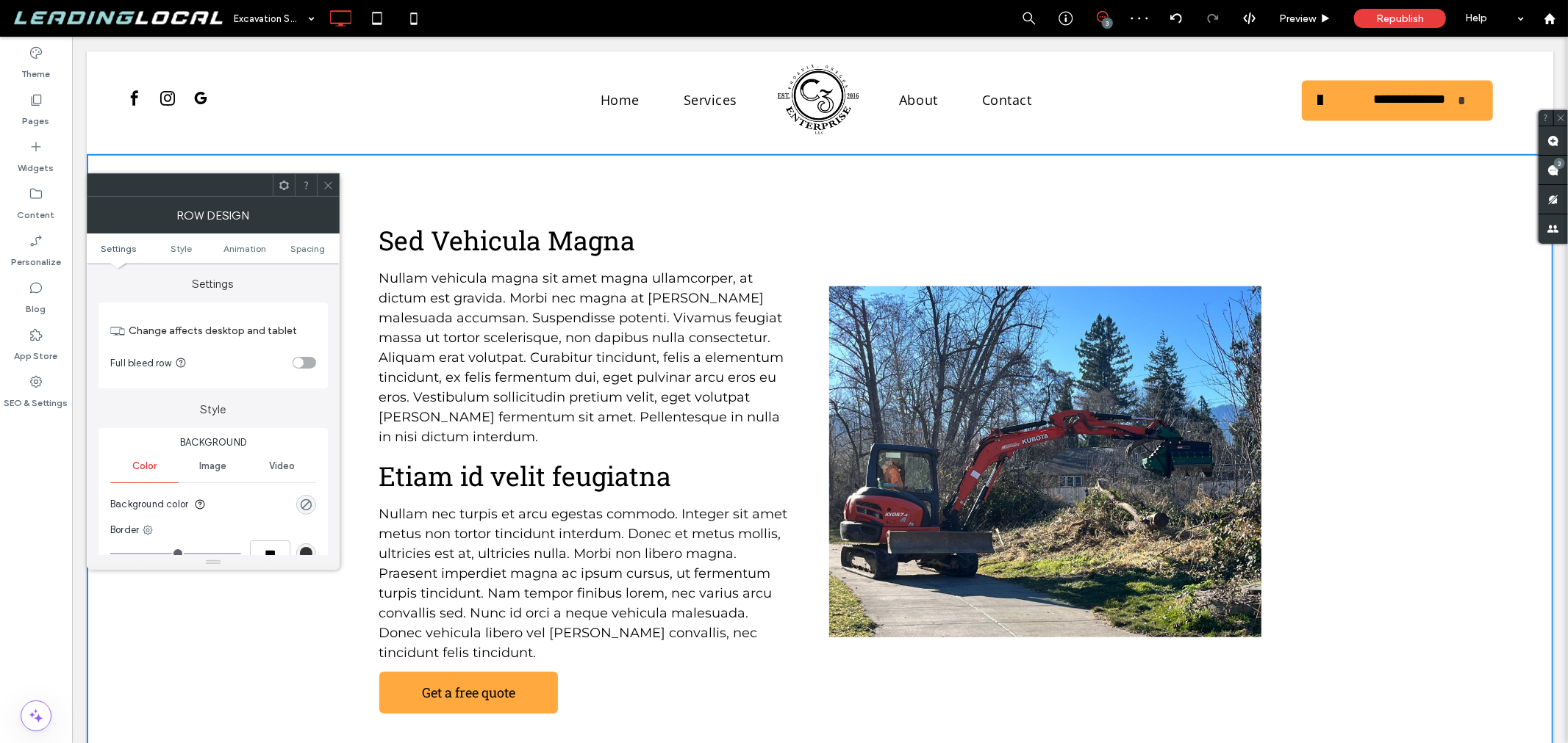
scroll to position [732, 0]
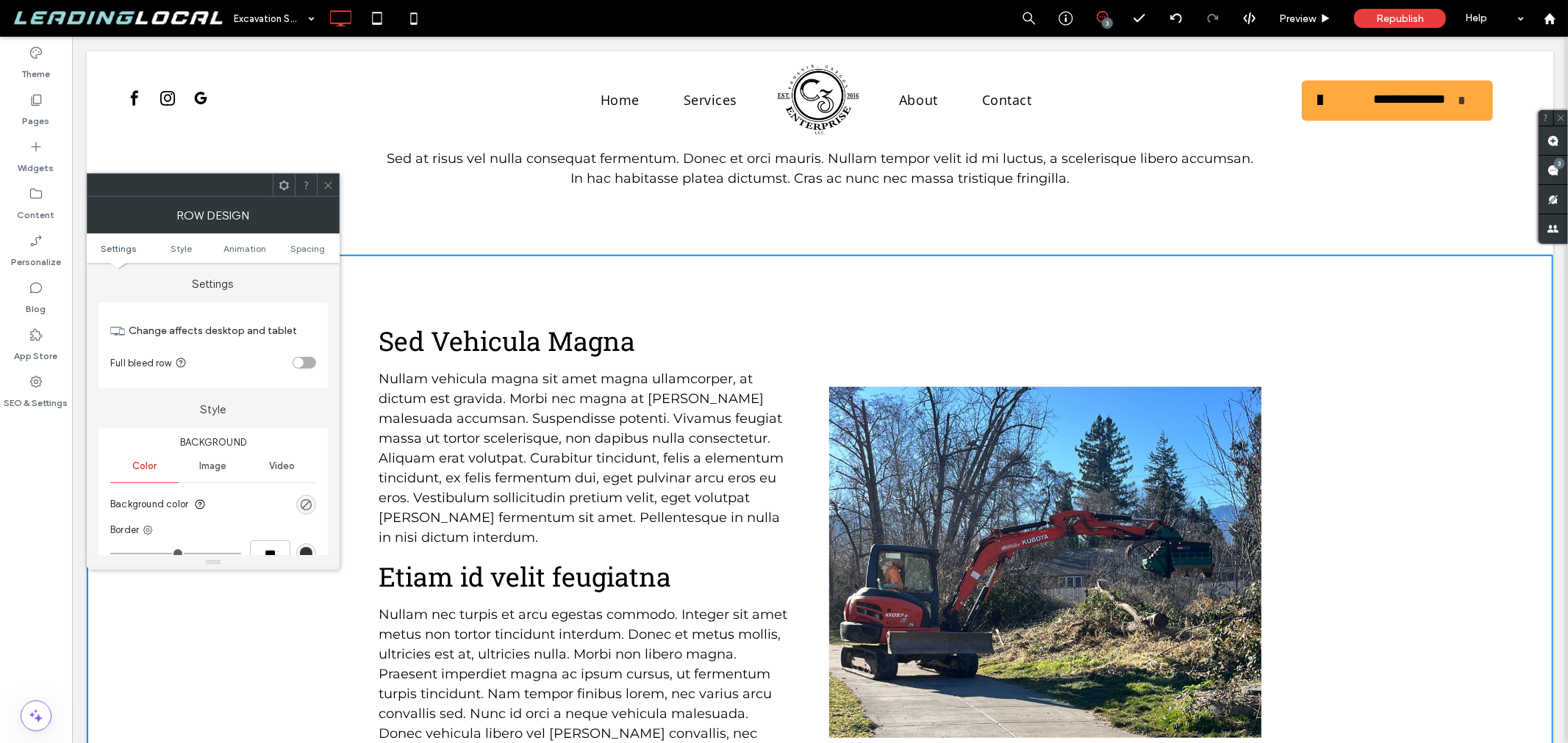
click at [332, 177] on span at bounding box center [328, 185] width 11 height 22
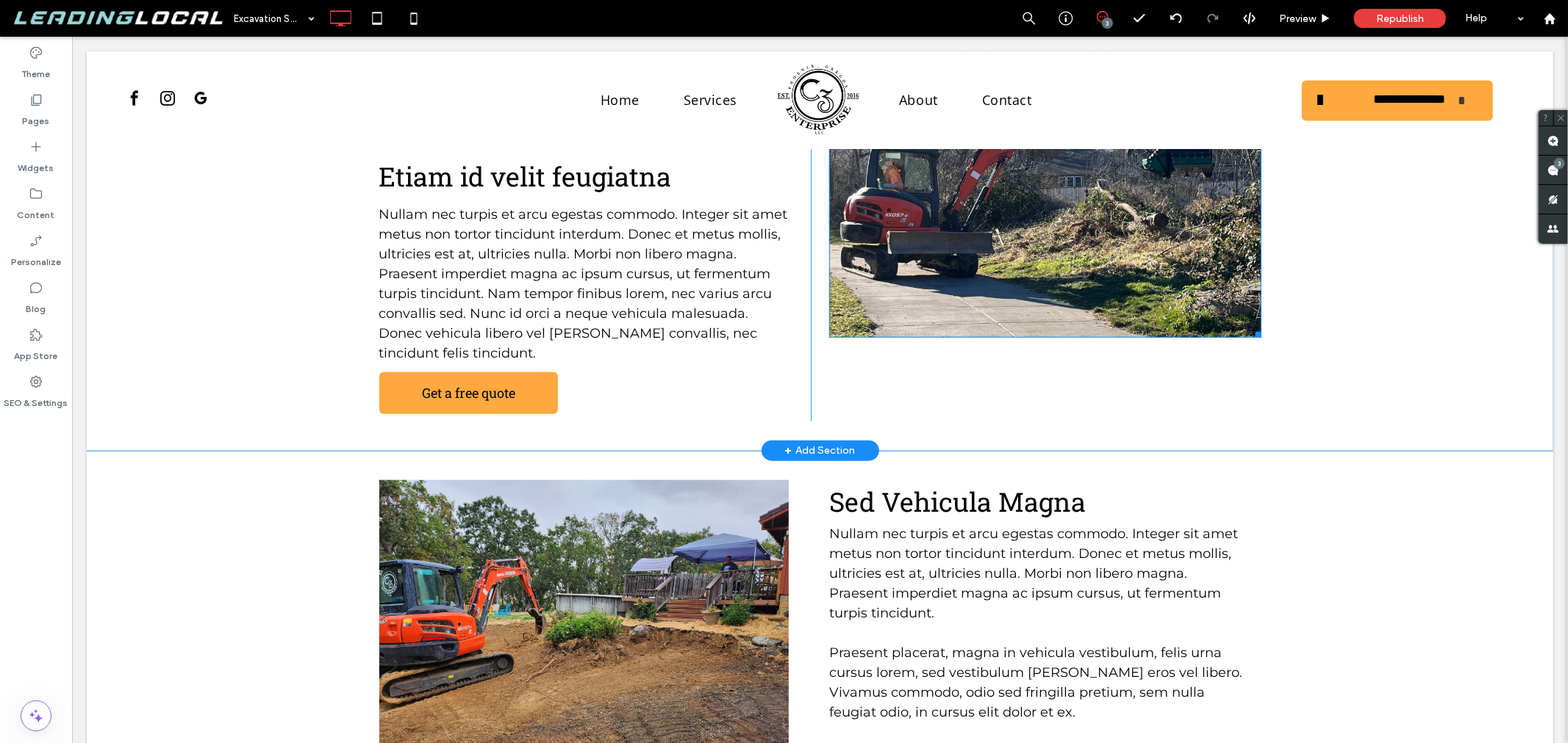
scroll to position [1222, 0]
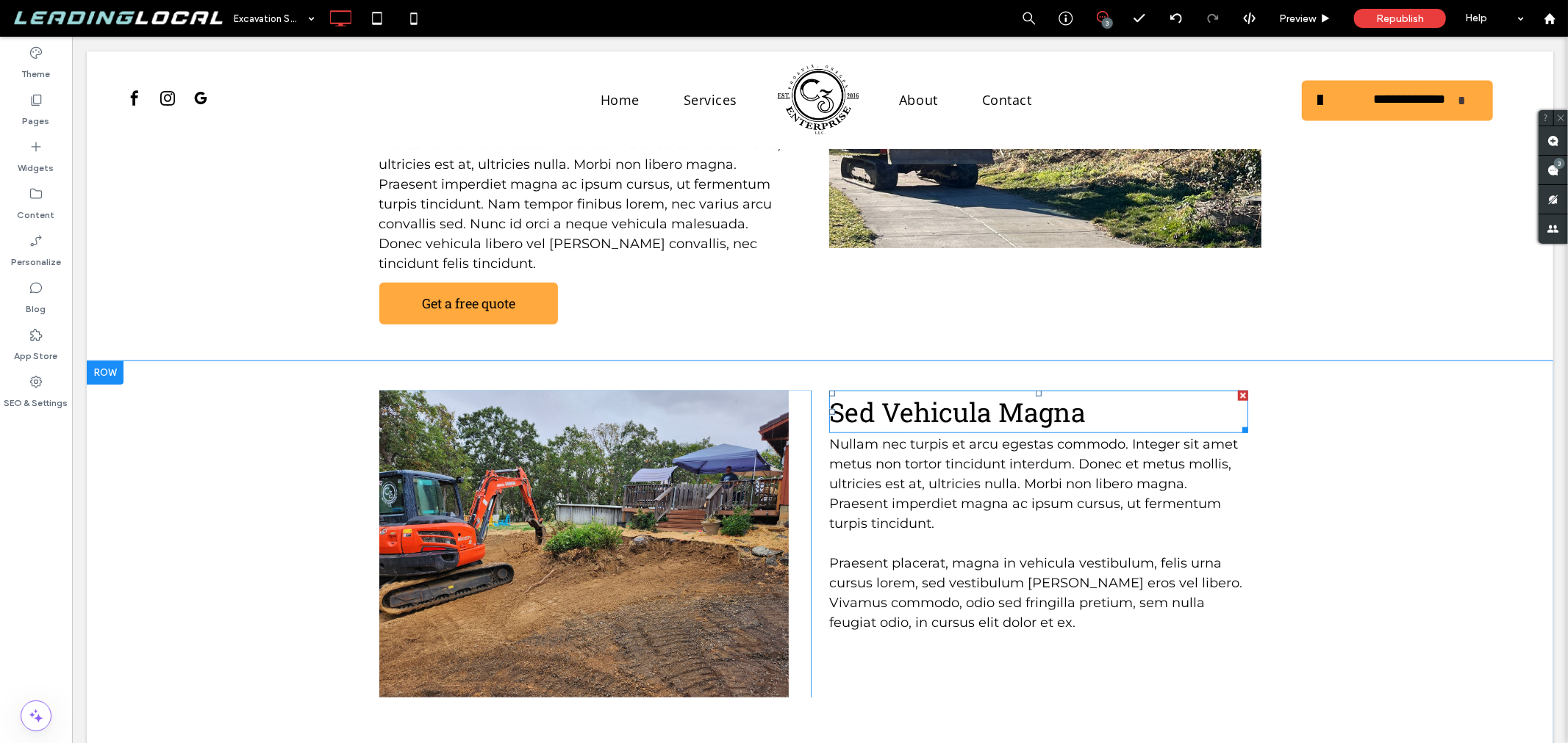
click at [1008, 393] on span "Sed Vehicula Magna" at bounding box center [956, 411] width 257 height 36
click at [1008, 398] on span "**********" at bounding box center [921, 411] width 185 height 27
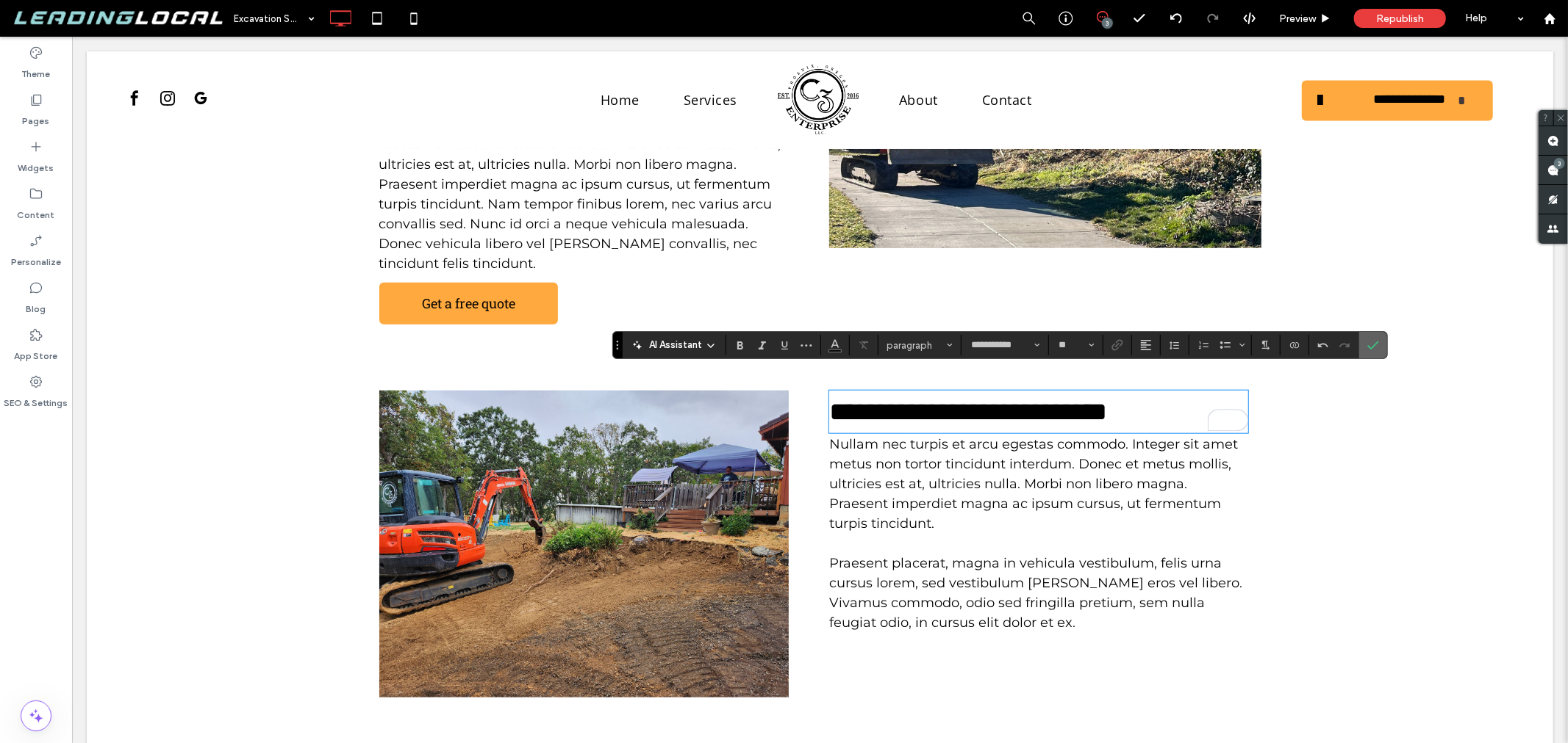
click at [1383, 339] on label "Confirm" at bounding box center [1373, 345] width 22 height 27
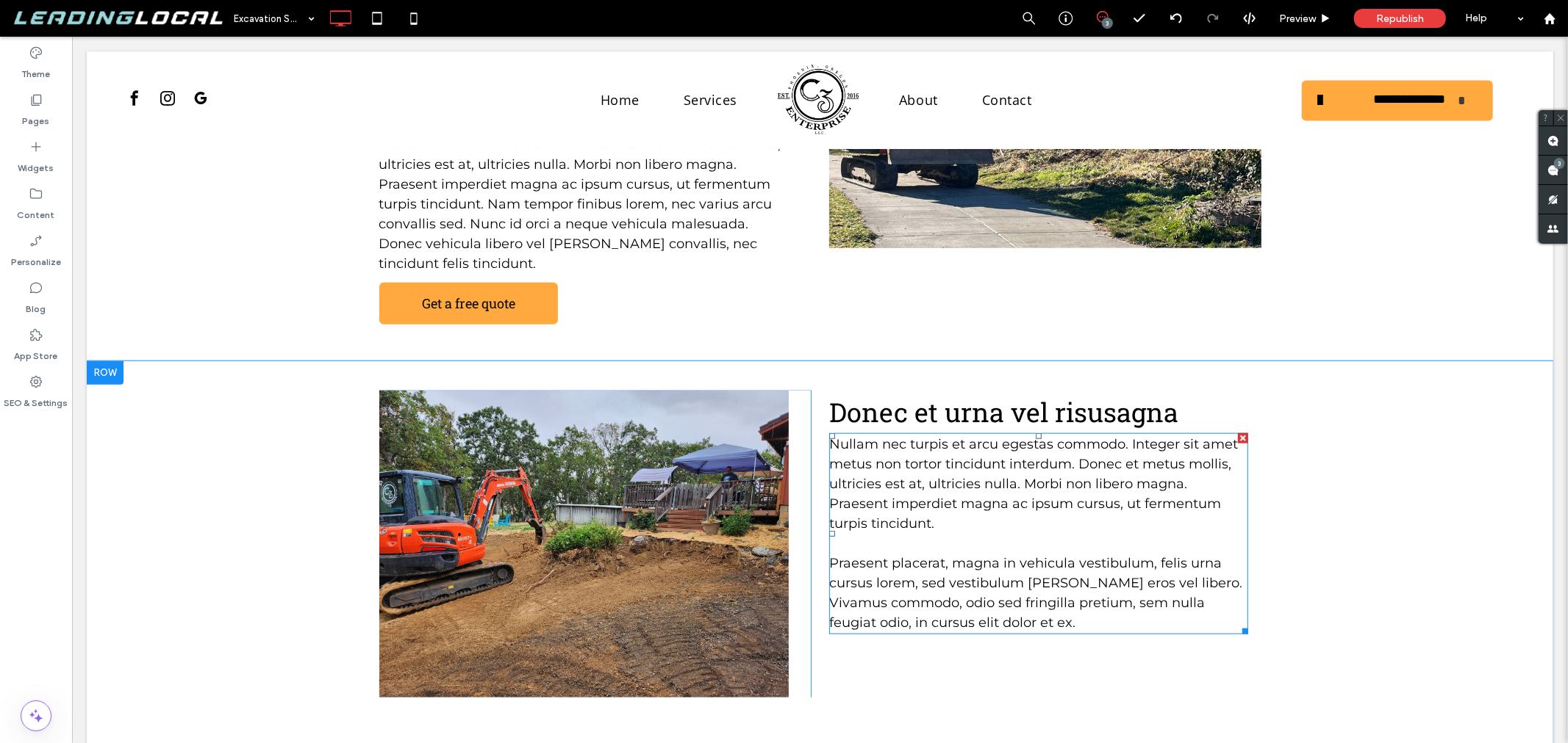
click at [936, 471] on span "Nullam nec turpis et arcu egestas commodo. Integer sit amet metus non tortor ti…" at bounding box center [1033, 483] width 408 height 95
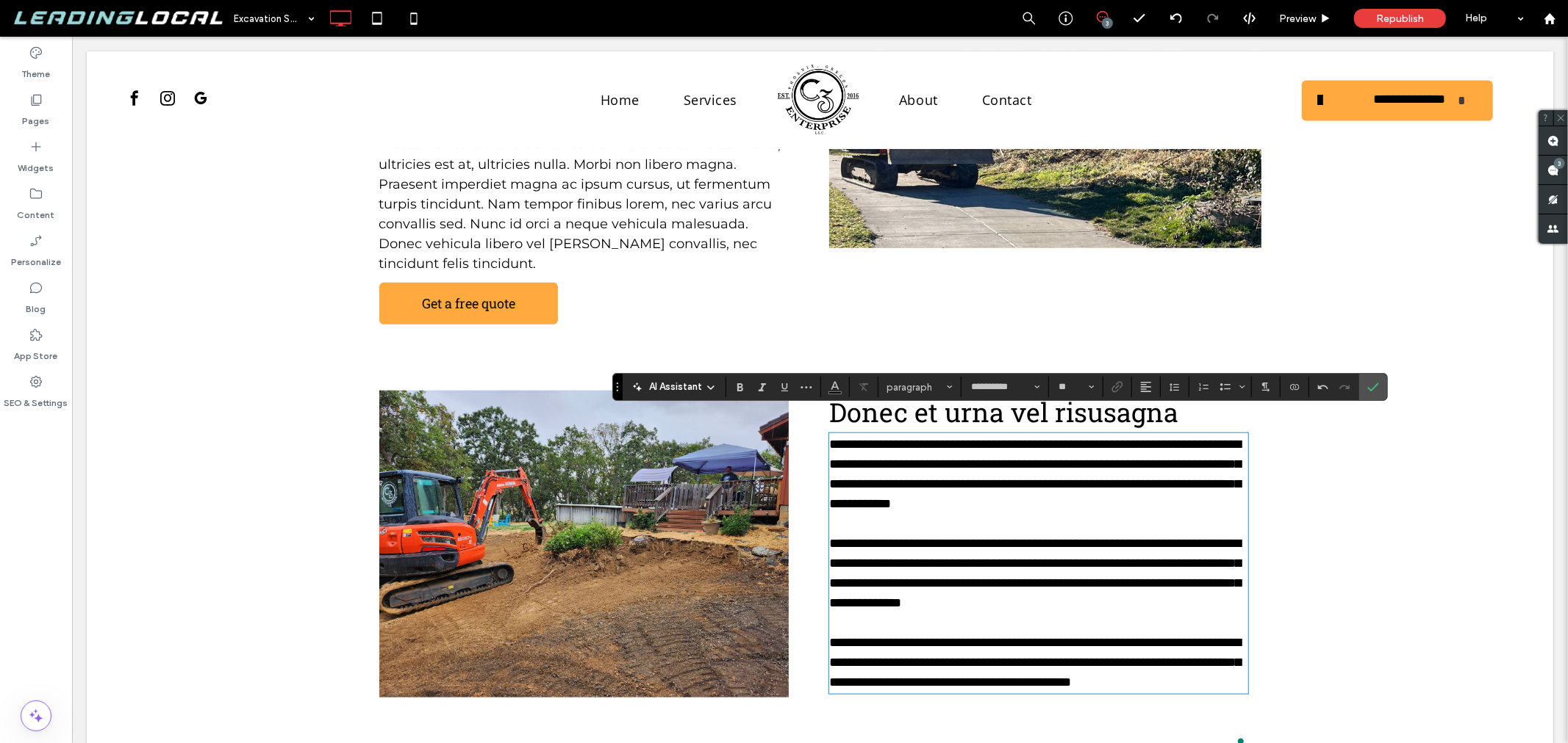
scroll to position [1386, 0]
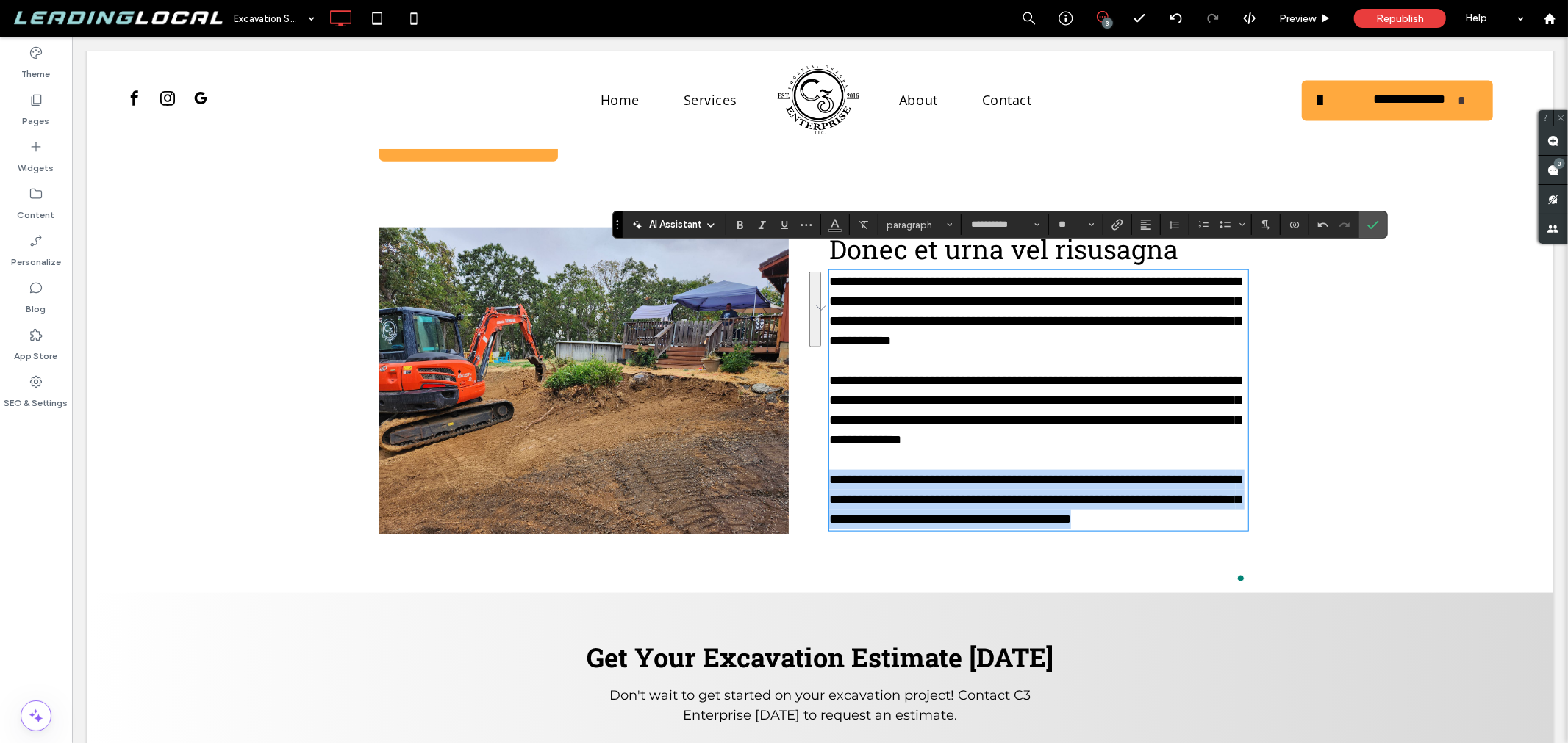
drag, startPoint x: 974, startPoint y: 559, endPoint x: 826, endPoint y: 497, distance: 160.5
click at [829, 497] on p "**********" at bounding box center [1038, 499] width 419 height 59
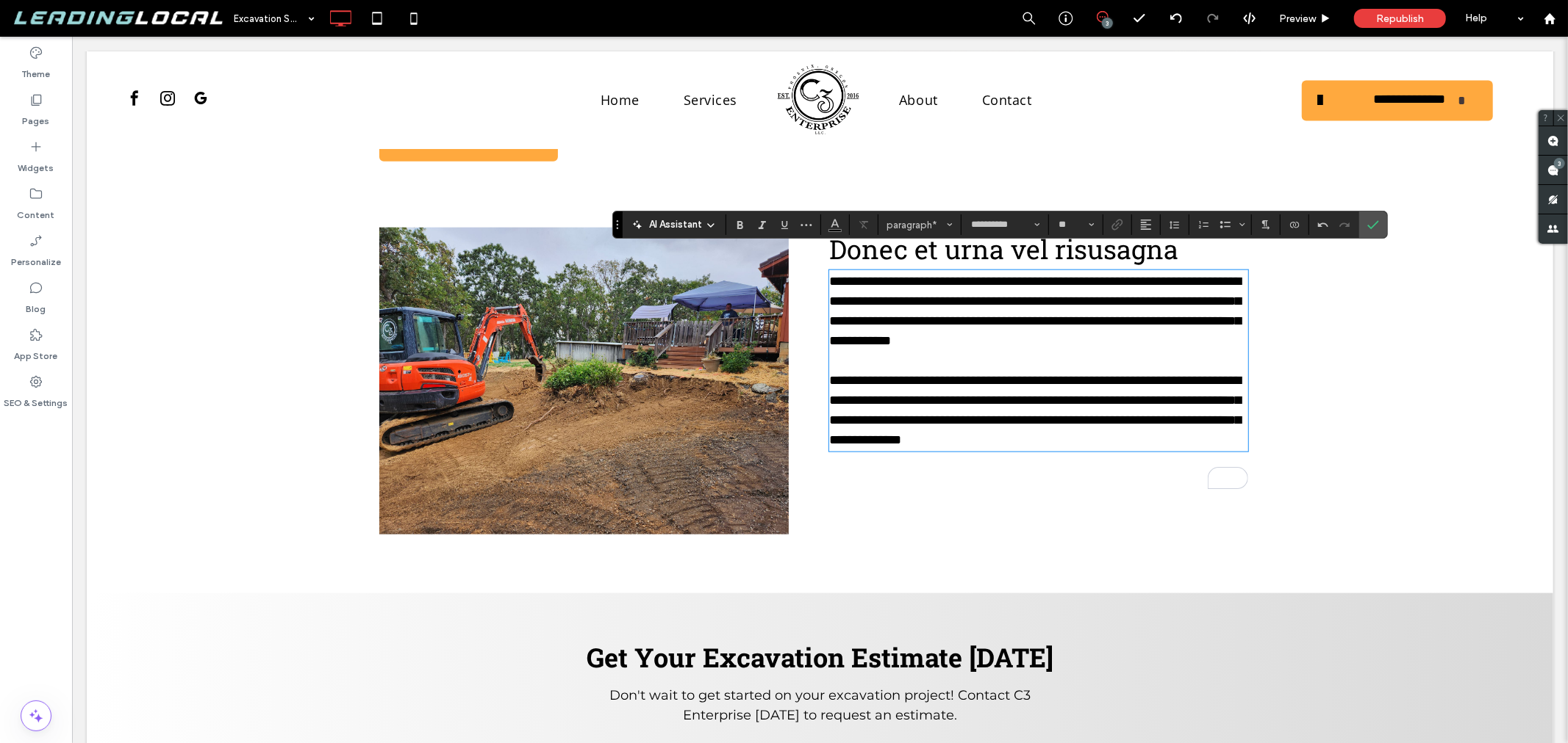
click at [829, 361] on p "To enrich screen reader interactions, please activate Accessibility in Grammarl…" at bounding box center [1038, 361] width 419 height 20
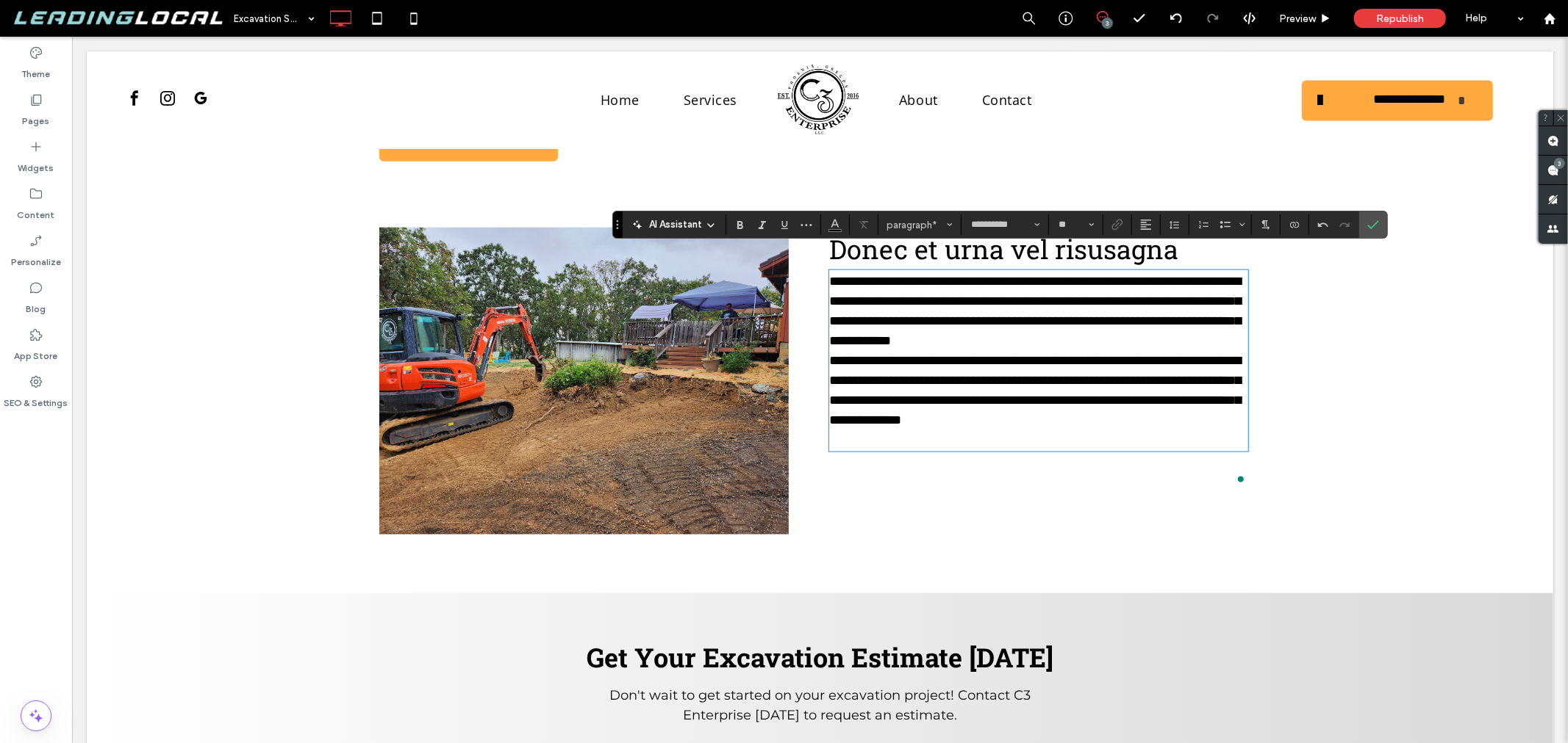
click at [821, 362] on div "**********" at bounding box center [820, 380] width 882 height 307
click at [829, 362] on span "**********" at bounding box center [1034, 389] width 411 height 72
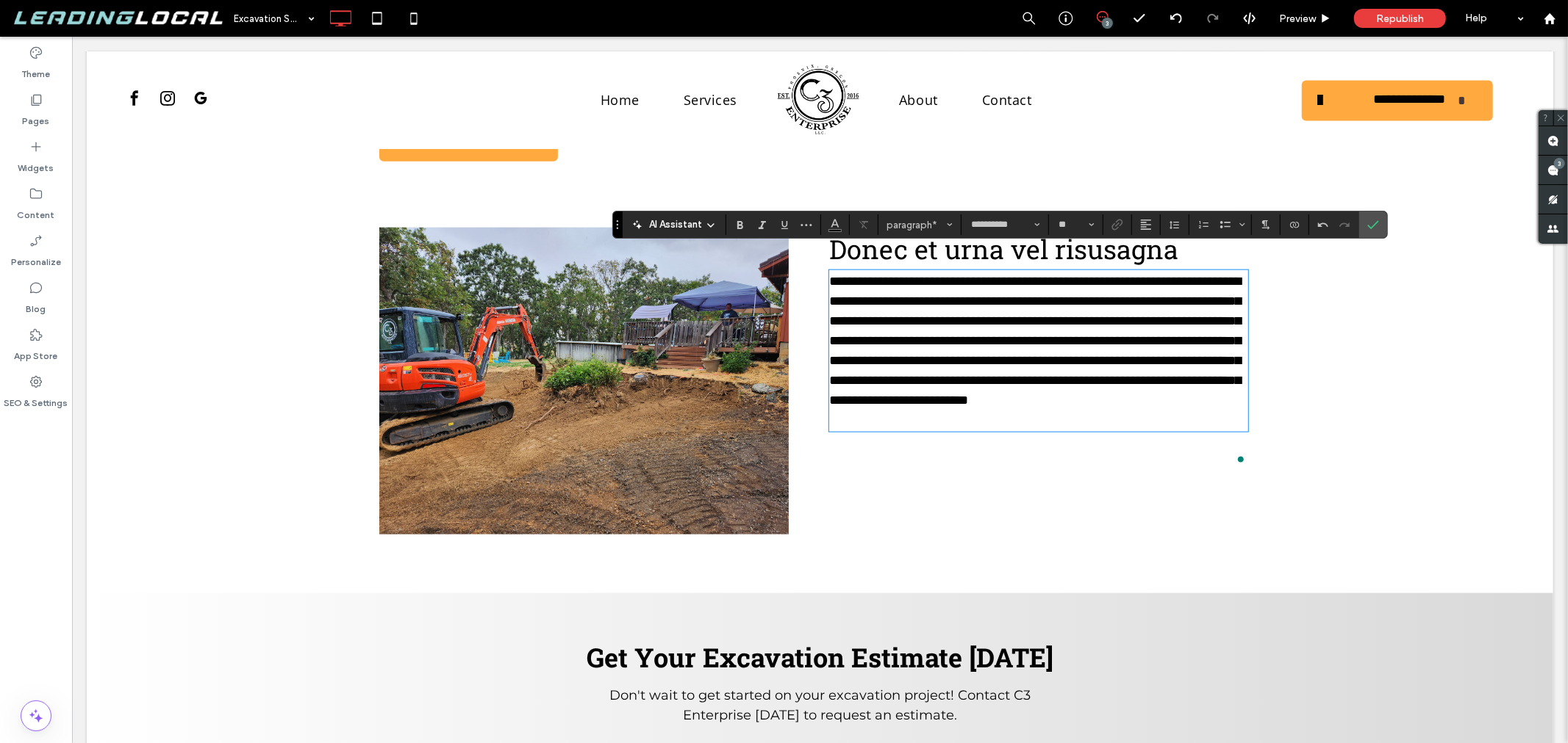
click at [985, 430] on p "To enrich screen reader interactions, please activate Accessibility in Grammarl…" at bounding box center [1038, 420] width 419 height 20
click at [1375, 226] on icon "Confirm" at bounding box center [1373, 225] width 12 height 12
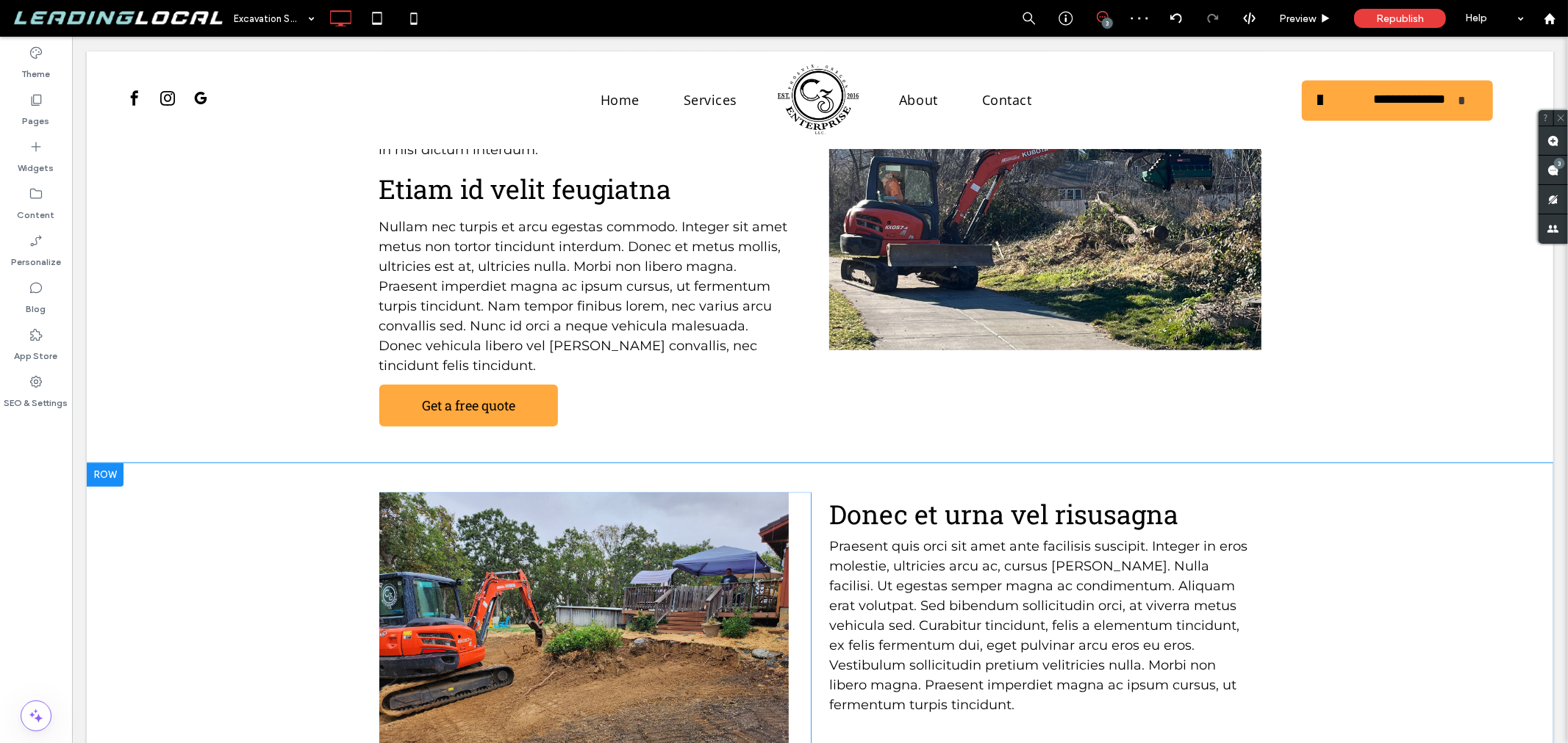
scroll to position [1222, 0]
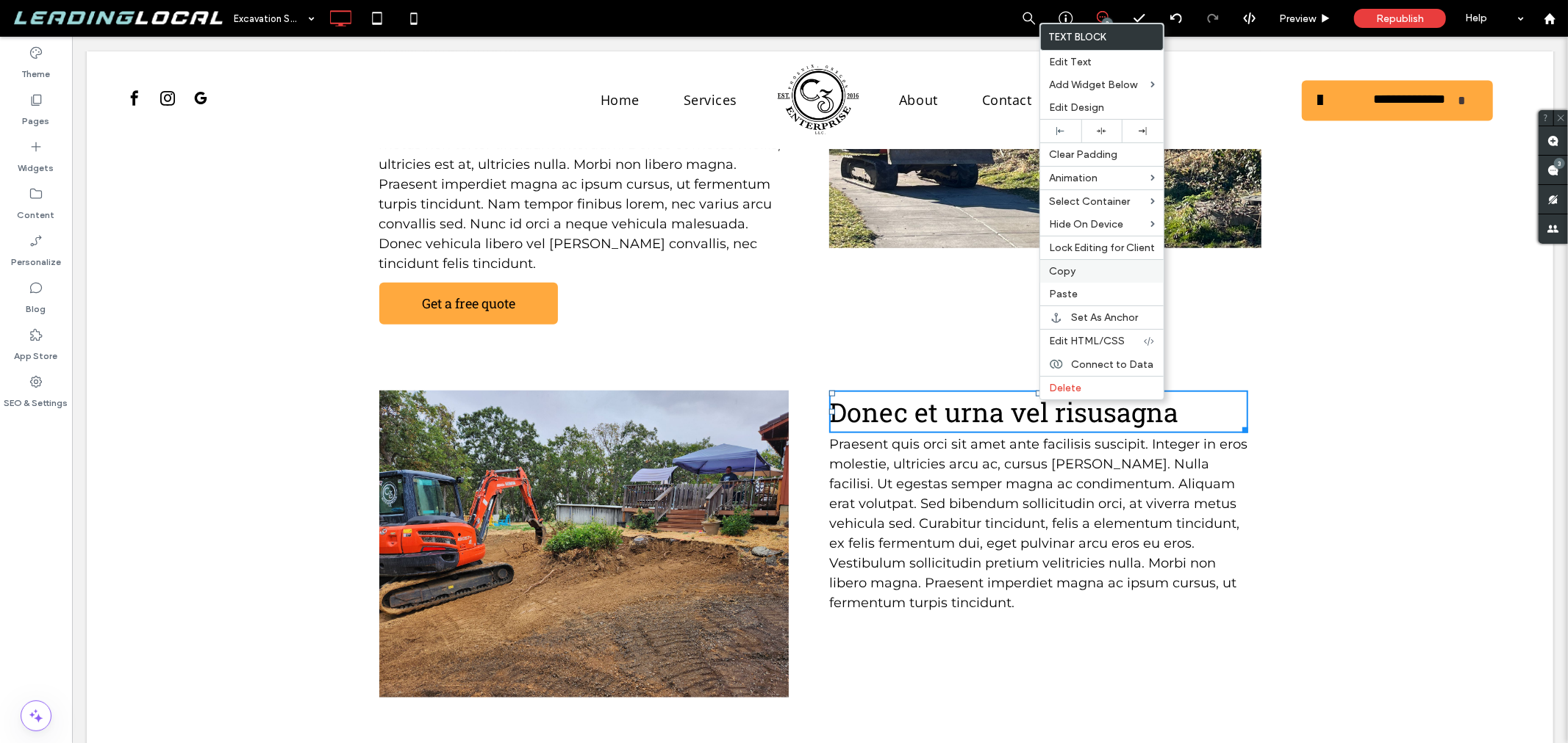
click at [1068, 276] on span "Copy" at bounding box center [1062, 271] width 27 height 13
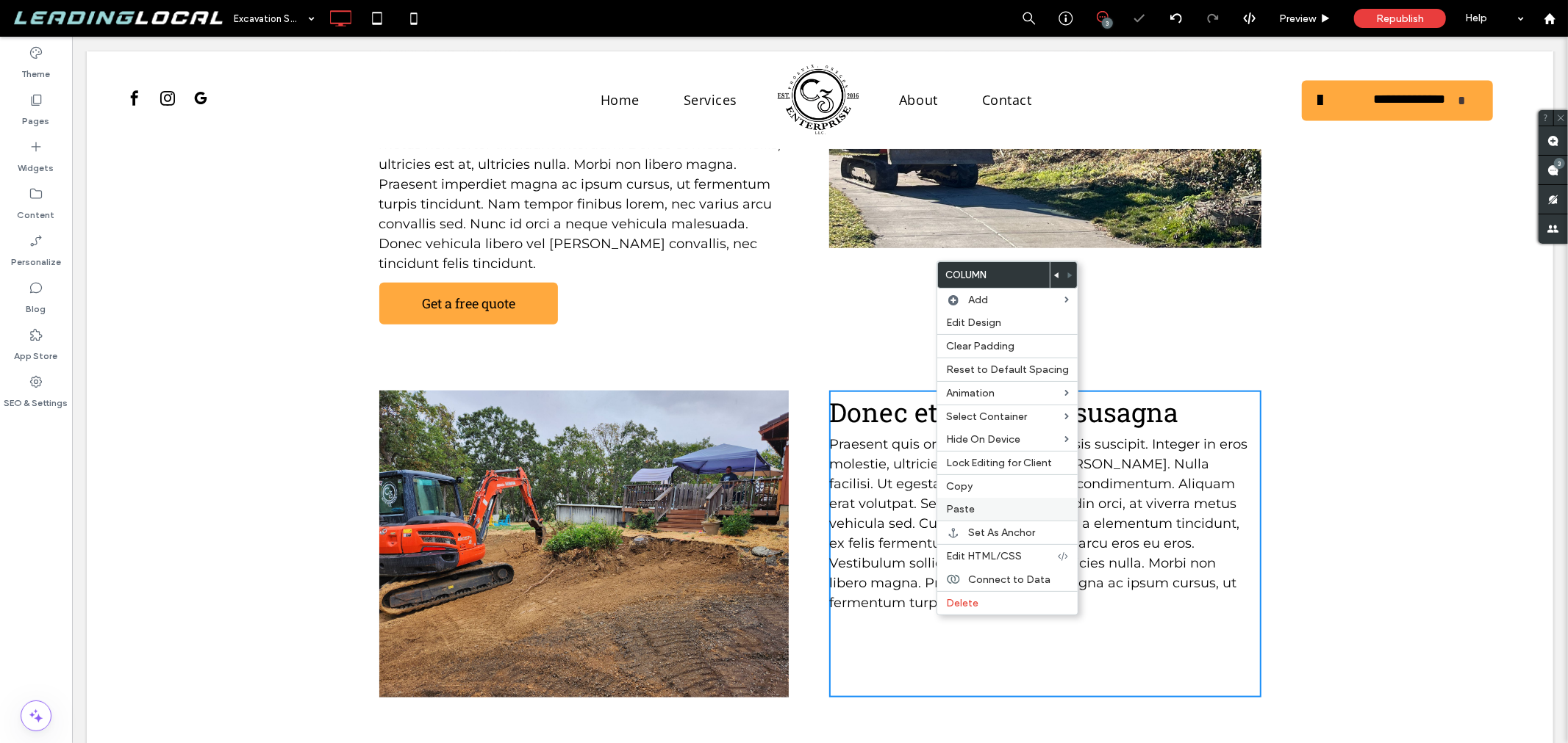
click at [971, 512] on span "Paste" at bounding box center [959, 509] width 29 height 13
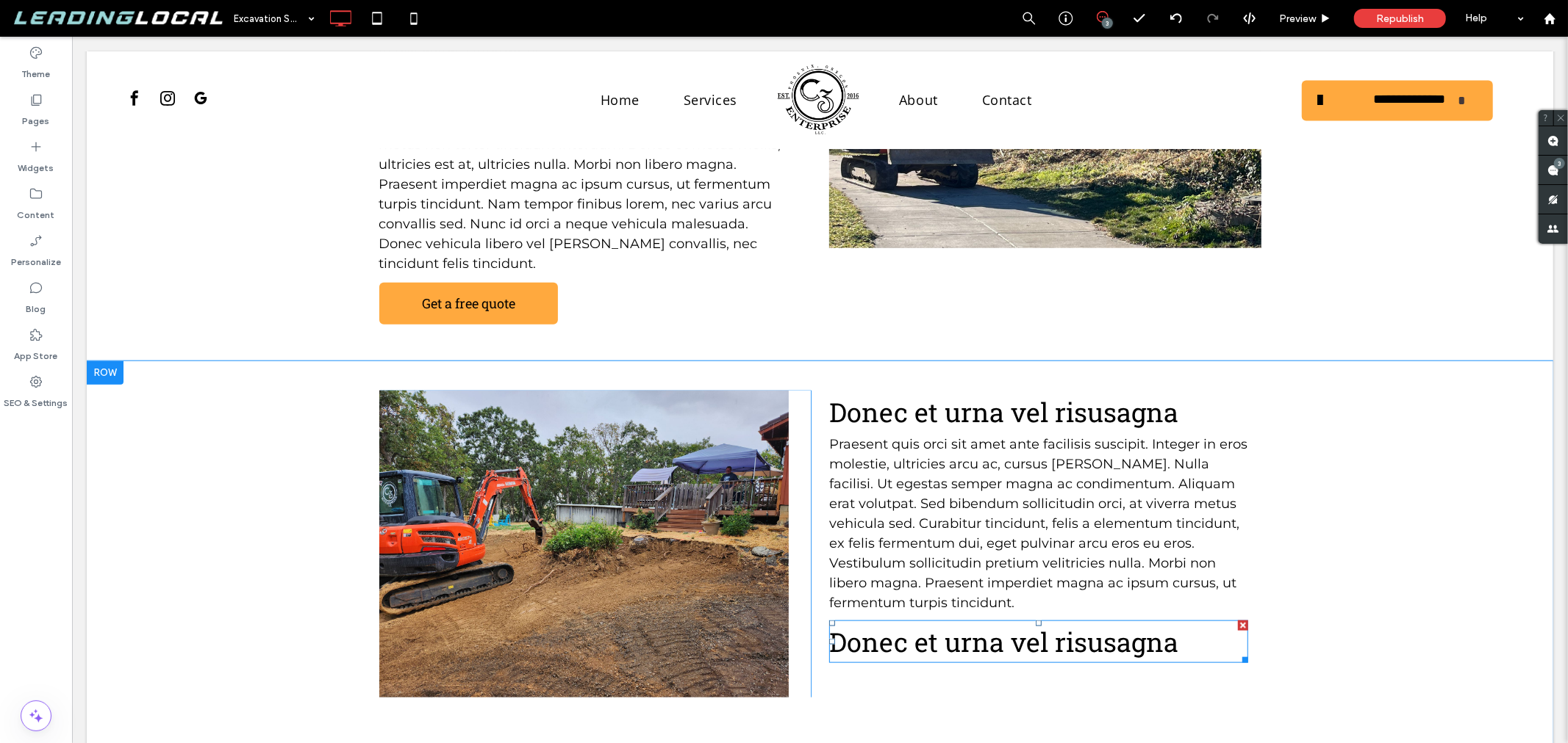
click at [967, 624] on span "Donec et urna vel risusagna" at bounding box center [1003, 642] width 349 height 36
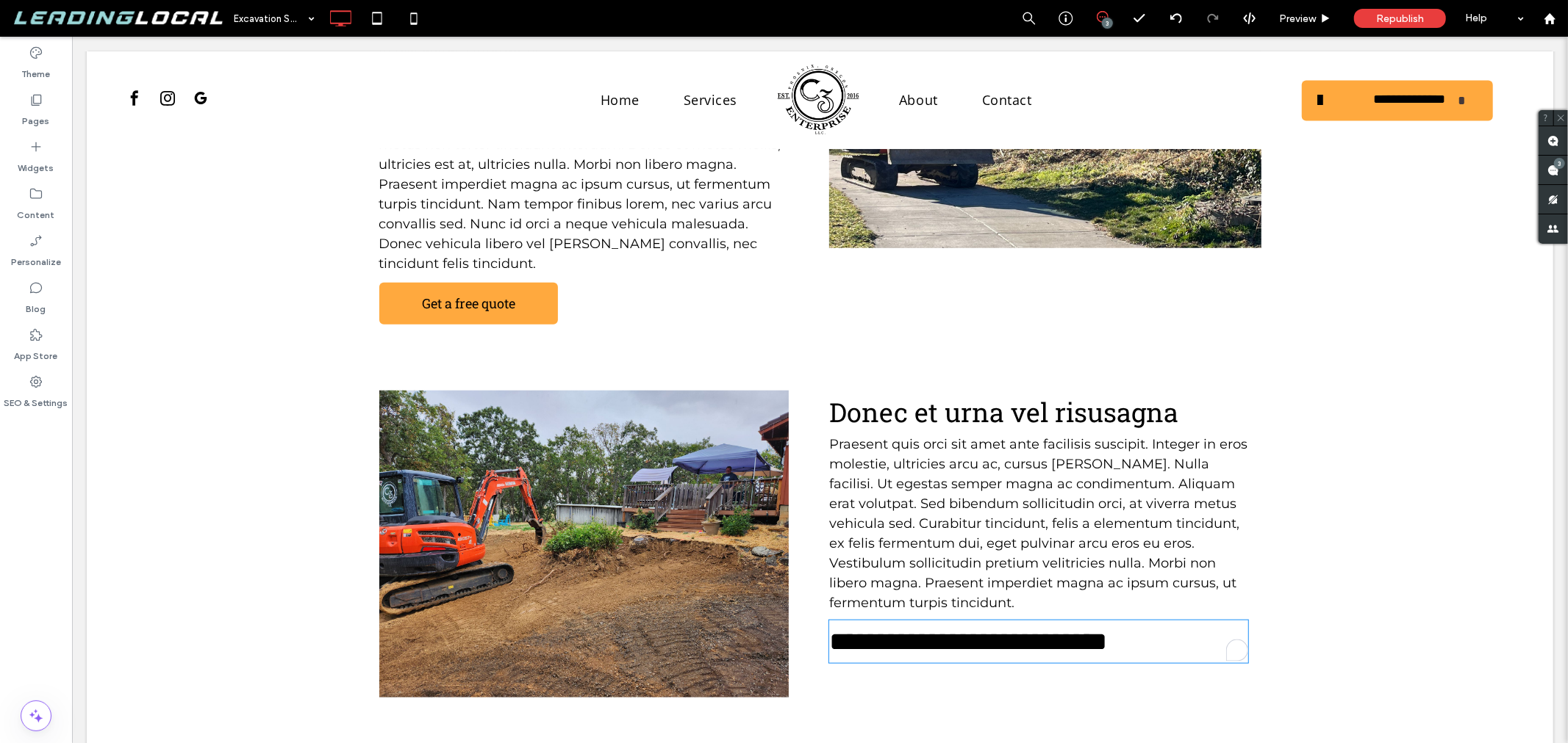
type input "**********"
type input "**"
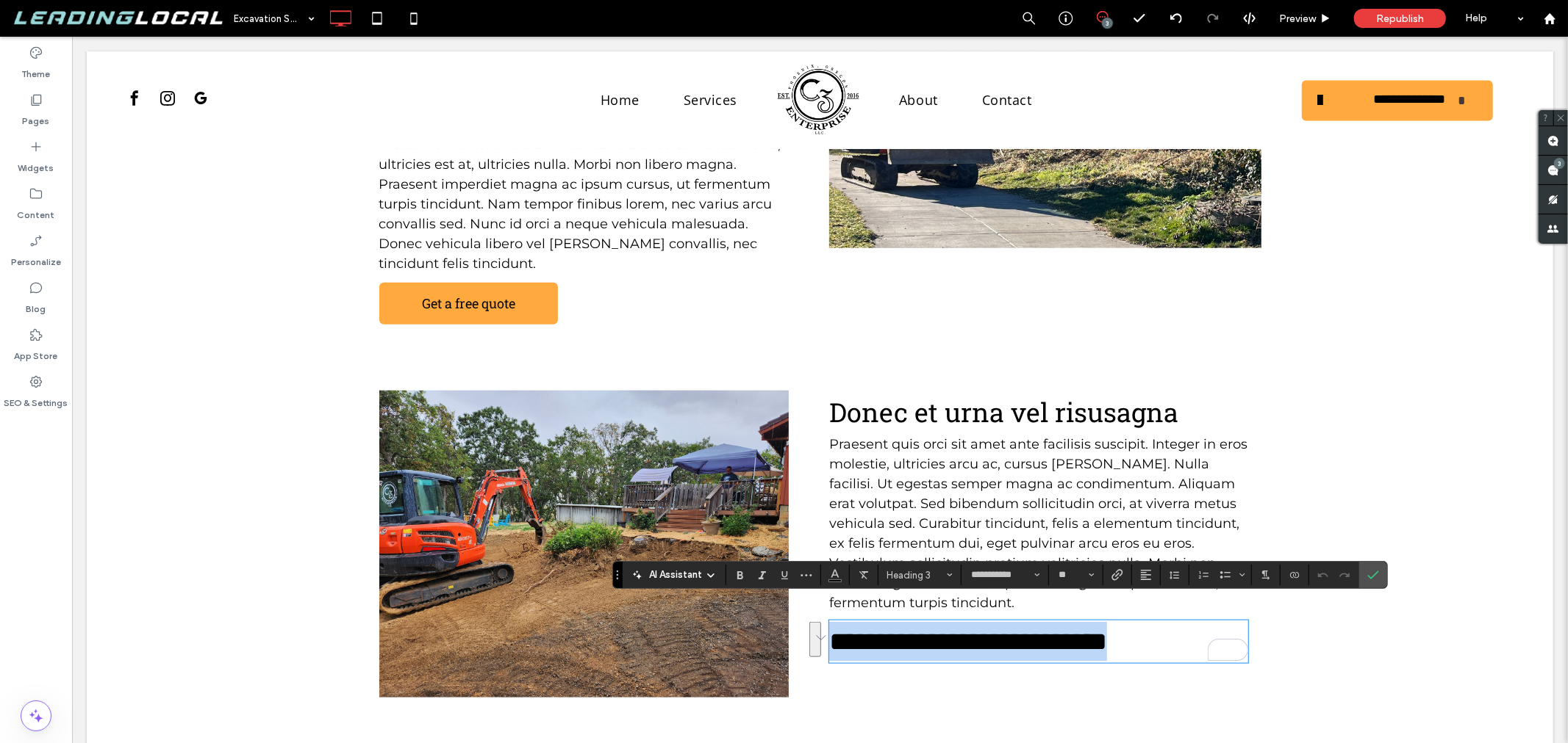
type input "*********"
type input "**"
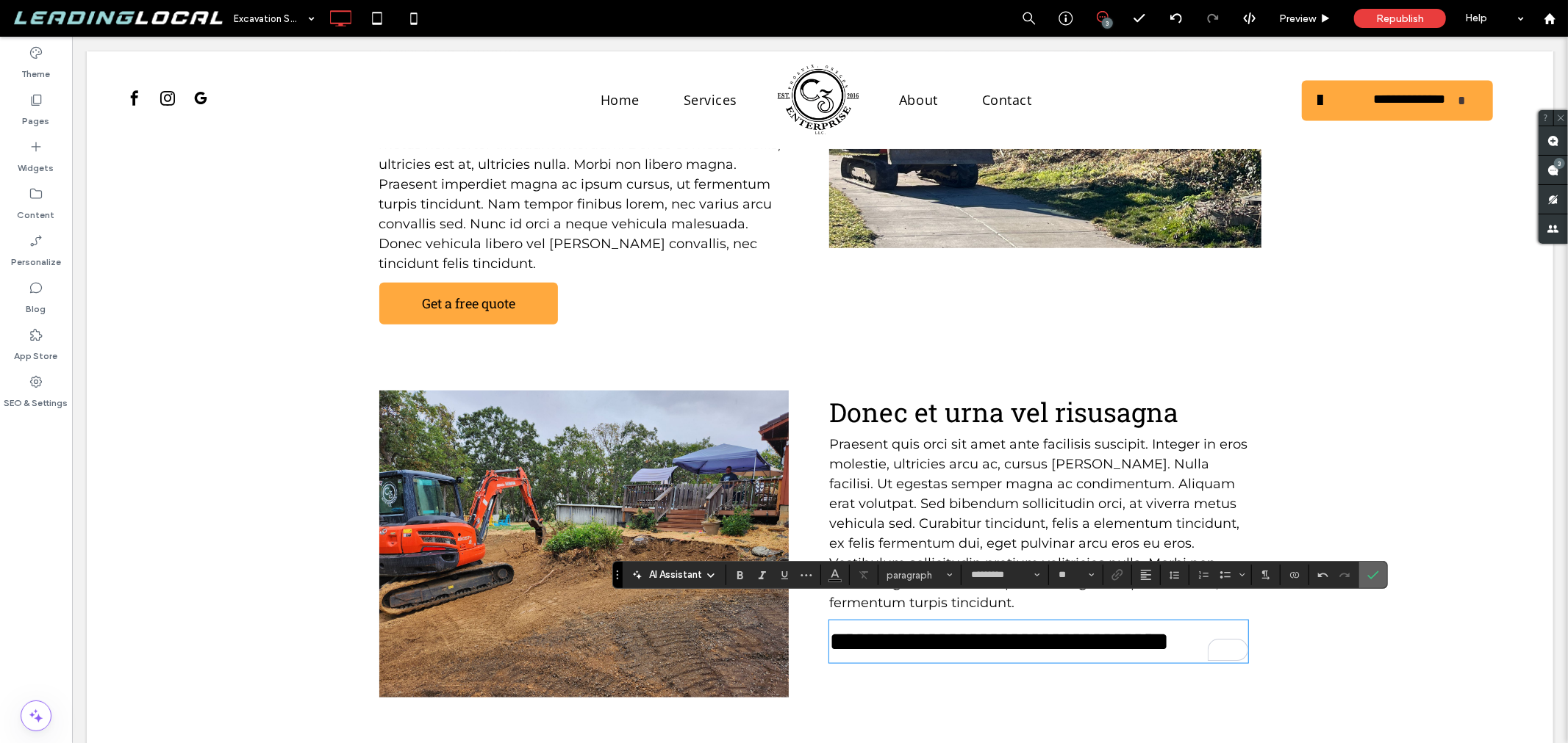
click at [1378, 570] on icon "Confirm" at bounding box center [1373, 576] width 12 height 12
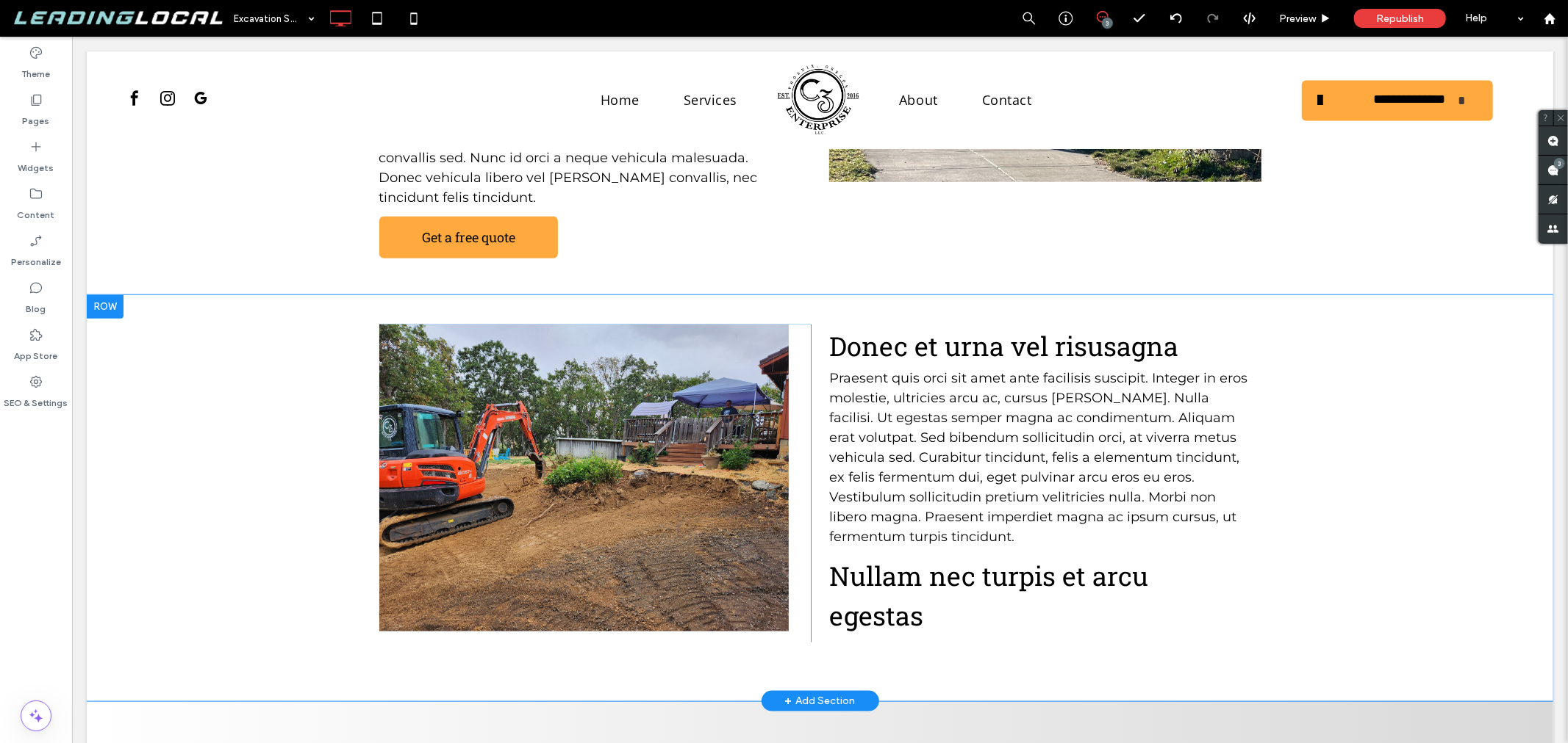
scroll to position [1386, 0]
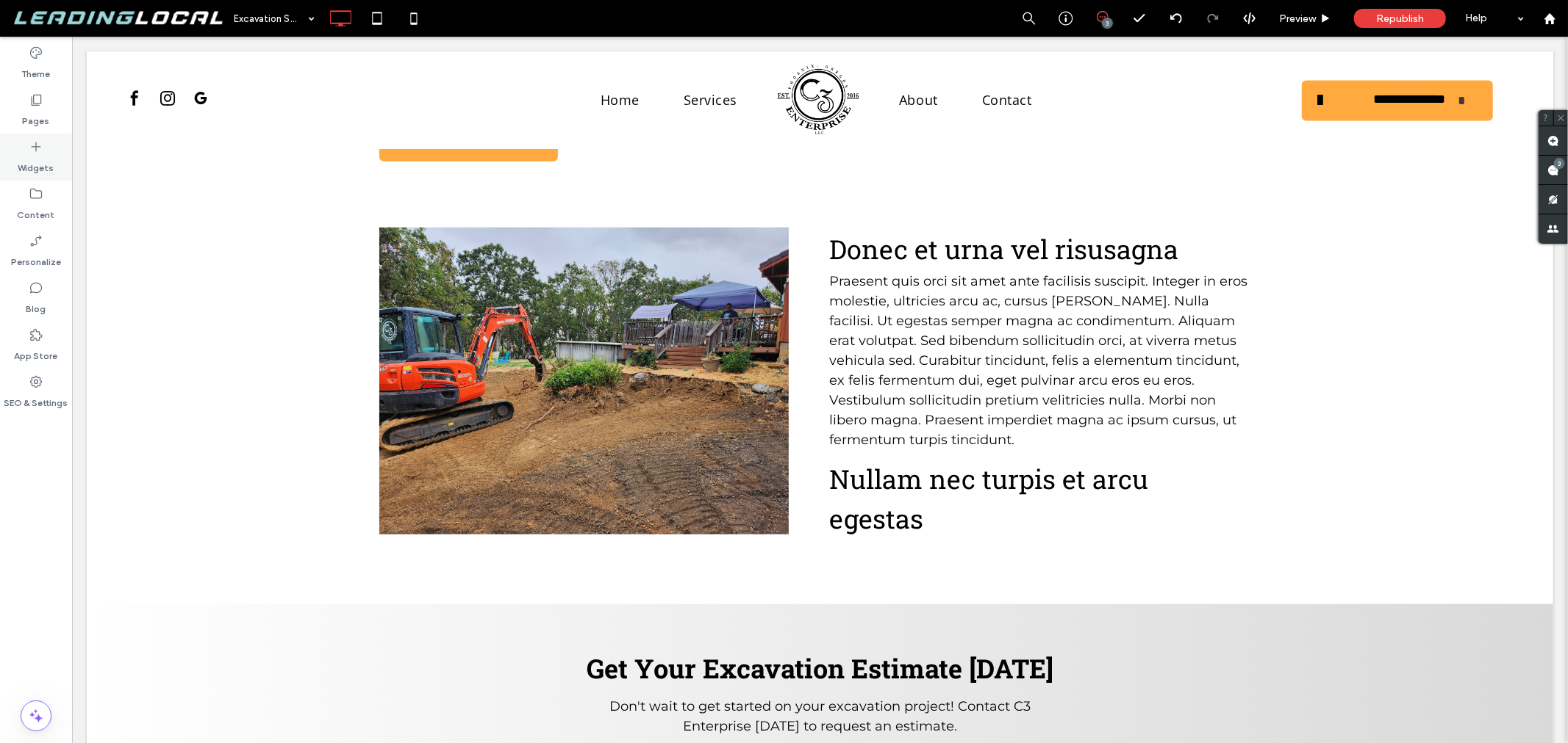
click at [35, 144] on icon at bounding box center [36, 147] width 15 height 15
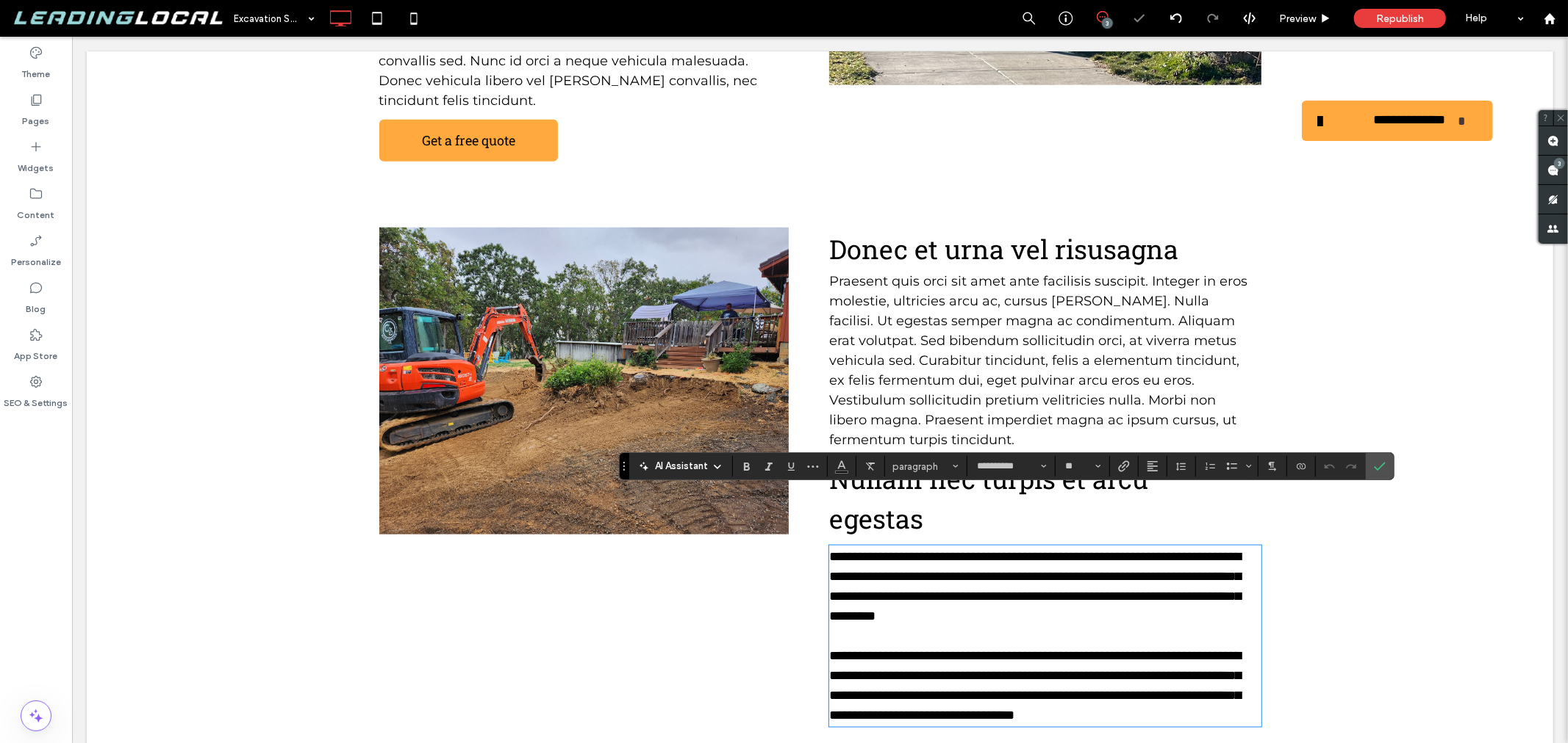
scroll to position [0, 0]
click at [854, 626] on p "To enrich screen reader interactions, please activate Accessibility in Grammarl…" at bounding box center [1044, 636] width 431 height 20
click at [864, 626] on p "﻿" at bounding box center [1044, 636] width 431 height 20
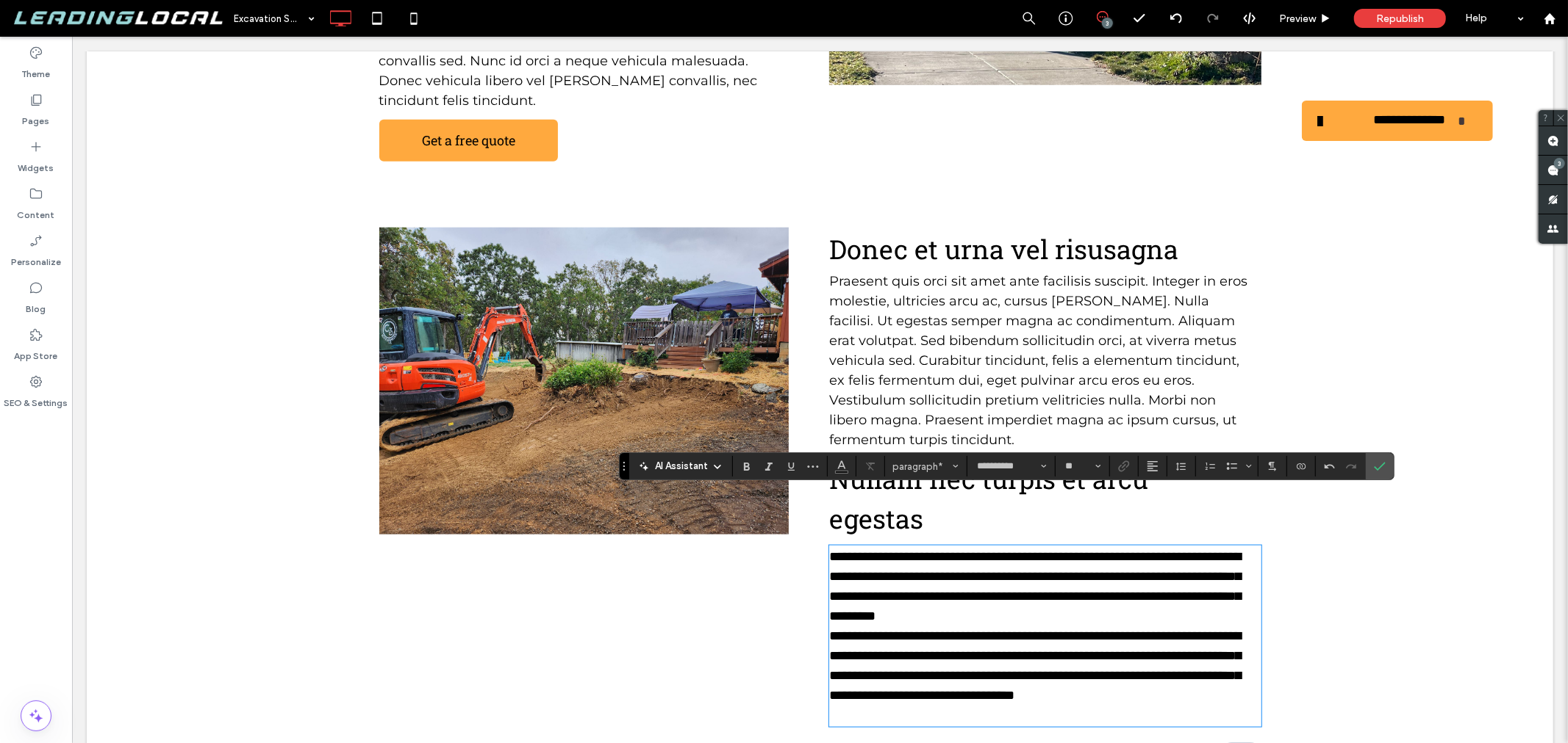
click at [829, 629] on span "**********" at bounding box center [1034, 665] width 411 height 72
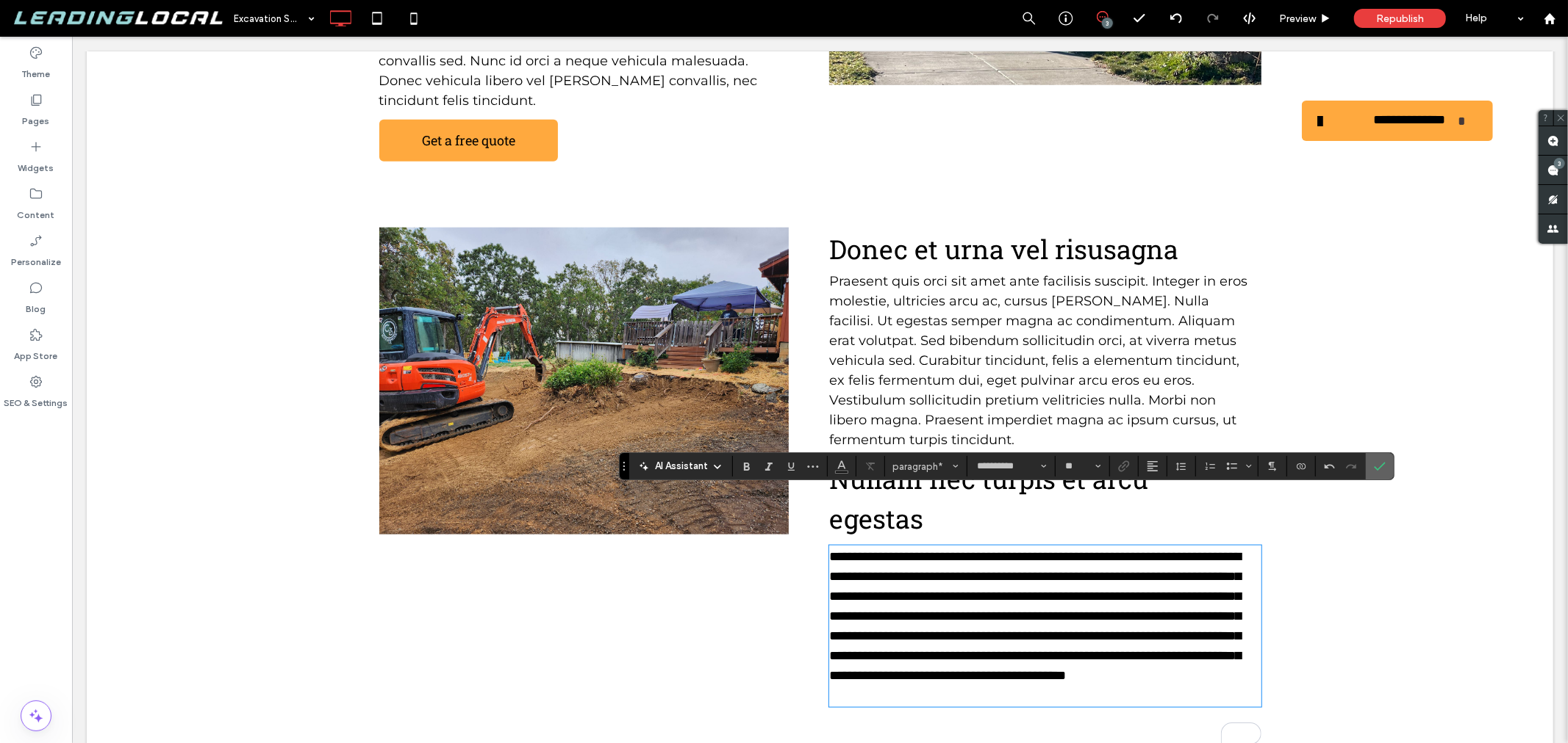
click at [1379, 464] on icon "Confirm" at bounding box center [1380, 467] width 12 height 12
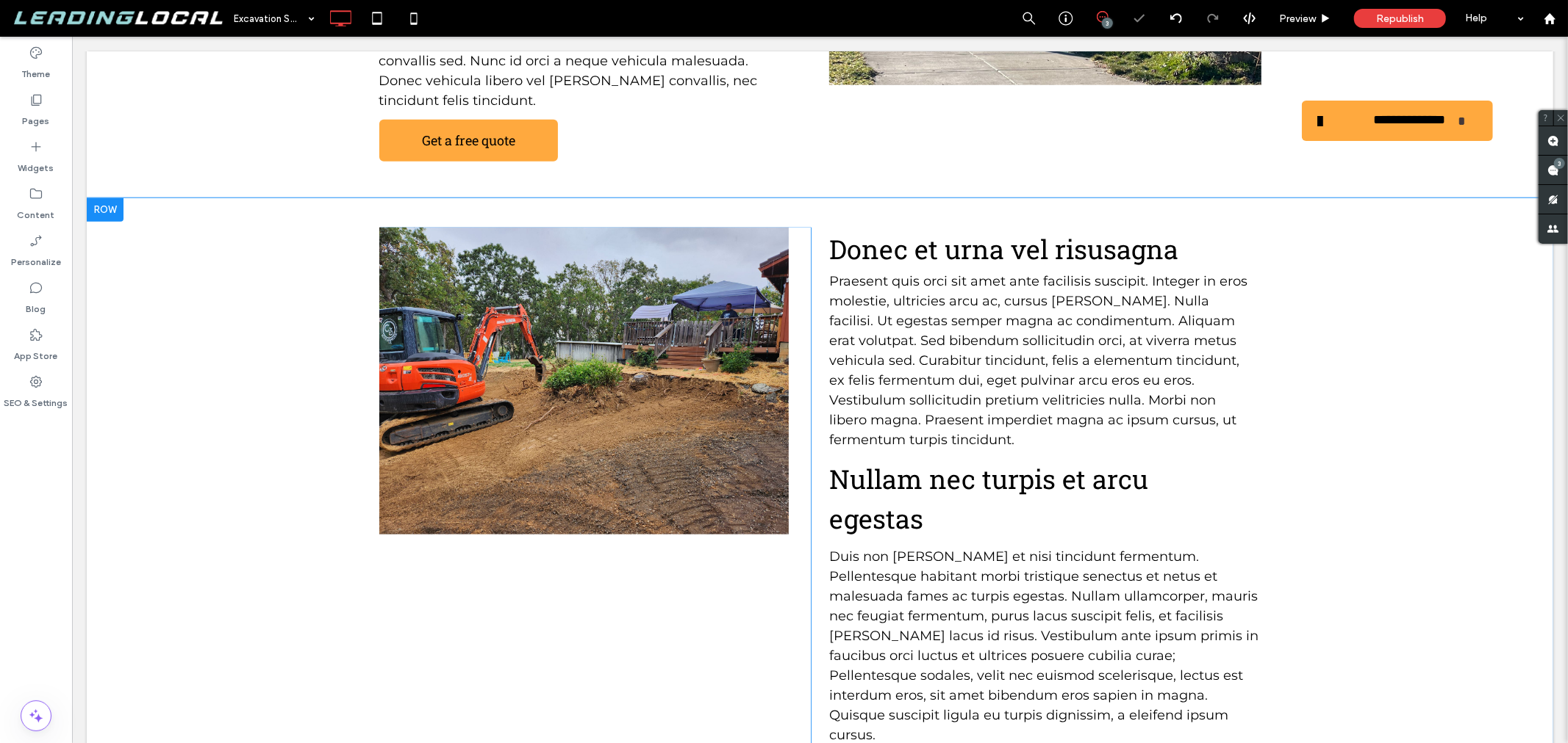
click at [735, 582] on div "Click To Paste" at bounding box center [595, 499] width 432 height 545
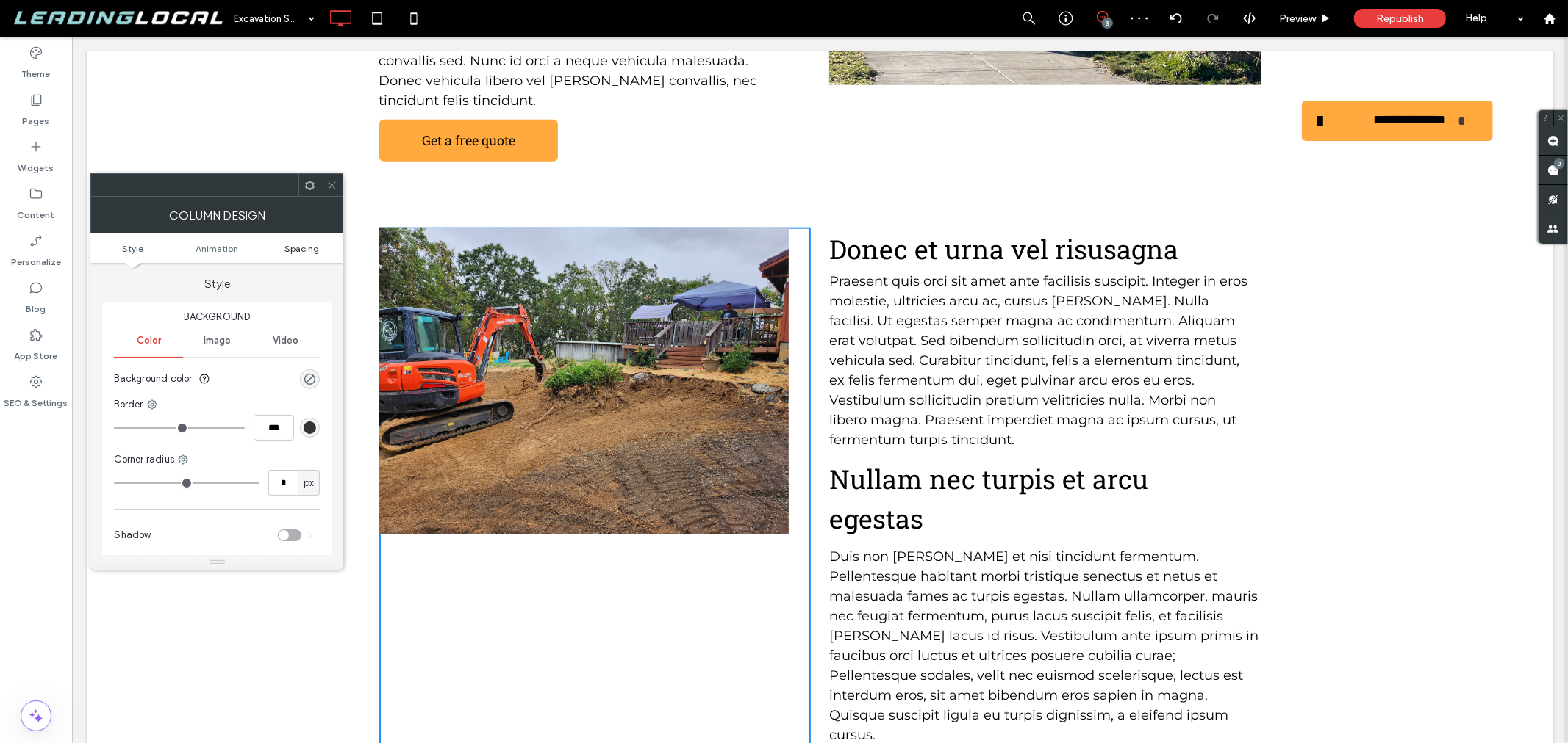
click at [303, 246] on span "Spacing" at bounding box center [301, 248] width 35 height 11
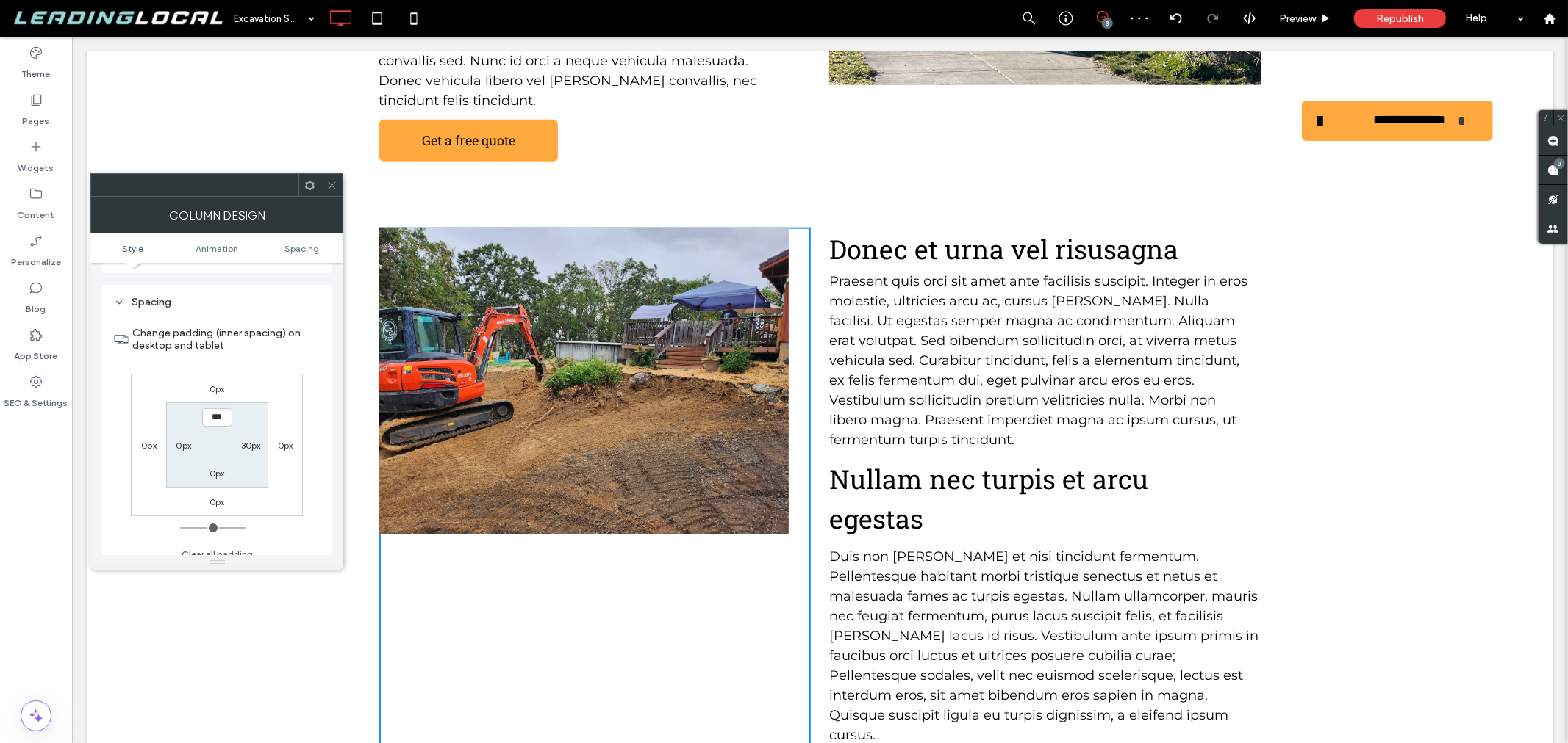
scroll to position [344, 0]
click at [210, 379] on label "0px" at bounding box center [217, 378] width 16 height 11
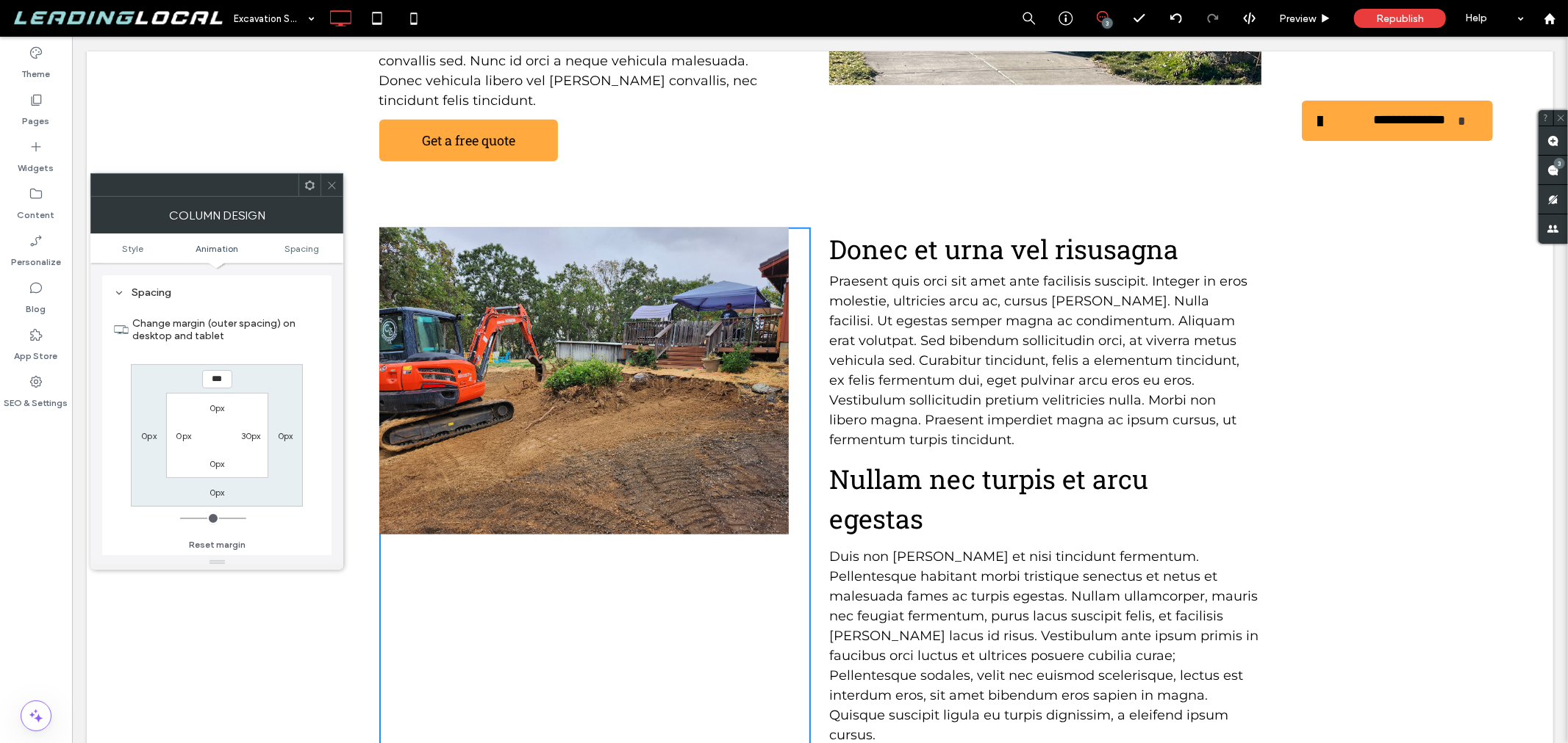
type input "***"
type input "*****"
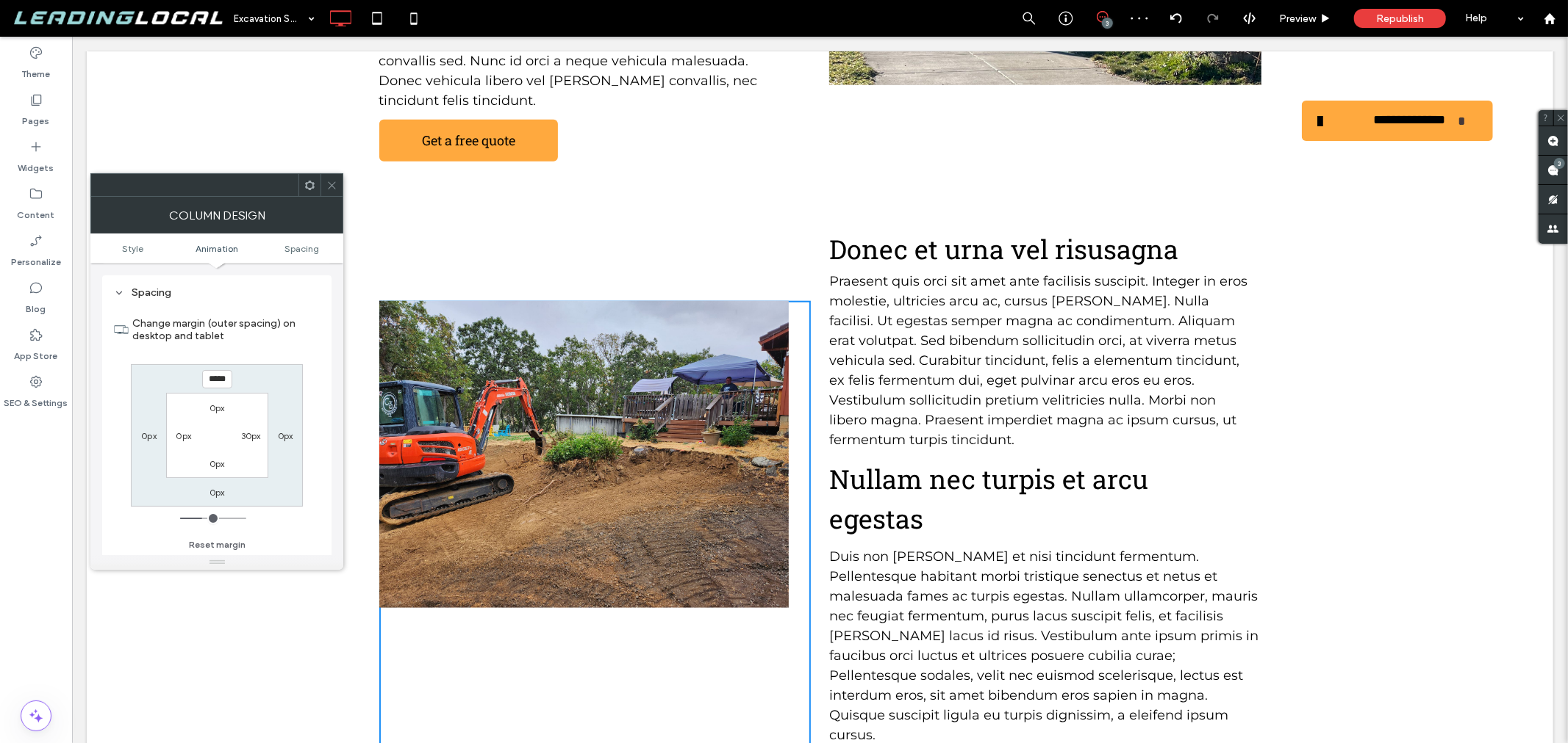
click at [225, 379] on input "*****" at bounding box center [217, 379] width 30 height 19
type input "*"
type input "***"
click at [218, 407] on label "0px" at bounding box center [217, 407] width 16 height 11
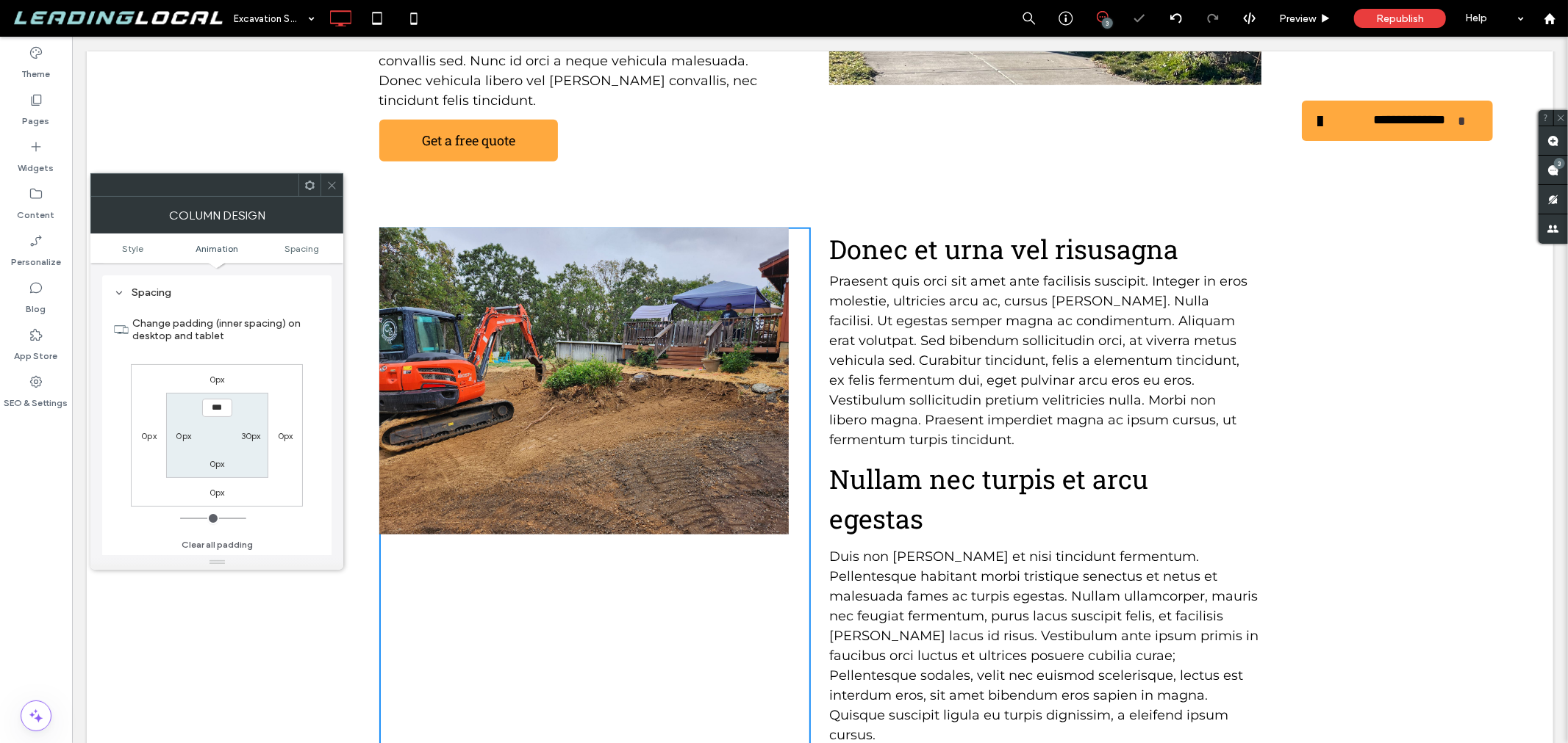
type input "***"
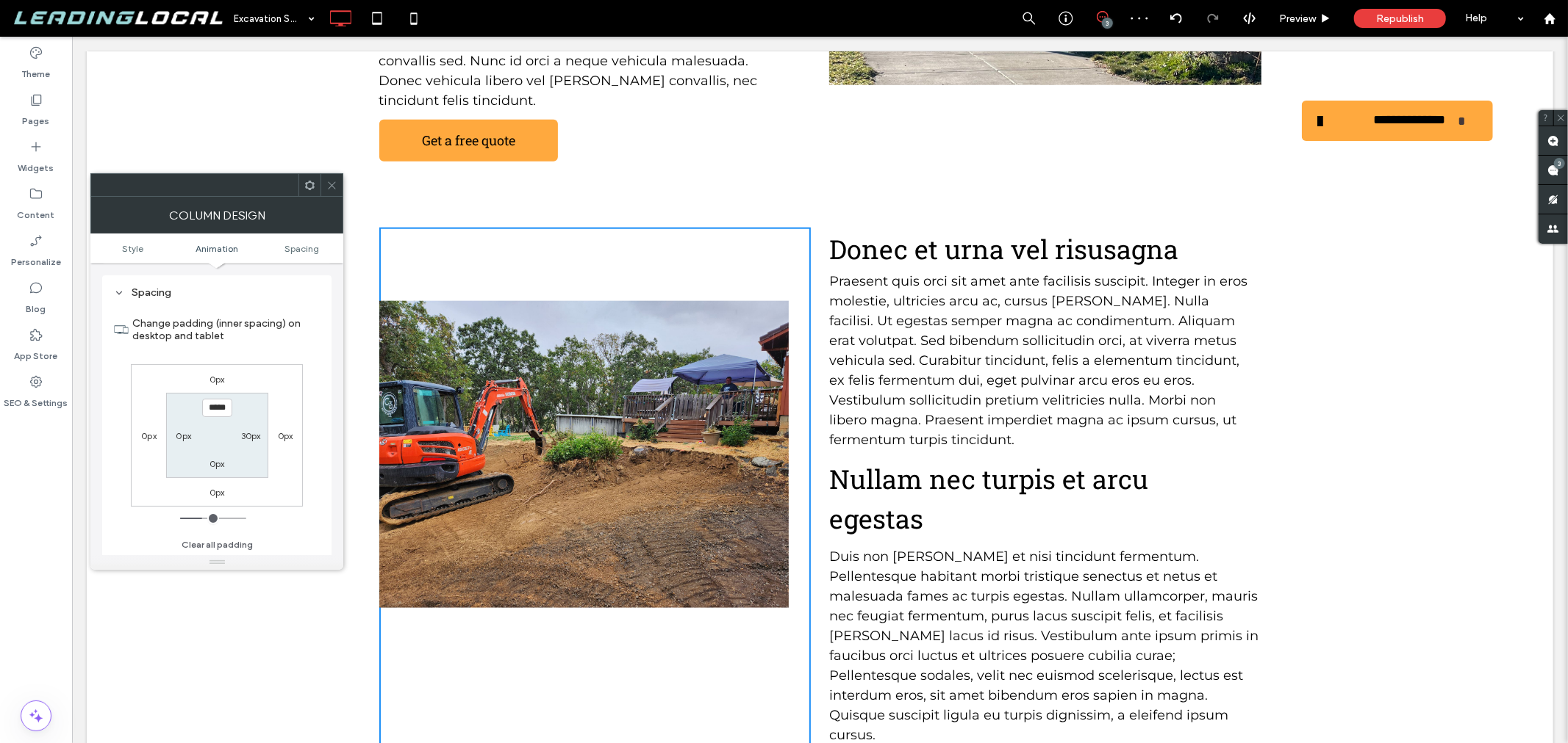
drag, startPoint x: 407, startPoint y: 223, endPoint x: 387, endPoint y: 202, distance: 29.0
click at [217, 402] on input "*****" at bounding box center [217, 408] width 30 height 19
click at [213, 402] on input "*****" at bounding box center [217, 408] width 30 height 19
type input "*****"
type input "***"
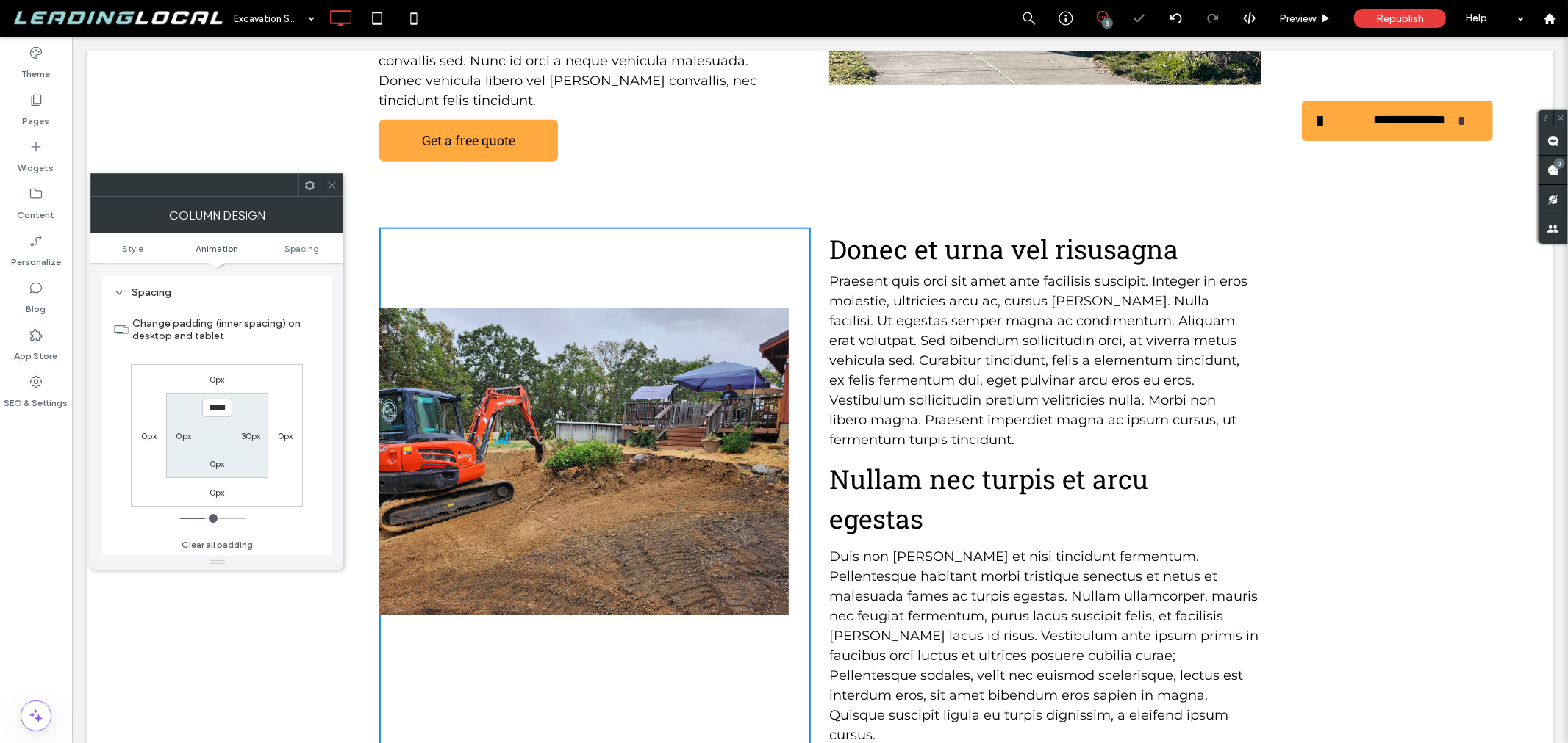
click at [326, 188] on icon at bounding box center [331, 185] width 11 height 11
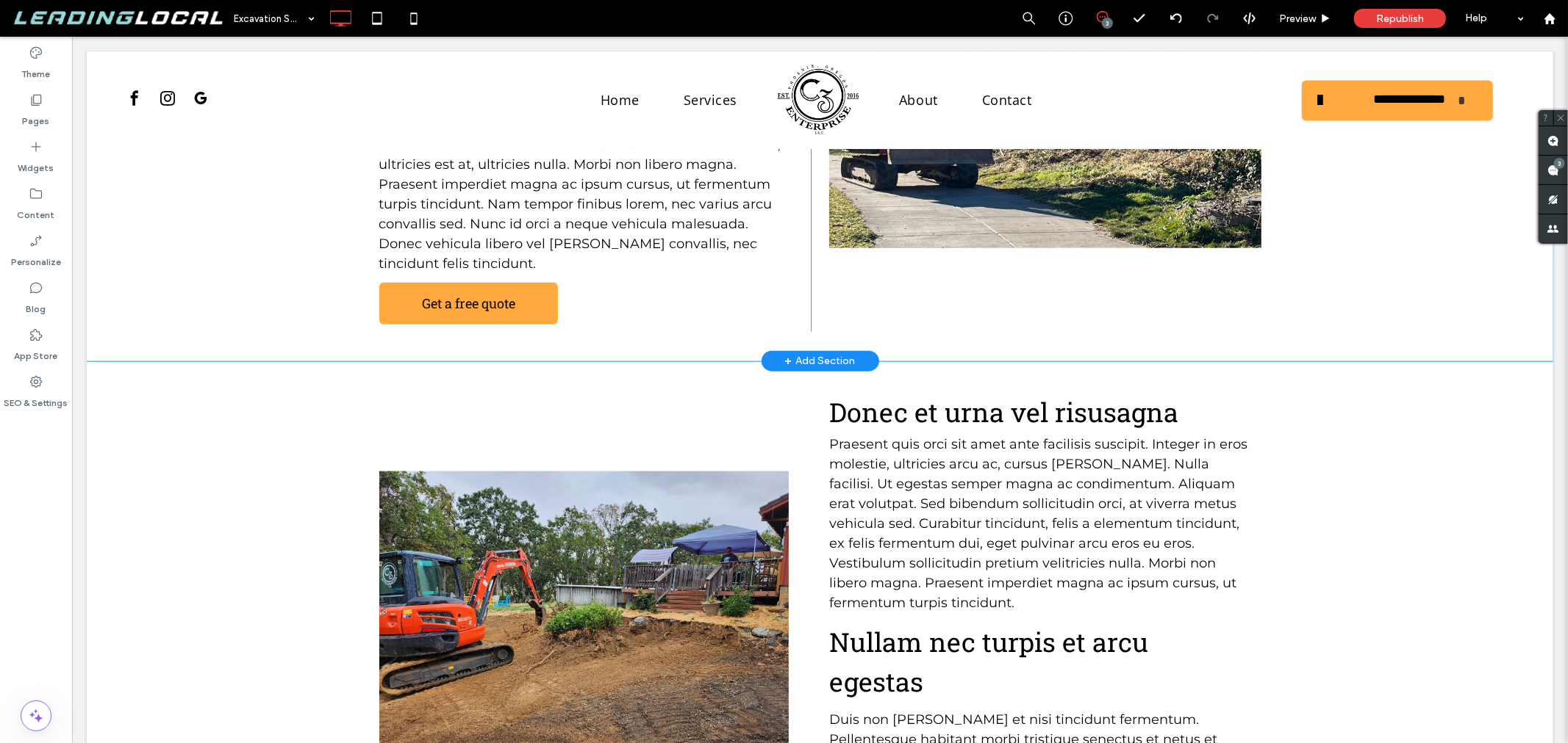
scroll to position [897, 0]
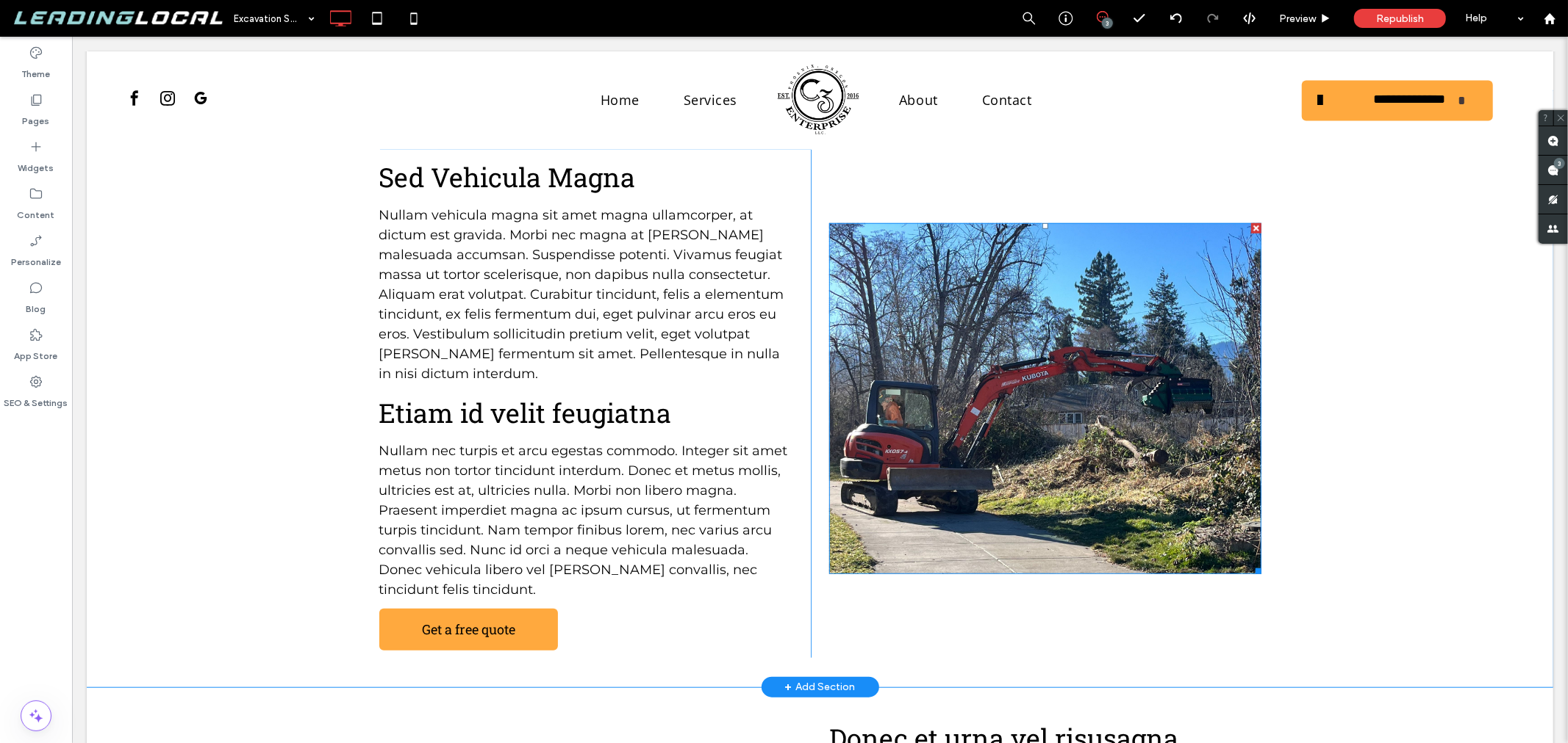
click at [960, 376] on img at bounding box center [1044, 398] width 431 height 351
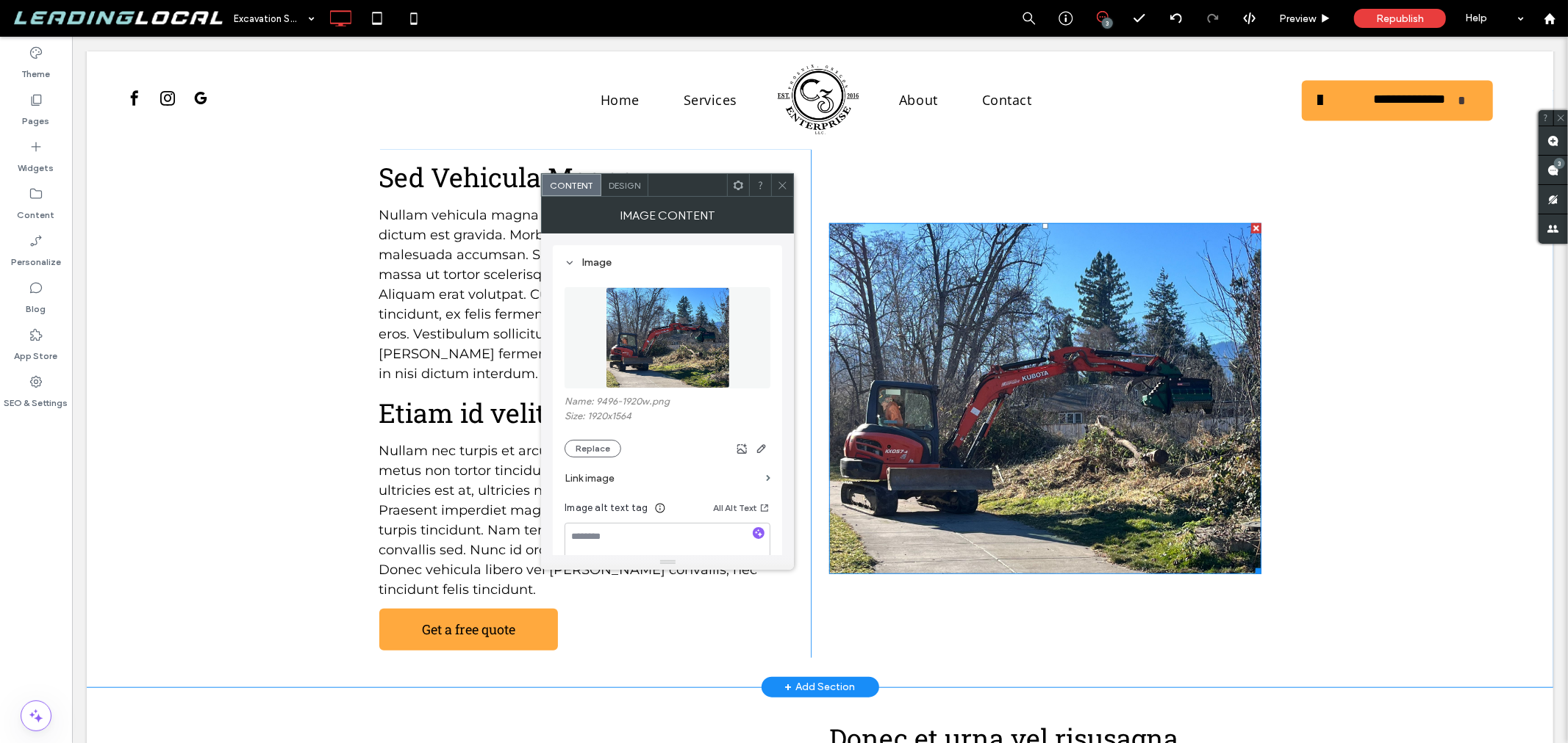
click at [960, 376] on img at bounding box center [1044, 398] width 431 height 351
click at [593, 449] on button "Replace" at bounding box center [593, 449] width 56 height 18
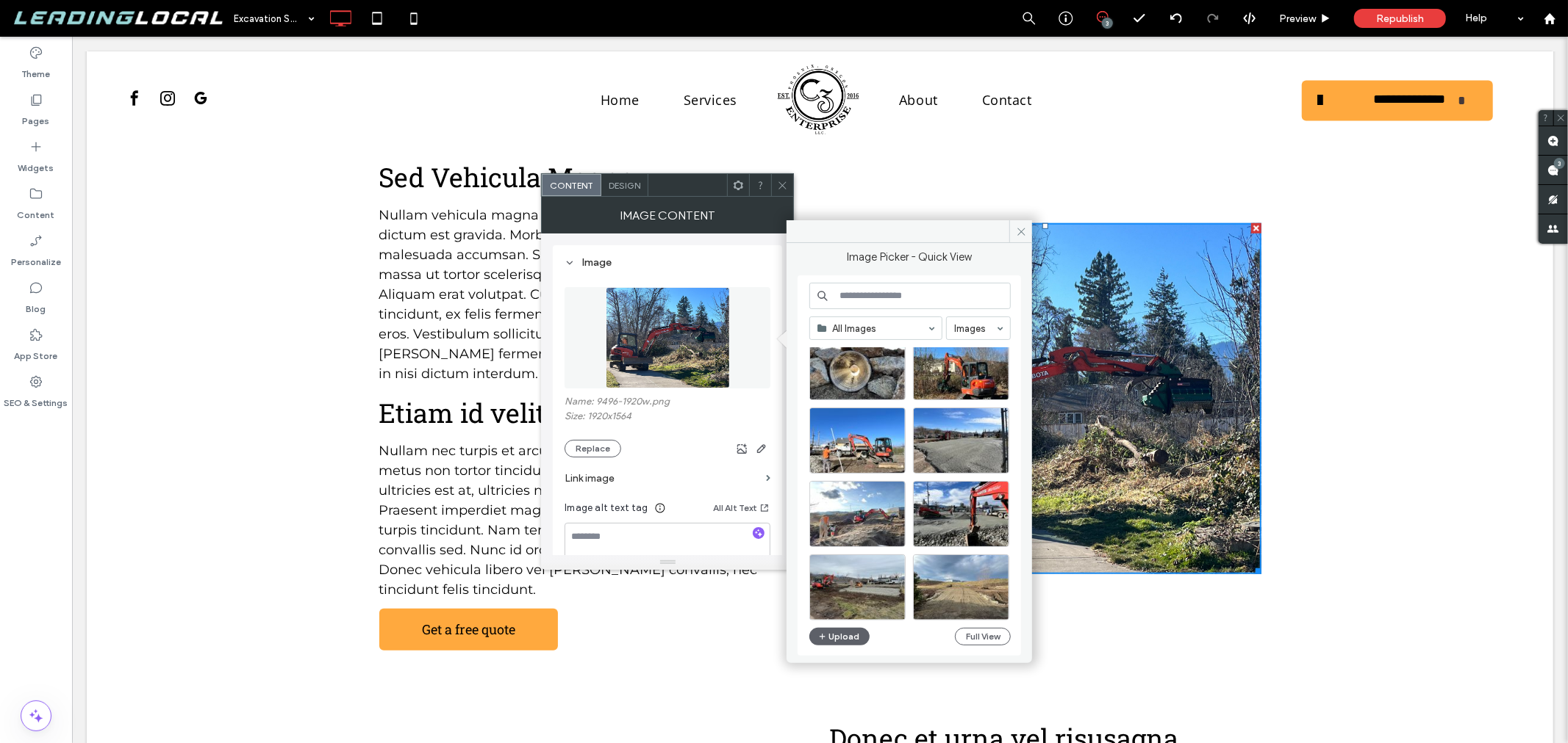
scroll to position [489, 0]
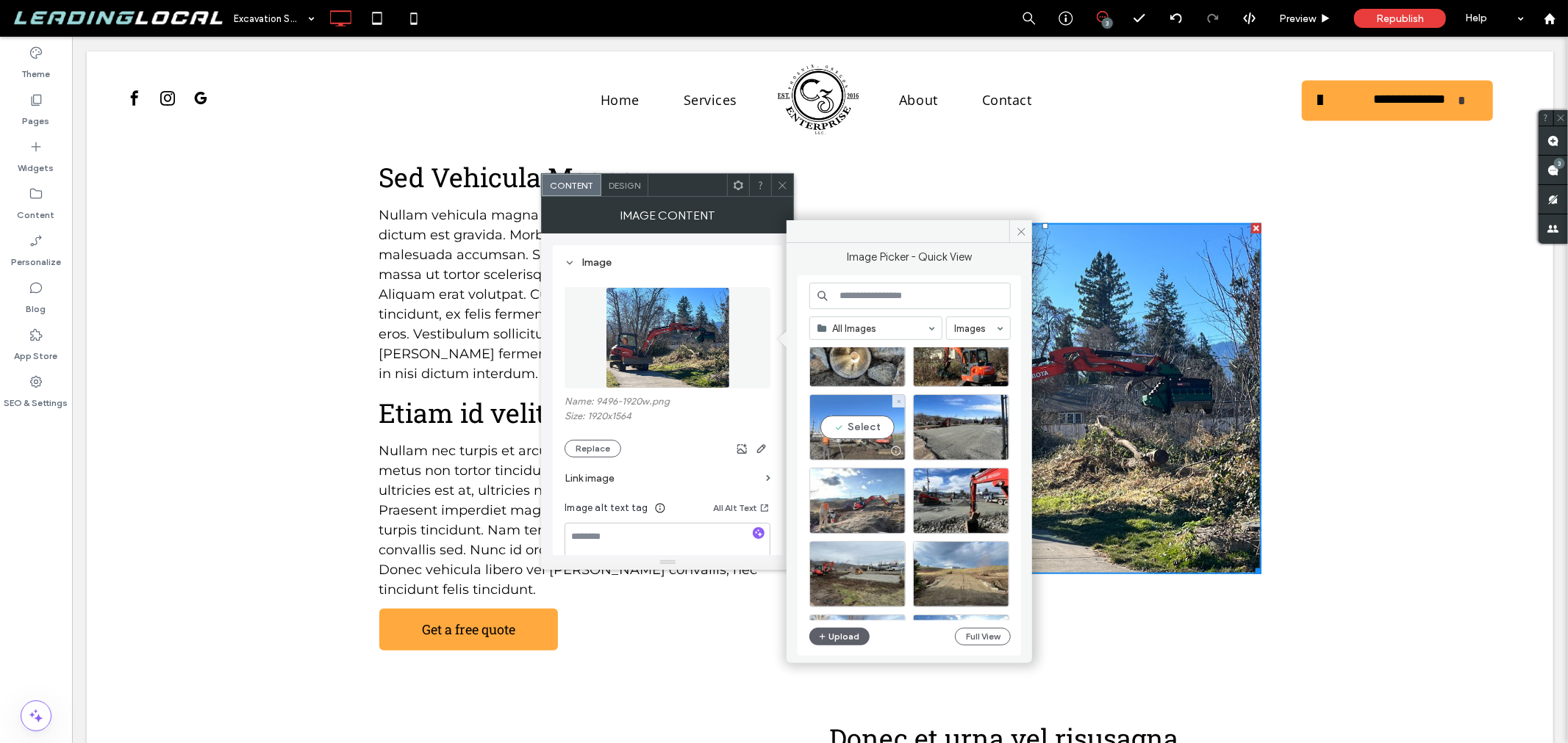
click at [866, 427] on div "Select" at bounding box center [856, 427] width 96 height 66
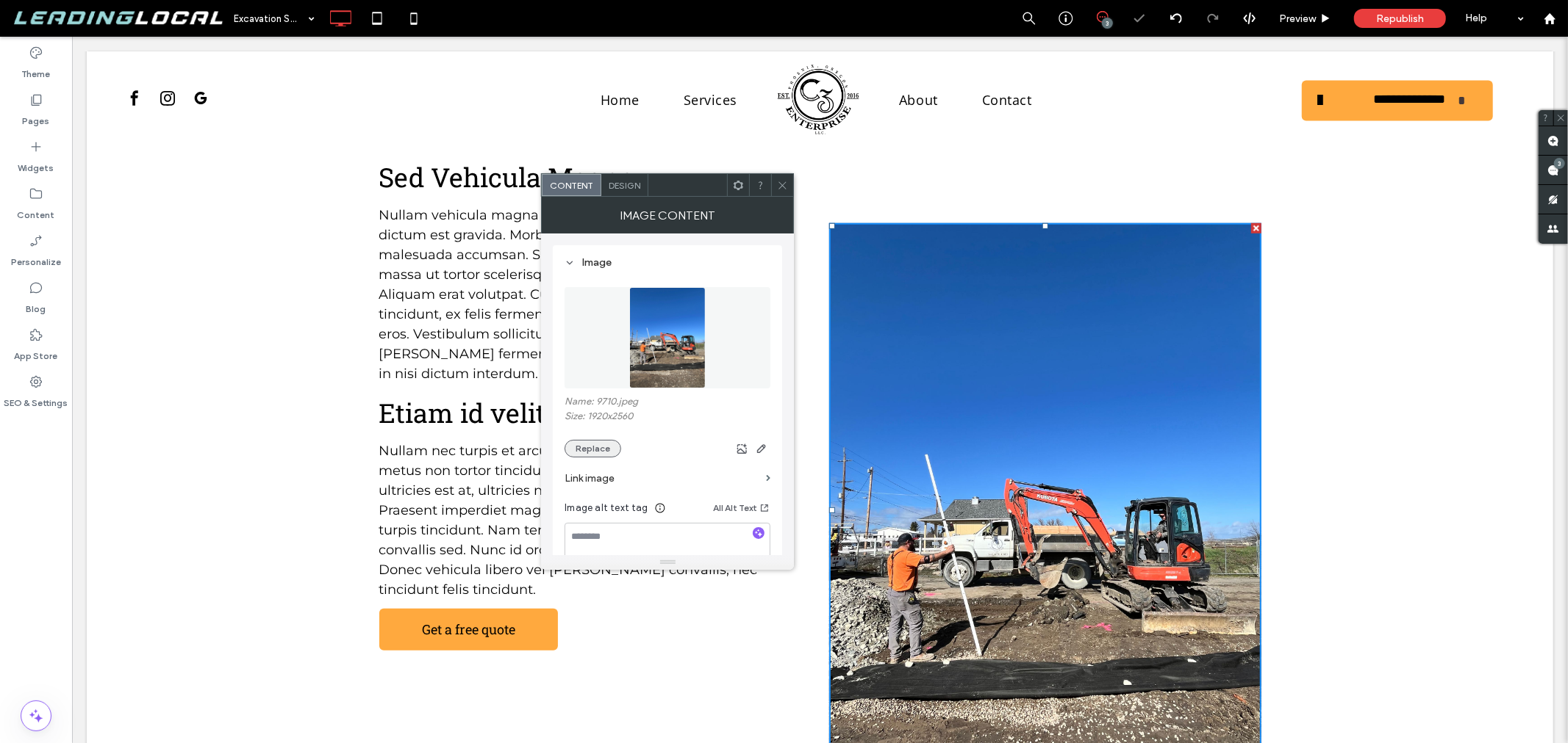
click at [611, 448] on button "Replace" at bounding box center [593, 449] width 56 height 18
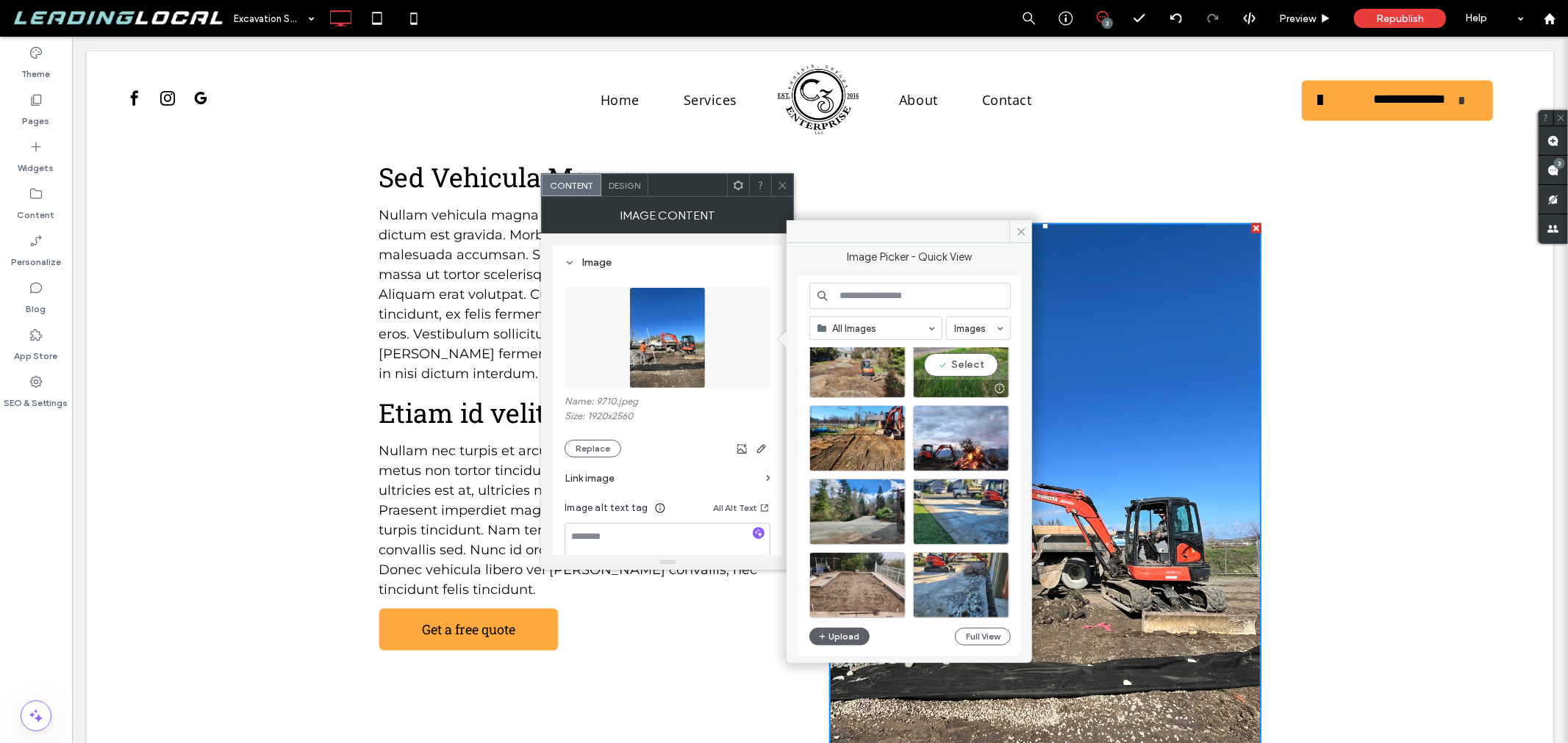
scroll to position [4156, 0]
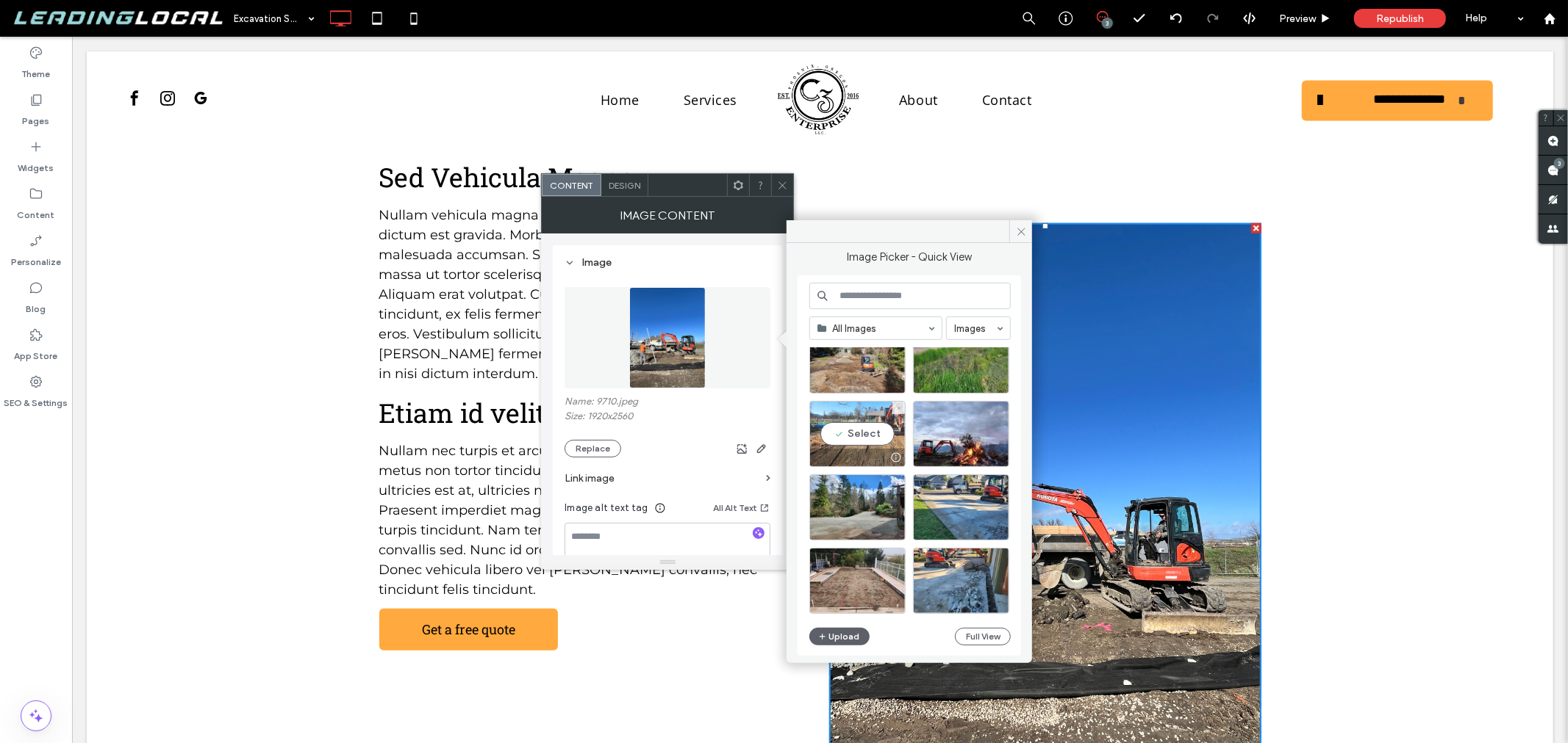
click at [874, 426] on div "Select" at bounding box center [856, 434] width 96 height 66
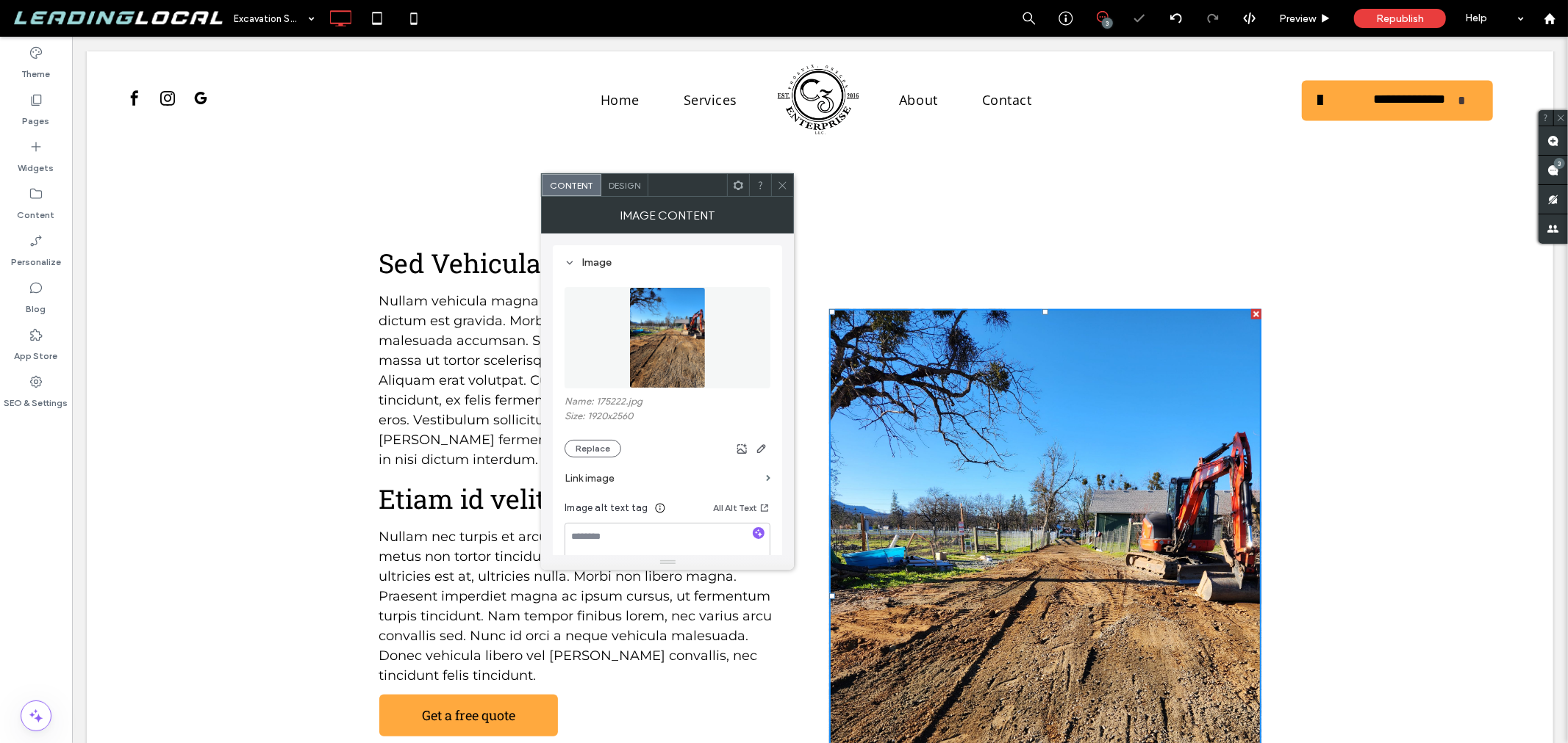
scroll to position [1059, 0]
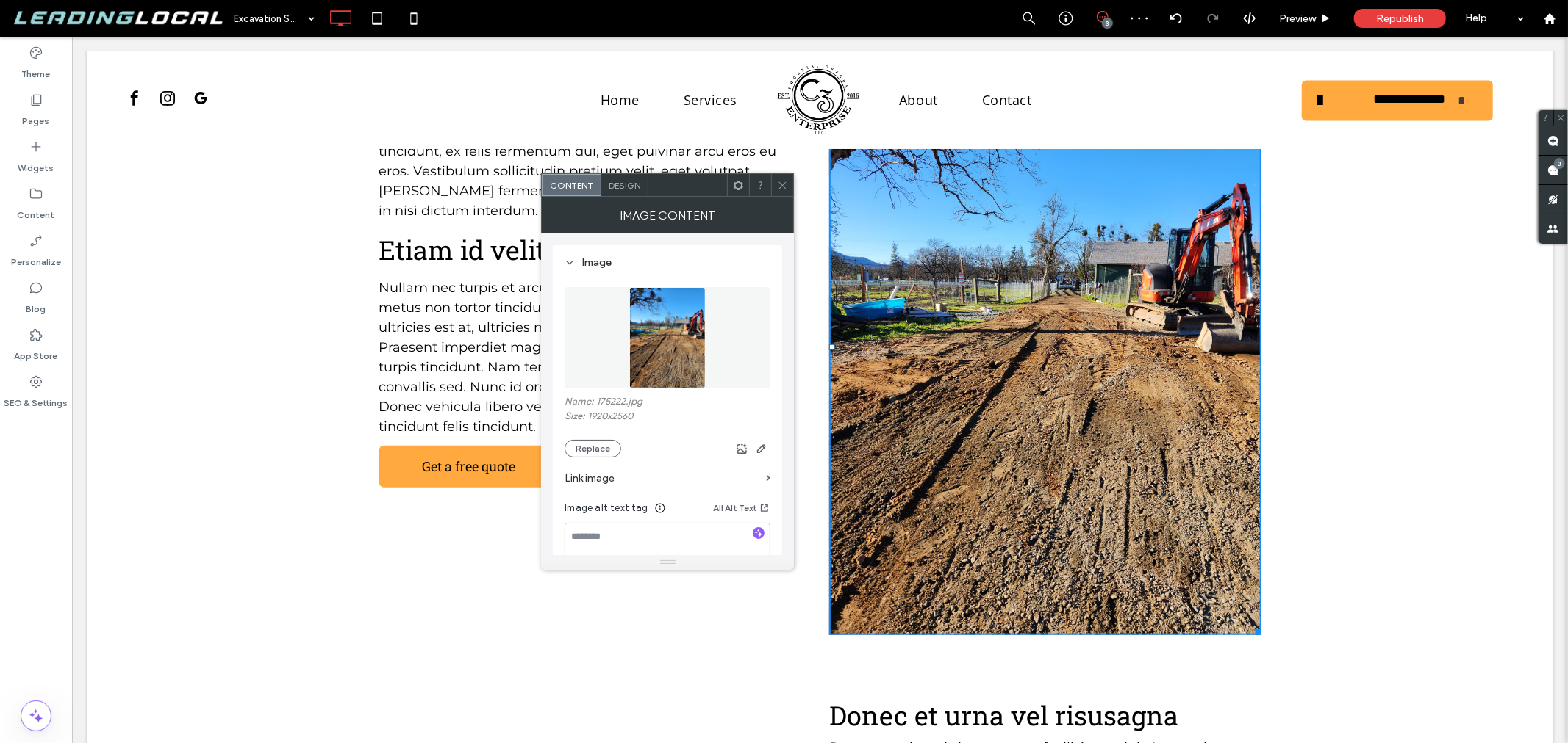
click at [778, 188] on icon at bounding box center [782, 185] width 11 height 11
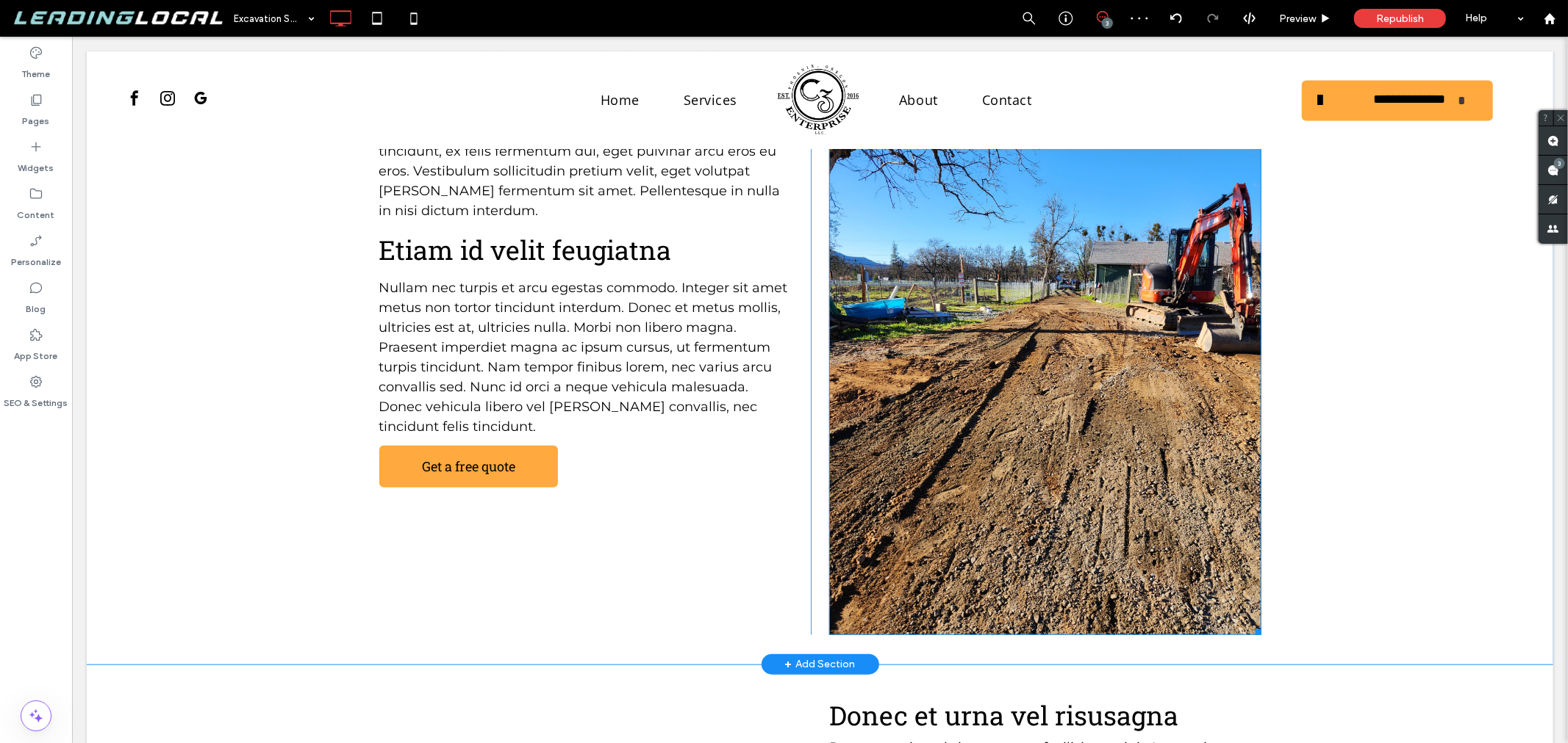
click at [915, 334] on img at bounding box center [1044, 347] width 431 height 576
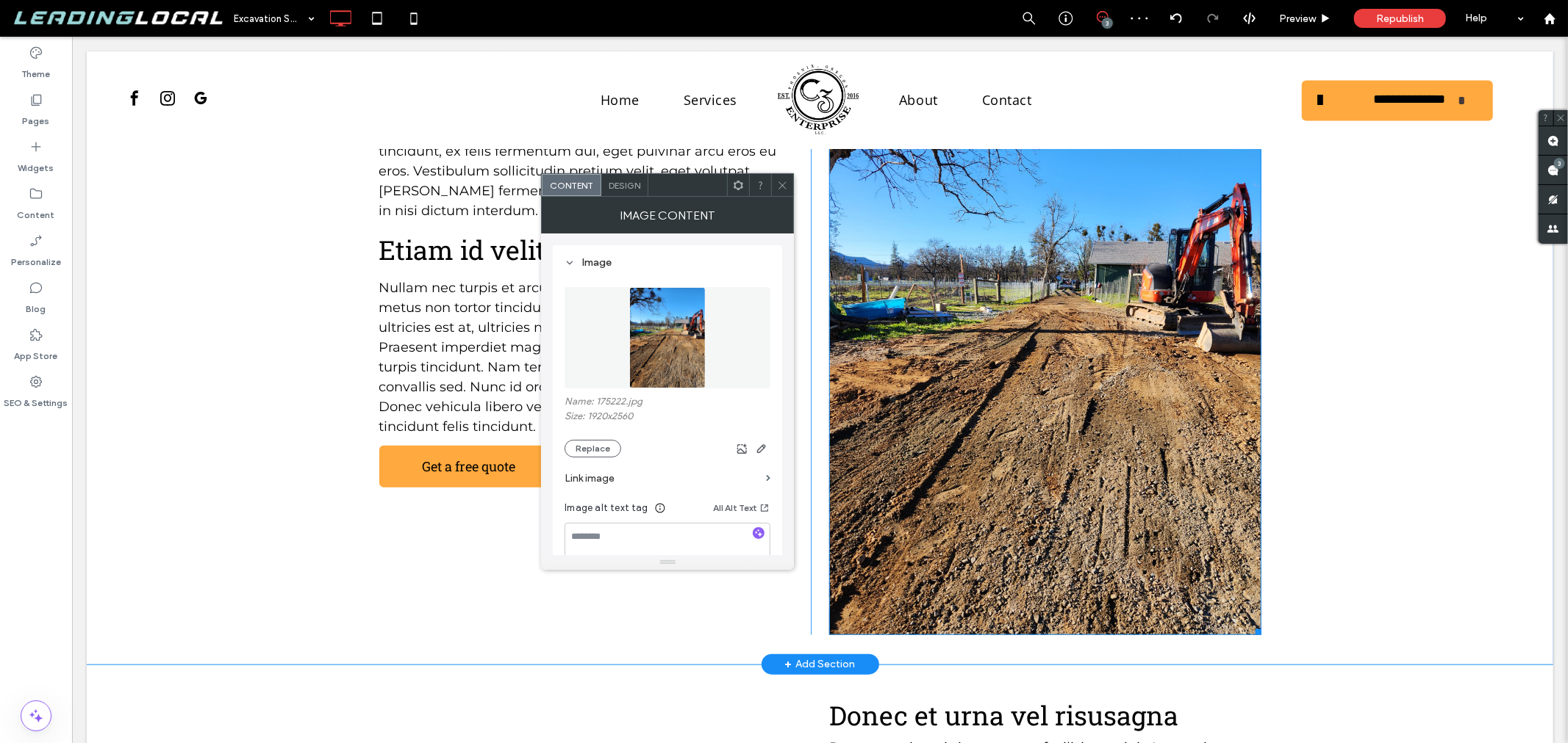
click at [915, 334] on img at bounding box center [1044, 347] width 431 height 576
click at [762, 449] on icon "button" at bounding box center [761, 449] width 12 height 12
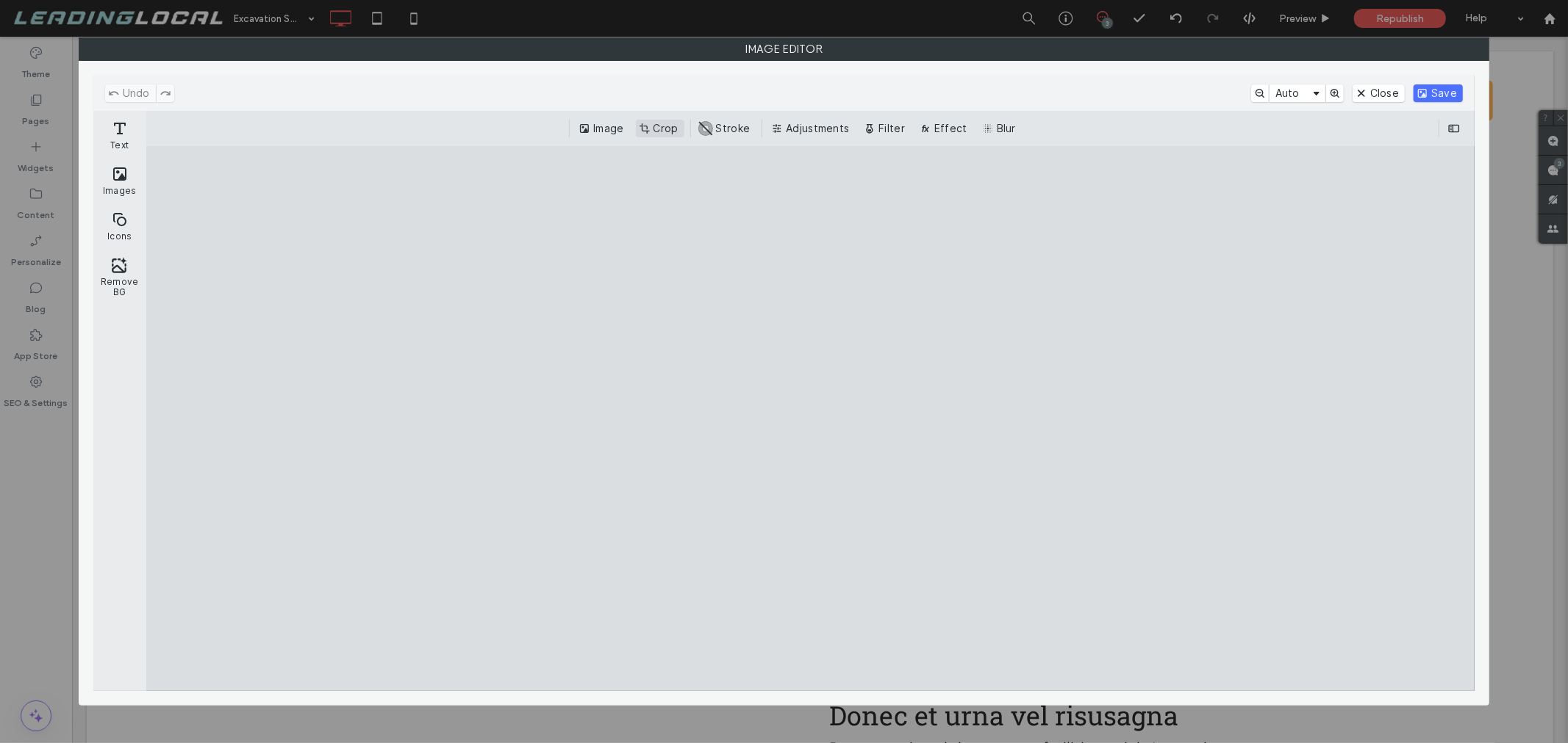
click at [664, 130] on button "Crop" at bounding box center [659, 129] width 49 height 18
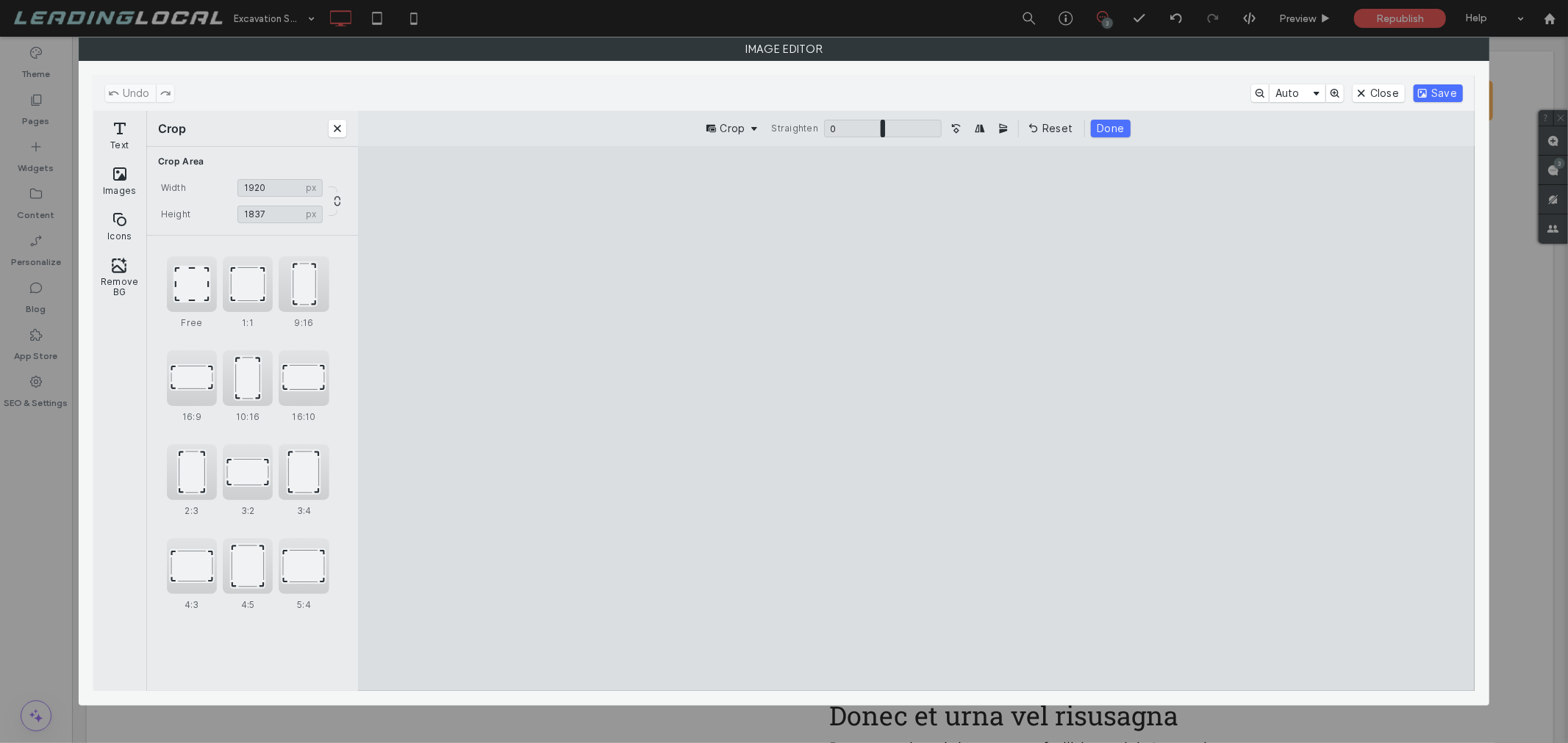
type input "****"
drag, startPoint x: 917, startPoint y: 639, endPoint x: 943, endPoint y: 512, distance: 129.6
click at [917, 419] on cesdk-canvas "Editor canvas" at bounding box center [917, 419] width 0 height 0
click at [1460, 86] on button "Save" at bounding box center [1438, 93] width 50 height 18
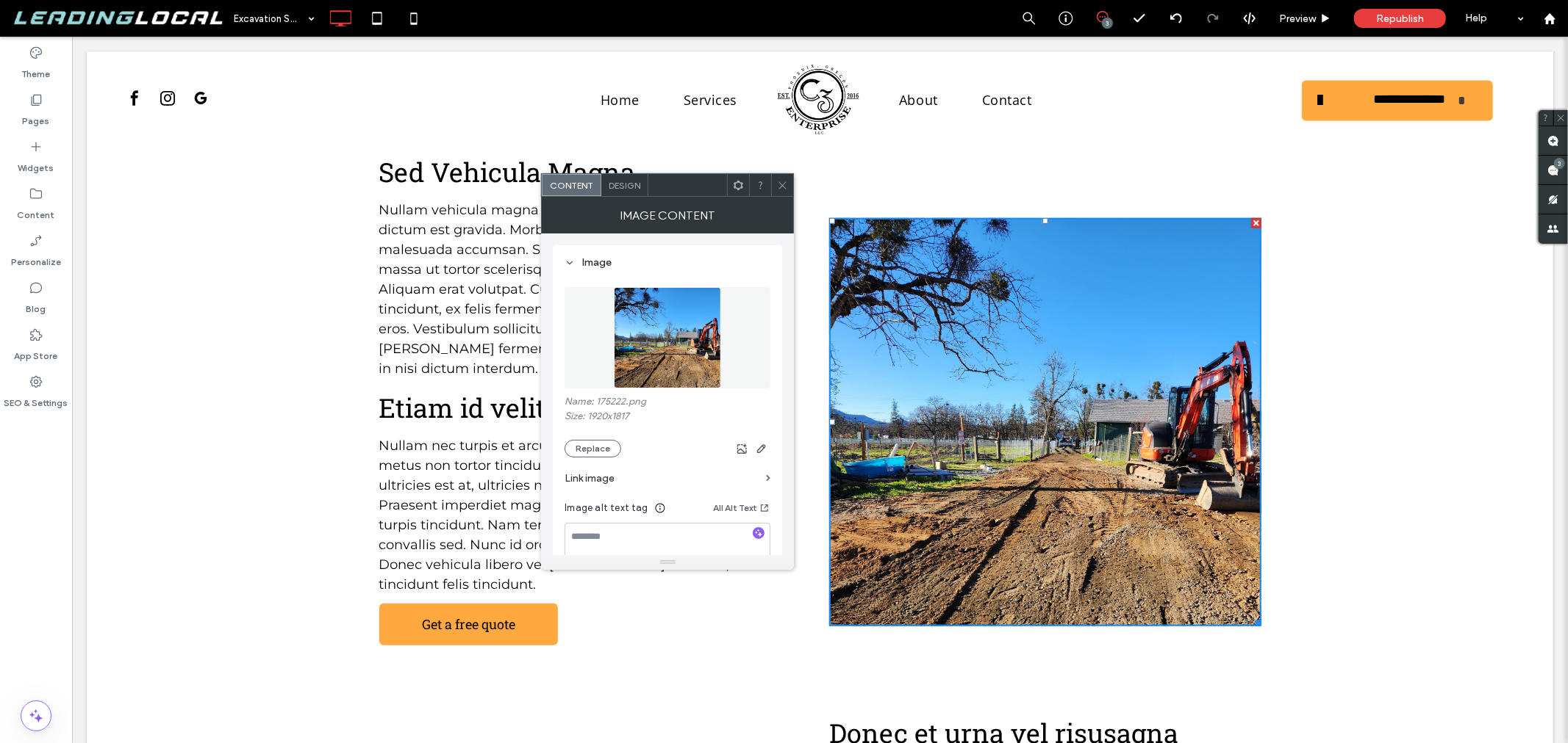
scroll to position [897, 0]
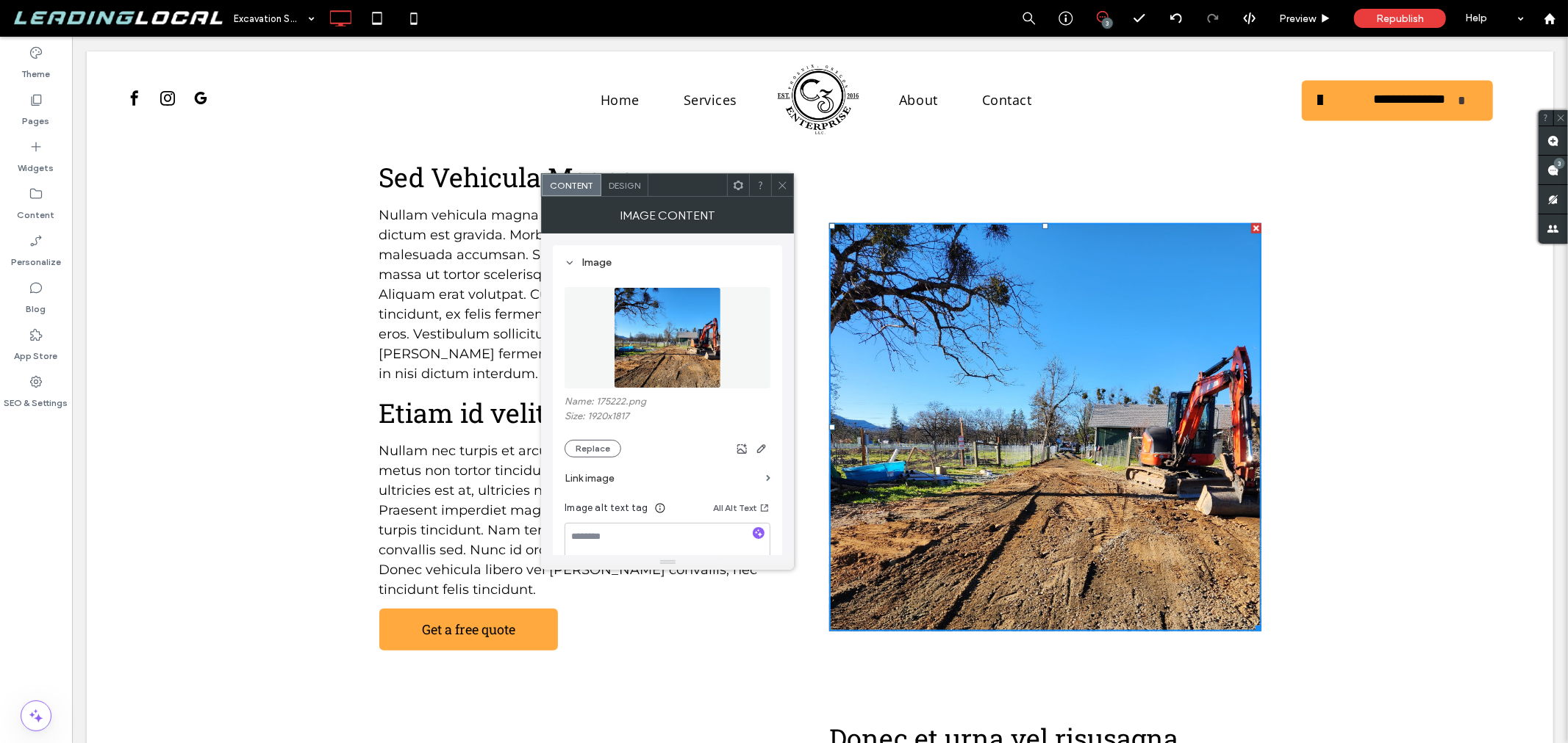
click at [782, 180] on icon at bounding box center [782, 185] width 11 height 11
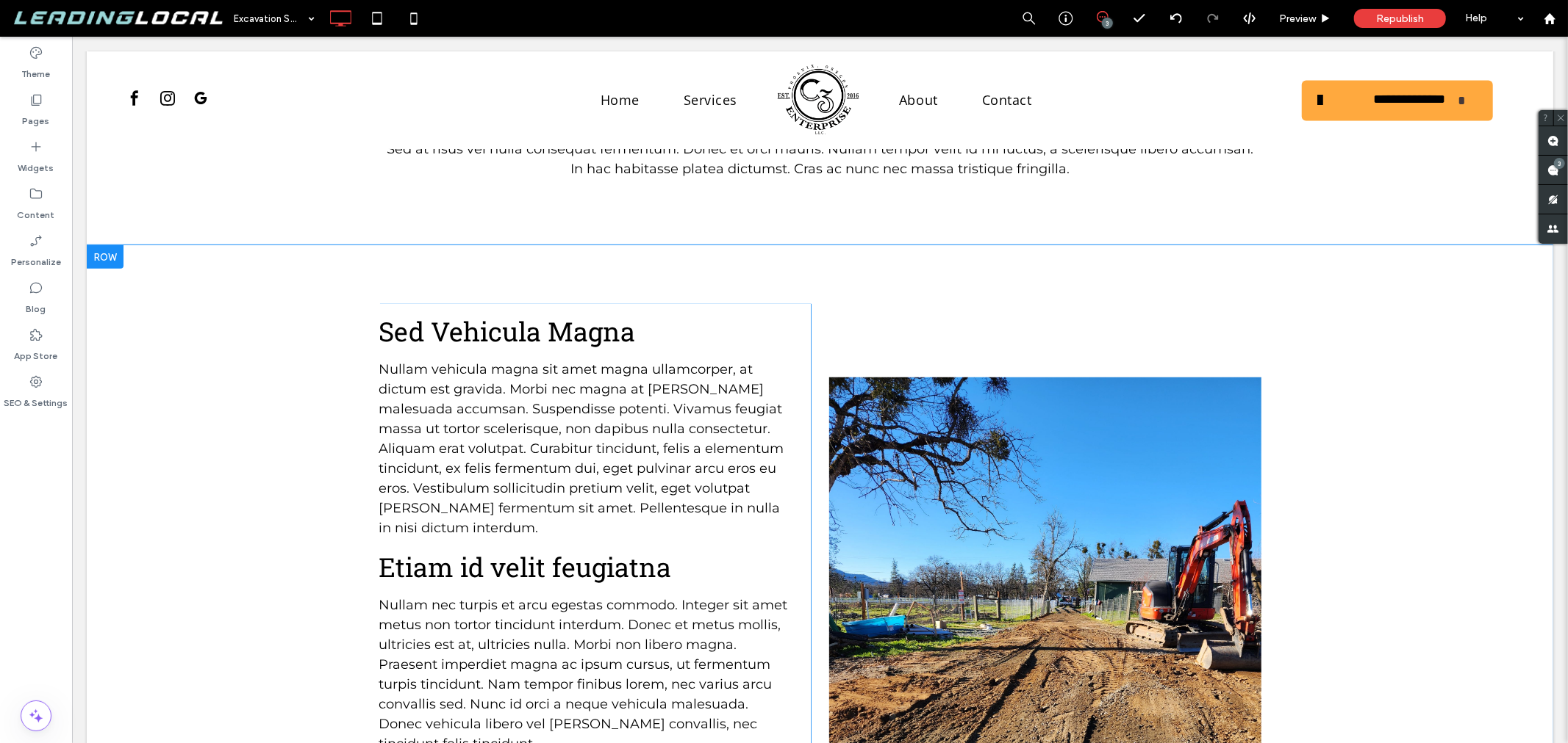
scroll to position [732, 0]
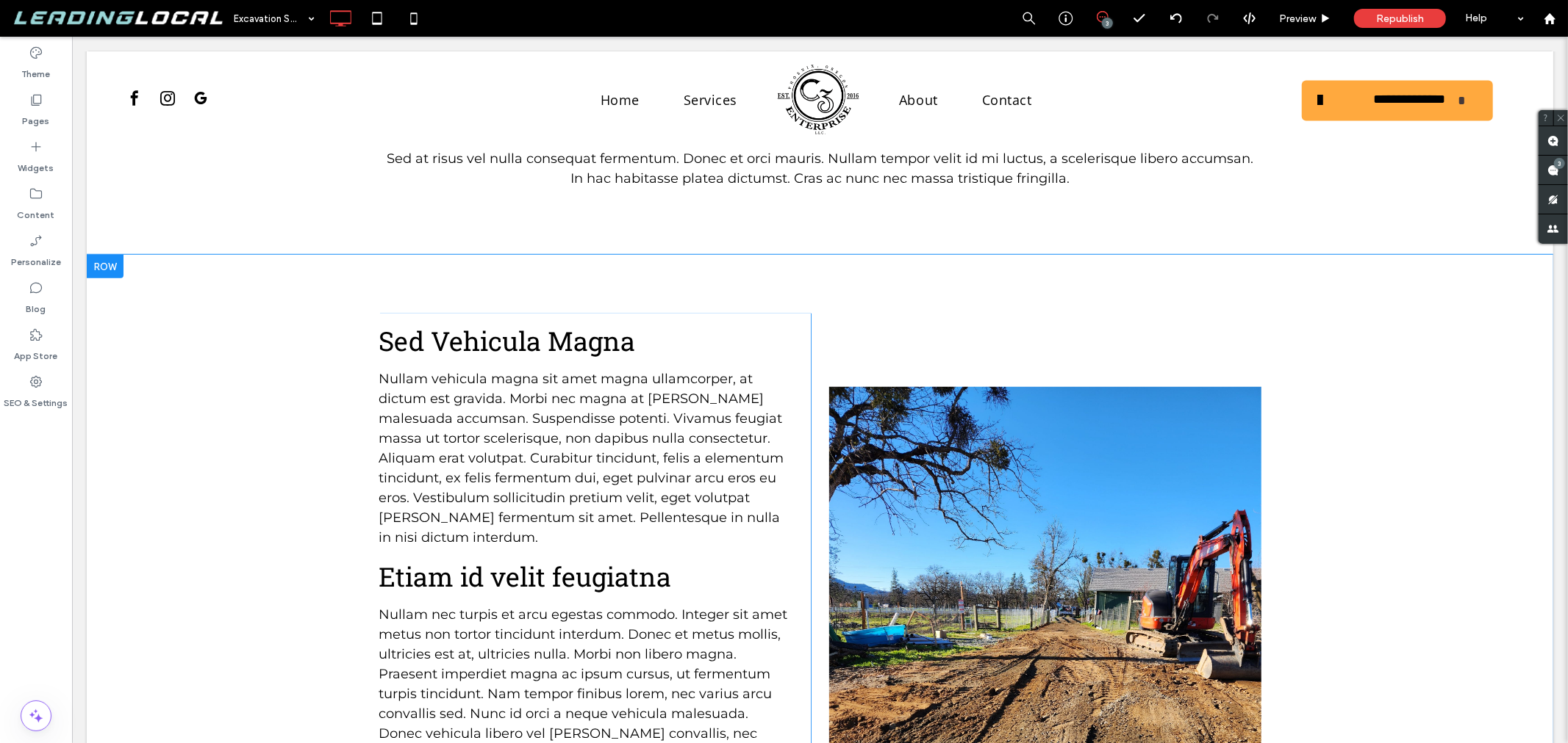
click at [886, 339] on div "Sed Vehicula Magna Nullam vehicula magna sit amet magna ullamcorper, at dictum …" at bounding box center [820, 567] width 882 height 508
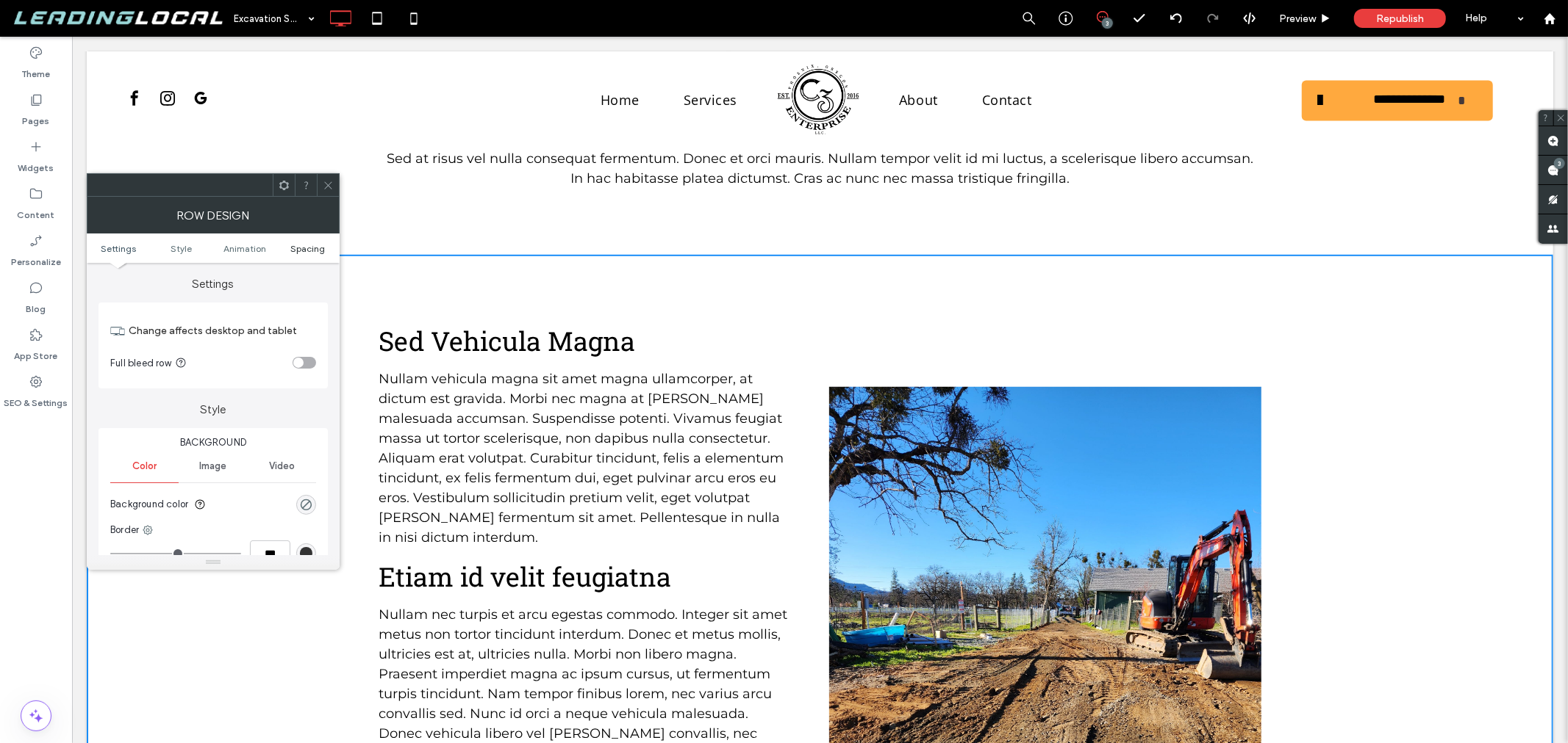
click at [307, 248] on span "Spacing" at bounding box center [307, 248] width 35 height 11
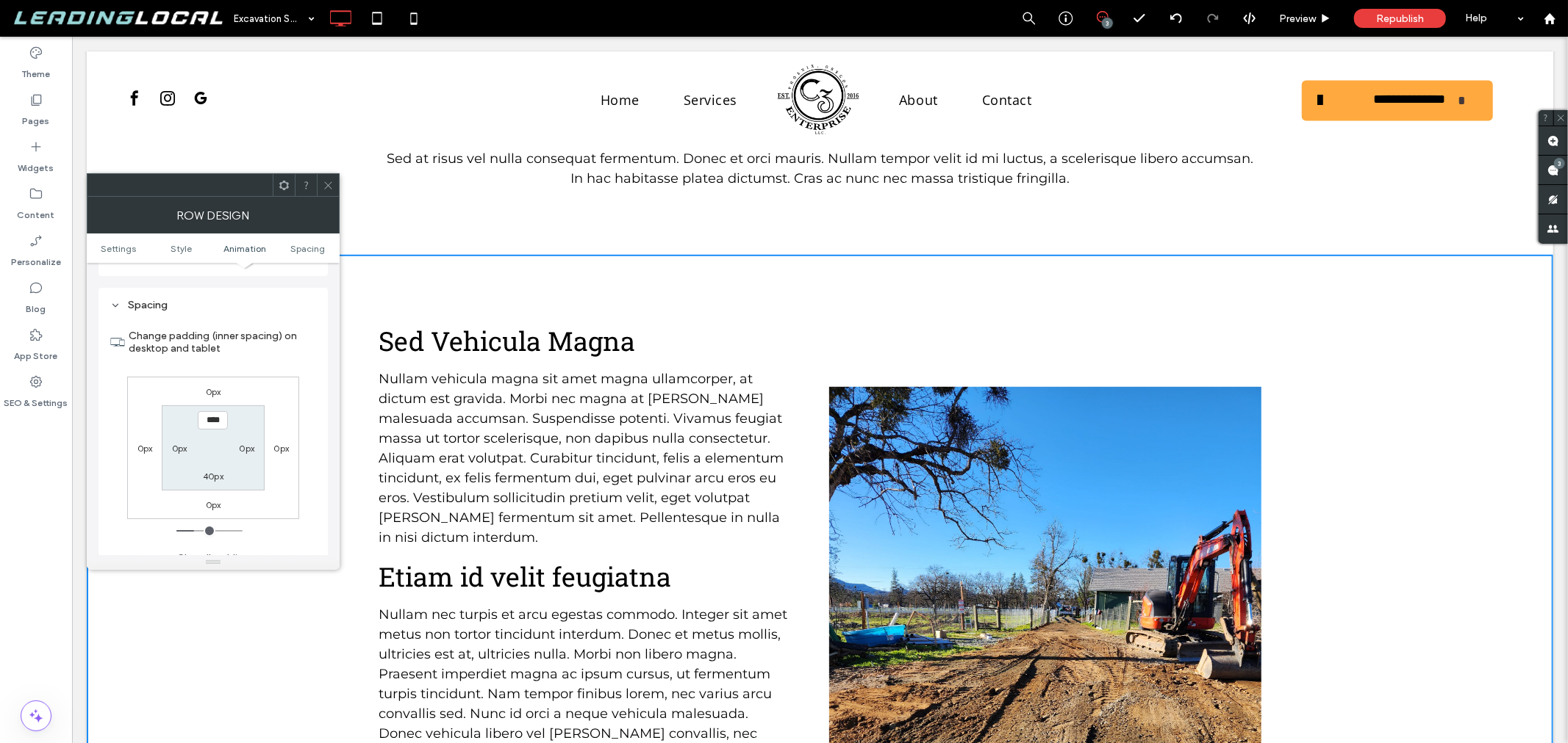
scroll to position [414, 0]
click at [946, 449] on img at bounding box center [1044, 590] width 431 height 408
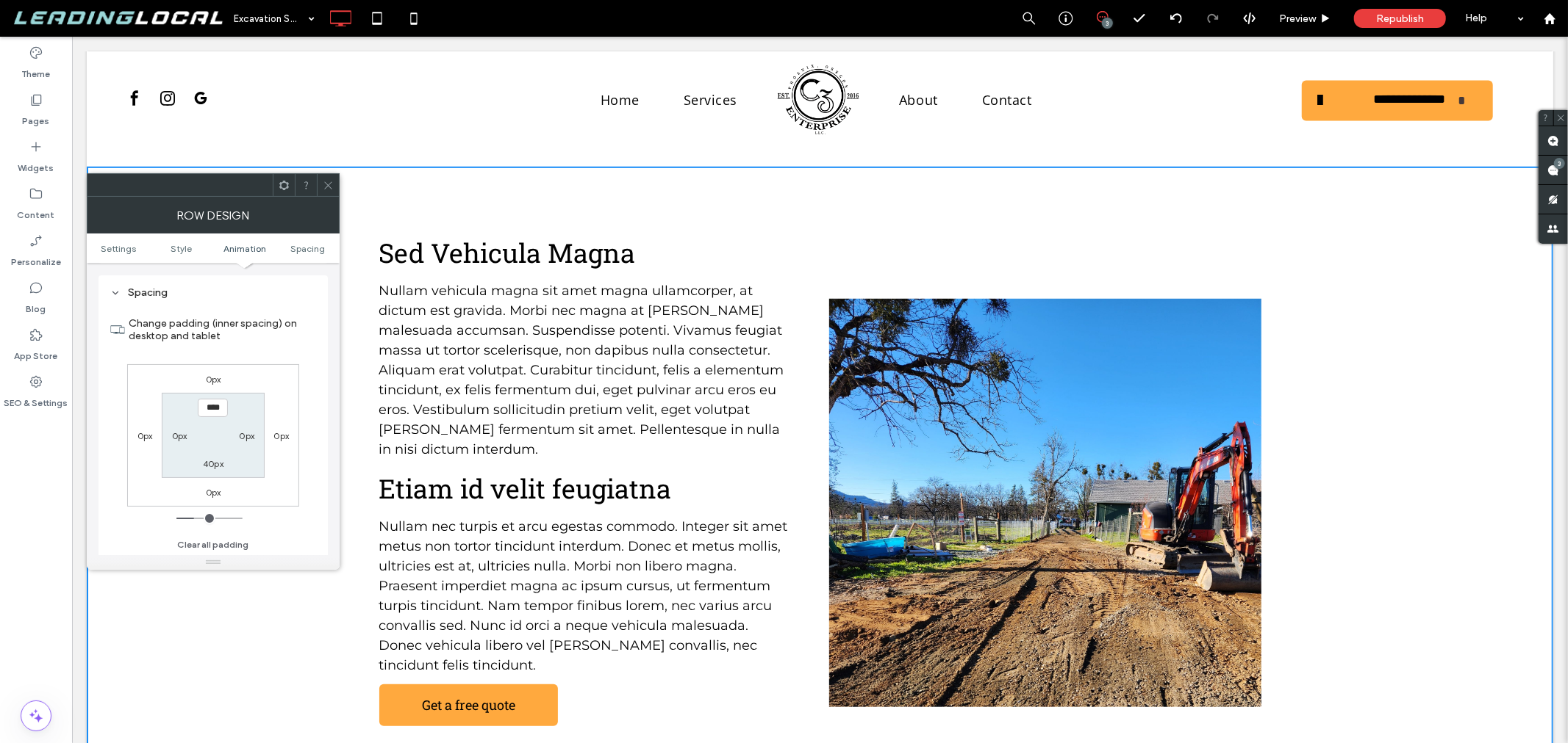
scroll to position [1059, 0]
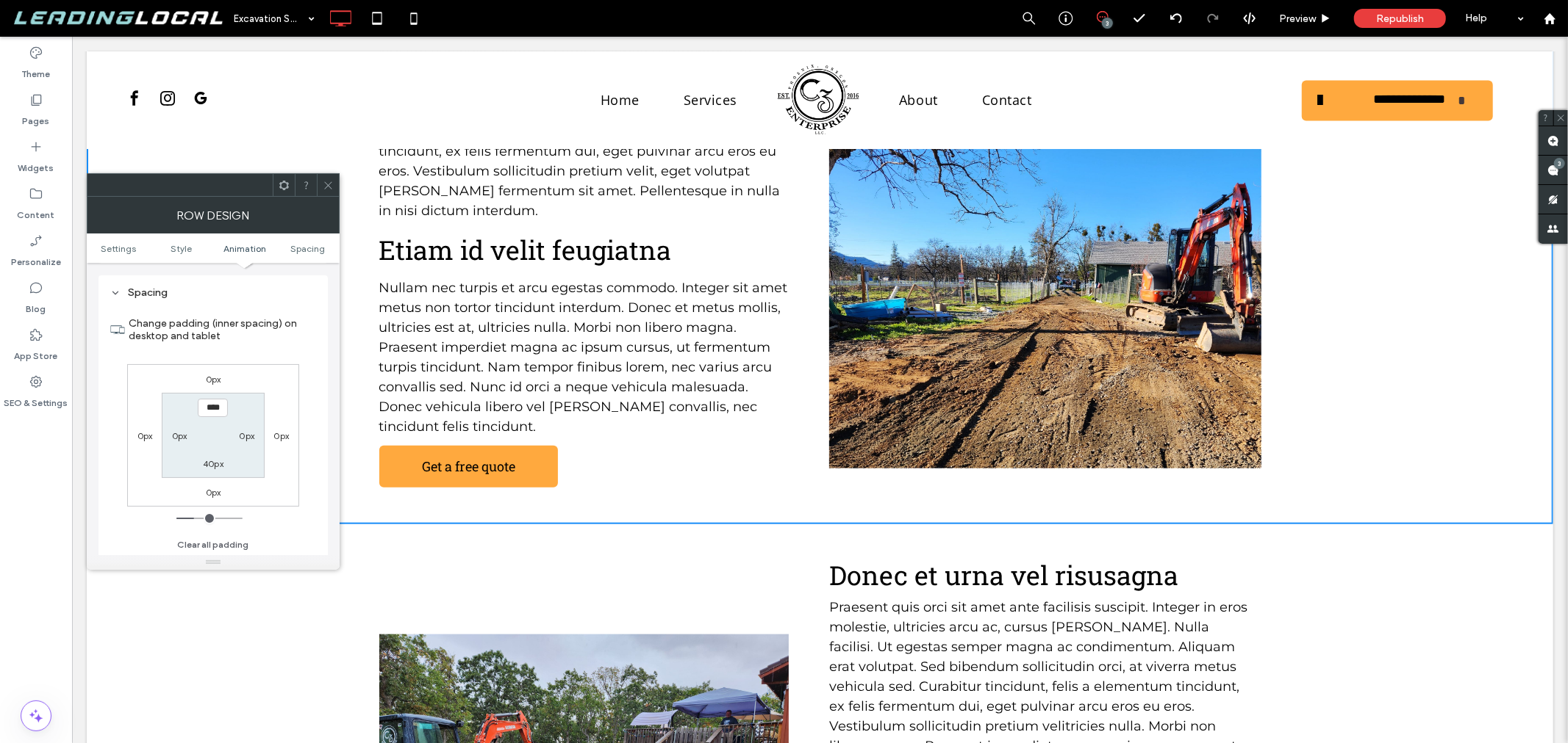
click at [326, 181] on icon at bounding box center [328, 185] width 11 height 11
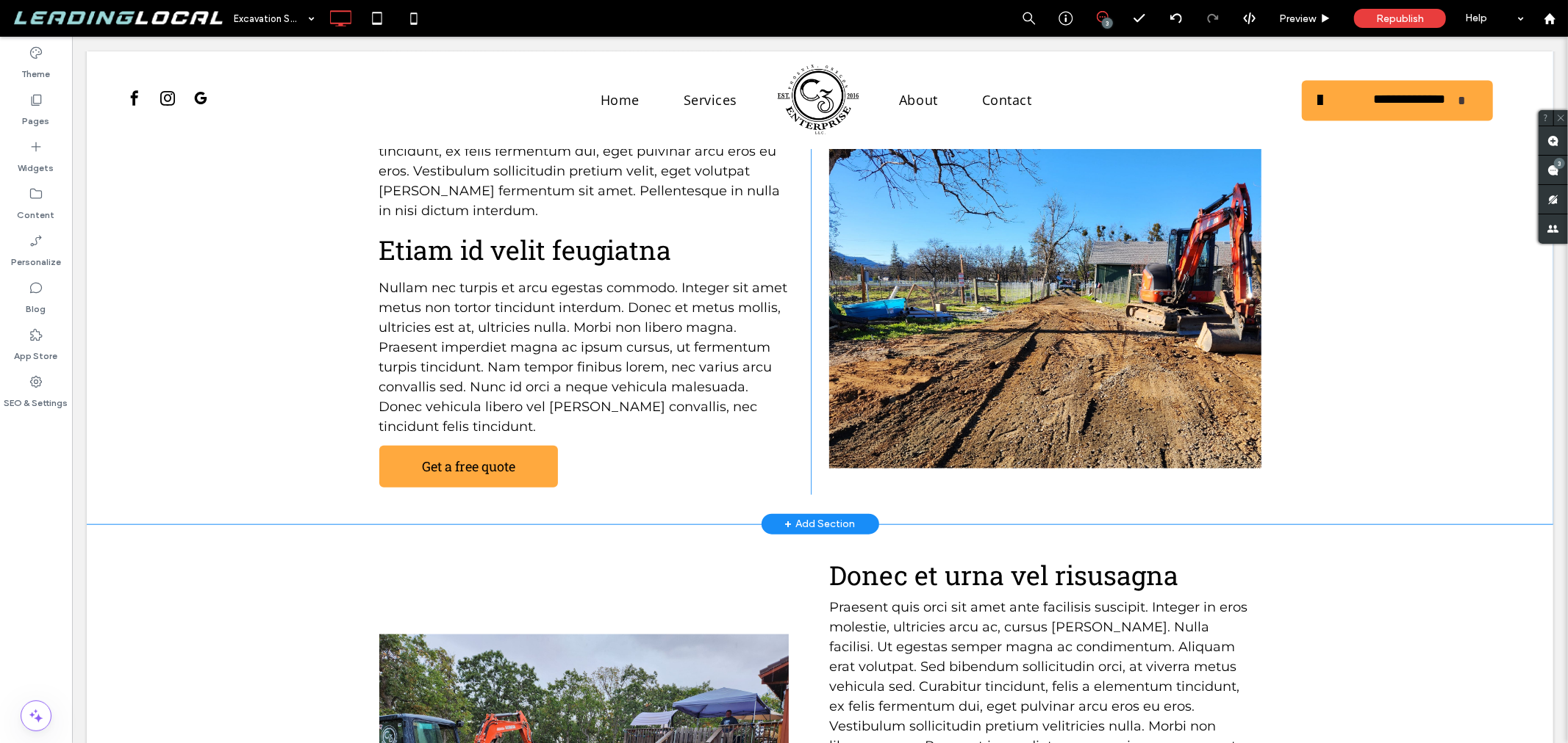
click at [877, 451] on div "Click To Paste" at bounding box center [1044, 276] width 431 height 435
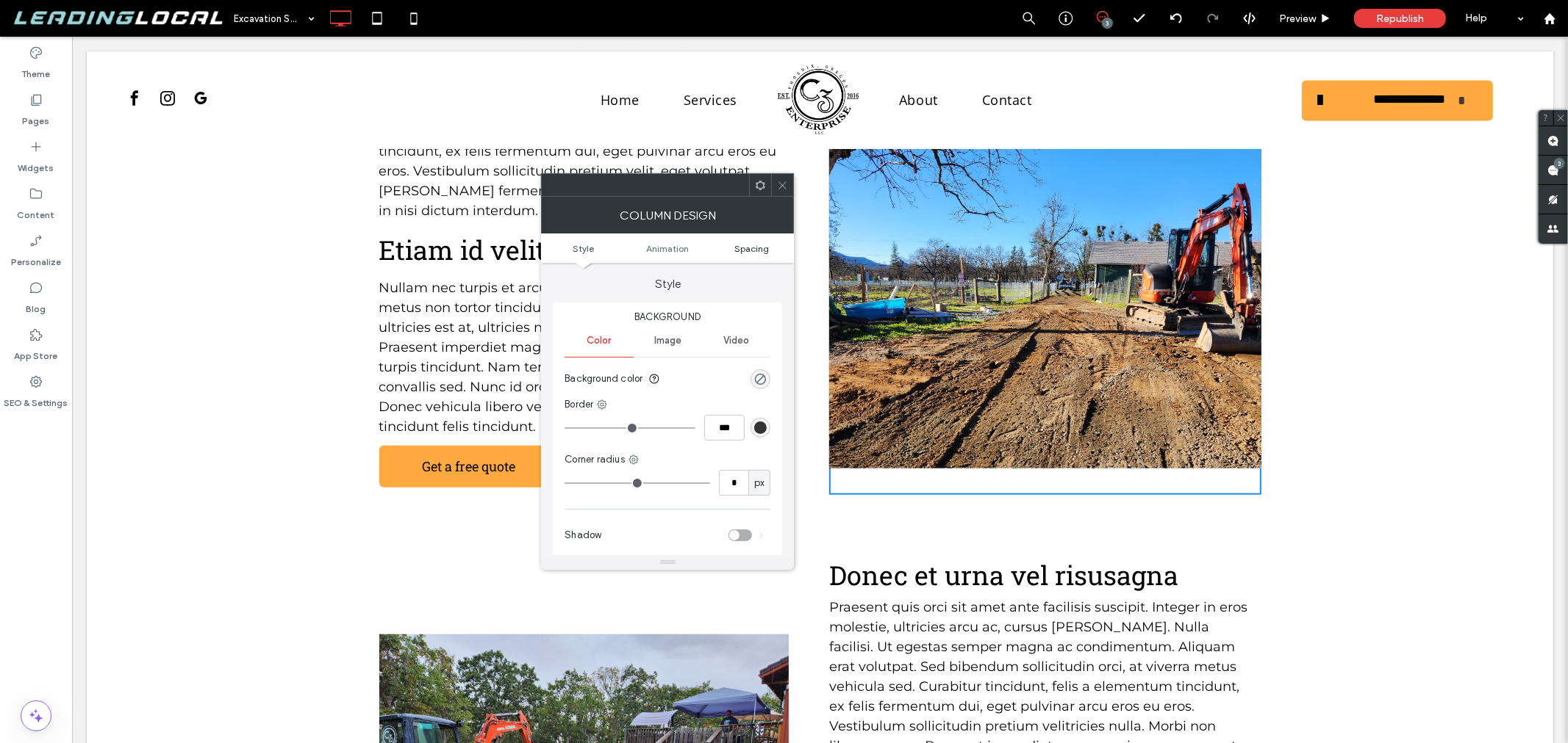
click at [754, 250] on span "Spacing" at bounding box center [751, 248] width 35 height 11
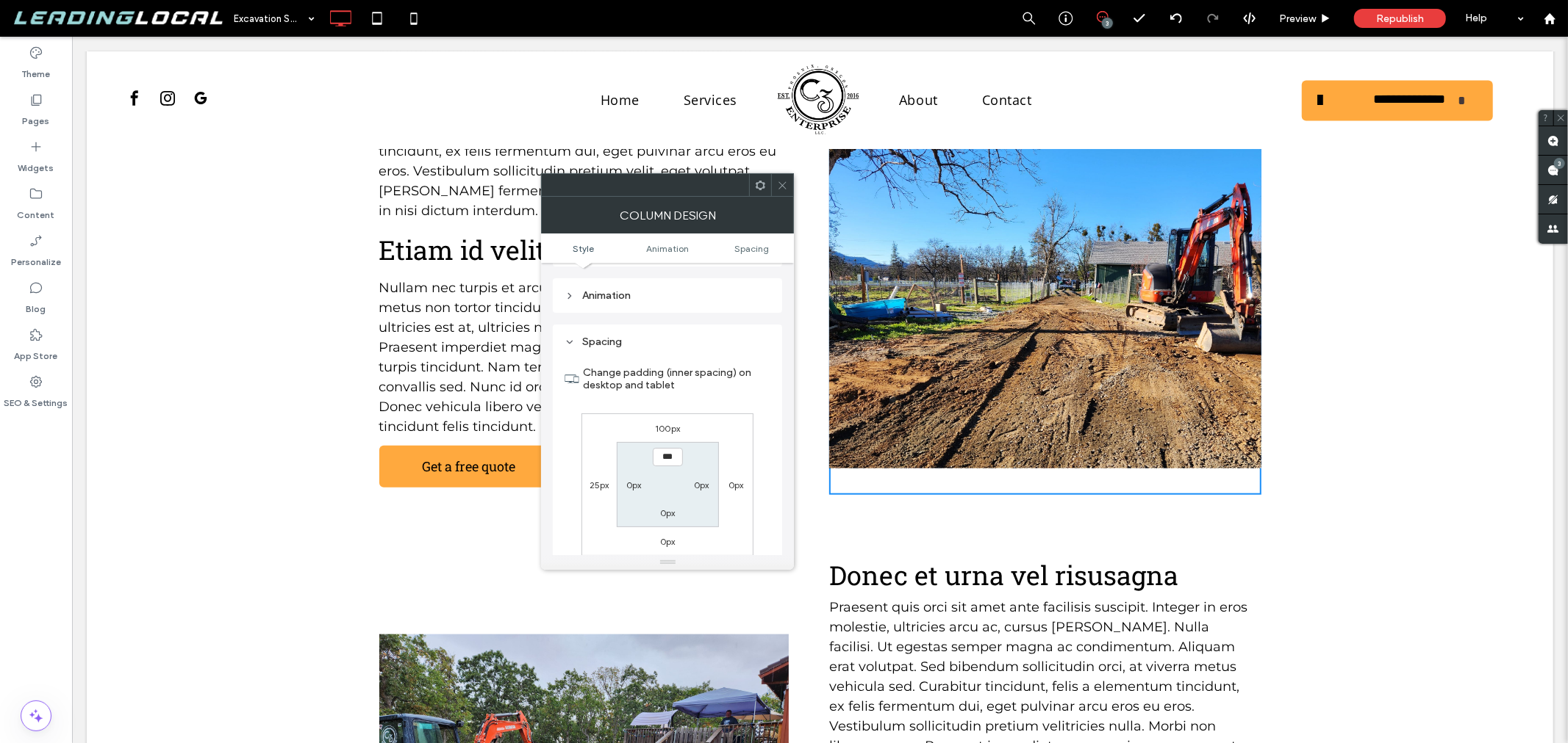
scroll to position [344, 0]
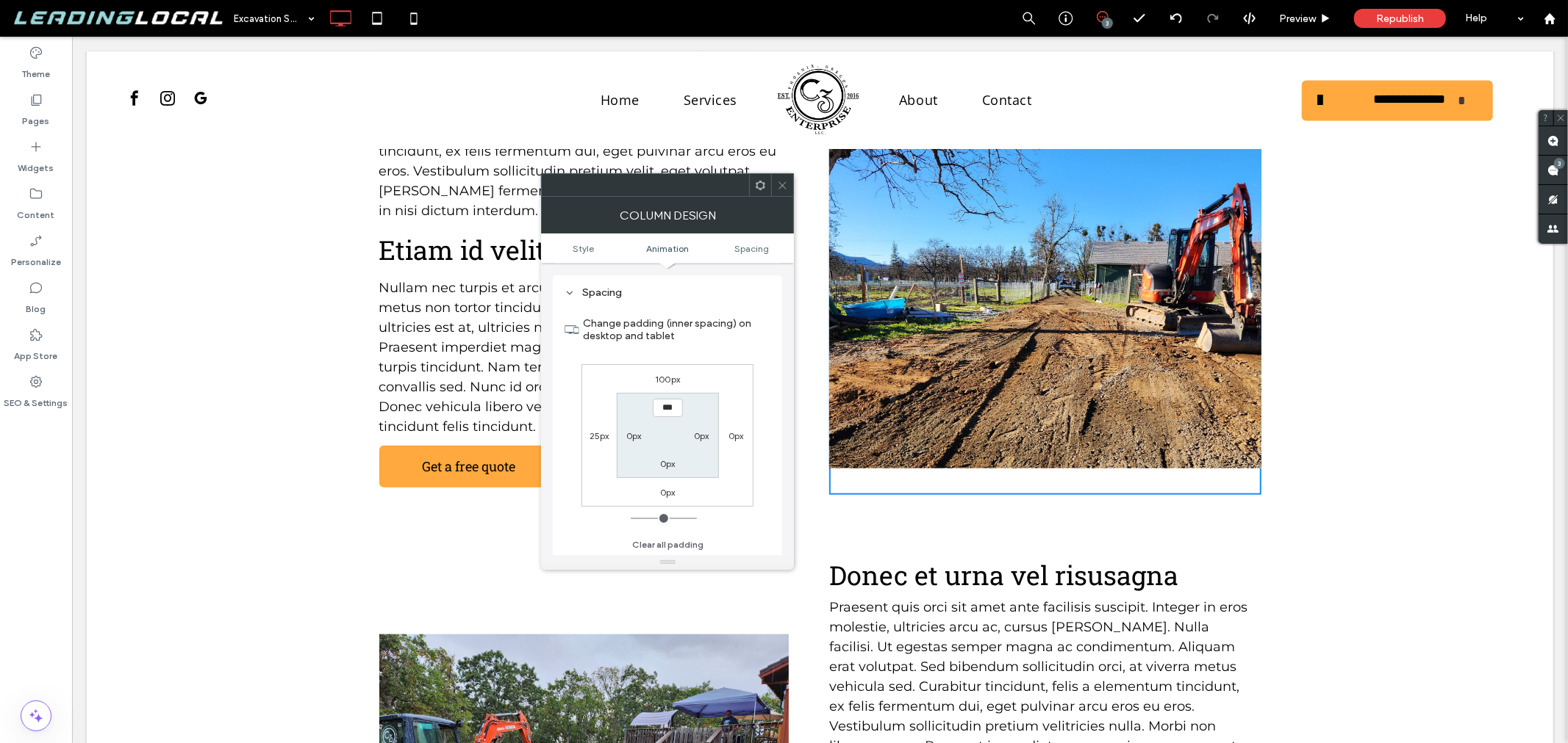
click at [670, 379] on label "100px" at bounding box center [667, 378] width 25 height 11
type input "***"
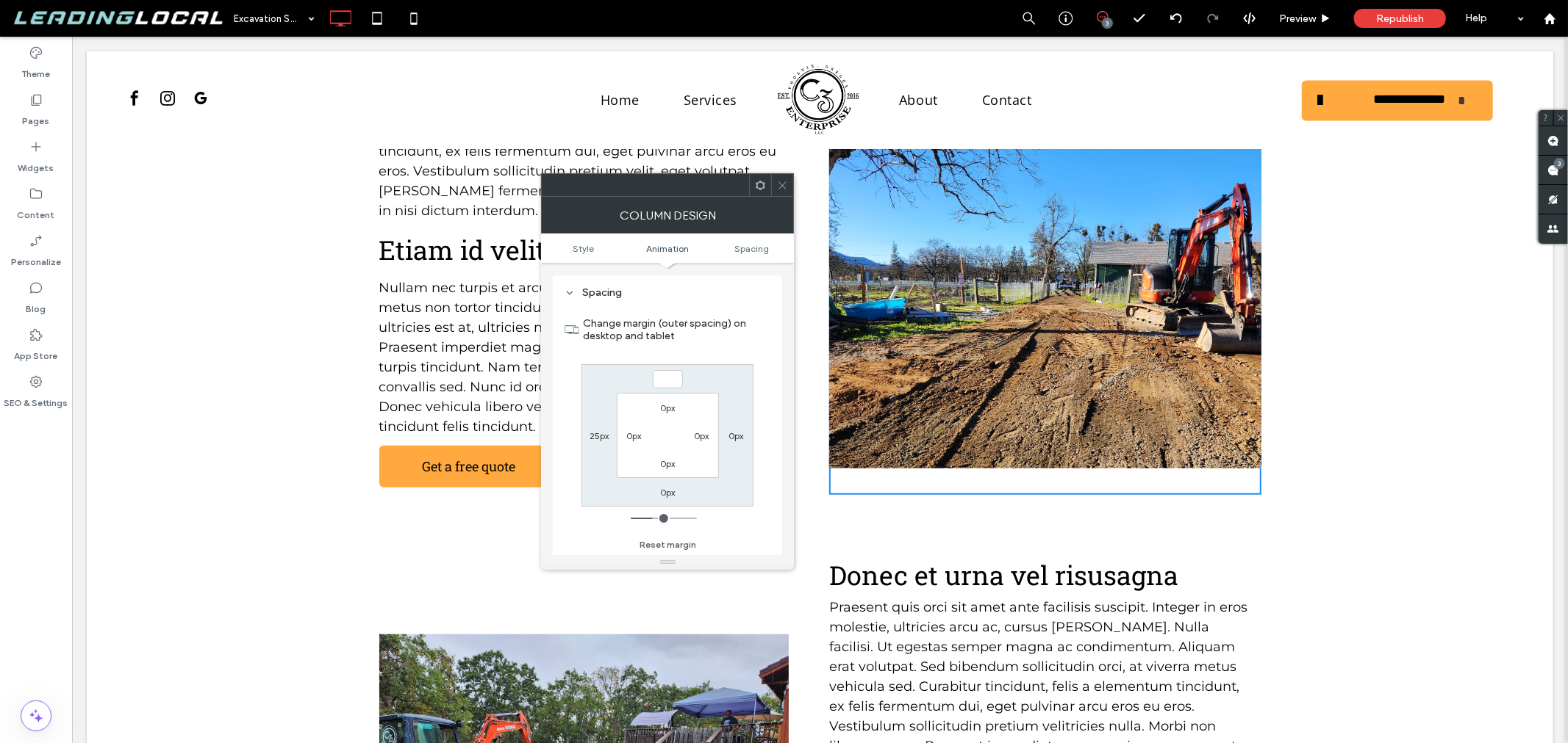
type input "*"
type input "***"
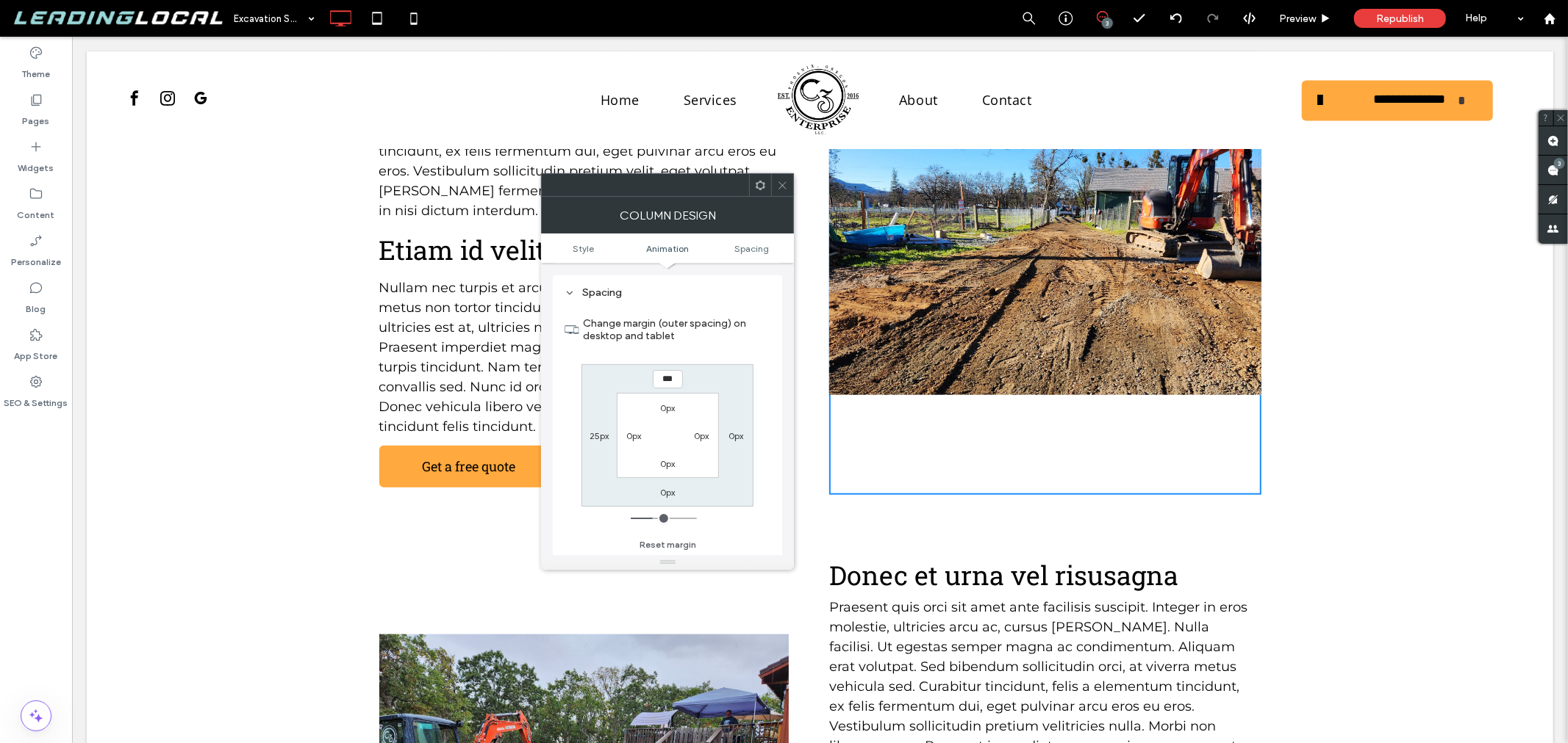
click at [670, 411] on label "0px" at bounding box center [668, 407] width 16 height 11
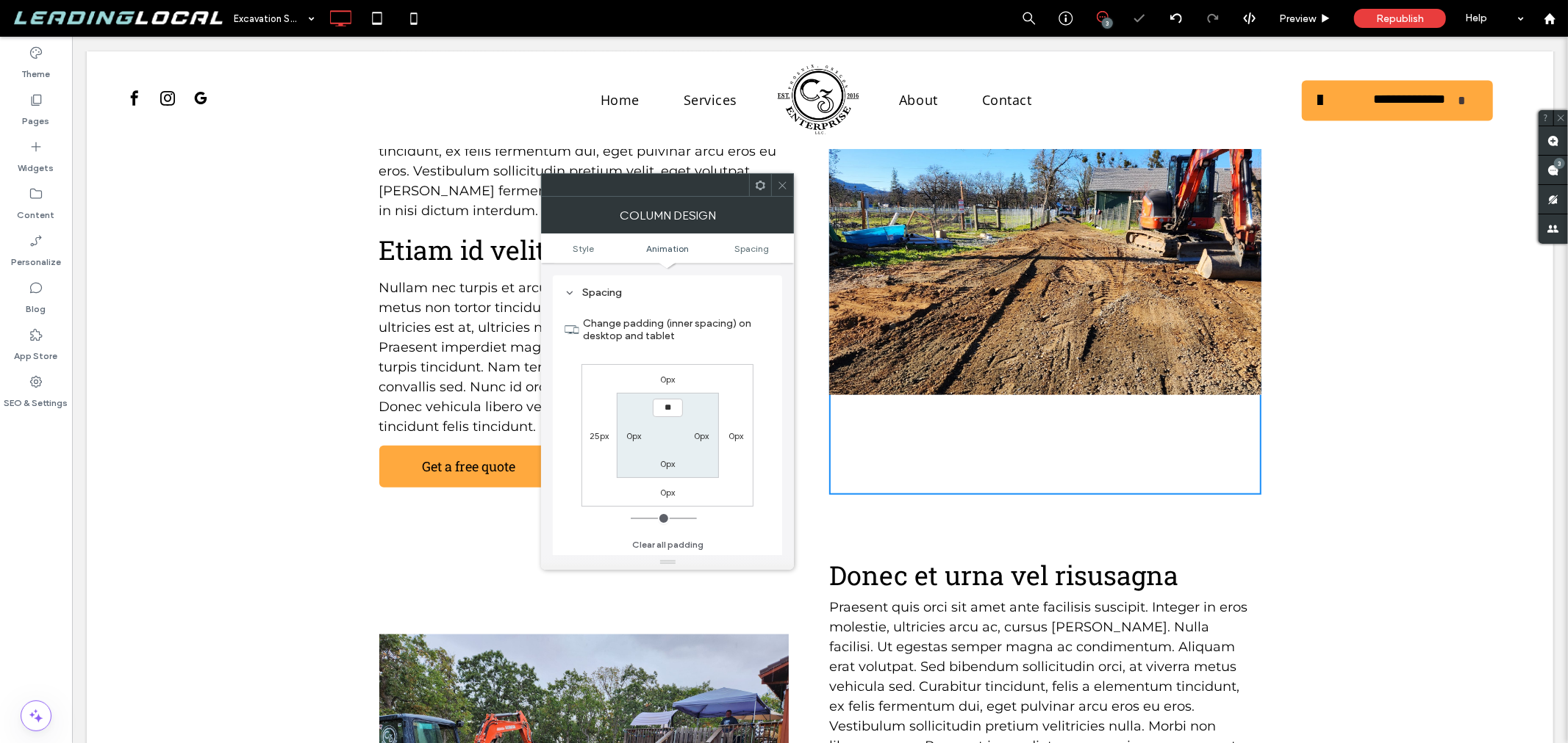
type input "**"
type input "****"
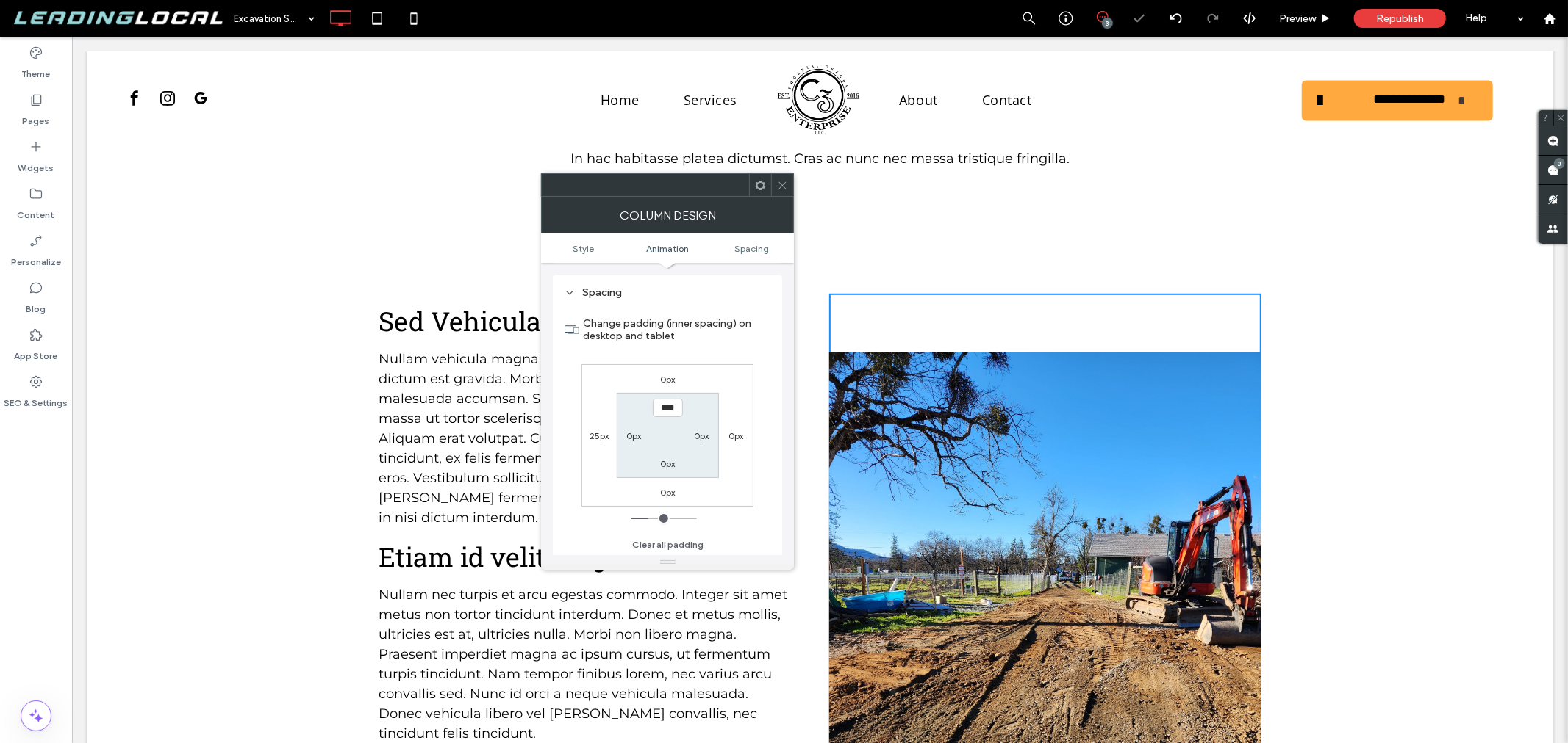
scroll to position [732, 0]
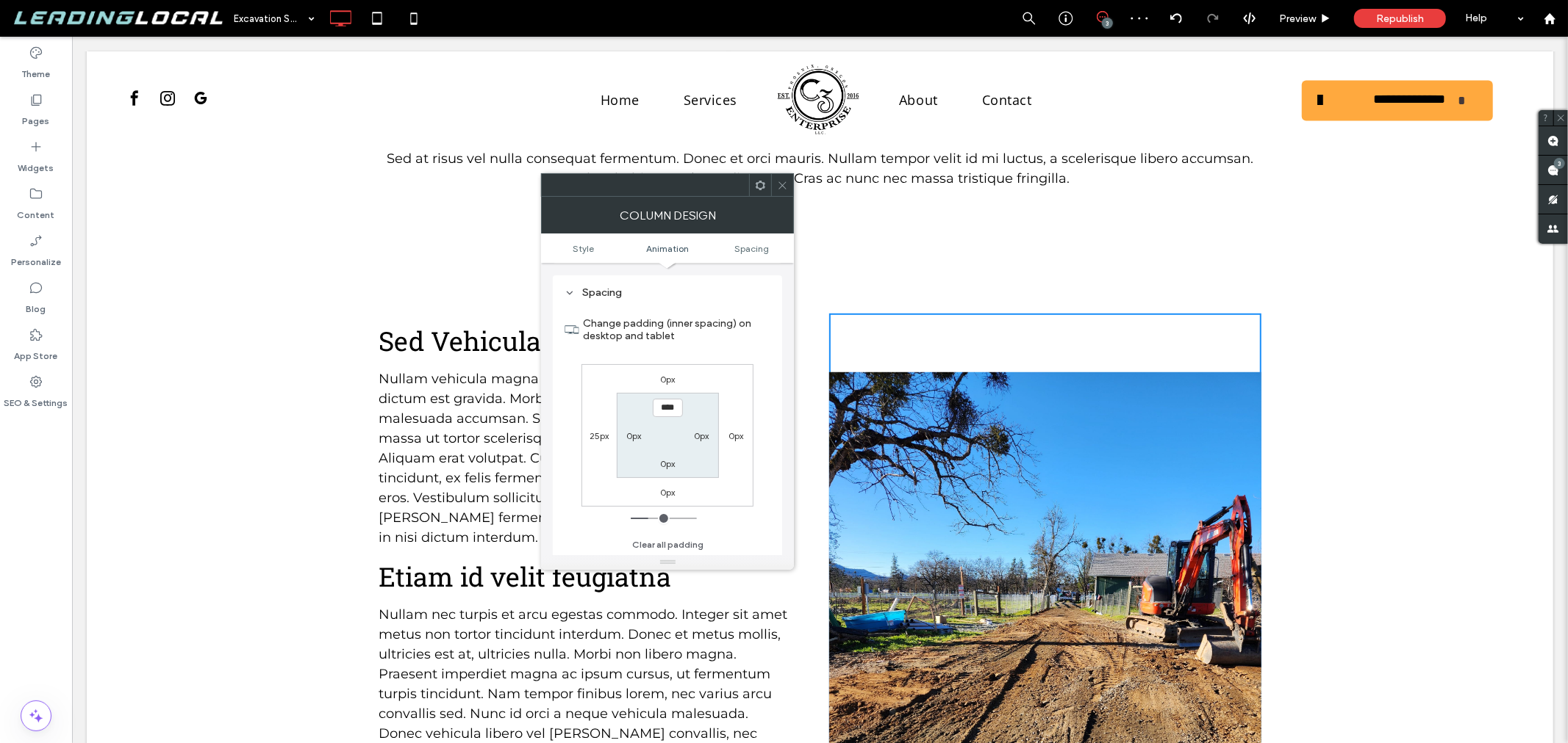
click at [782, 186] on icon at bounding box center [782, 185] width 11 height 11
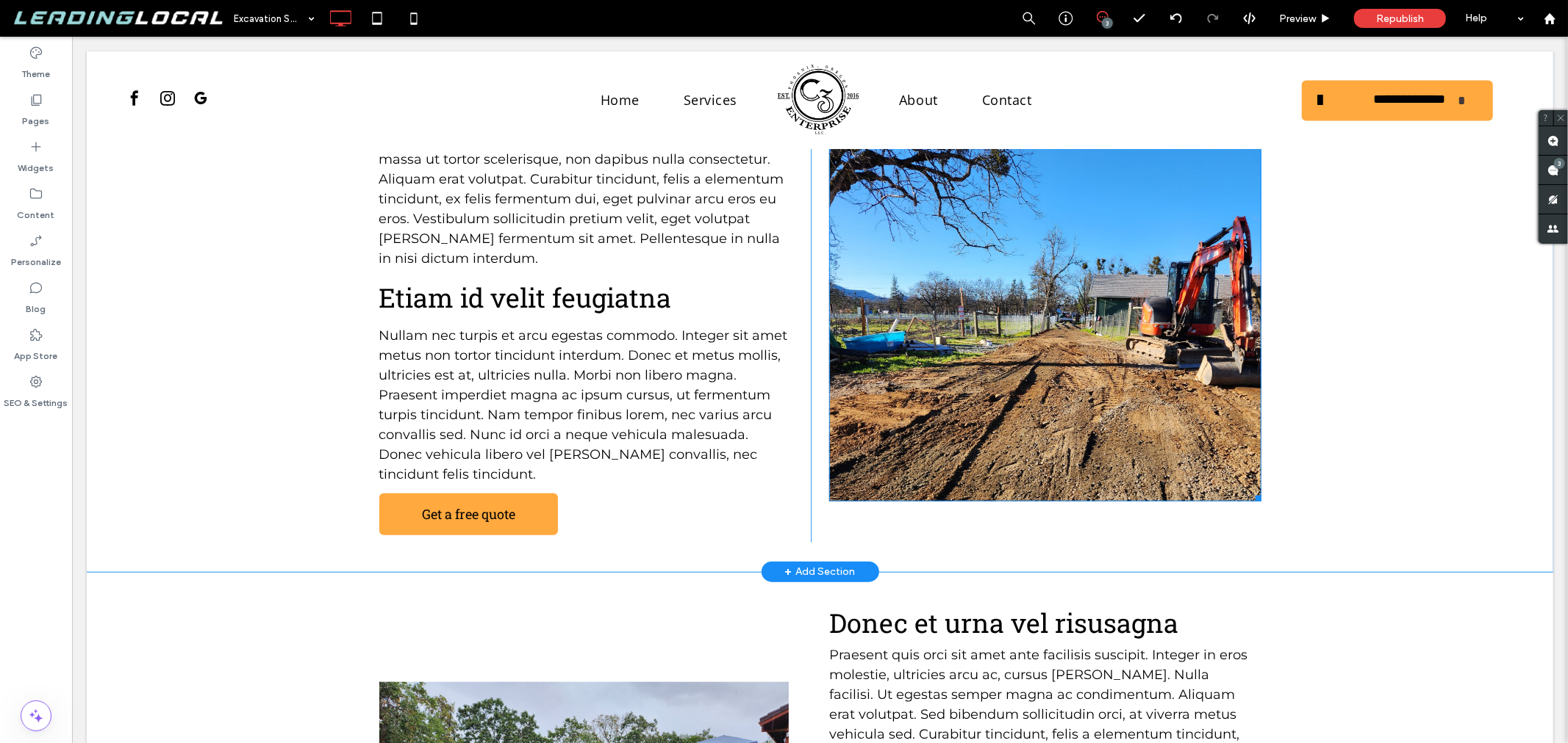
scroll to position [1059, 0]
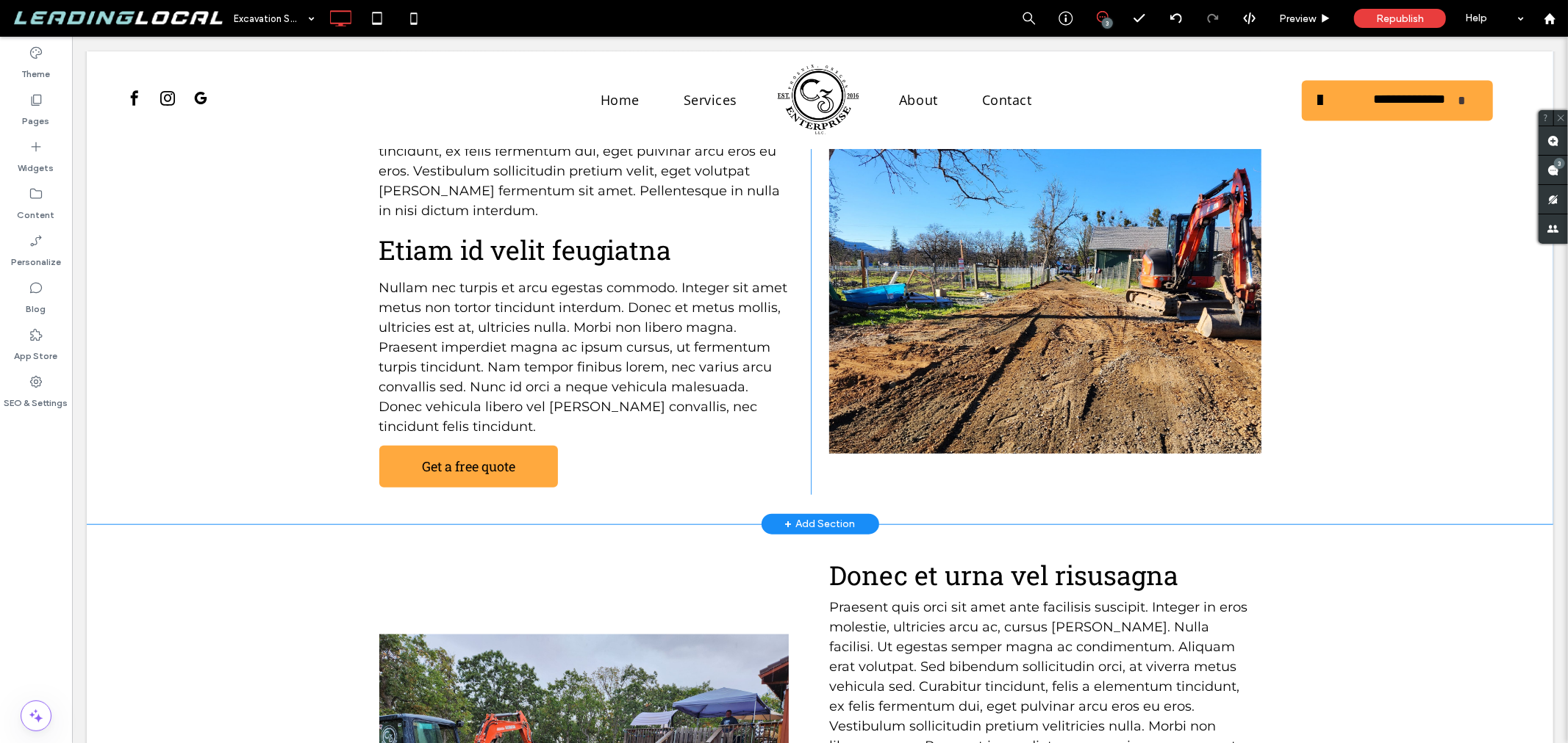
click at [897, 439] on div "Click To Paste" at bounding box center [1044, 240] width 431 height 508
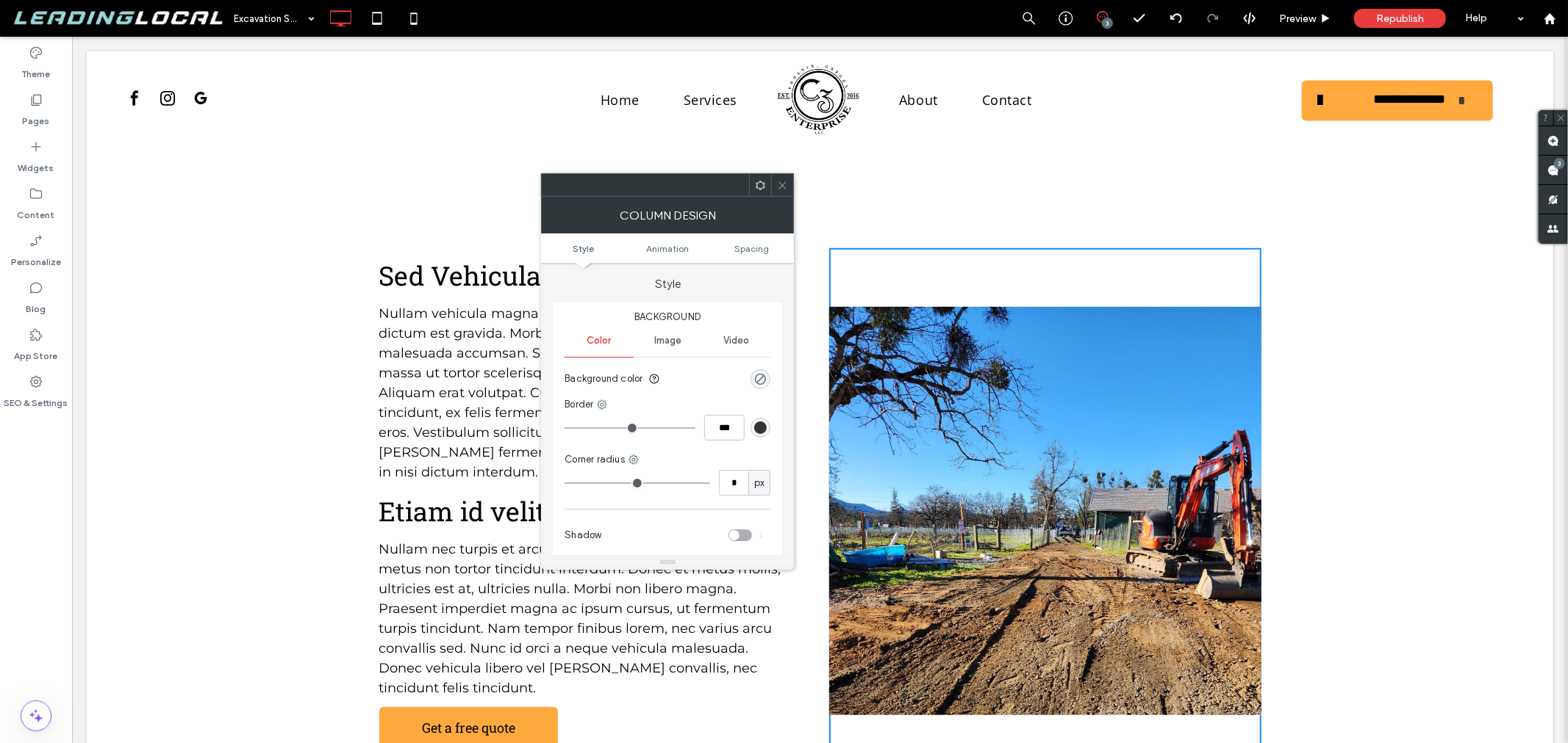
scroll to position [897, 0]
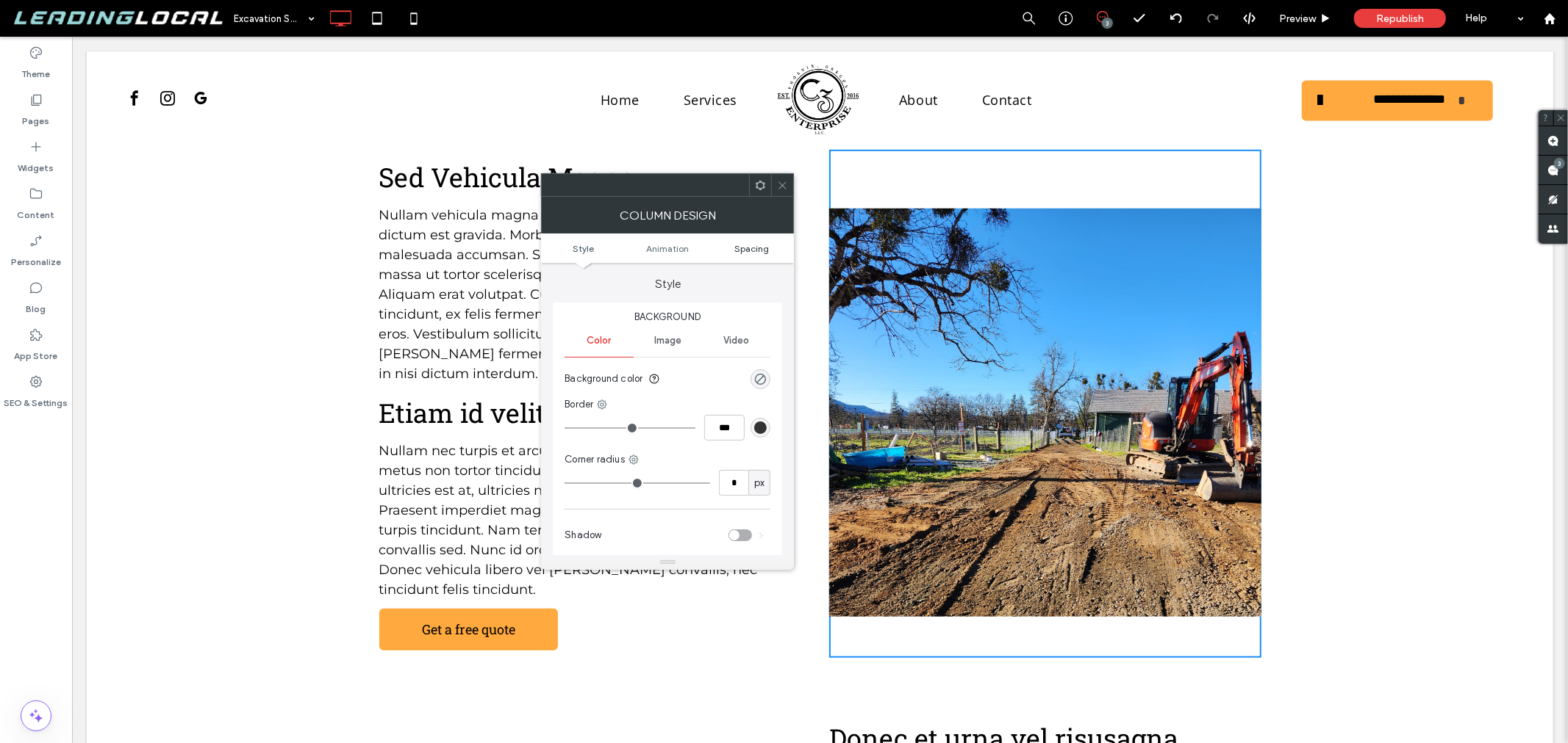
click at [751, 247] on span "Spacing" at bounding box center [751, 248] width 35 height 11
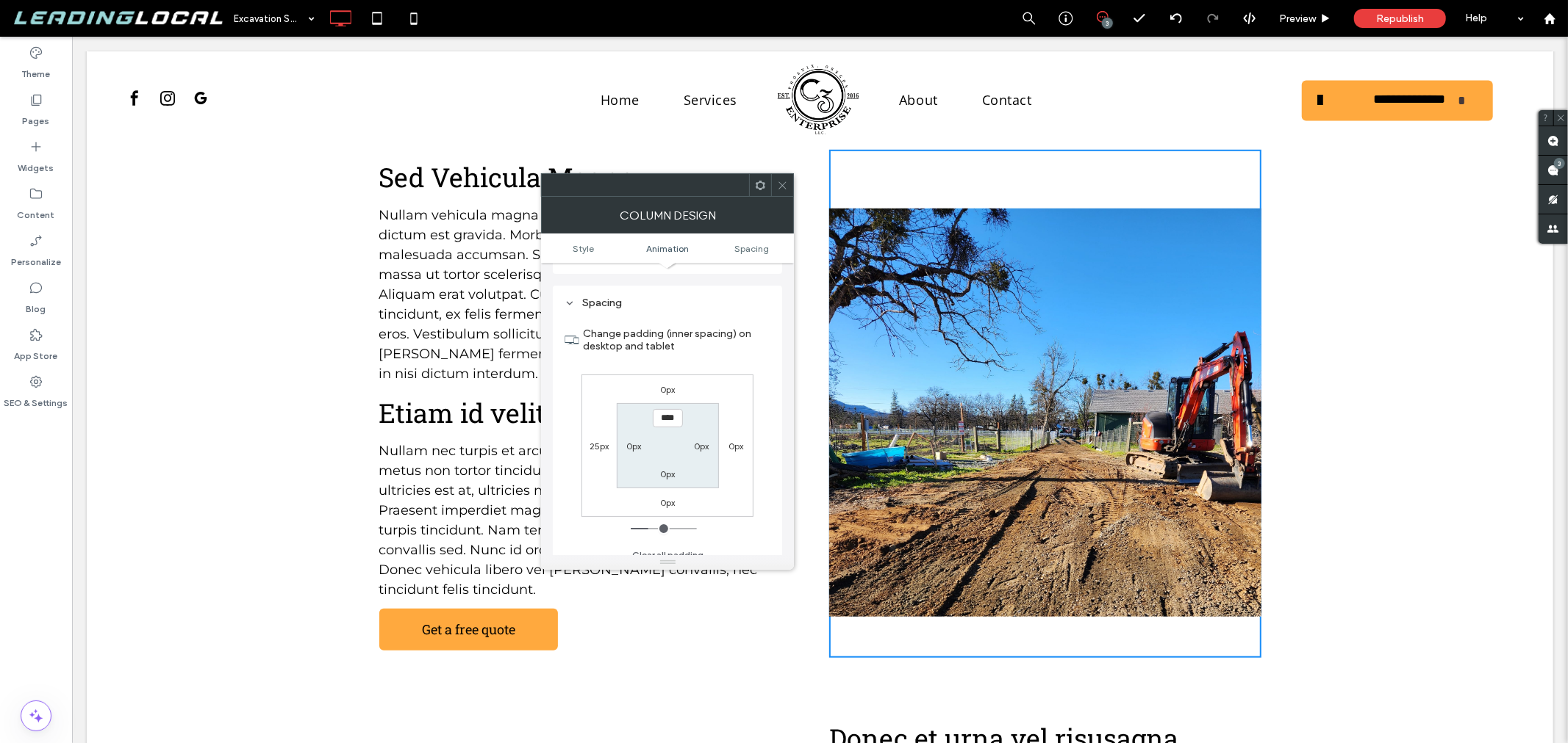
scroll to position [344, 0]
type input "****"
type input "**"
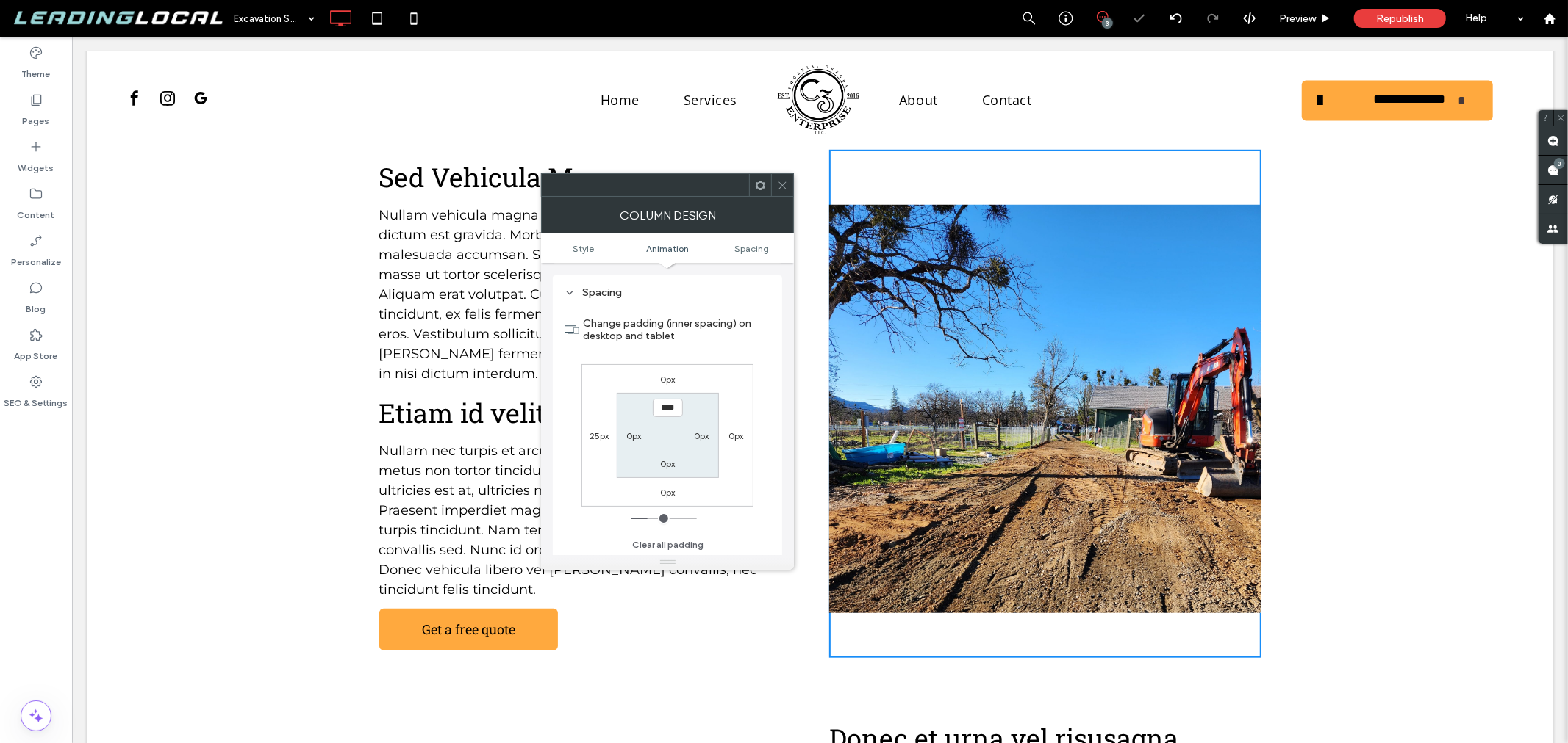
click at [783, 185] on icon at bounding box center [782, 185] width 11 height 11
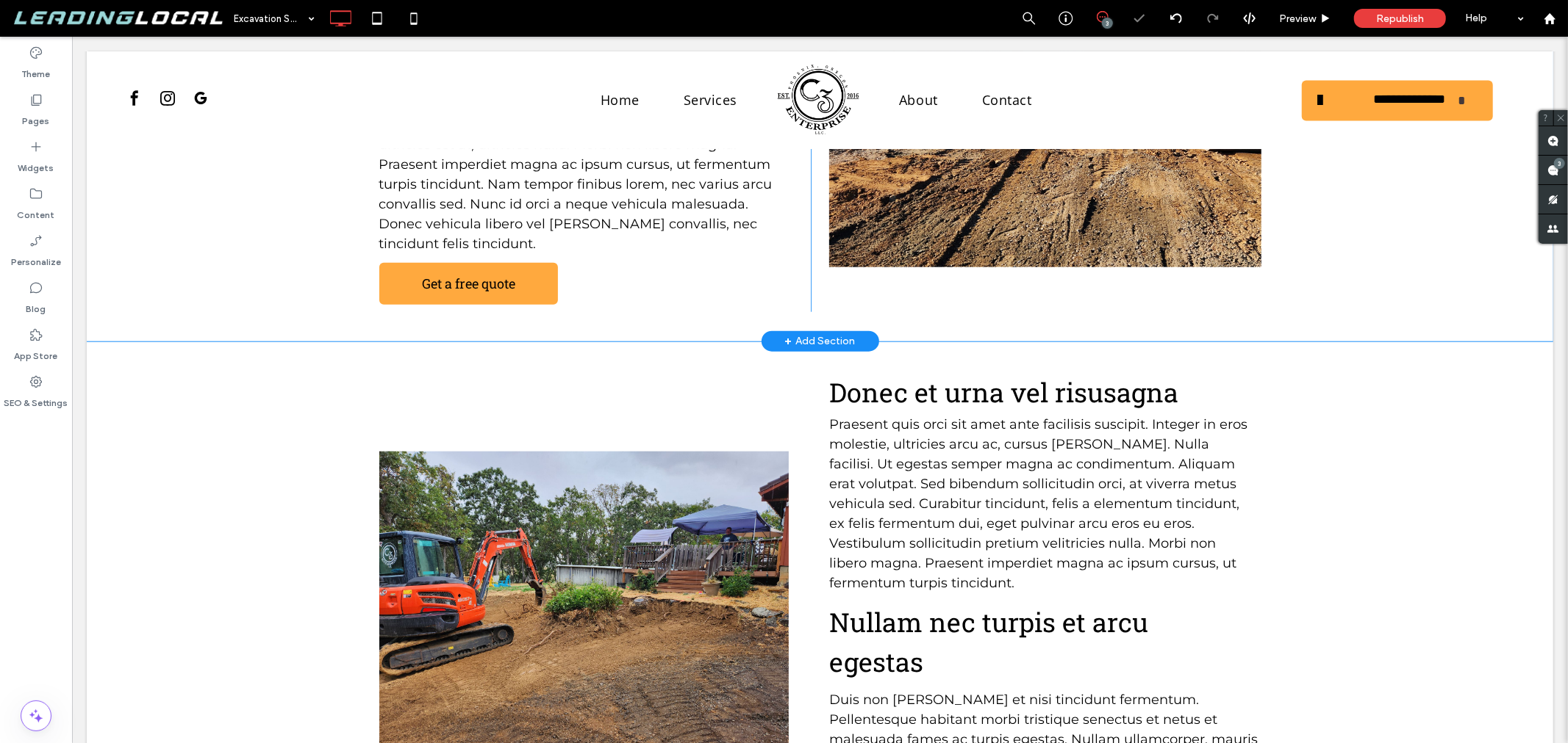
scroll to position [1386, 0]
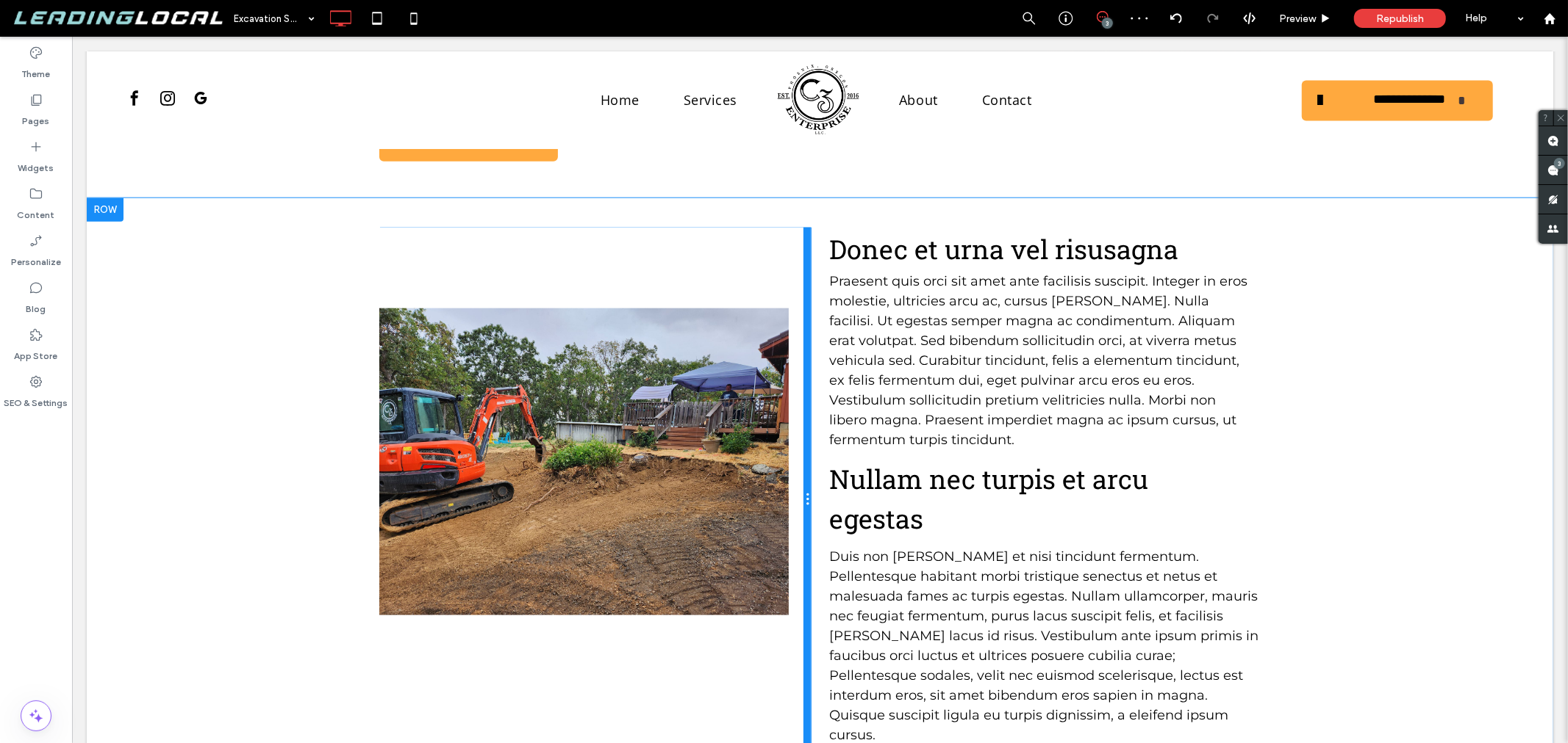
click at [803, 398] on div at bounding box center [806, 499] width 7 height 545
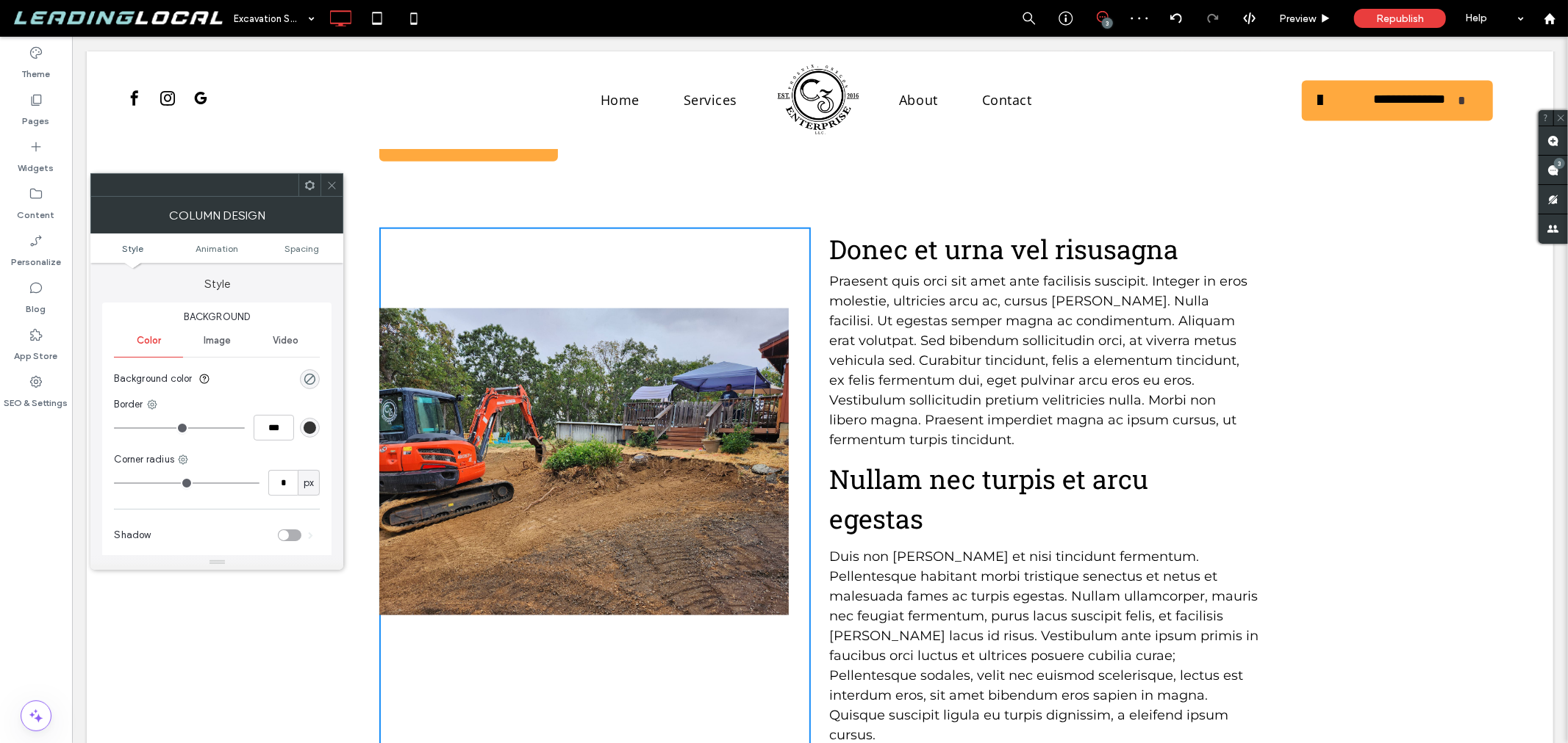
click at [616, 247] on div "Click To Paste" at bounding box center [595, 499] width 432 height 545
click at [336, 185] on icon at bounding box center [331, 185] width 11 height 11
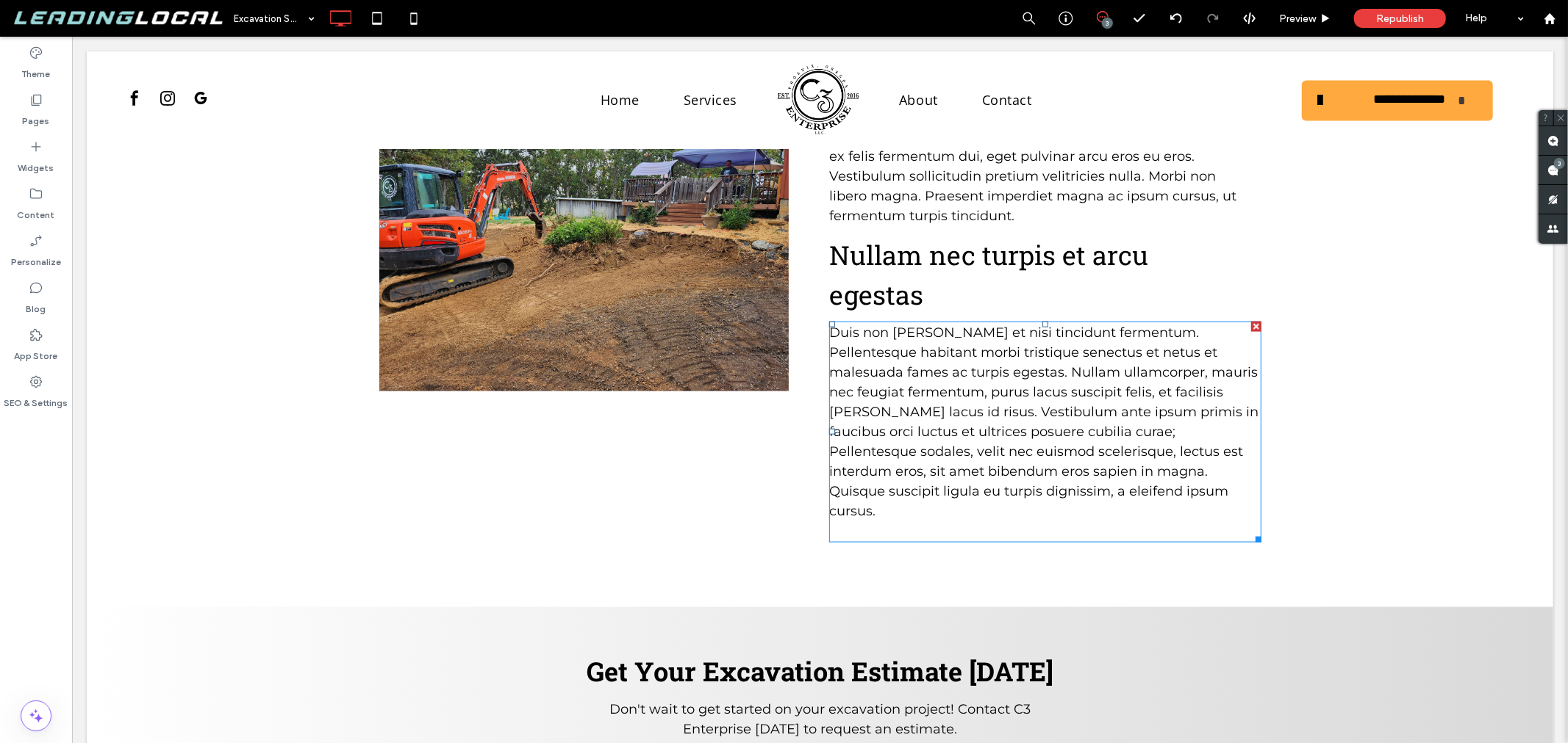
scroll to position [1713, 0]
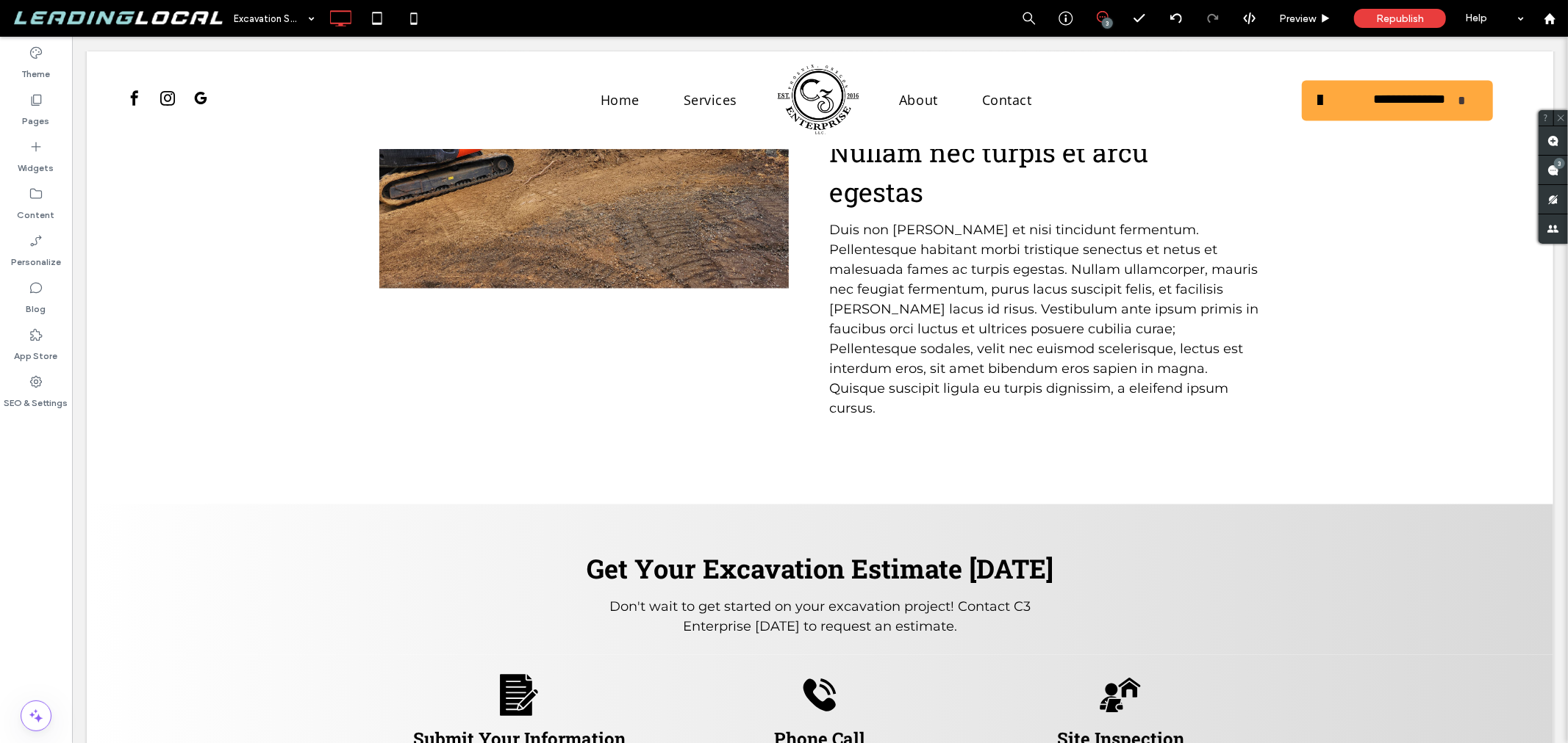
click at [830, 496] on div "+ Add Section" at bounding box center [819, 504] width 70 height 16
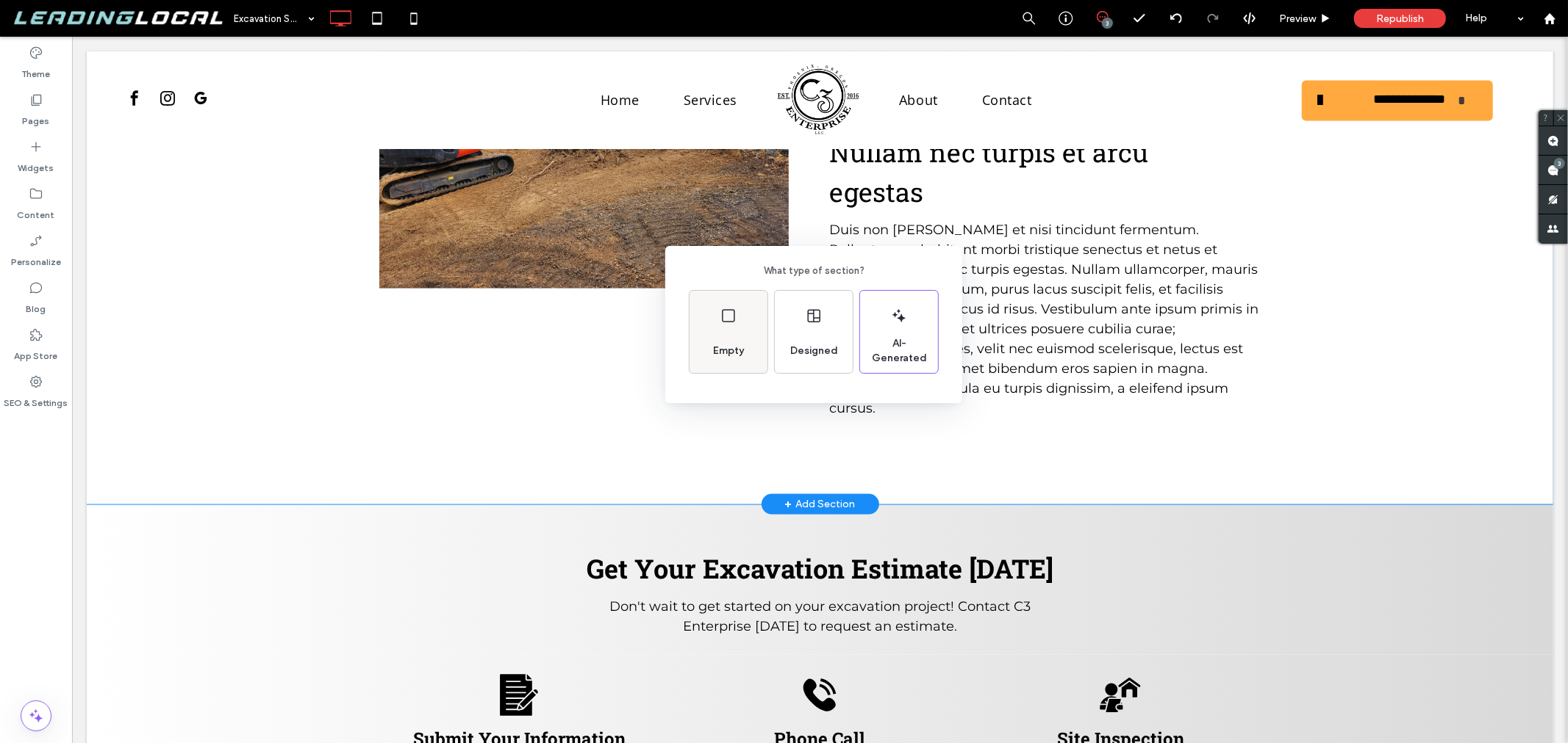
click at [739, 331] on div "Empty" at bounding box center [728, 332] width 78 height 82
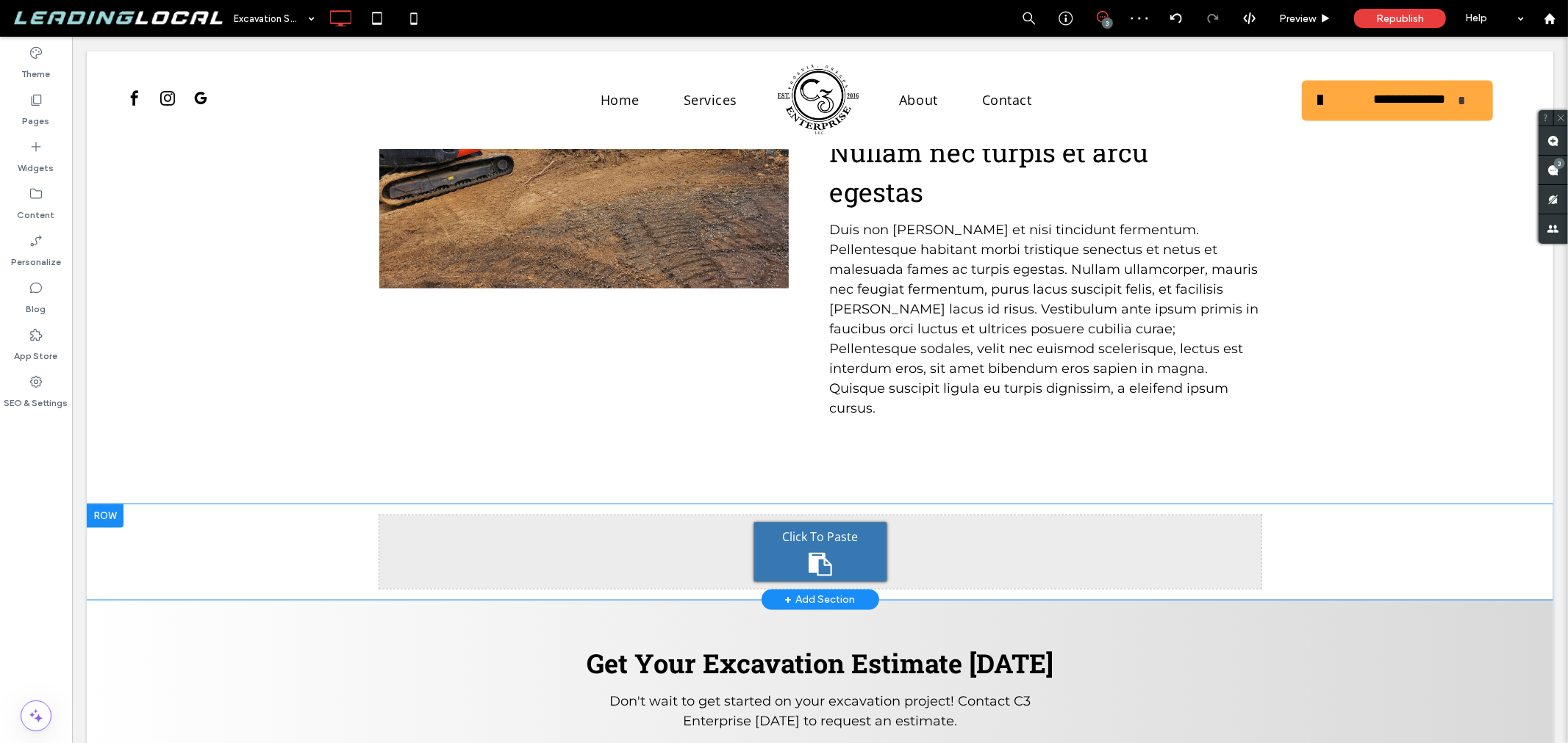
click at [315, 504] on div "Click To Paste Click To Paste Row + Add Section" at bounding box center [819, 552] width 1466 height 95
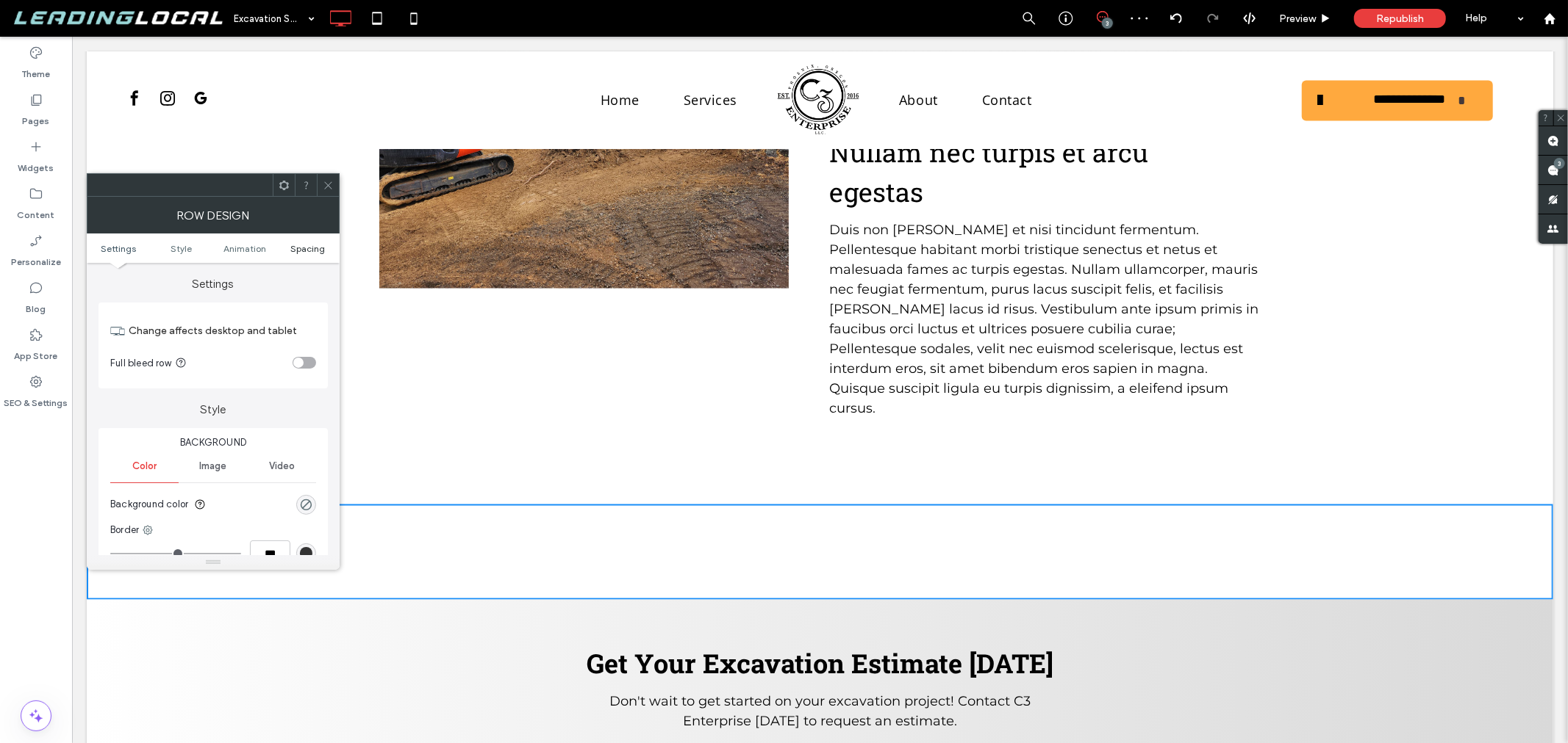
click at [308, 248] on span "Spacing" at bounding box center [307, 248] width 35 height 11
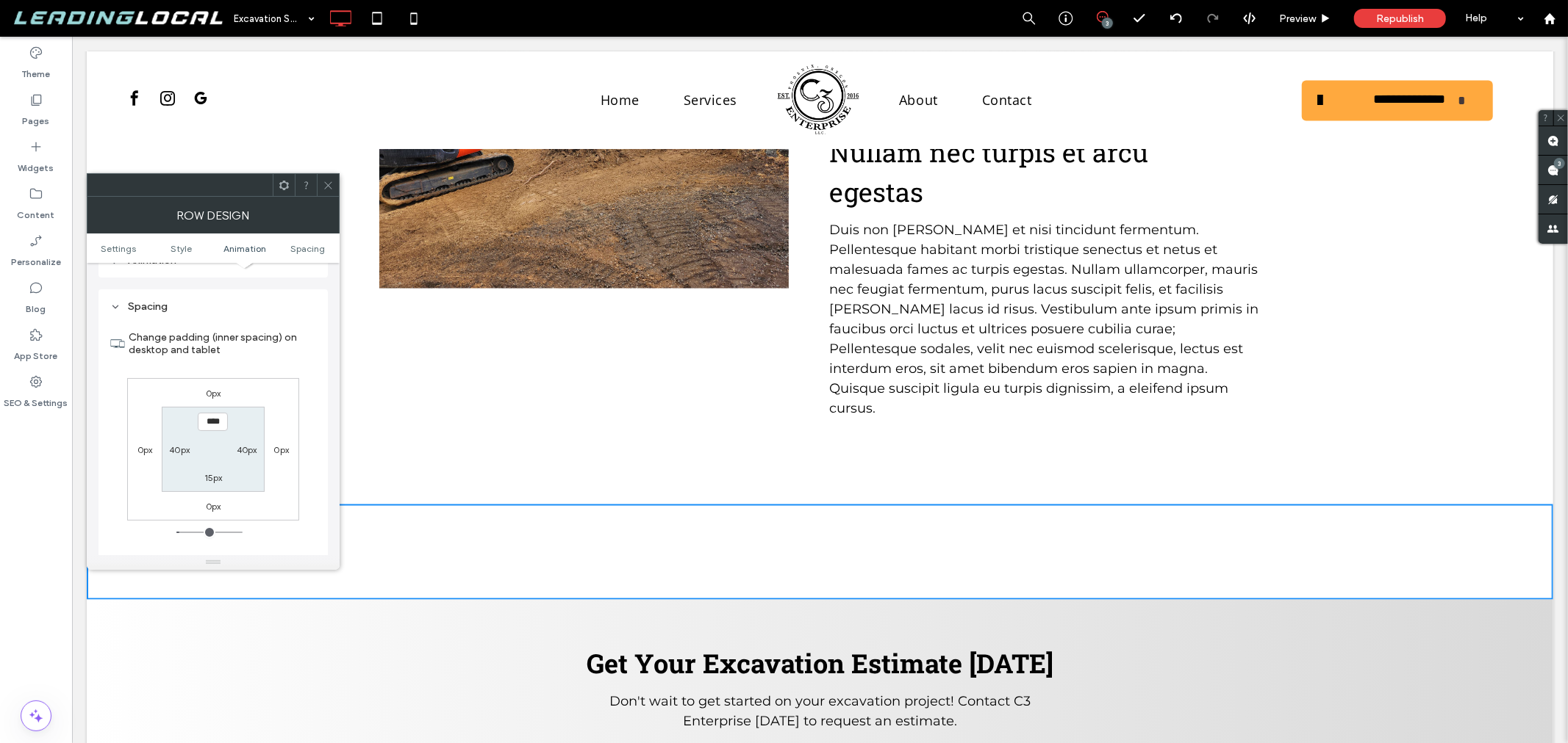
scroll to position [414, 0]
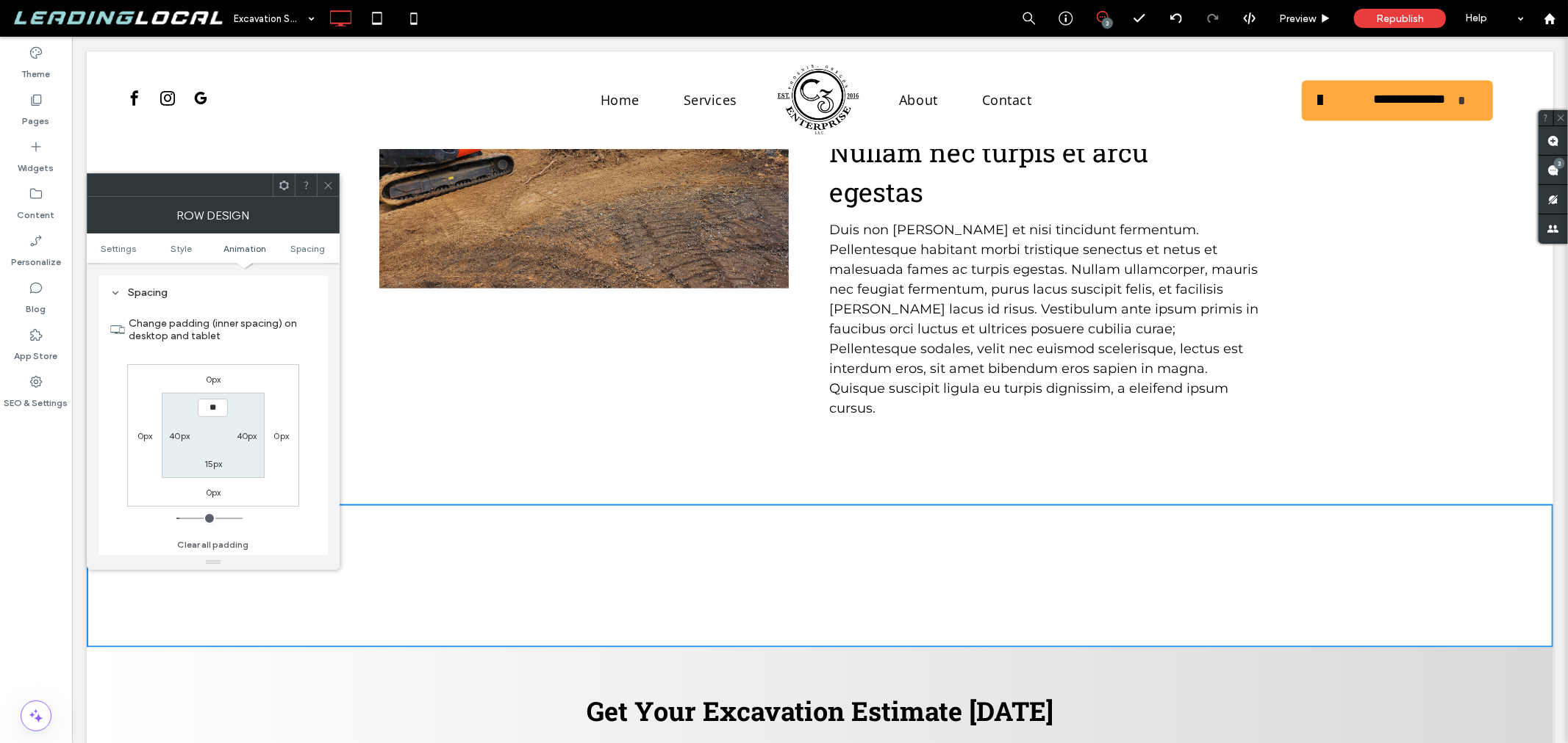
type input "****"
click at [326, 442] on div "Spacing Change padding (inner spacing) on desktop and tablet 0px 0px 0px 0px **…" at bounding box center [212, 421] width 229 height 291
click at [214, 467] on label "15px" at bounding box center [213, 464] width 19 height 11
type input "**"
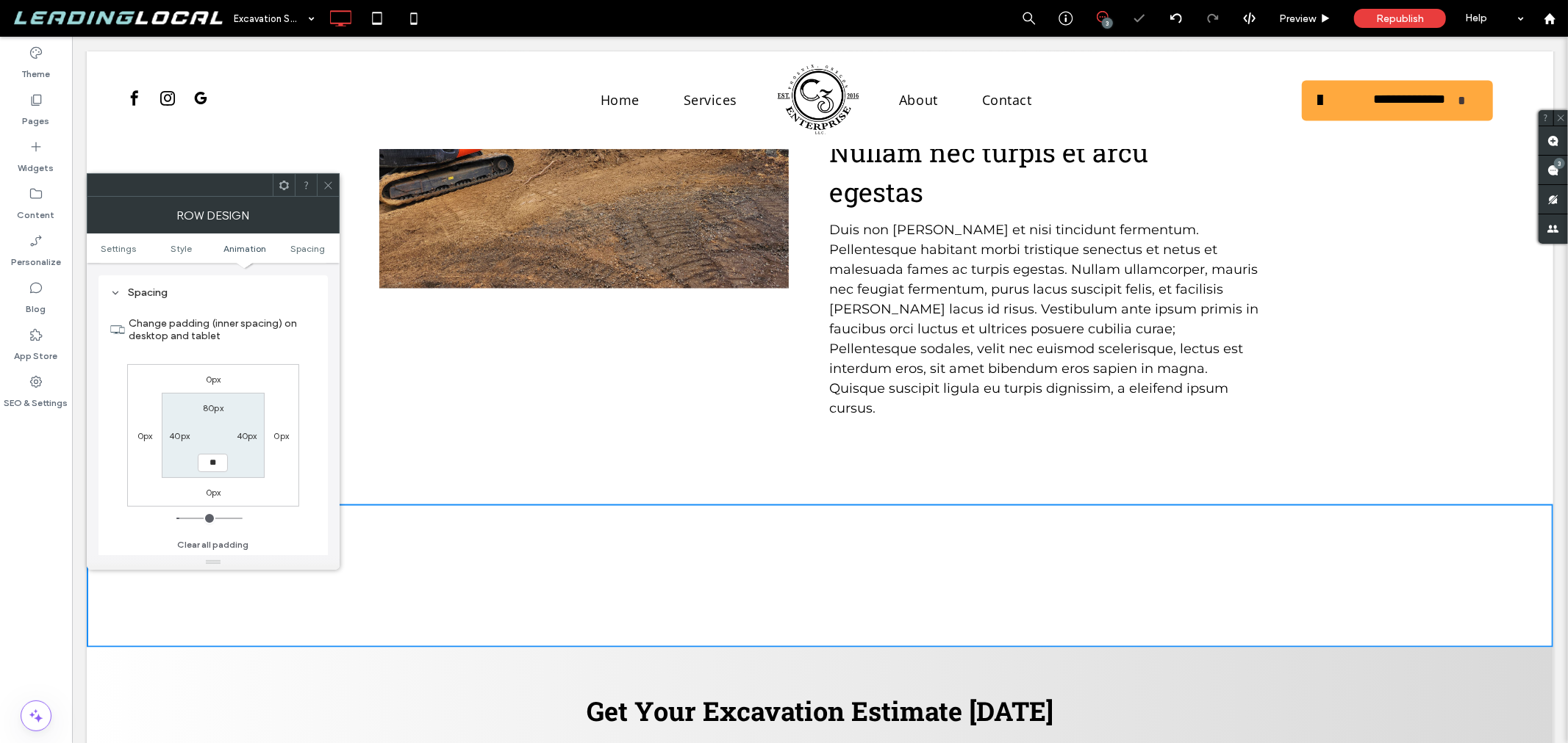
type input "**"
type input "****"
click at [288, 473] on div "0px 0px 0px 0px 80px 40px **** 40px" at bounding box center [213, 436] width 172 height 143
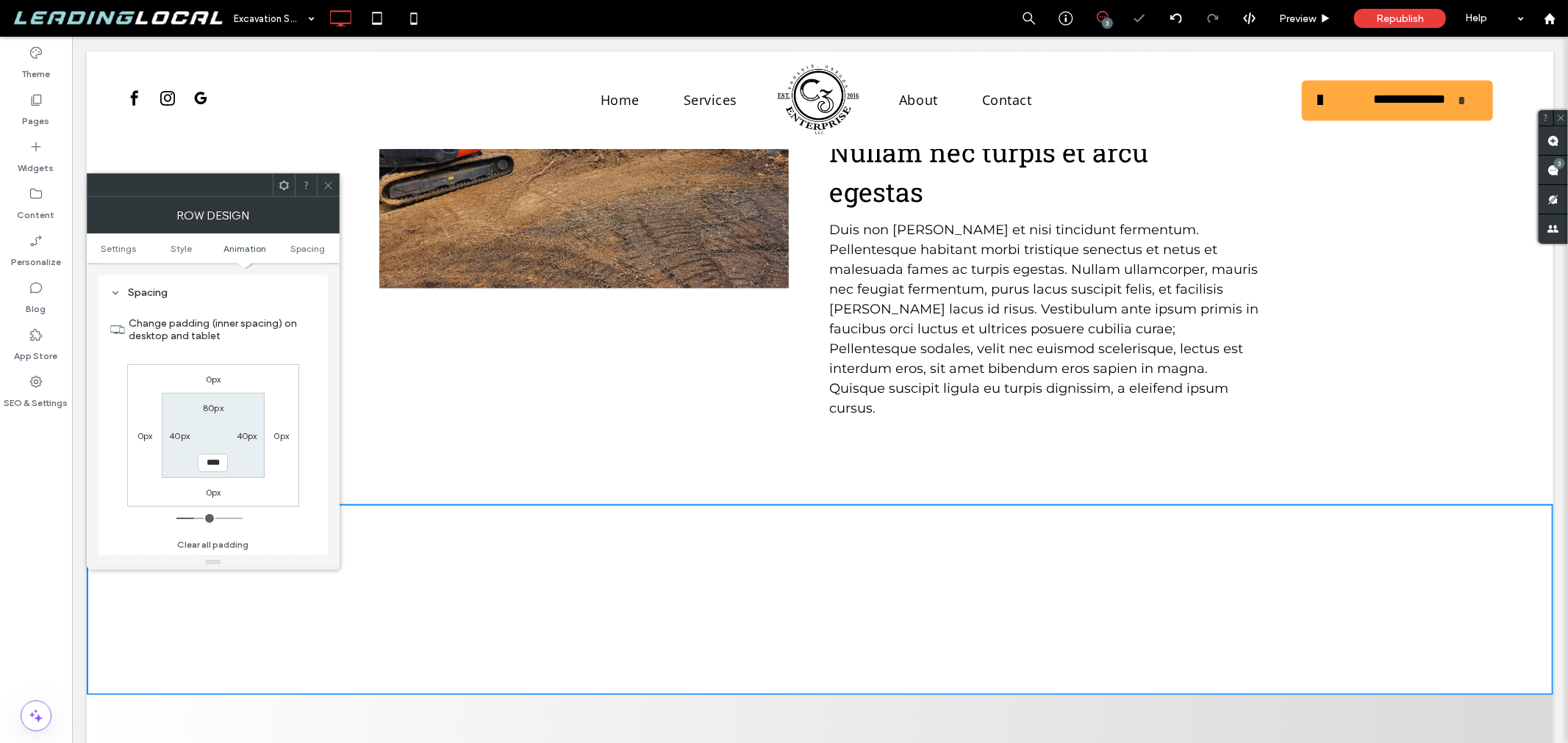
click at [328, 180] on icon at bounding box center [328, 185] width 11 height 11
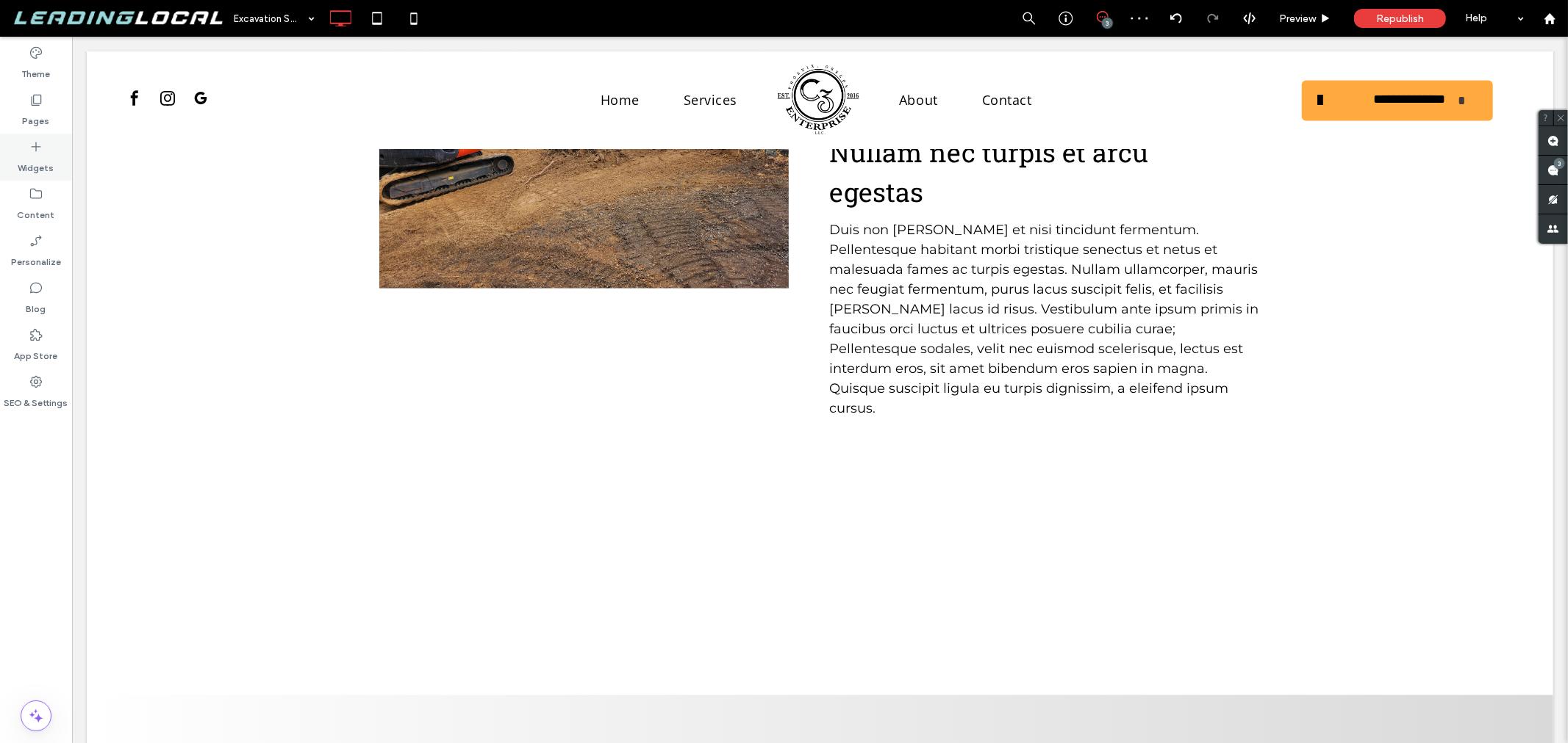
click at [24, 155] on label "Widgets" at bounding box center [37, 164] width 36 height 21
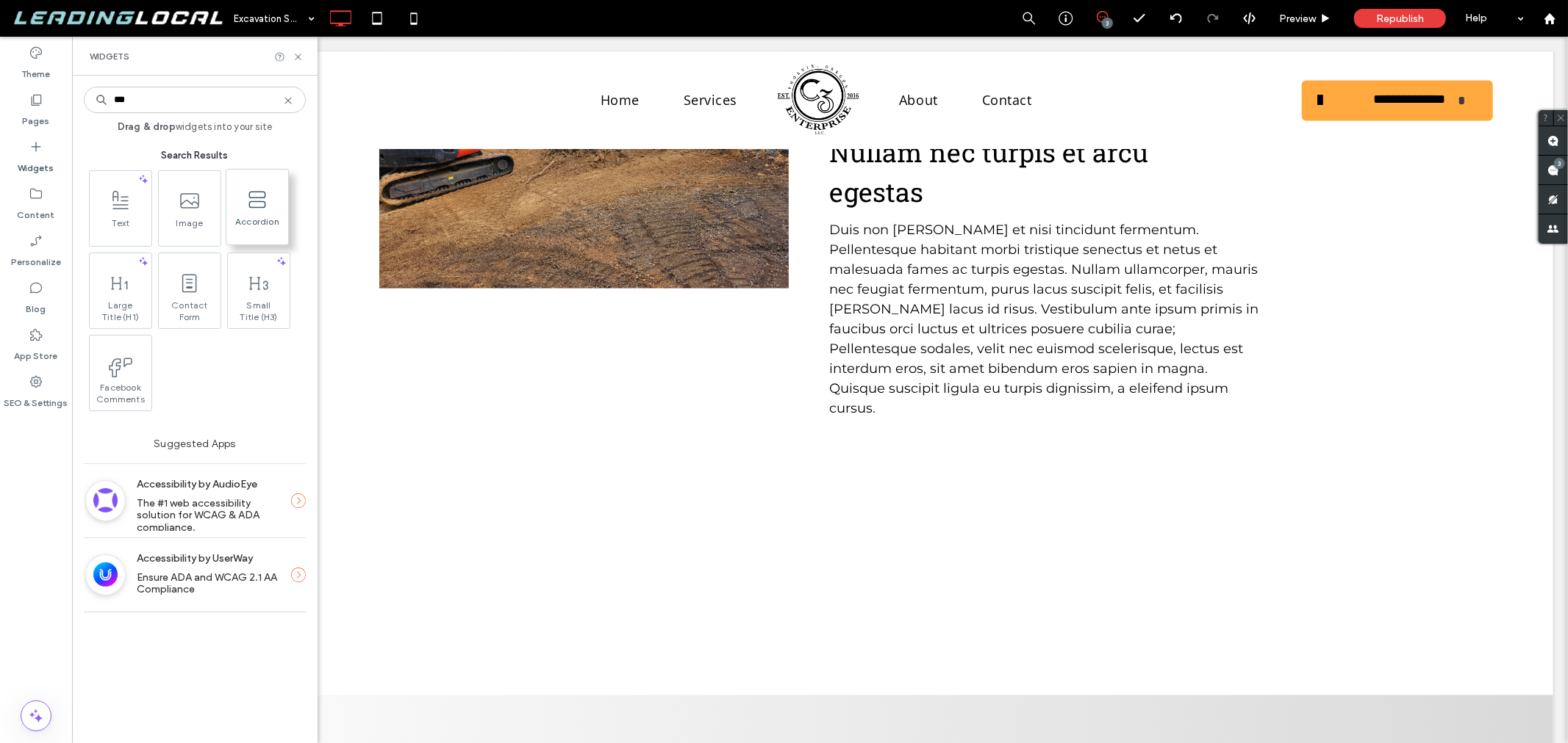
type input "***"
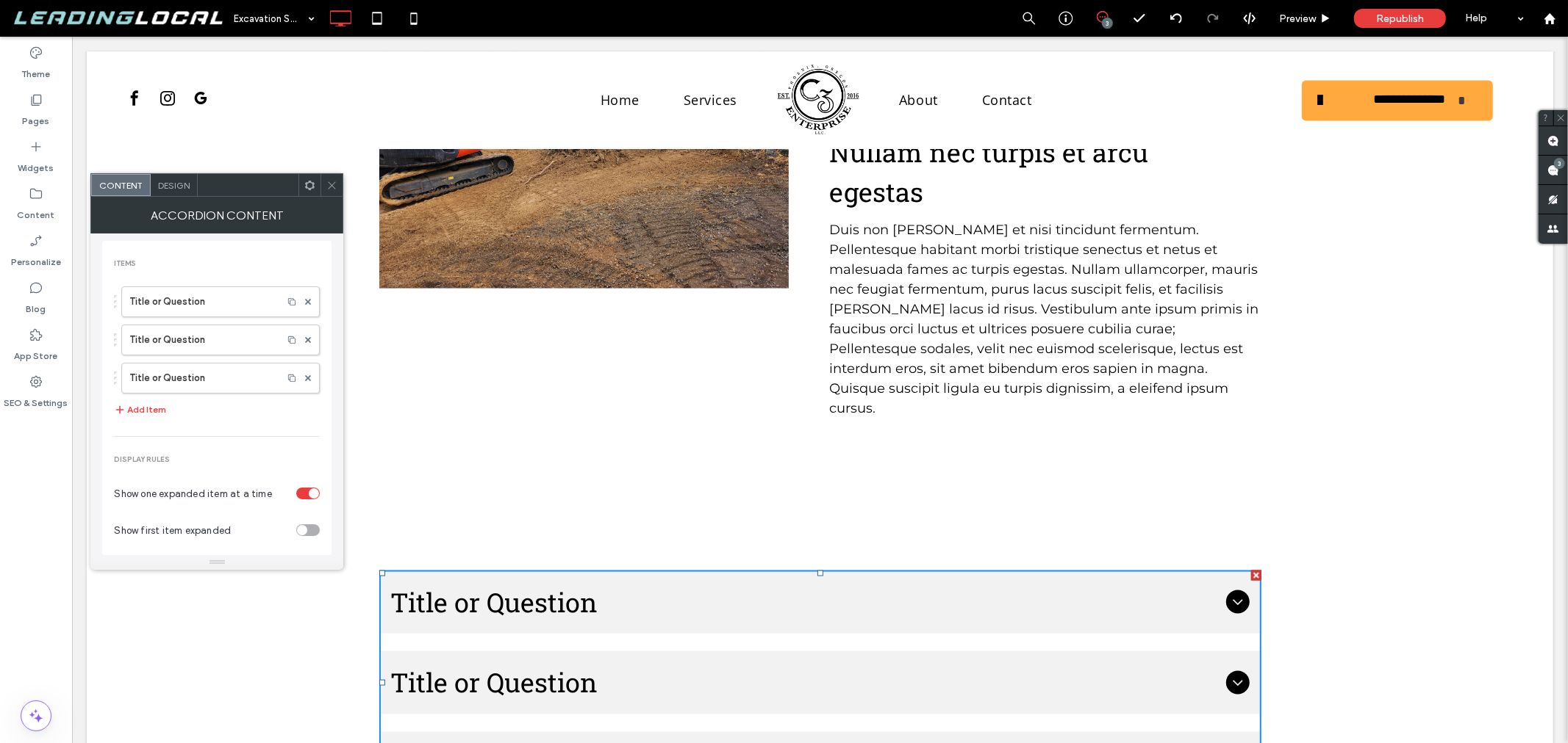
drag, startPoint x: 329, startPoint y: 177, endPoint x: 341, endPoint y: 177, distance: 12.0
click at [329, 177] on span at bounding box center [331, 185] width 11 height 22
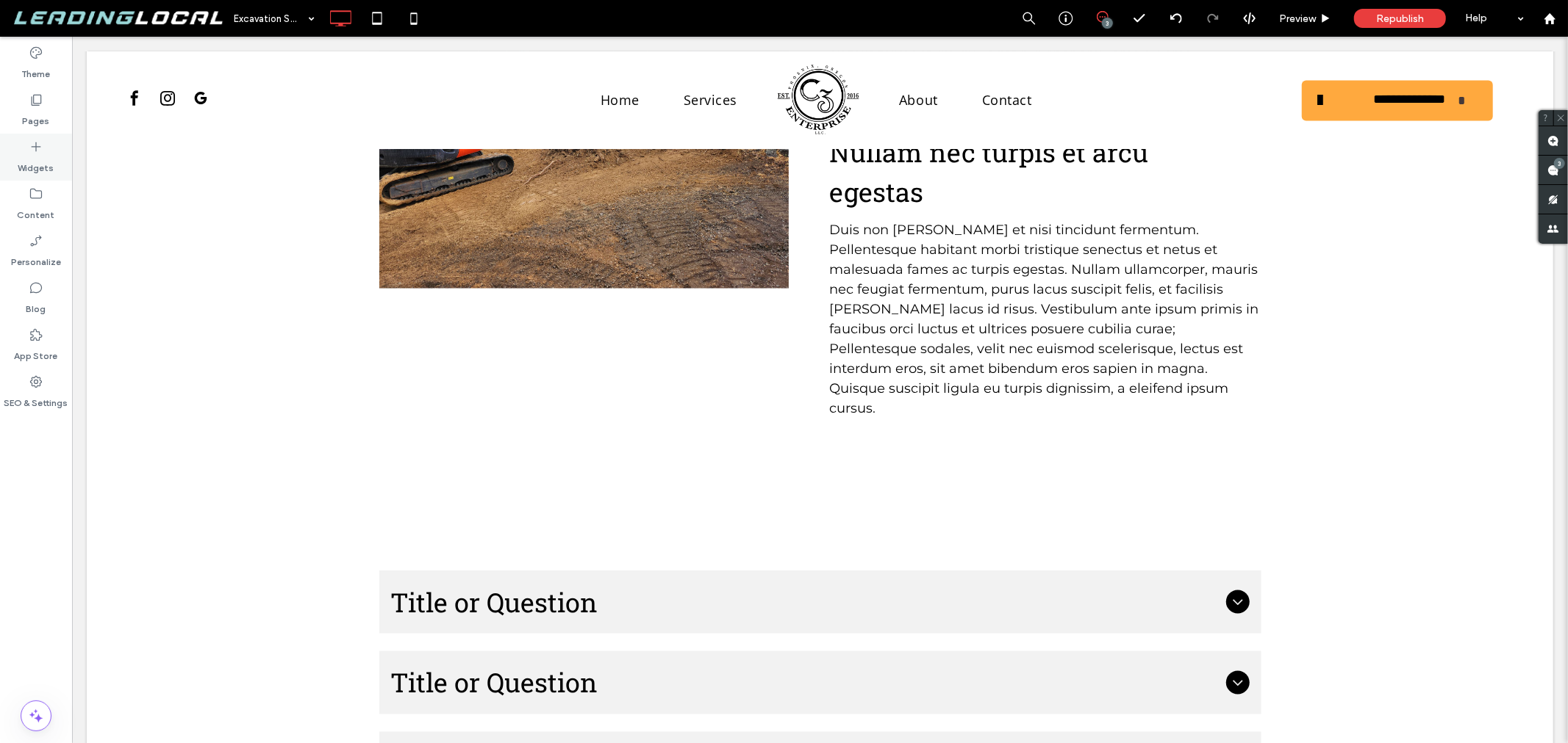
click at [39, 179] on div "Widgets" at bounding box center [36, 157] width 72 height 47
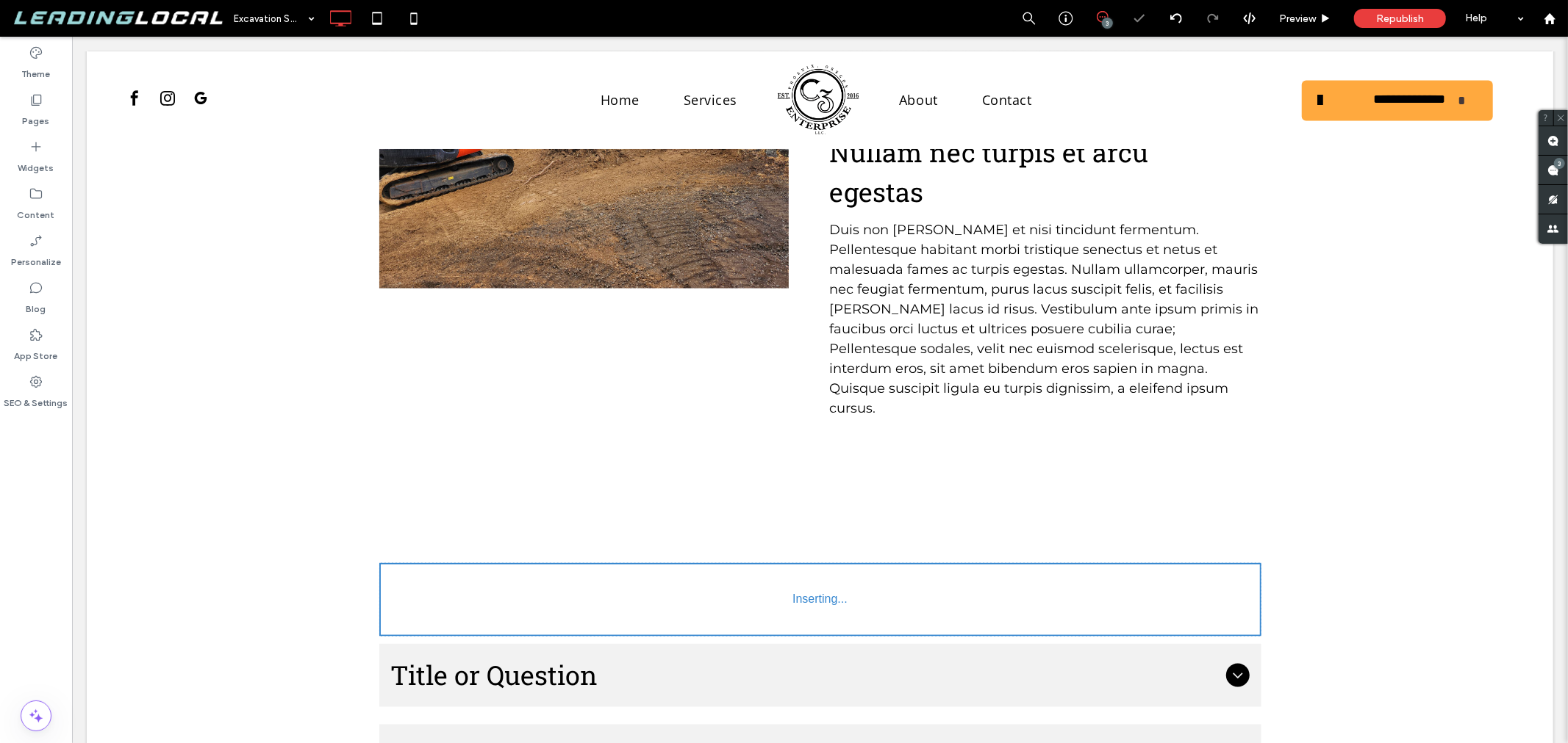
type input "**********"
type input "**"
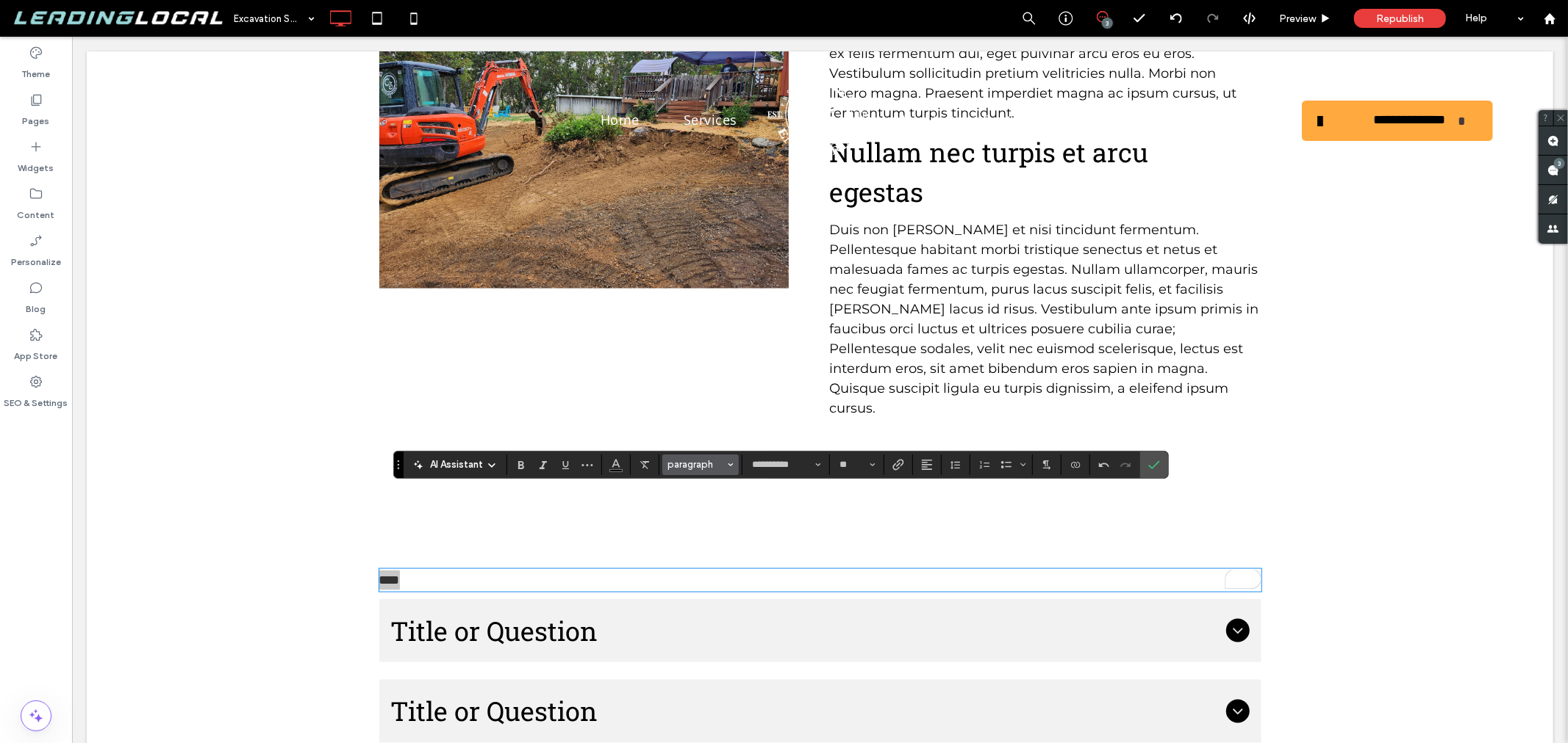
click at [703, 474] on button "paragraph" at bounding box center [700, 465] width 76 height 21
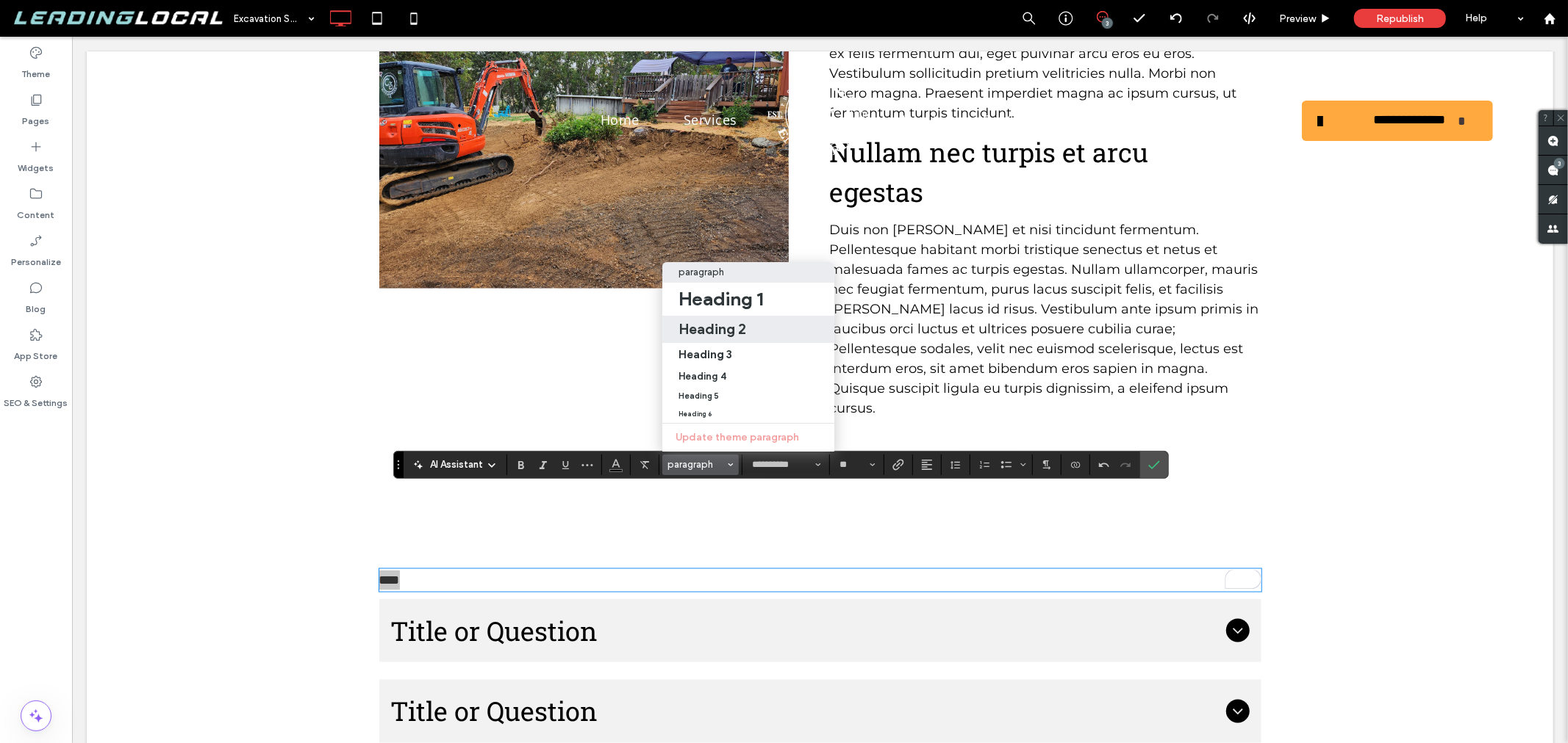
click at [737, 320] on h2 "Heading 2" at bounding box center [712, 329] width 67 height 18
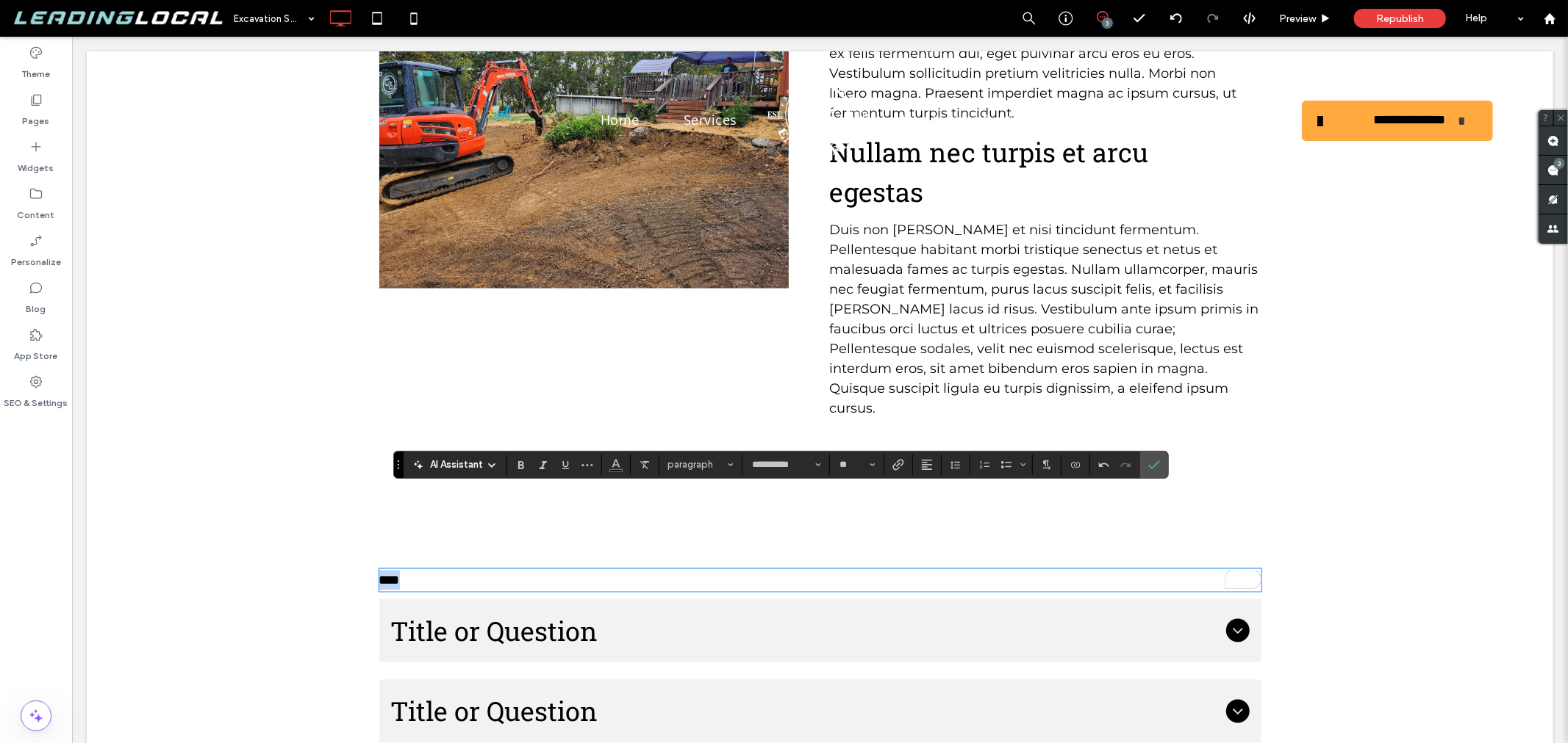
type input "**********"
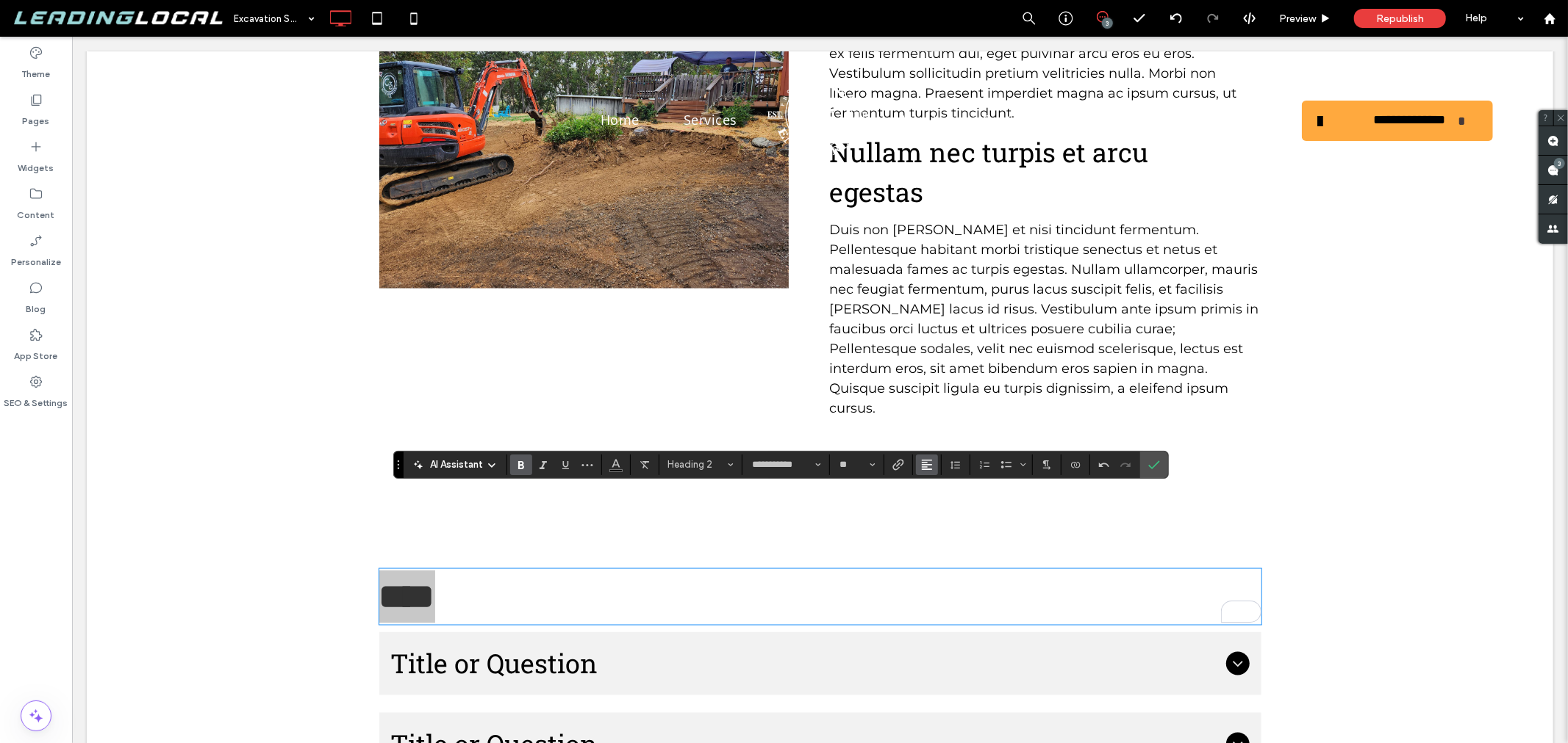
click at [927, 465] on use "Alignment" at bounding box center [927, 465] width 10 height 10
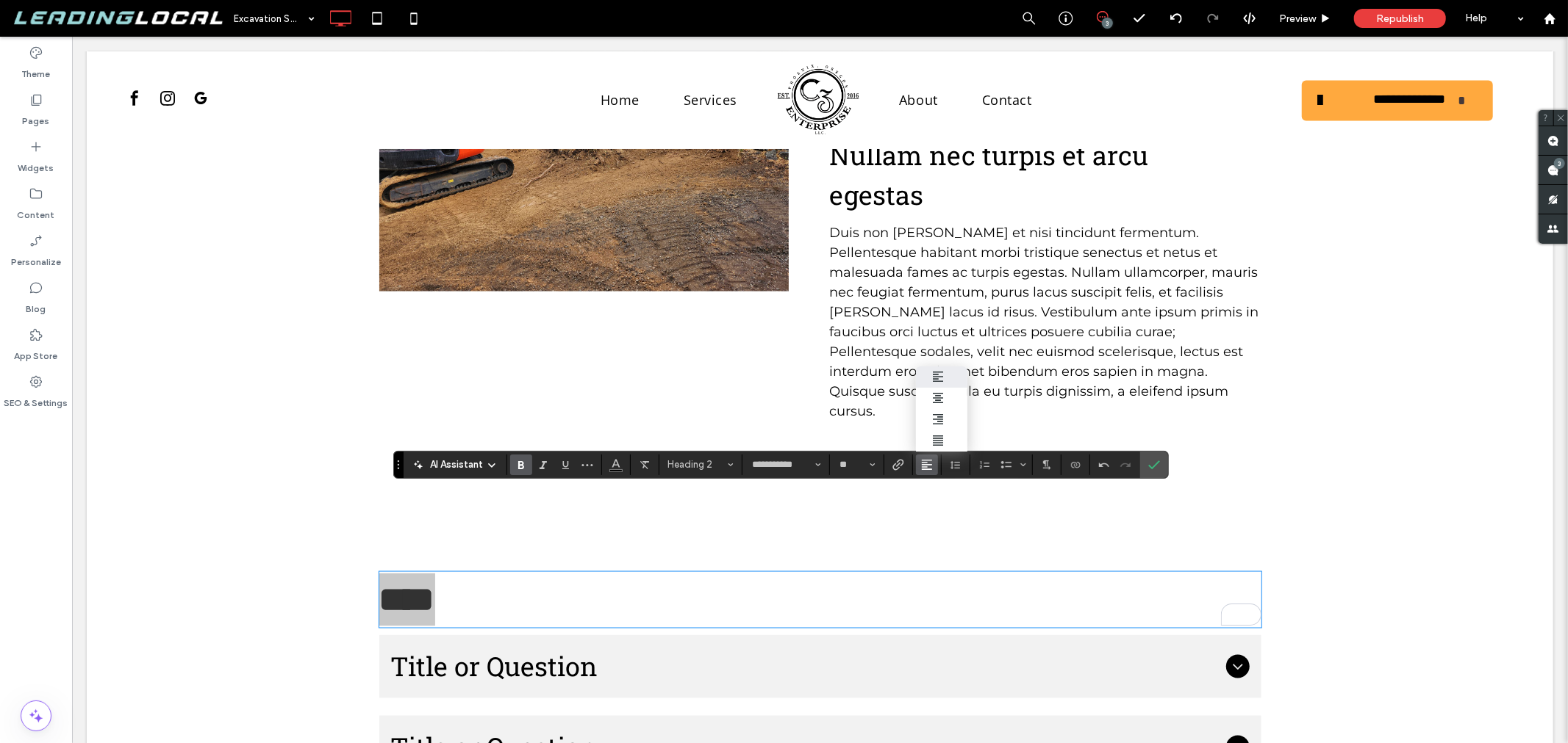
scroll to position [1713, 0]
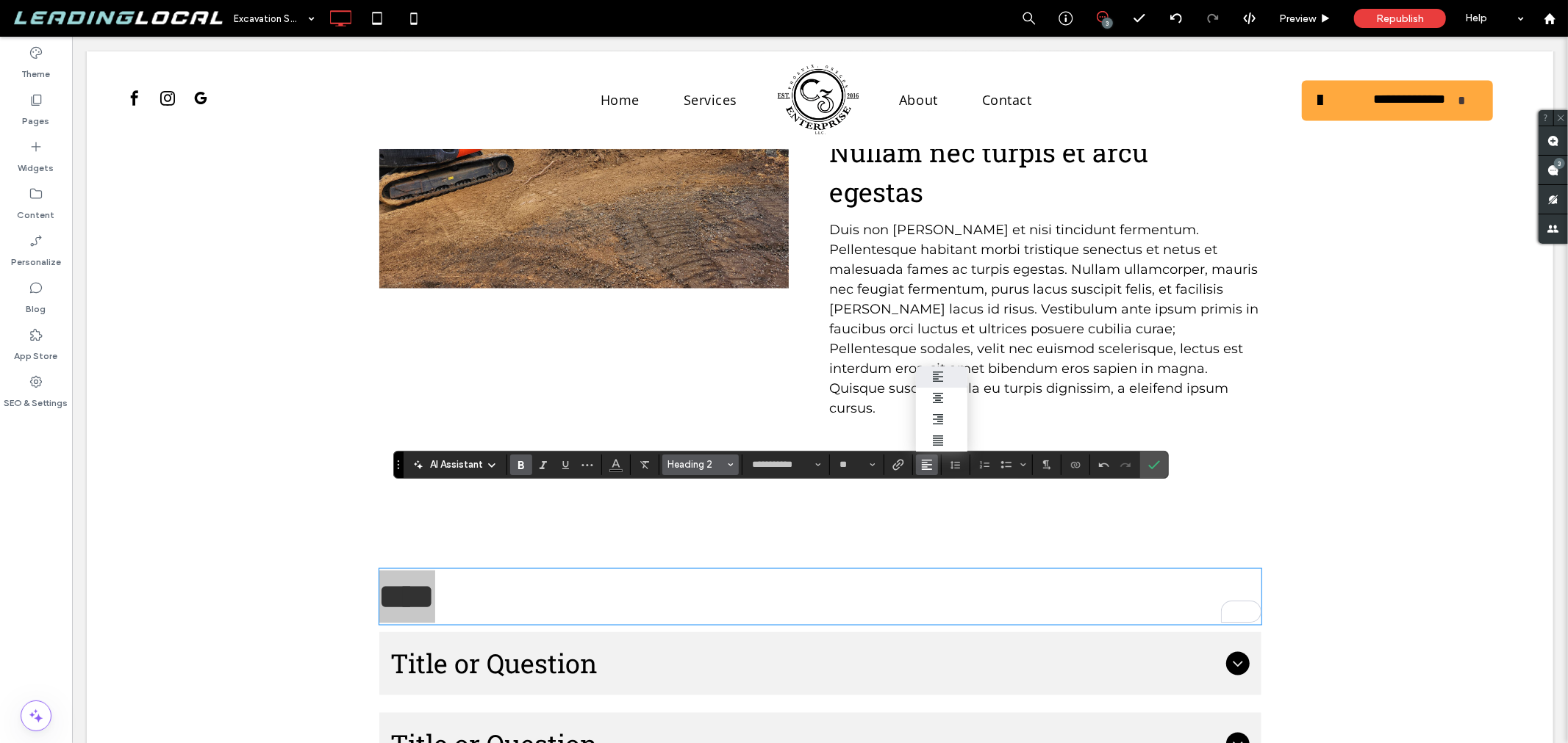
click at [714, 466] on span "Heading 2" at bounding box center [696, 464] width 57 height 11
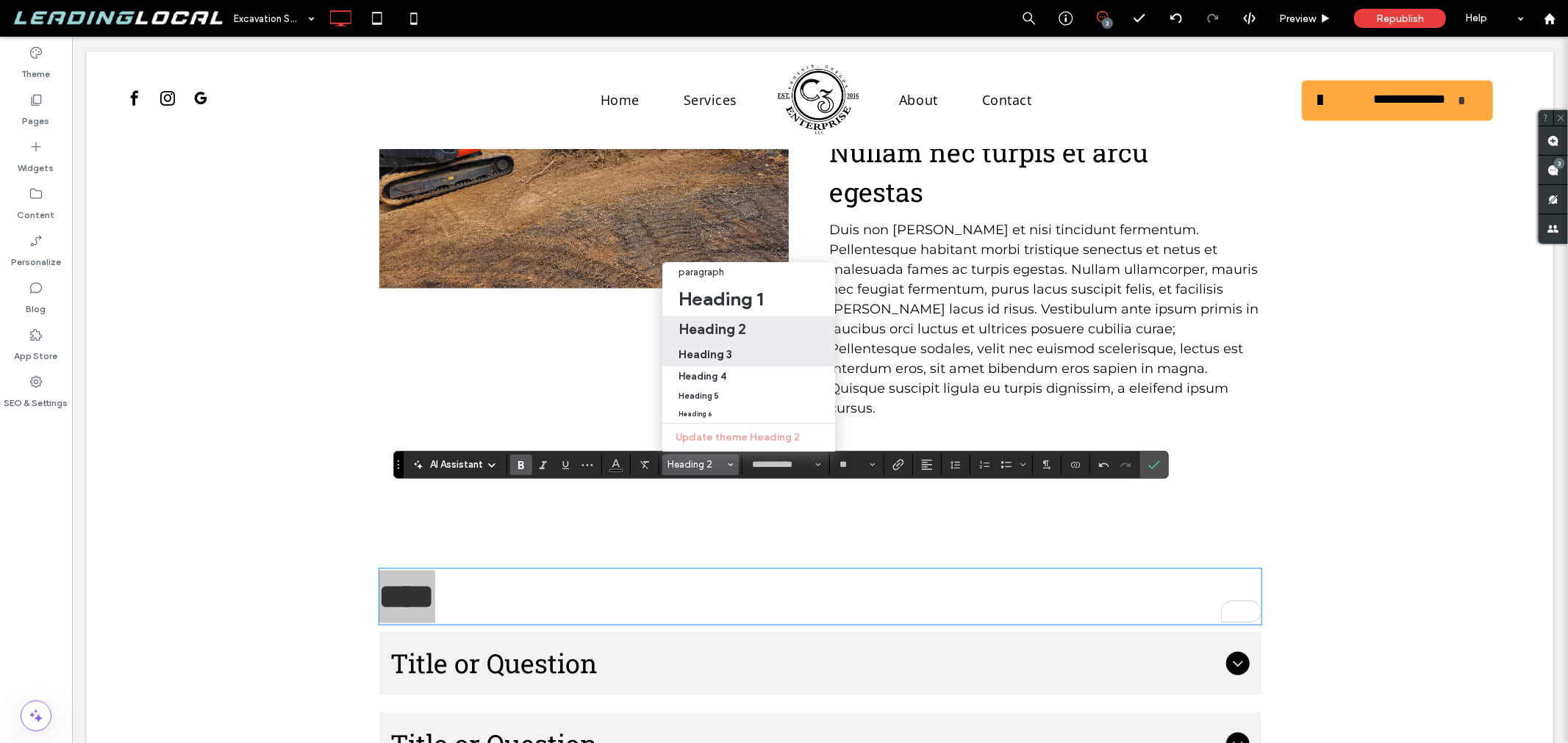
click at [752, 348] on div "Heading 3" at bounding box center [748, 355] width 141 height 14
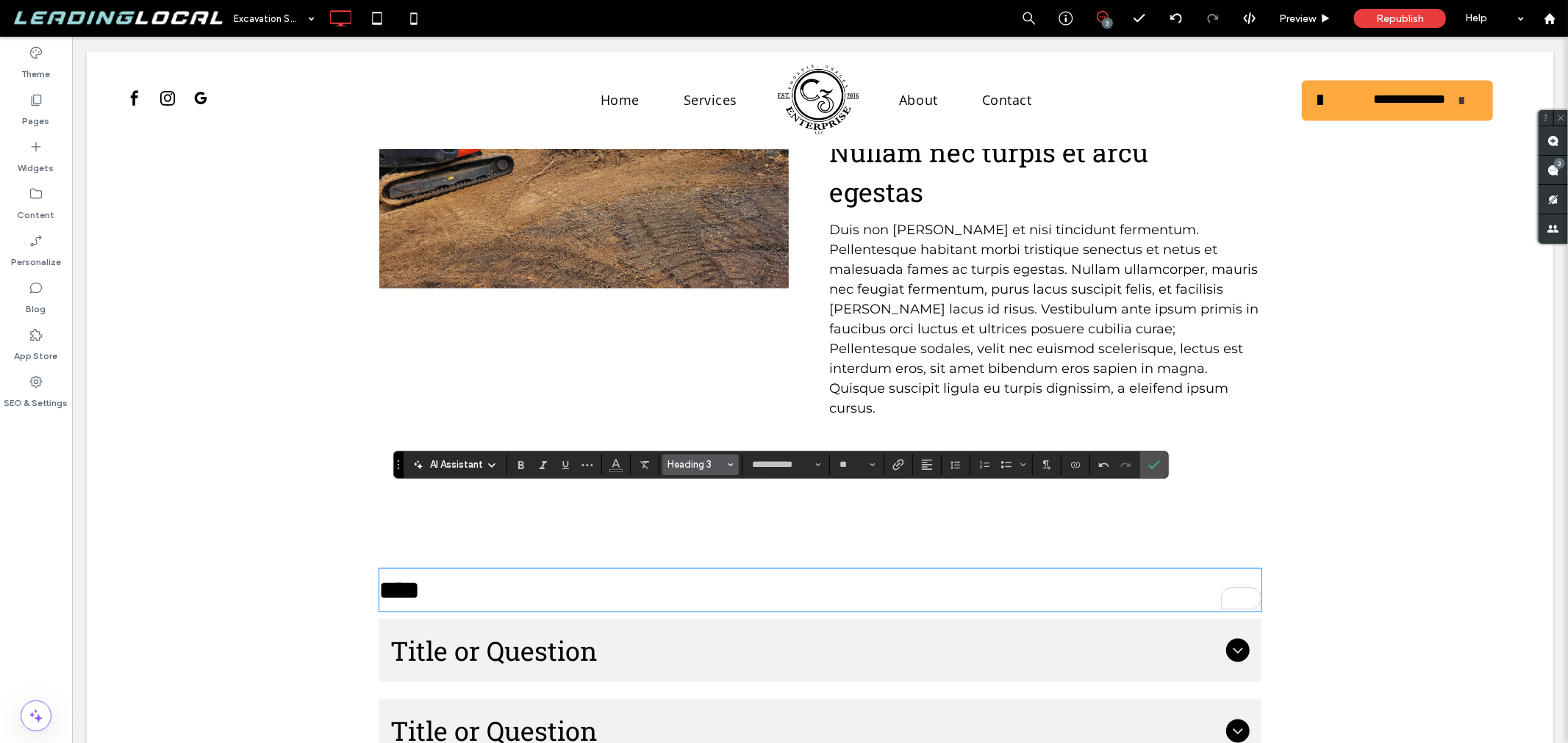
click at [699, 465] on span "Heading 3" at bounding box center [696, 464] width 57 height 11
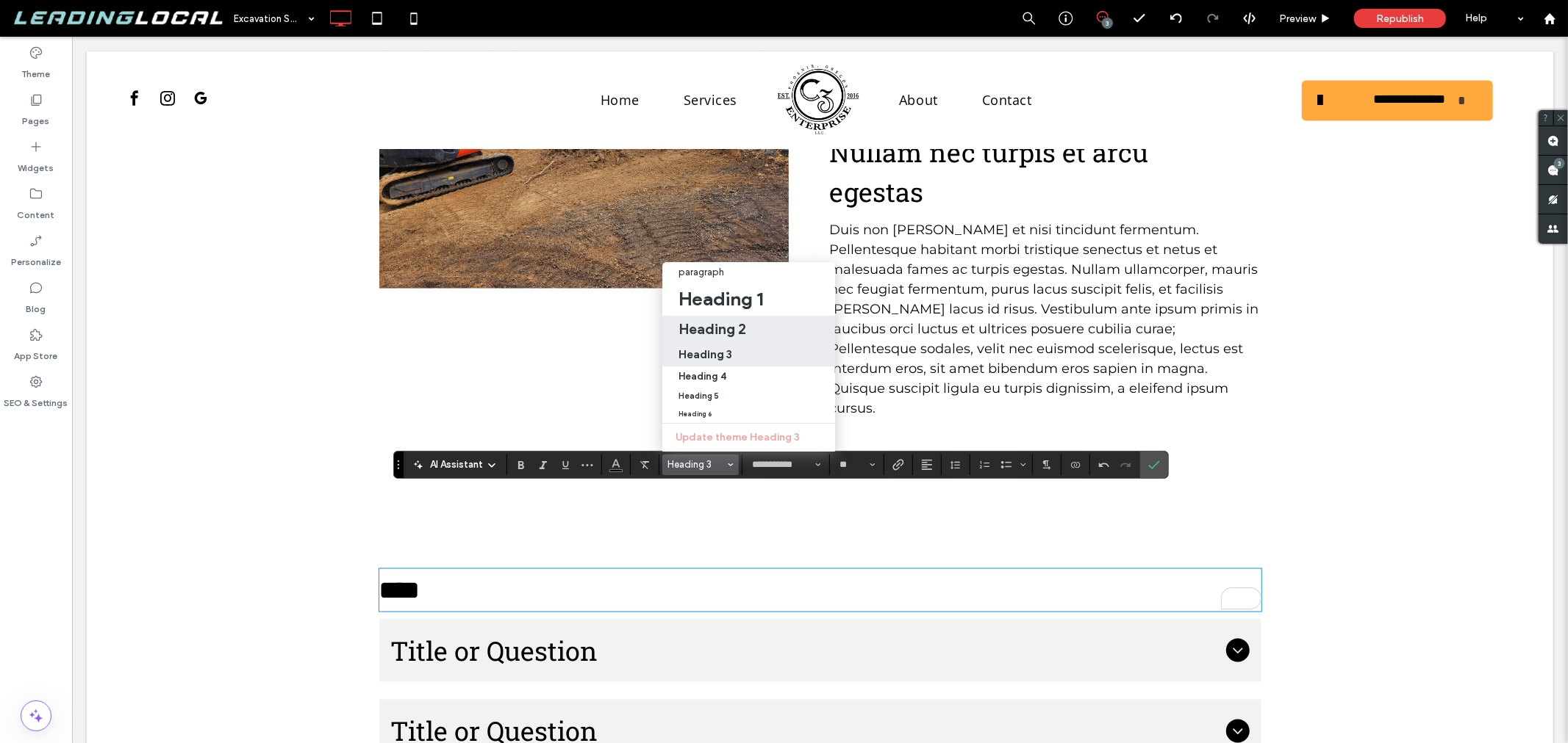
click at [728, 320] on h2 "Heading 2" at bounding box center [712, 329] width 67 height 18
type input "**"
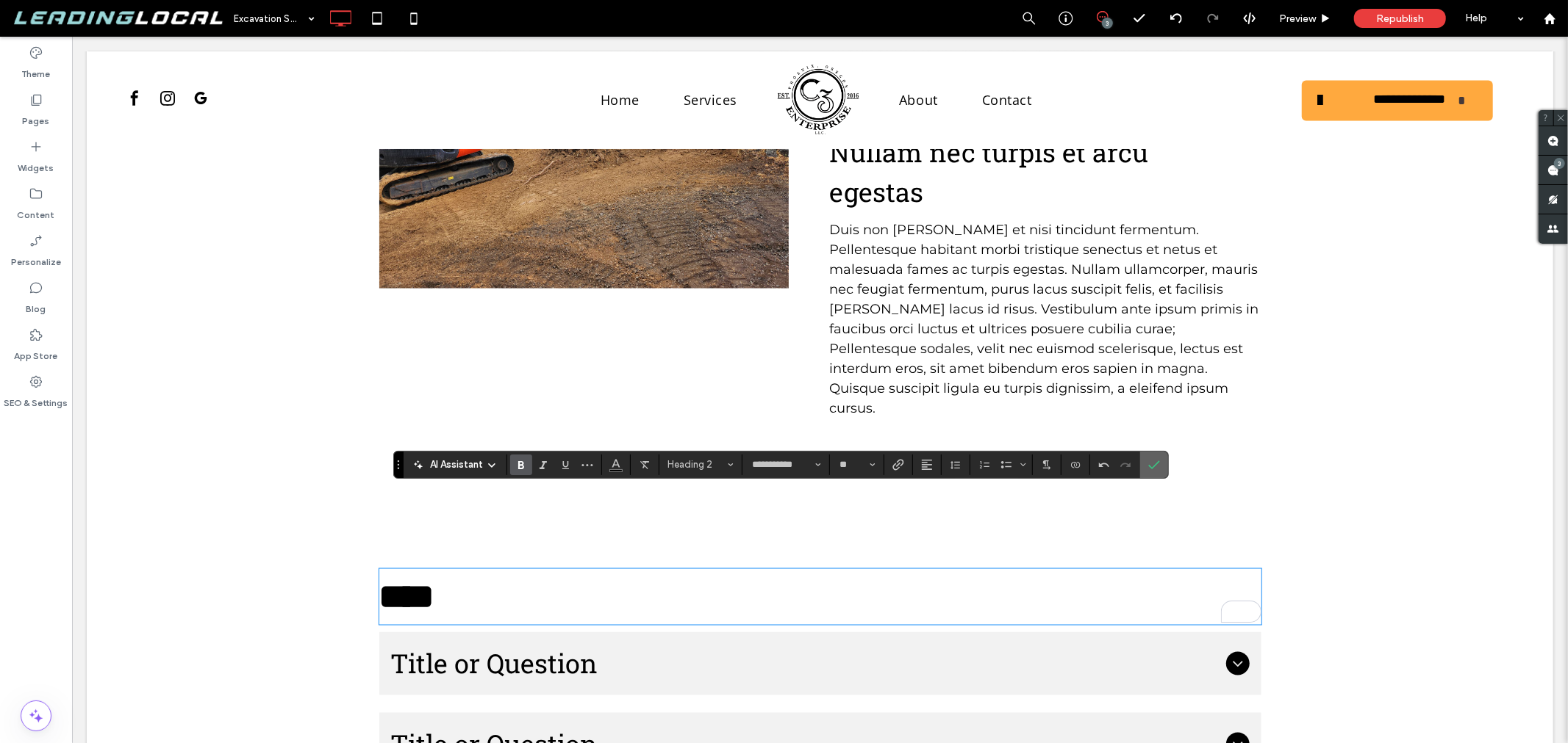
click at [1151, 459] on icon "Confirm" at bounding box center [1154, 465] width 12 height 12
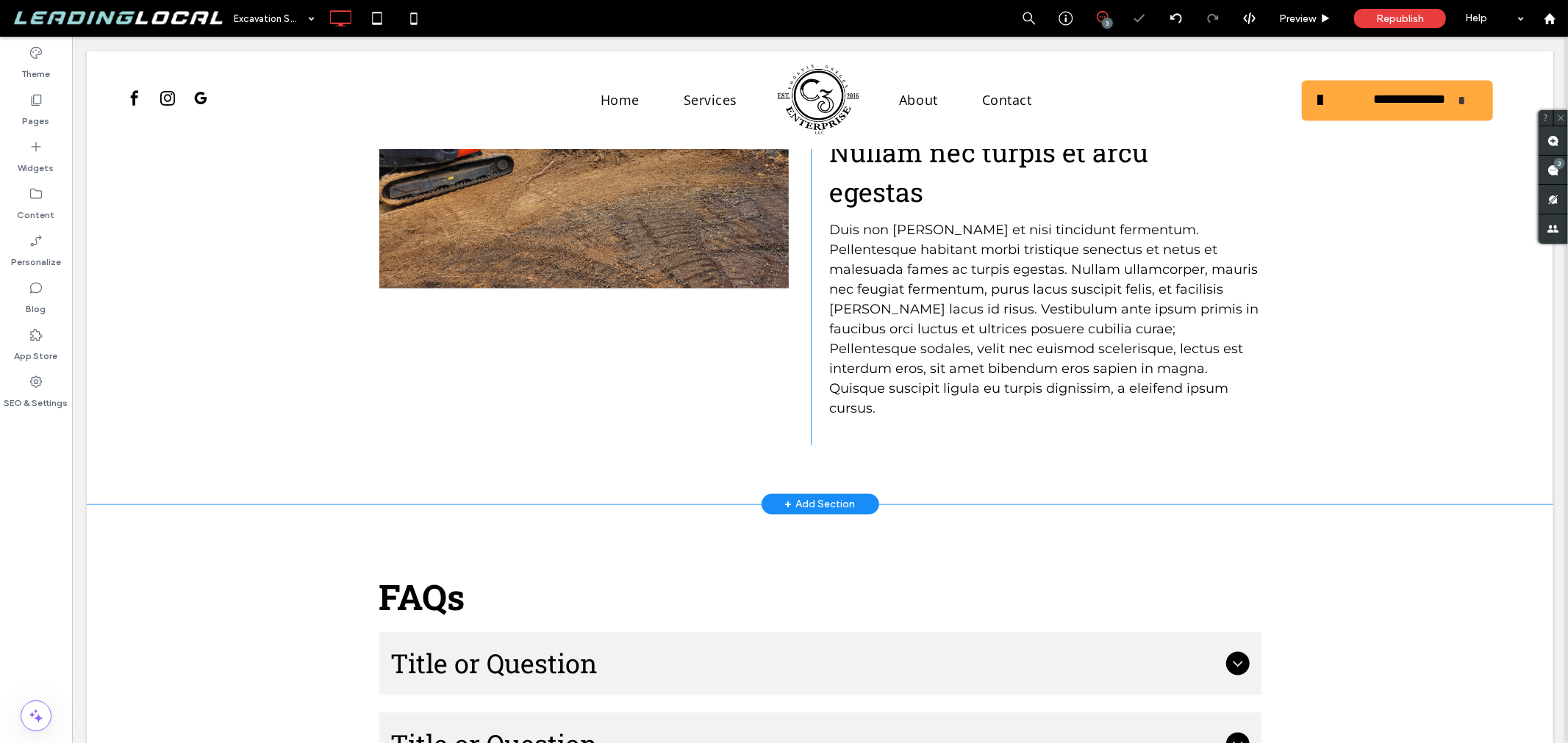
click at [266, 373] on div "Click To Paste Donec et urna vel risusagna Praesent quis orci sit amet ante fac…" at bounding box center [819, 186] width 1466 height 633
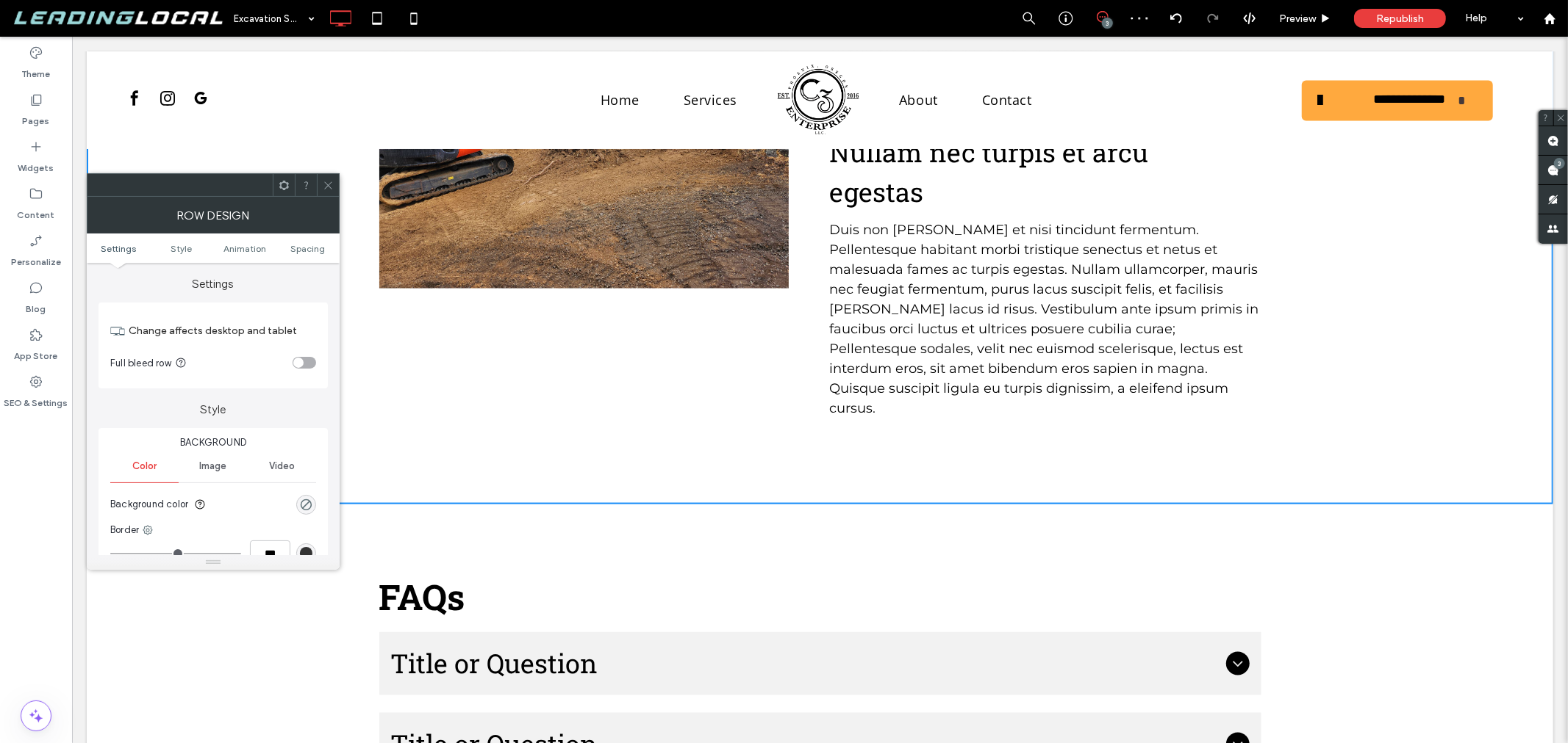
click at [326, 188] on icon at bounding box center [328, 185] width 11 height 11
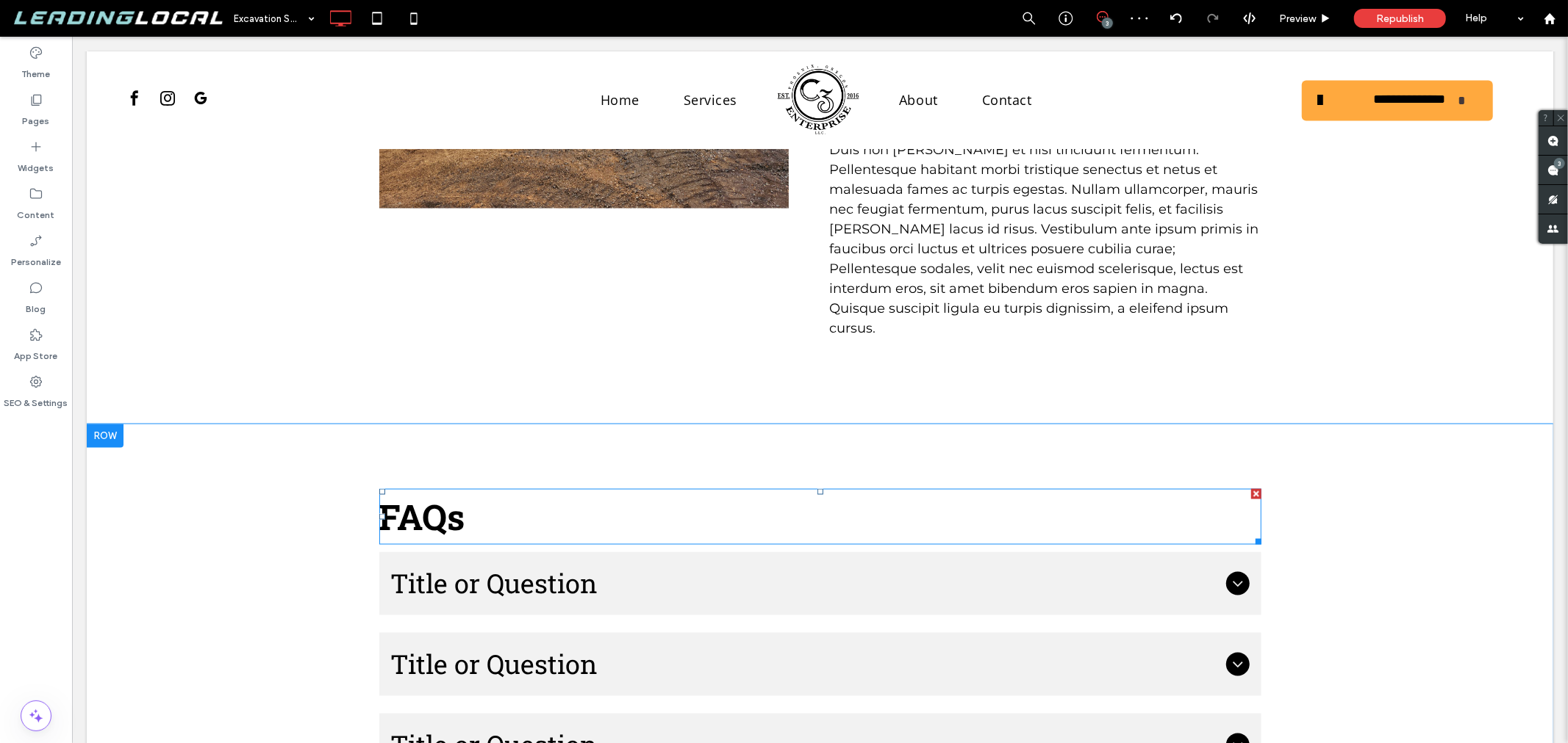
scroll to position [1875, 0]
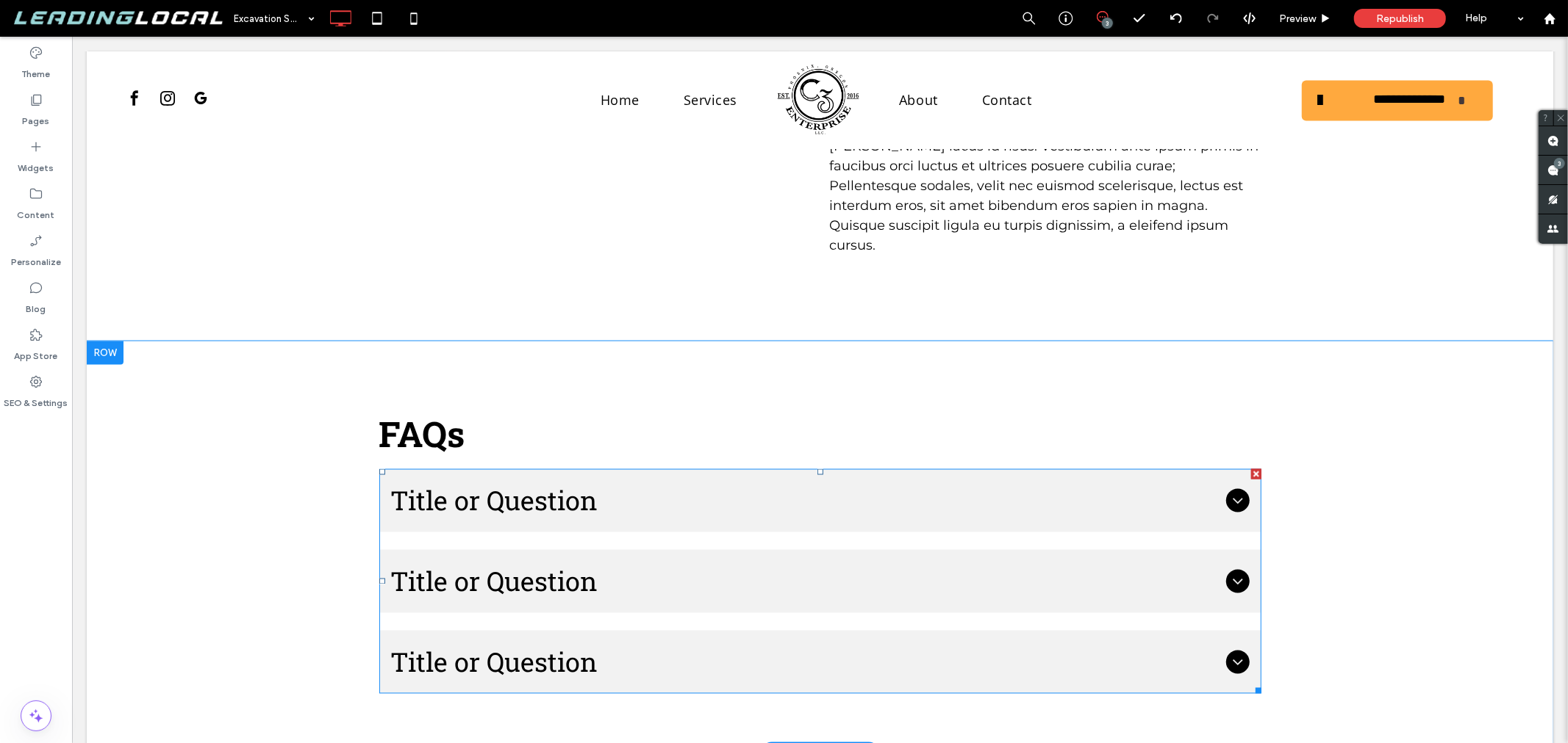
click at [661, 469] on ul "Title or Question Describe the item or answer the question so that site visitor…" at bounding box center [820, 581] width 882 height 225
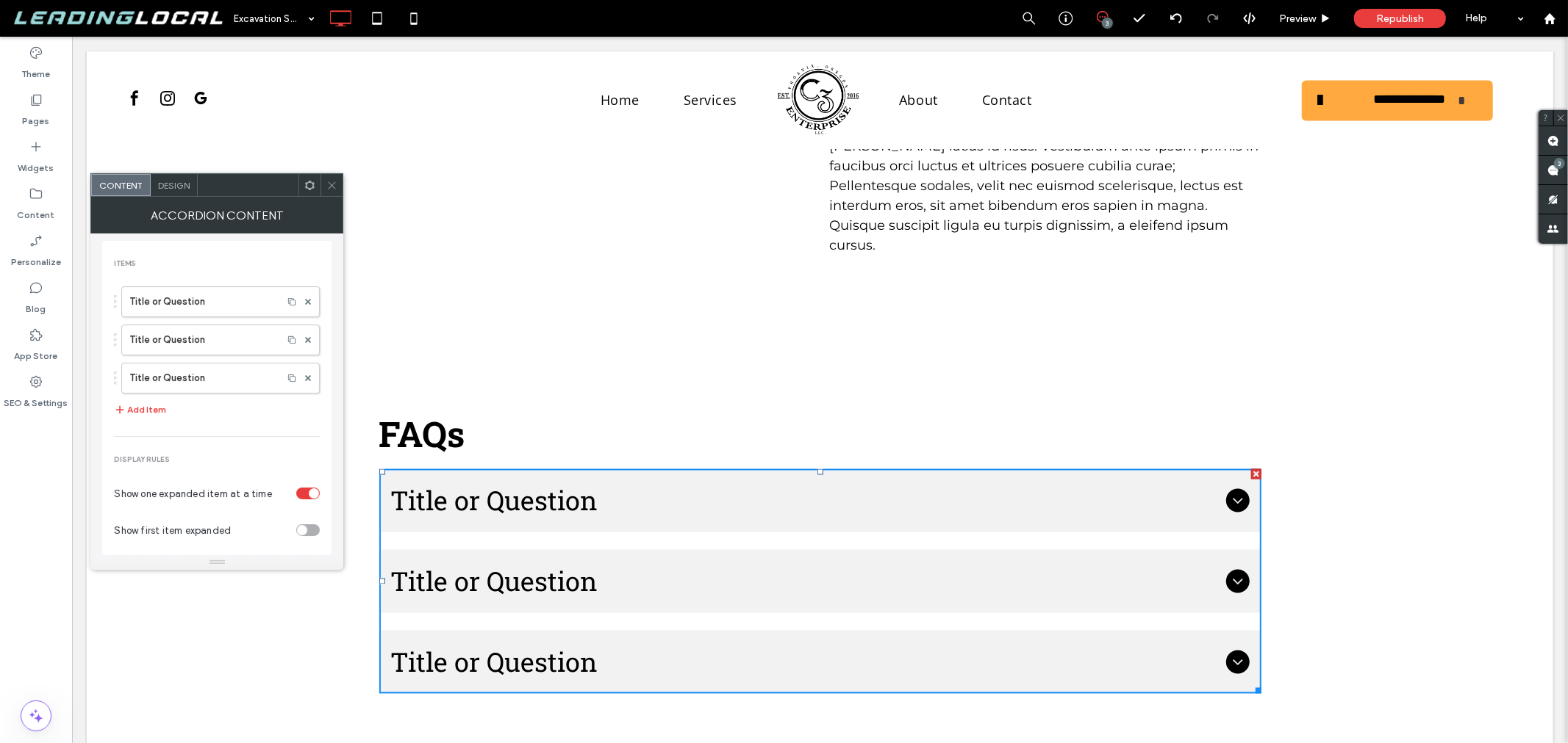
click at [661, 469] on ul "Title or Question Describe the item or answer the question so that site visitor…" at bounding box center [820, 581] width 882 height 225
click at [333, 186] on use at bounding box center [331, 184] width 7 height 7
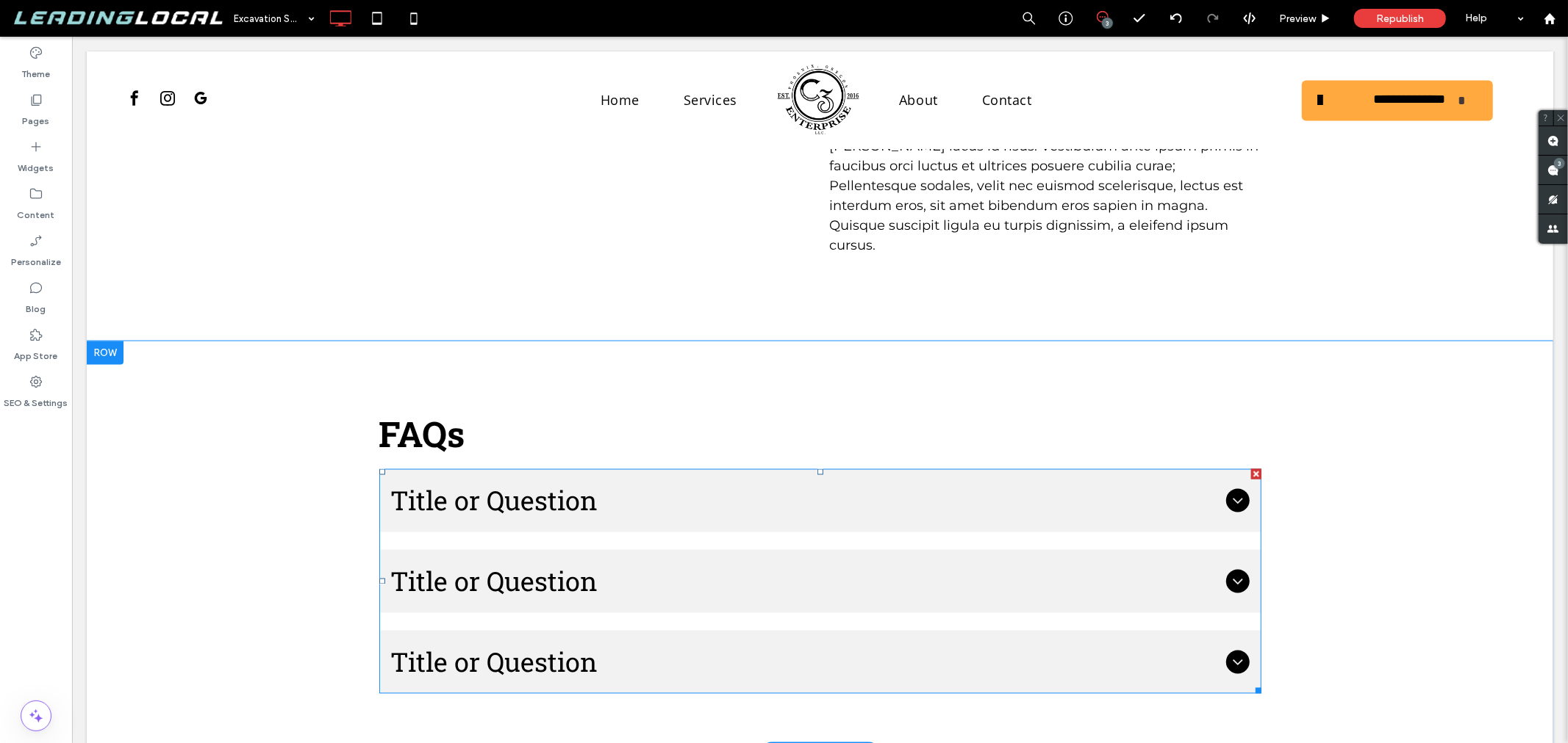
click at [797, 562] on span "Title or Question" at bounding box center [805, 582] width 830 height 40
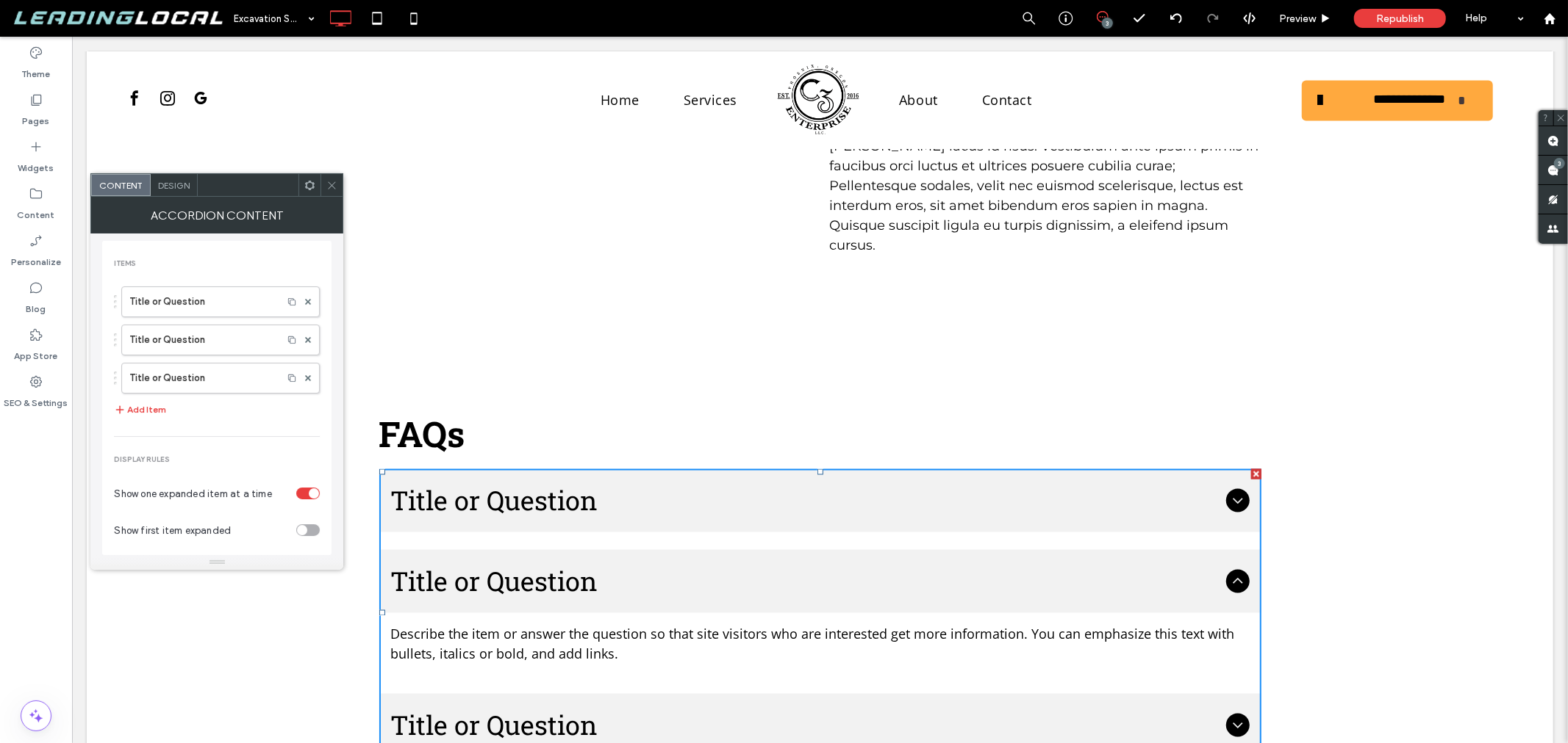
click at [797, 562] on span "Title or Question" at bounding box center [805, 582] width 830 height 40
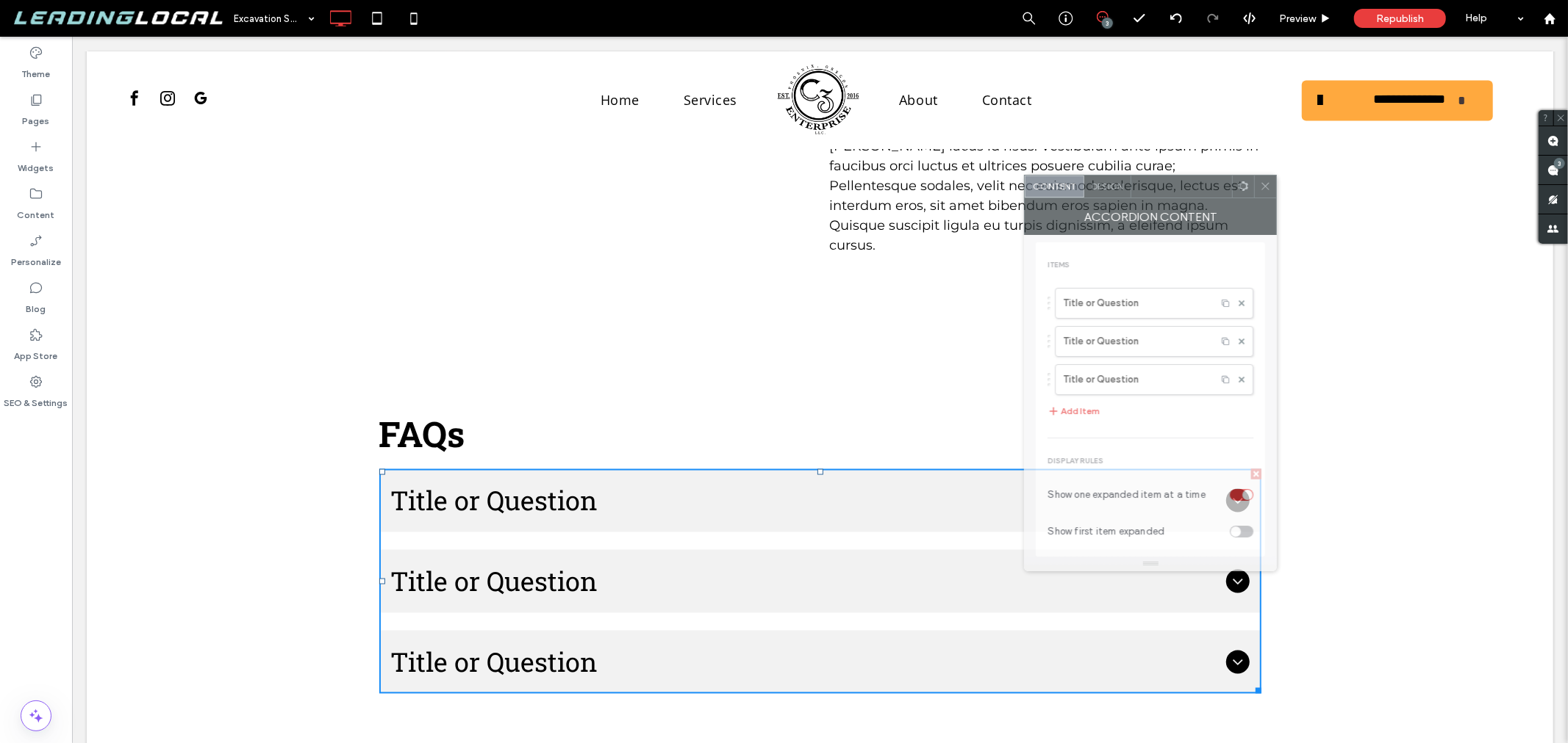
drag, startPoint x: 270, startPoint y: 189, endPoint x: 1203, endPoint y: 191, distance: 933.0
click at [1203, 191] on div at bounding box center [1181, 186] width 101 height 22
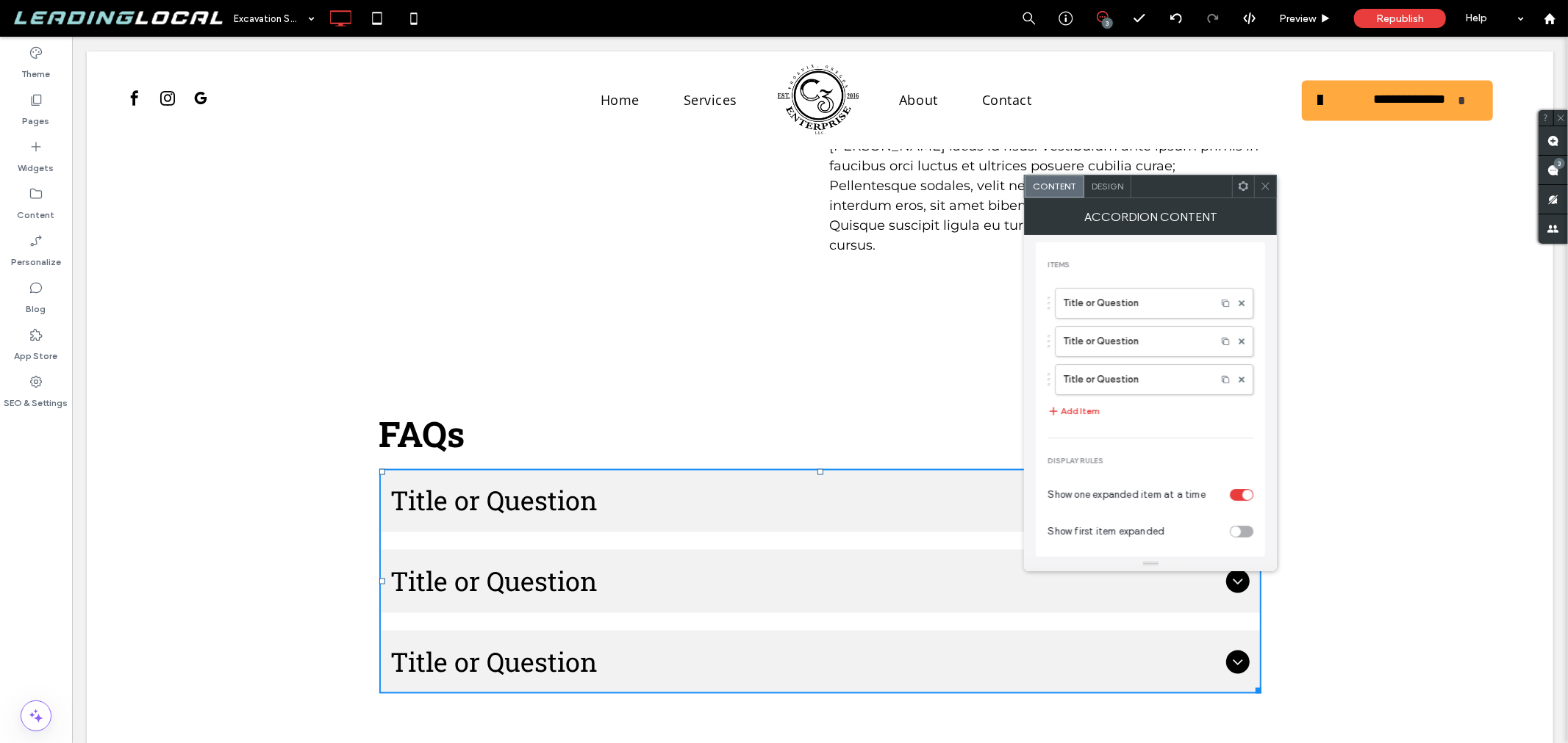
click at [1118, 199] on div "Accordion Content" at bounding box center [1150, 216] width 253 height 37
click at [1091, 184] on span "Design" at bounding box center [1107, 185] width 32 height 11
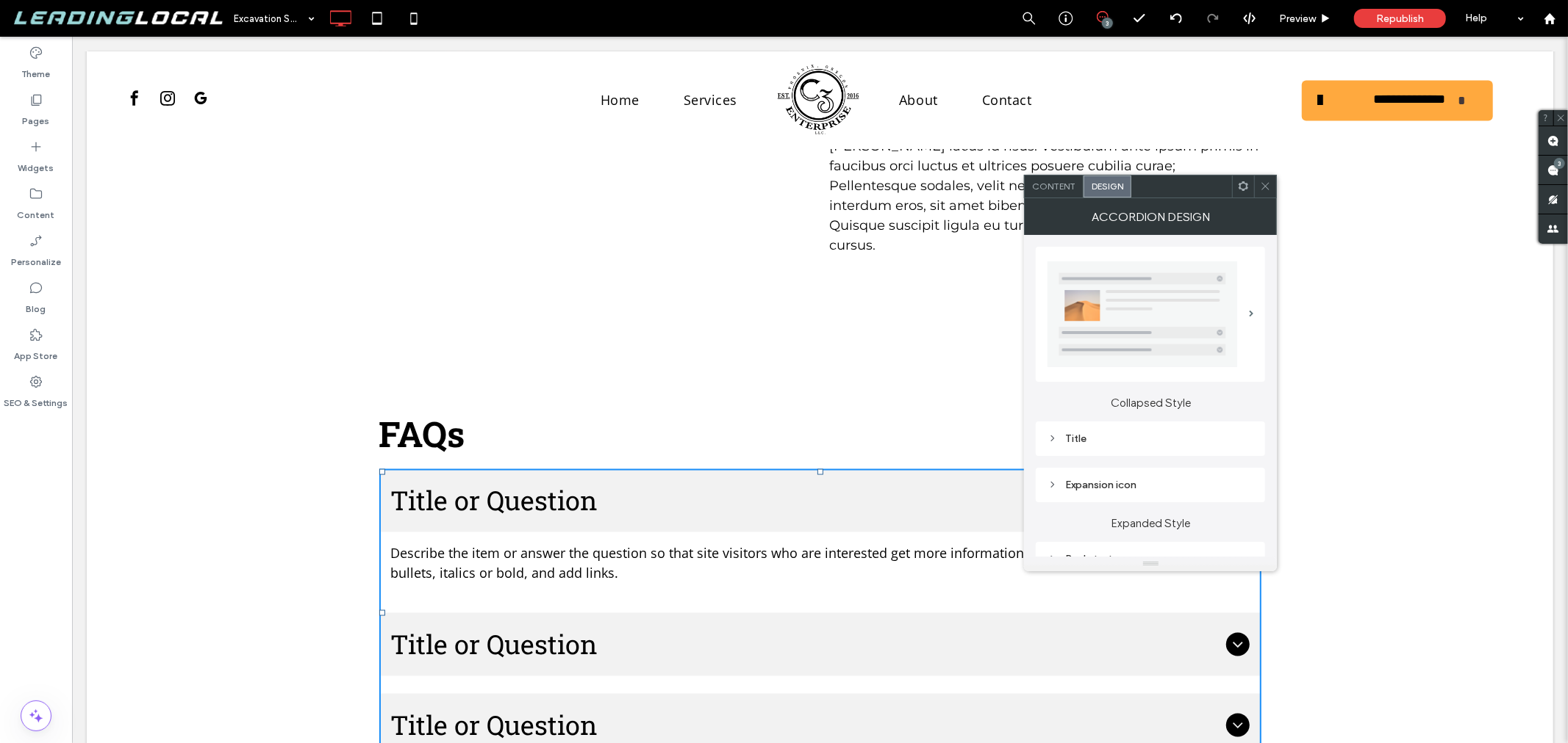
click at [1150, 479] on div "Expansion icon" at bounding box center [1151, 485] width 206 height 13
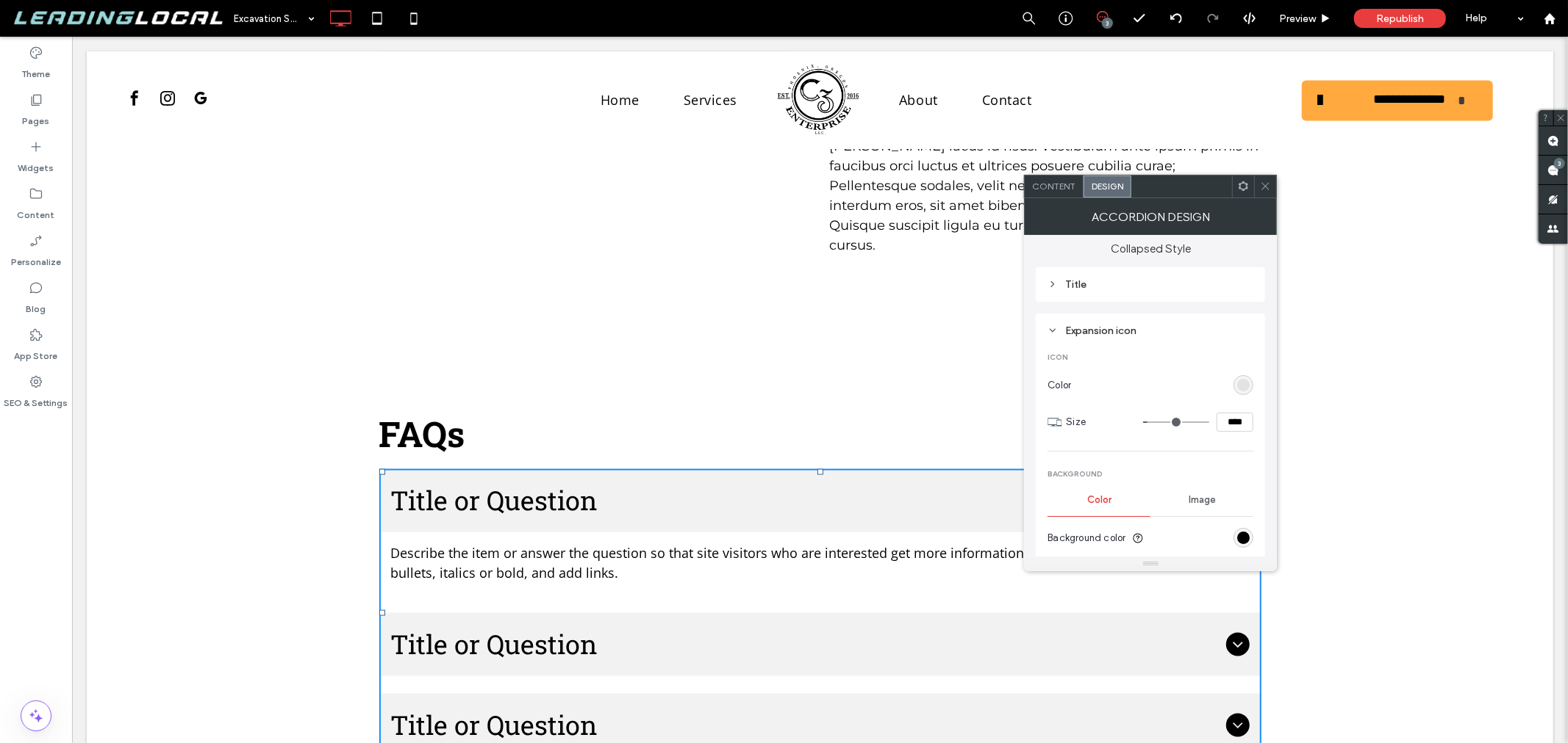
scroll to position [163, 0]
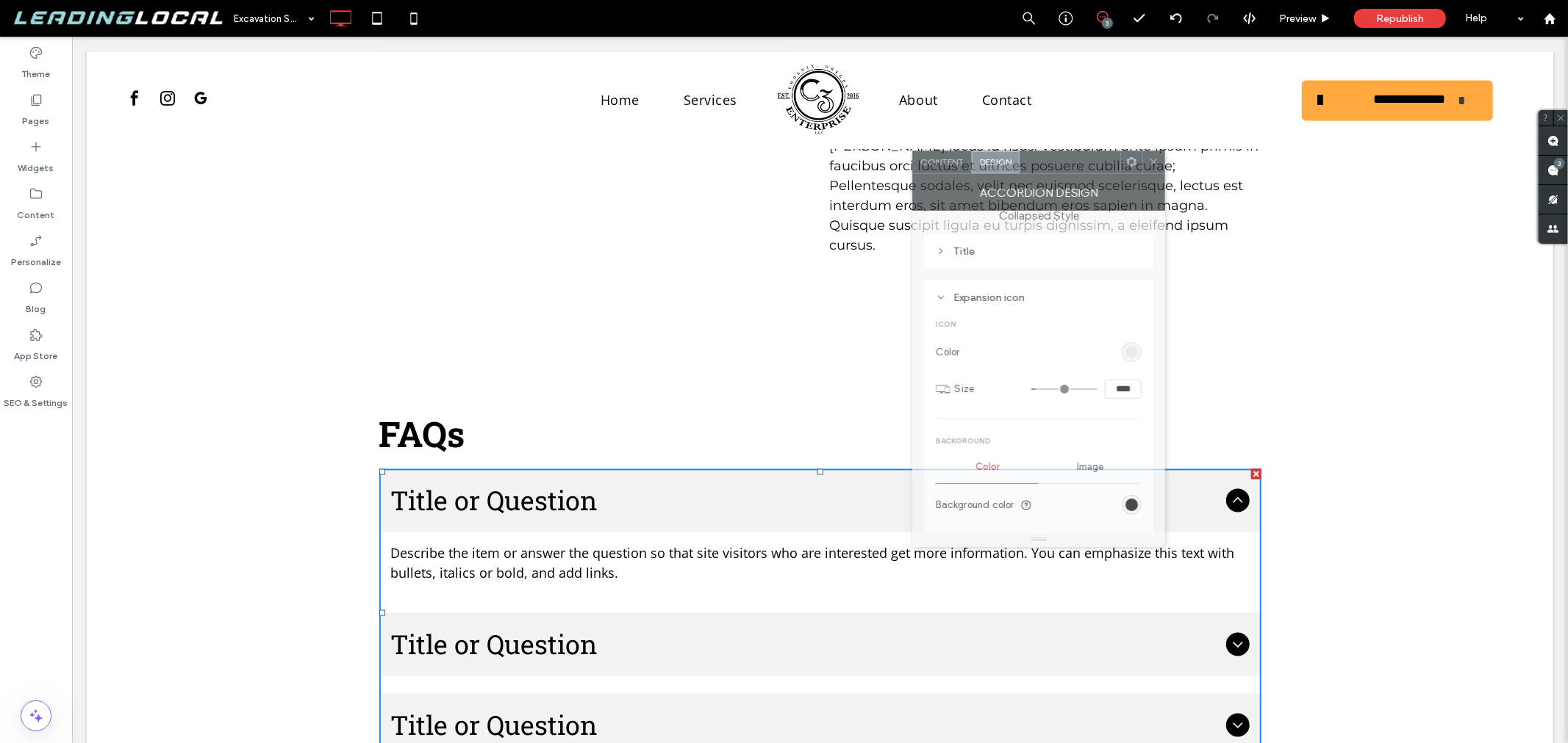
drag, startPoint x: 1187, startPoint y: 193, endPoint x: 1046, endPoint y: 159, distance: 145.0
click at [1046, 159] on div at bounding box center [1070, 162] width 101 height 22
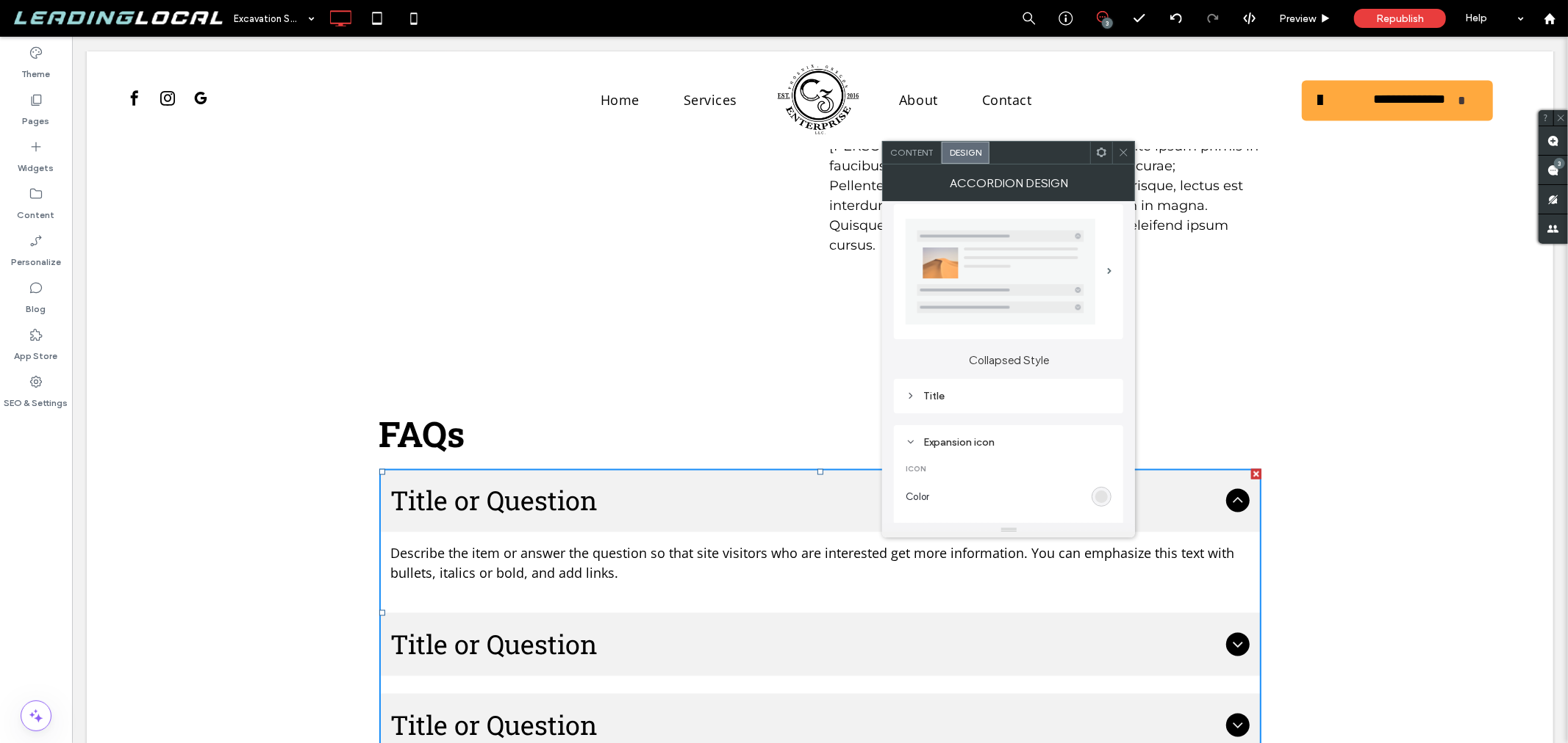
scroll to position [0, 0]
click at [1057, 297] on img at bounding box center [1000, 280] width 189 height 106
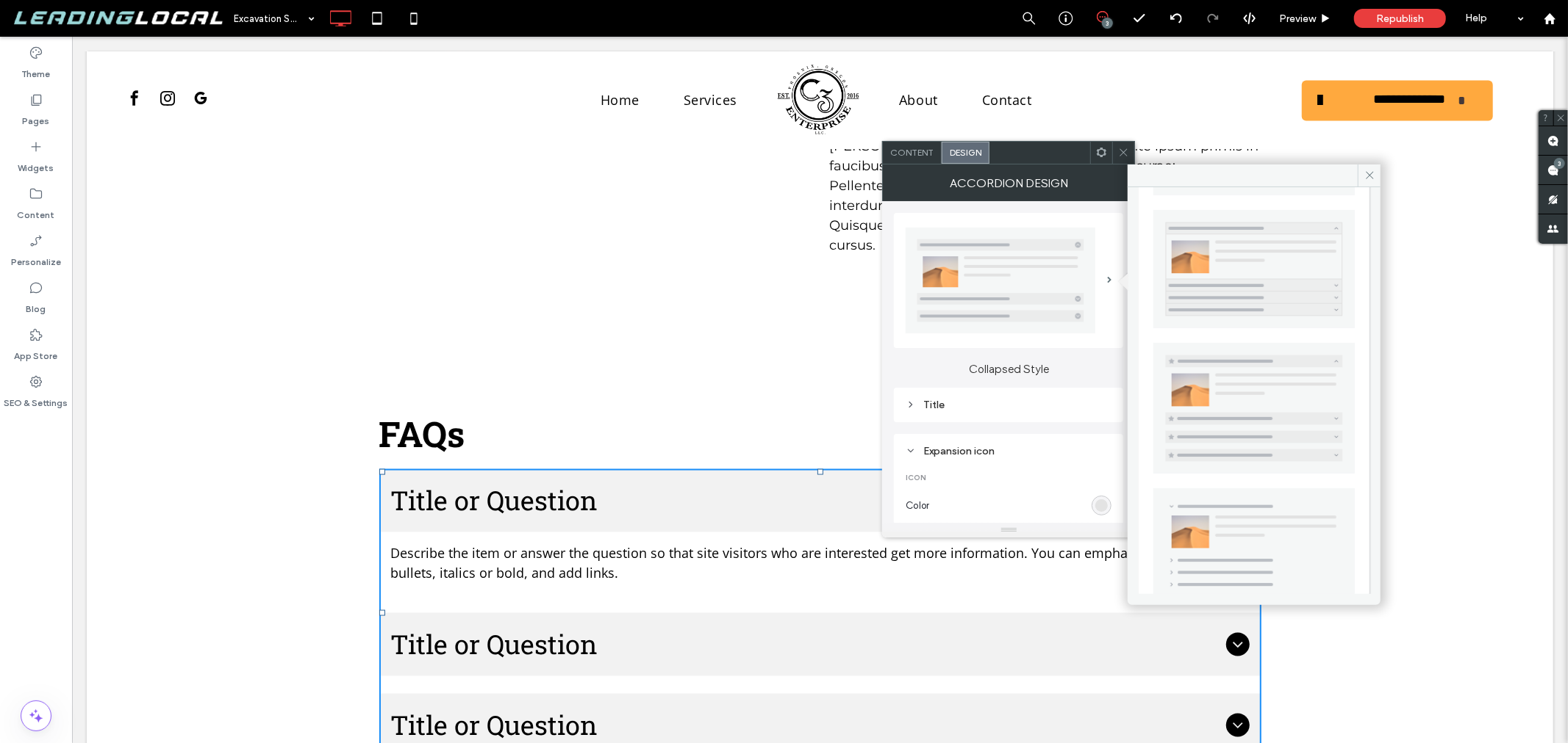
scroll to position [291, 0]
click at [1297, 271] on img at bounding box center [1254, 259] width 201 height 118
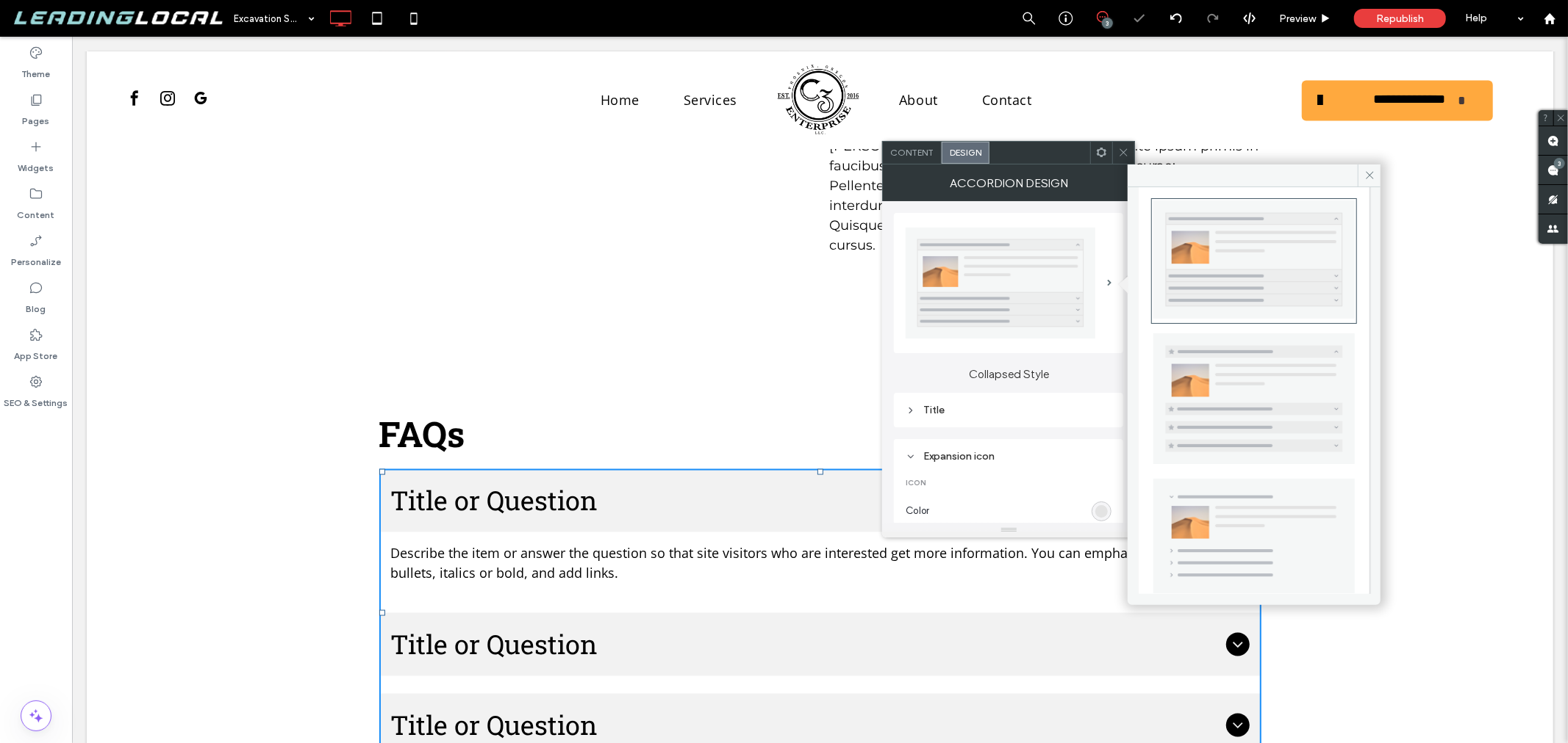
type input "**"
type input "****"
type input "*"
type input "***"
type input "*"
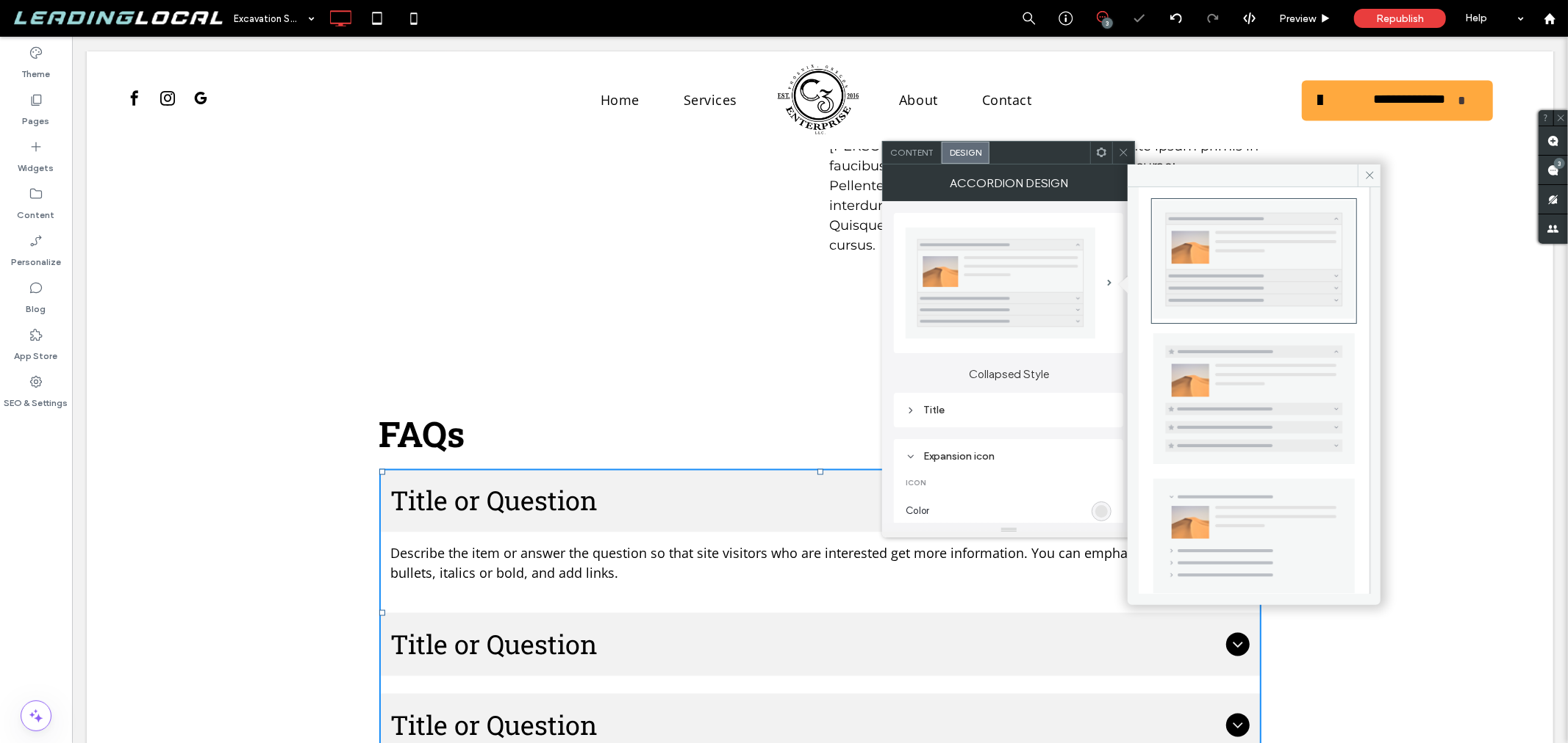
type input "*"
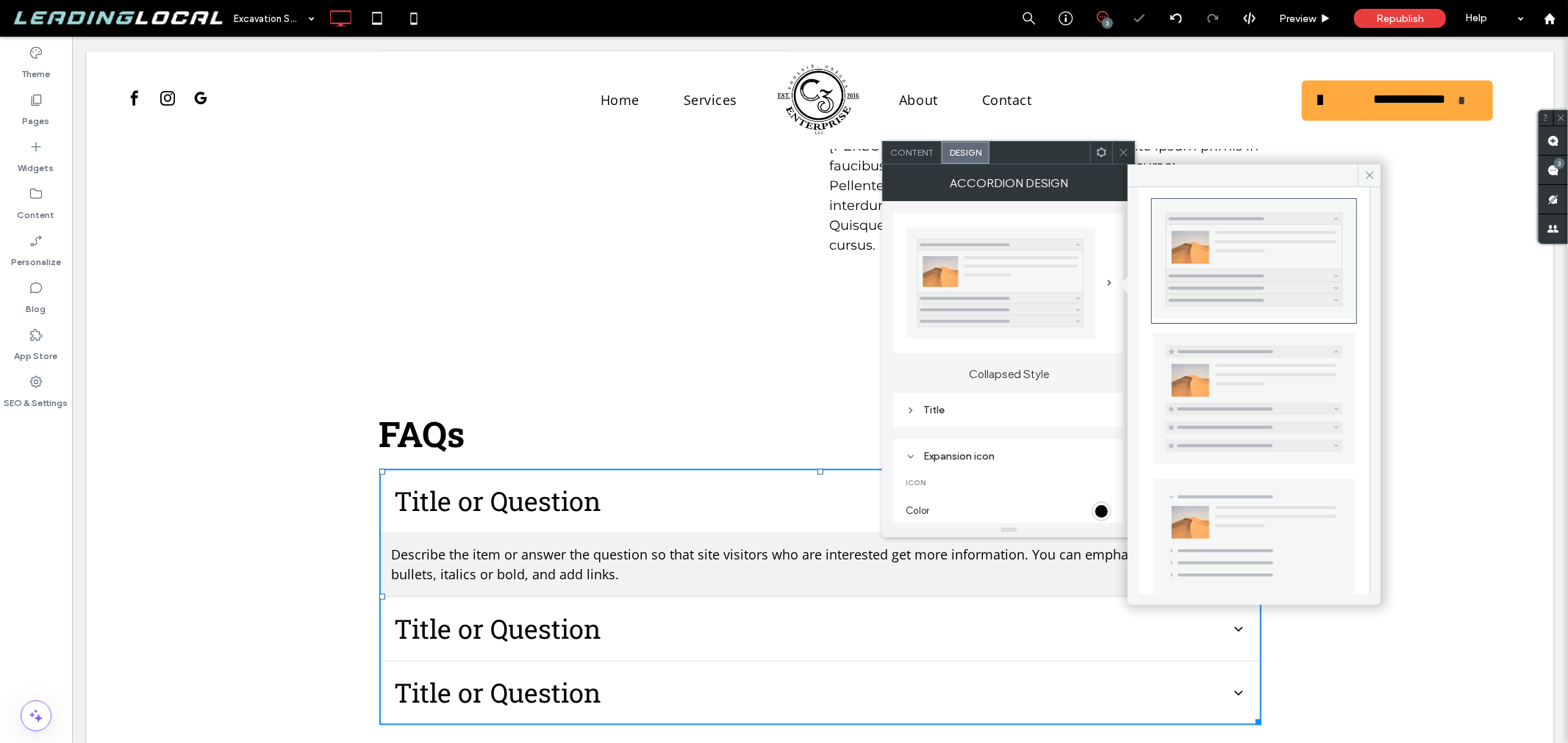
click at [1130, 145] on div at bounding box center [1123, 153] width 22 height 22
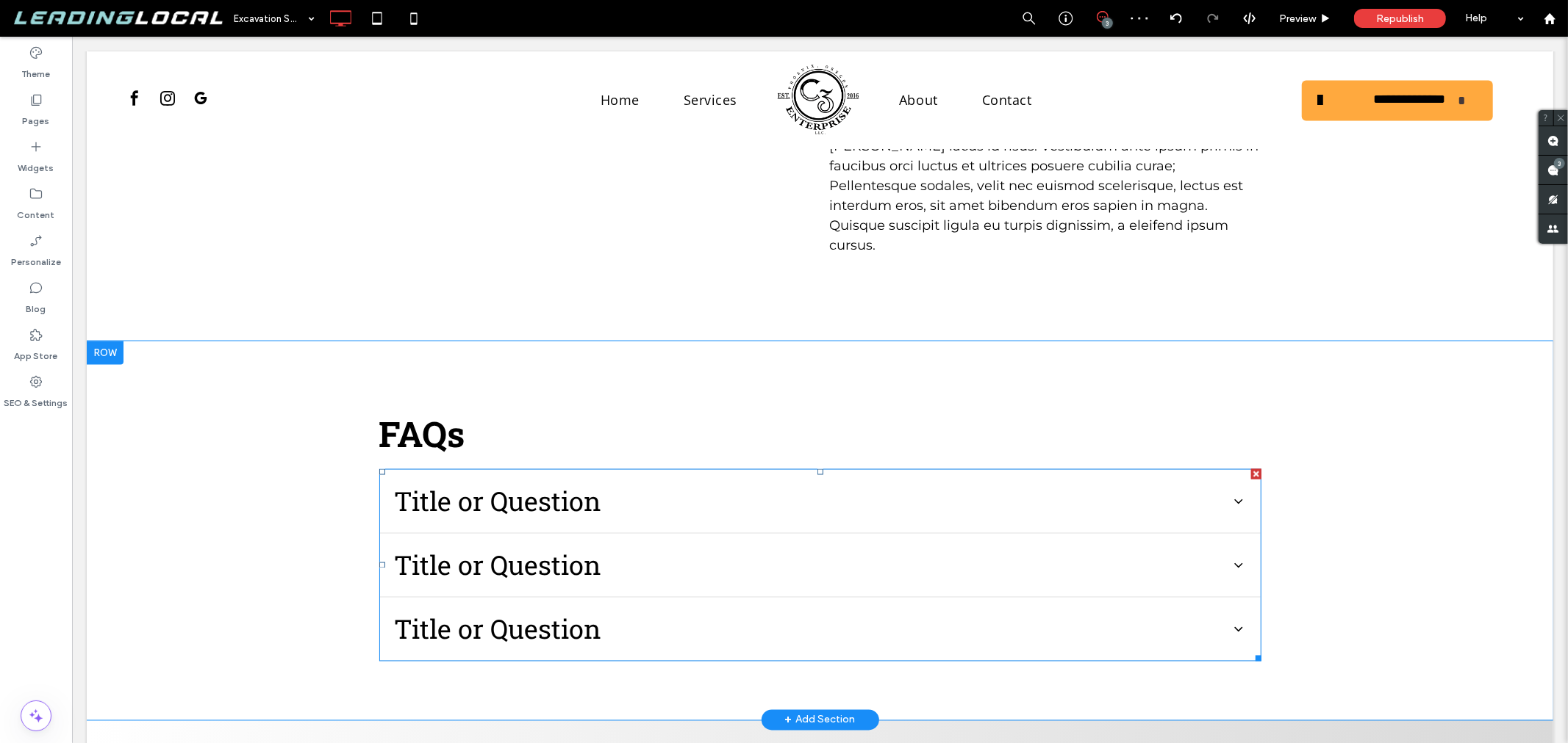
click at [1154, 481] on span "Title or Question" at bounding box center [809, 501] width 831 height 40
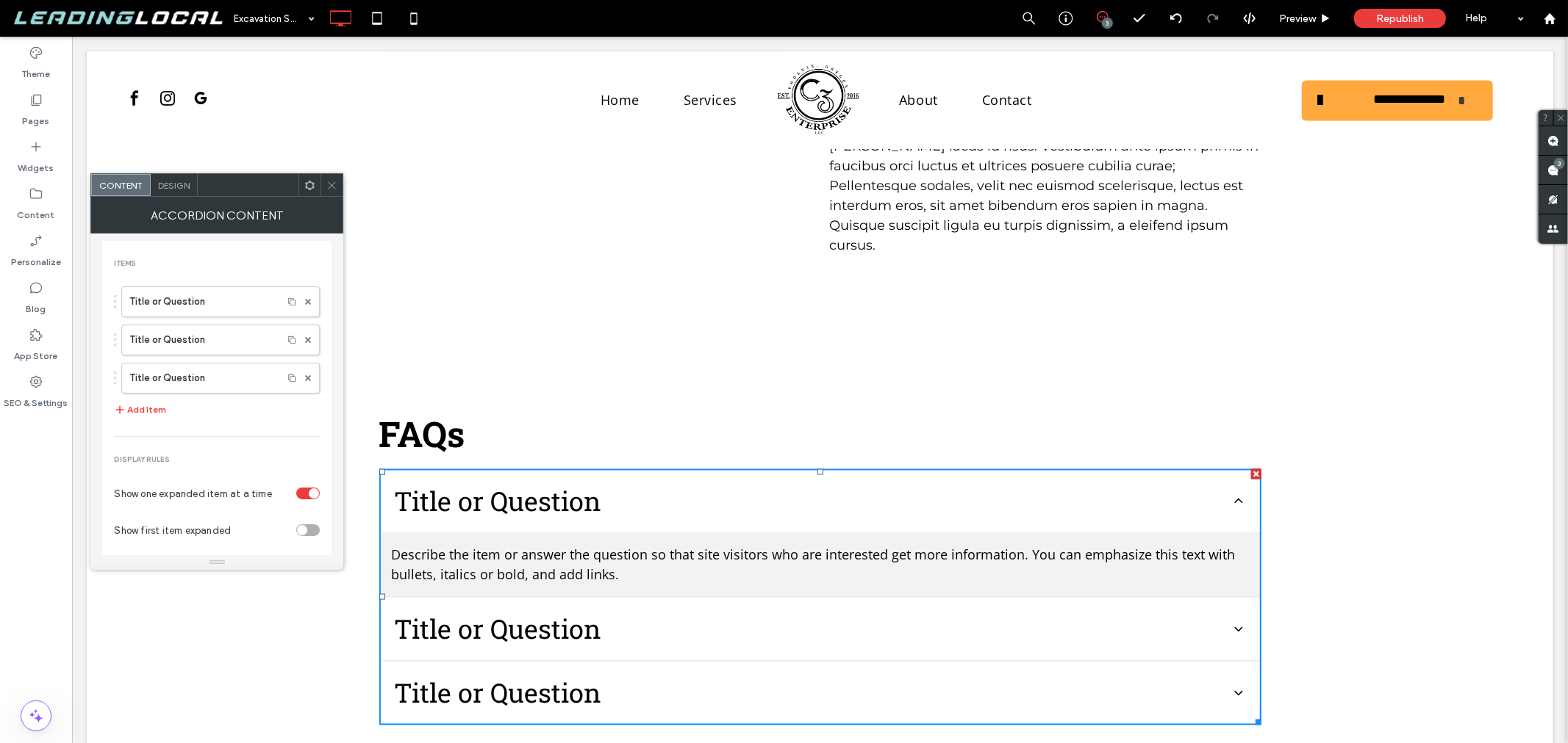
click at [172, 193] on div "Design" at bounding box center [173, 185] width 47 height 22
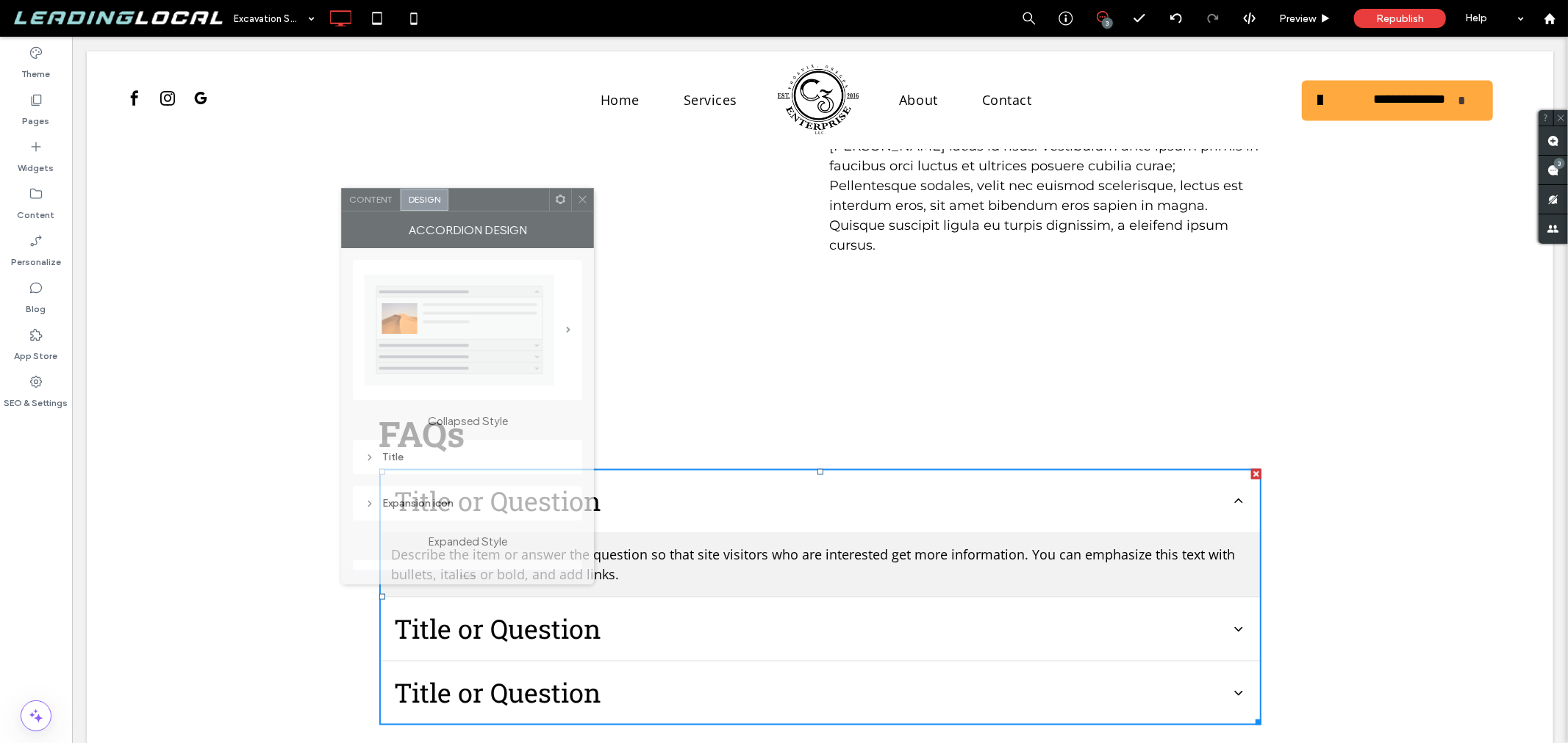
drag, startPoint x: 172, startPoint y: 193, endPoint x: 994, endPoint y: 152, distance: 823.0
click at [549, 189] on div at bounding box center [499, 200] width 101 height 22
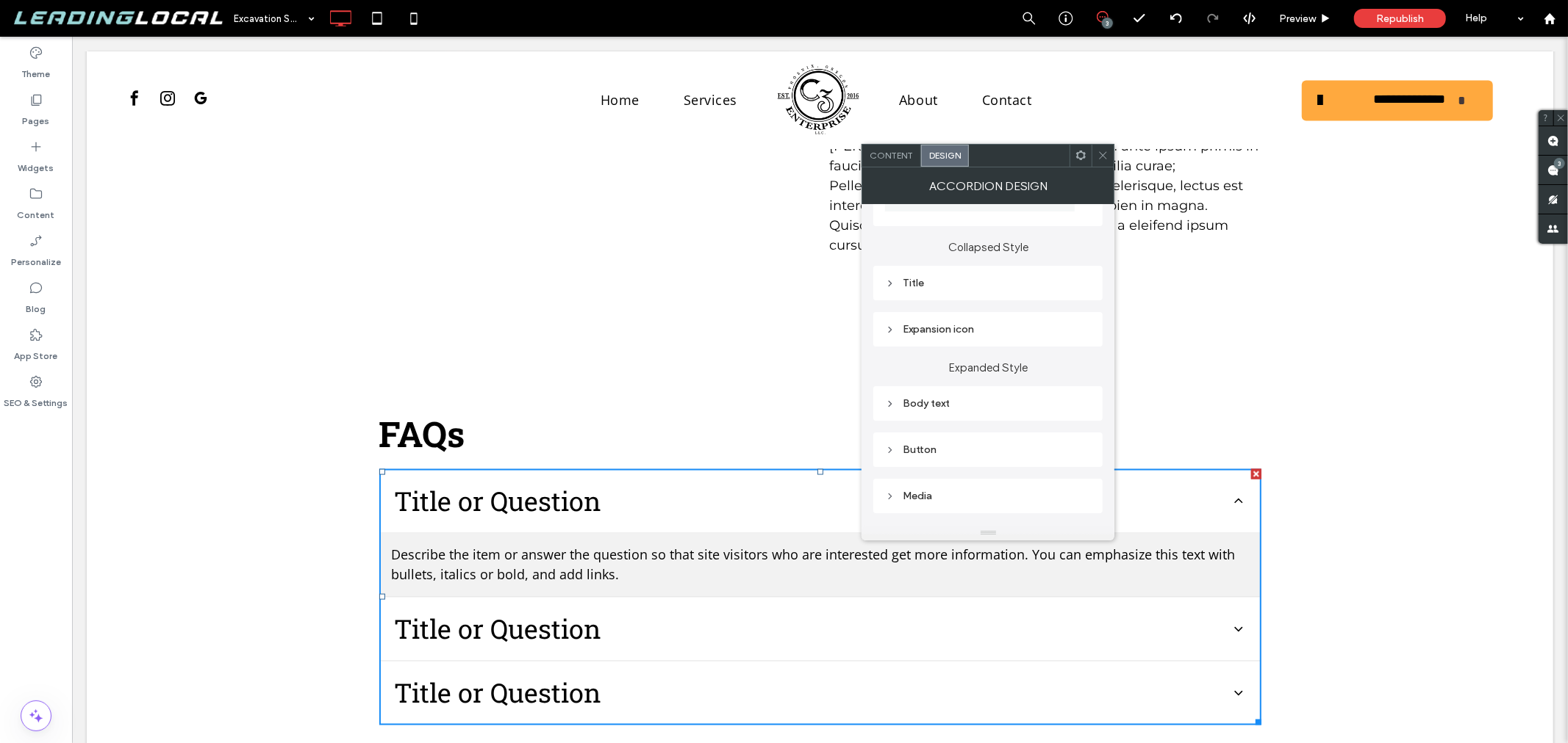
scroll to position [119, 0]
click at [1008, 341] on div "Expansion icon" at bounding box center [988, 340] width 206 height 13
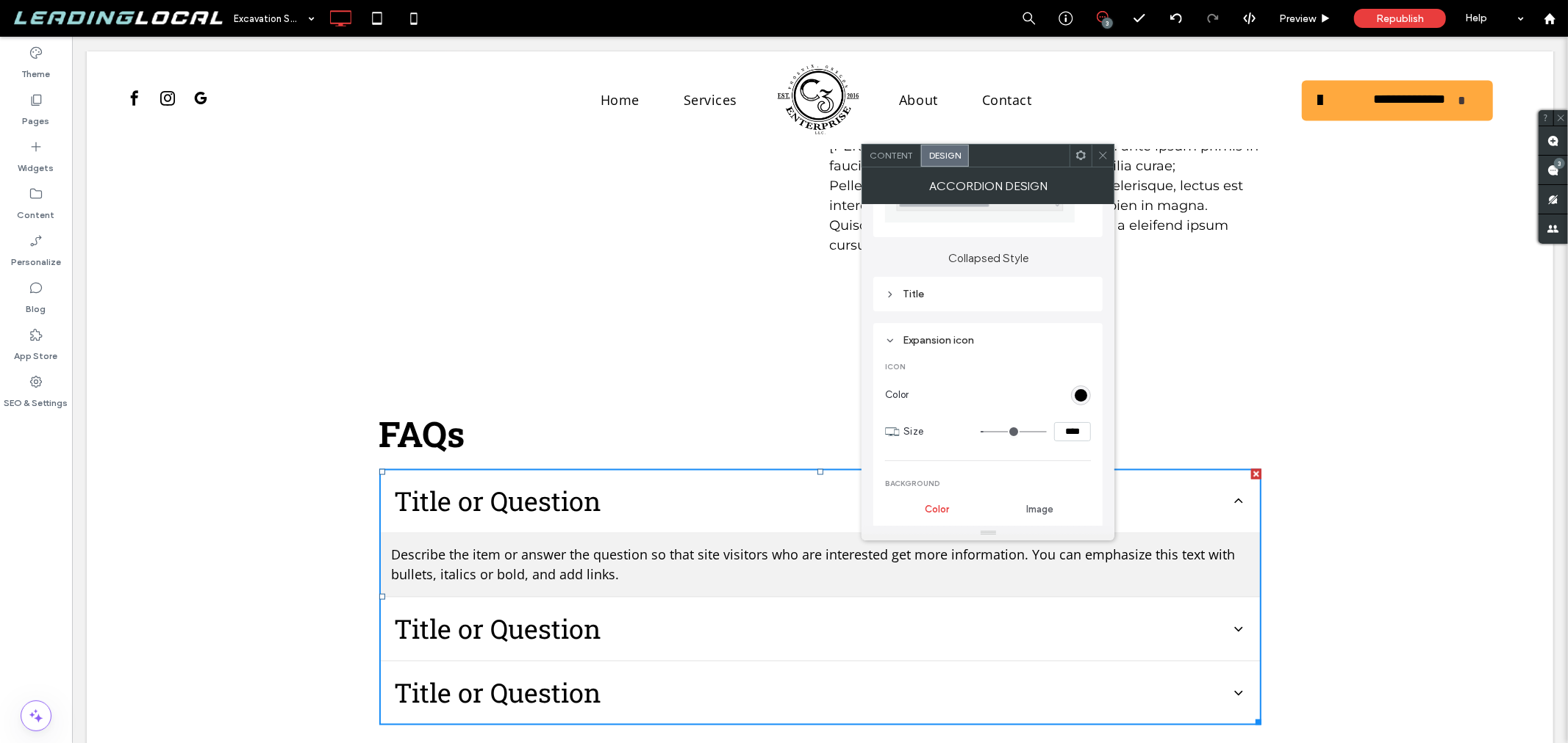
click at [1064, 434] on input "****" at bounding box center [1071, 431] width 37 height 19
click at [1070, 434] on input "****" at bounding box center [1071, 431] width 37 height 19
type input "****"
type input "**"
type input "****"
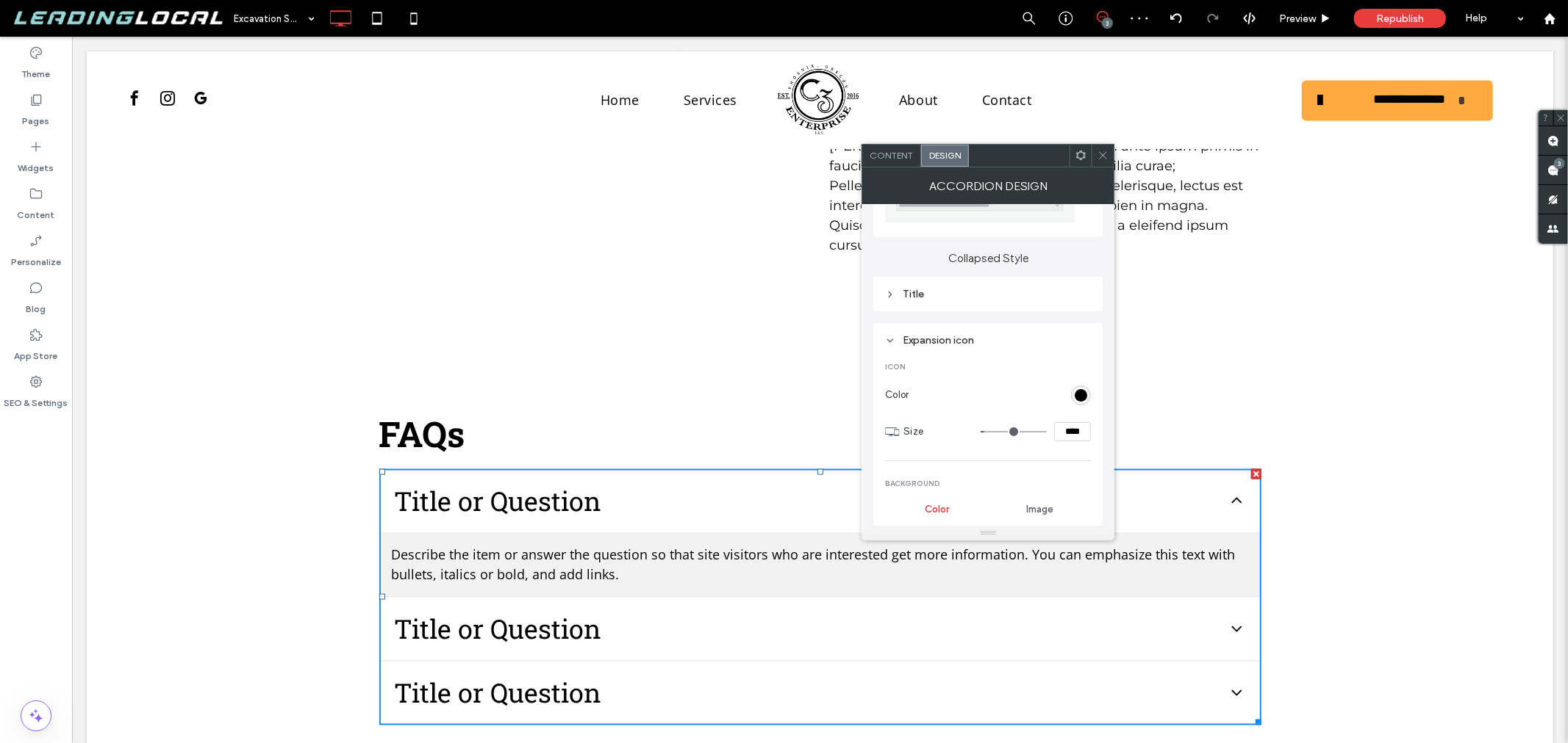
type input "**"
drag, startPoint x: 895, startPoint y: 155, endPoint x: 1019, endPoint y: 297, distance: 188.5
click at [1017, 280] on div "Content Design Accordion Design Collapsed Style Title Expansion icon Icon Color…" at bounding box center [987, 342] width 253 height 396
click at [998, 294] on div "Title" at bounding box center [988, 294] width 206 height 13
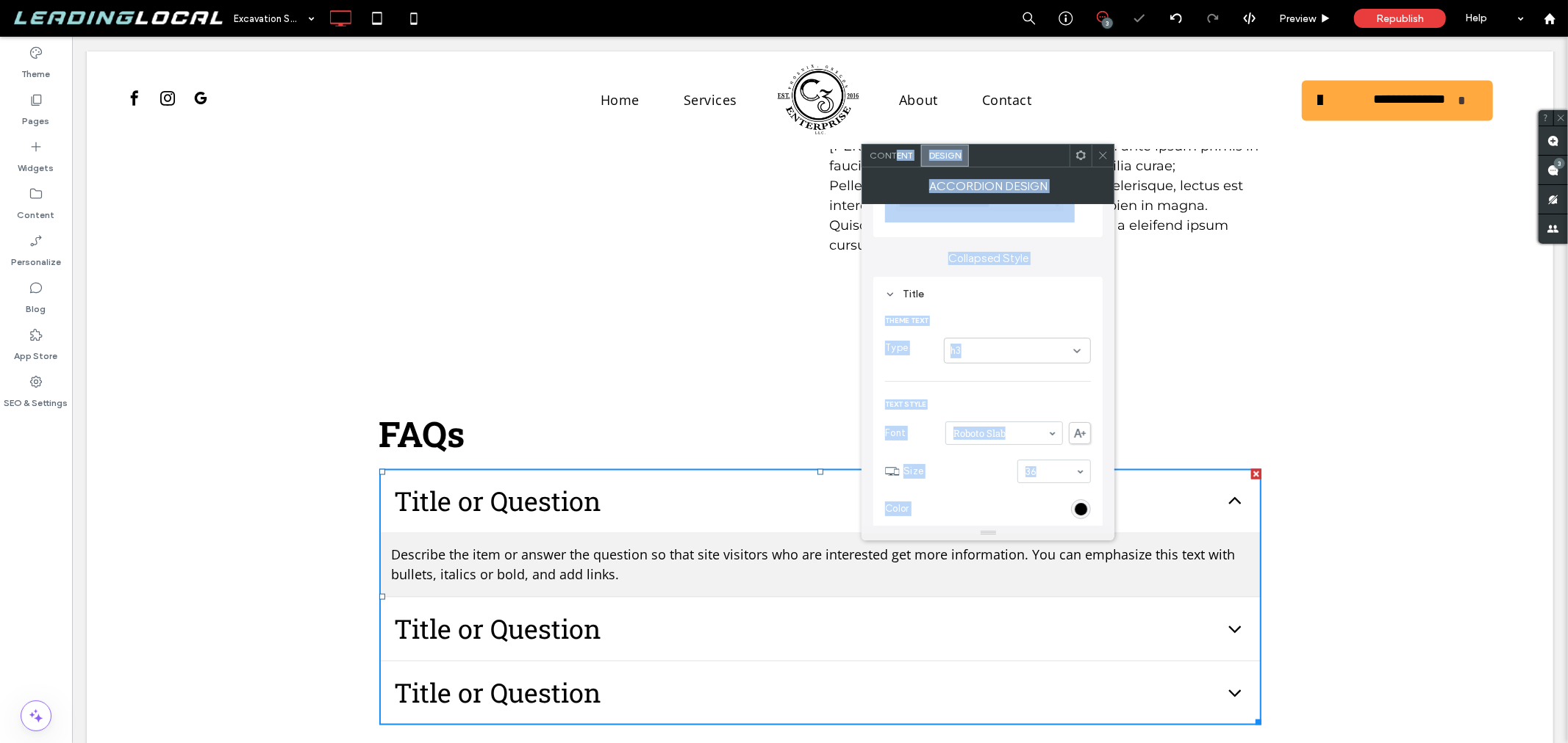
click at [1031, 388] on div "Theme Text Type h3 Text Style Font Roboto Slab Size 36 Color Format Alignment R…" at bounding box center [988, 574] width 206 height 539
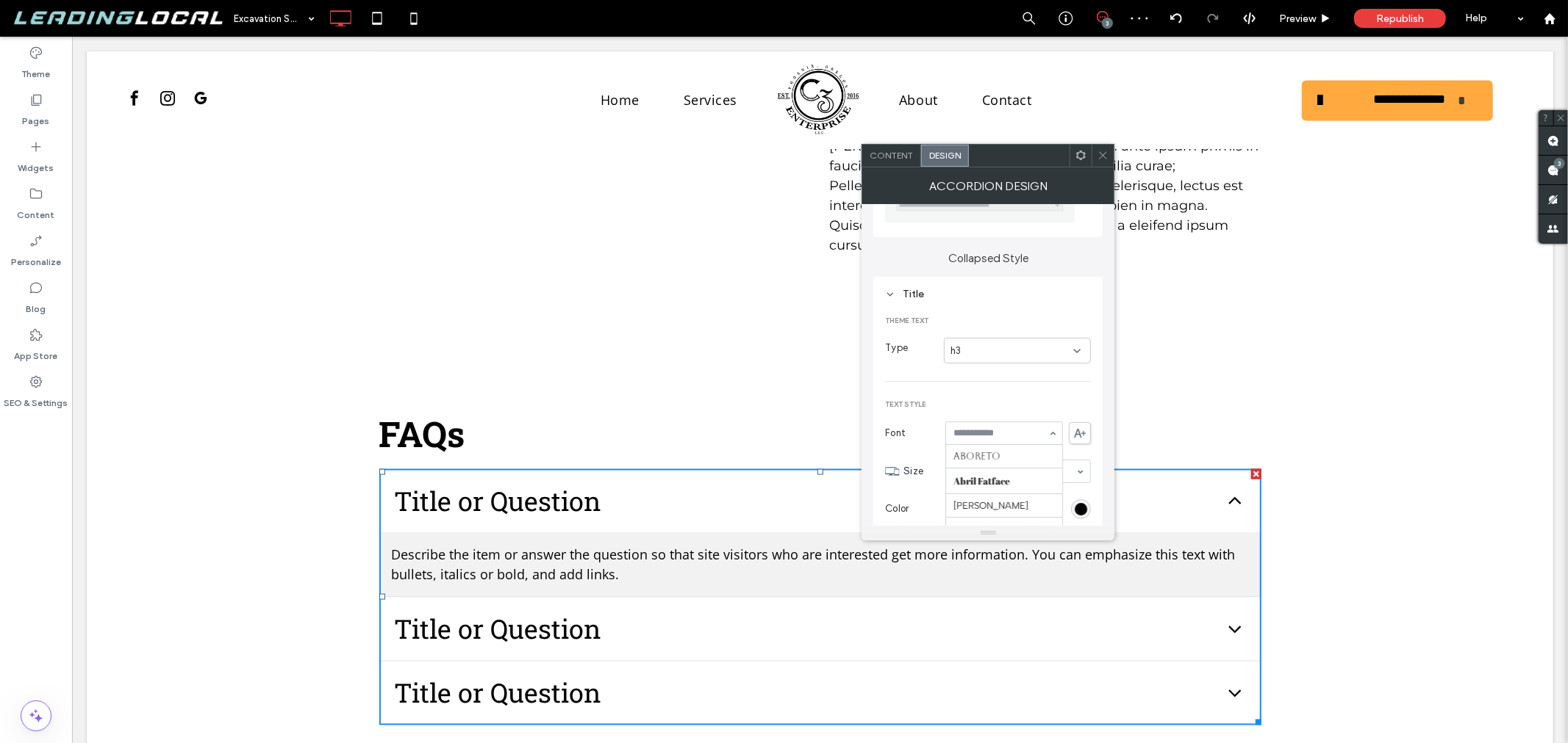
scroll to position [1415, 0]
click at [1045, 394] on div "Theme Text Type h3 Text Style Font Roboto Slab Size 36 Color Format Alignment R…" at bounding box center [988, 574] width 206 height 539
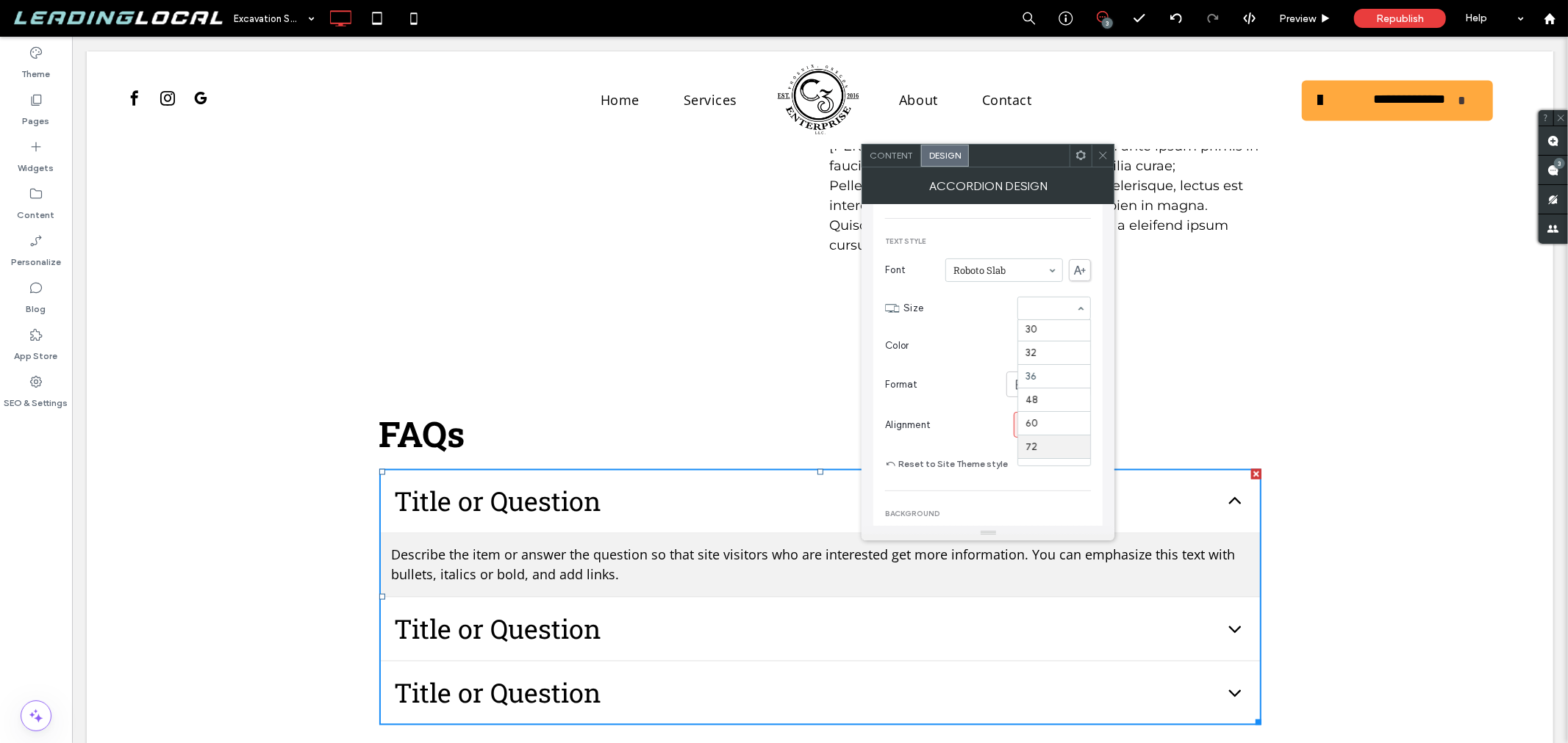
scroll to position [196, 0]
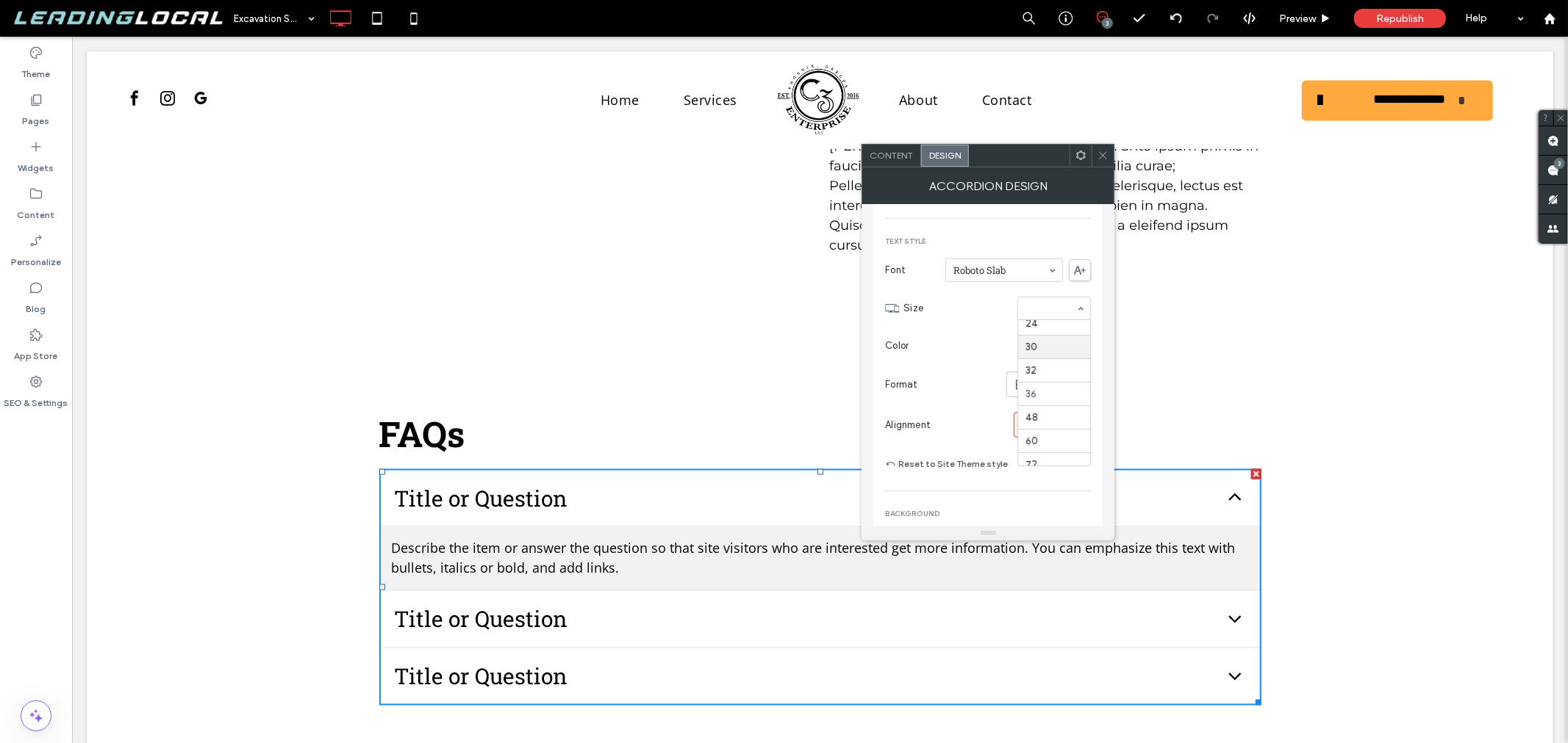
type input "*"
click at [781, 341] on div "Click To Paste Click To Paste FAQs Title or Question Describe the item or answe…" at bounding box center [819, 552] width 1466 height 423
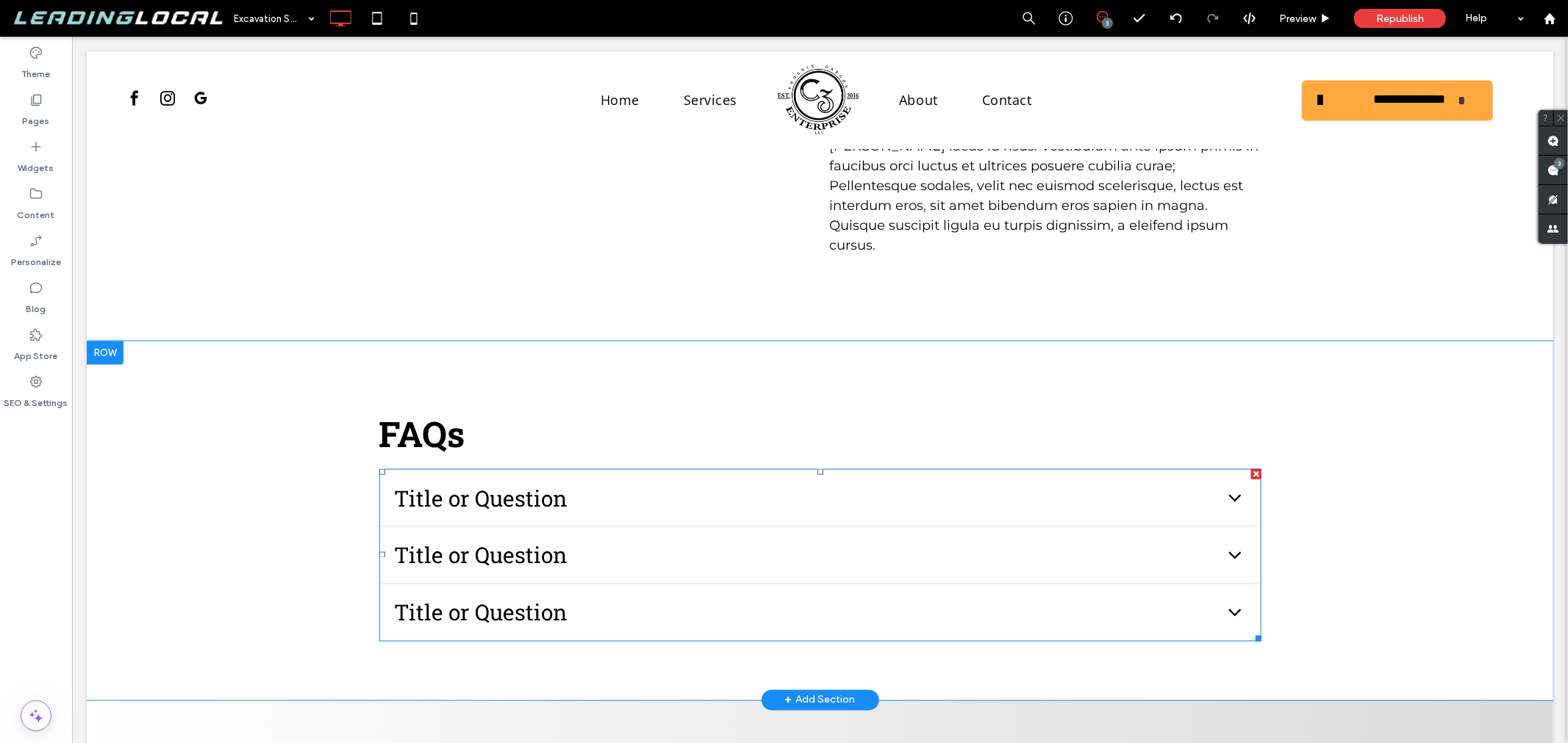
click at [522, 481] on span "Title or Question" at bounding box center [805, 497] width 824 height 33
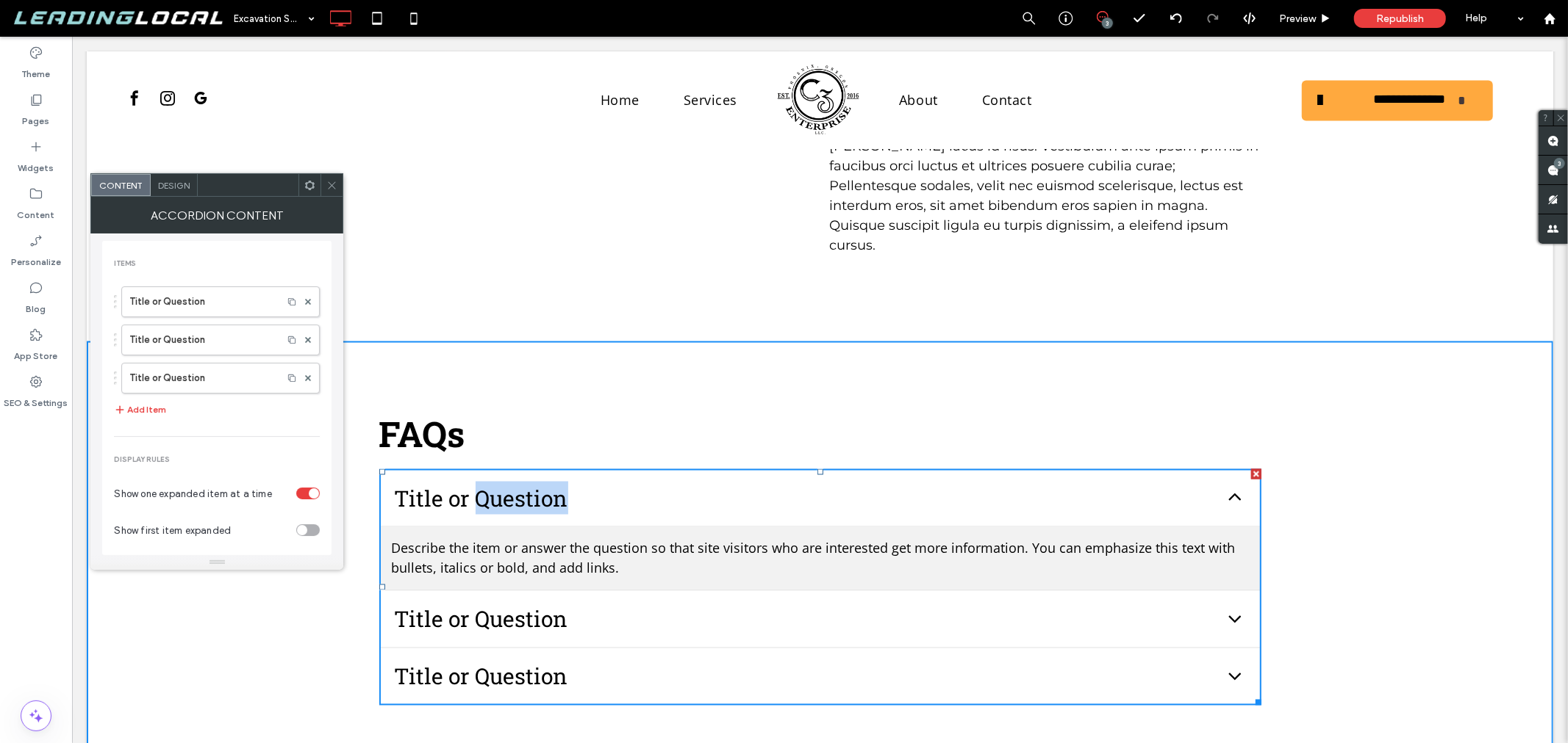
click at [522, 481] on span "Title or Question" at bounding box center [805, 497] width 824 height 33
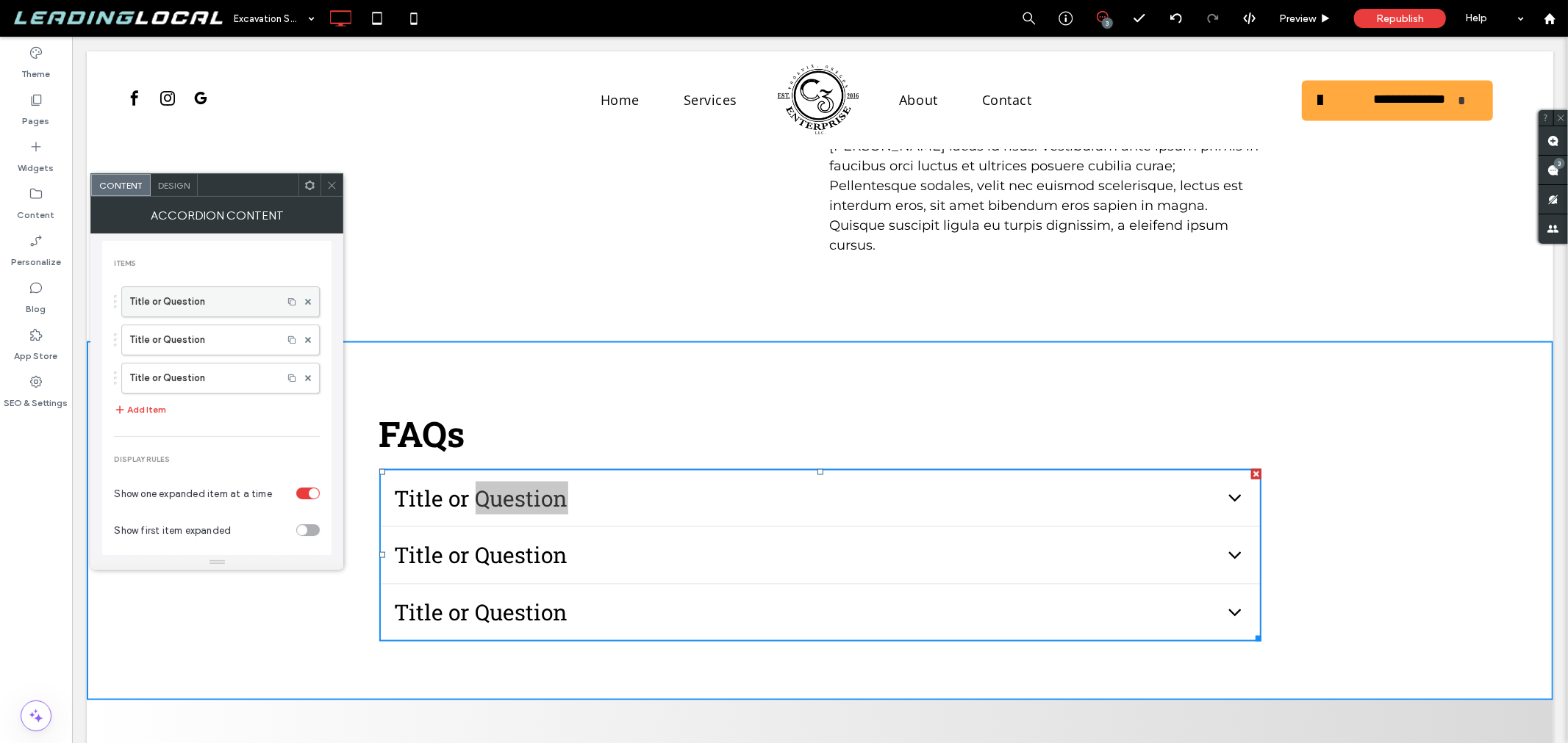
click at [193, 302] on label "Title or Question" at bounding box center [202, 302] width 146 height 30
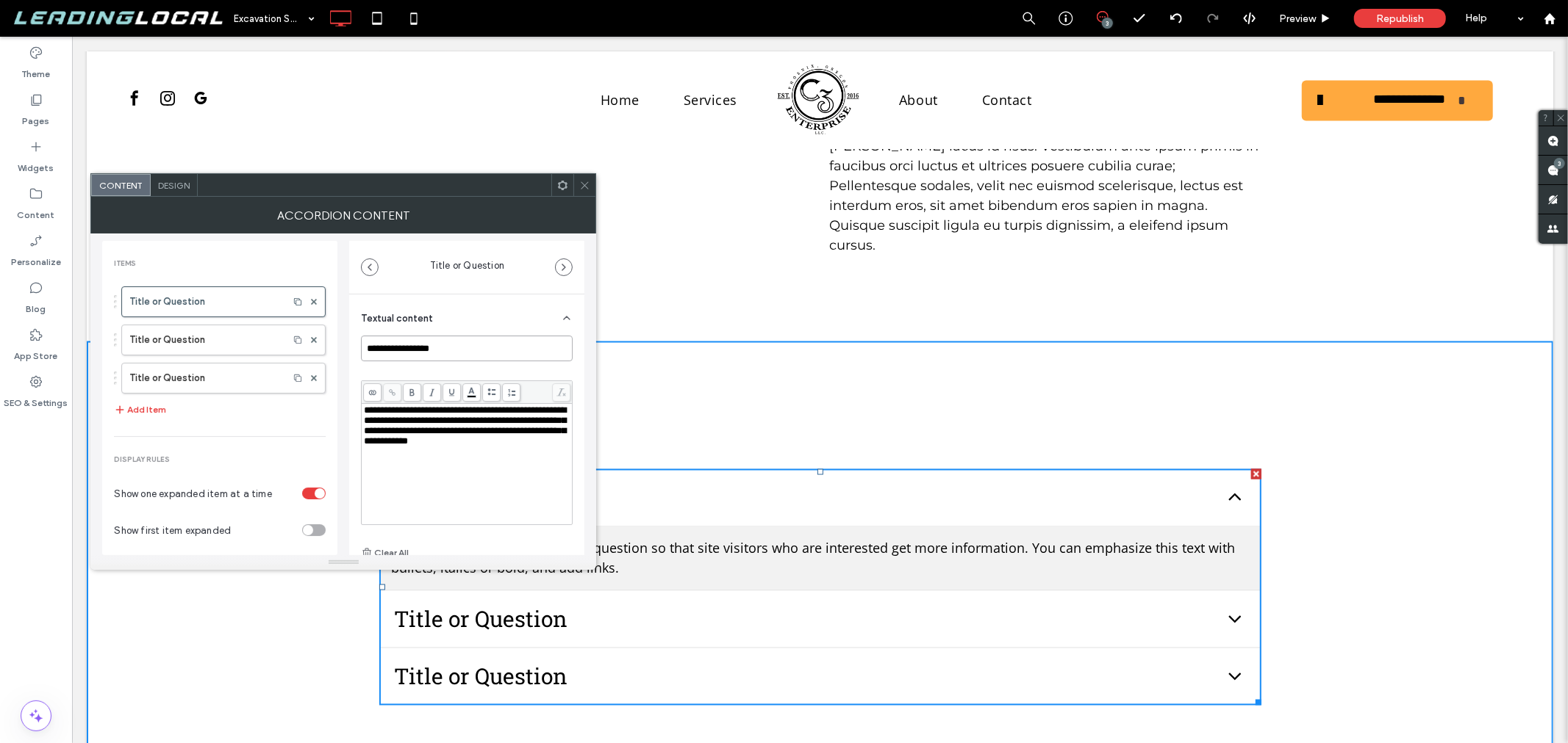
drag, startPoint x: 504, startPoint y: 351, endPoint x: 328, endPoint y: 332, distance: 177.0
click at [339, 332] on div "**********" at bounding box center [343, 394] width 482 height 322
paste input "**********"
click at [466, 474] on div "**********" at bounding box center [467, 464] width 206 height 118
click at [460, 471] on div "**********" at bounding box center [467, 464] width 206 height 118
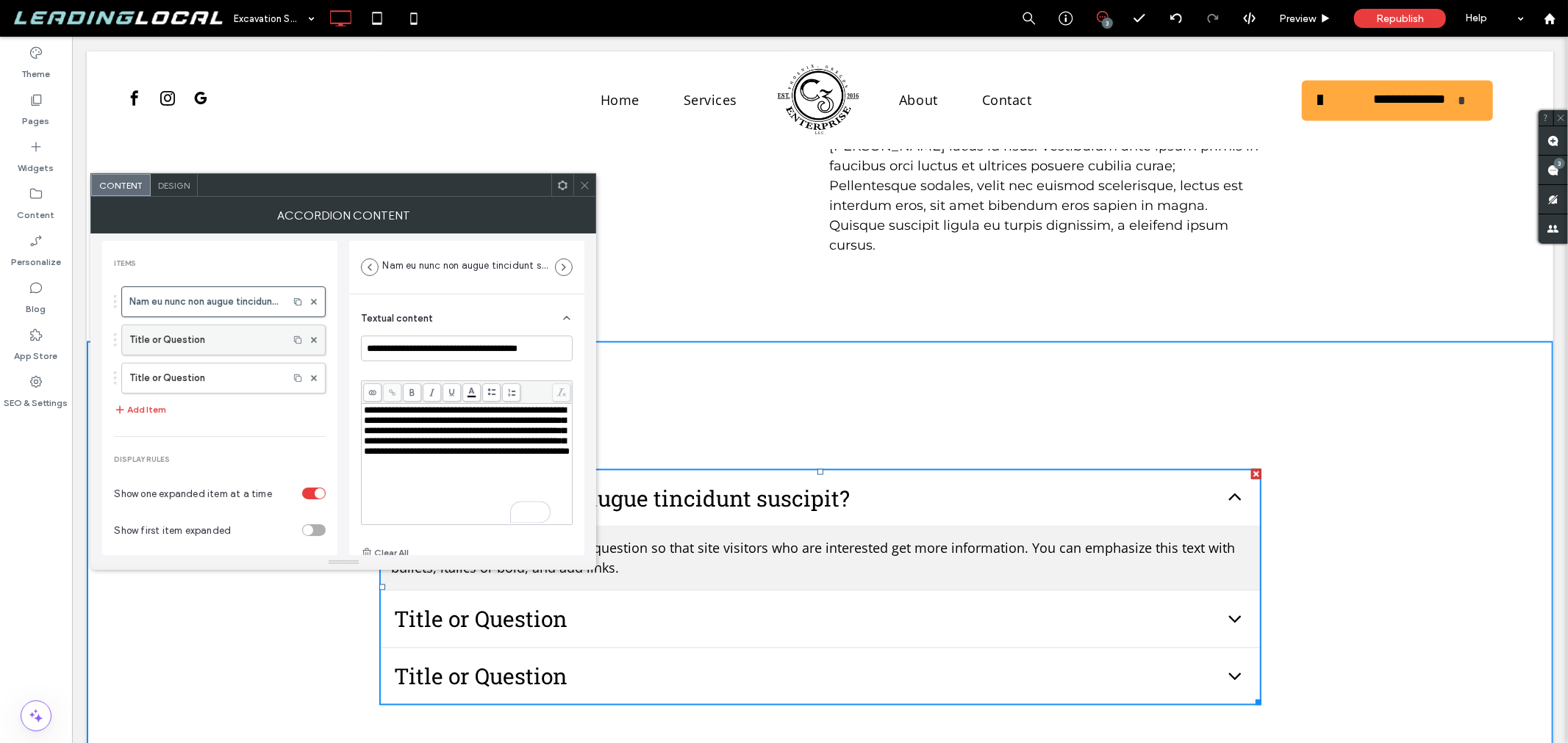
click at [233, 336] on label "Title or Question" at bounding box center [205, 341] width 152 height 30
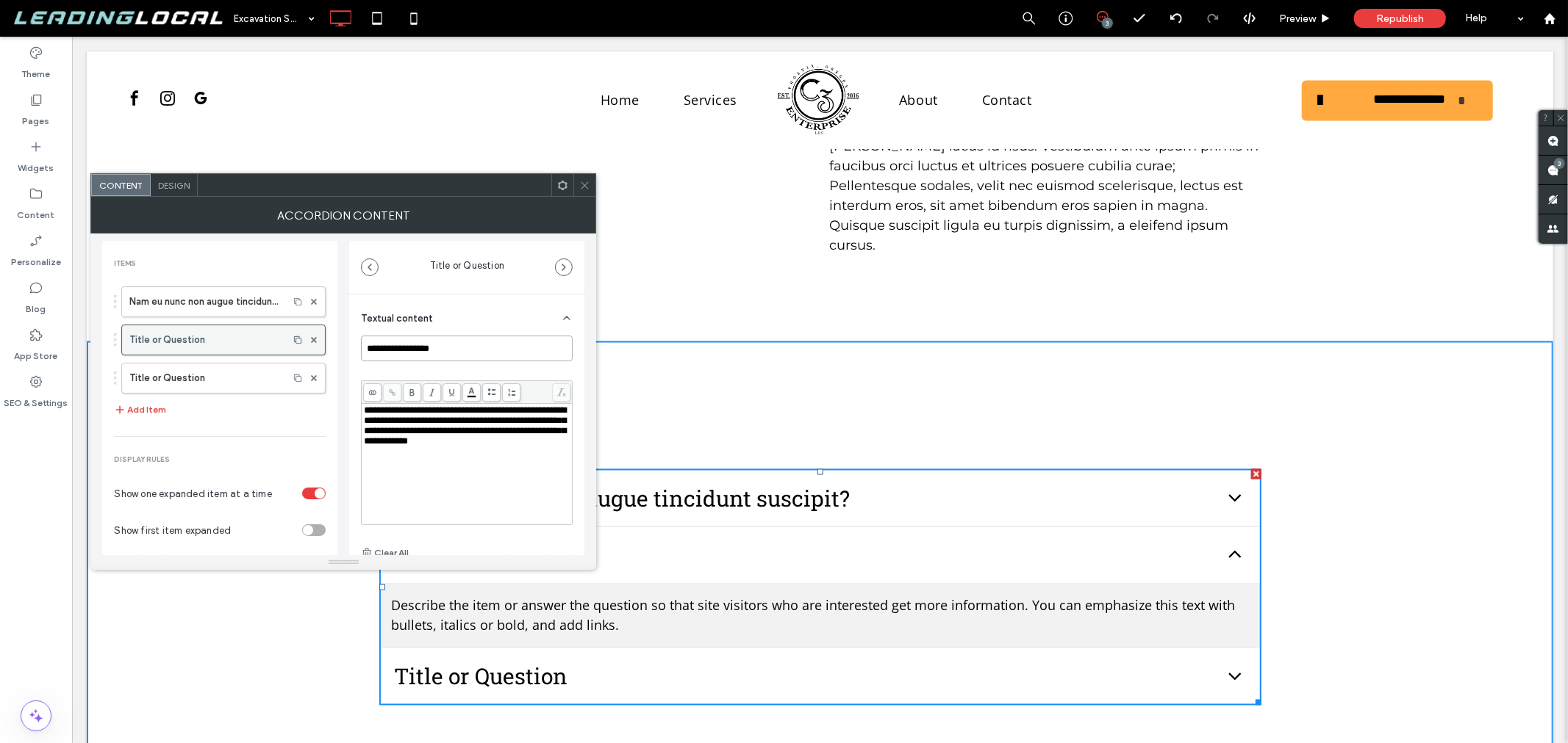
drag, startPoint x: 459, startPoint y: 353, endPoint x: 313, endPoint y: 351, distance: 146.0
click at [313, 351] on div "**********" at bounding box center [343, 394] width 482 height 322
paste input "**********"
click at [539, 368] on div "**********" at bounding box center [467, 449] width 212 height 226
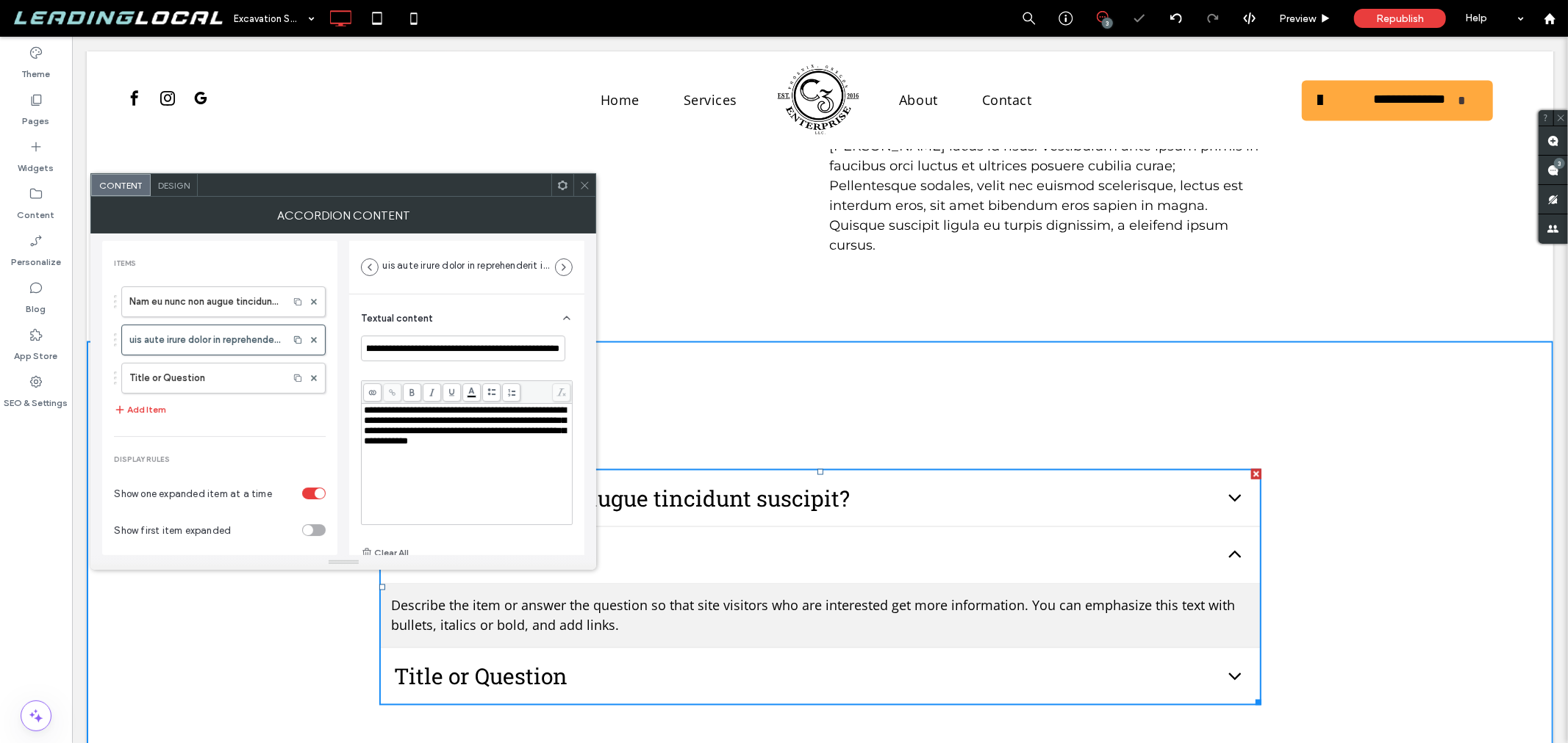
scroll to position [0, 0]
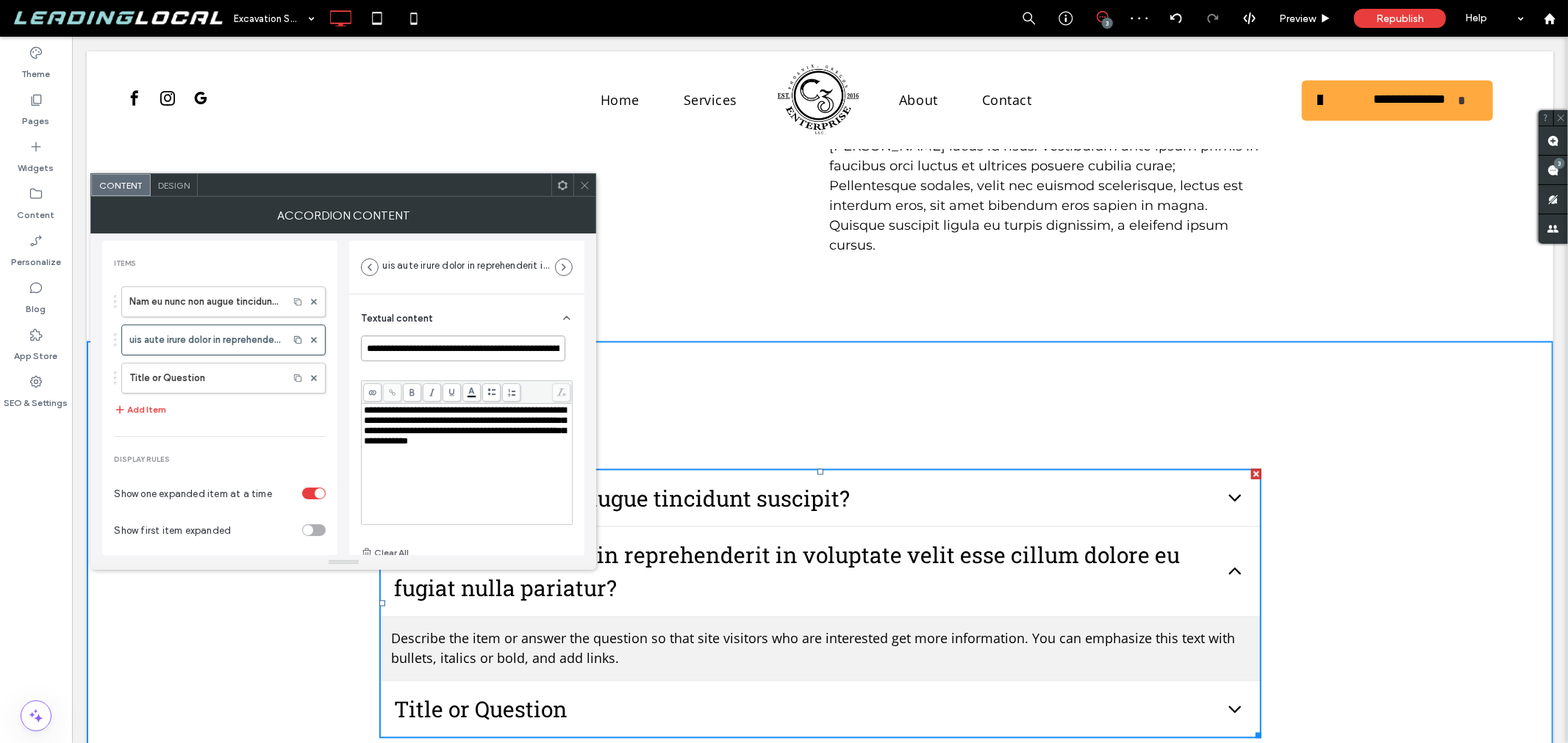
drag, startPoint x: 457, startPoint y: 349, endPoint x: 383, endPoint y: 350, distance: 74.0
click at [383, 350] on input "**********" at bounding box center [463, 349] width 204 height 26
click at [553, 371] on div "**********" at bounding box center [467, 449] width 212 height 226
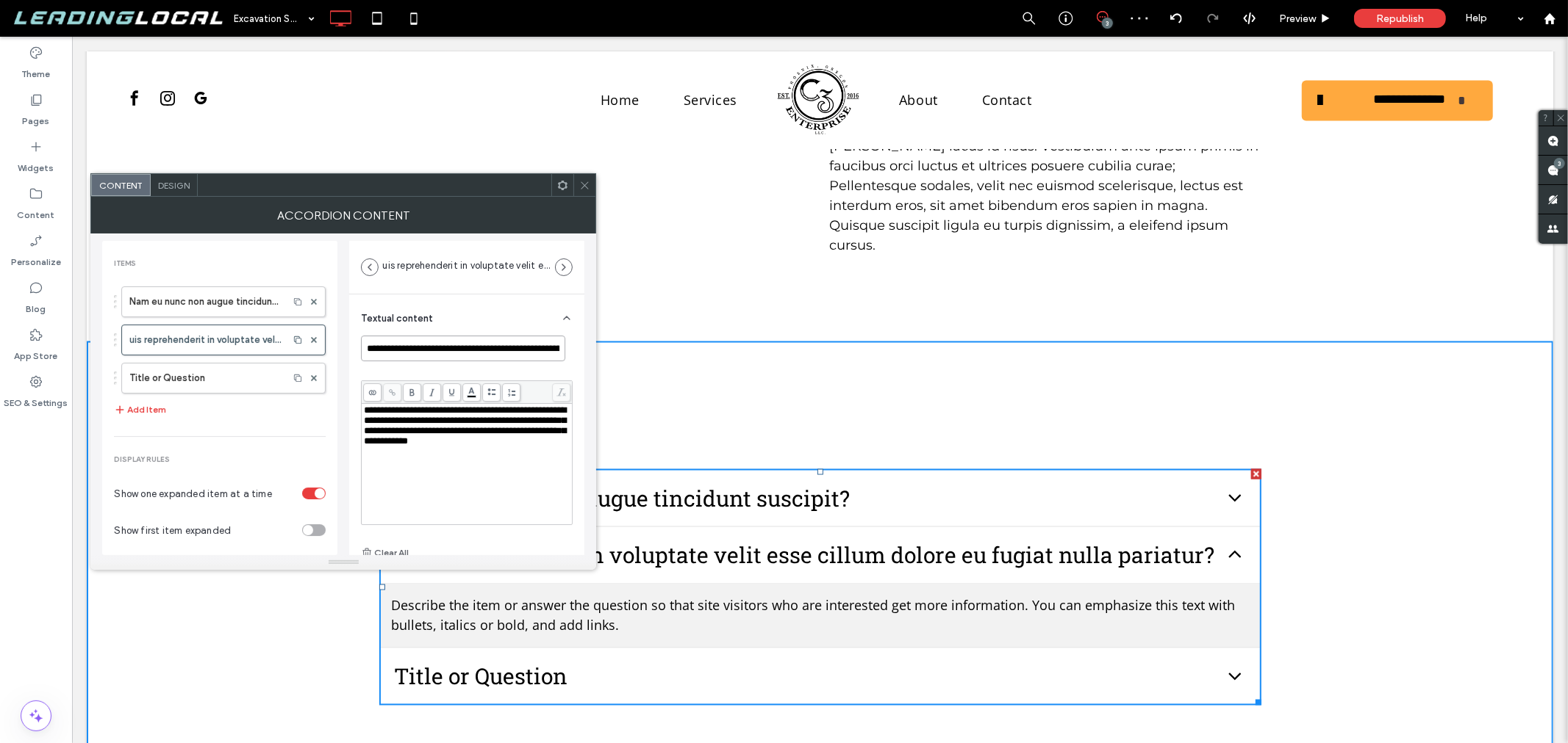
drag, startPoint x: 496, startPoint y: 347, endPoint x: 383, endPoint y: 349, distance: 113.0
click at [383, 349] on input "**********" at bounding box center [463, 349] width 204 height 26
type input "**********"
click at [497, 366] on div "**********" at bounding box center [467, 449] width 212 height 226
click at [583, 188] on icon at bounding box center [584, 185] width 11 height 11
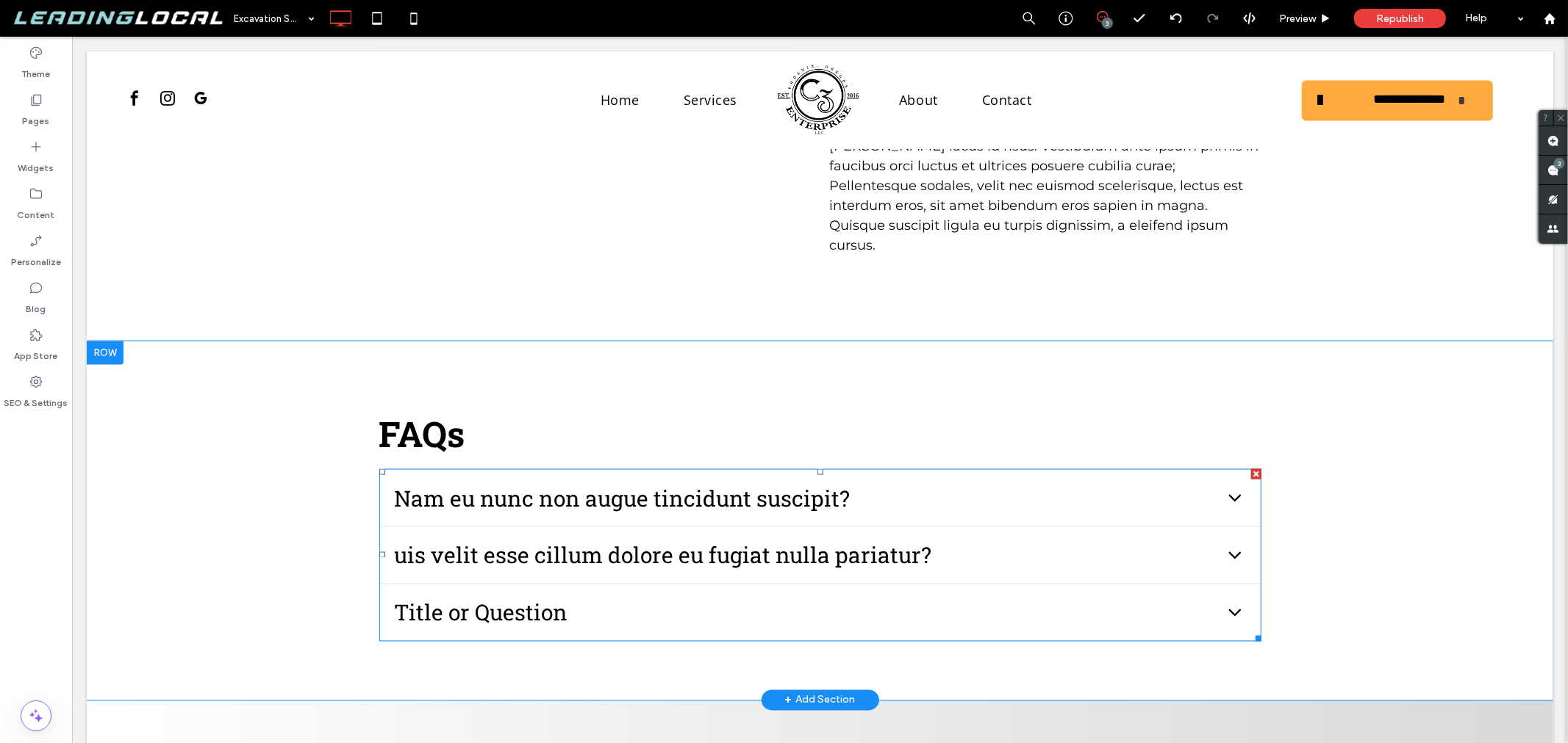
click at [633, 539] on span "uis velit esse cillum dolore eu fugiat nulla pariatur?" at bounding box center [805, 555] width 824 height 33
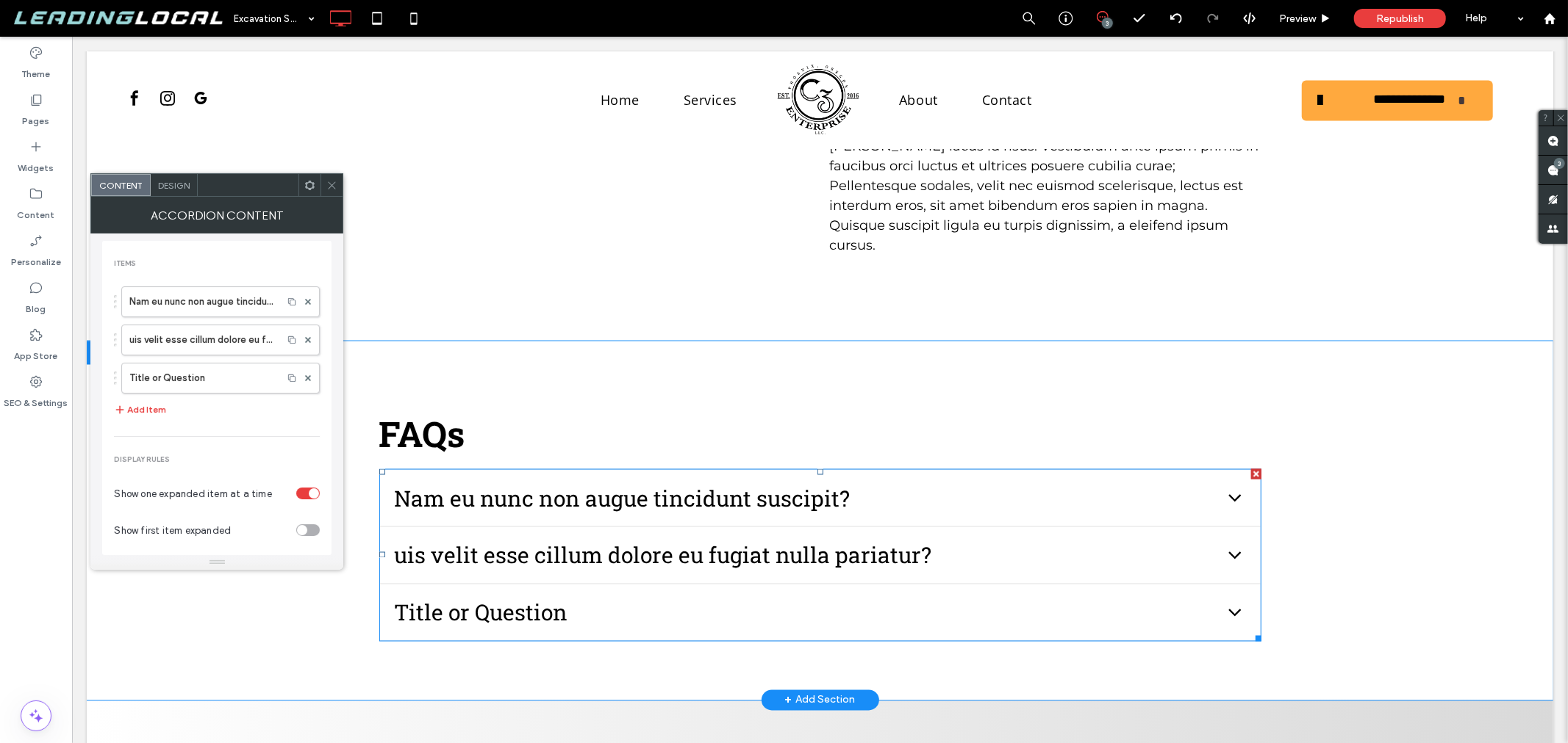
click at [633, 539] on span "uis velit esse cillum dolore eu fugiat nulla pariatur?" at bounding box center [805, 555] width 824 height 33
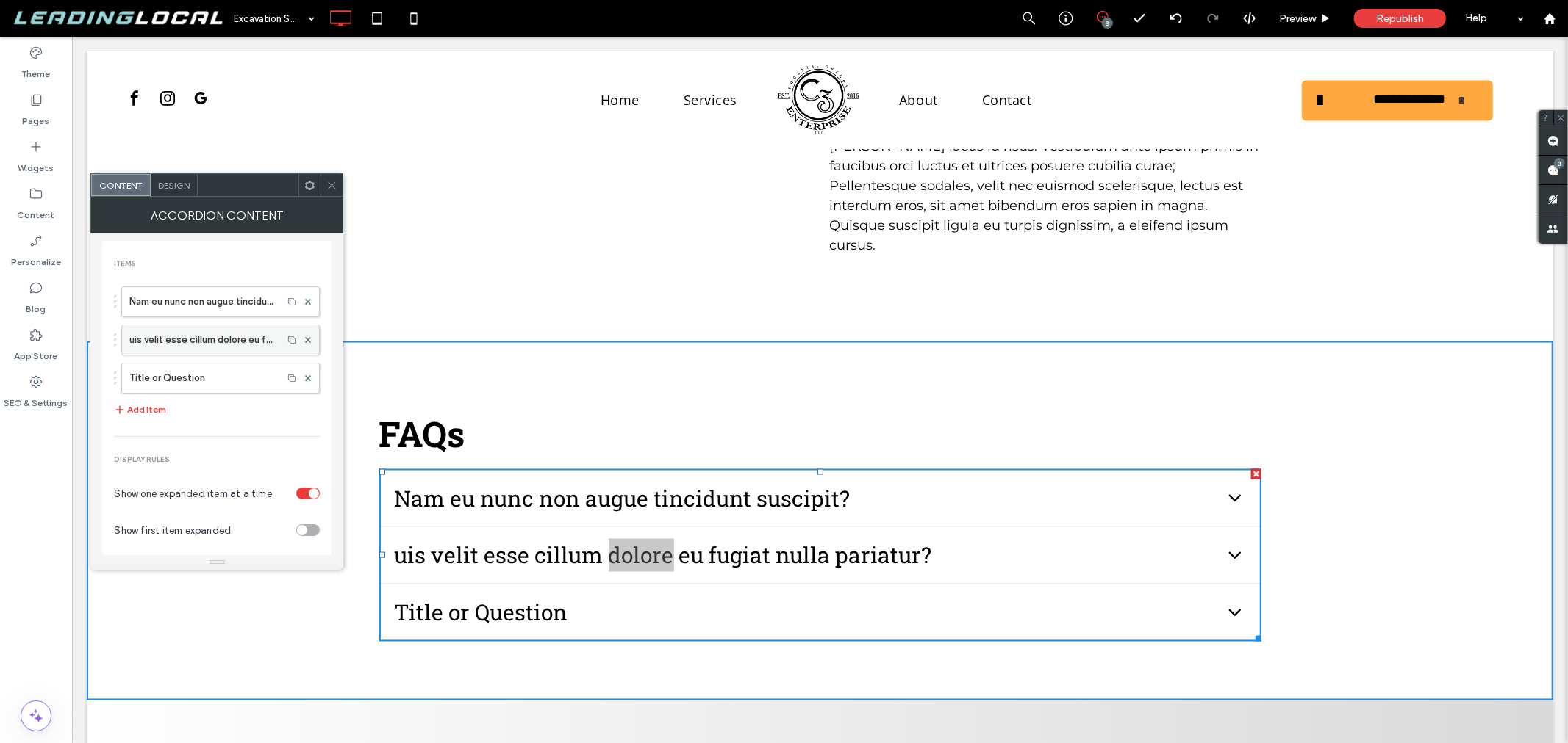
click at [192, 338] on label "uis velit esse cillum dolore eu fugiat nulla pariatur?" at bounding box center [202, 341] width 146 height 30
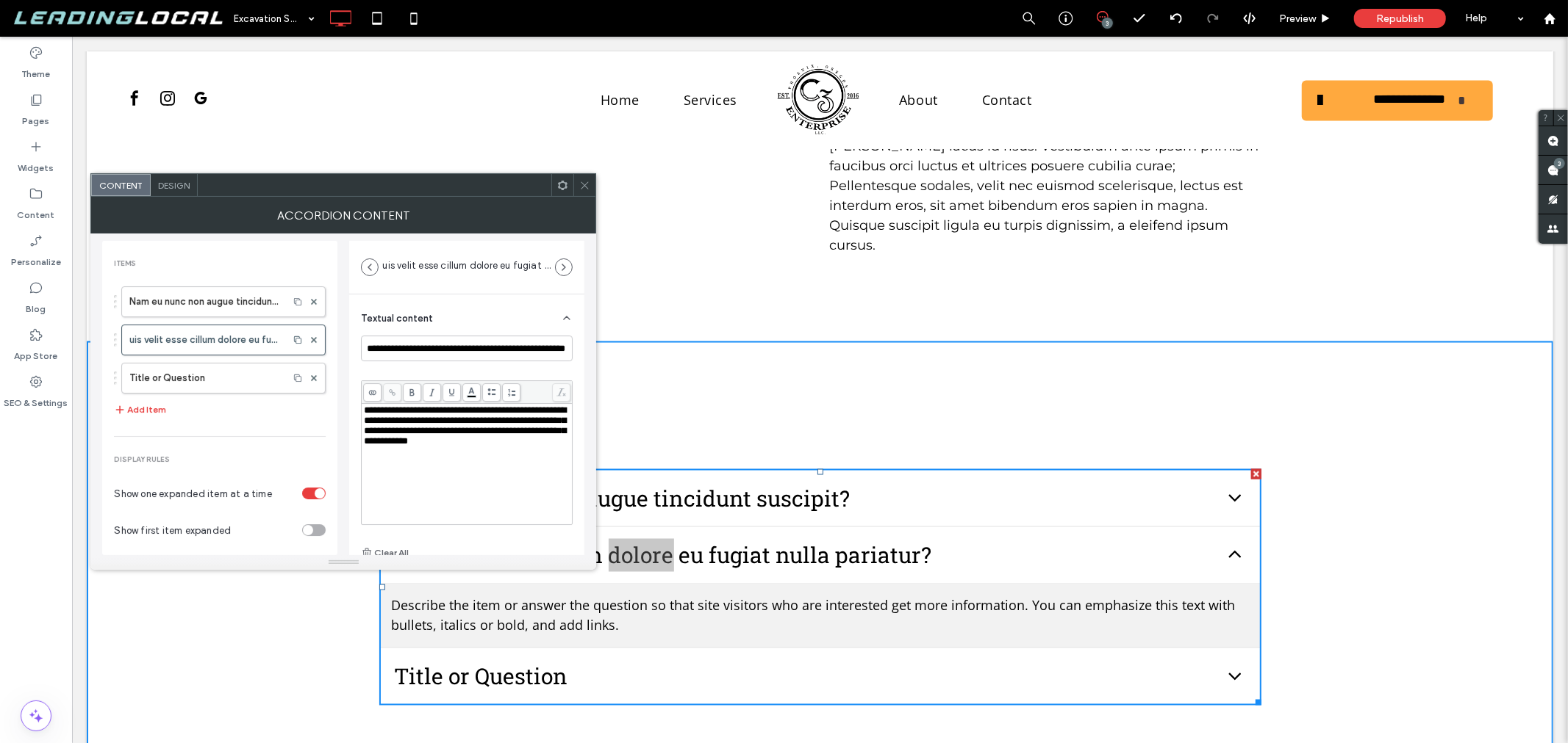
click at [489, 447] on div "**********" at bounding box center [467, 426] width 206 height 42
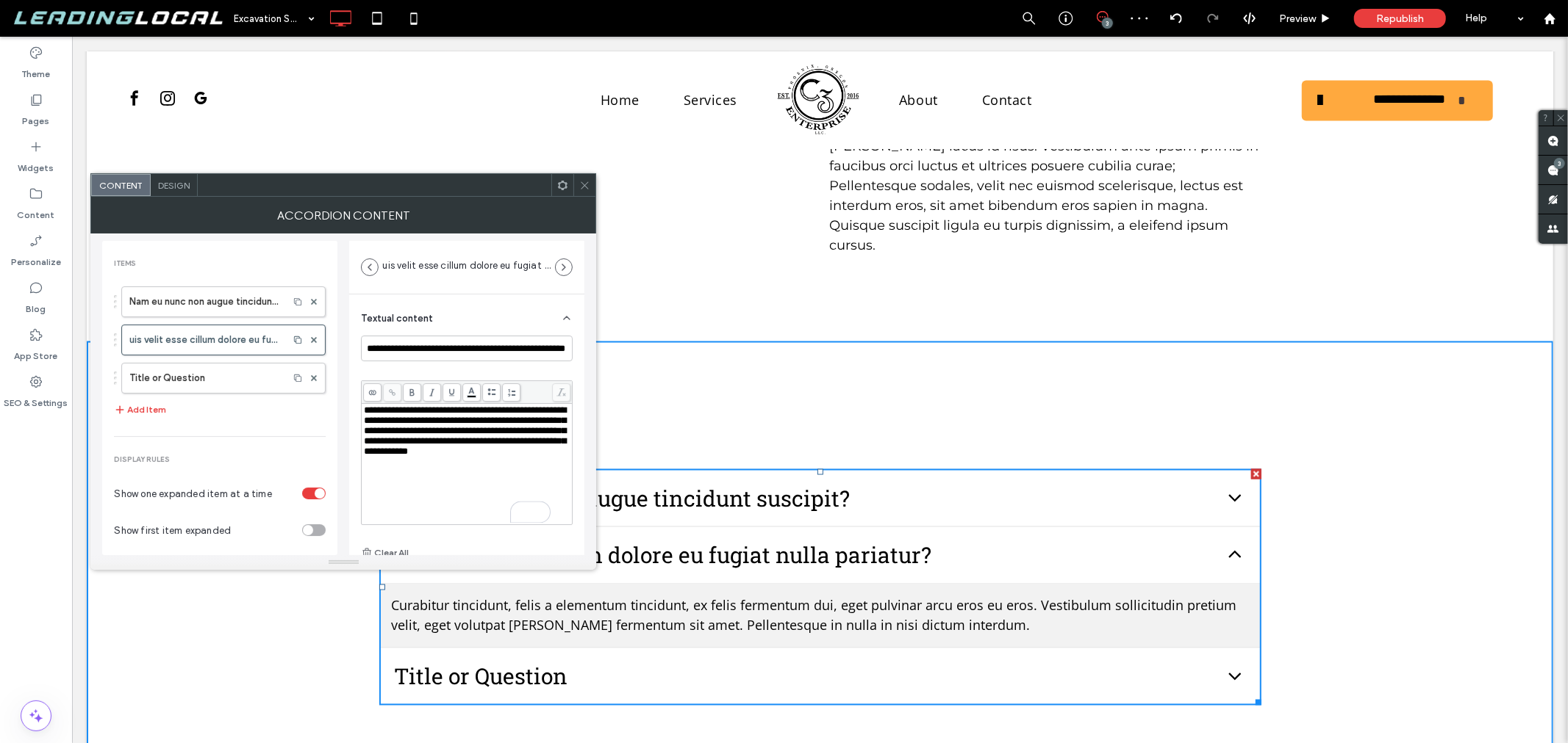
click at [337, 372] on div "Items Nam eu nunc non augue tincidunt suscipit? uis velit esse cillum dolore eu…" at bounding box center [219, 397] width 235 height 314
click at [544, 301] on div "Textual content" at bounding box center [467, 315] width 212 height 42
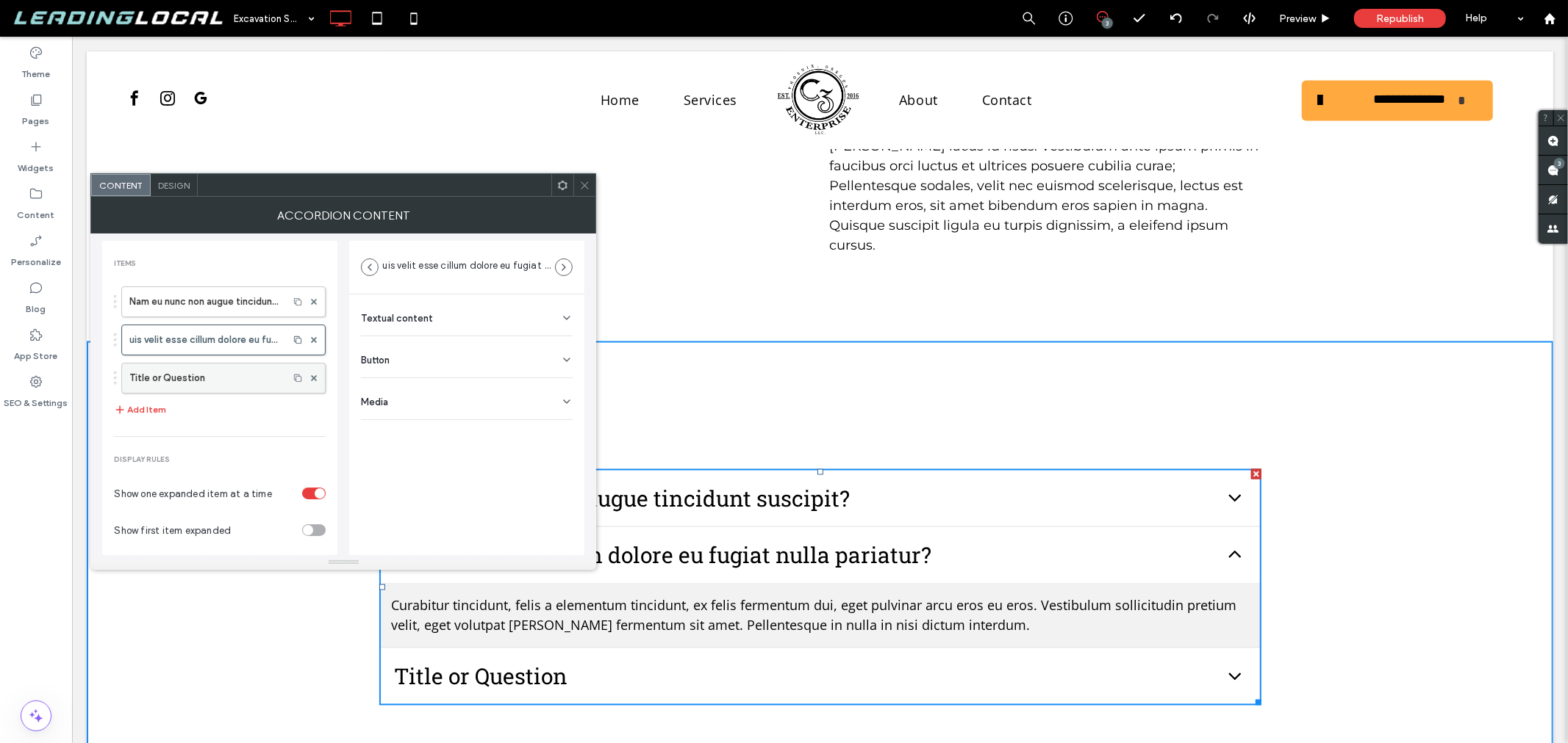
click at [235, 384] on label "Title or Question" at bounding box center [205, 378] width 152 height 30
type input "**********"
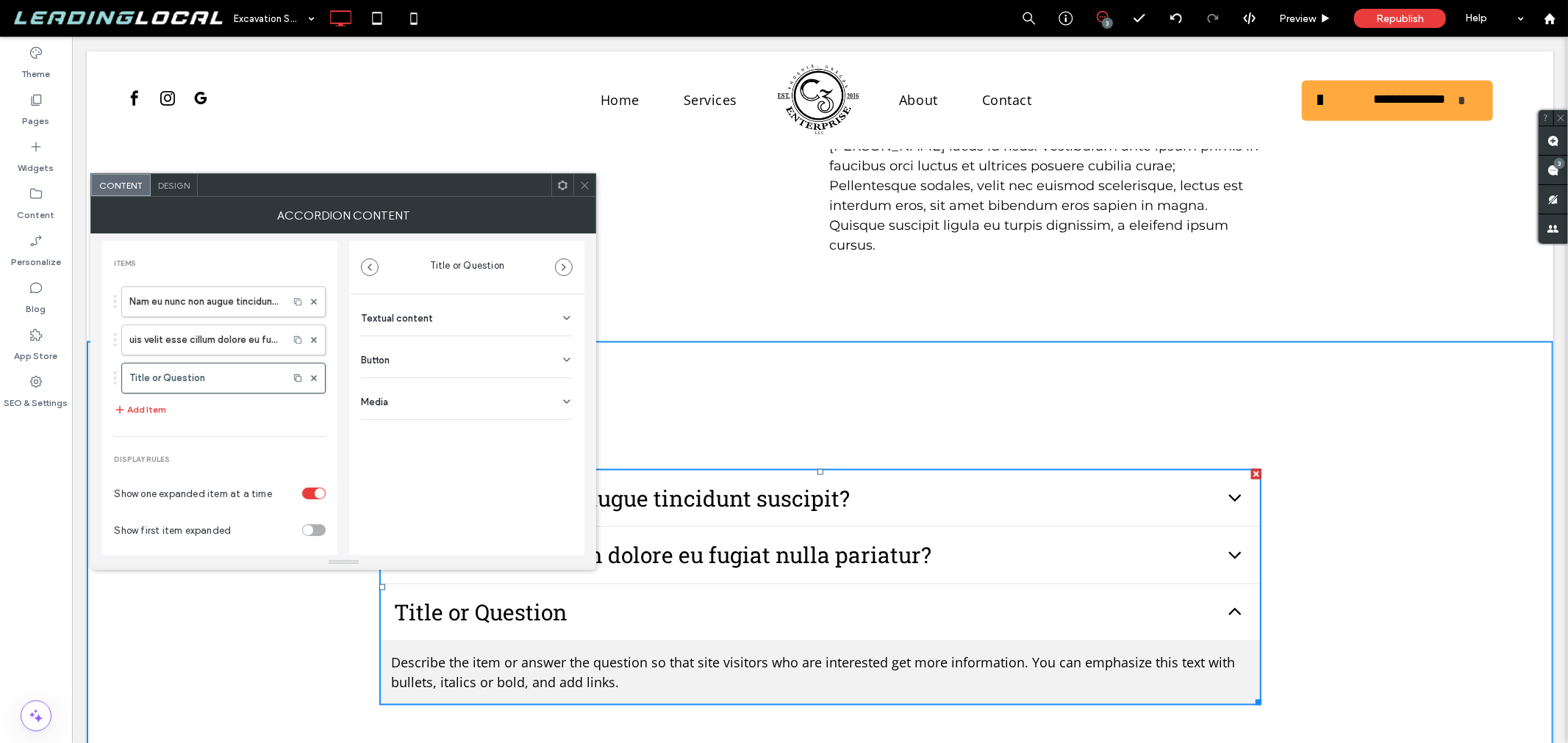
click at [579, 184] on icon at bounding box center [584, 185] width 11 height 11
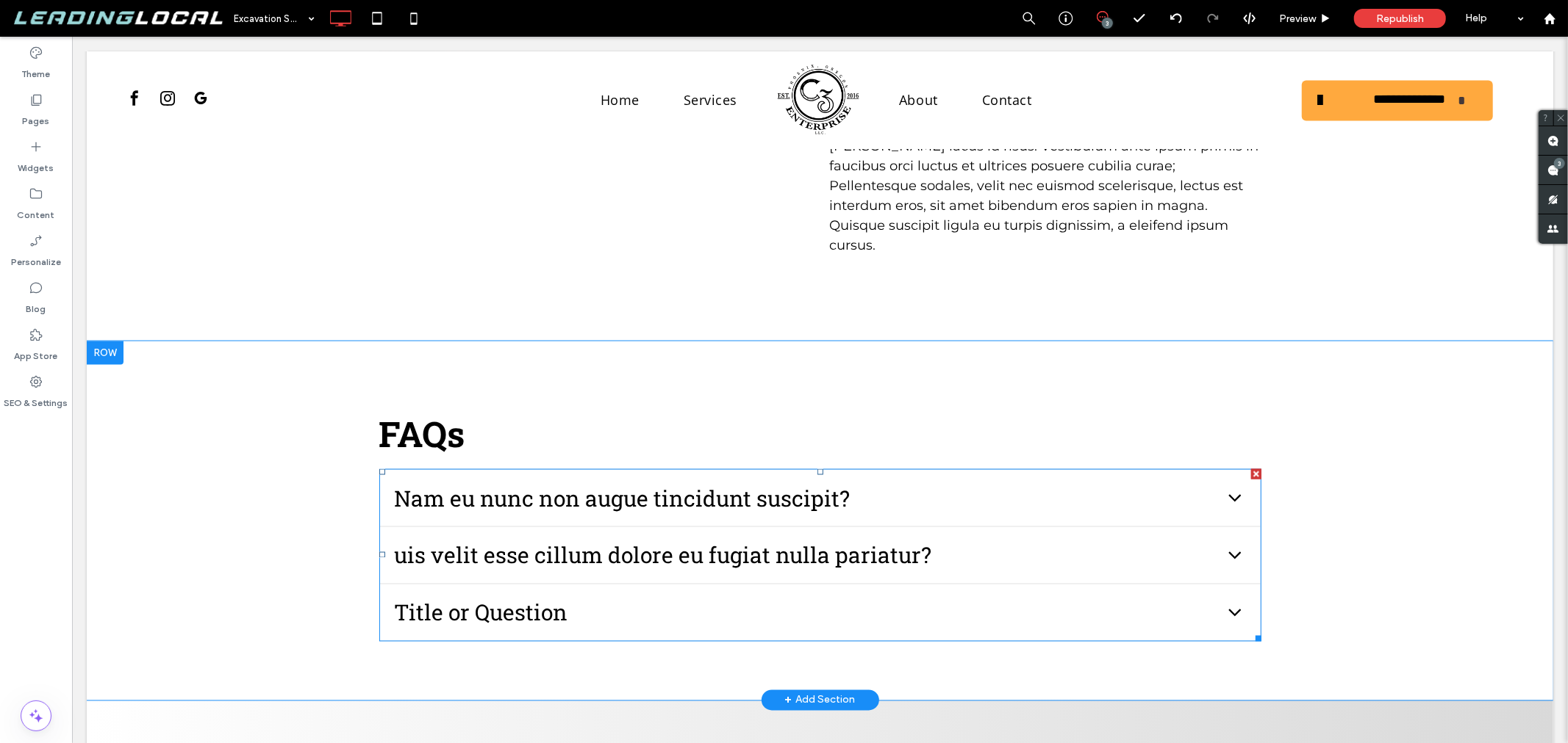
click at [647, 595] on span "Title or Question" at bounding box center [805, 611] width 824 height 33
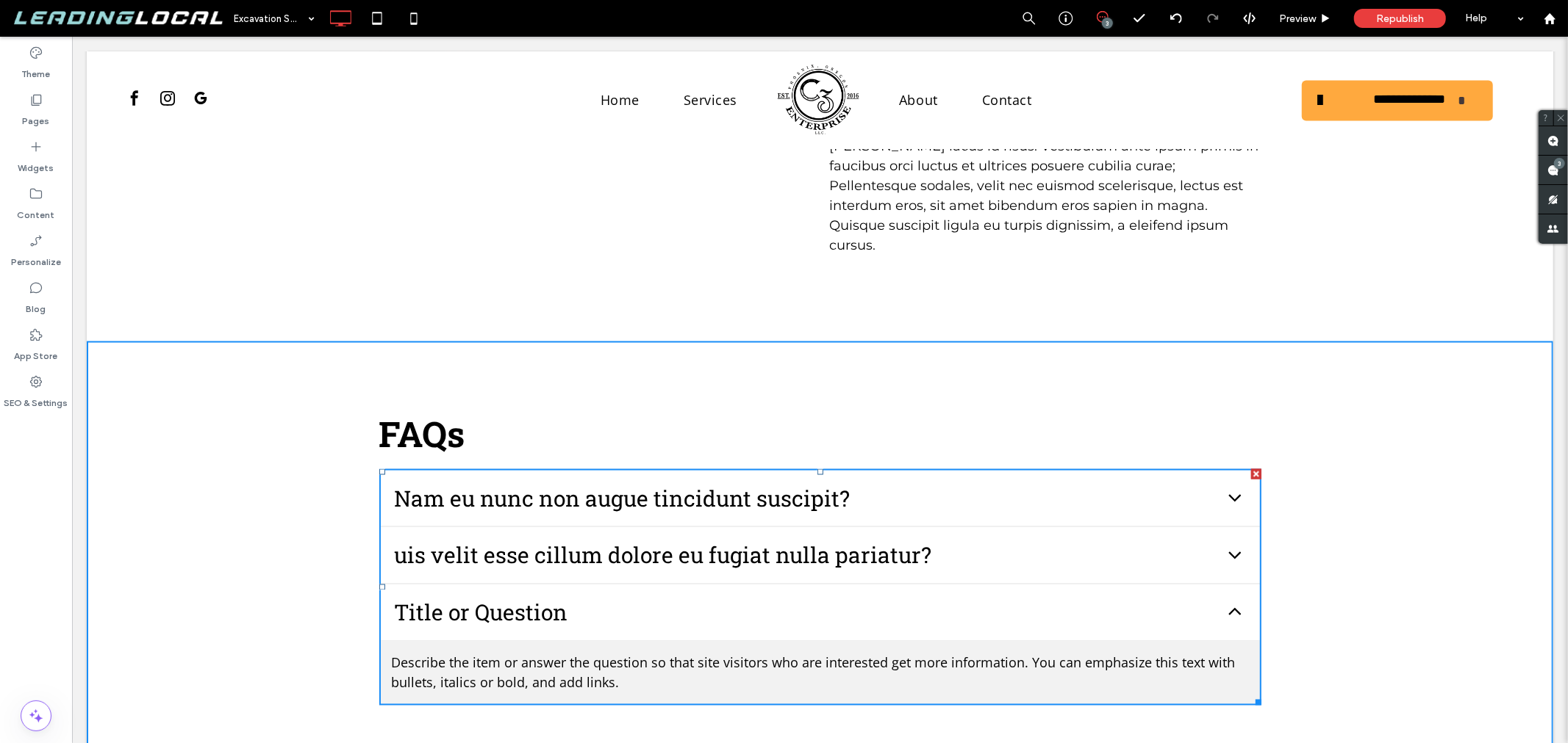
click at [647, 595] on span "Title or Question" at bounding box center [805, 611] width 824 height 33
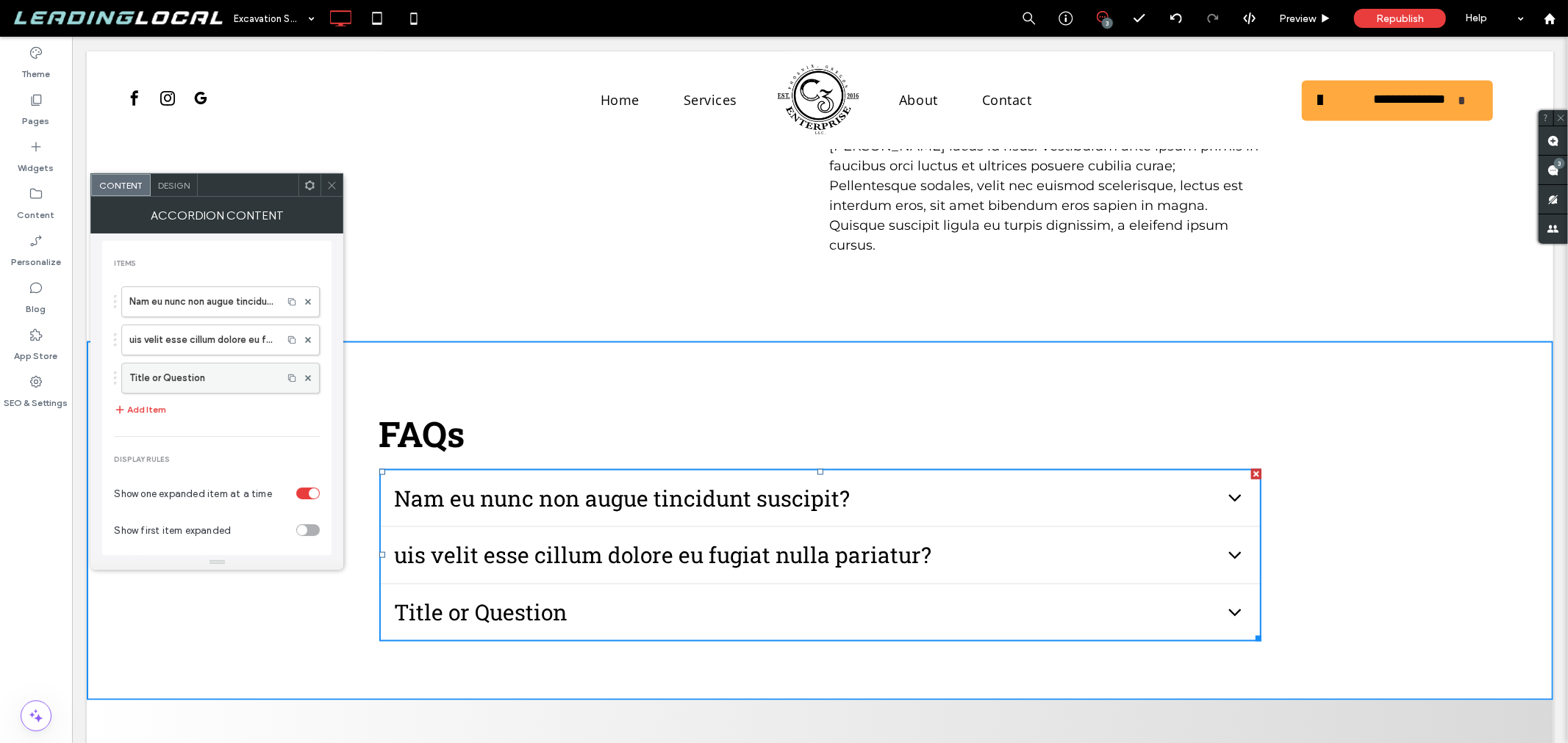
click at [165, 373] on label "Title or Question" at bounding box center [202, 378] width 146 height 30
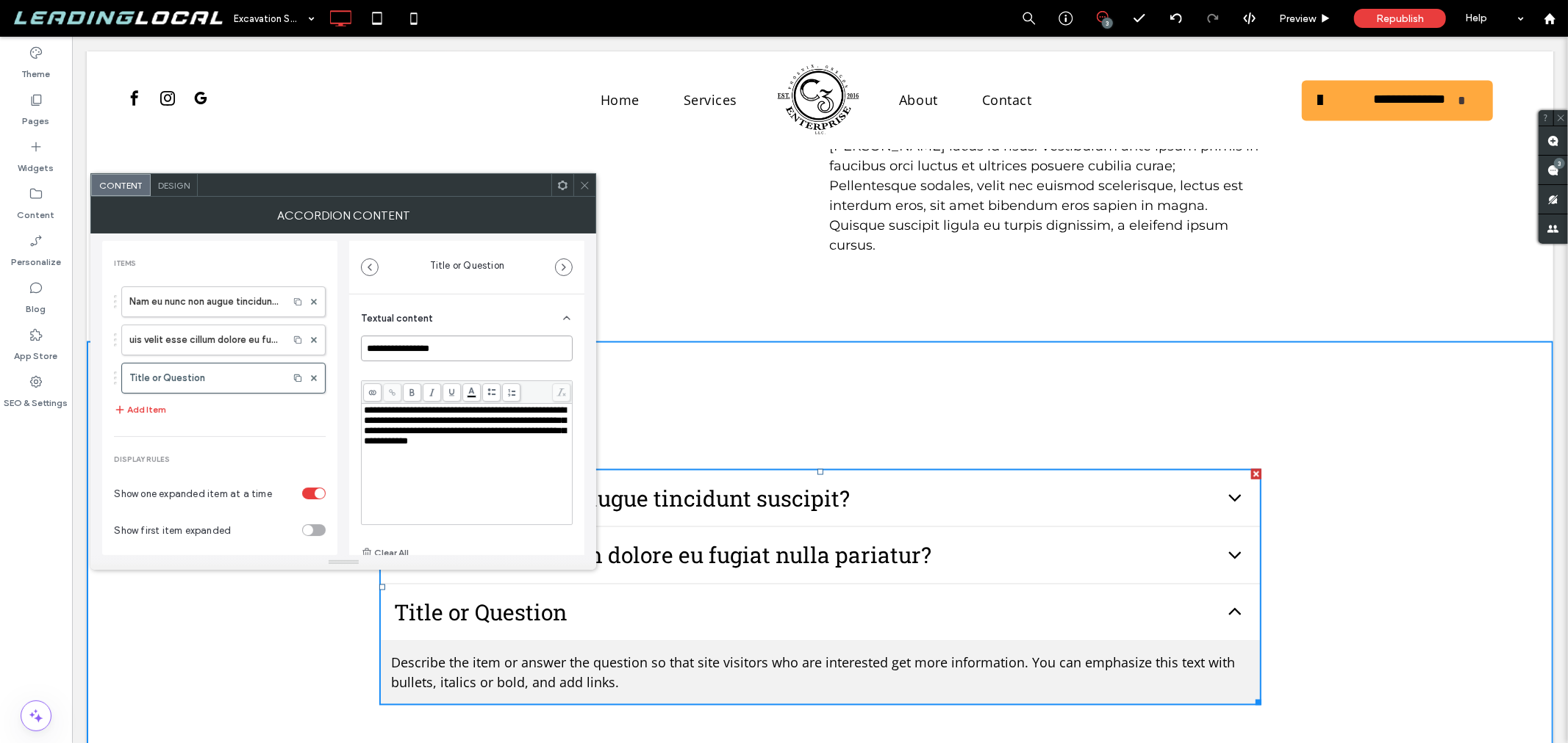
drag, startPoint x: 474, startPoint y: 349, endPoint x: 329, endPoint y: 348, distance: 145.0
click at [323, 348] on div "**********" at bounding box center [343, 394] width 482 height 322
paste input "**********"
click at [480, 372] on div "**********" at bounding box center [467, 449] width 212 height 226
click at [530, 356] on input "**********" at bounding box center [463, 349] width 204 height 26
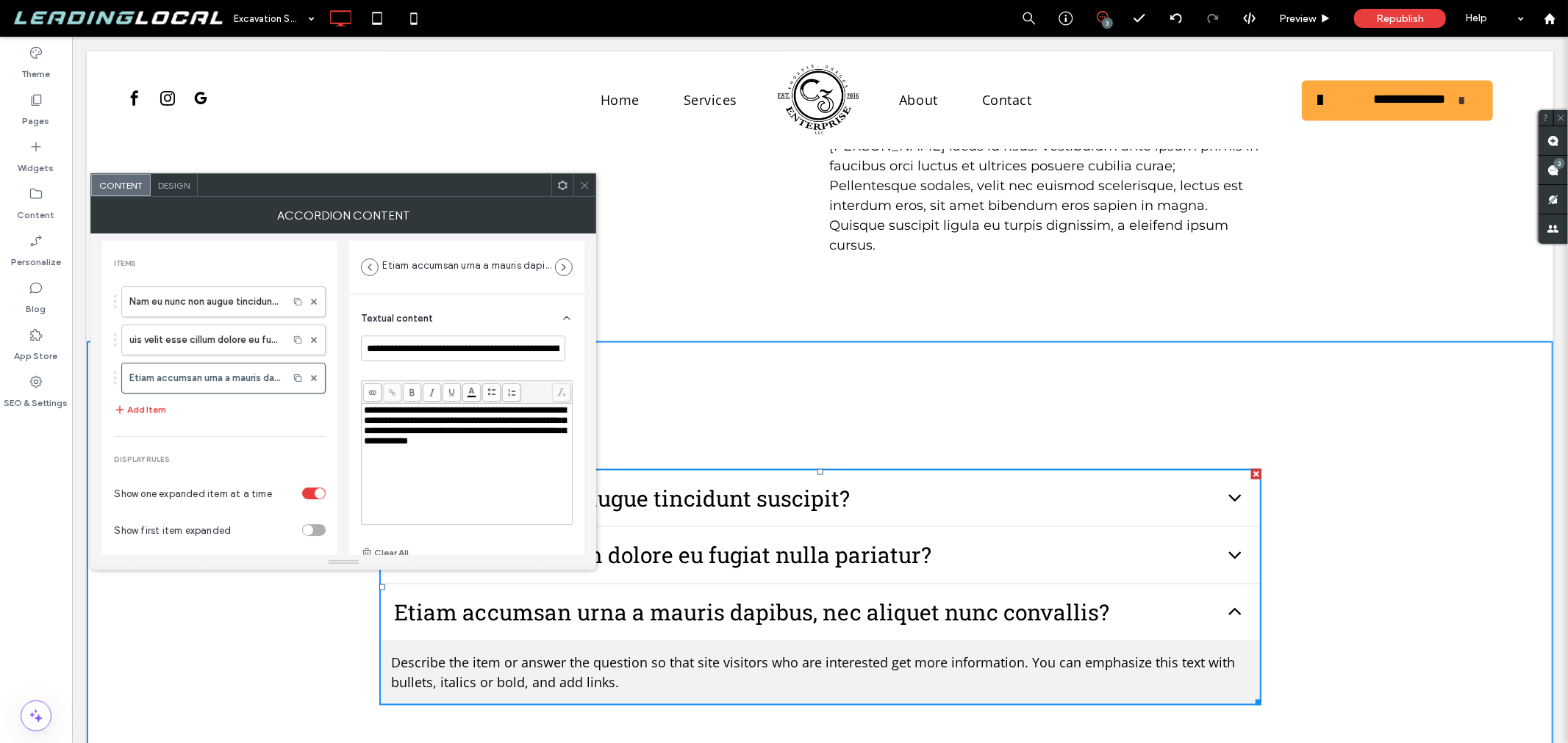
click at [417, 447] on div "**********" at bounding box center [467, 426] width 206 height 42
click at [443, 439] on span "**********" at bounding box center [465, 425] width 202 height 41
click at [417, 445] on span "**********" at bounding box center [465, 425] width 202 height 41
click at [349, 379] on div "**********" at bounding box center [466, 476] width 235 height 364
click at [147, 408] on button "Add Item" at bounding box center [140, 410] width 53 height 18
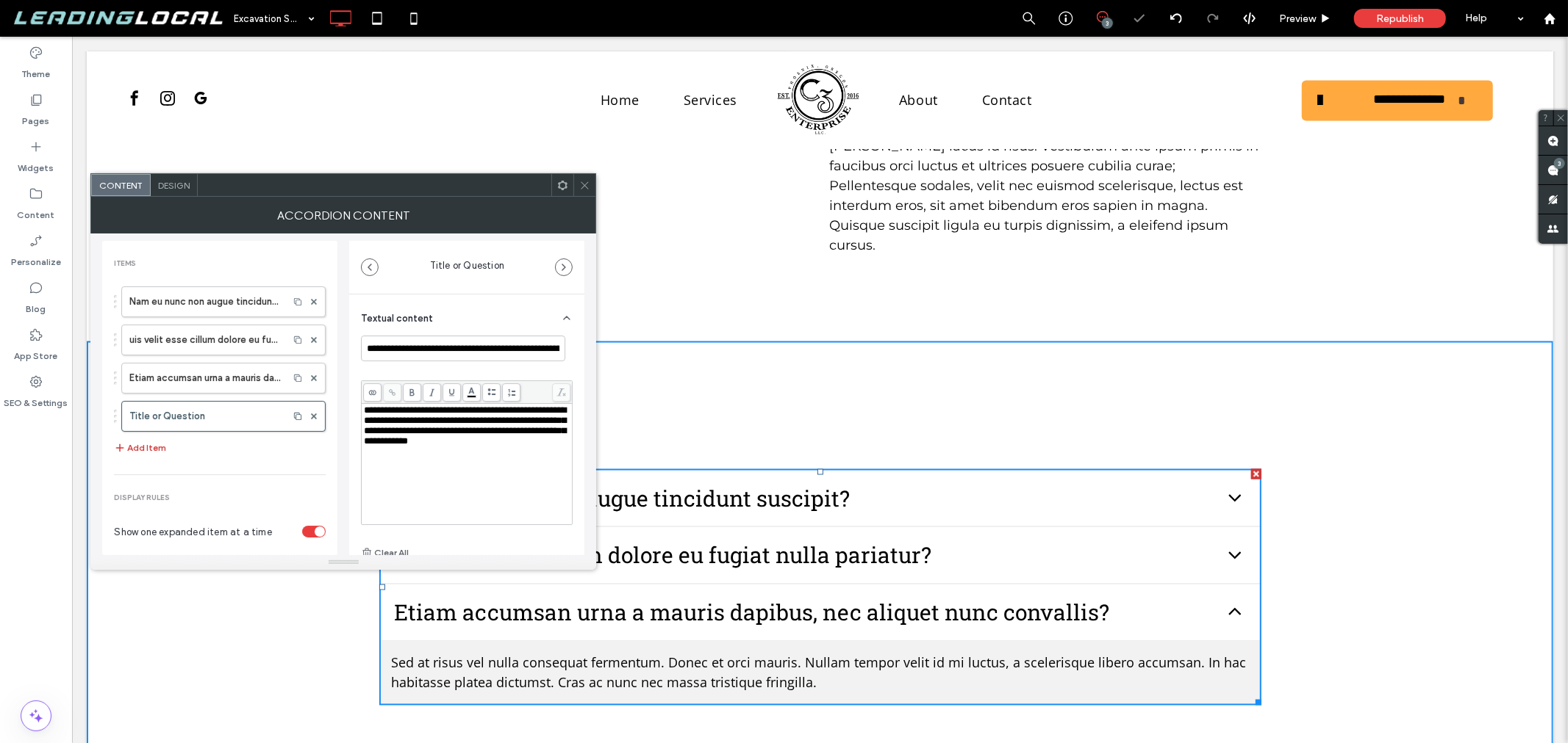
type input "**********"
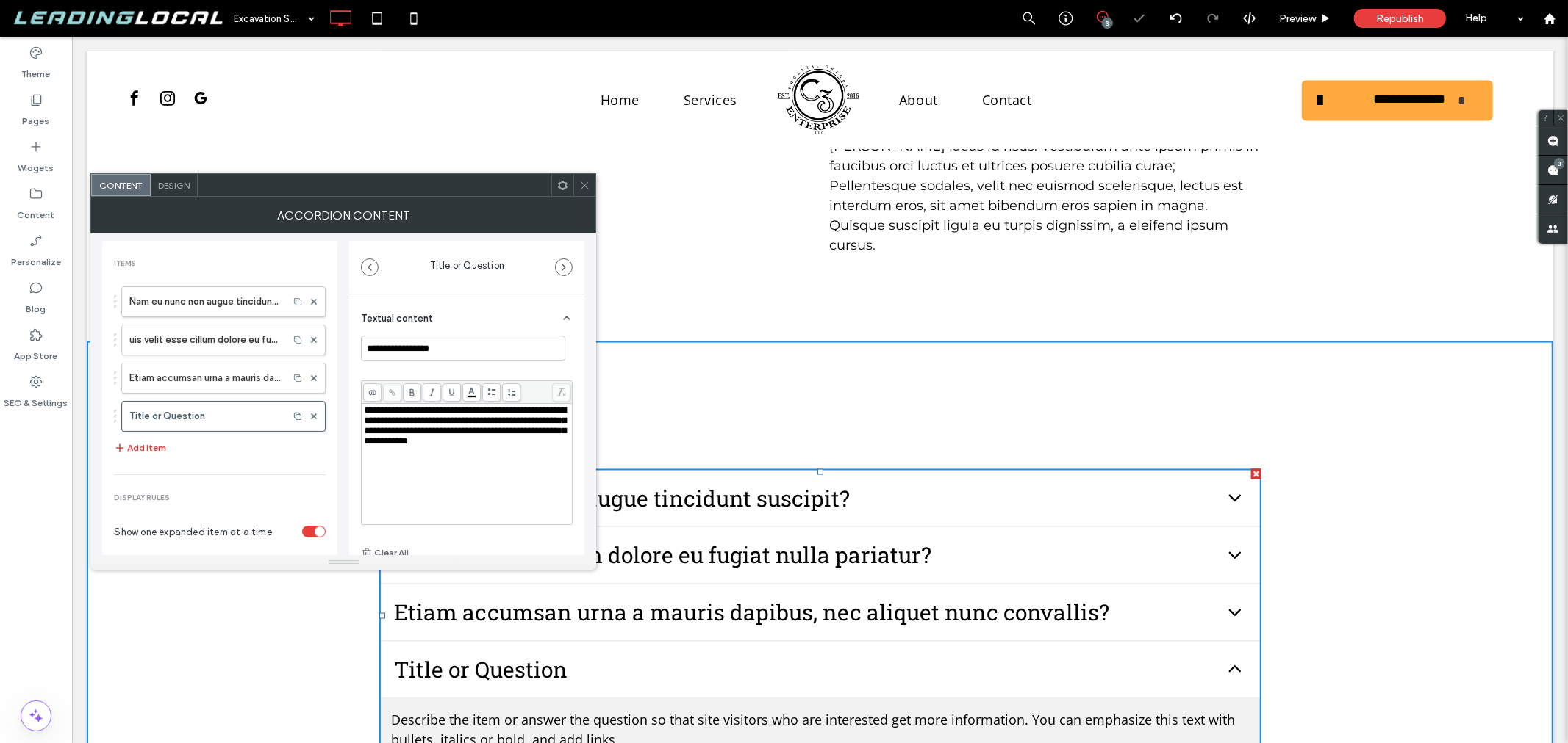
click at [158, 446] on button "Add Item" at bounding box center [140, 448] width 53 height 18
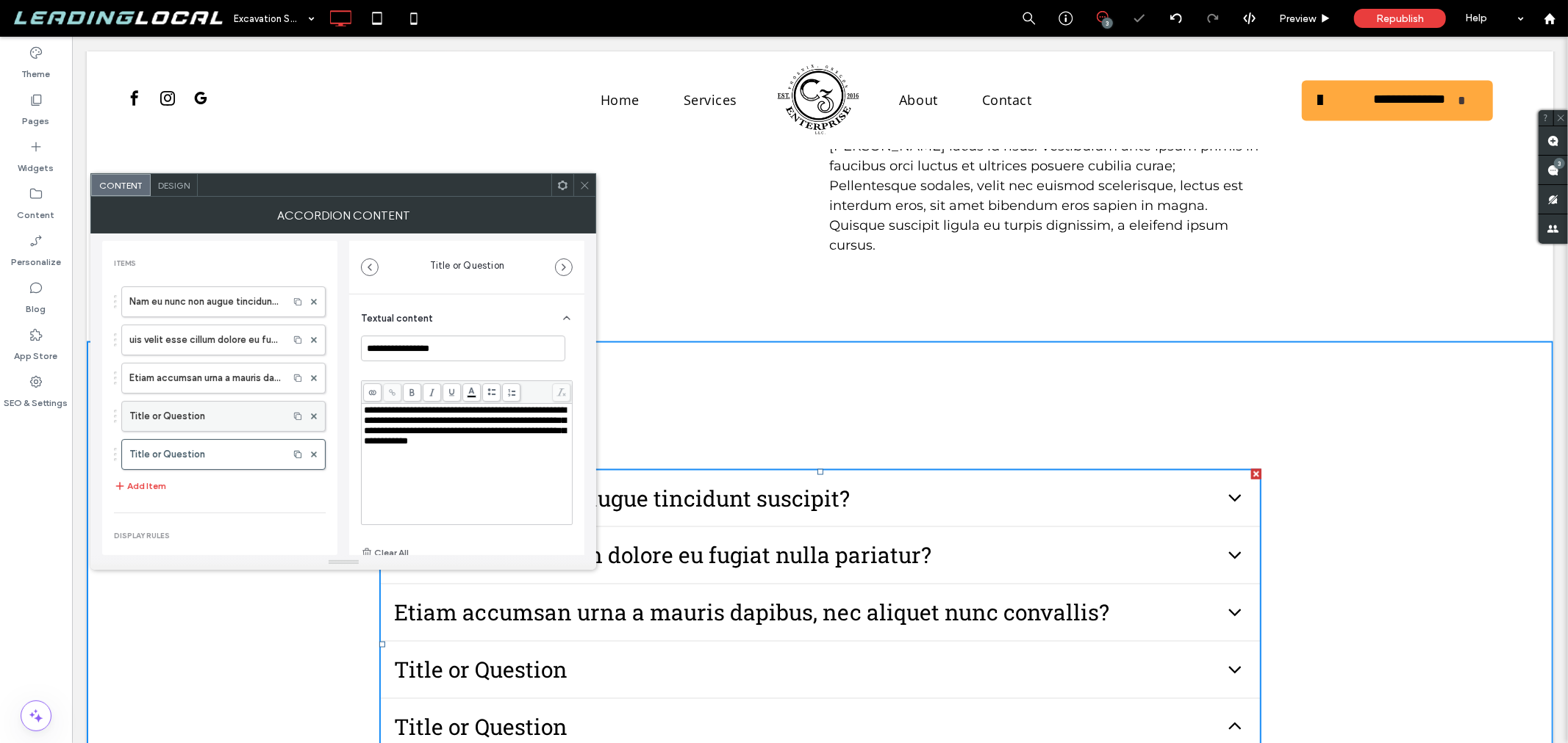
click at [215, 415] on label "Title or Question" at bounding box center [205, 417] width 152 height 30
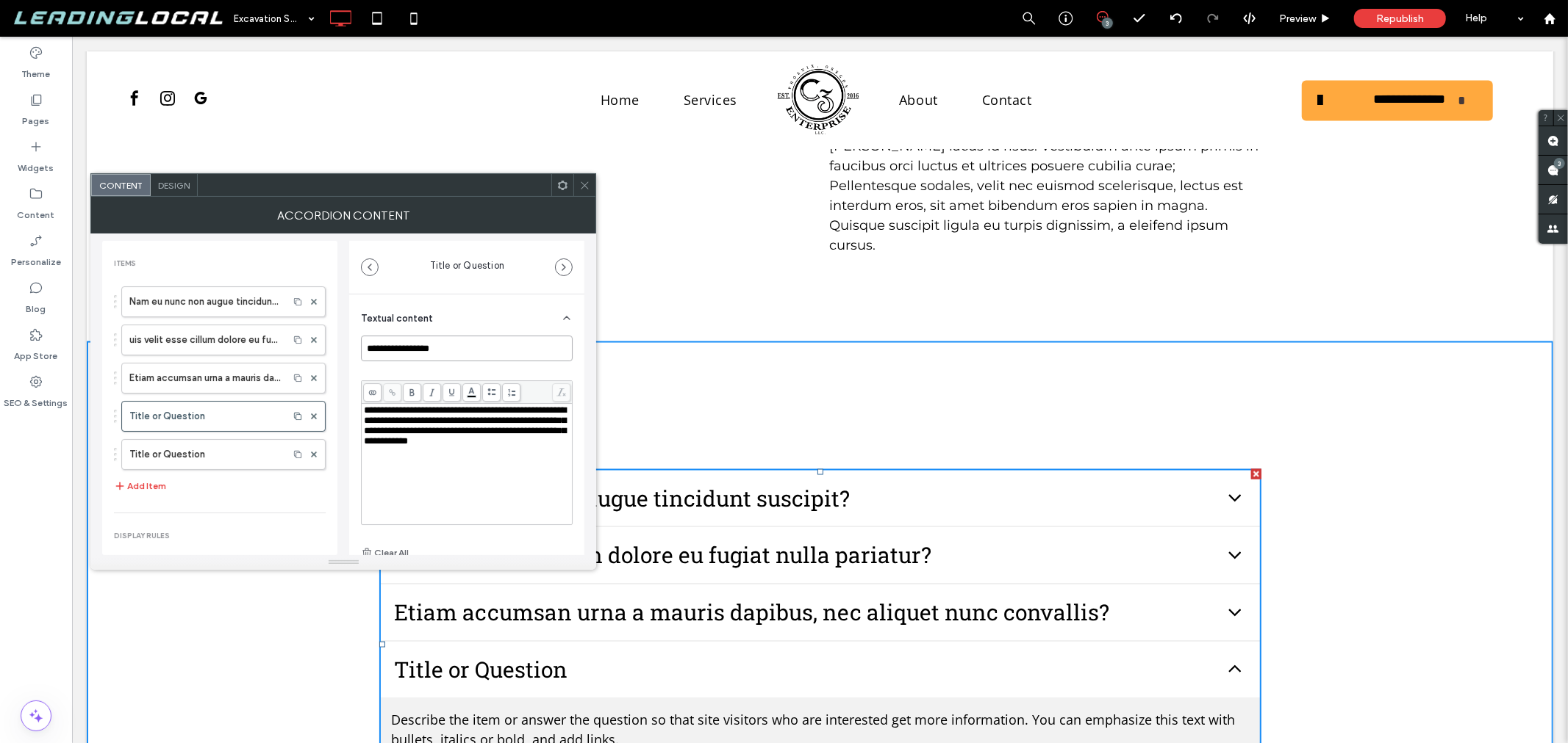
drag, startPoint x: 448, startPoint y: 353, endPoint x: 340, endPoint y: 351, distance: 108.0
click at [338, 351] on div "**********" at bounding box center [343, 394] width 482 height 322
paste input "**********"
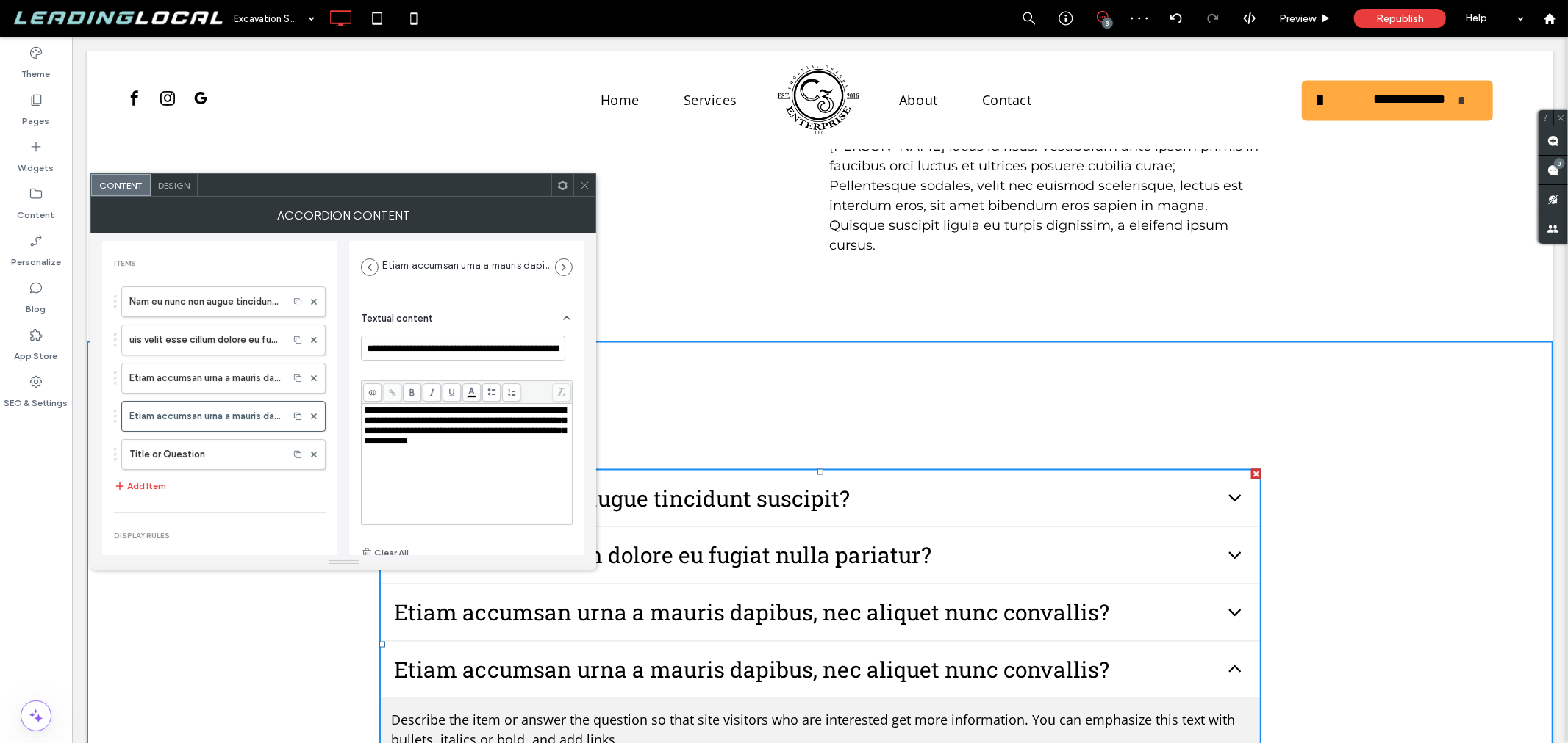
drag, startPoint x: 399, startPoint y: 463, endPoint x: 454, endPoint y: 437, distance: 60.8
click at [399, 447] on div "**********" at bounding box center [467, 426] width 206 height 42
click at [355, 407] on div "**********" at bounding box center [466, 476] width 235 height 364
click at [223, 462] on label "Title or Question" at bounding box center [205, 455] width 152 height 30
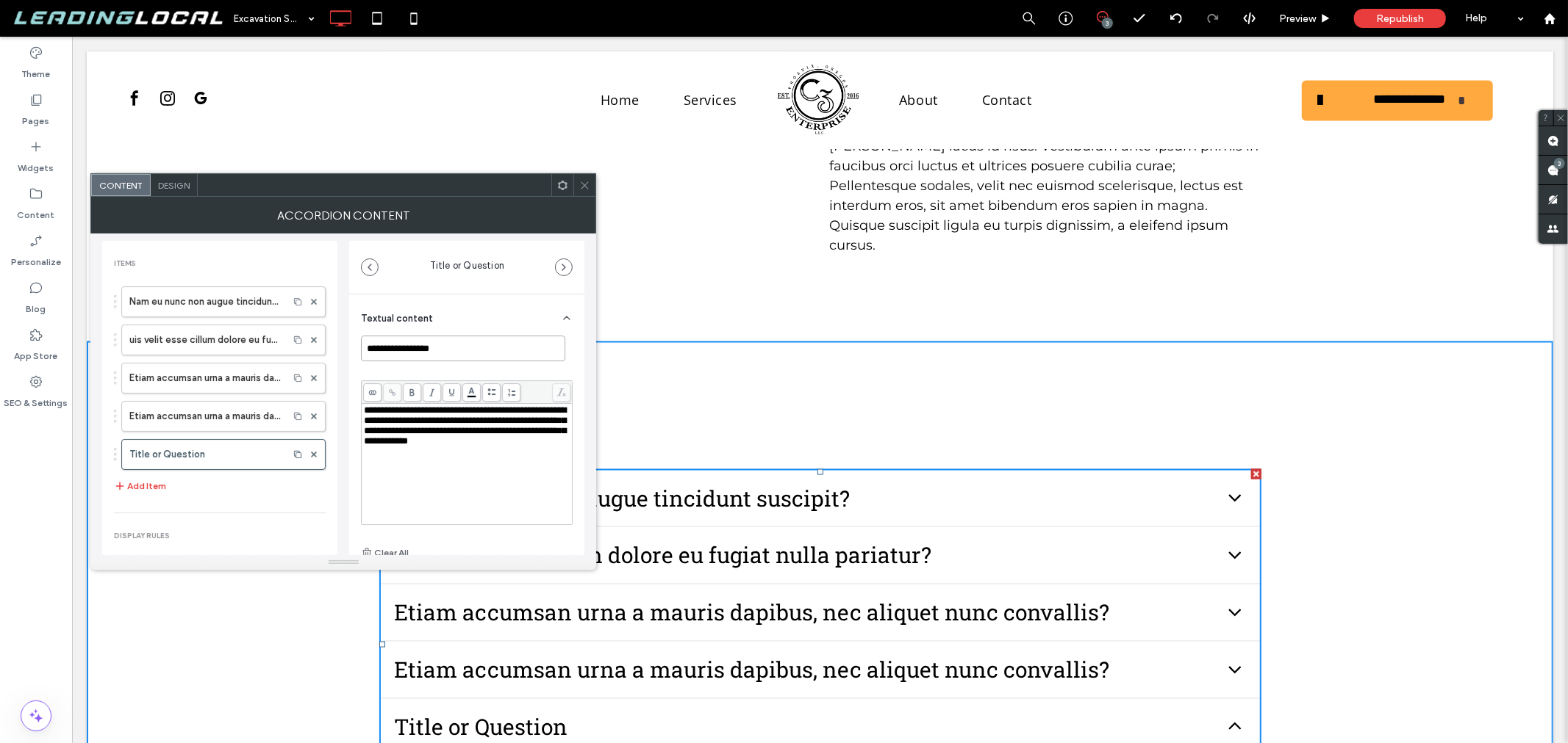
drag, startPoint x: 459, startPoint y: 343, endPoint x: 329, endPoint y: 343, distance: 130.0
click at [329, 343] on div "**********" at bounding box center [343, 394] width 482 height 322
paste input "**********"
type input "**********"
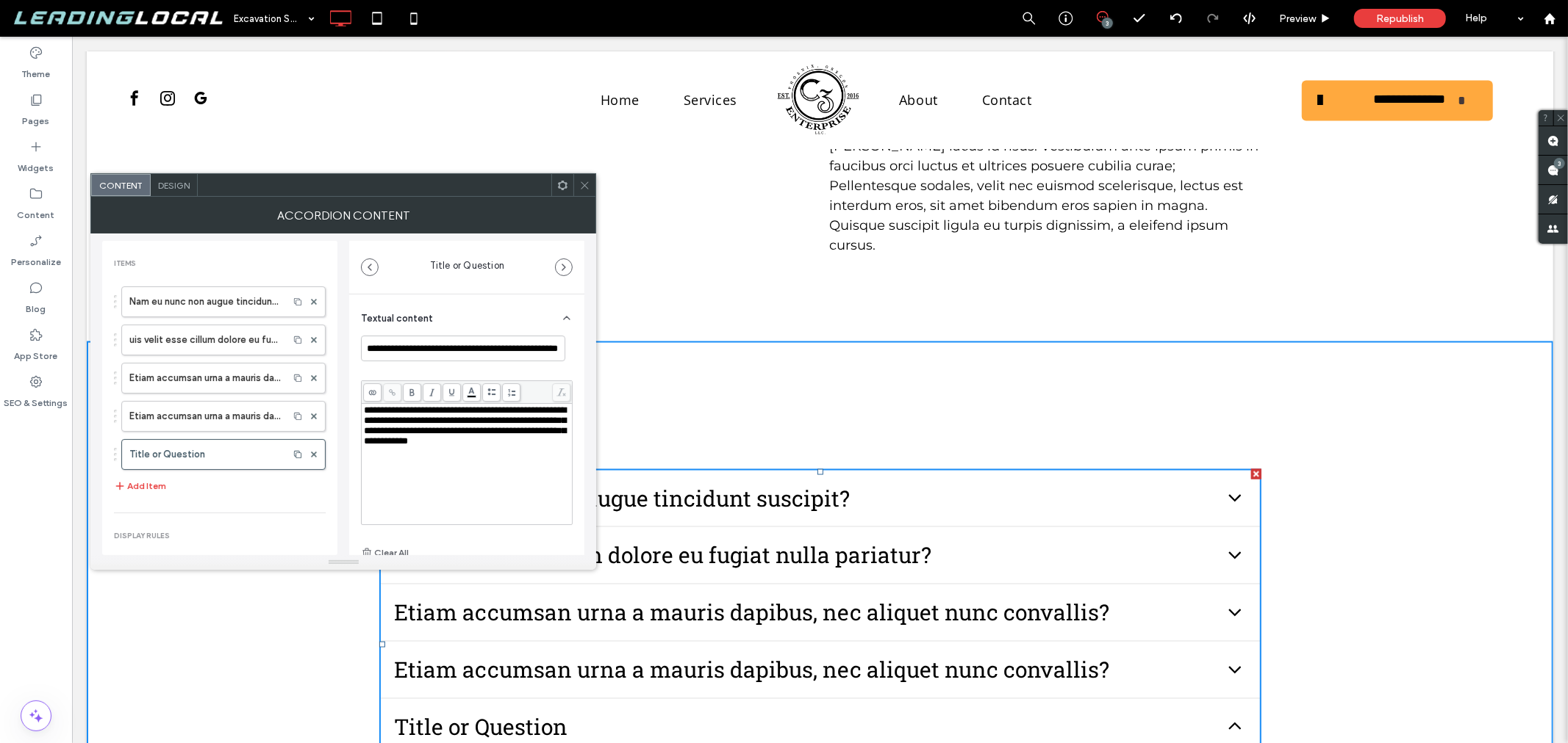
click at [424, 443] on span "**********" at bounding box center [465, 425] width 202 height 41
click at [468, 447] on div "**********" at bounding box center [467, 426] width 206 height 42
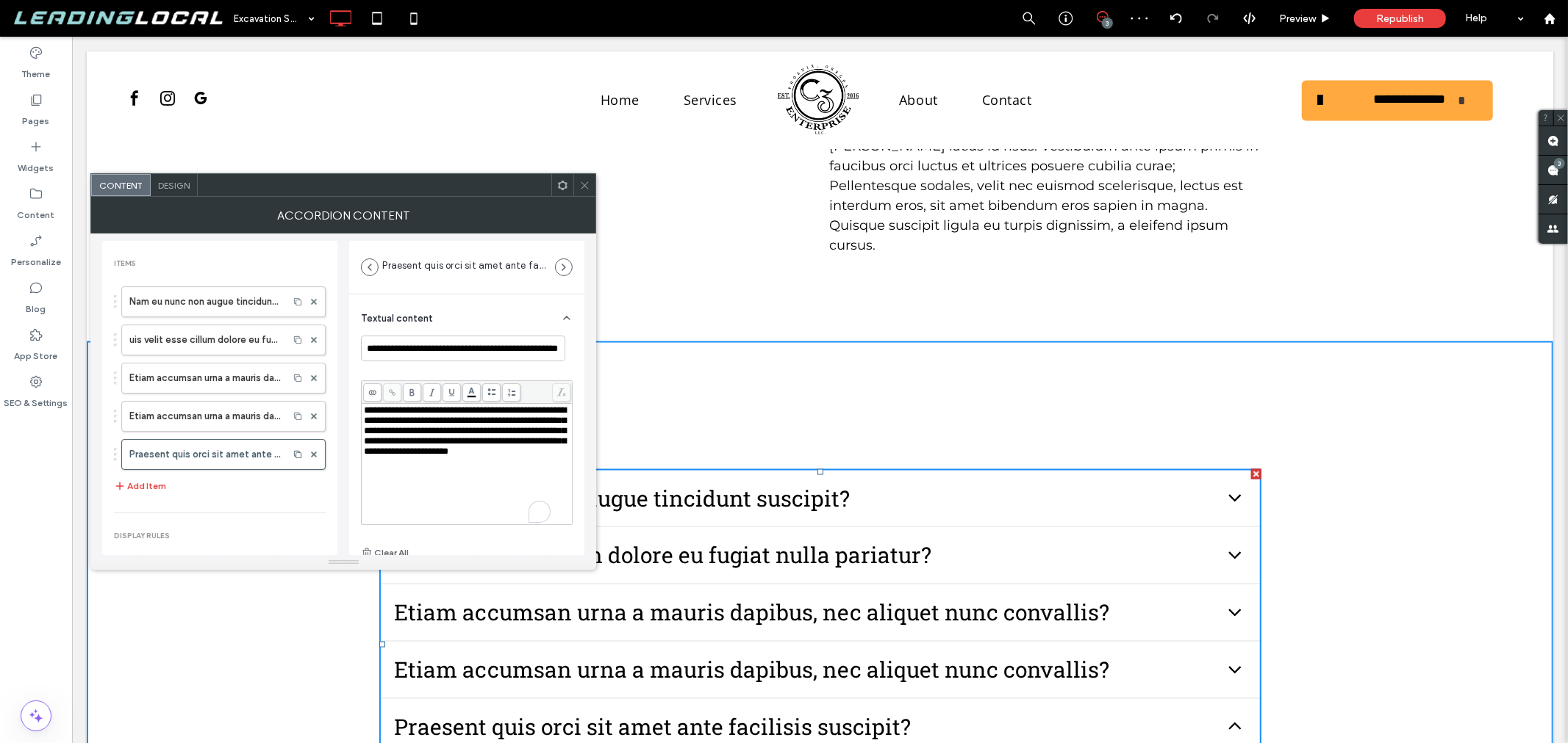
click at [354, 439] on div "**********" at bounding box center [466, 476] width 235 height 364
click at [578, 183] on div at bounding box center [584, 185] width 22 height 22
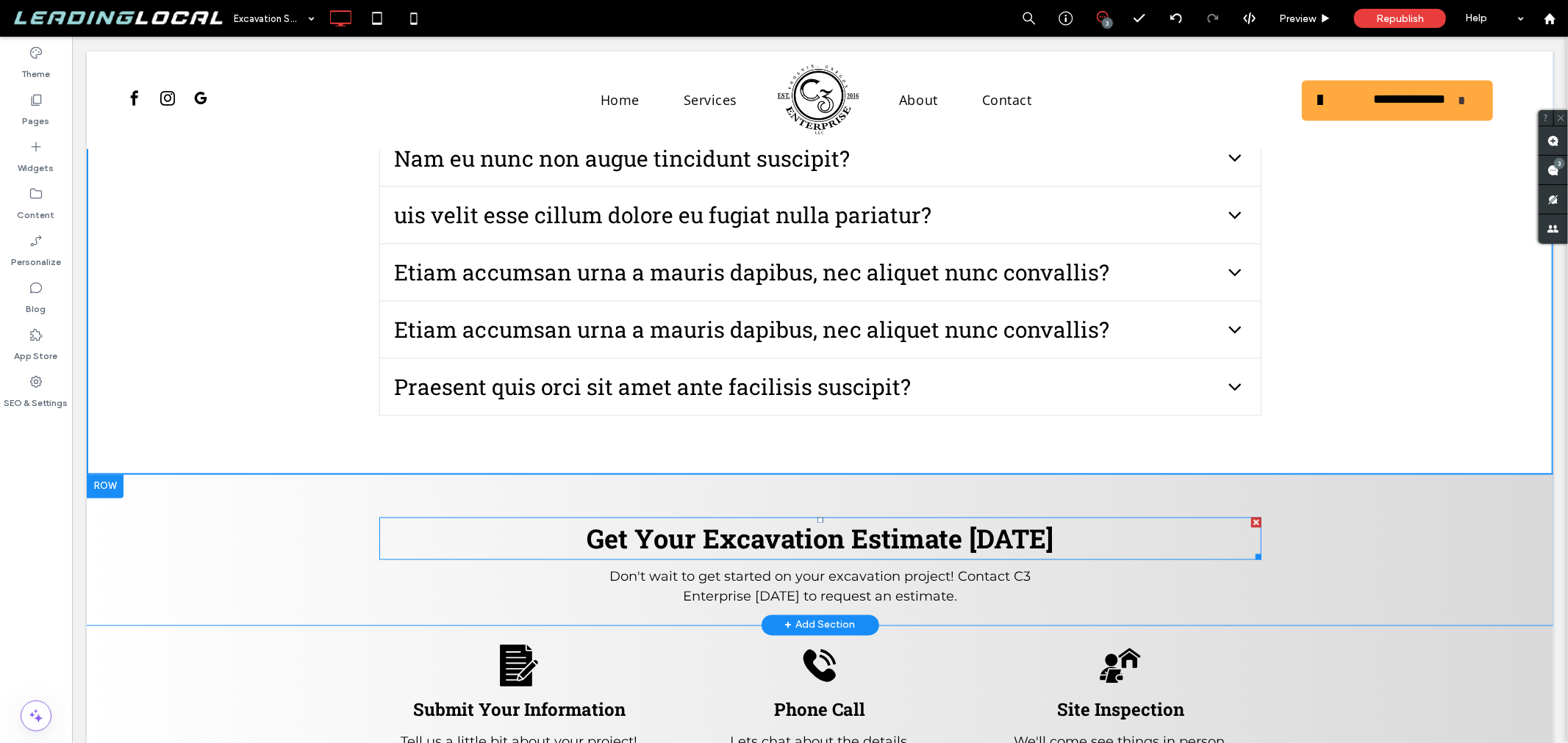
scroll to position [1959, 0]
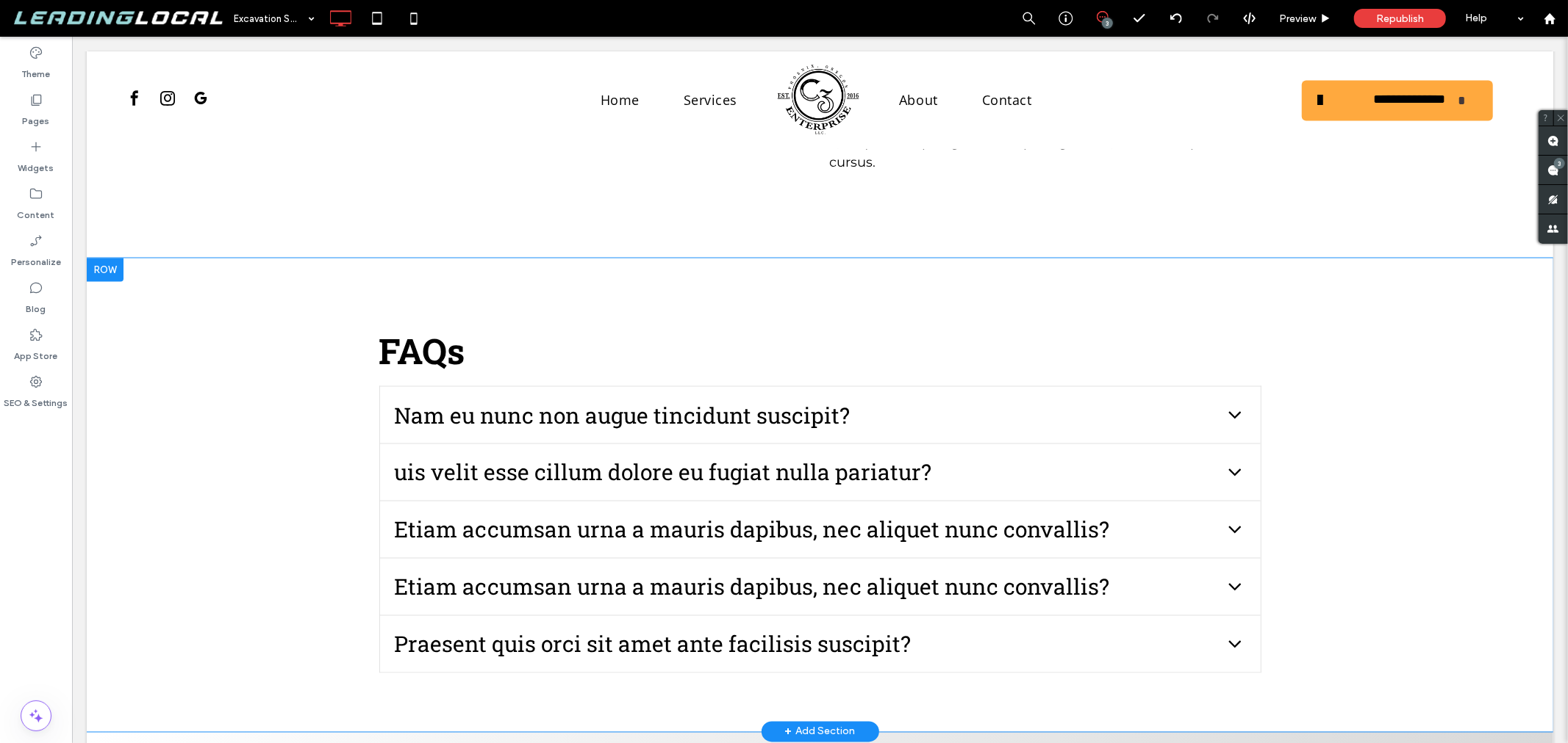
click at [255, 258] on div "Click To Paste Click To Paste FAQs Nam eu nunc non augue tincidunt suscipit? Ve…" at bounding box center [819, 494] width 1466 height 474
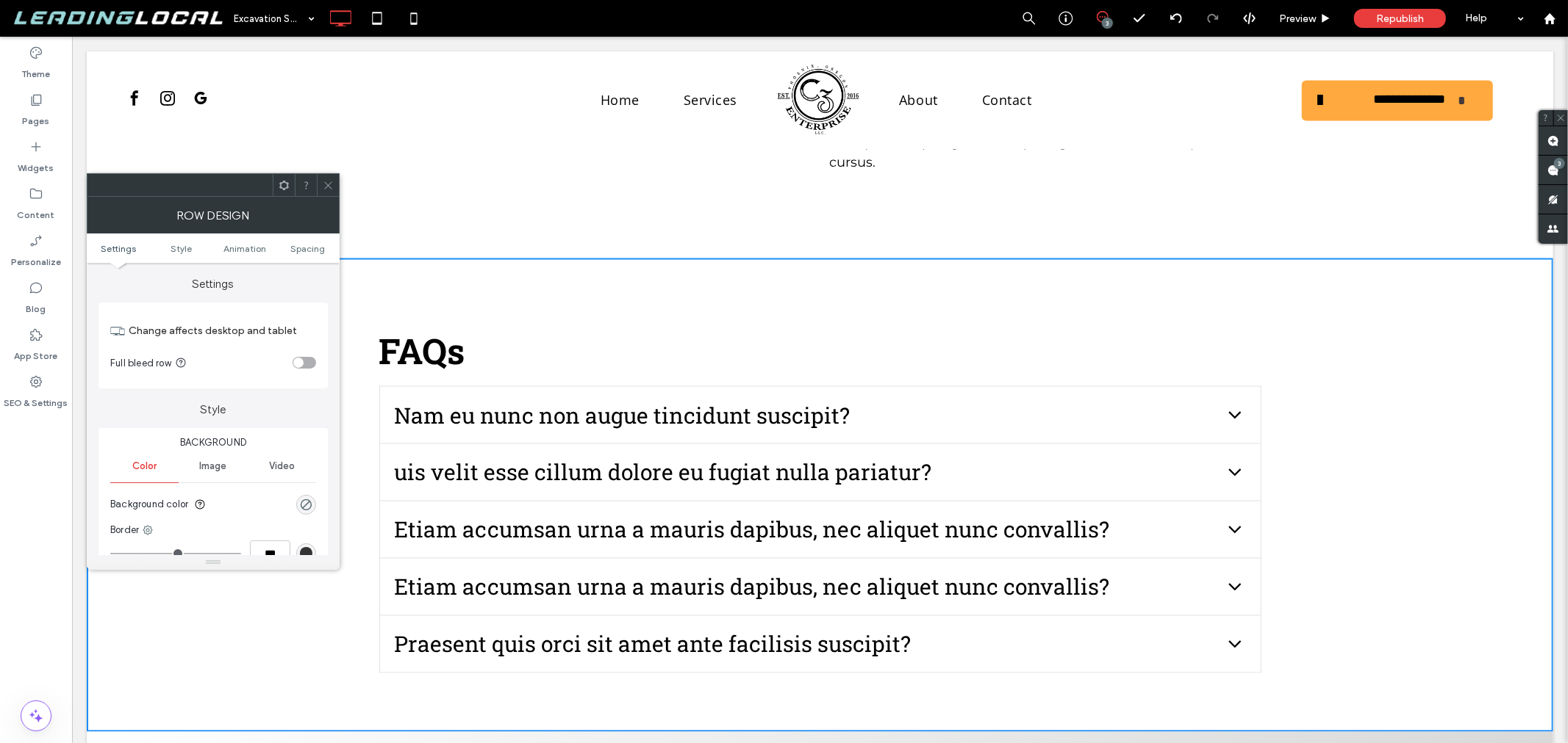
drag, startPoint x: 183, startPoint y: 173, endPoint x: 323, endPoint y: 179, distance: 140.1
click at [323, 180] on icon at bounding box center [328, 185] width 11 height 11
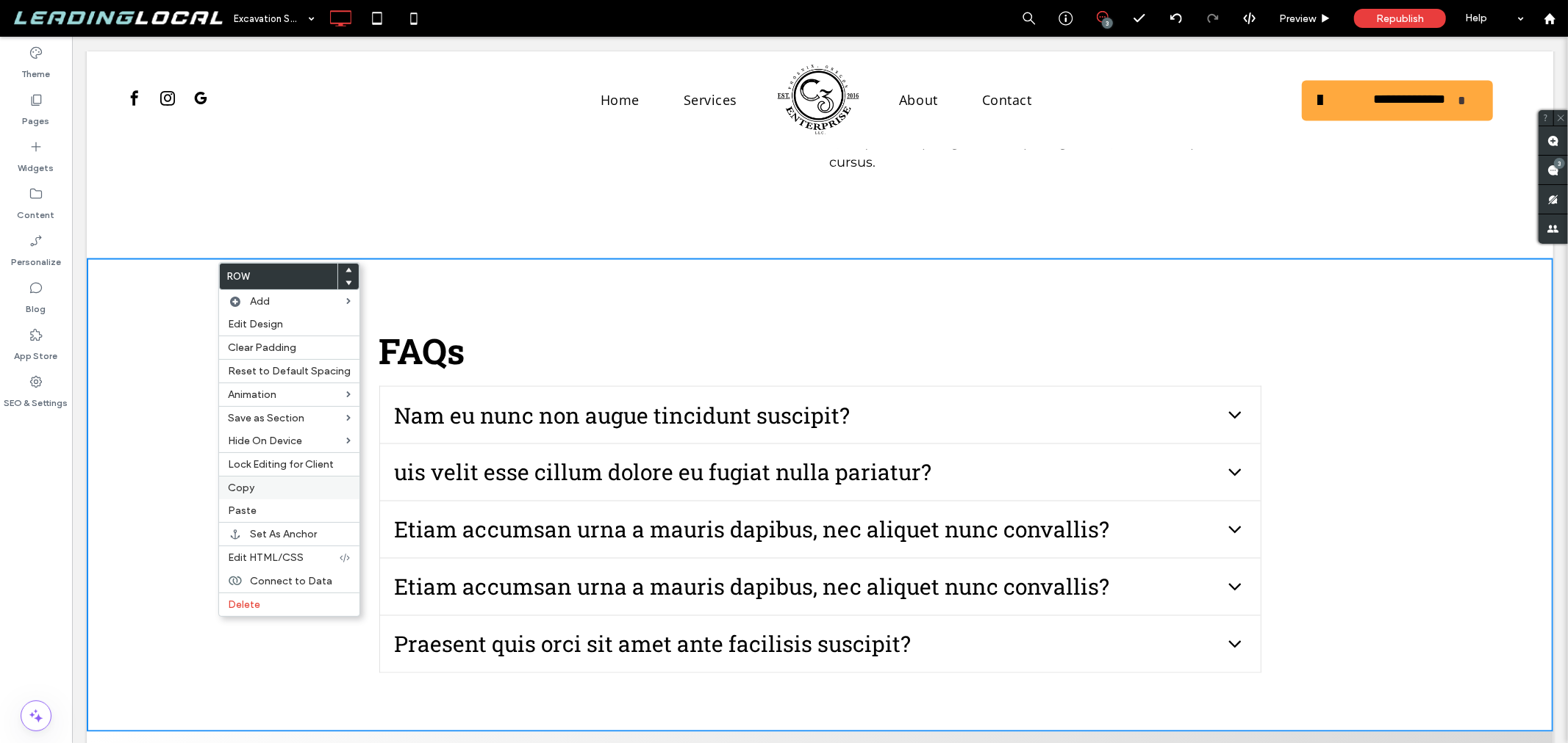
click at [262, 494] on div "Copy" at bounding box center [289, 488] width 141 height 24
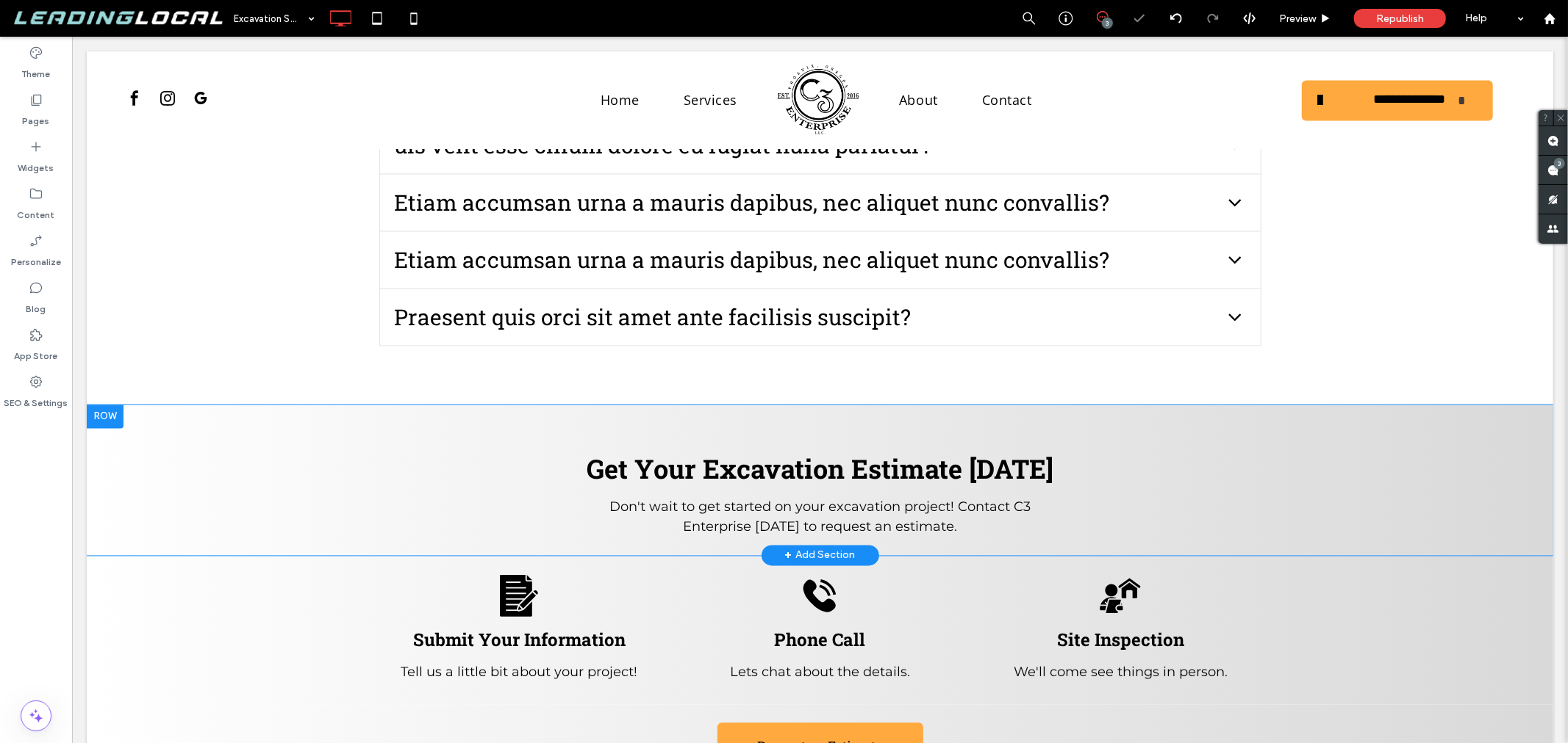
scroll to position [2611, 0]
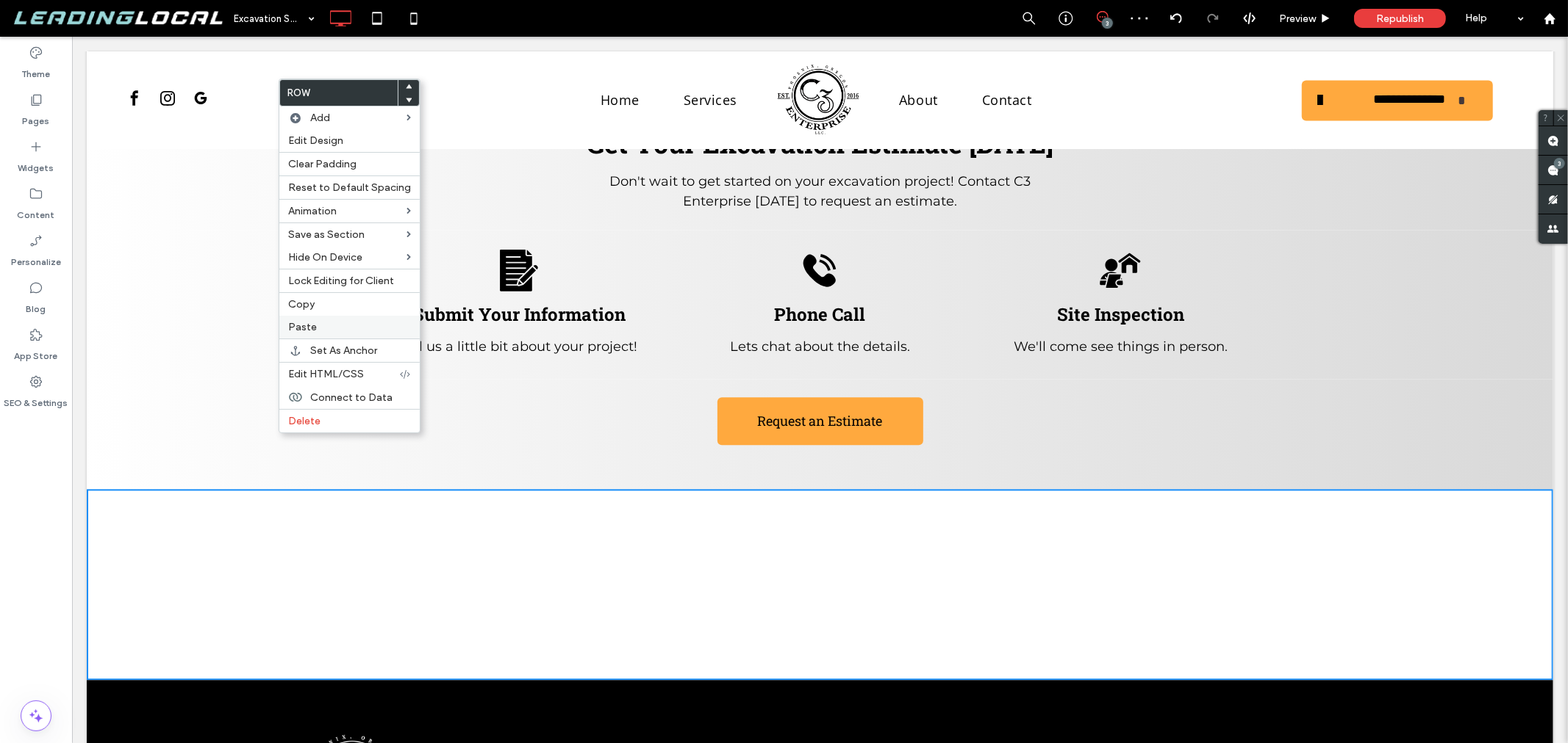
click at [320, 326] on label "Paste" at bounding box center [350, 327] width 123 height 13
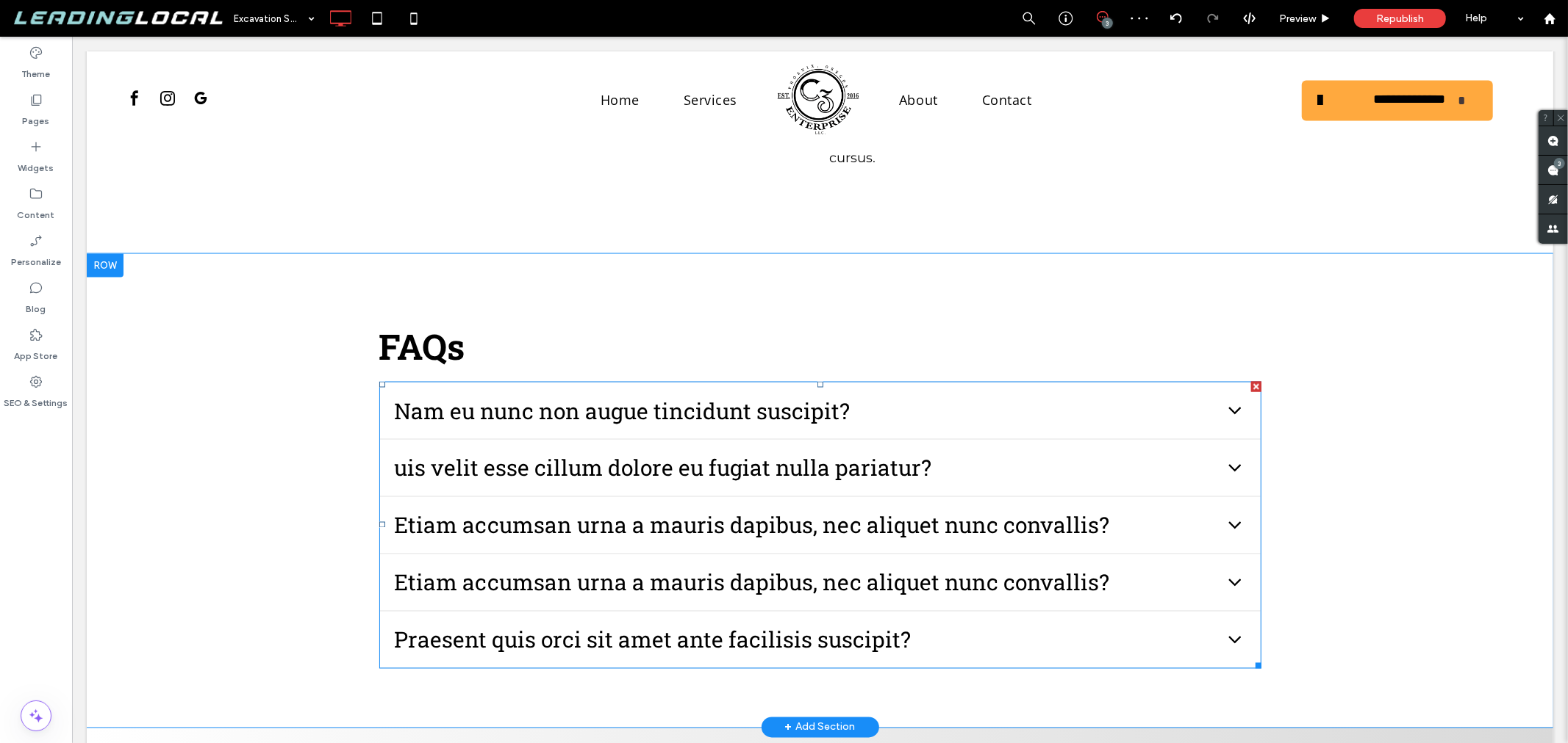
scroll to position [1959, 0]
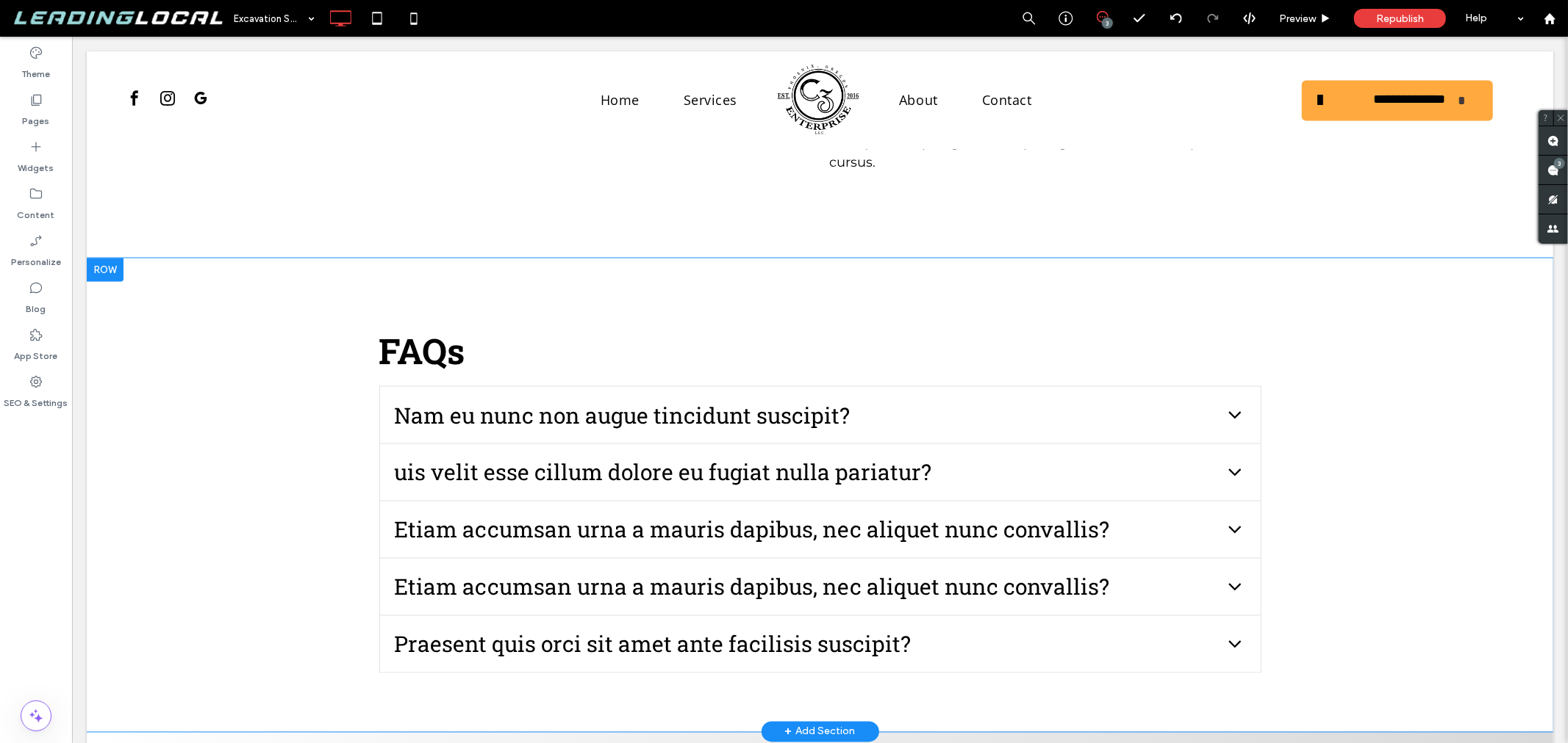
click at [262, 349] on div "Click To Paste Click To Paste FAQs Nam eu nunc non augue tincidunt suscipit? Ve…" at bounding box center [819, 494] width 1466 height 474
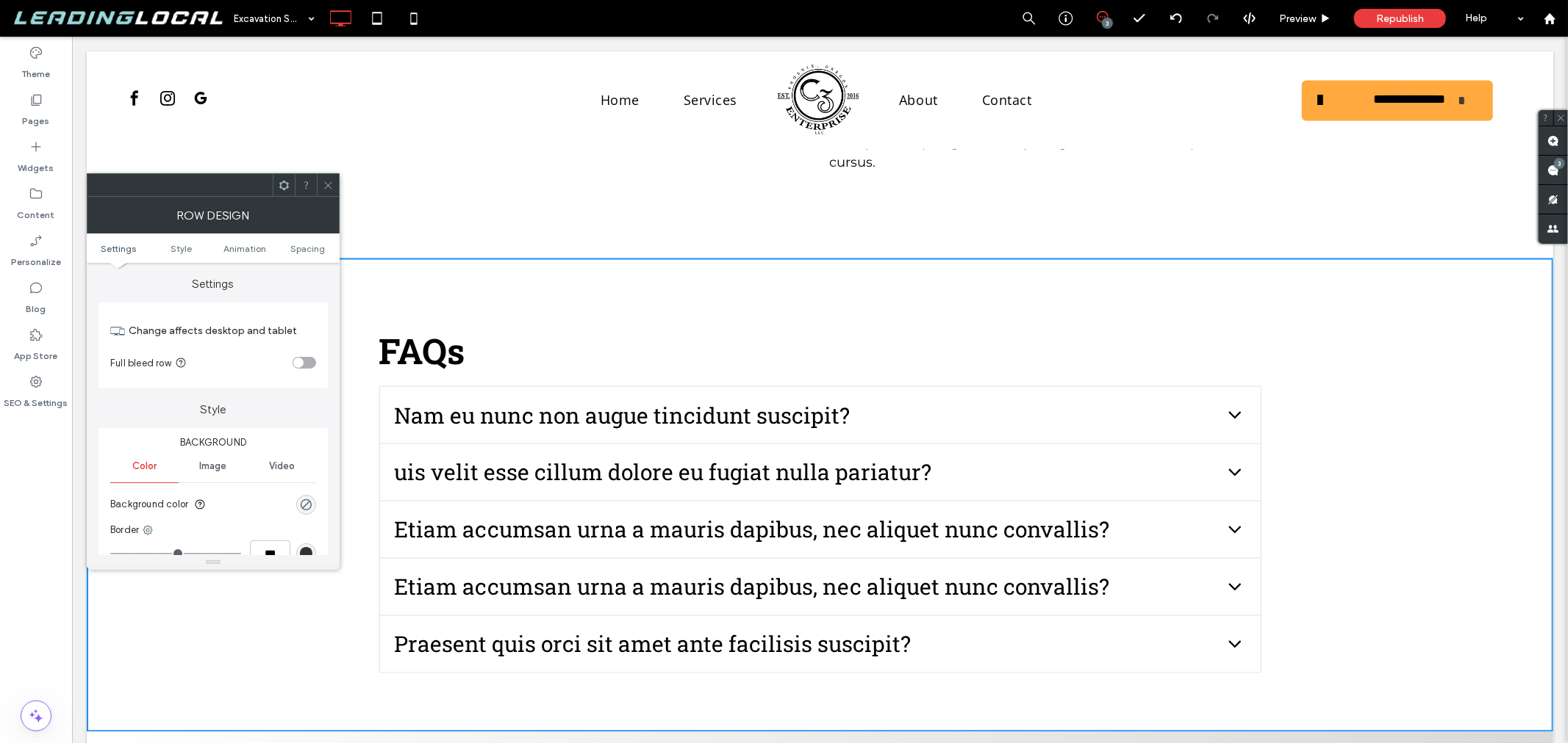
click at [320, 189] on div at bounding box center [328, 185] width 22 height 22
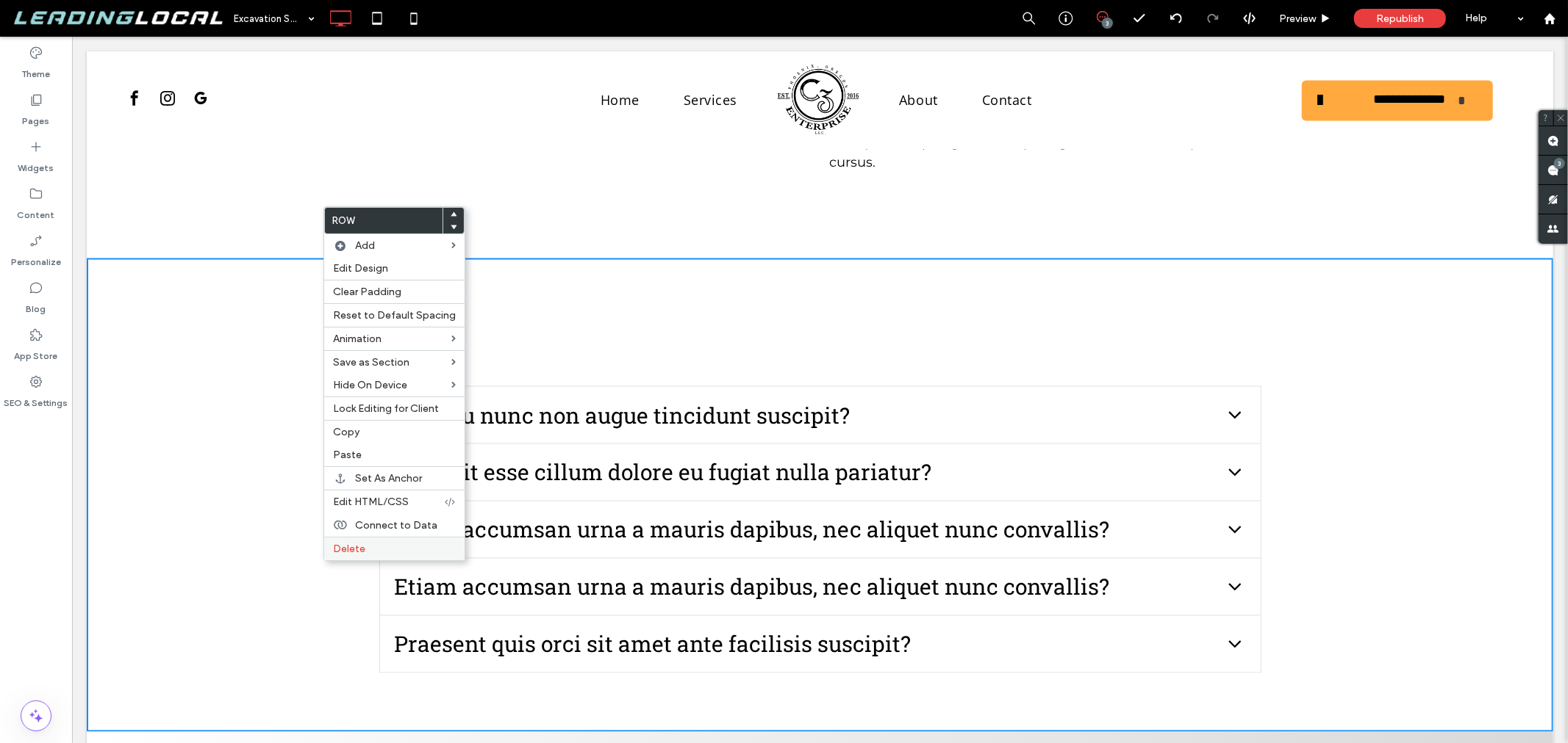
click at [377, 544] on label "Delete" at bounding box center [394, 549] width 123 height 13
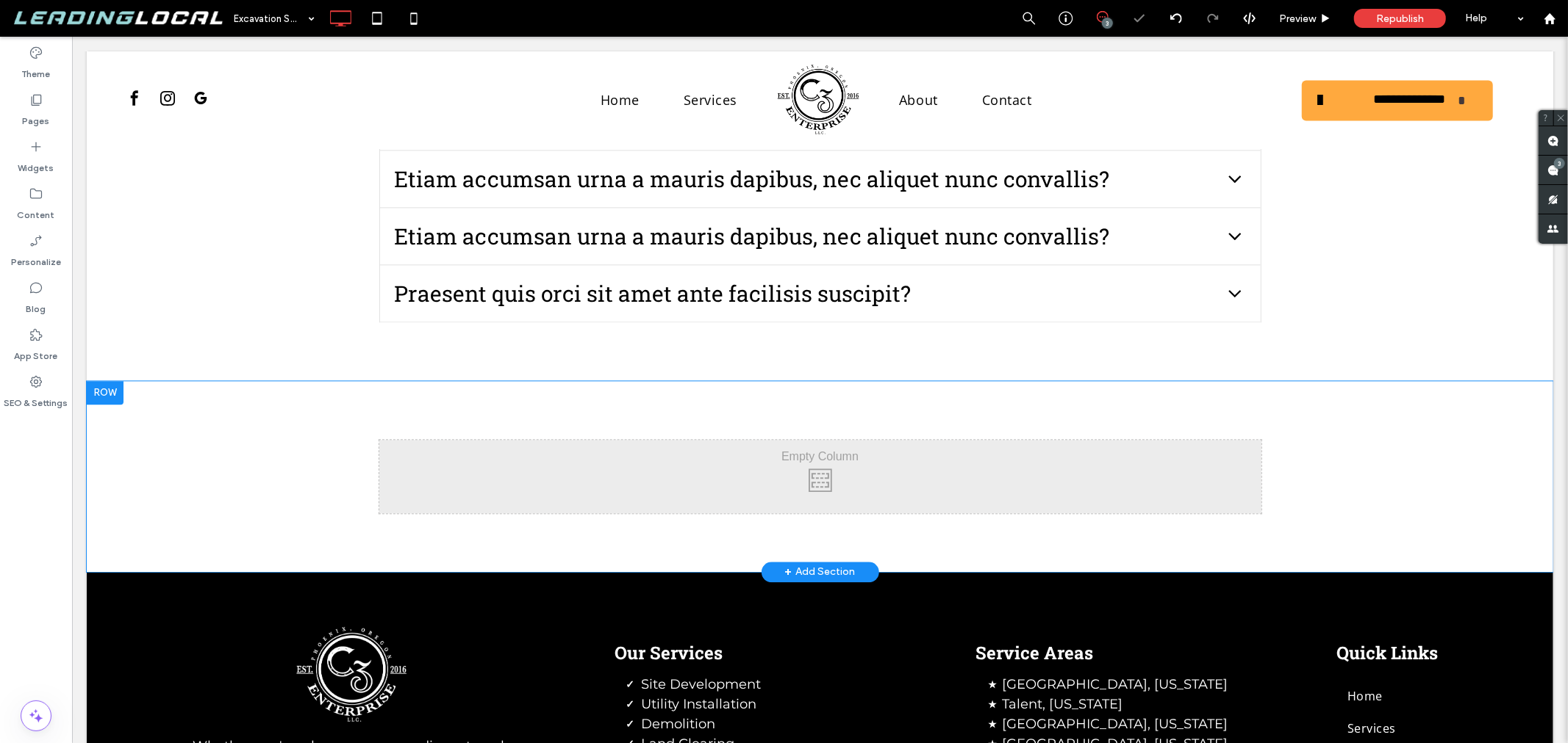
scroll to position [2611, 0]
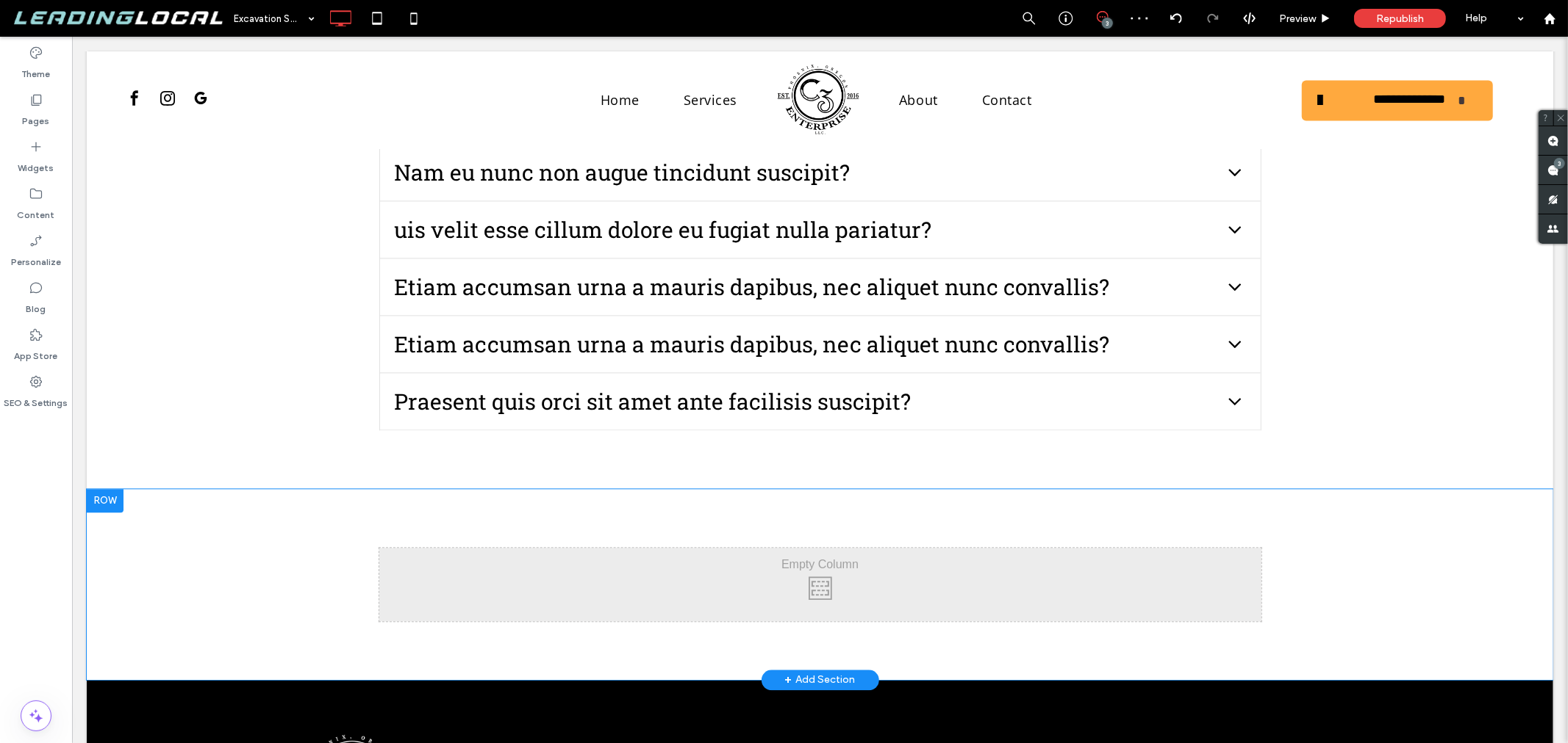
click at [320, 488] on div "Click To Paste Row + Add Section" at bounding box center [819, 584] width 1466 height 191
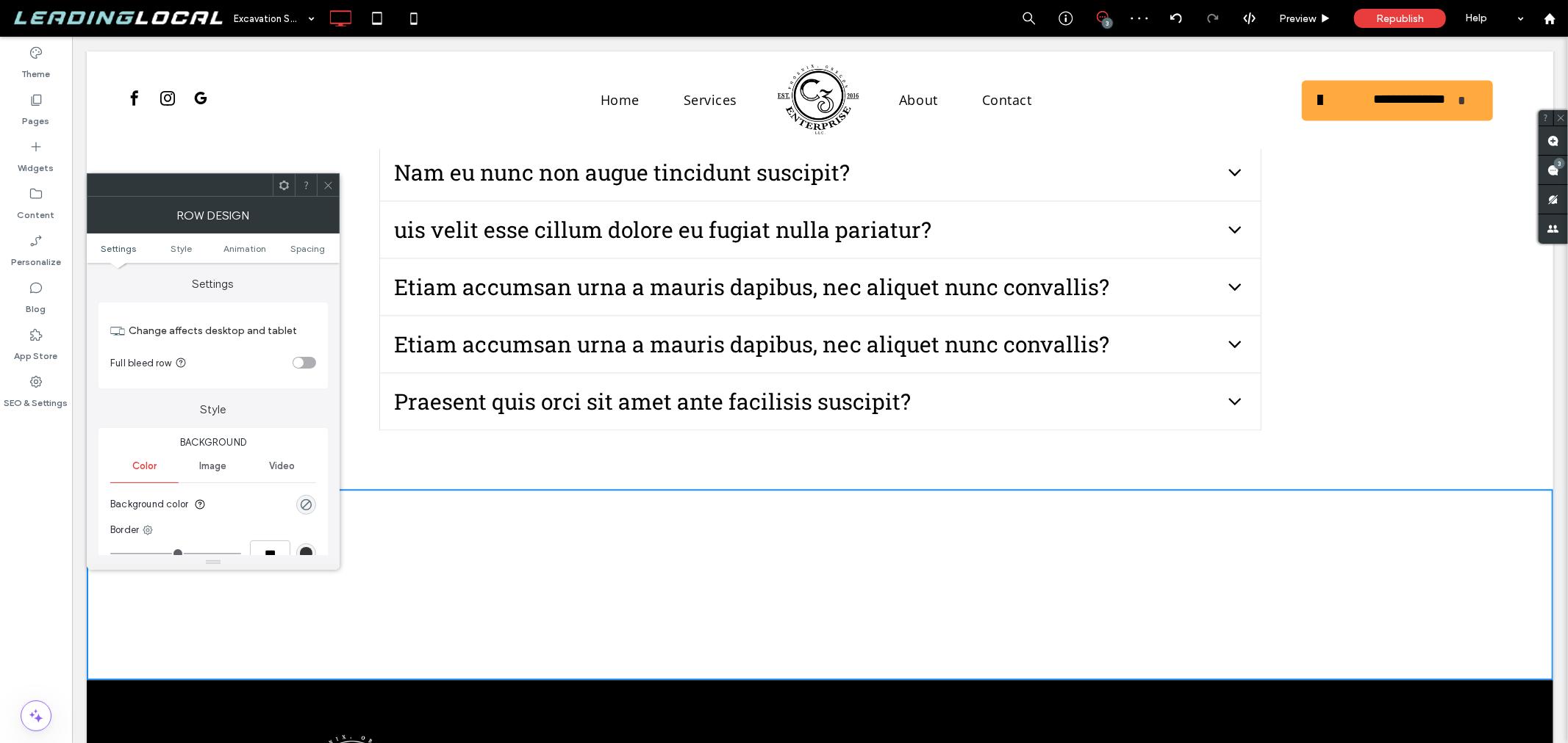
click at [331, 183] on icon at bounding box center [328, 185] width 11 height 11
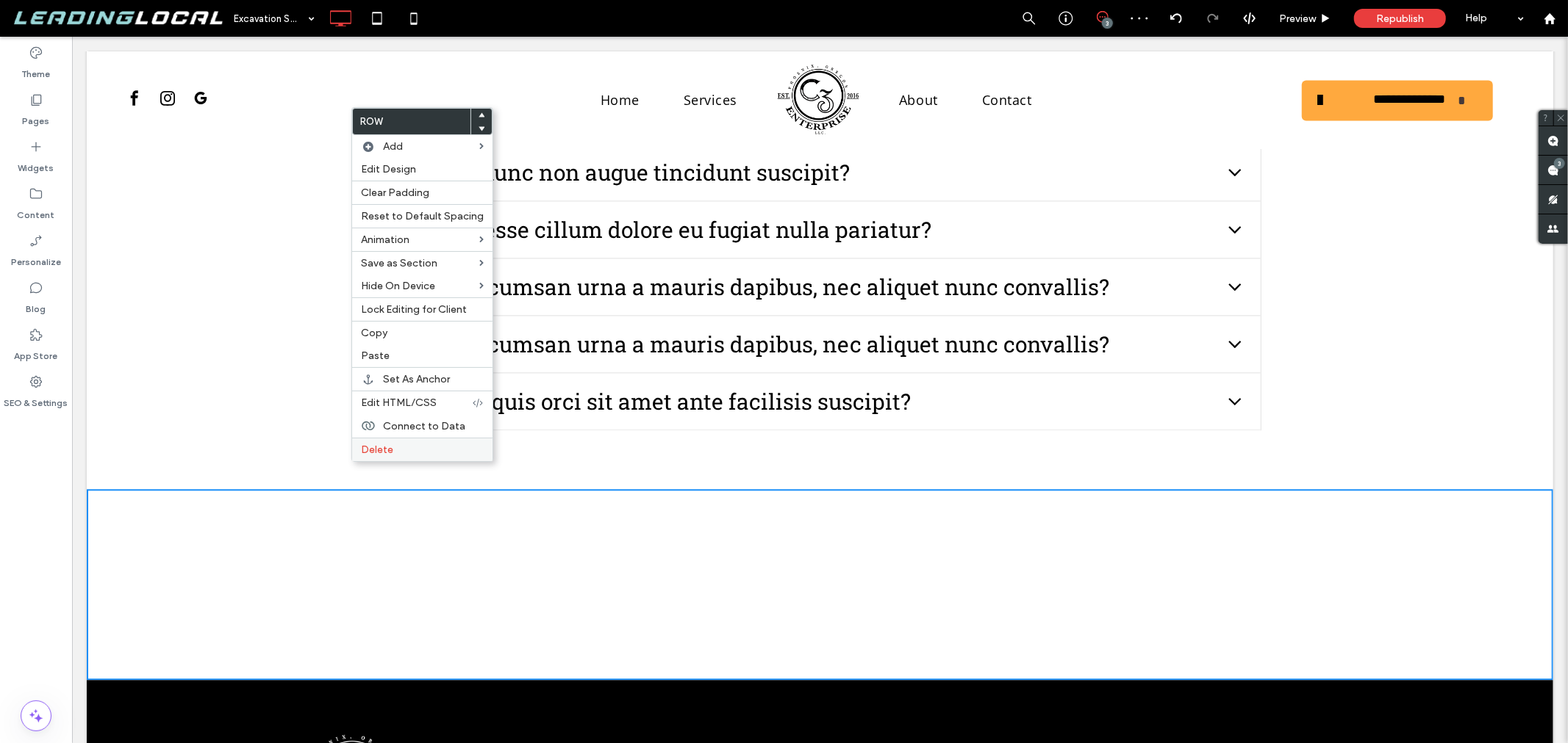
click at [402, 439] on div "Delete" at bounding box center [422, 450] width 141 height 24
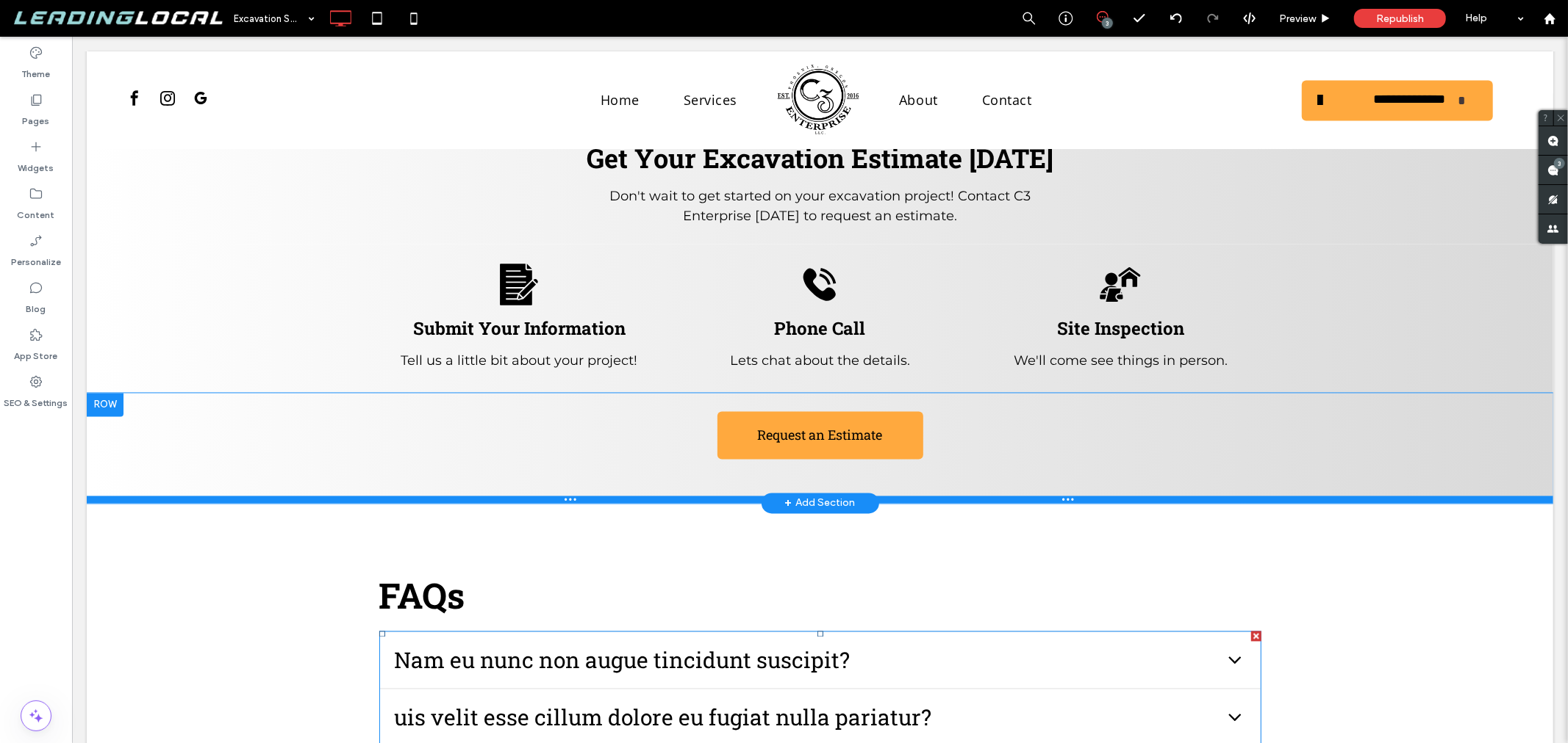
scroll to position [2122, 0]
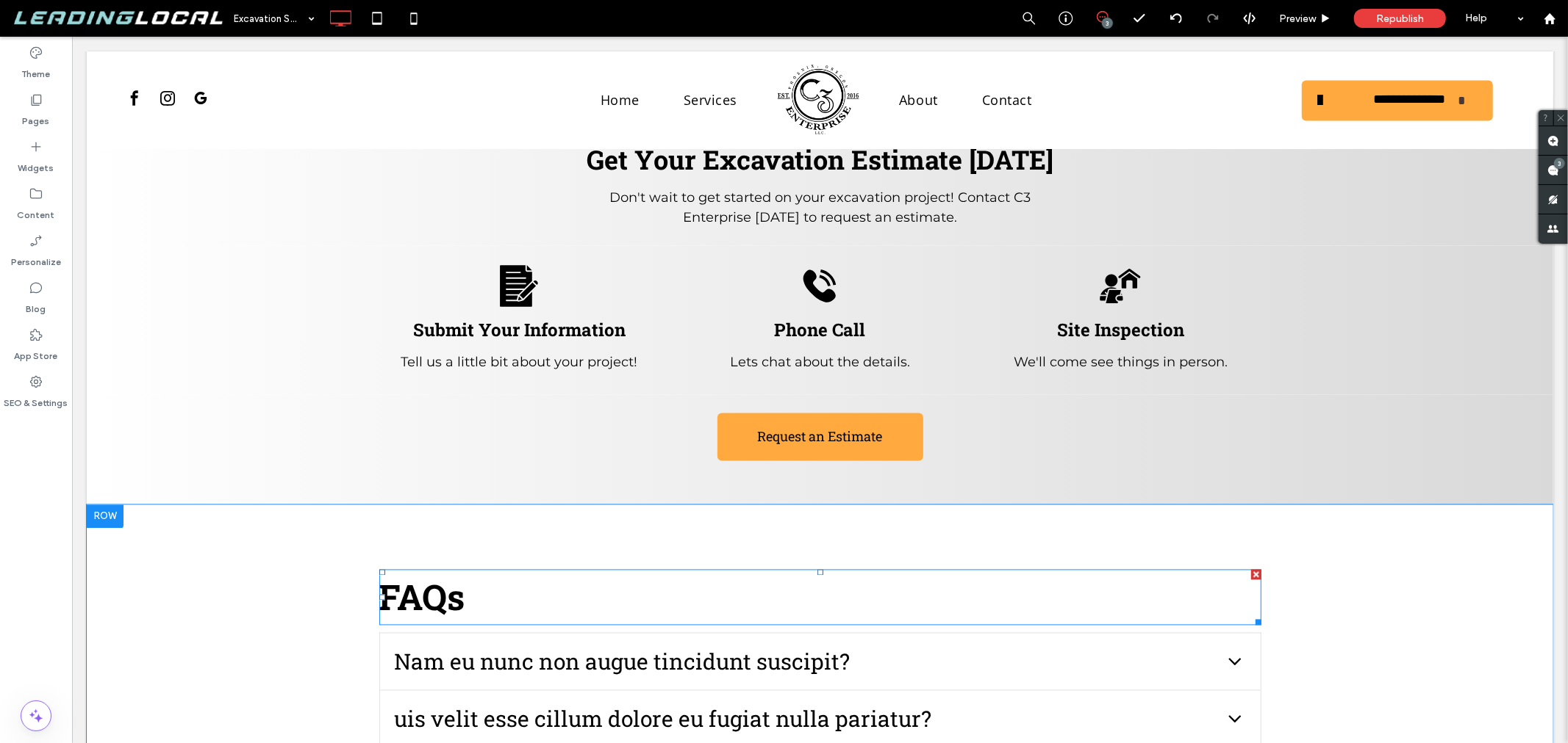
click at [479, 571] on h2 "FAQs" at bounding box center [820, 596] width 882 height 53
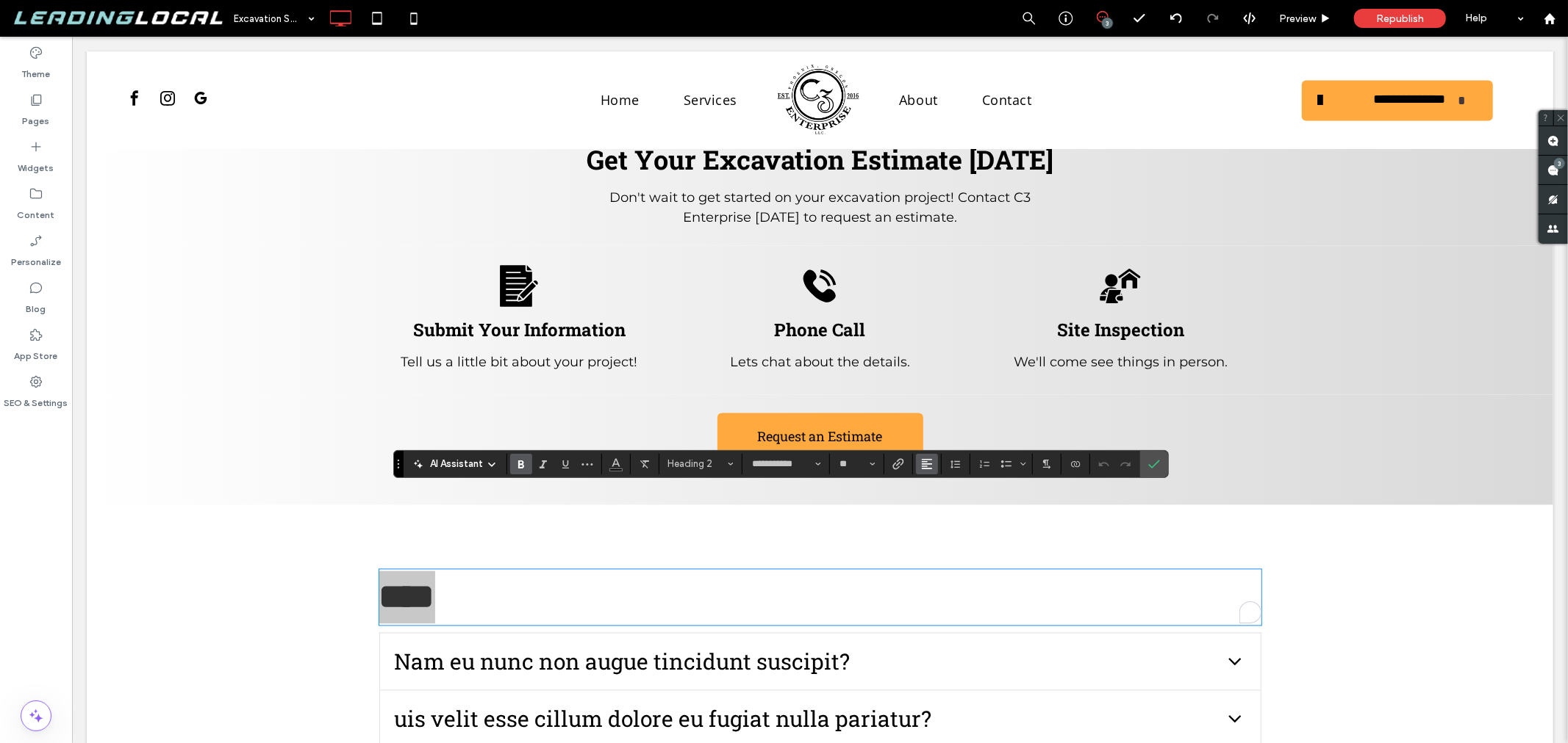
click at [932, 461] on icon "Alignment" at bounding box center [927, 465] width 12 height 12
click at [945, 391] on label "ui.textEditor.alignment.center" at bounding box center [942, 398] width 52 height 22
click at [1158, 459] on icon "Confirm" at bounding box center [1154, 465] width 12 height 12
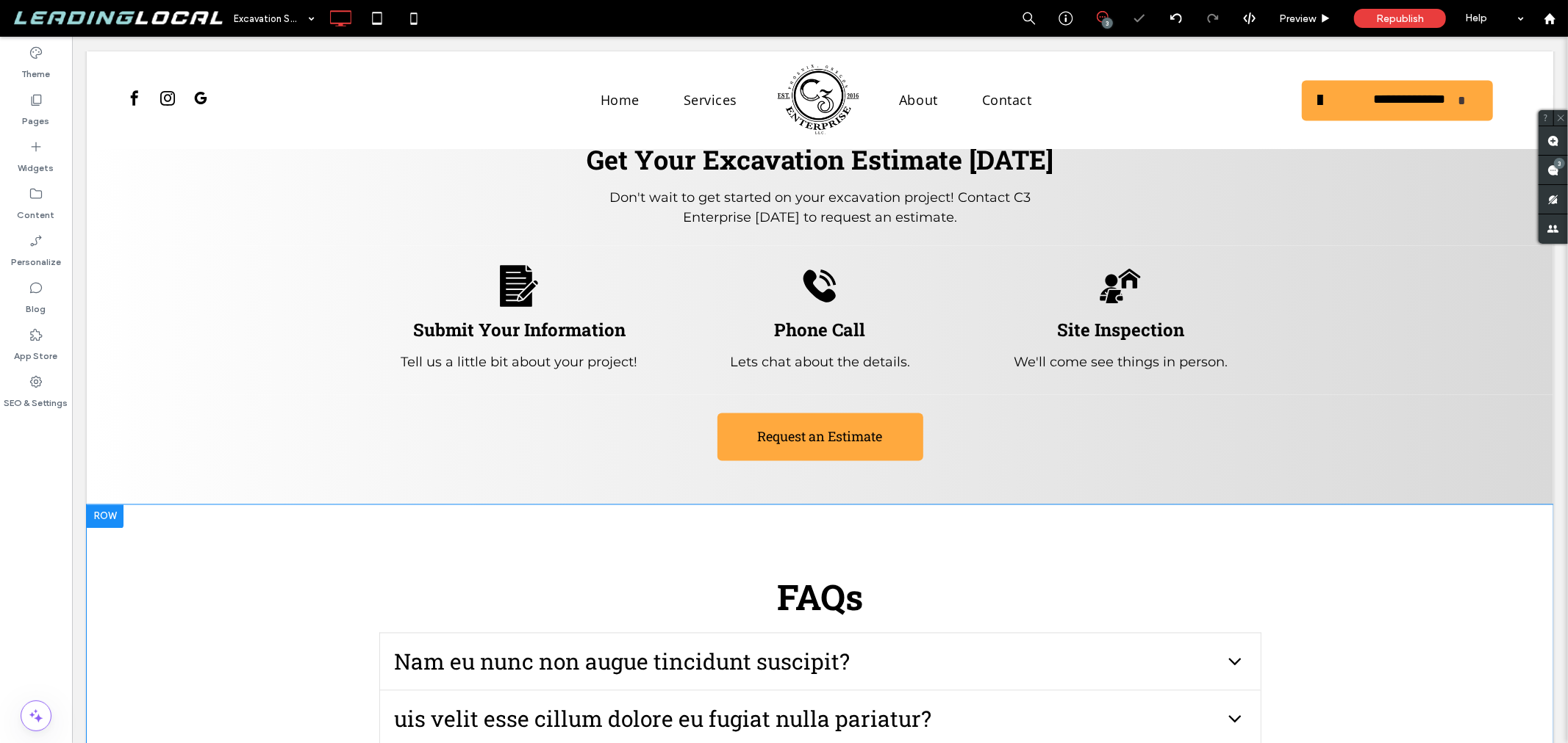
click at [1295, 504] on div "FAQs Nam eu nunc non augue tincidunt suscipit? Vestibulum ante ipsum primis in …" at bounding box center [819, 741] width 1466 height 474
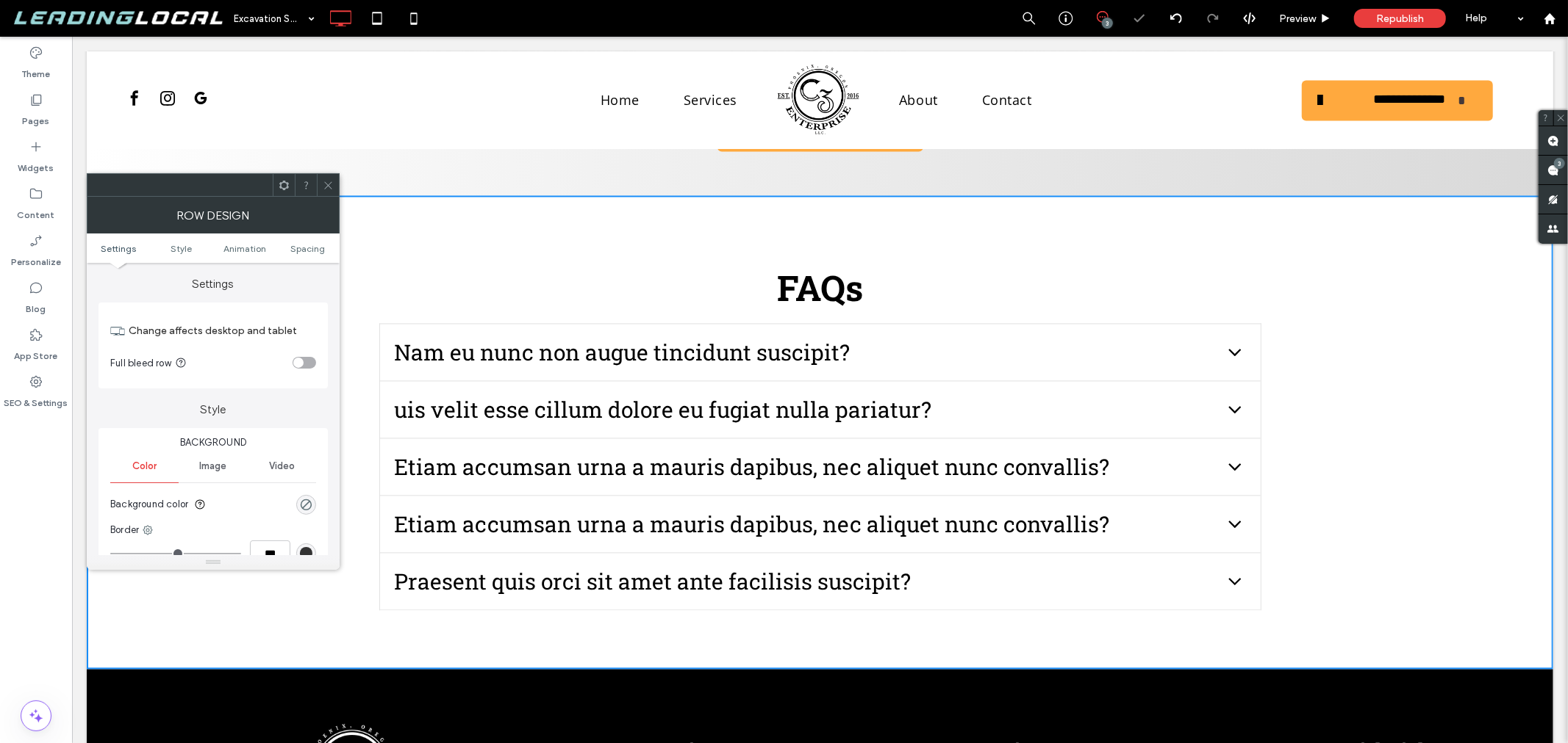
scroll to position [2449, 0]
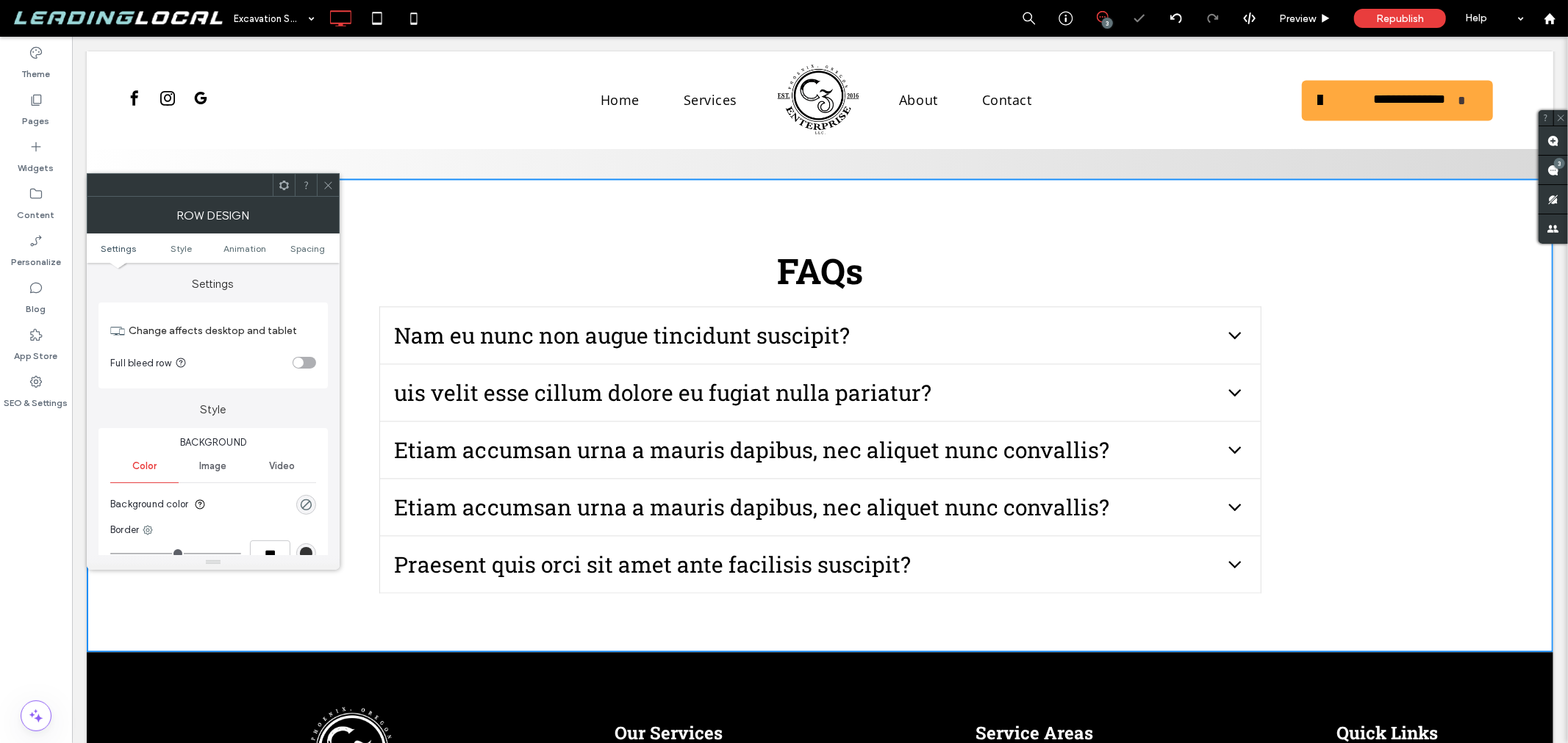
click at [328, 180] on icon at bounding box center [328, 185] width 11 height 11
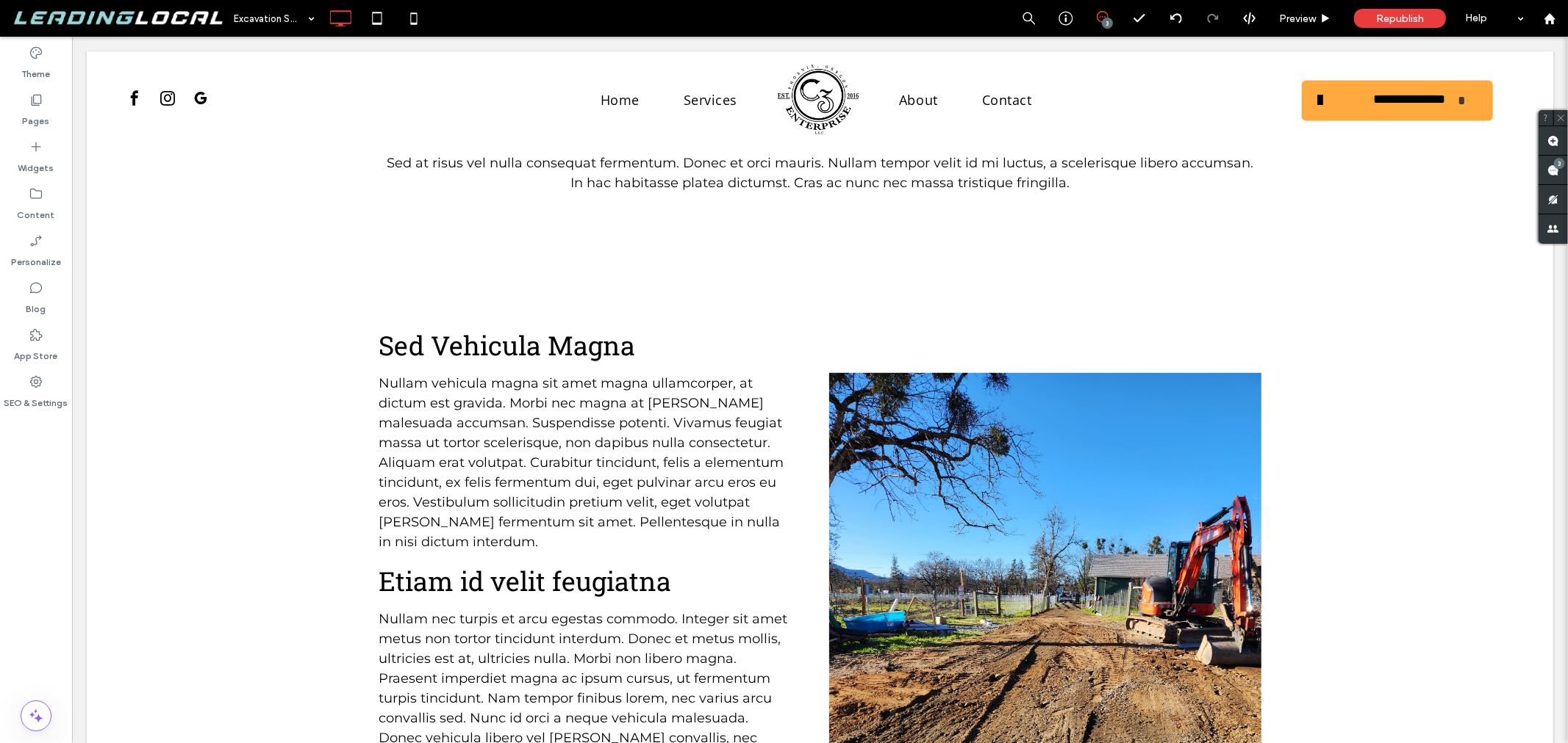
scroll to position [326, 0]
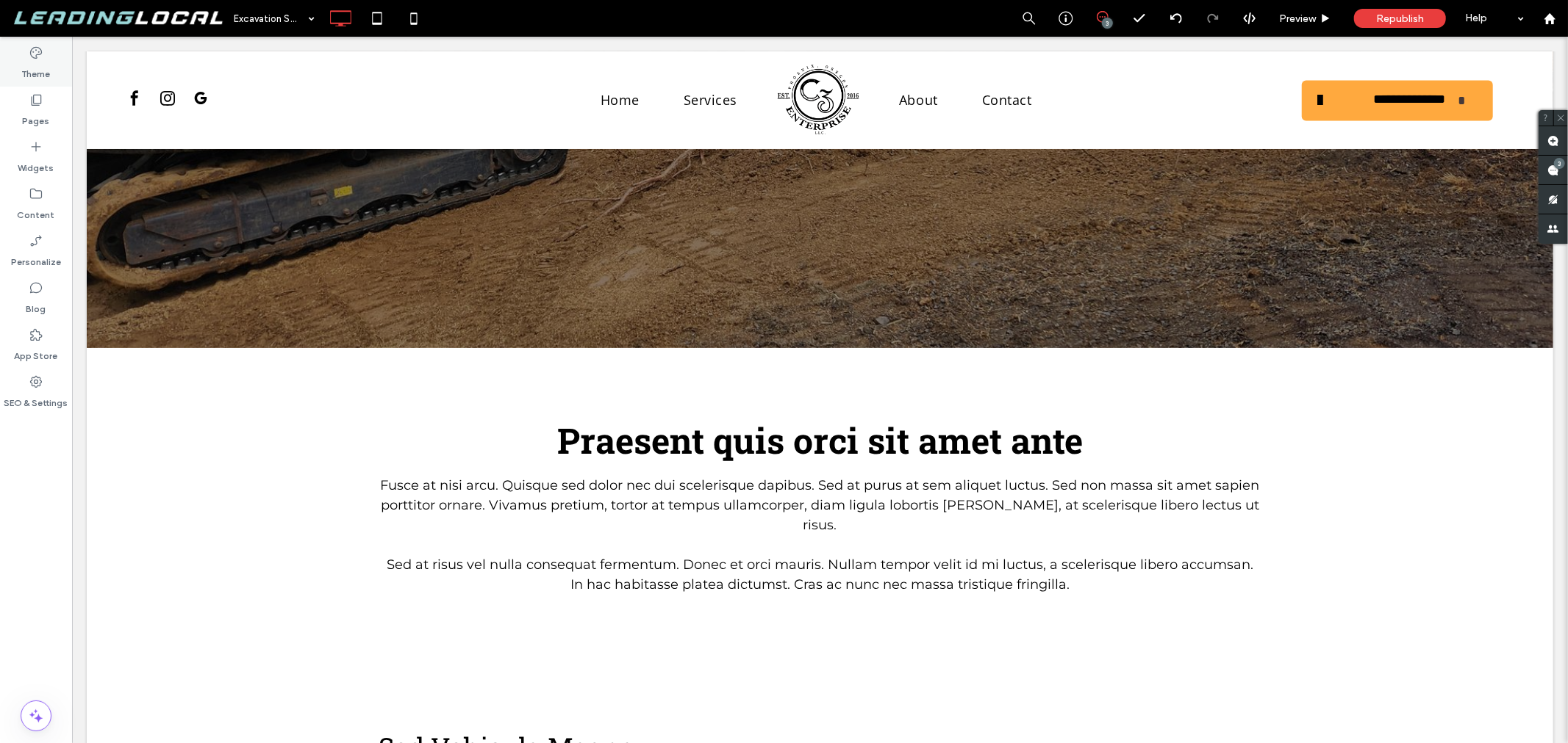
click at [39, 73] on label "Theme" at bounding box center [36, 70] width 29 height 21
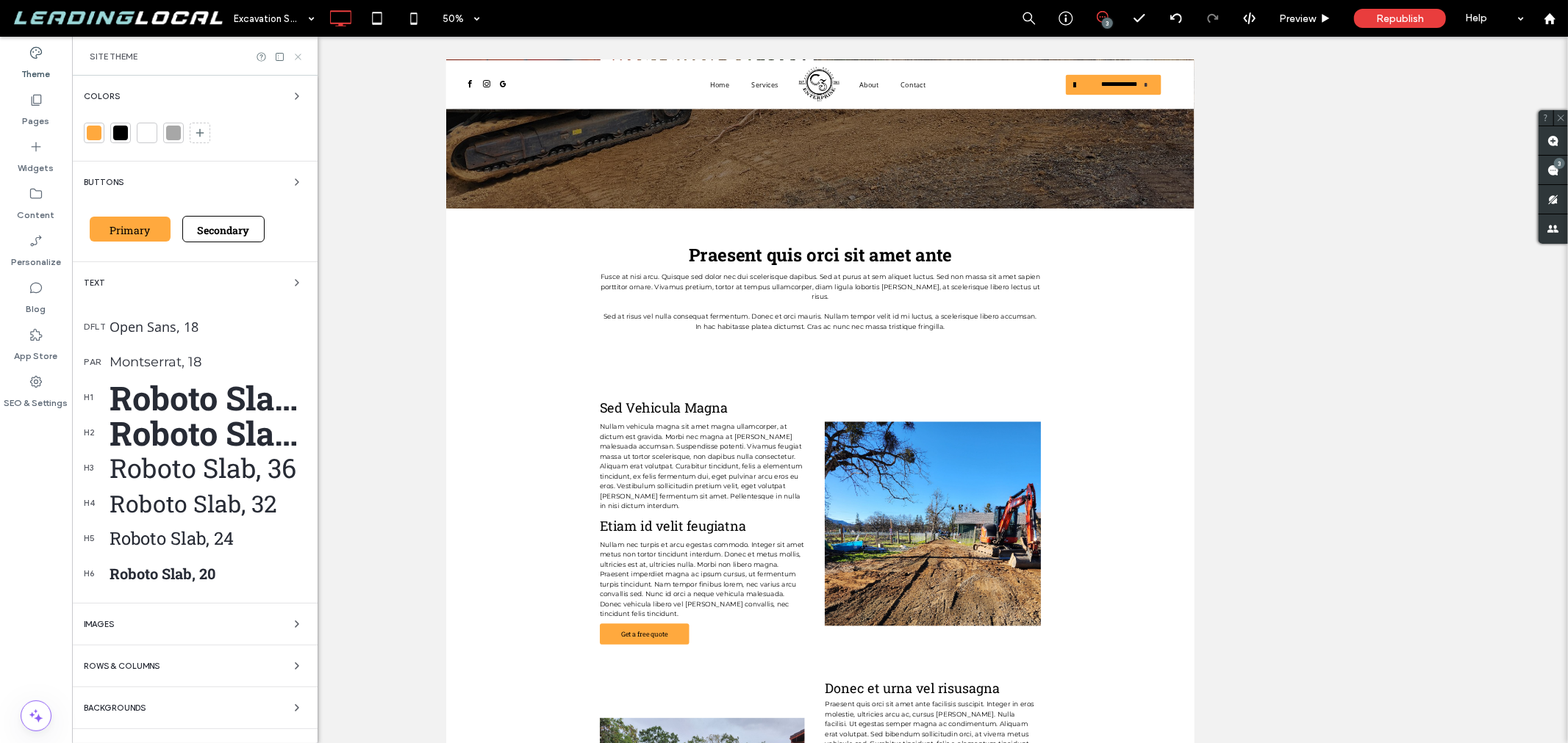
click at [299, 57] on use at bounding box center [297, 56] width 6 height 6
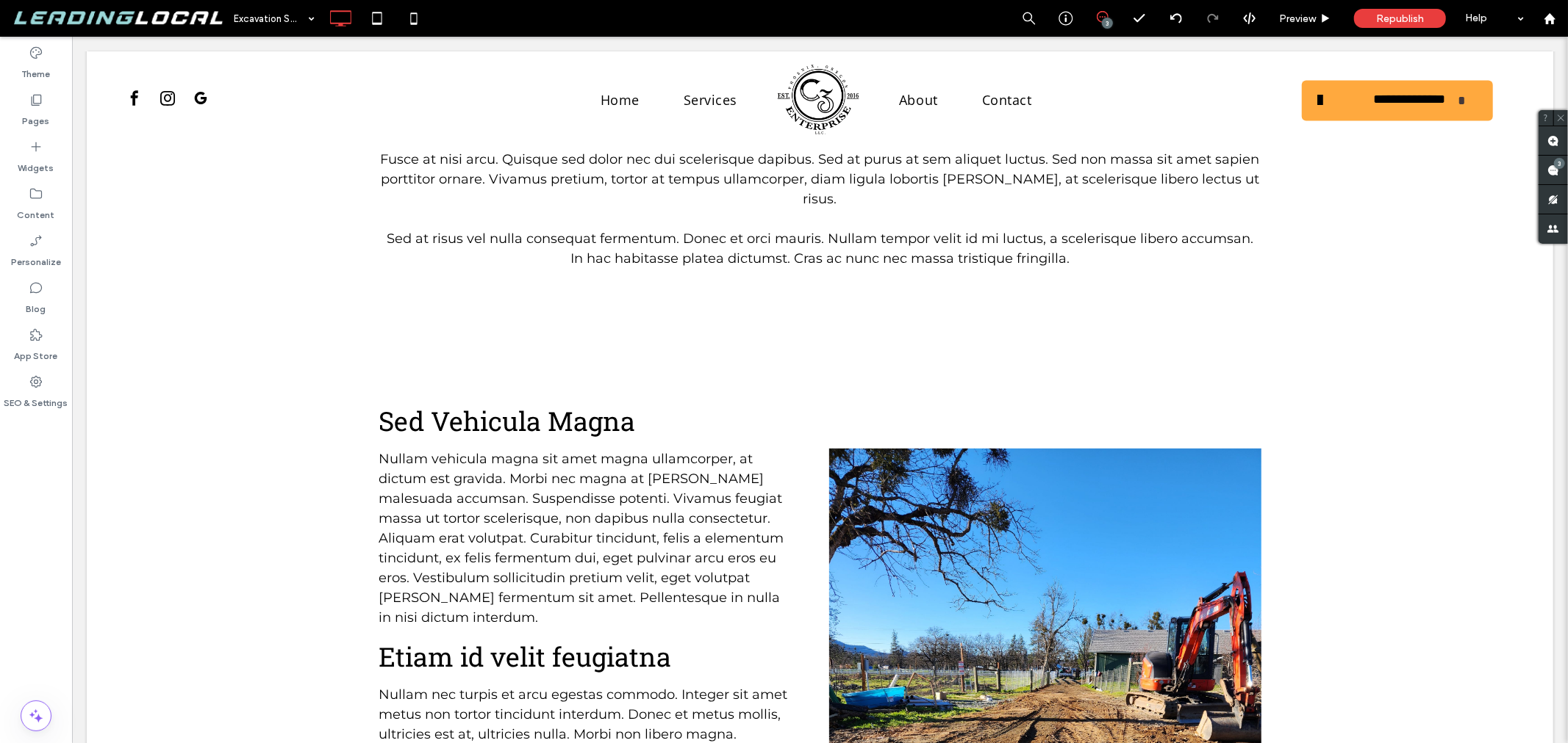
scroll to position [816, 0]
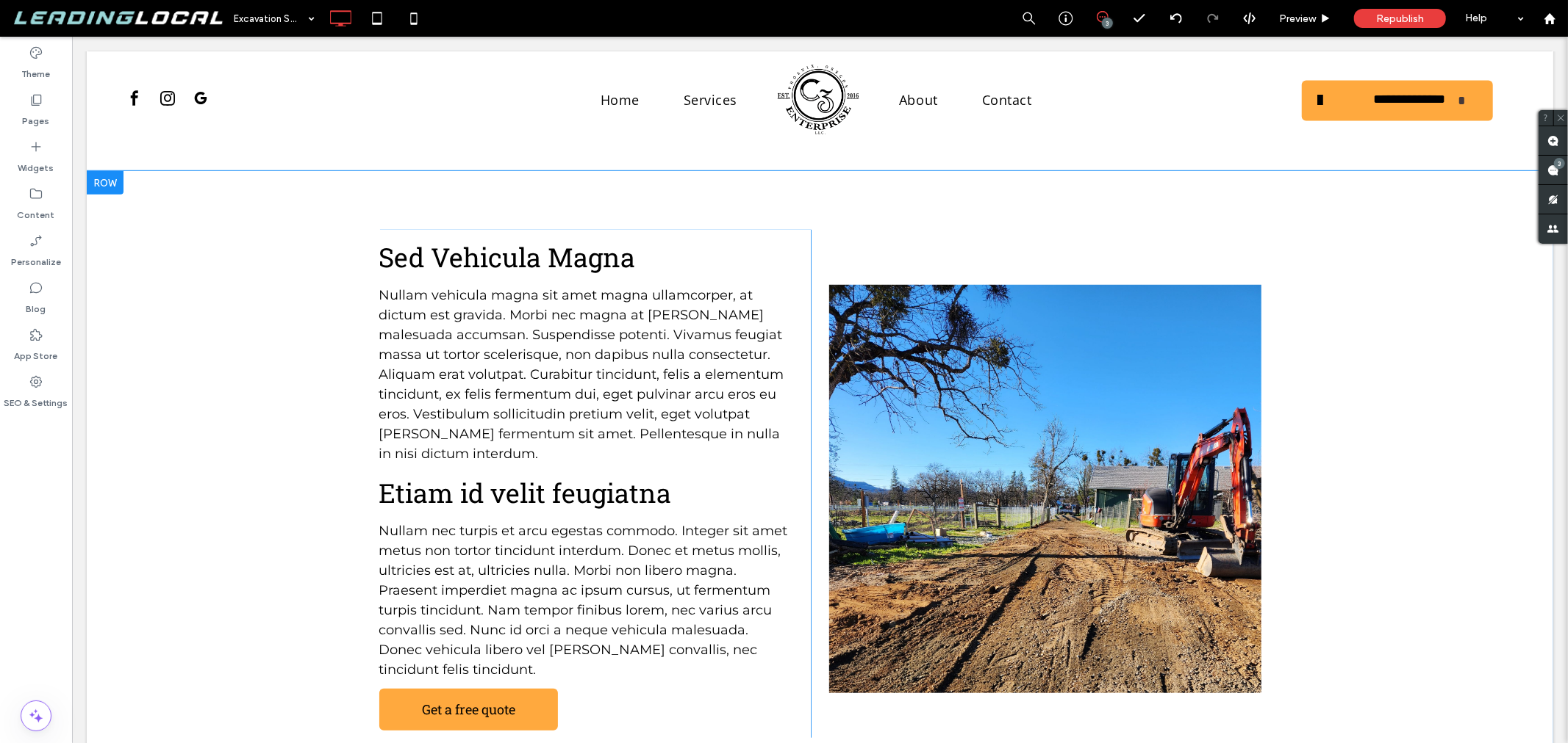
click at [280, 283] on div "Sed Vehicula Magna Nullam vehicula magna sit amet magna ullamcorper, at dictum …" at bounding box center [819, 469] width 1466 height 596
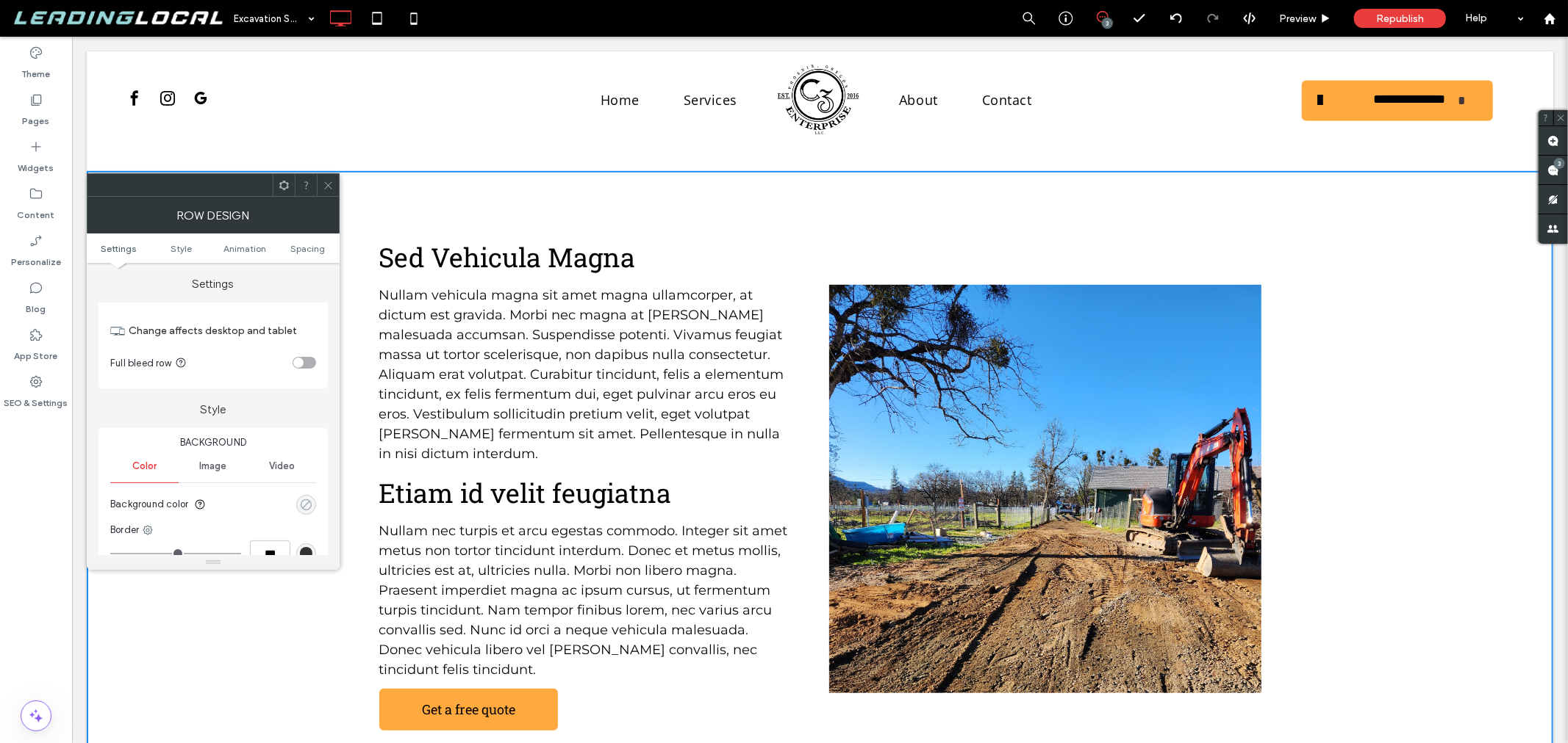
click at [300, 501] on div "rgba(0, 0, 0, 0)" at bounding box center [306, 505] width 13 height 13
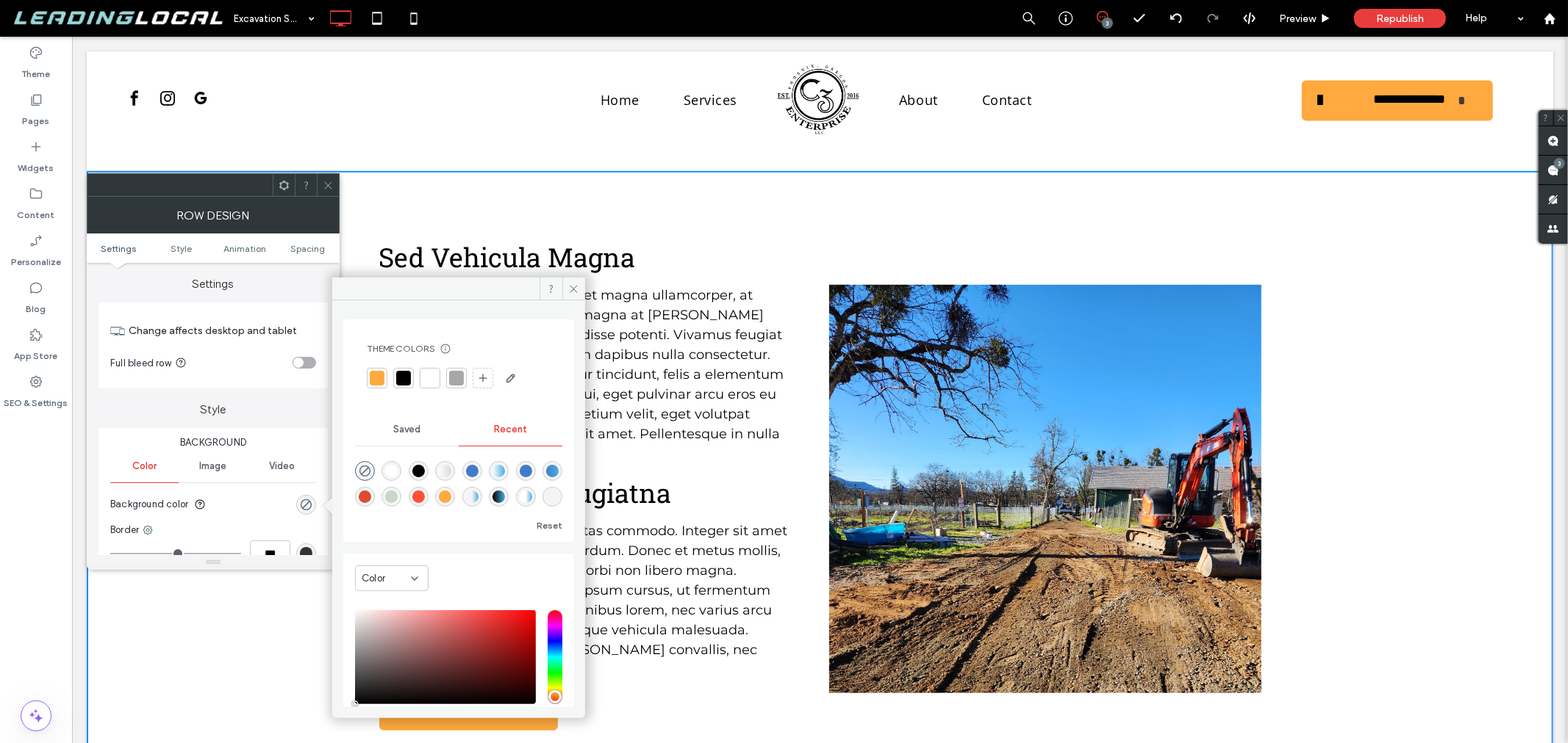
click at [451, 376] on div at bounding box center [456, 377] width 15 height 15
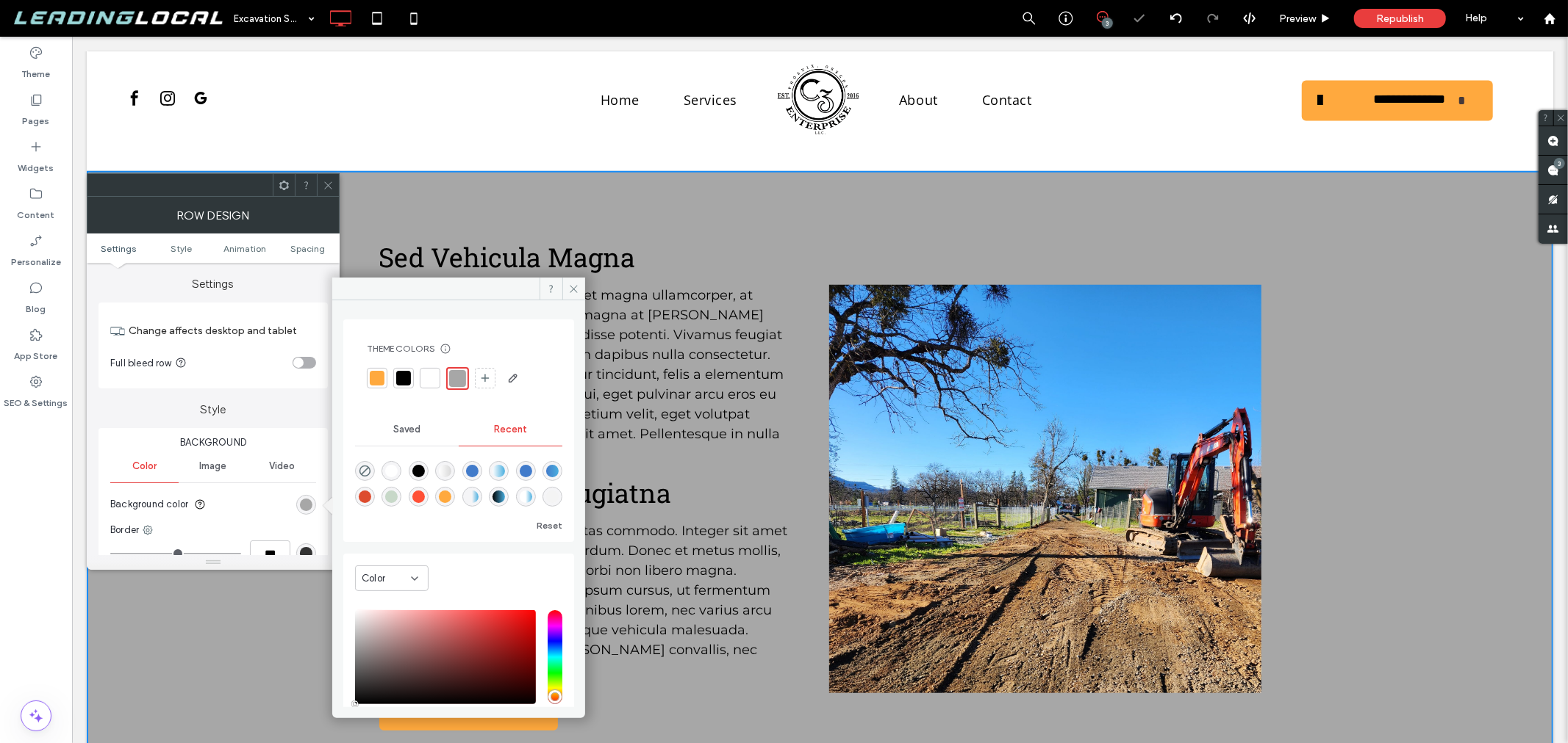
click at [328, 180] on icon at bounding box center [328, 185] width 11 height 11
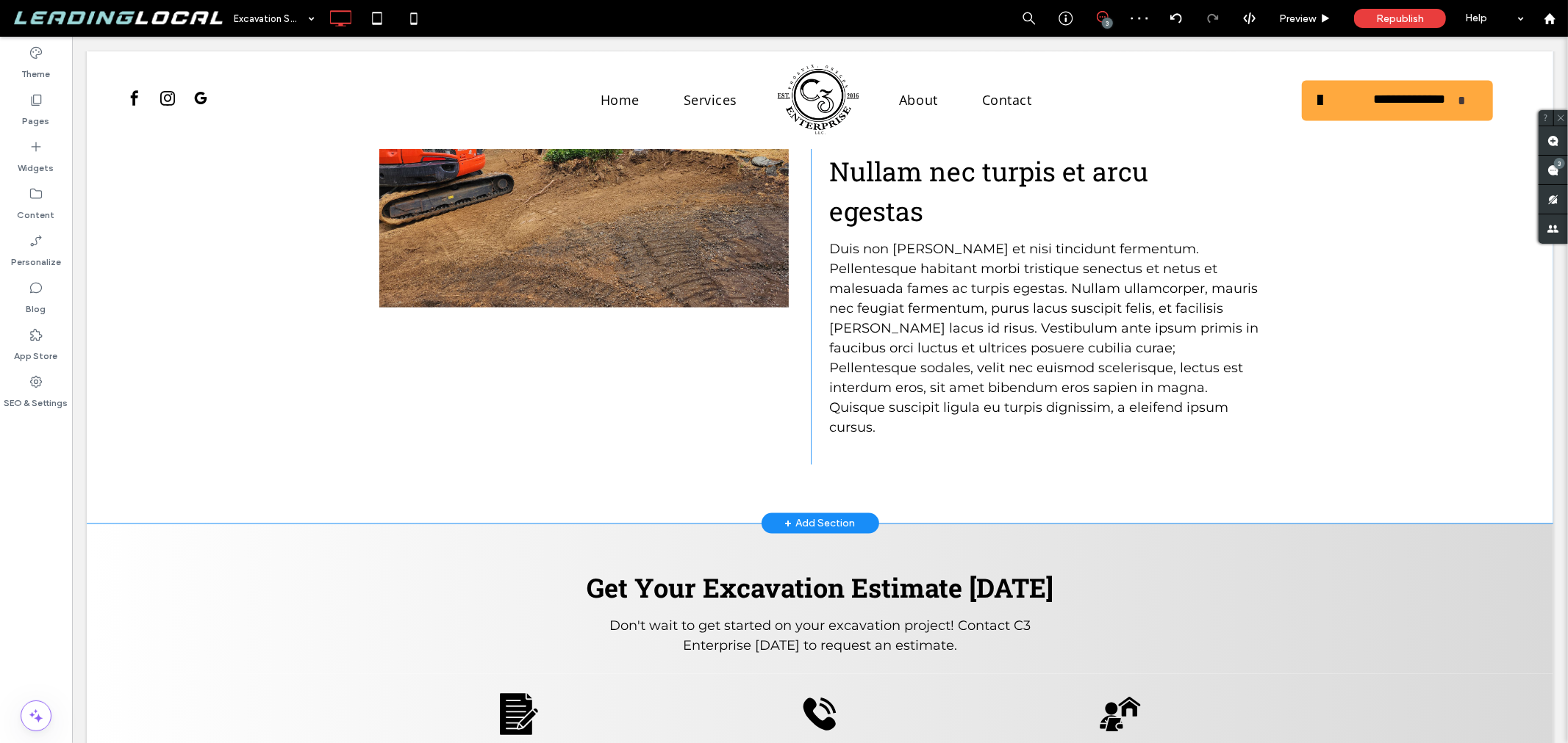
scroll to position [1795, 0]
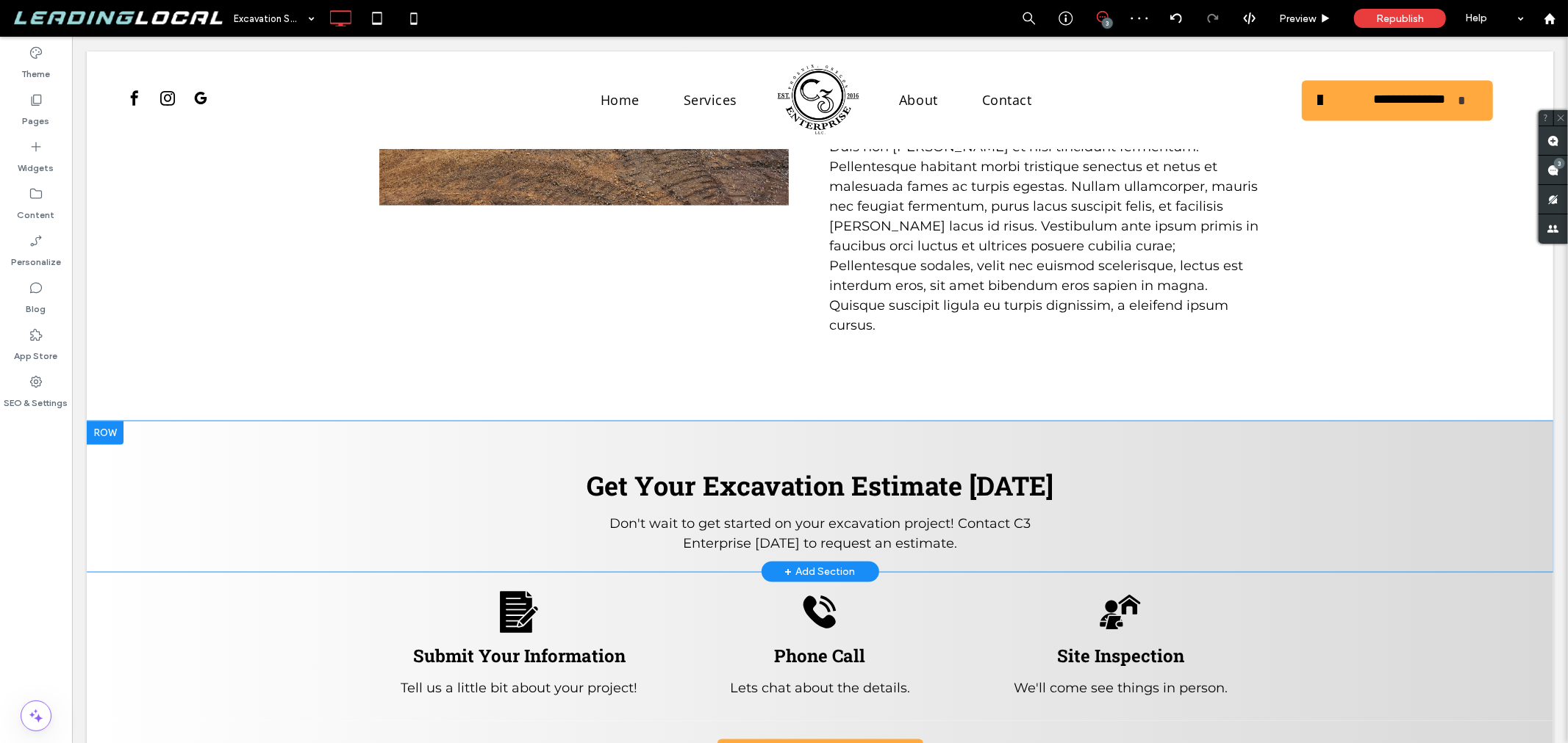
click at [310, 421] on div "Get Your Excavation Estimate Today Don't wait to get started on your excavation…" at bounding box center [819, 496] width 1466 height 151
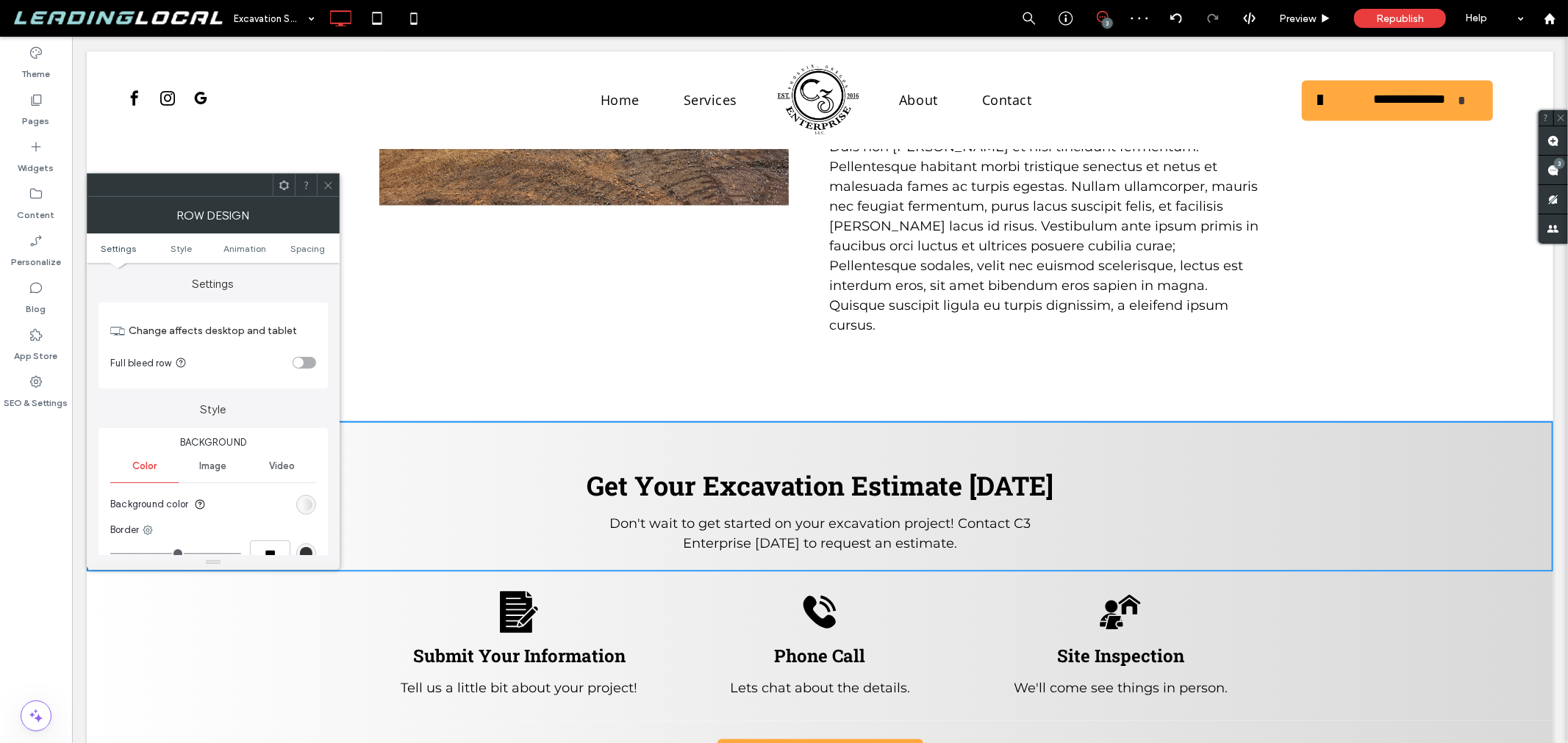
click at [305, 512] on div "linear-gradient(90deg, rgb(255, 255, 255) 0%, rgb(217, 217, 217) 100%)" at bounding box center [306, 505] width 20 height 20
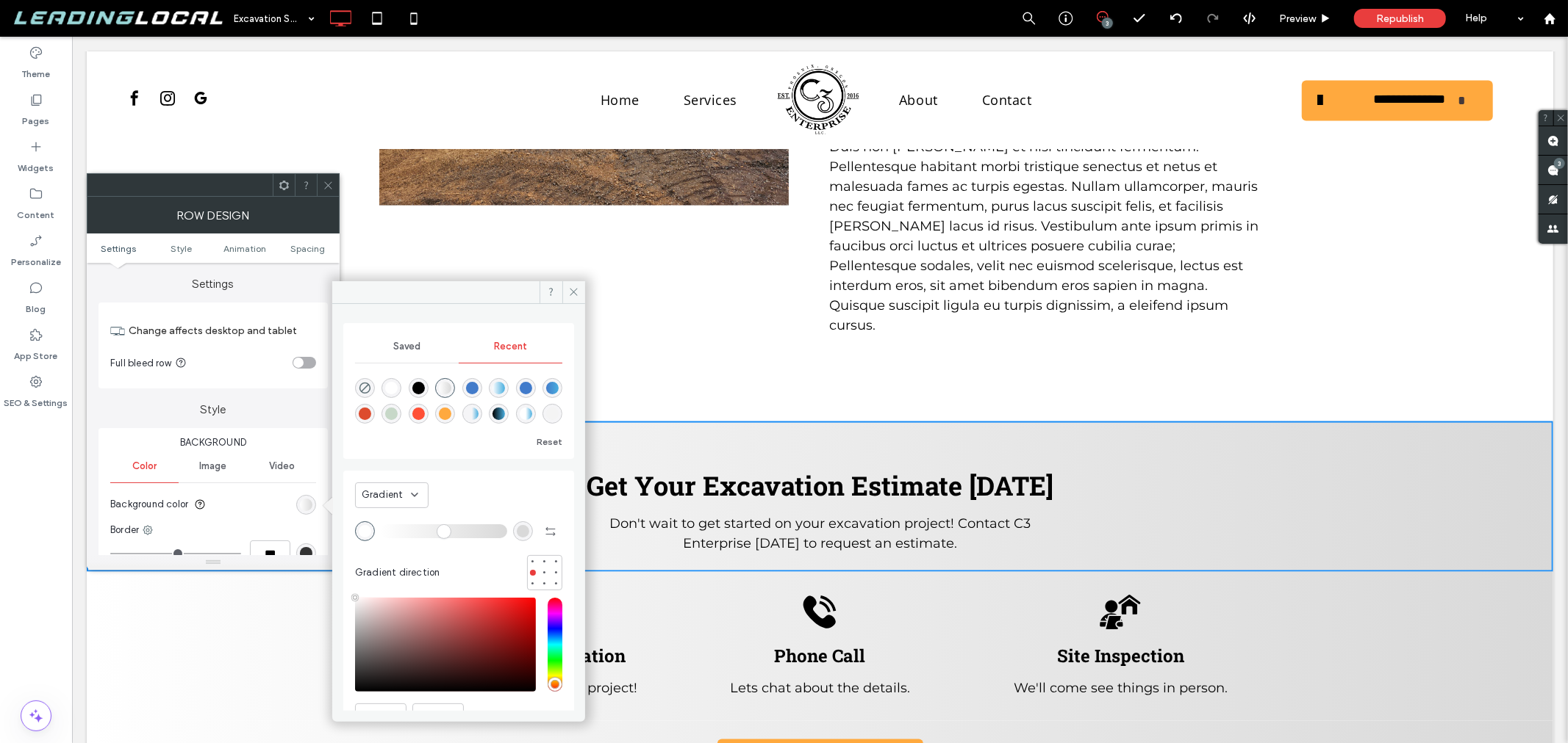
click at [397, 338] on div "Saved" at bounding box center [406, 347] width 104 height 33
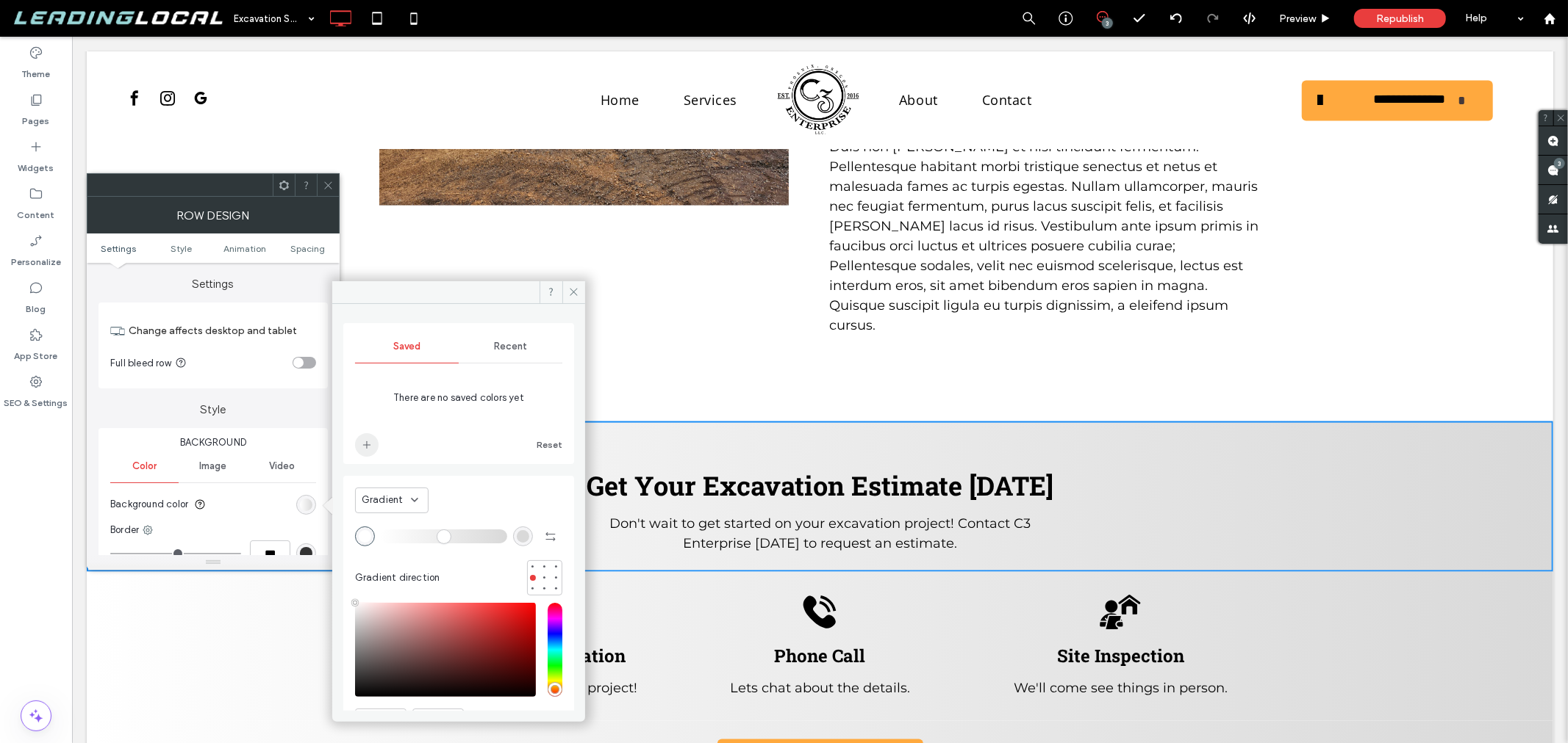
click at [365, 445] on icon "add color" at bounding box center [367, 445] width 12 height 12
click at [328, 188] on icon at bounding box center [328, 185] width 11 height 11
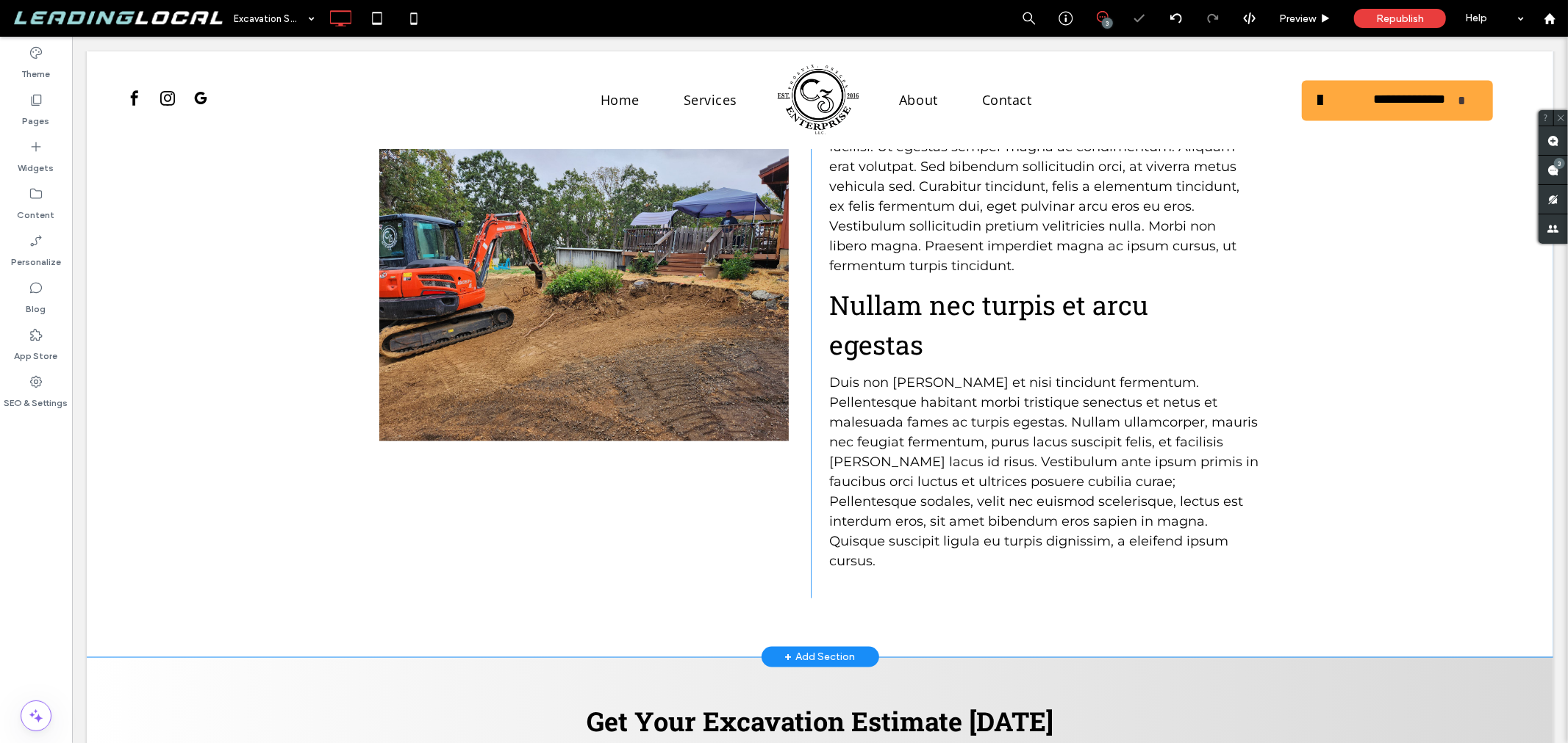
scroll to position [980, 0]
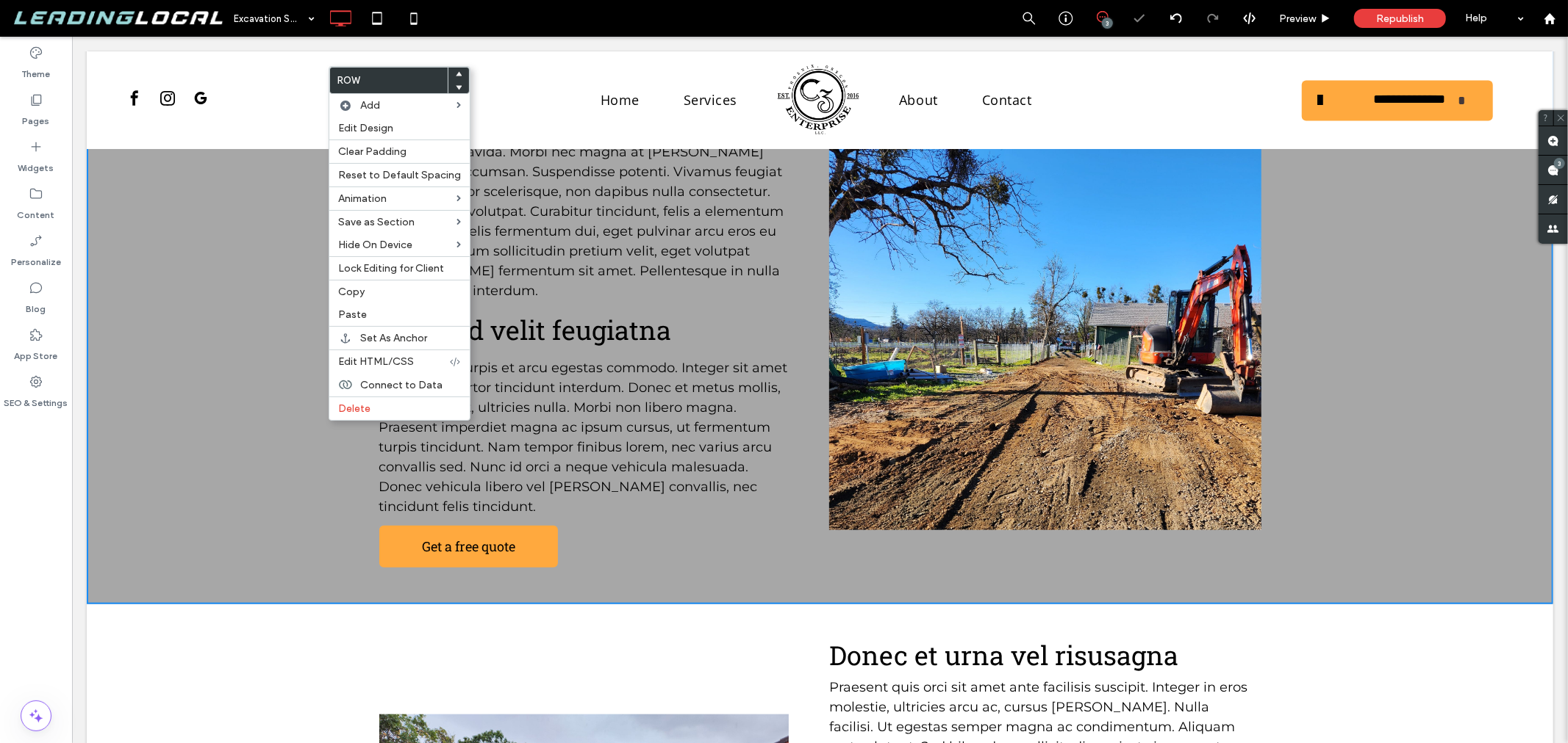
click at [262, 408] on div "Sed Vehicula Magna Nullam vehicula magna sit amet magna ullamcorper, at dictum …" at bounding box center [819, 305] width 1466 height 596
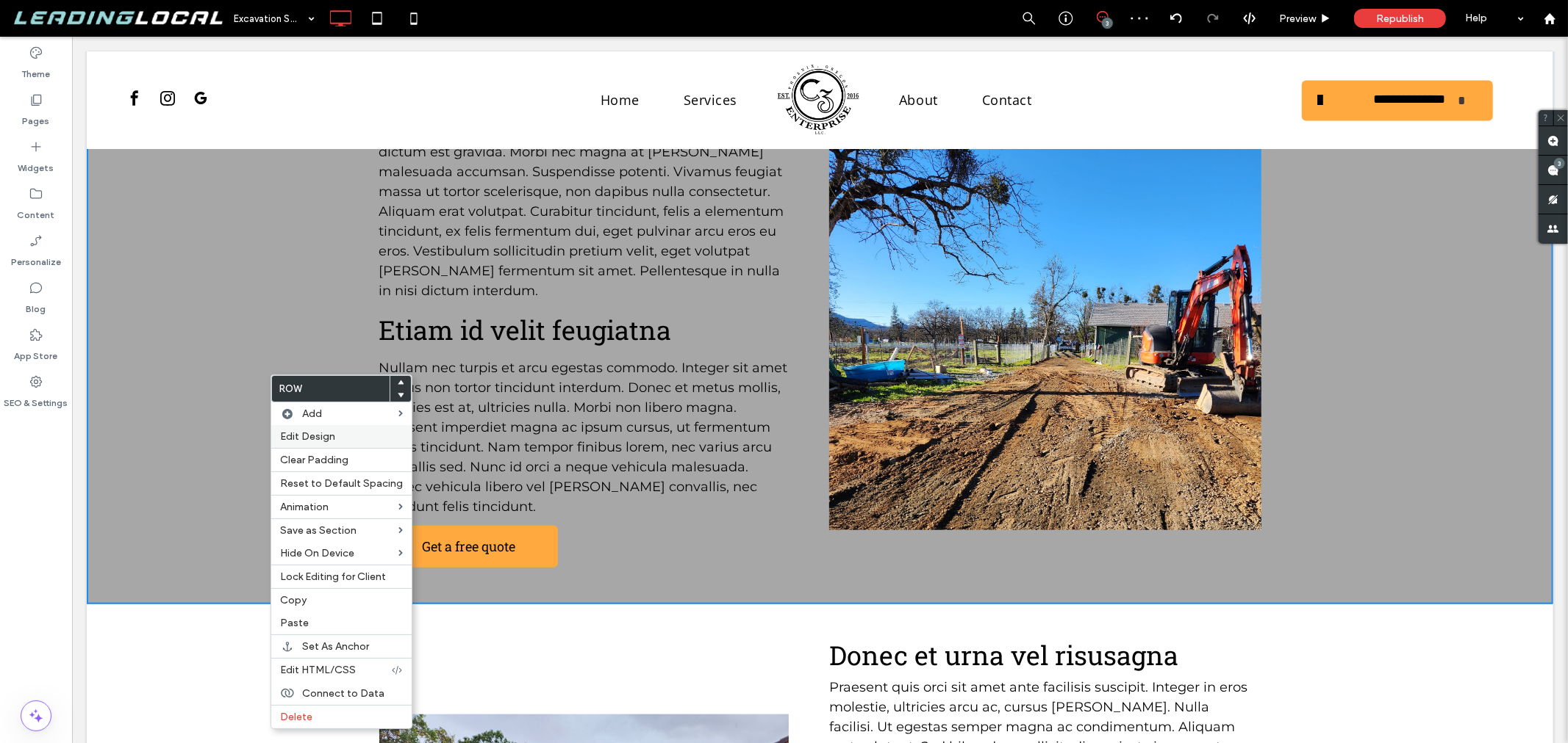
click at [326, 439] on span "Edit Design" at bounding box center [308, 437] width 56 height 13
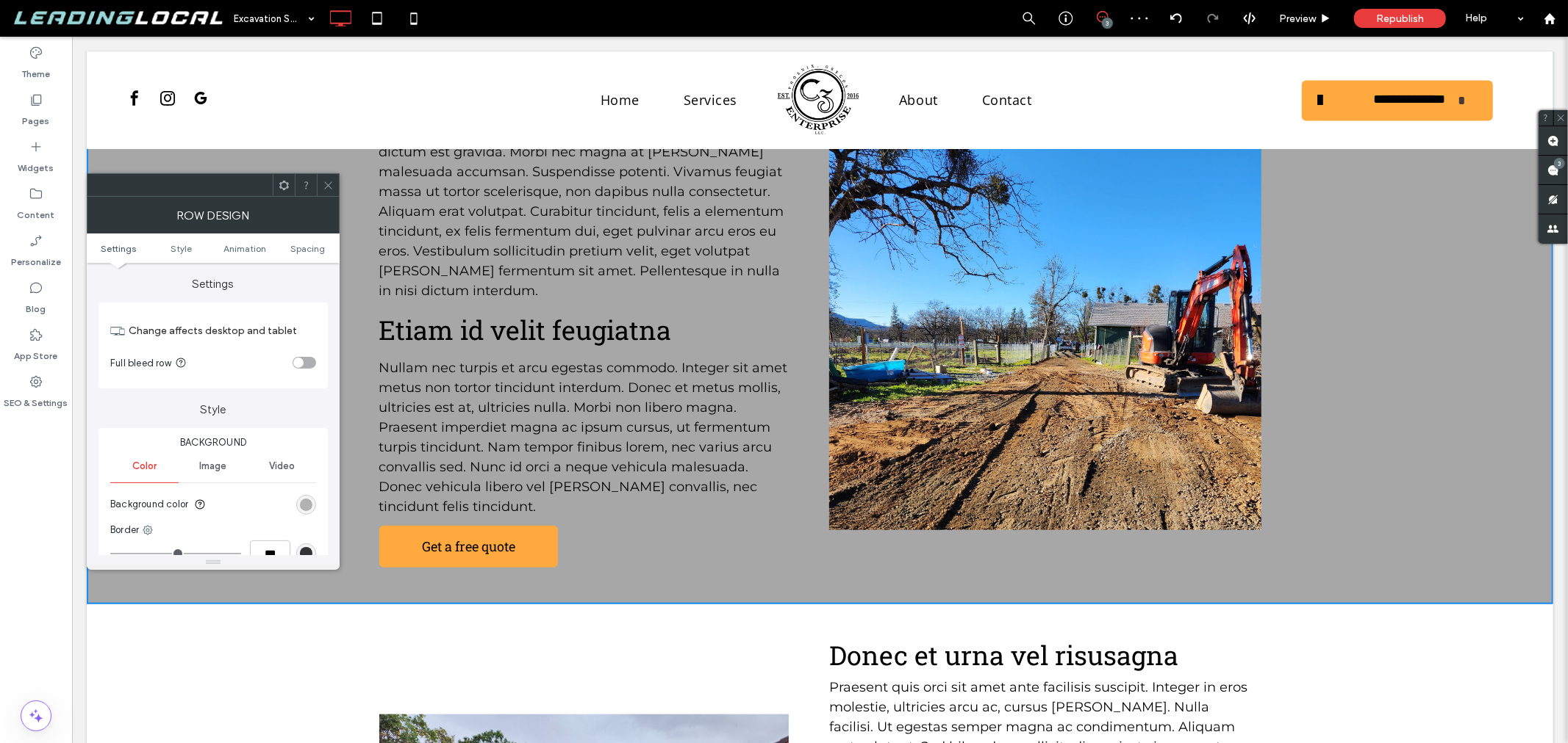
click at [303, 507] on div "rgb(167, 167, 167)" at bounding box center [306, 505] width 13 height 13
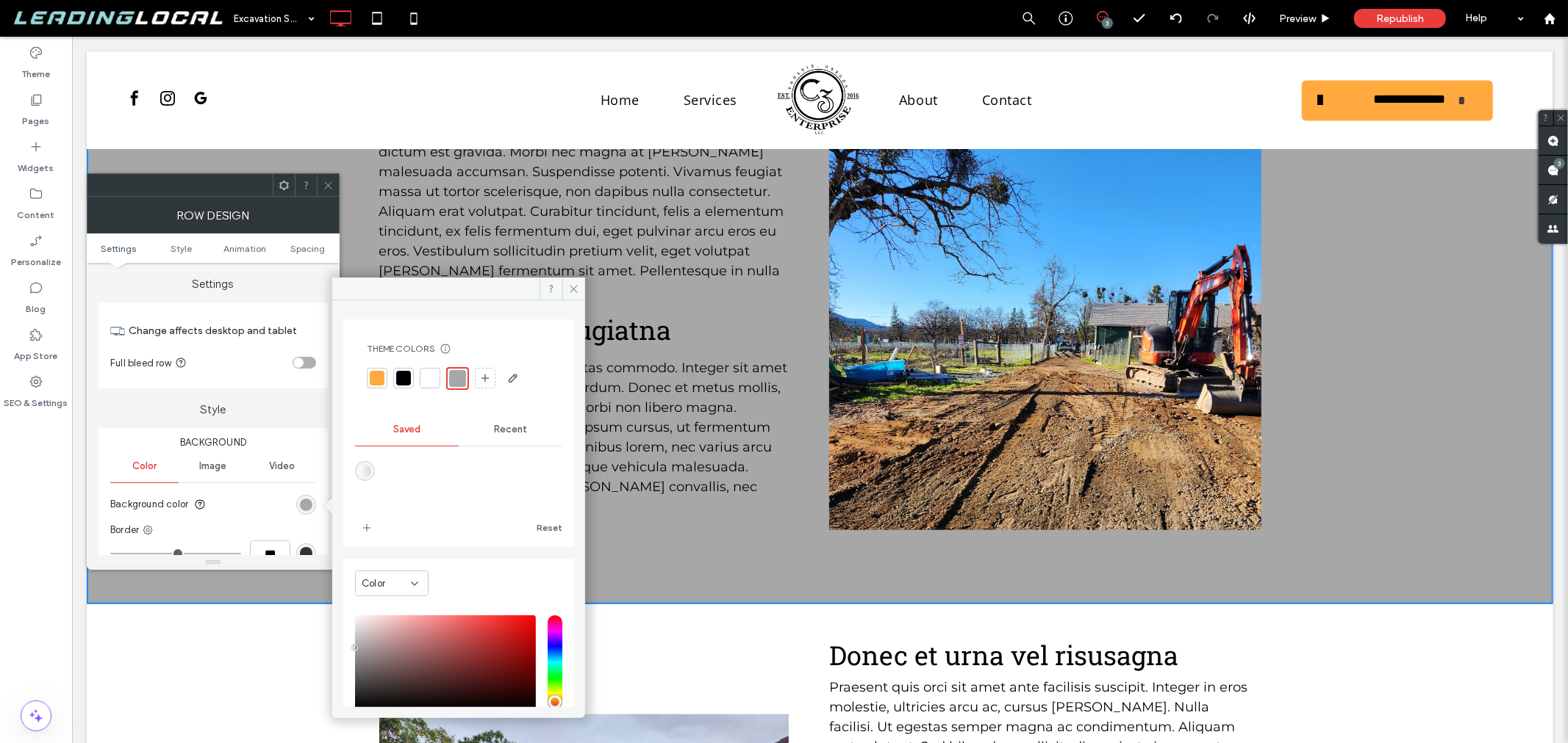
click at [363, 475] on div "linear-gradient(90deg,rgba(255,255,255,1) 0%,rgba(217,217,217,1) 100%)" at bounding box center [365, 471] width 13 height 13
type input "*******"
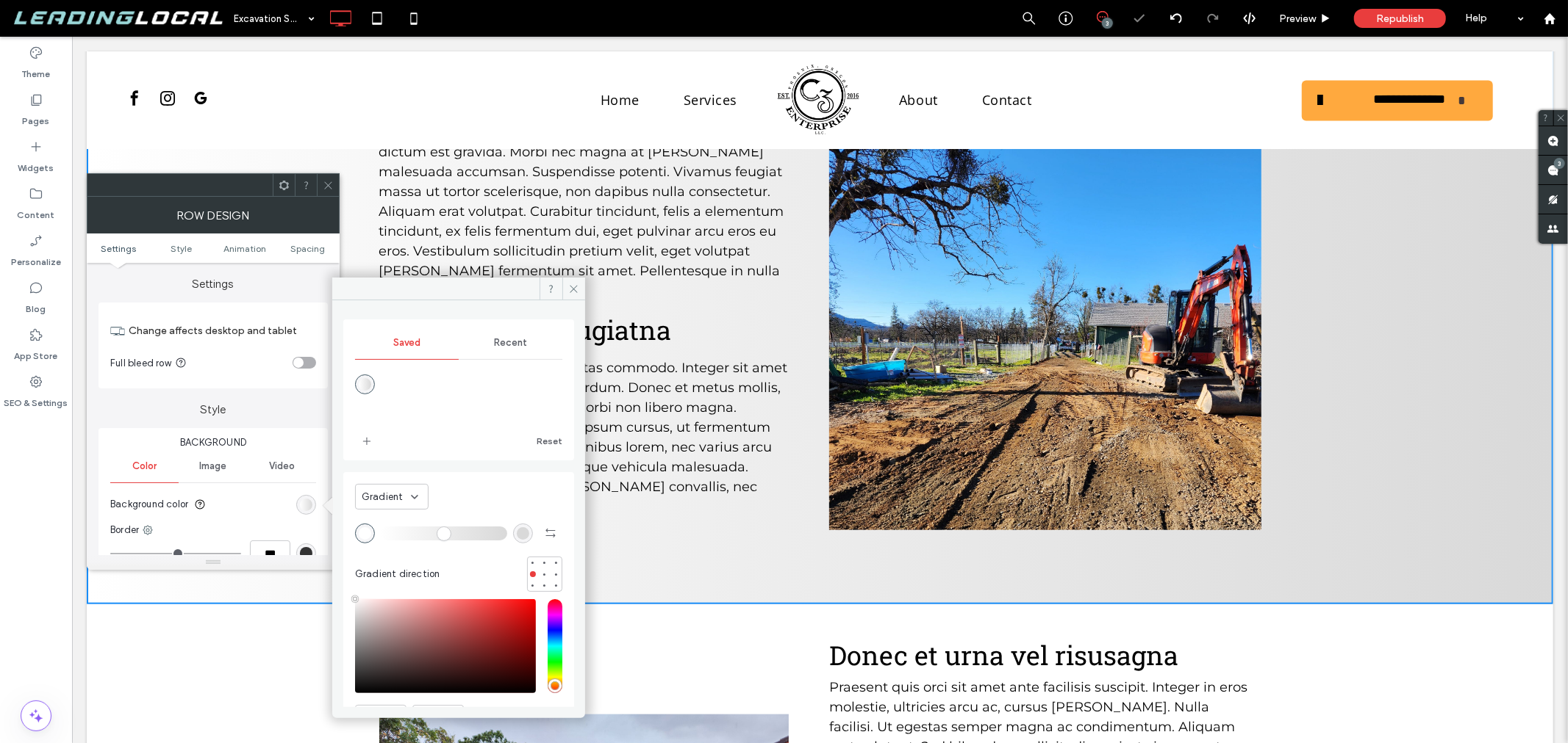
click at [328, 187] on icon at bounding box center [328, 185] width 11 height 11
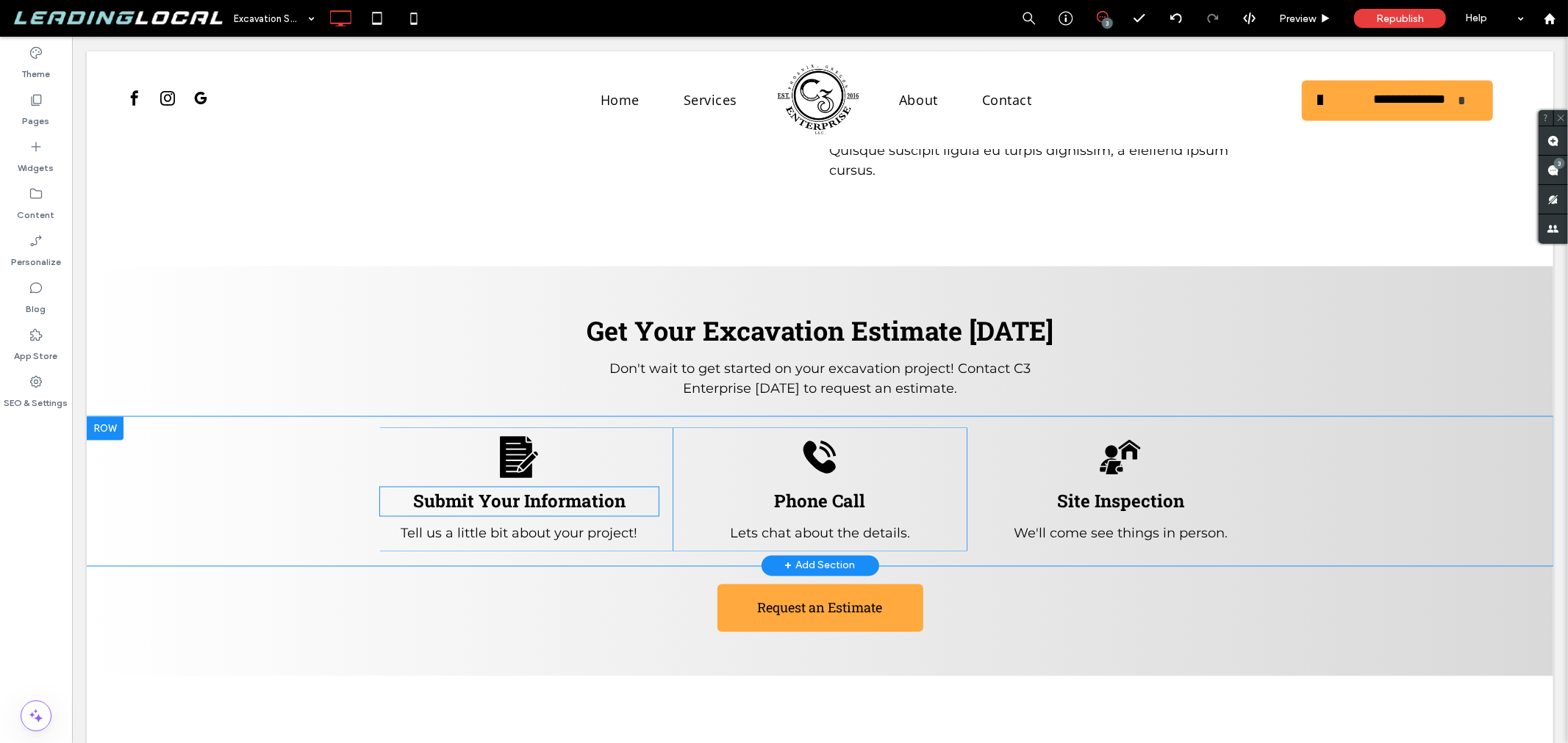
scroll to position [1941, 0]
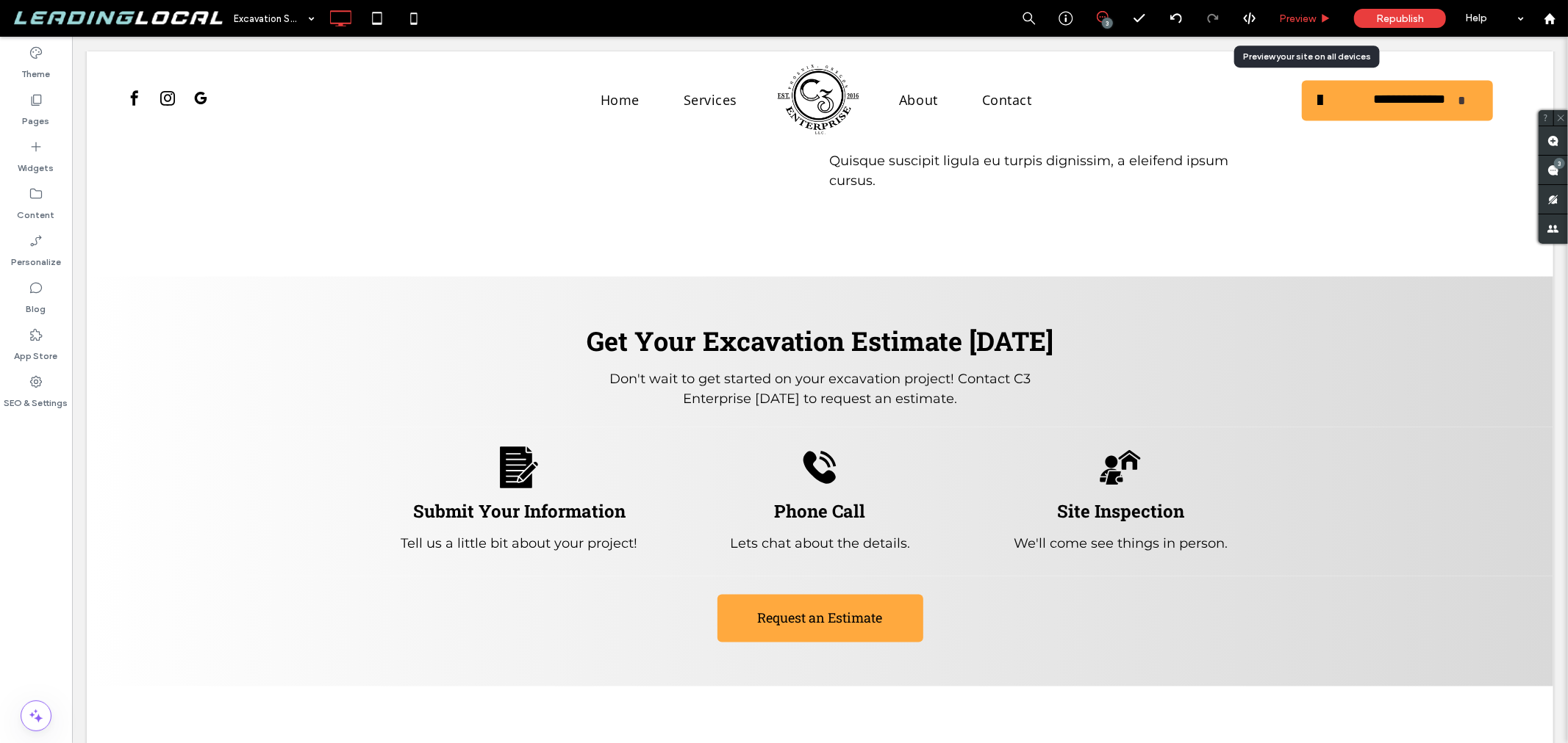
click at [1293, 8] on div "Preview" at bounding box center [1305, 18] width 75 height 37
click at [1296, 24] on span "Preview" at bounding box center [1296, 19] width 37 height 13
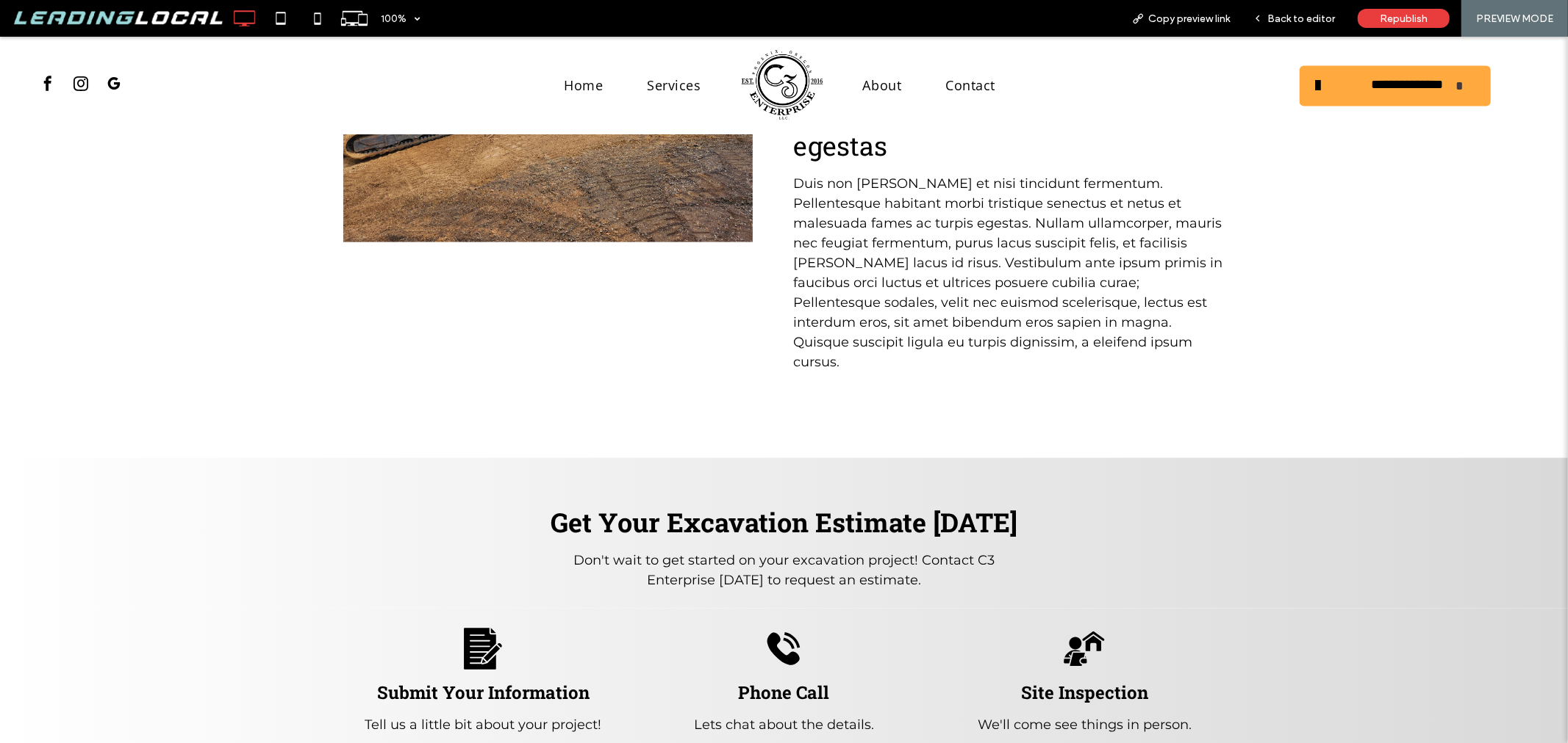
scroll to position [1633, 0]
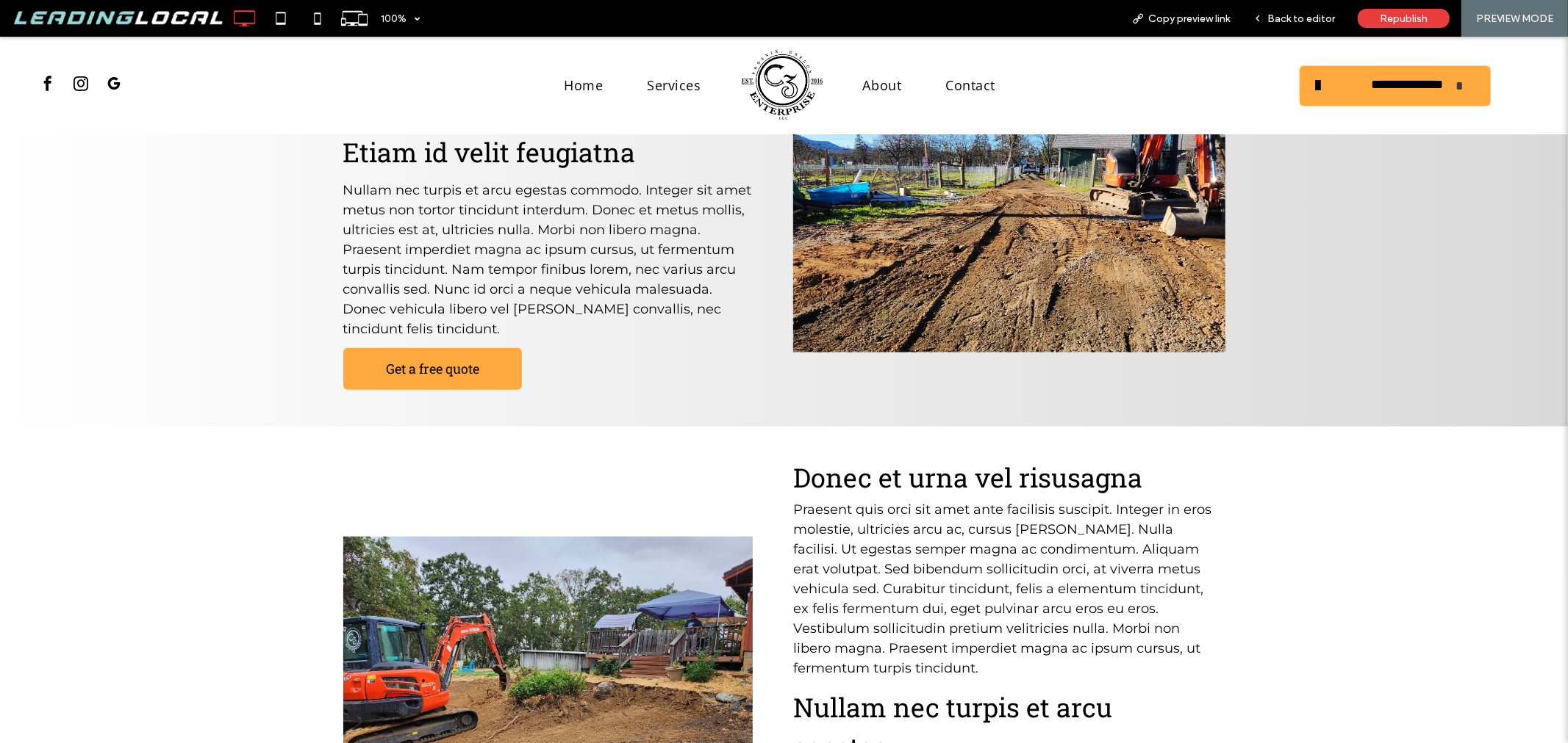
click at [229, 308] on div "Sed Vehicula Magna Nullam vehicula magna sit amet magna ullamcorper, at dictum …" at bounding box center [784, 128] width 1568 height 596
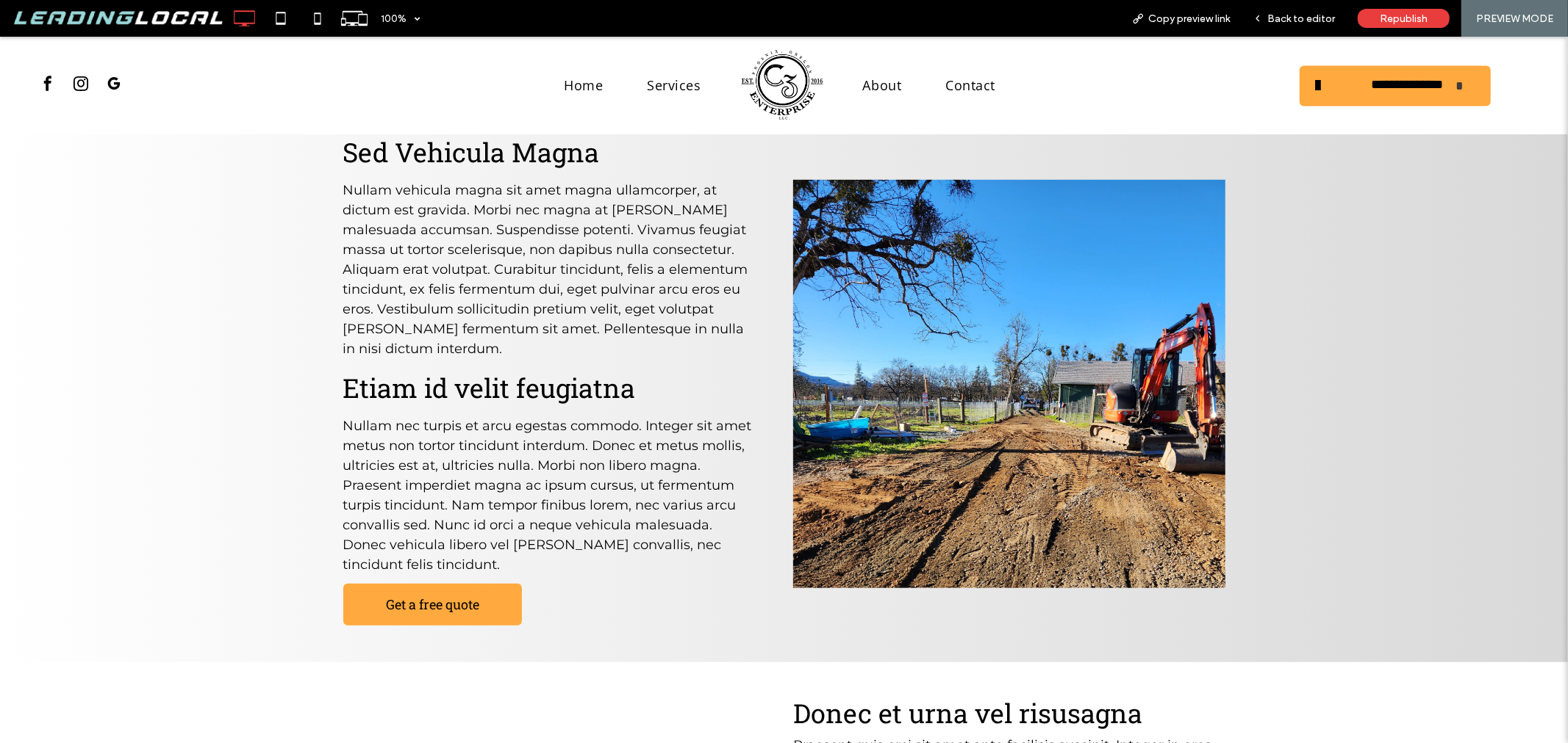
scroll to position [816, 0]
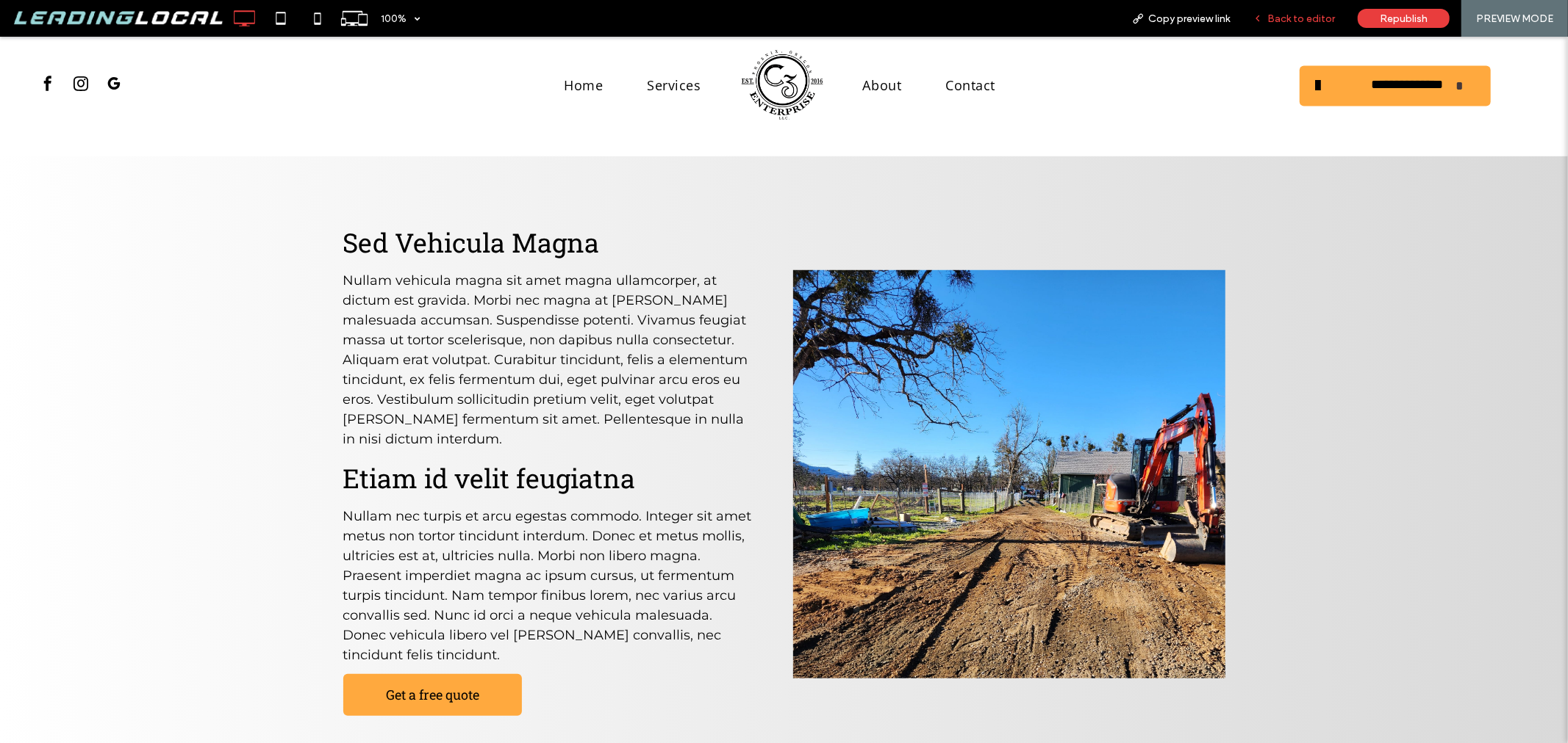
click at [1288, 19] on span "Back to editor" at bounding box center [1300, 19] width 67 height 13
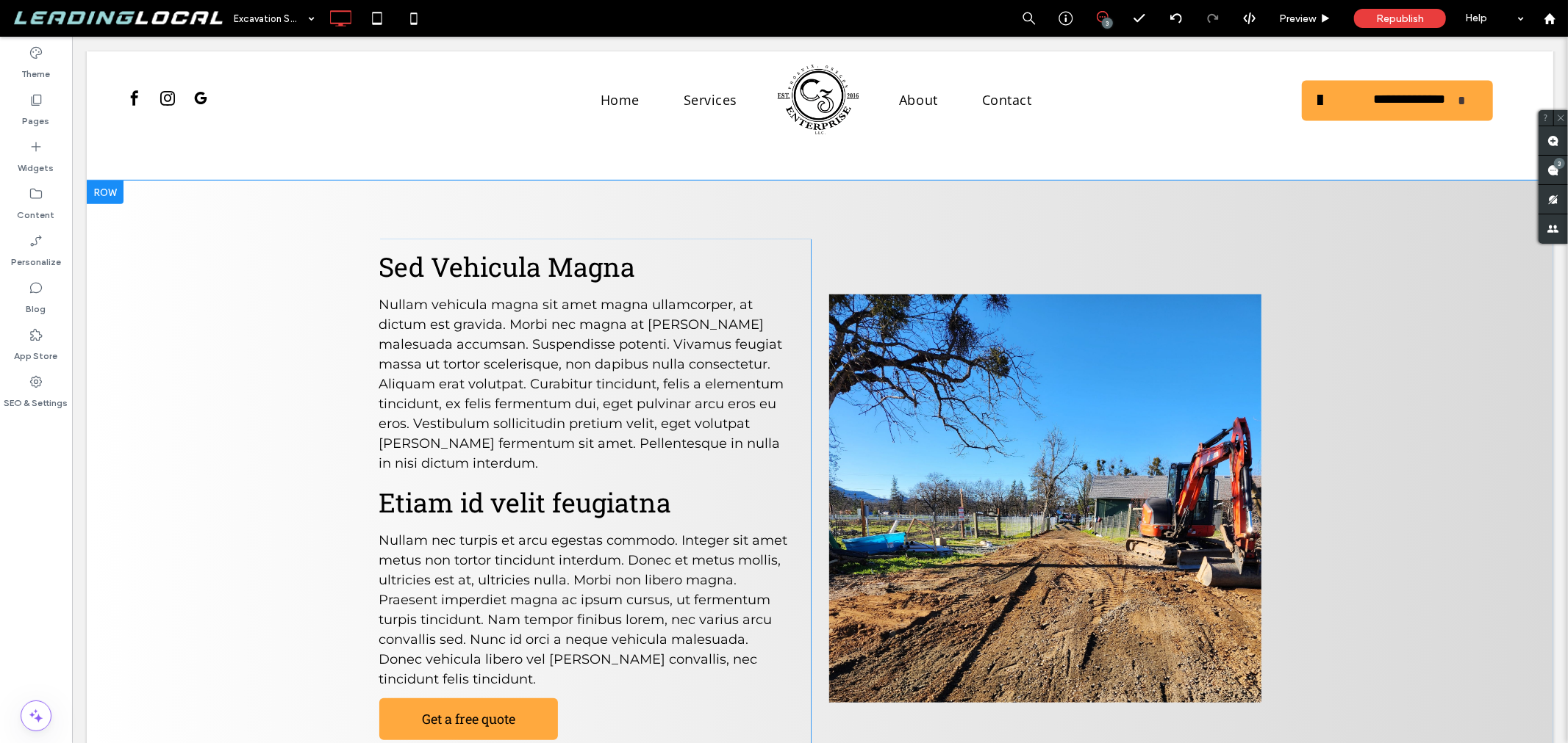
scroll to position [816, 0]
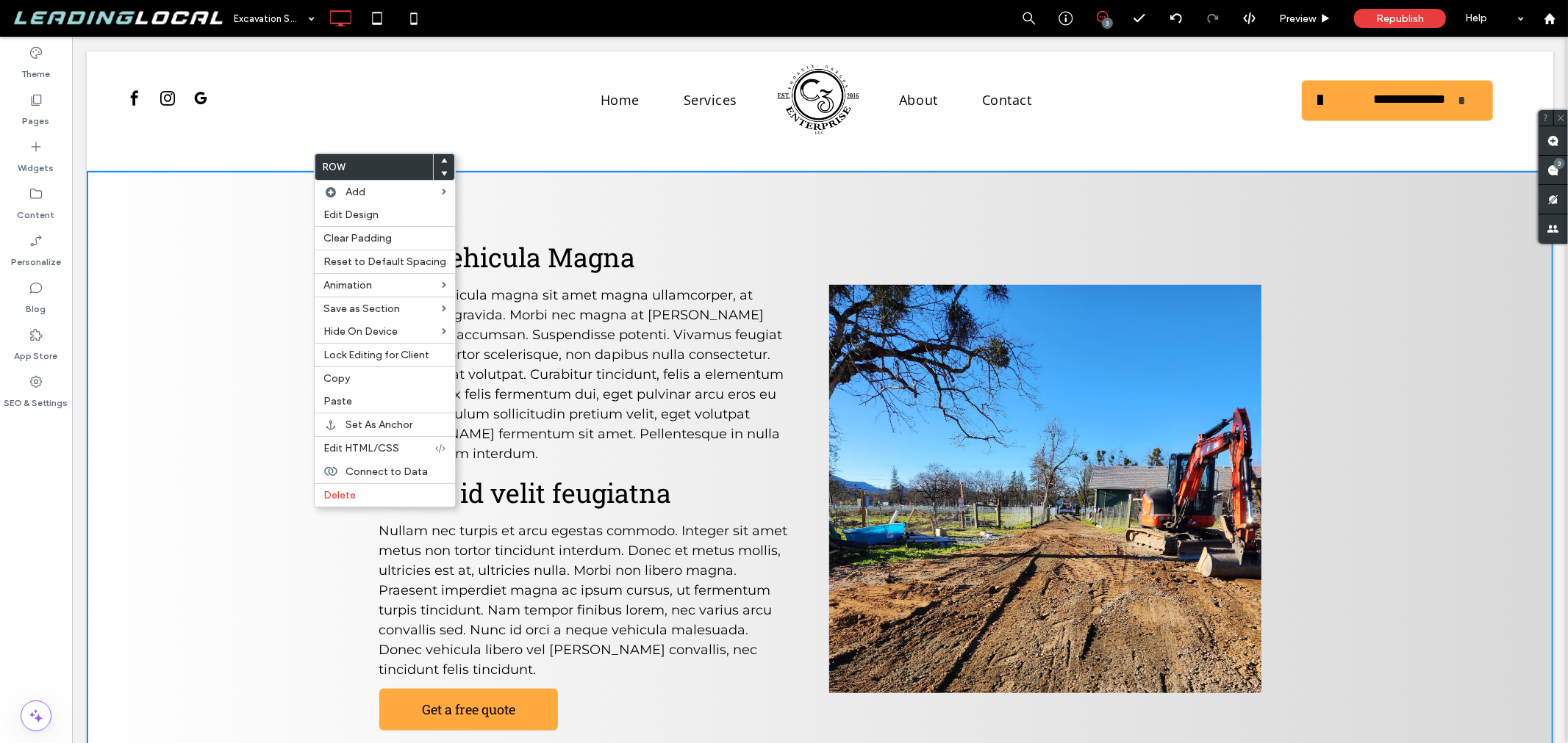
click at [178, 237] on div "Sed Vehicula Magna Nullam vehicula magna sit amet magna ullamcorper, at dictum …" at bounding box center [819, 469] width 1466 height 596
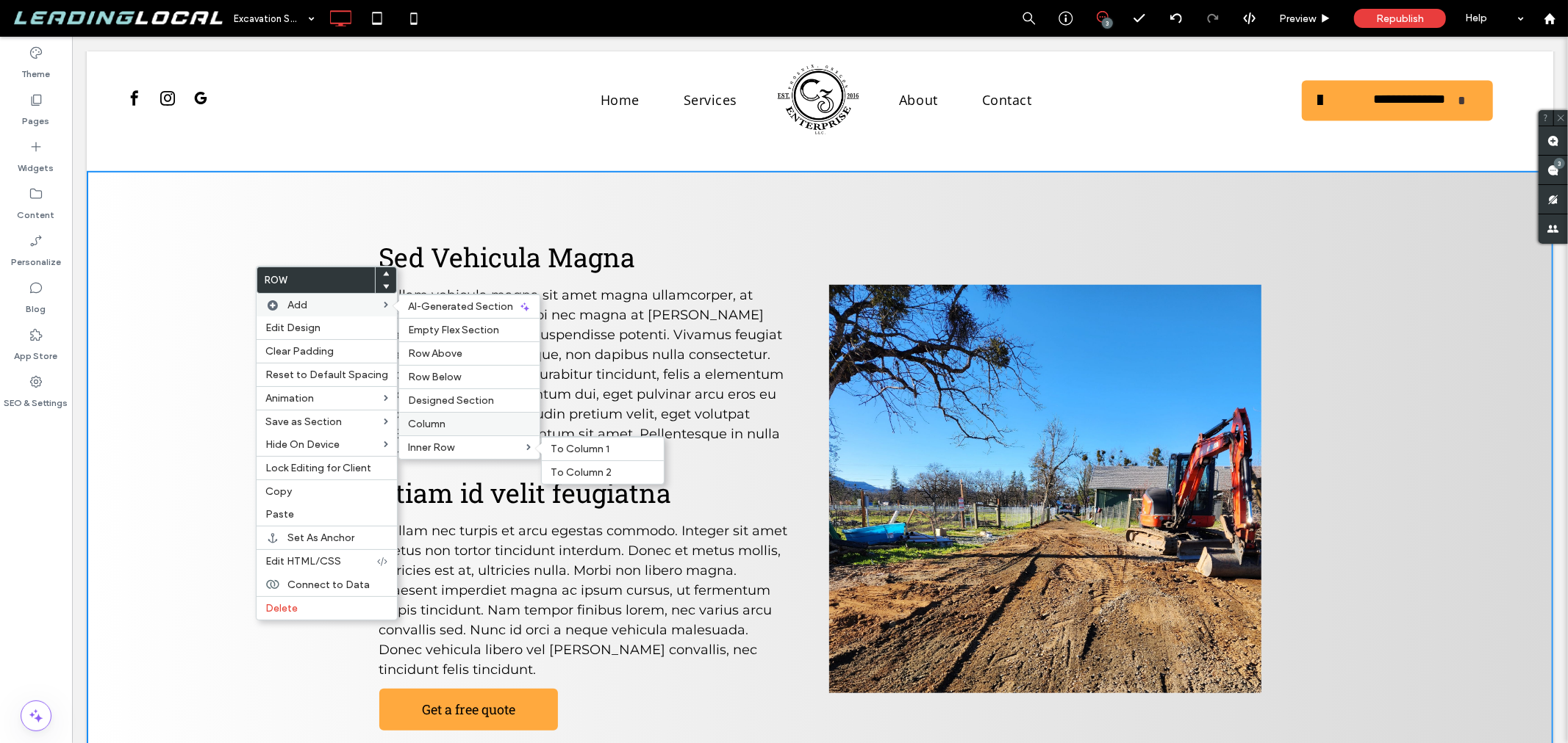
click at [448, 423] on label "Column" at bounding box center [470, 424] width 123 height 13
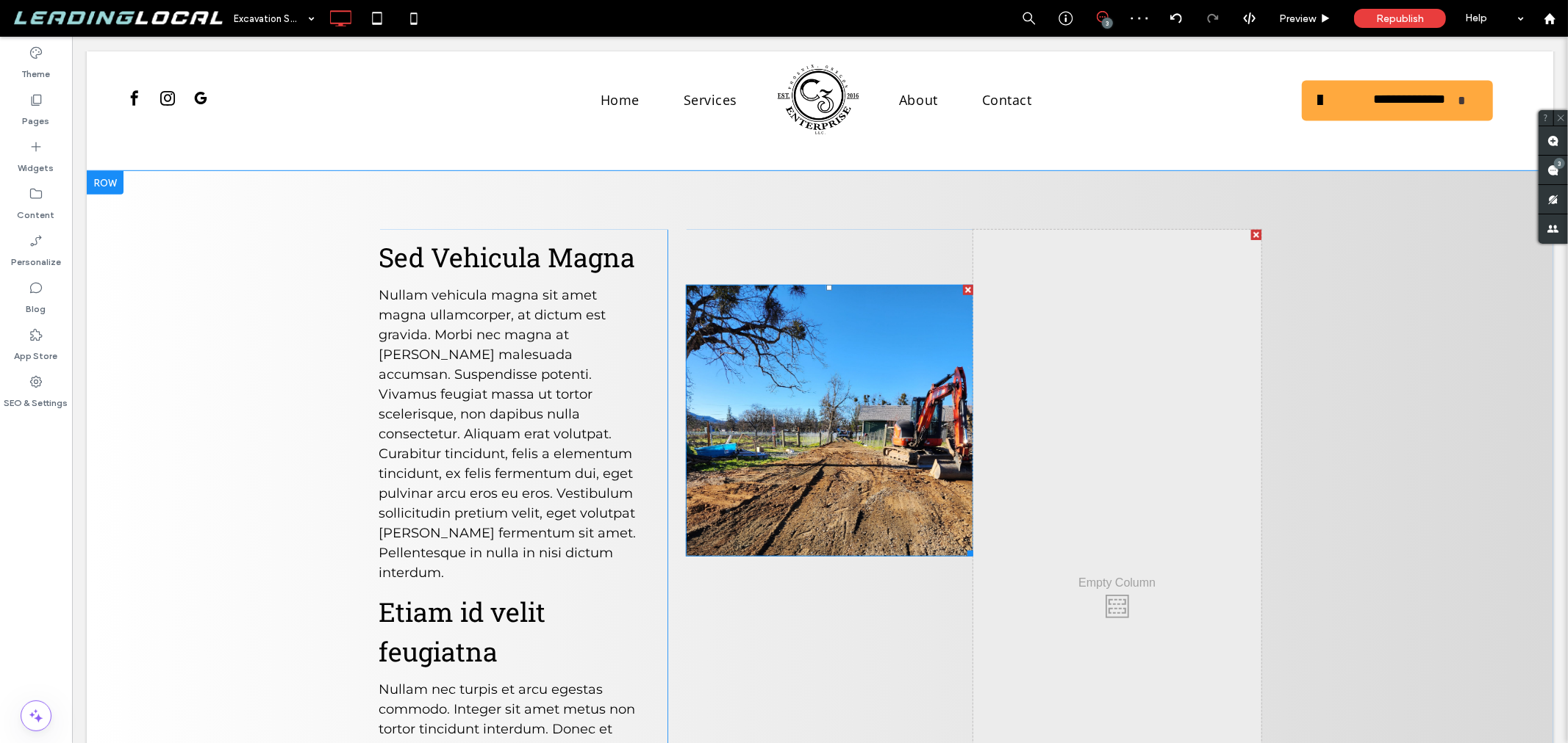
click at [685, 459] on img at bounding box center [829, 420] width 287 height 271
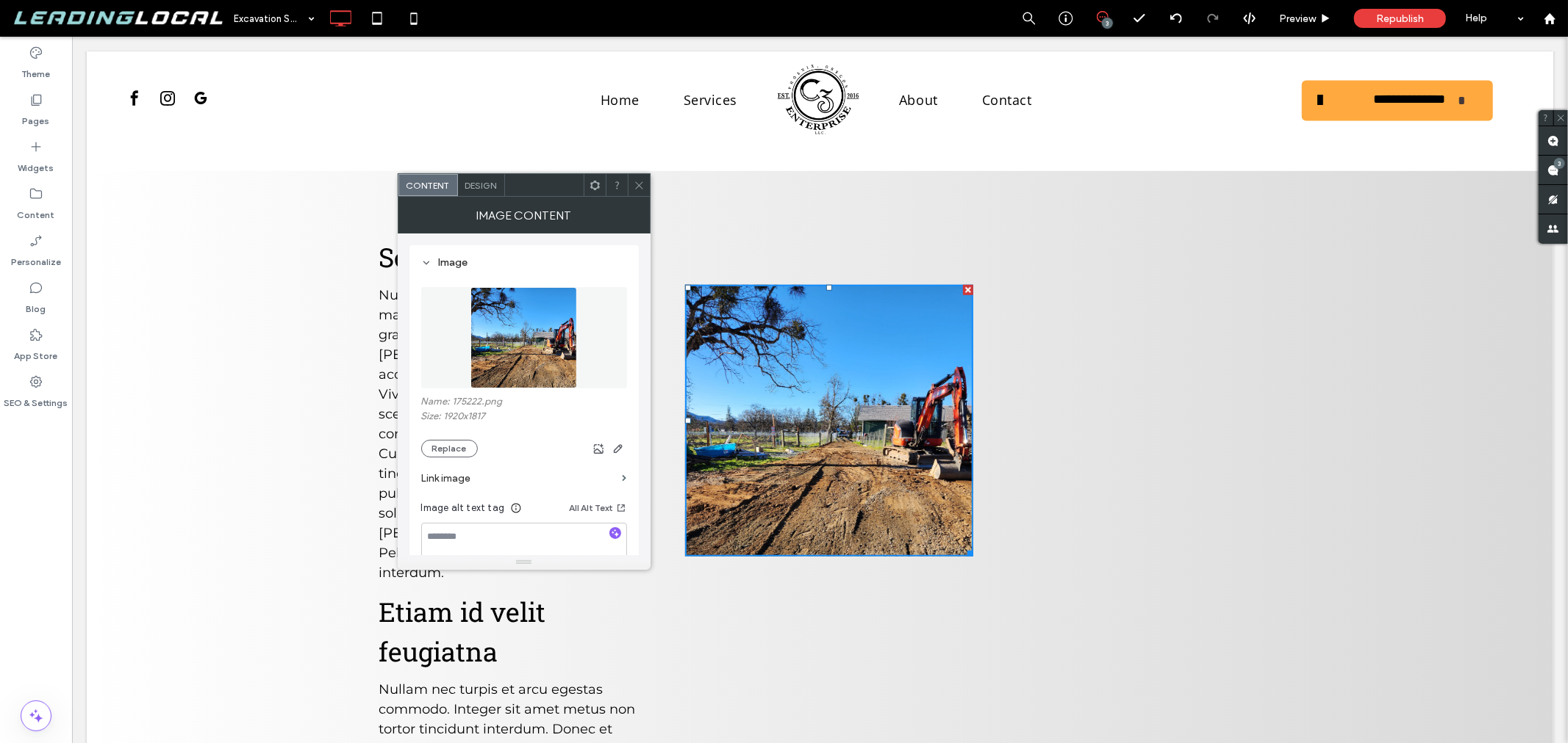
click at [637, 187] on icon at bounding box center [638, 185] width 11 height 11
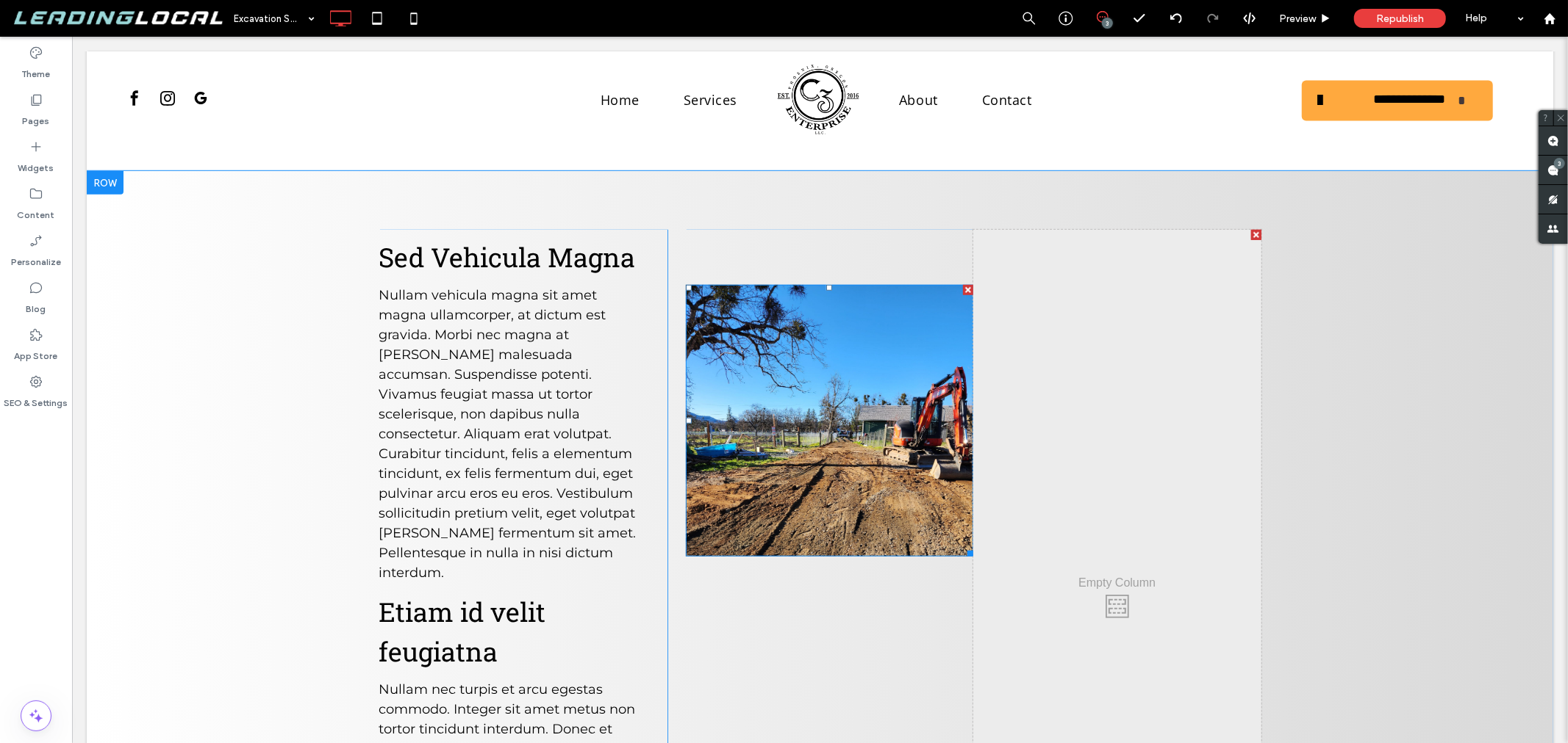
click at [673, 312] on div "Sed Vehicula Magna Nullam vehicula magna sit amet magna ullamcorper, at dictum …" at bounding box center [820, 601] width 882 height 746
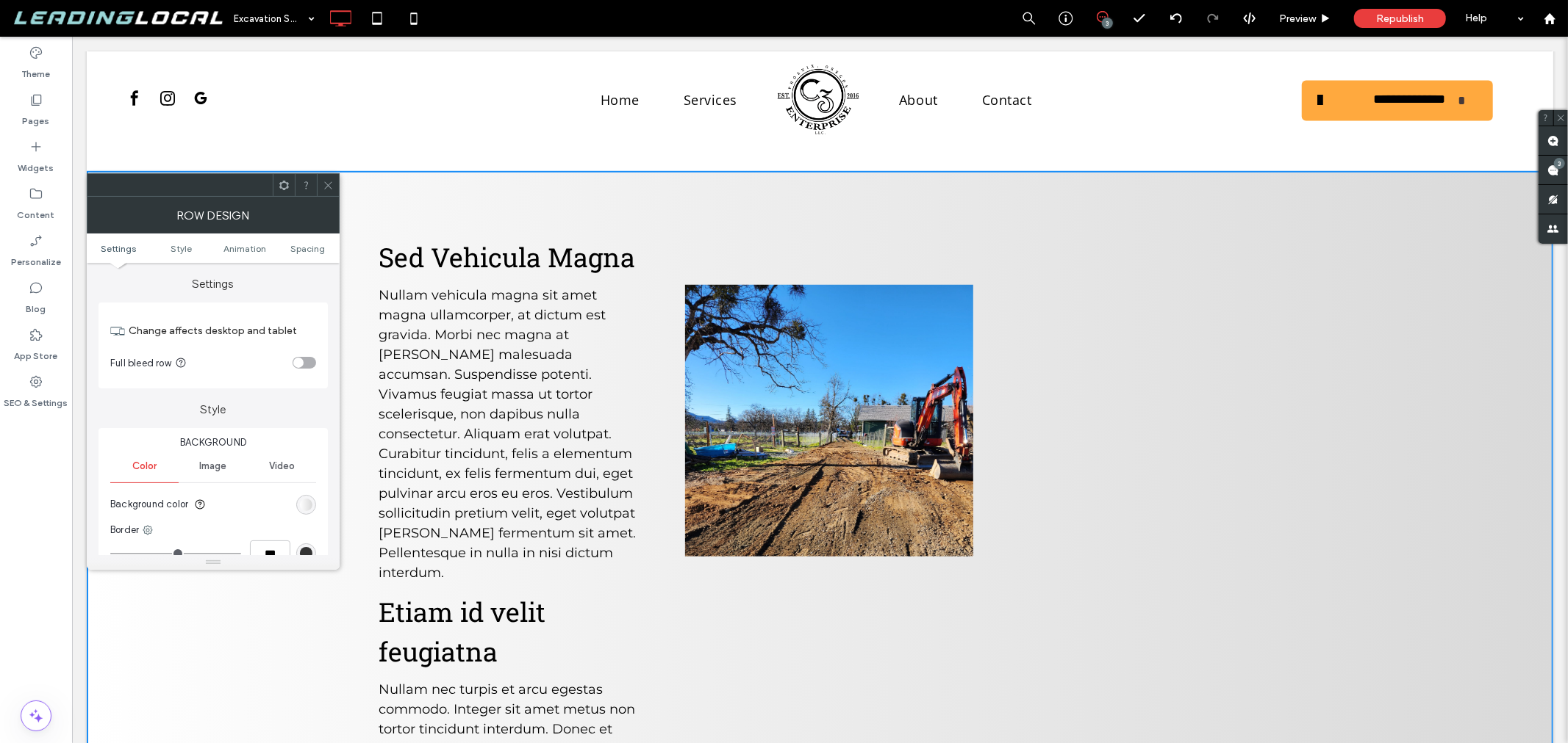
click at [721, 545] on div "Click To Paste" at bounding box center [828, 601] width 287 height 746
click at [324, 181] on icon at bounding box center [328, 185] width 11 height 11
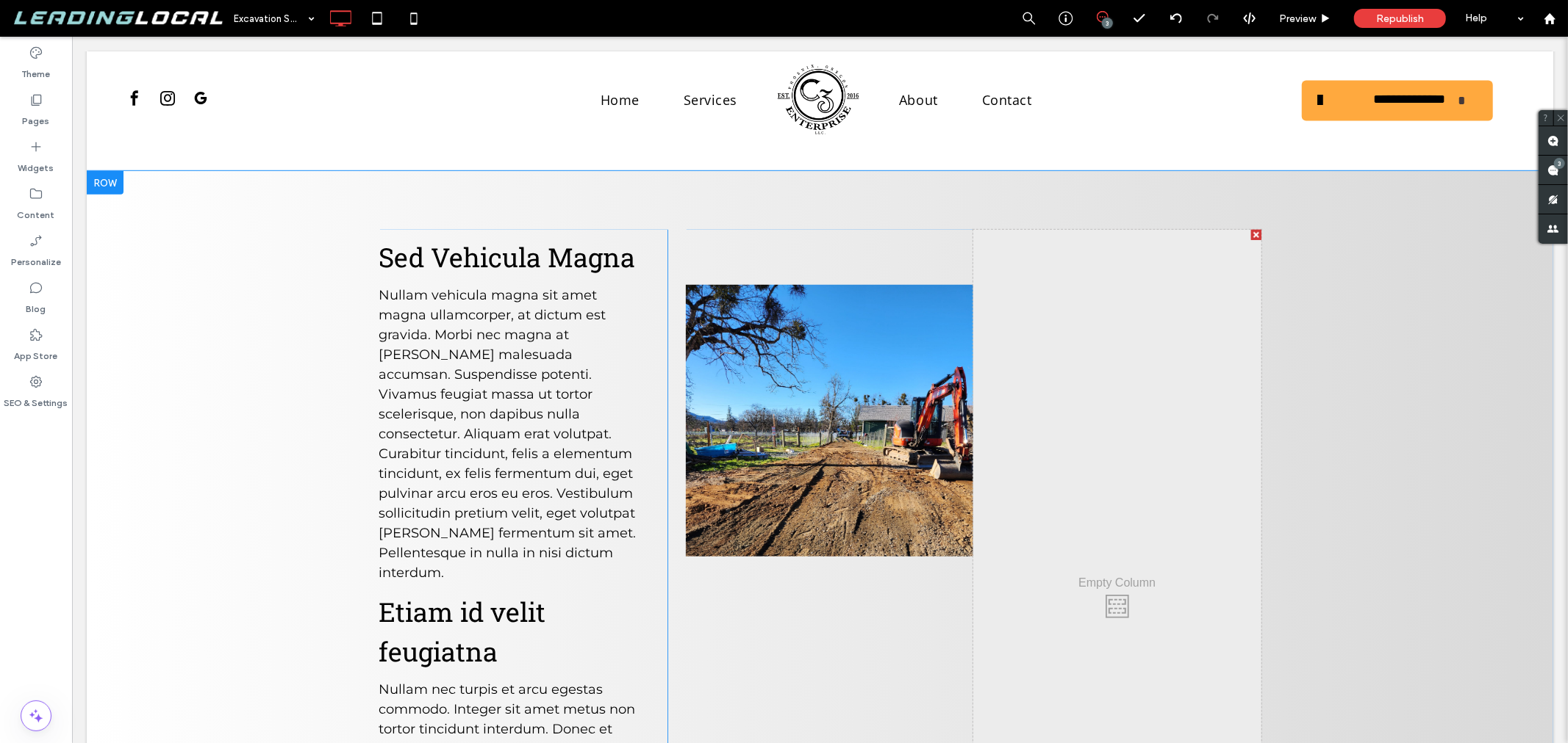
click at [710, 545] on div "Click To Paste" at bounding box center [829, 601] width 287 height 746
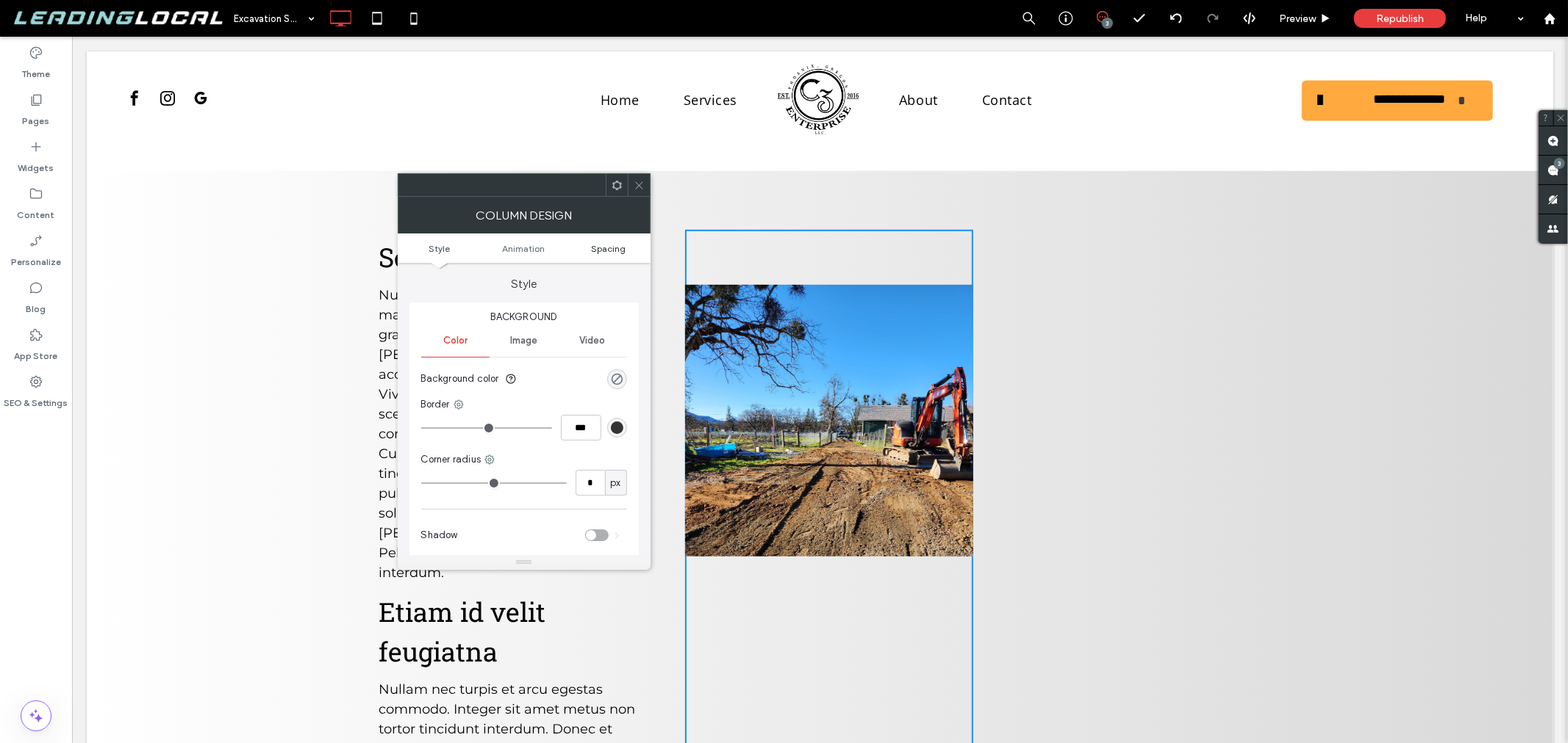
click at [616, 247] on span "Spacing" at bounding box center [608, 248] width 35 height 11
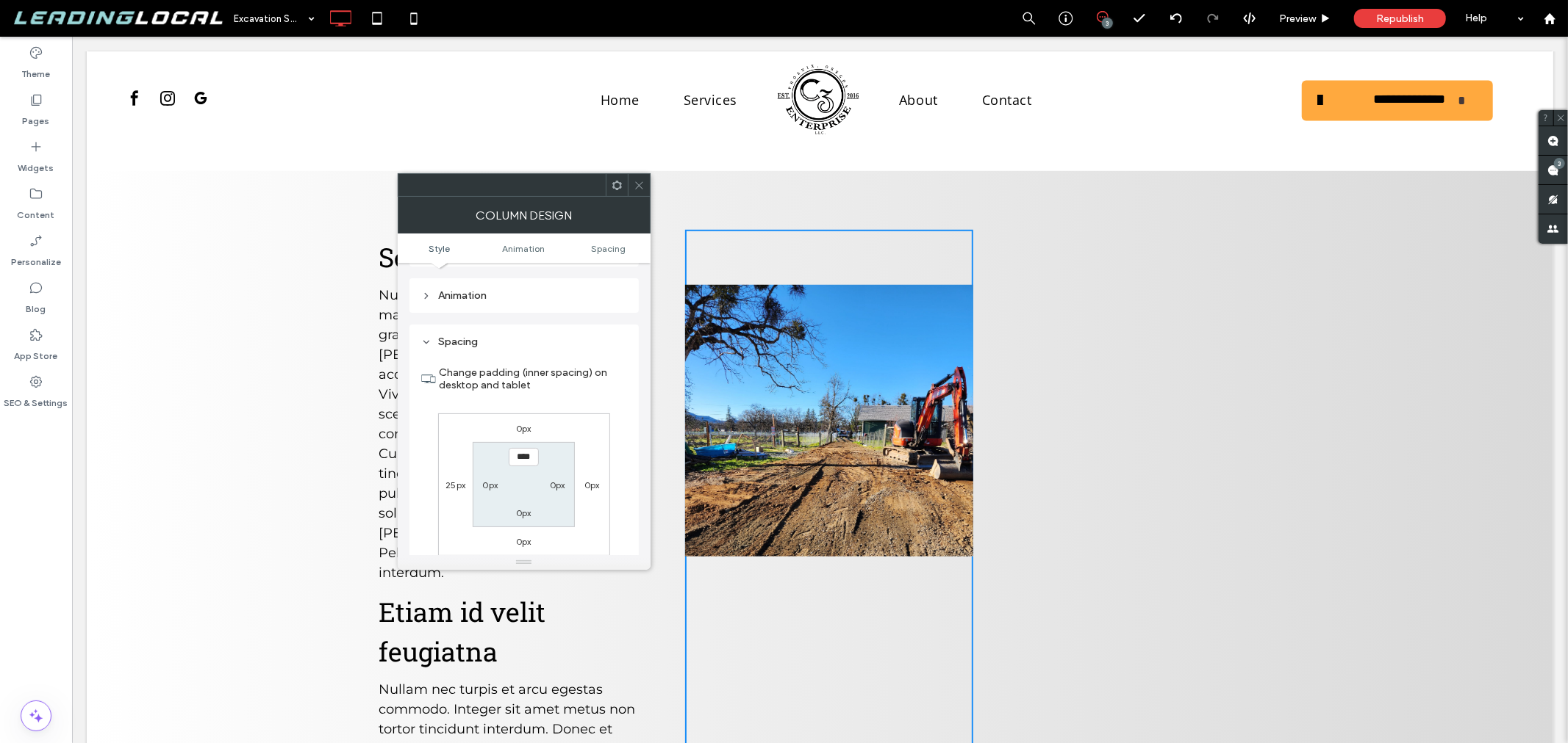
scroll to position [344, 0]
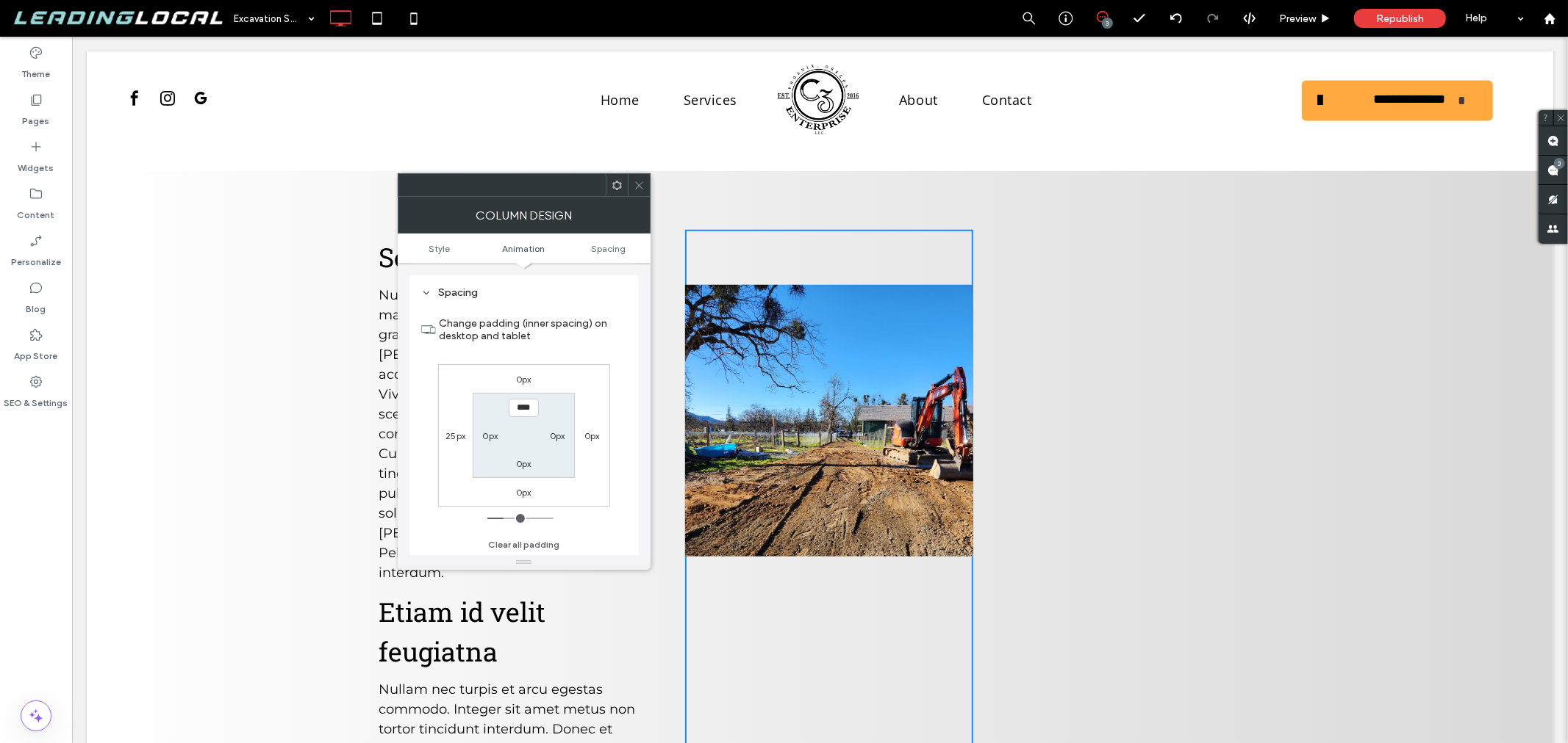
click at [451, 437] on label "25px" at bounding box center [455, 436] width 20 height 11
type input "**"
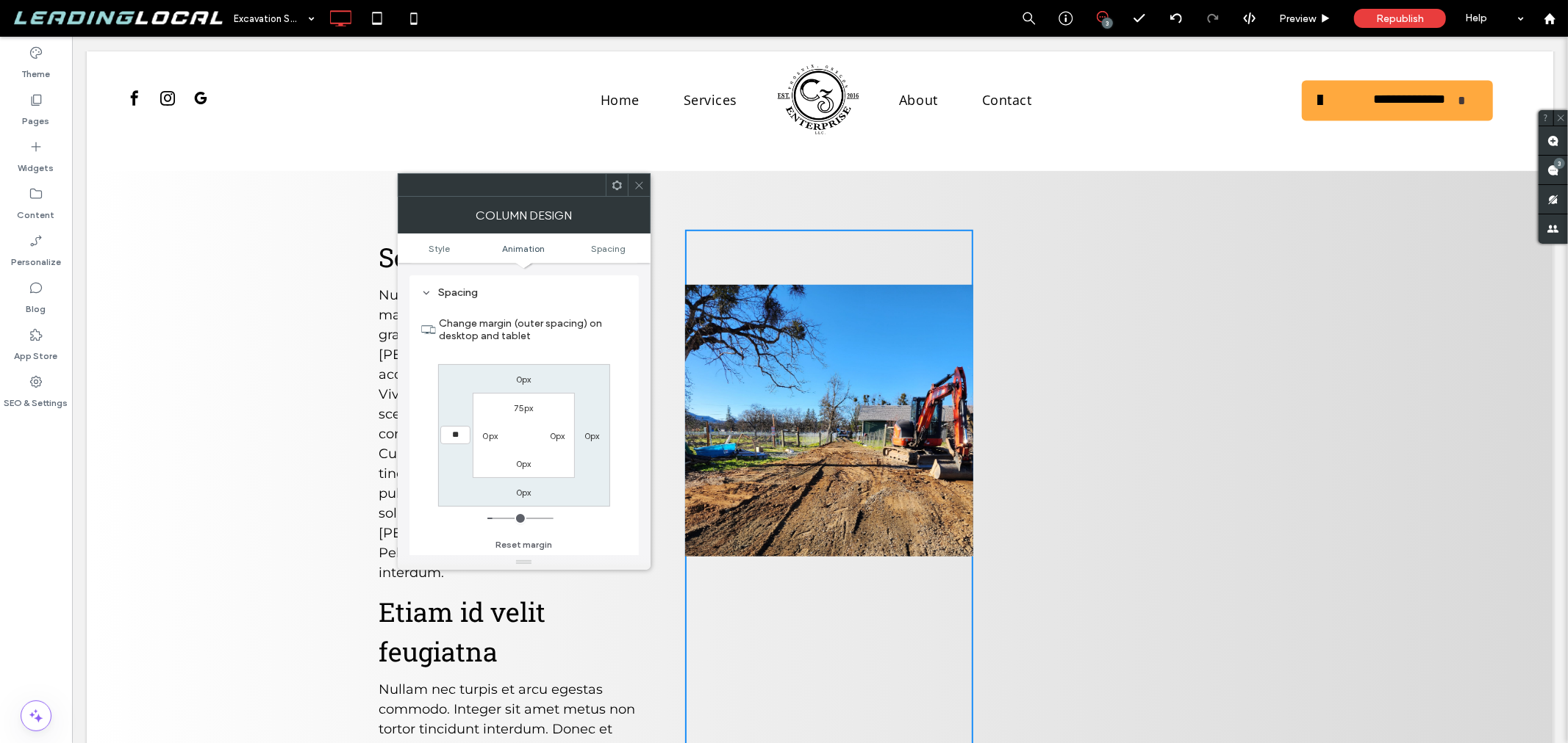
type input "**"
type input "****"
click at [635, 188] on use at bounding box center [638, 184] width 7 height 7
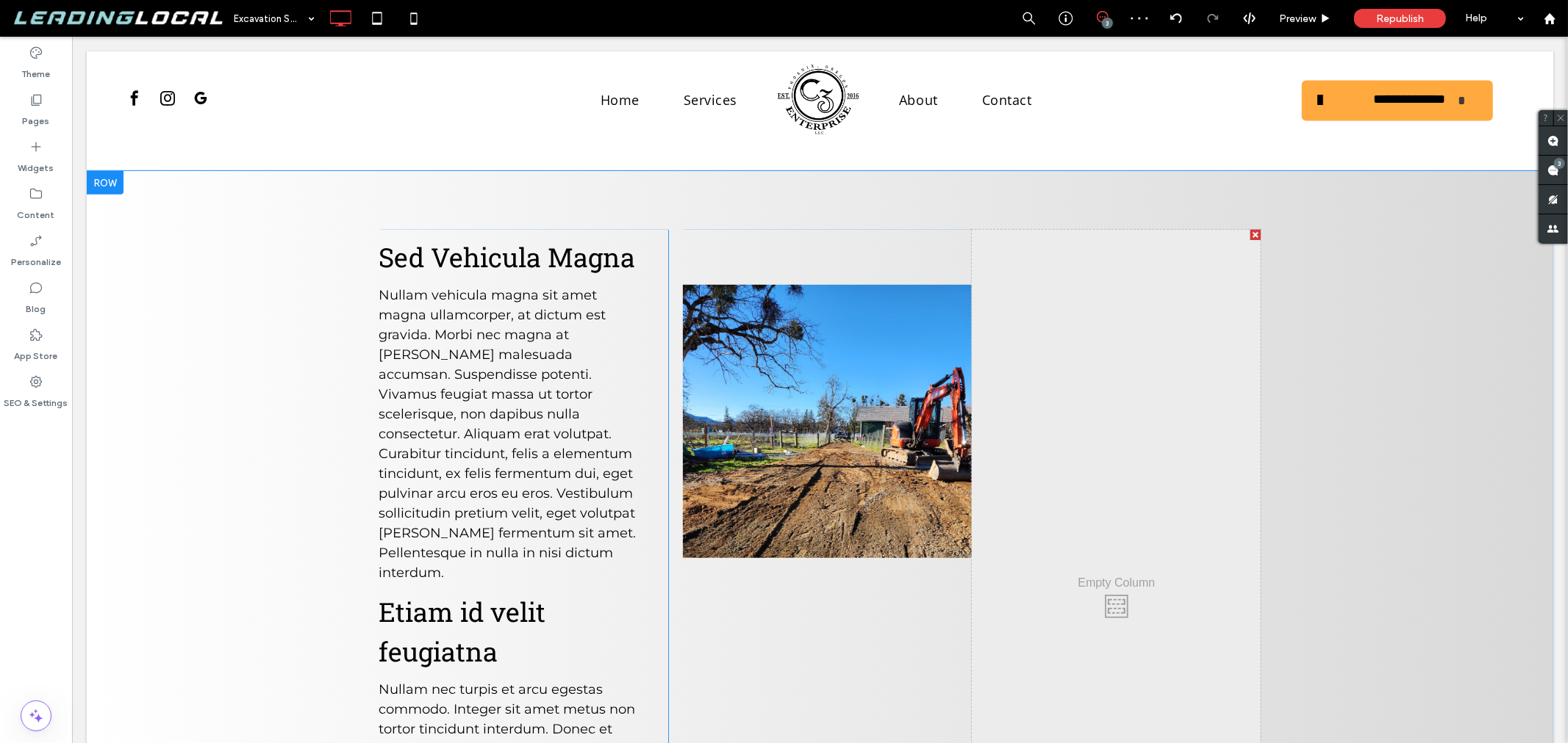
click at [982, 555] on div "Click To Paste Click To Paste" at bounding box center [1115, 601] width 288 height 746
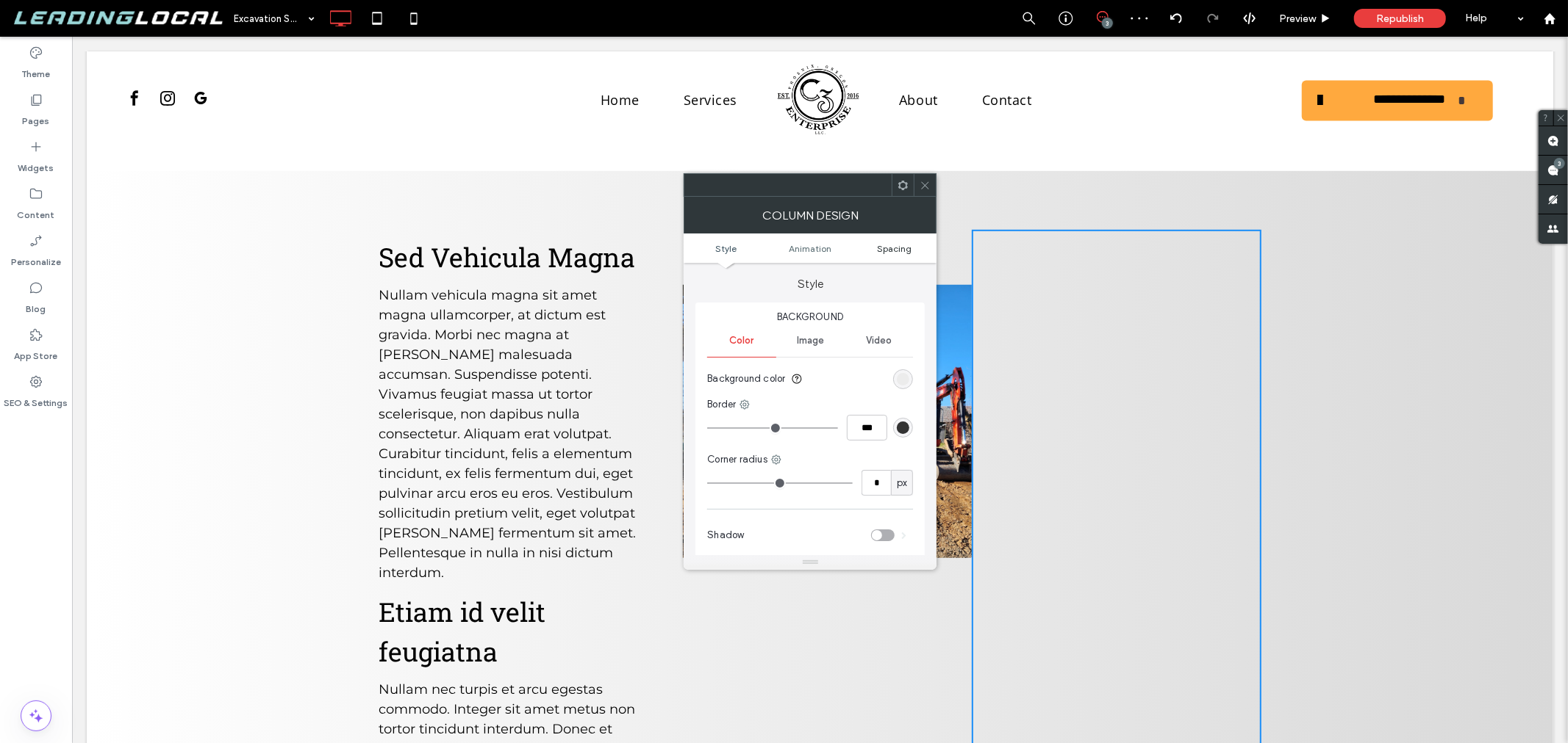
click at [906, 249] on span "Spacing" at bounding box center [894, 248] width 35 height 11
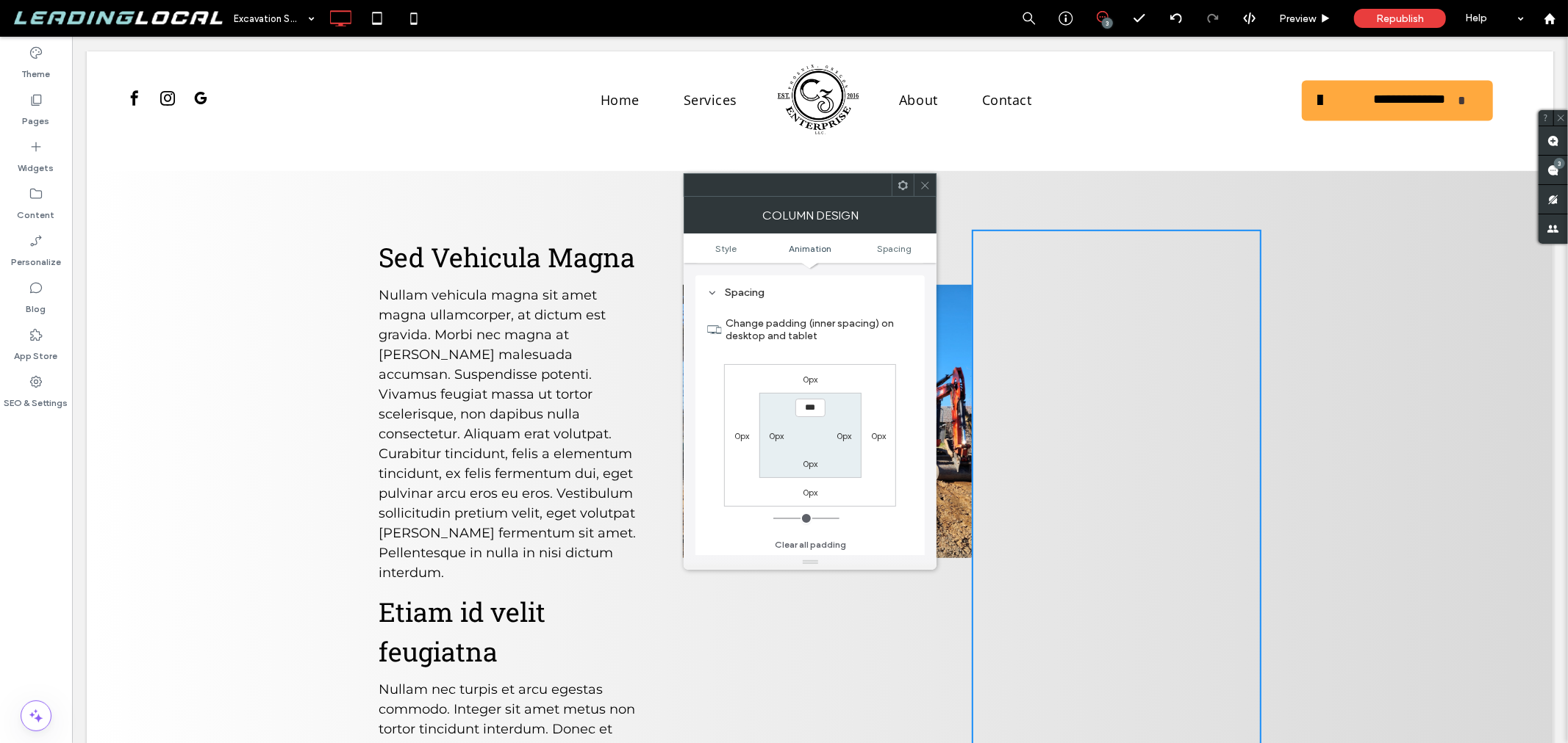
click at [742, 434] on label "0px" at bounding box center [742, 436] width 16 height 11
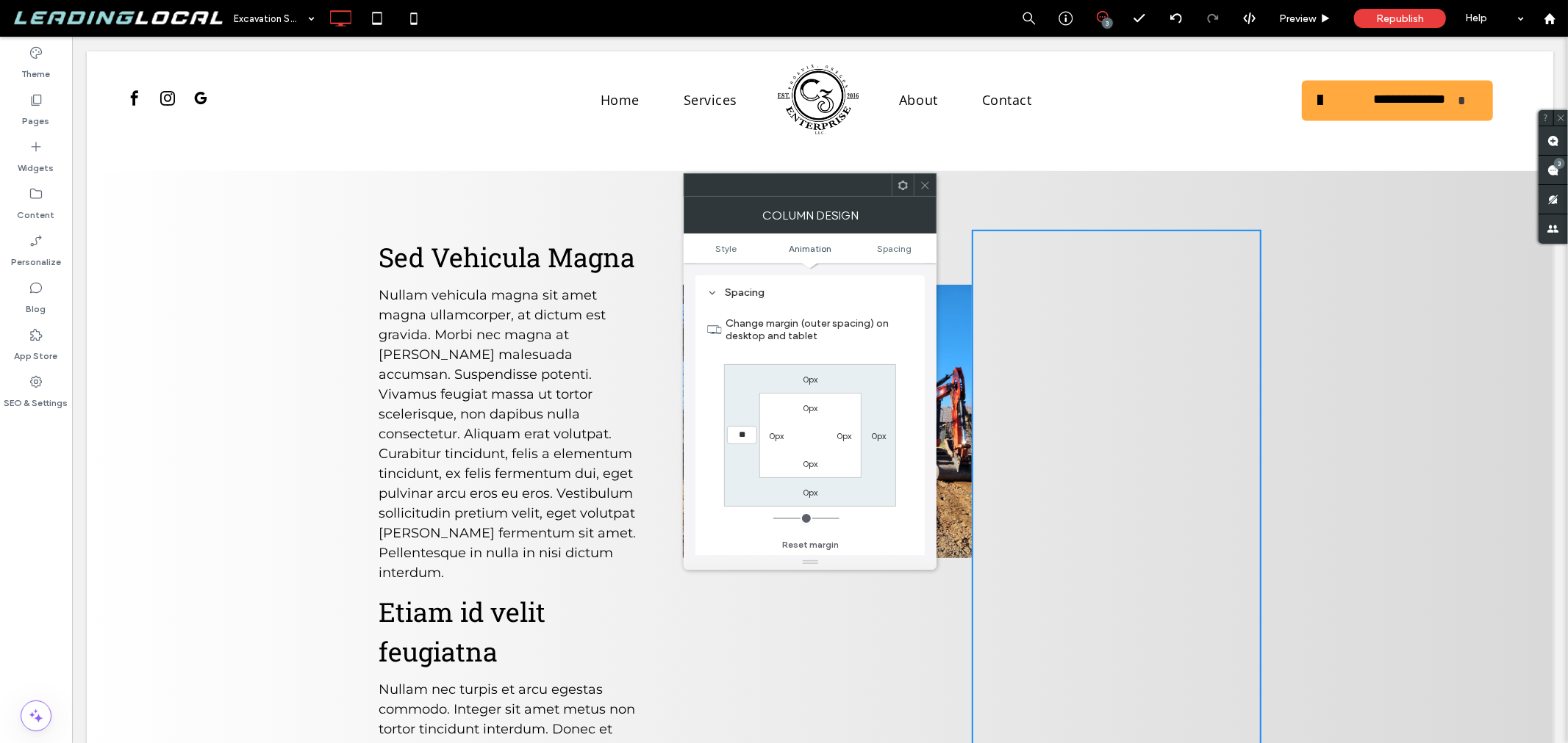
type input "**"
type input "****"
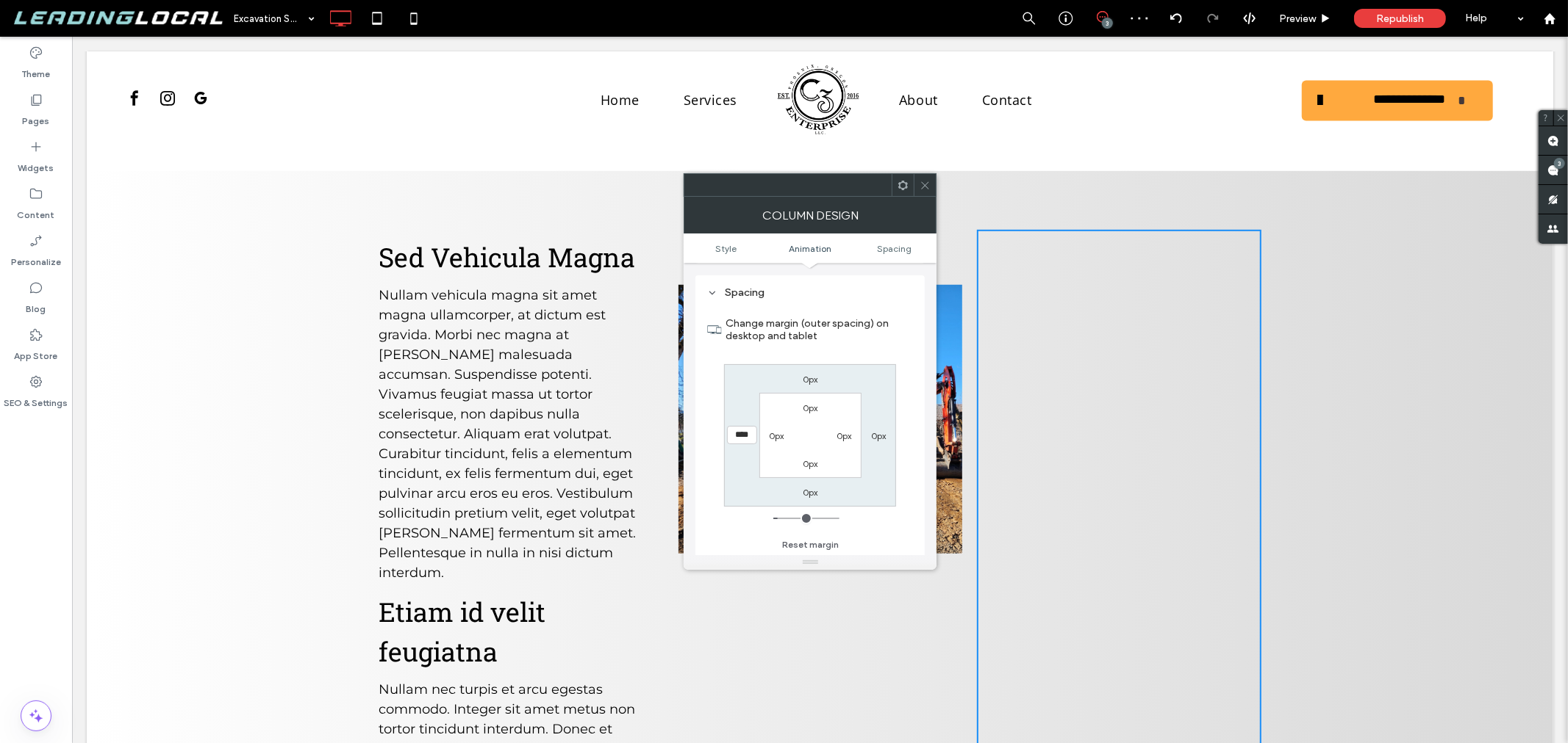
click at [919, 192] on div at bounding box center [925, 185] width 22 height 22
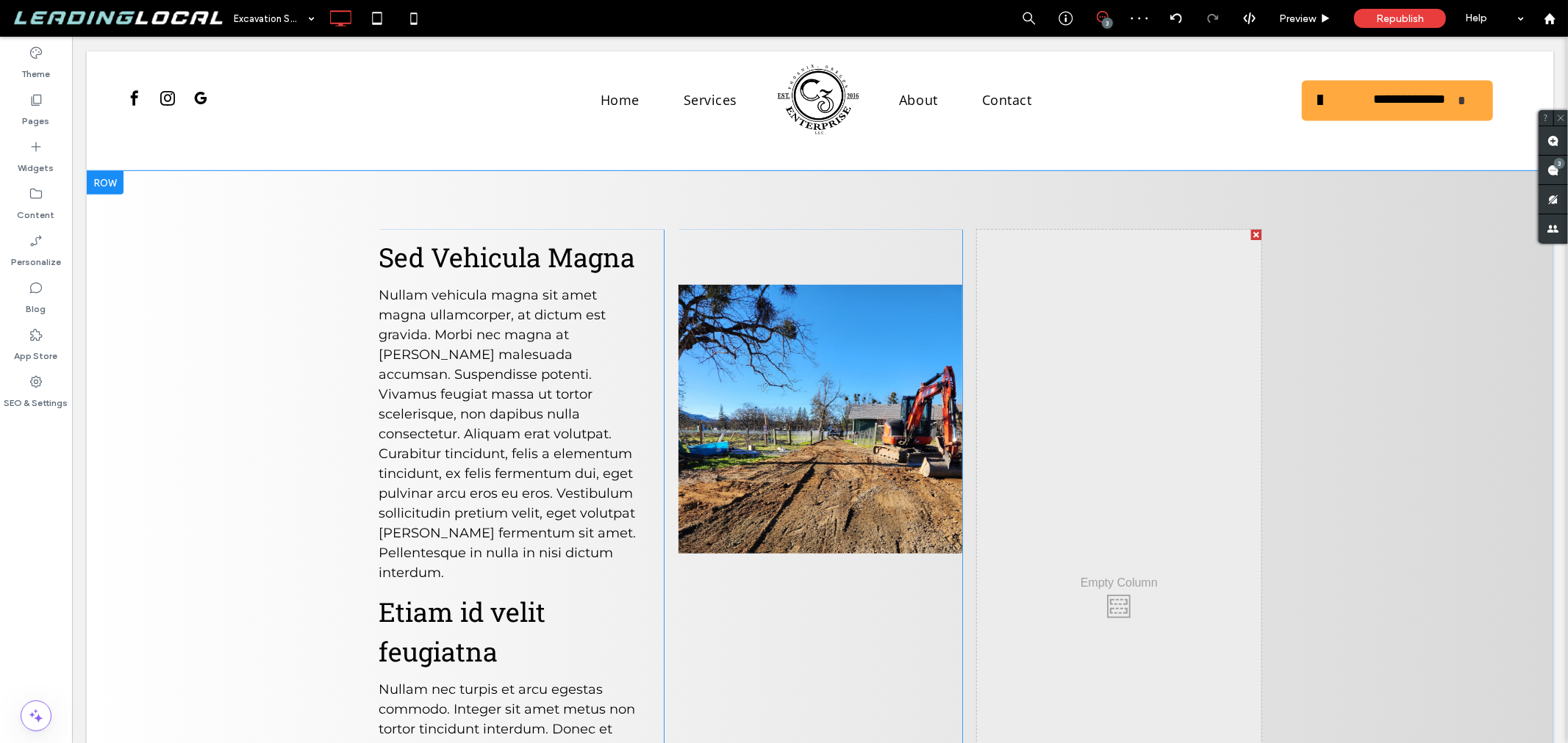
click at [713, 548] on div "Click To Paste" at bounding box center [820, 601] width 283 height 746
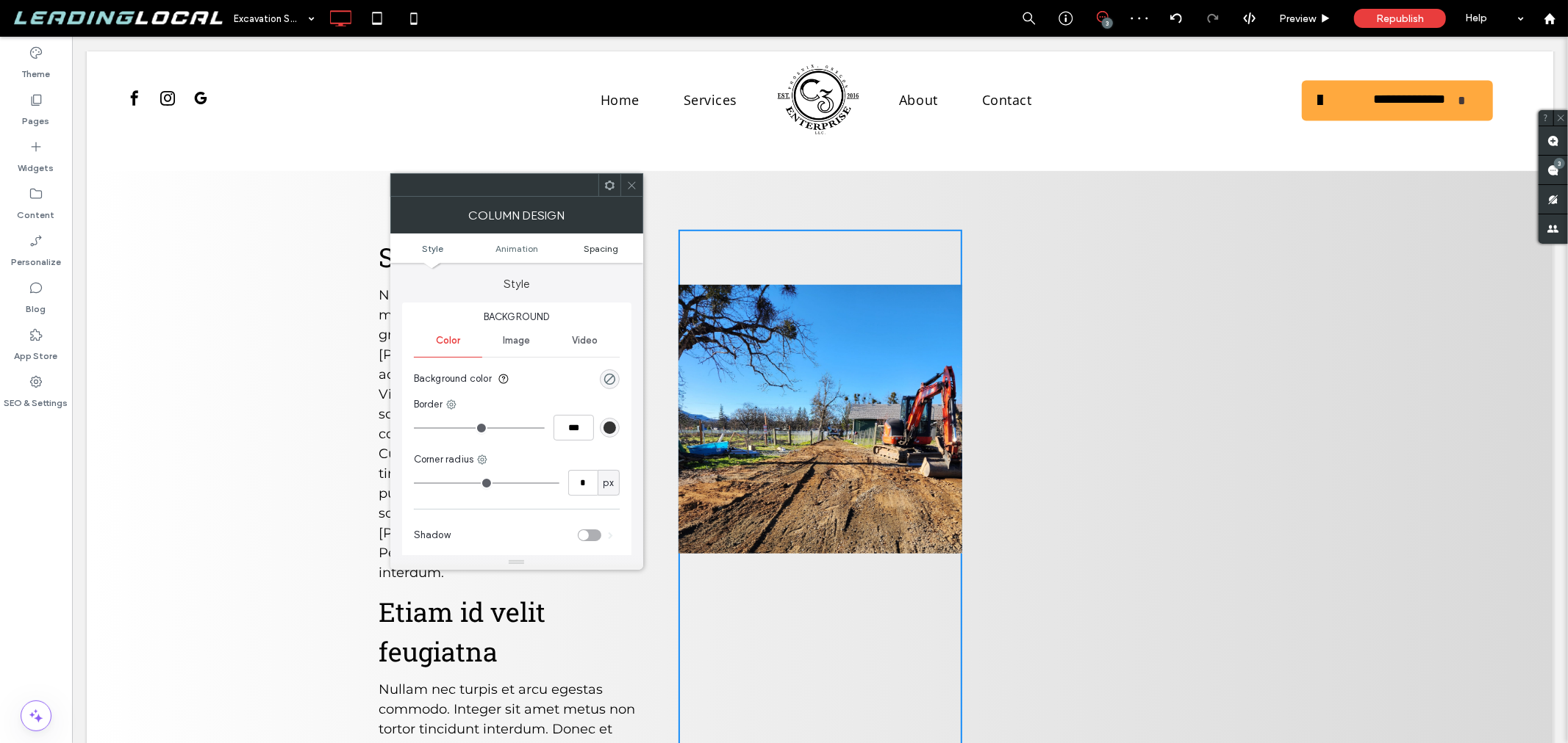
click at [613, 251] on span "Spacing" at bounding box center [601, 248] width 35 height 11
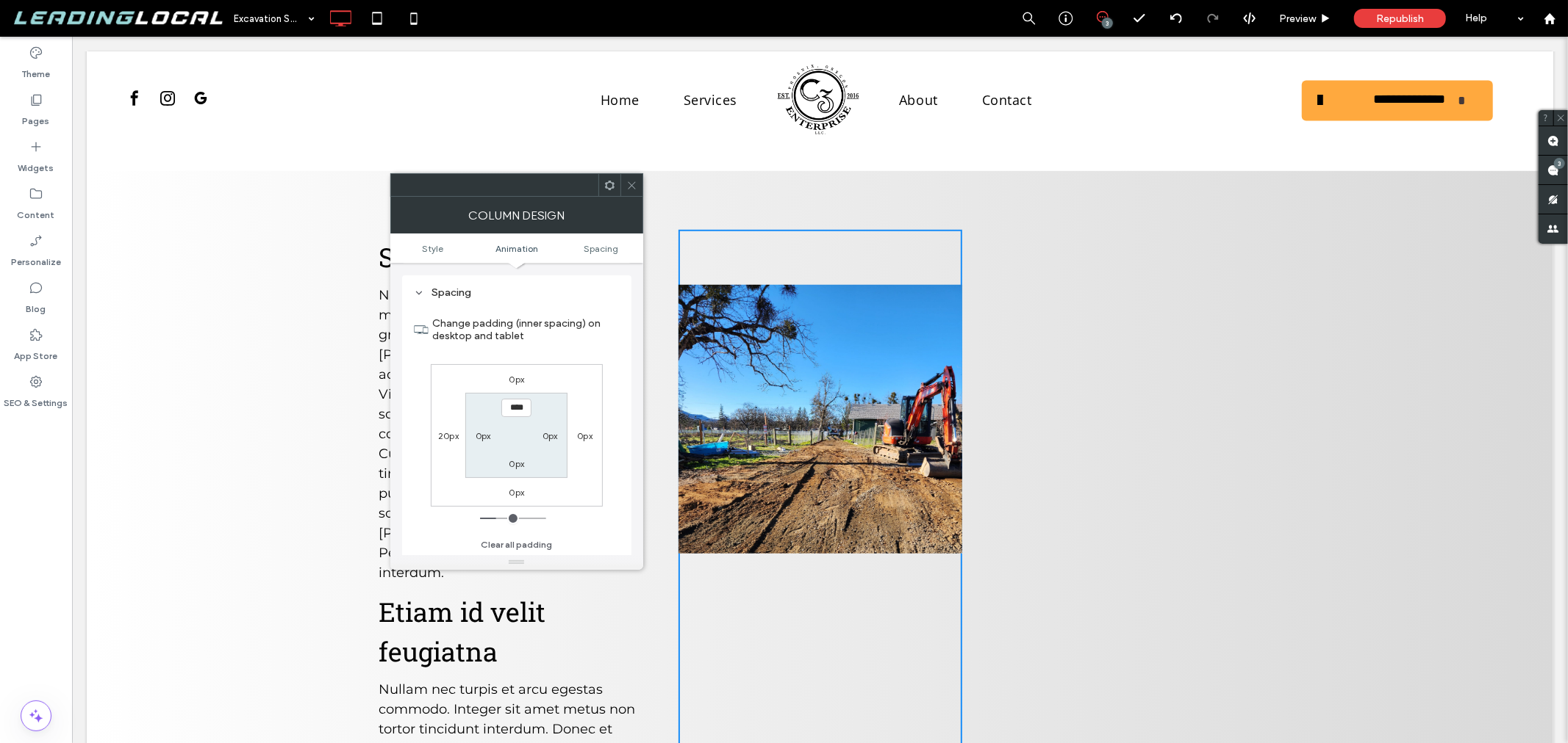
click at [632, 184] on use at bounding box center [630, 184] width 7 height 7
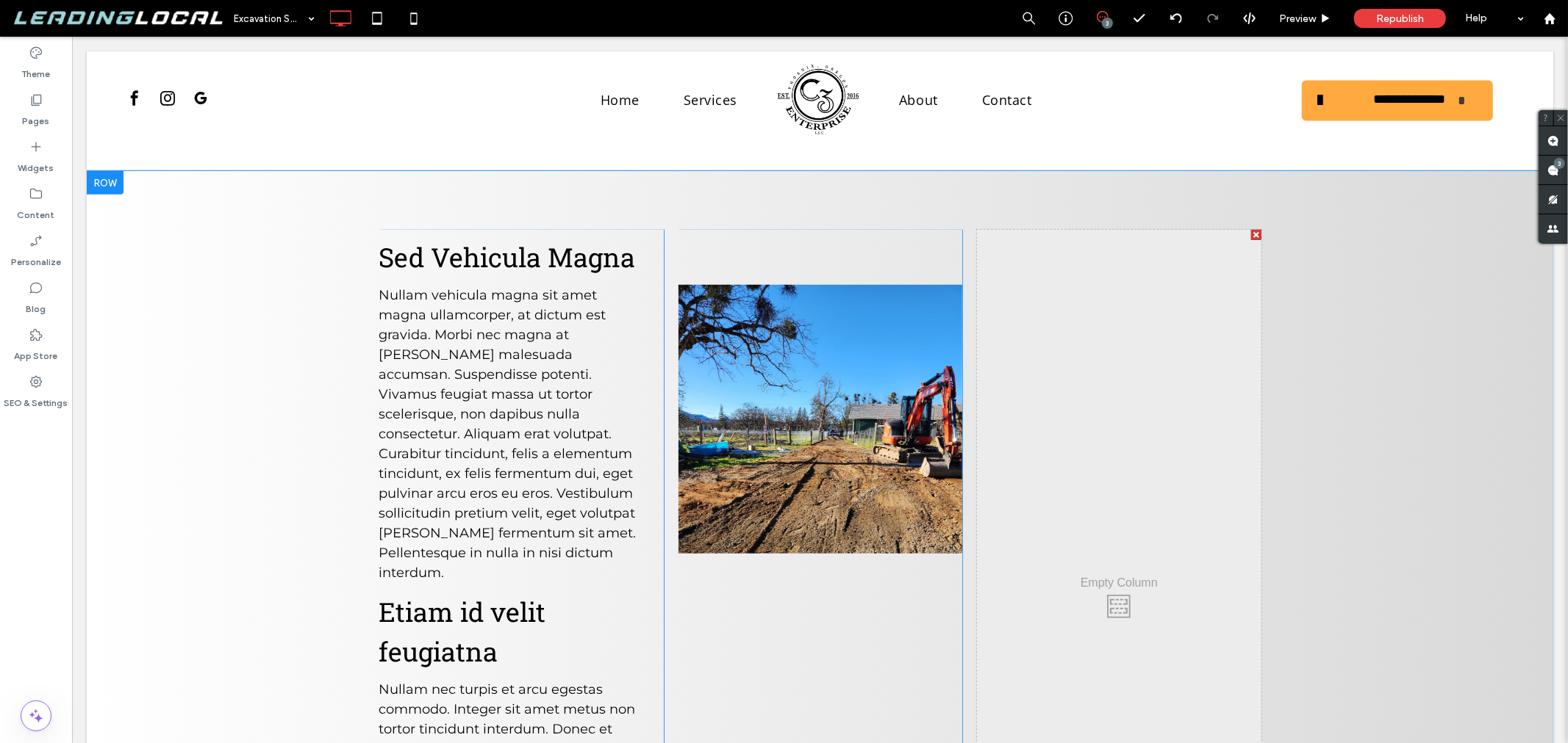
click at [1075, 582] on div "Click To Paste Click To Paste" at bounding box center [1118, 601] width 283 height 746
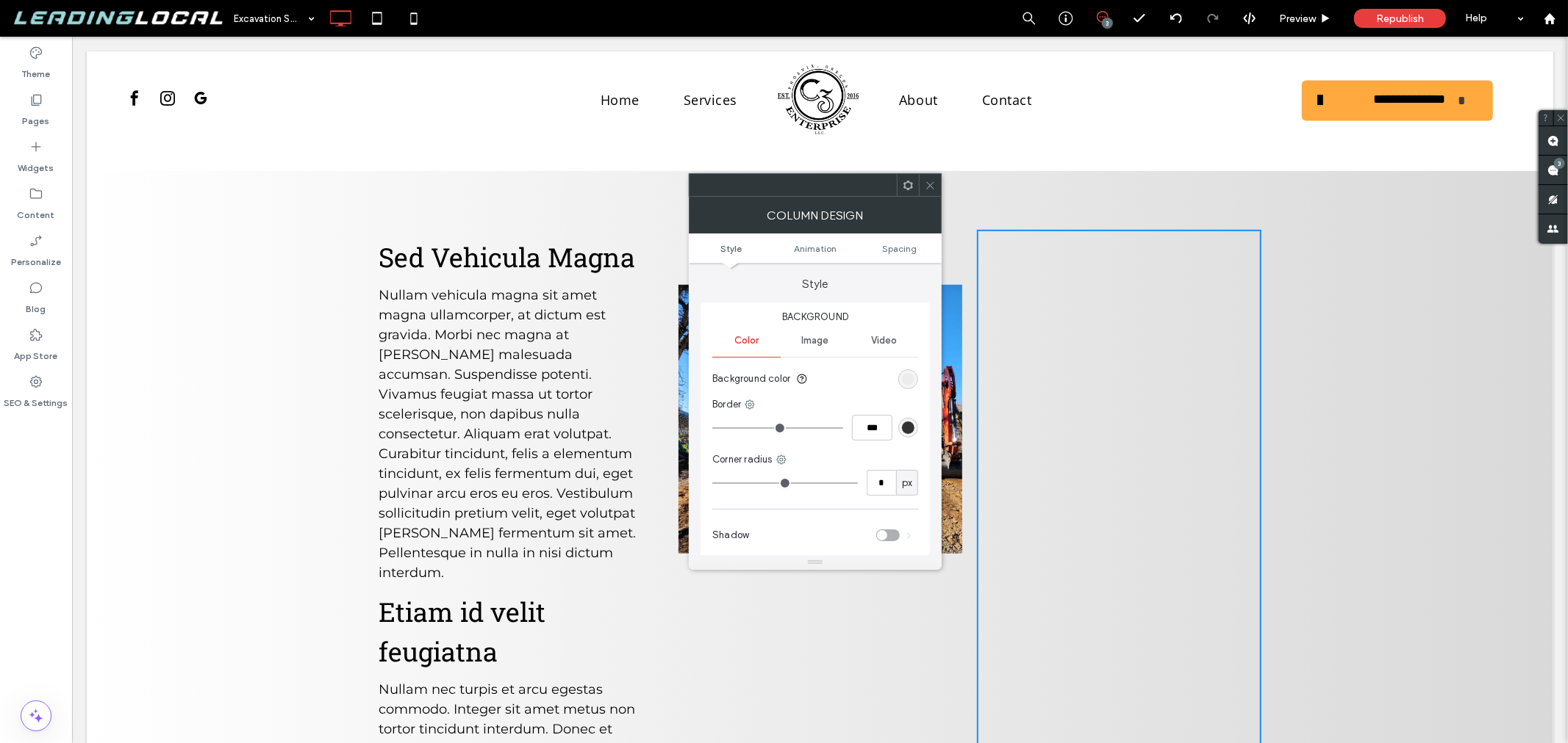
drag, startPoint x: 1003, startPoint y: 224, endPoint x: 1045, endPoint y: 242, distance: 45.7
click at [50, 151] on div "Widgets" at bounding box center [36, 157] width 72 height 47
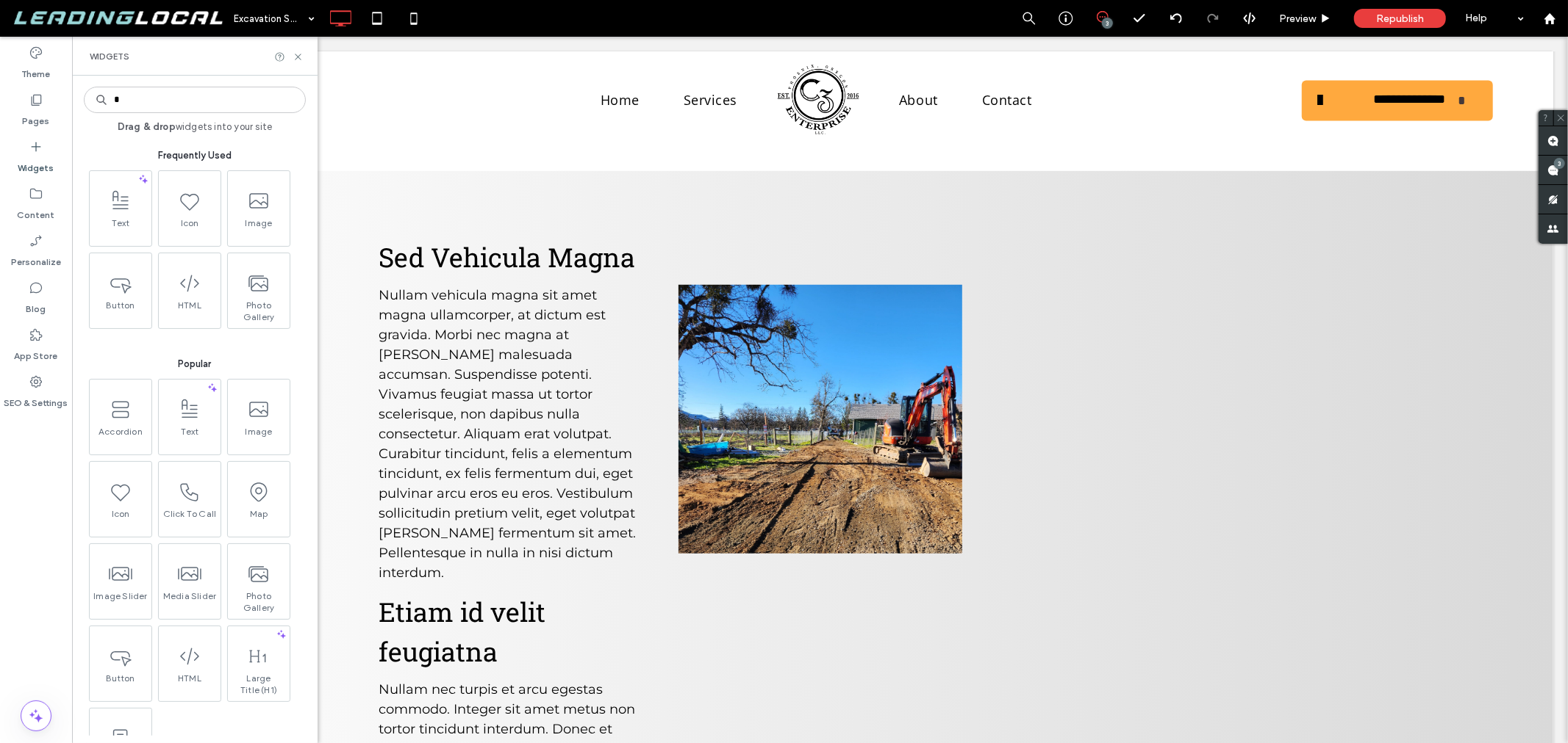
type input "*"
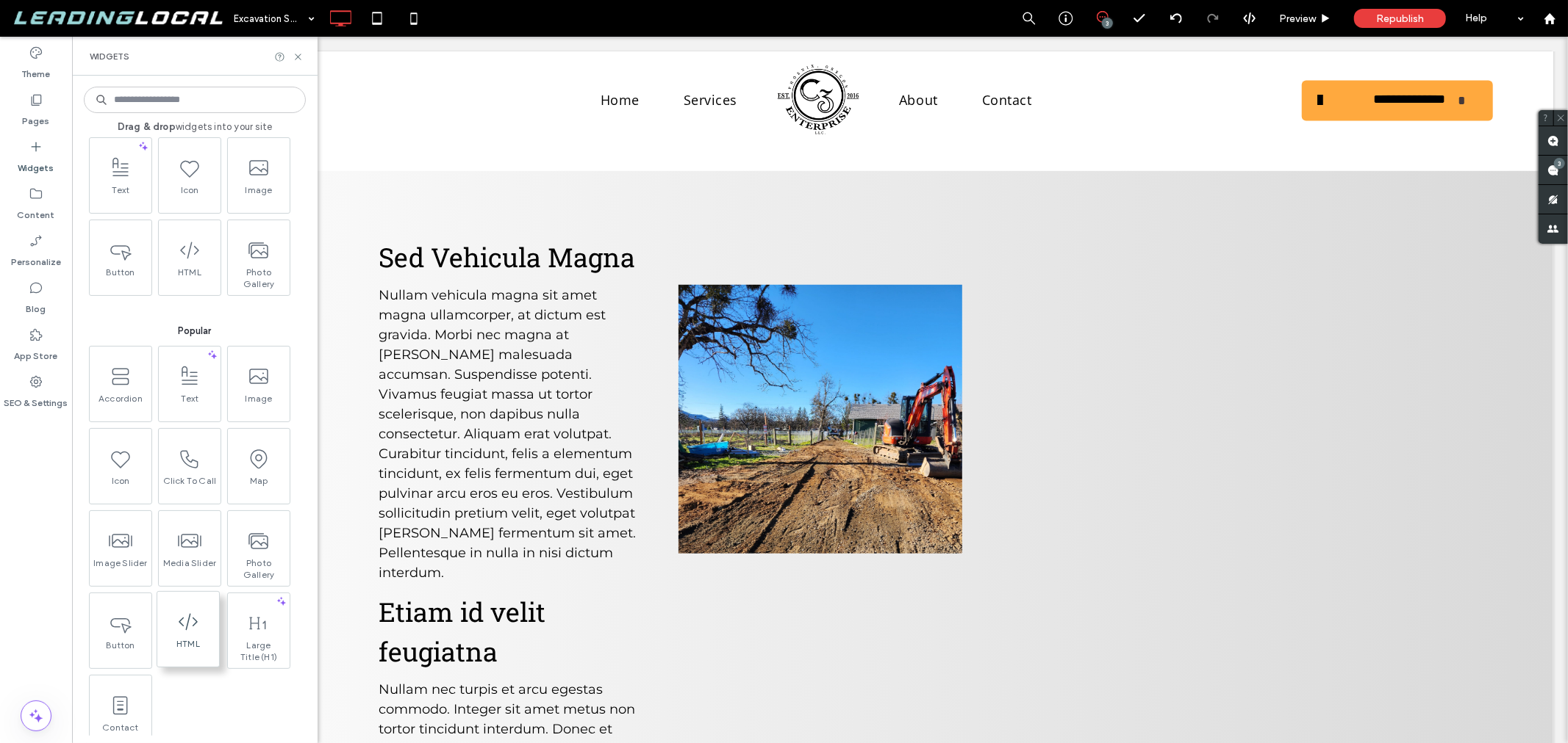
scroll to position [0, 0]
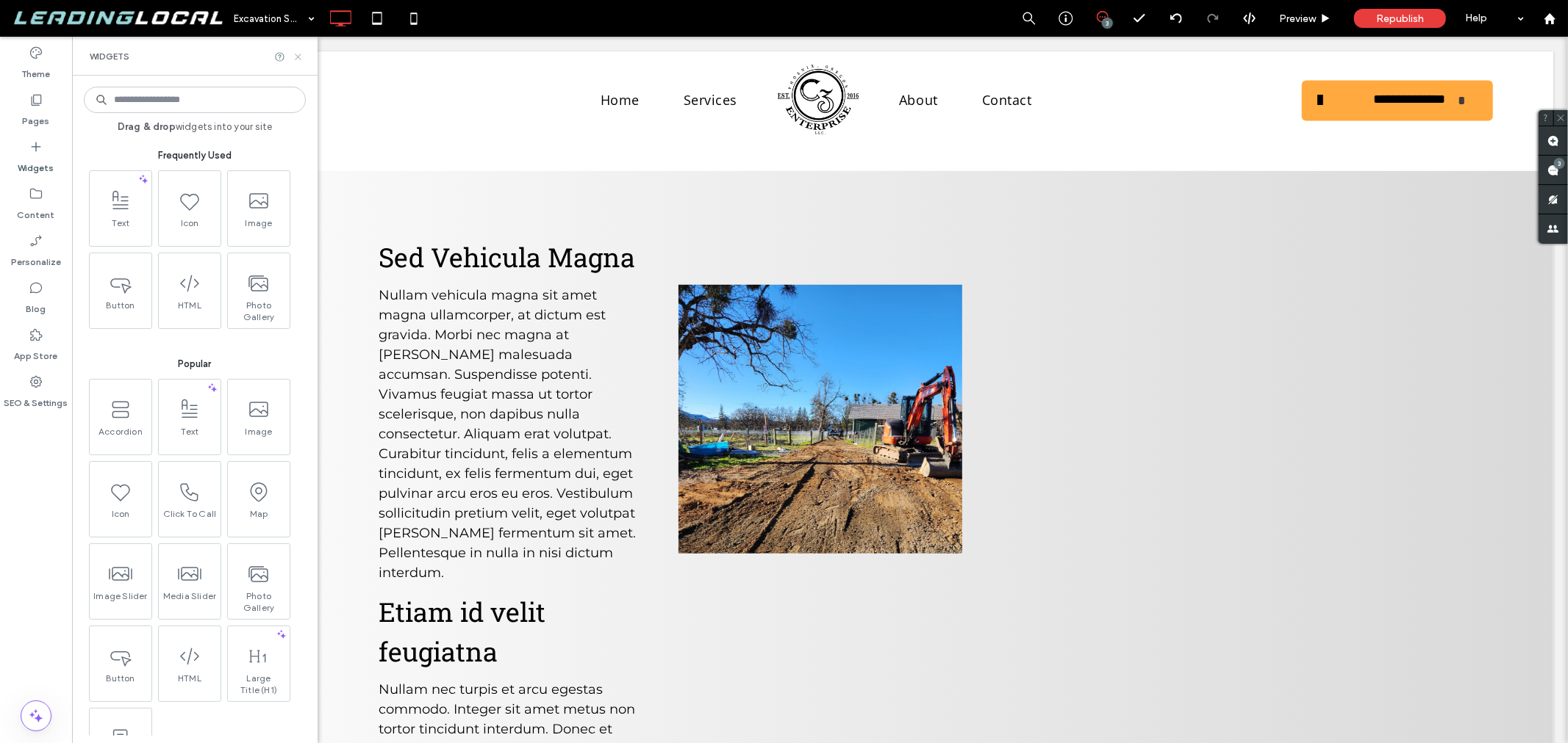
drag, startPoint x: 295, startPoint y: 56, endPoint x: 280, endPoint y: 89, distance: 36.2
click at [295, 56] on icon at bounding box center [297, 56] width 11 height 11
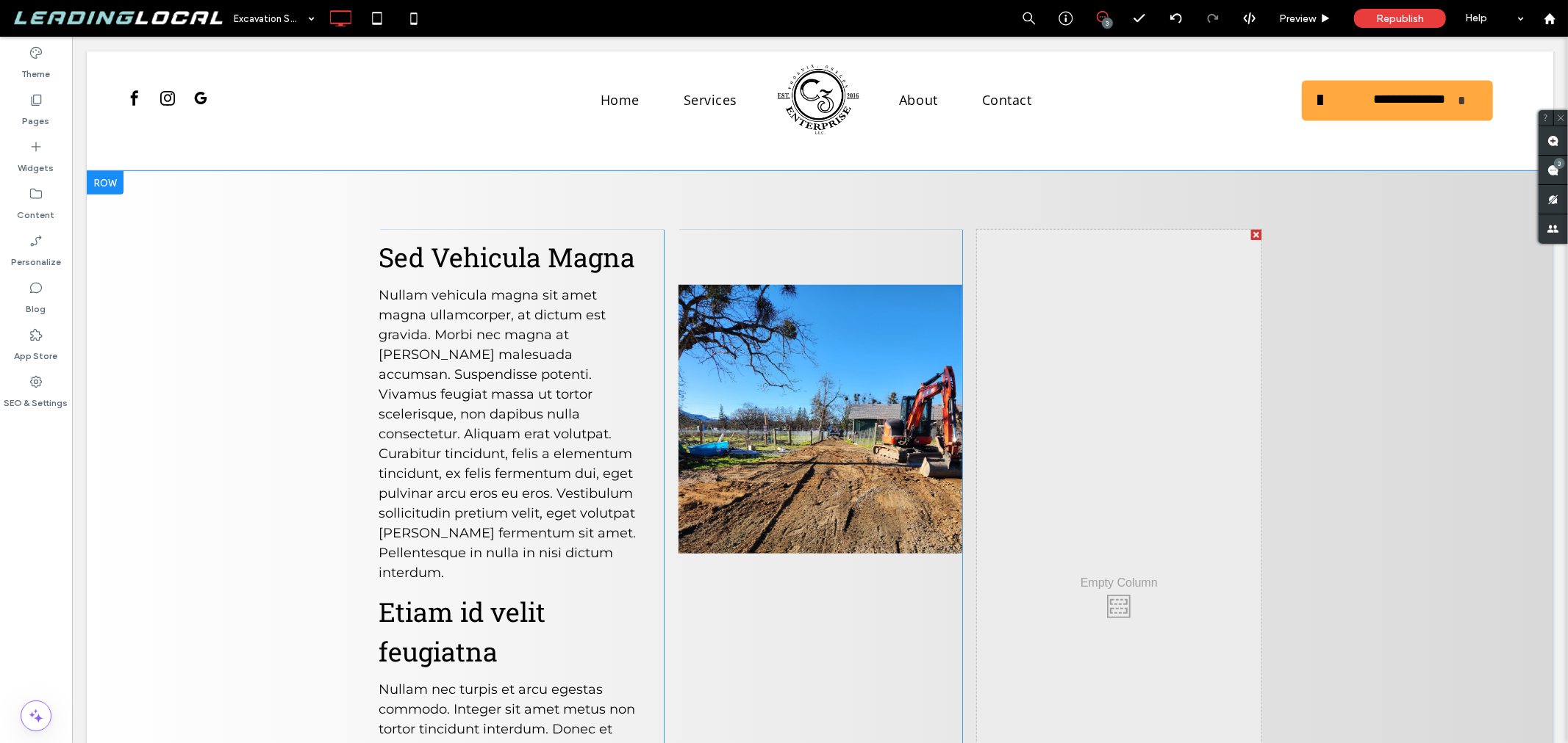
click at [283, 301] on div "Sed Vehicula Magna Nullam vehicula magna sit amet magna ullamcorper, at dictum …" at bounding box center [819, 587] width 1466 height 834
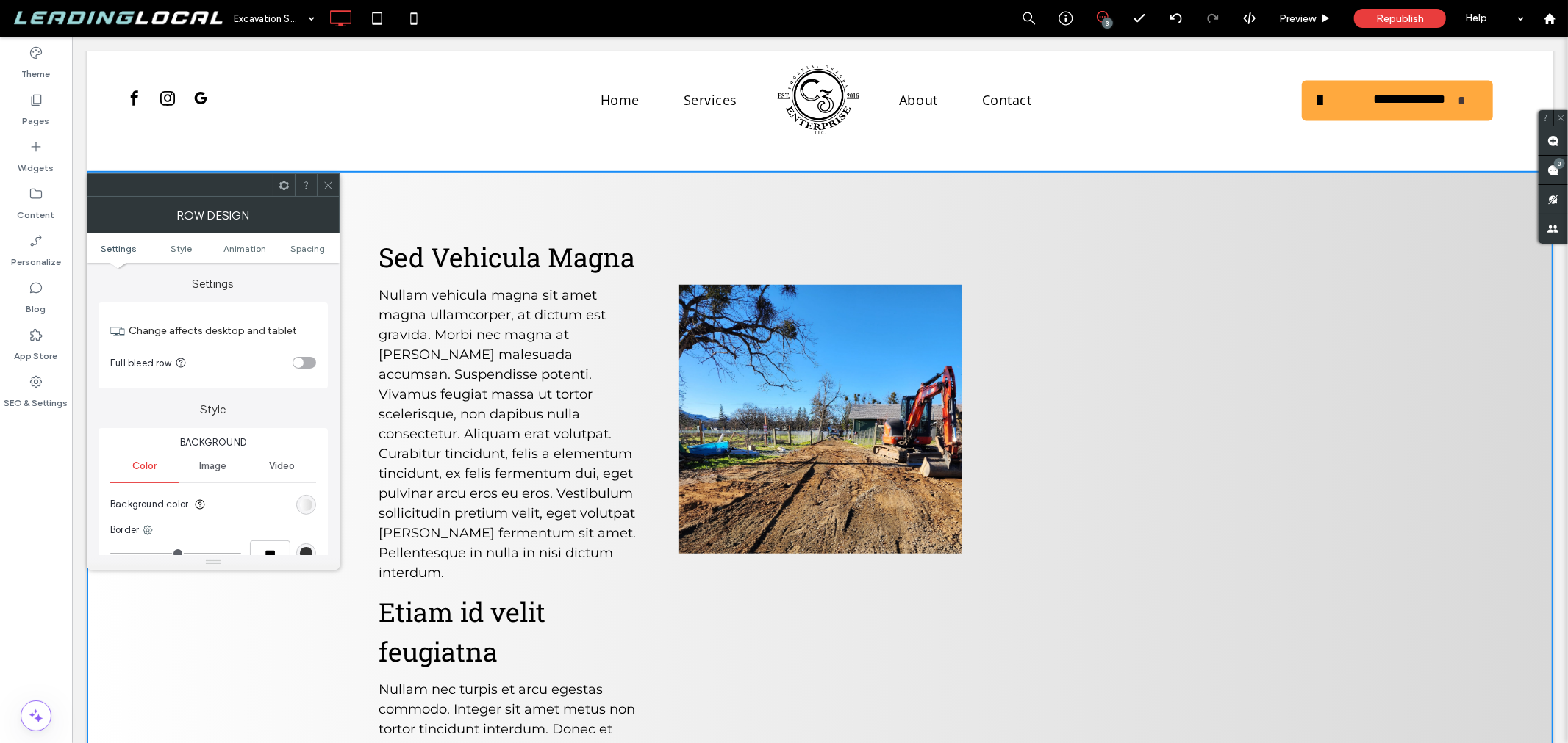
click at [47, 152] on div "Widgets" at bounding box center [36, 157] width 72 height 47
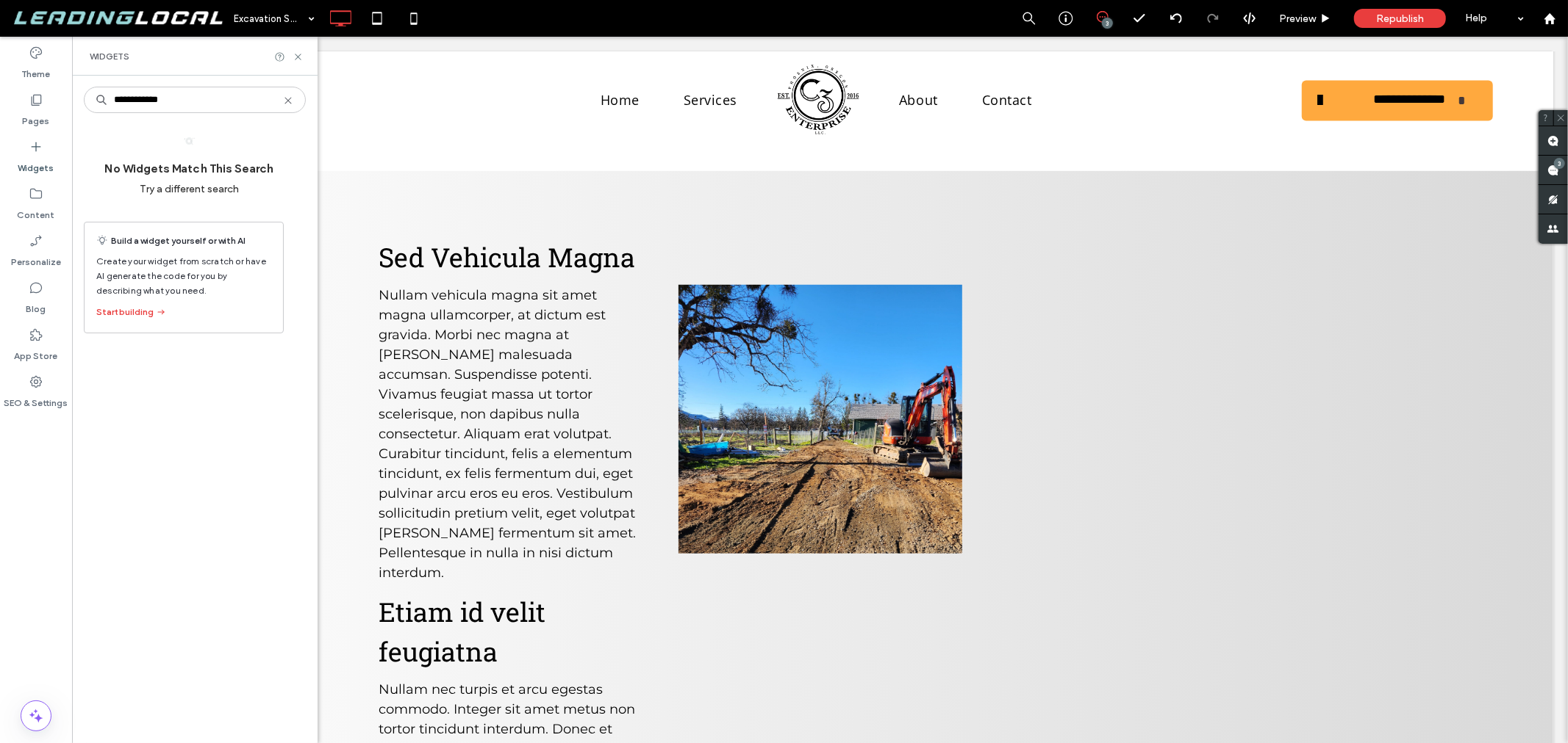
type input "**********"
drag, startPoint x: 218, startPoint y: 98, endPoint x: 9, endPoint y: 107, distance: 209.2
click at [39, 99] on div "**********" at bounding box center [36, 389] width 72 height 706
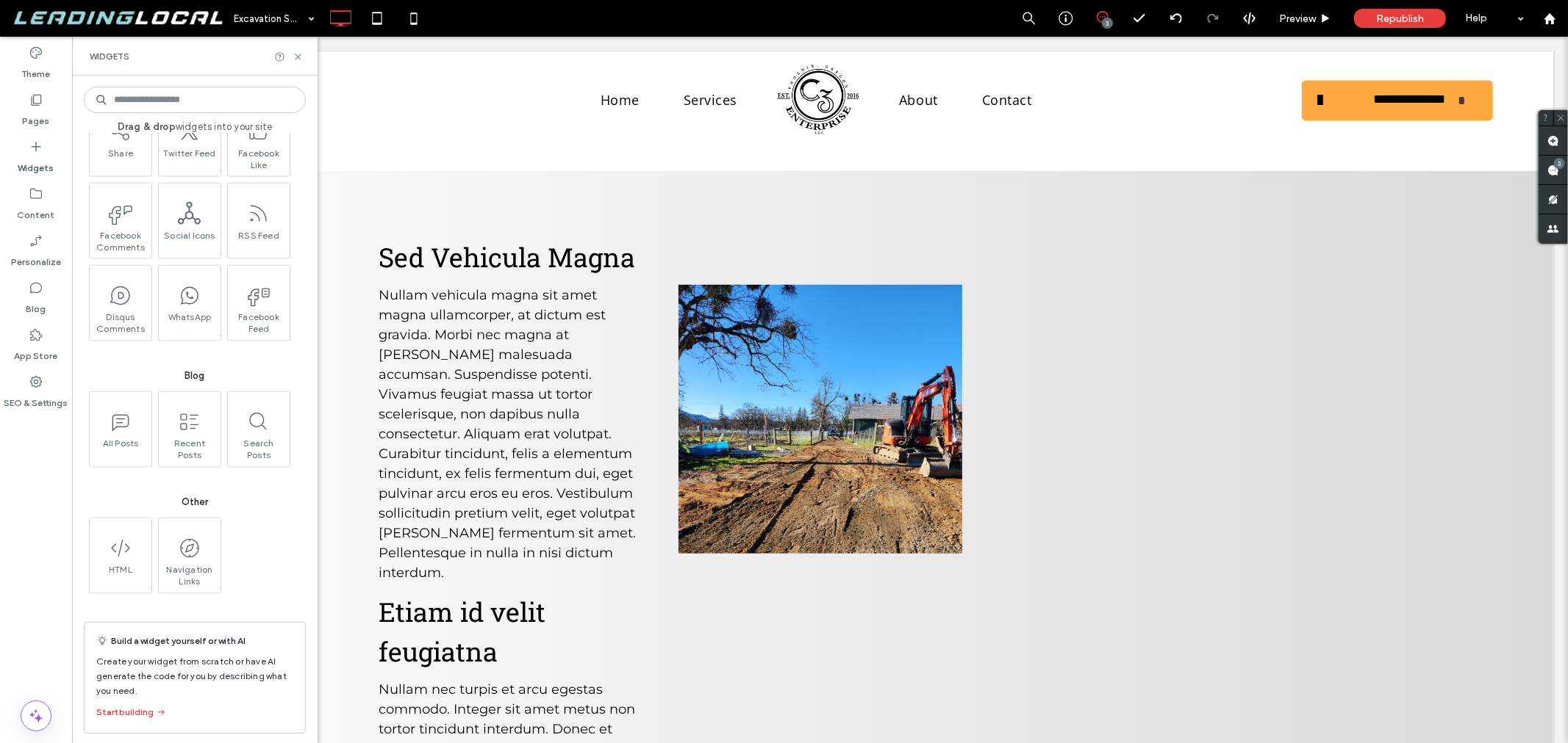
scroll to position [2191, 0]
drag, startPoint x: 297, startPoint y: 56, endPoint x: 653, endPoint y: 215, distance: 389.9
click at [297, 56] on use at bounding box center [297, 56] width 6 height 6
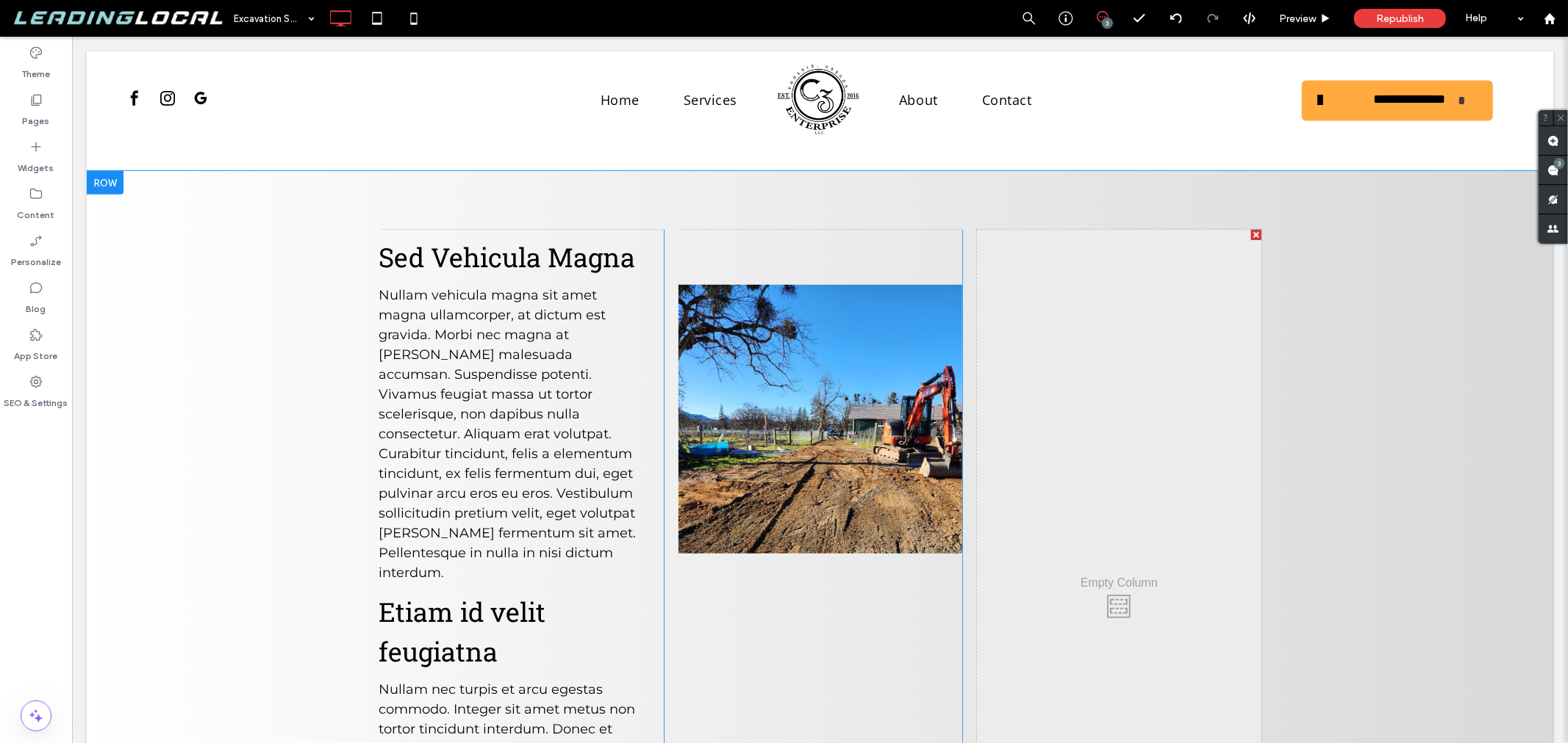
click at [1099, 345] on div "Click To Paste Click To Paste" at bounding box center [1118, 601] width 283 height 746
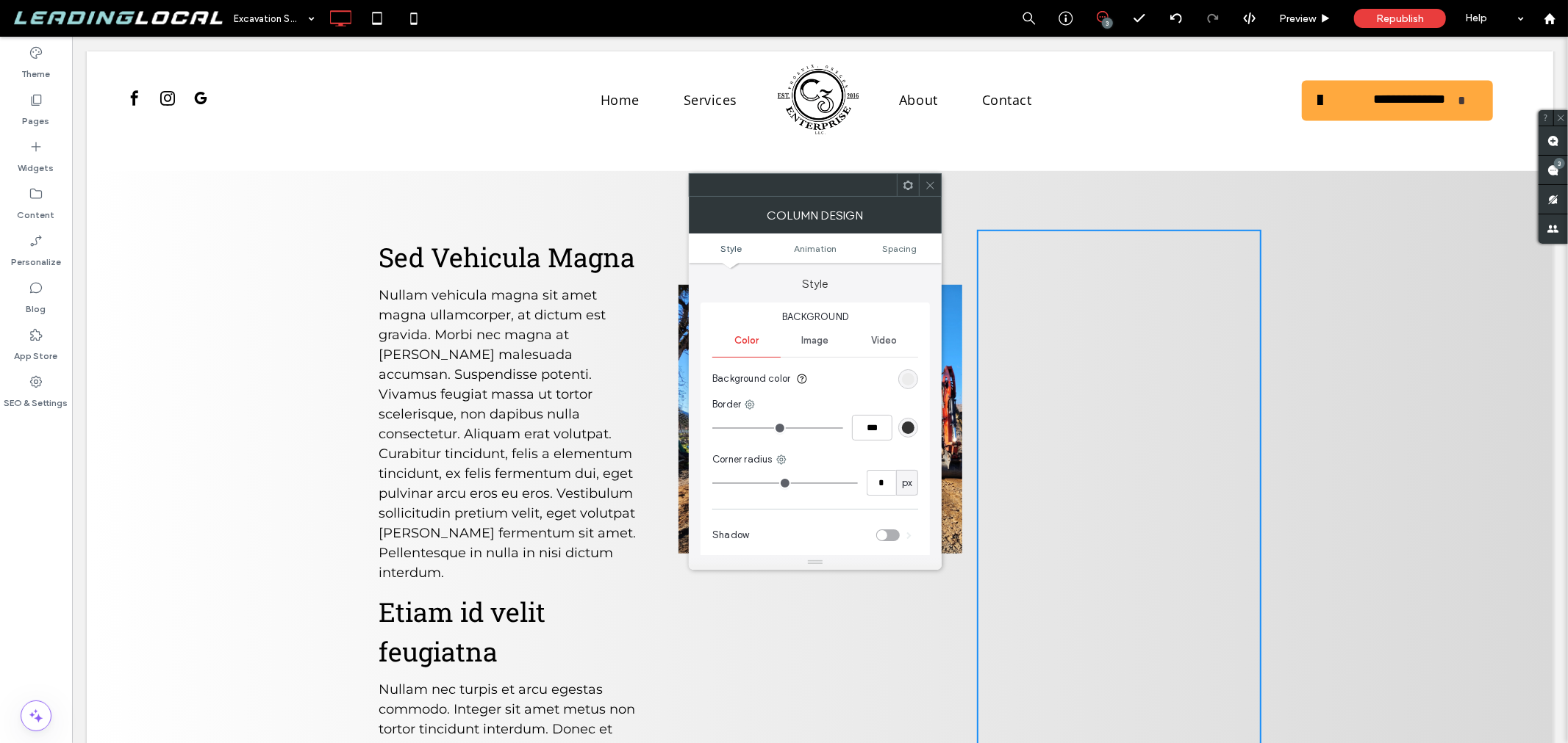
click at [925, 182] on icon at bounding box center [930, 185] width 11 height 11
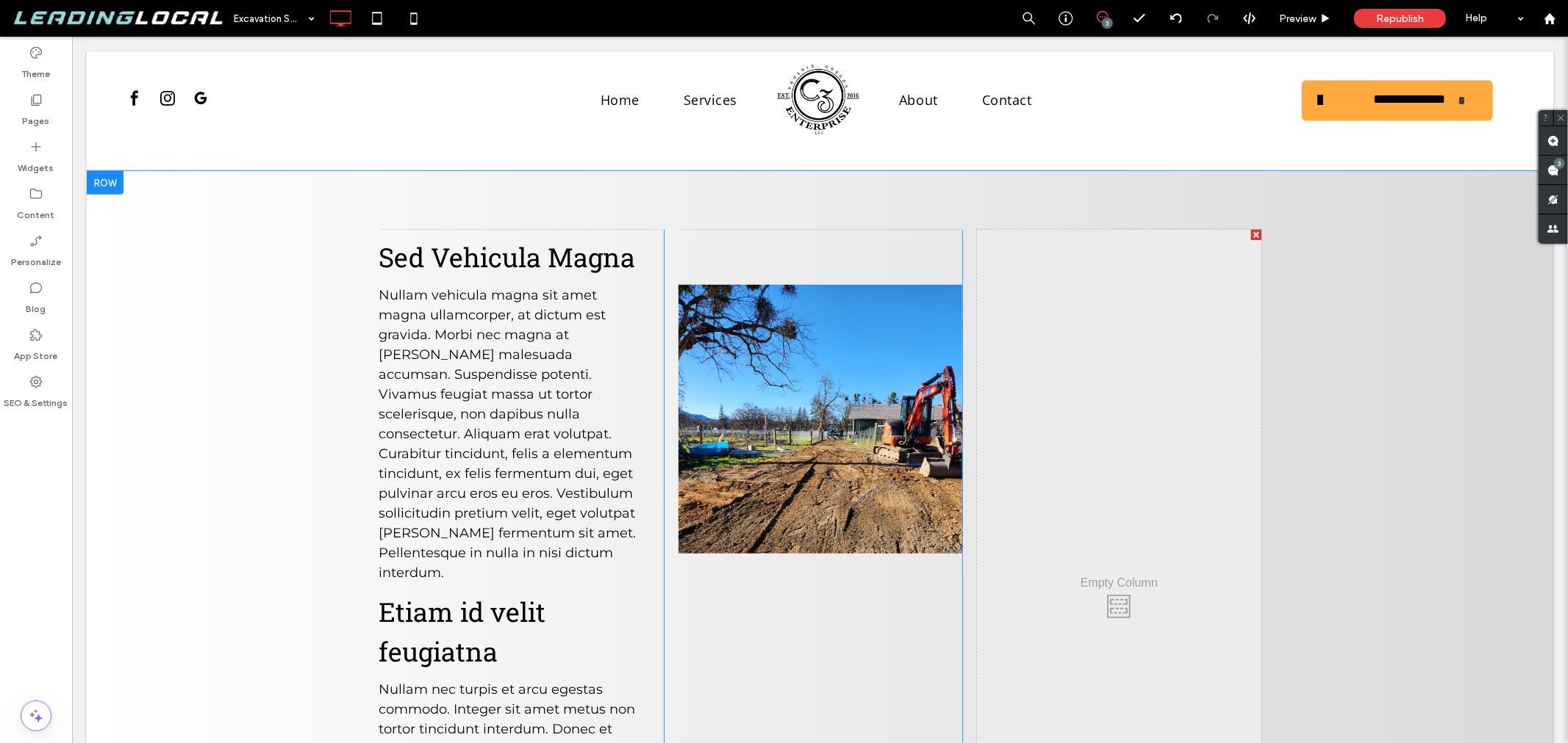
click at [1250, 229] on div at bounding box center [1255, 234] width 10 height 10
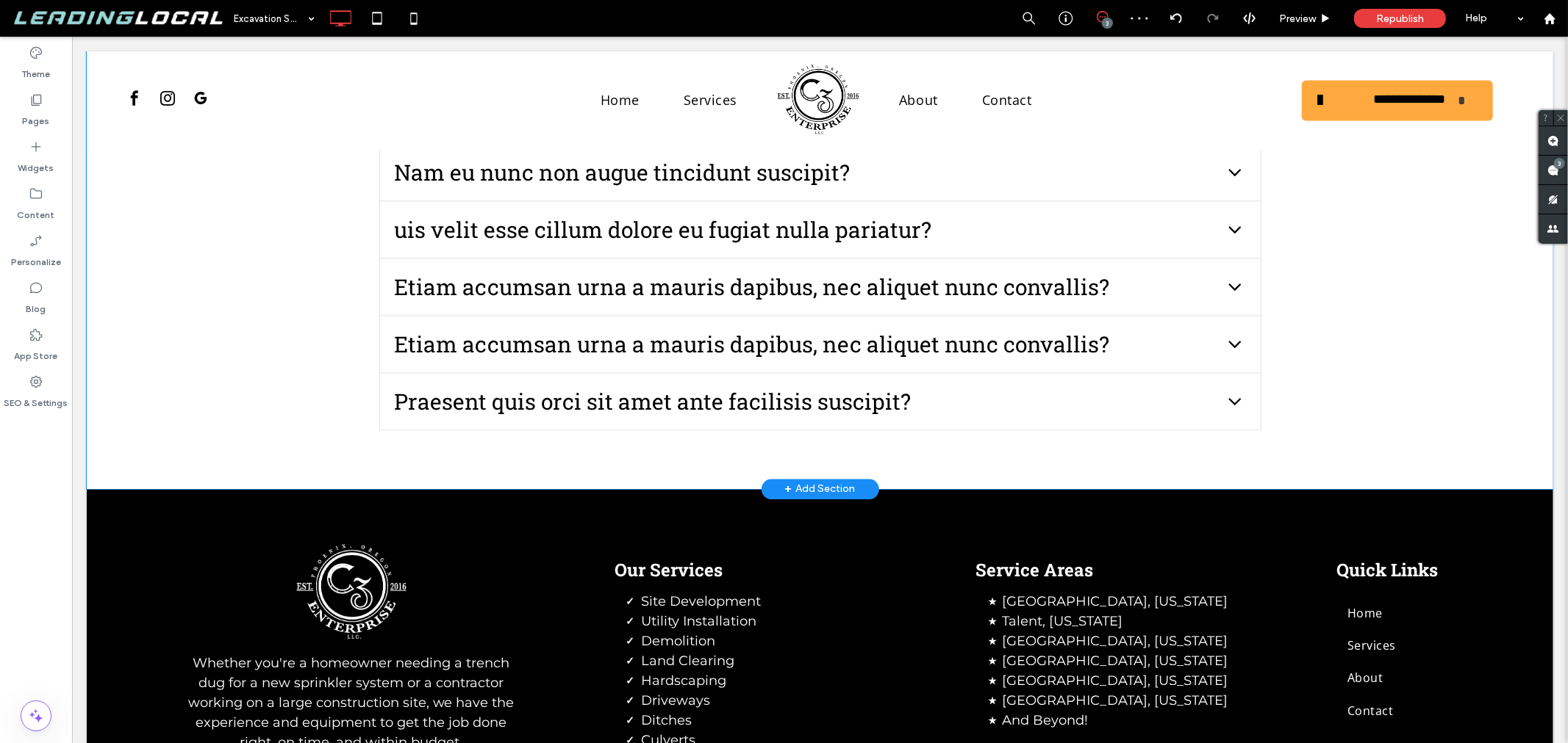
scroll to position [2122, 0]
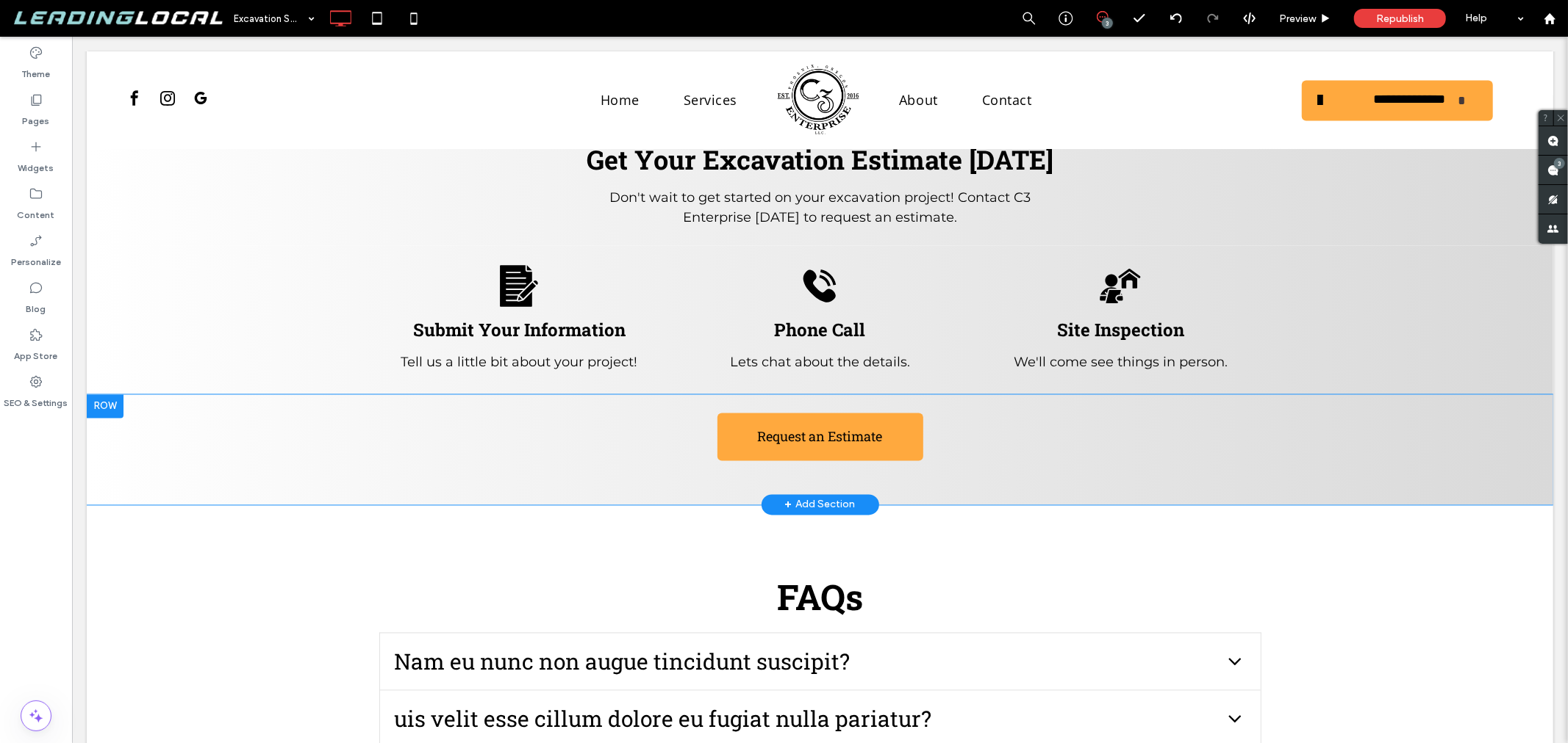
click at [291, 418] on div "Request an Estimate Click To Paste Row + Add Section" at bounding box center [819, 449] width 1466 height 110
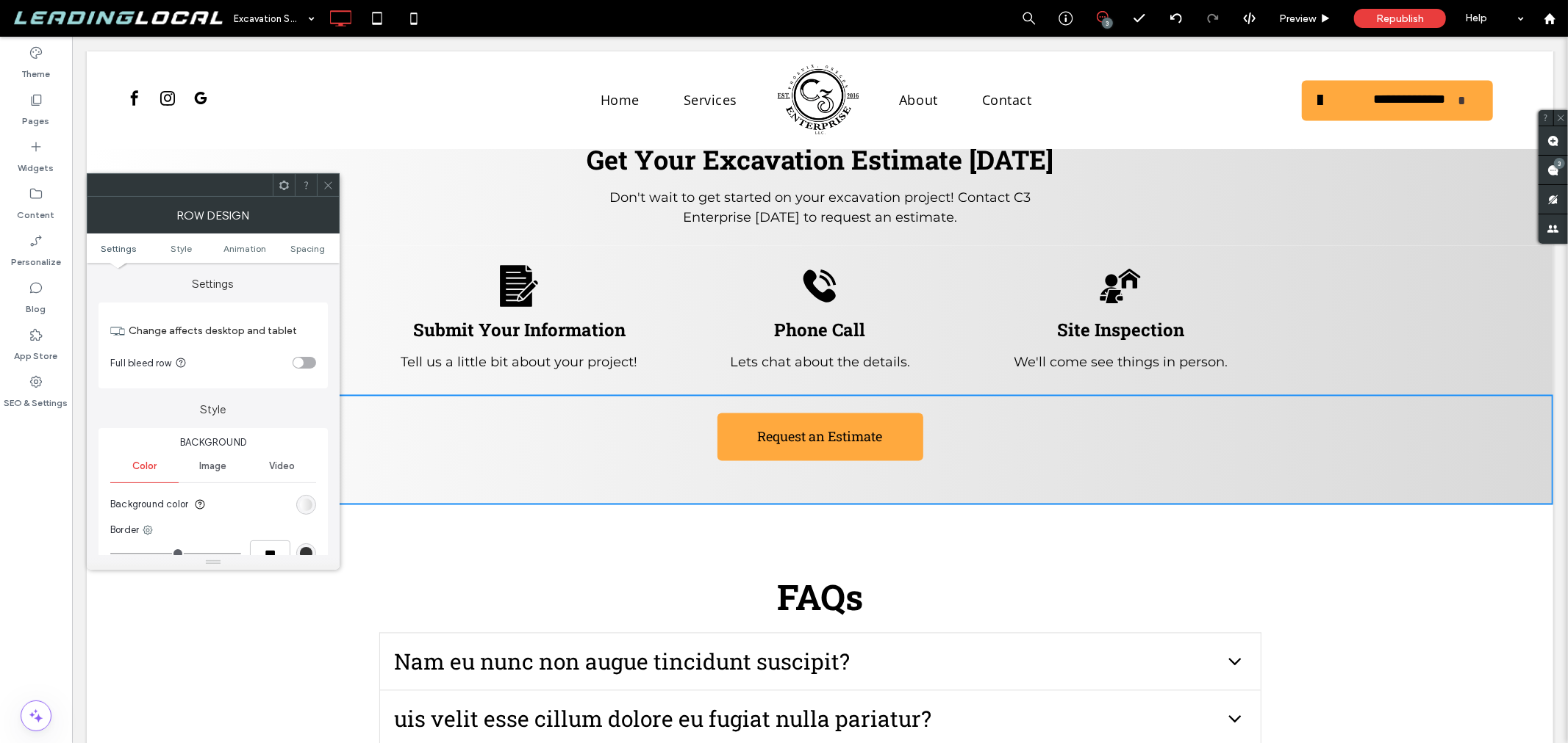
click at [322, 185] on div at bounding box center [328, 185] width 22 height 22
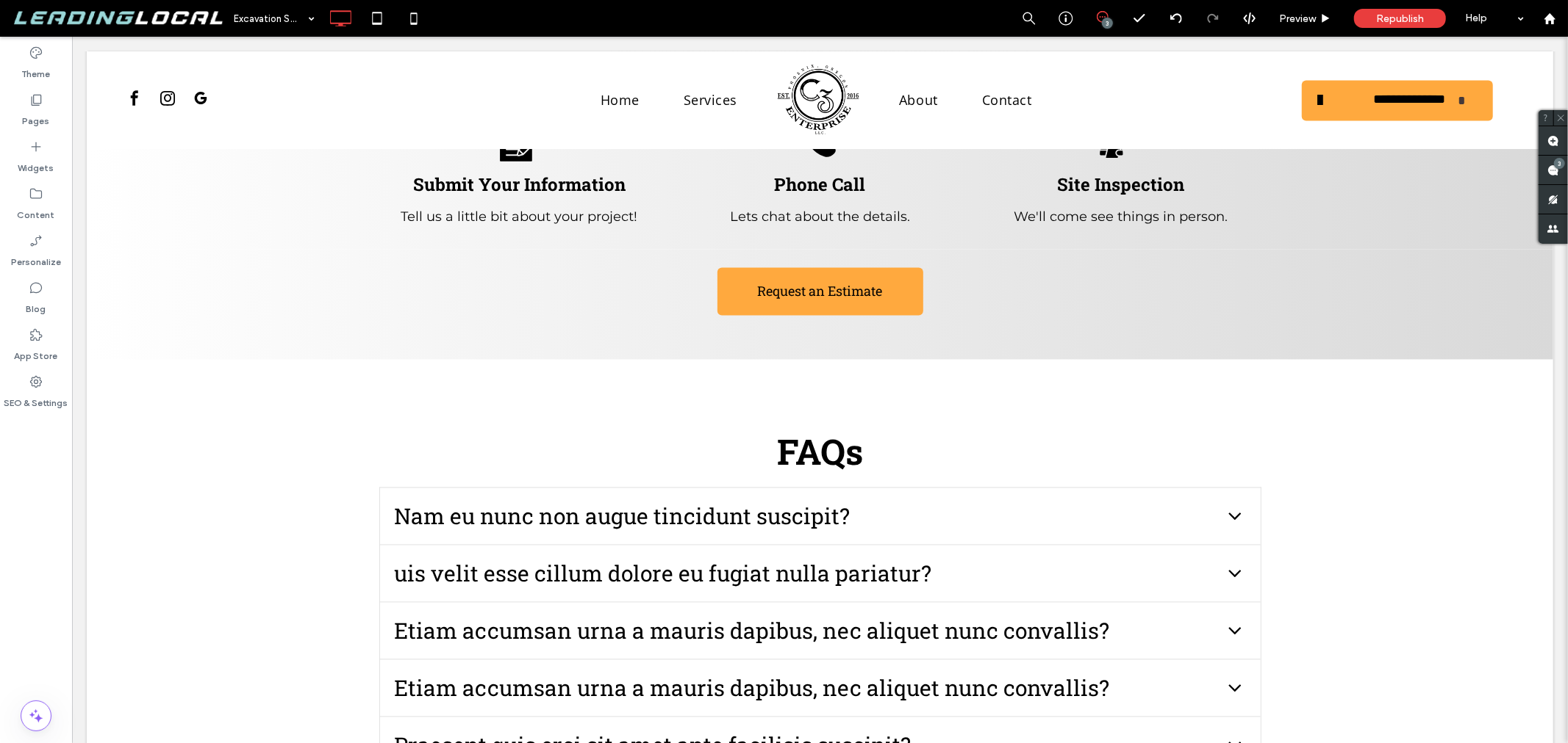
scroll to position [2267, 0]
click at [1350, 431] on div "FAQs Nam eu nunc non augue tincidunt suscipit? Vestibulum ante ipsum primis in …" at bounding box center [819, 596] width 1466 height 474
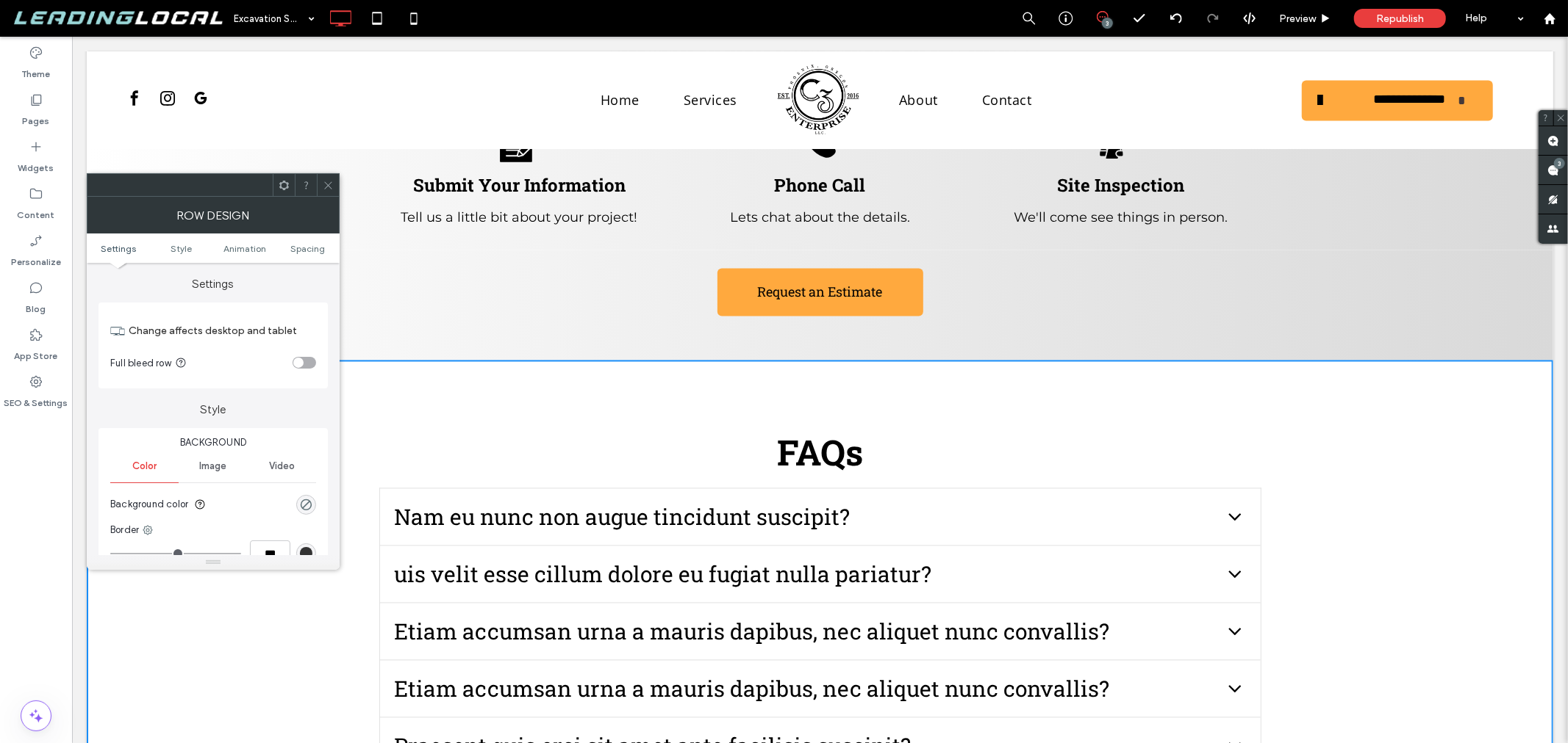
click at [329, 187] on icon at bounding box center [328, 185] width 11 height 11
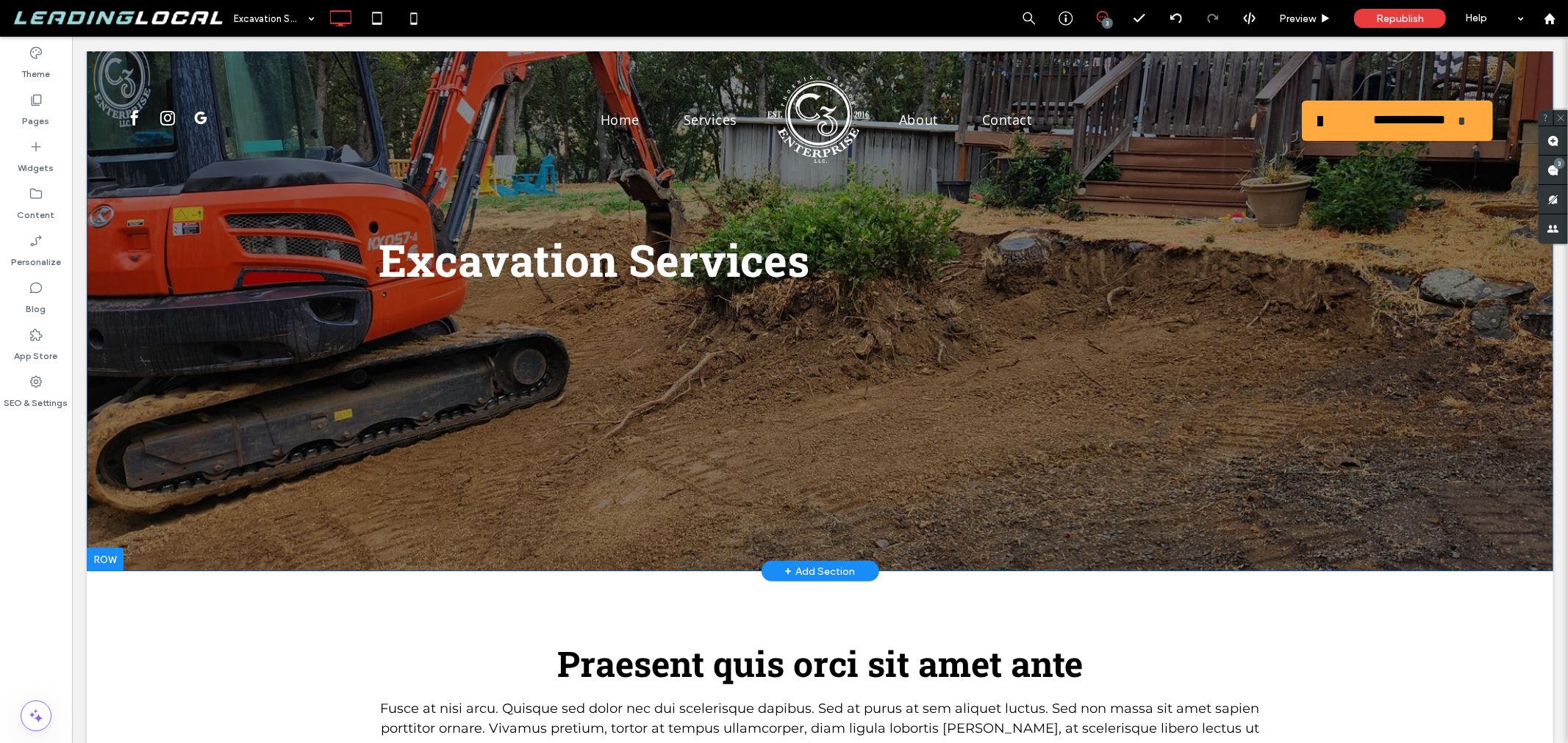
scroll to position [0, 0]
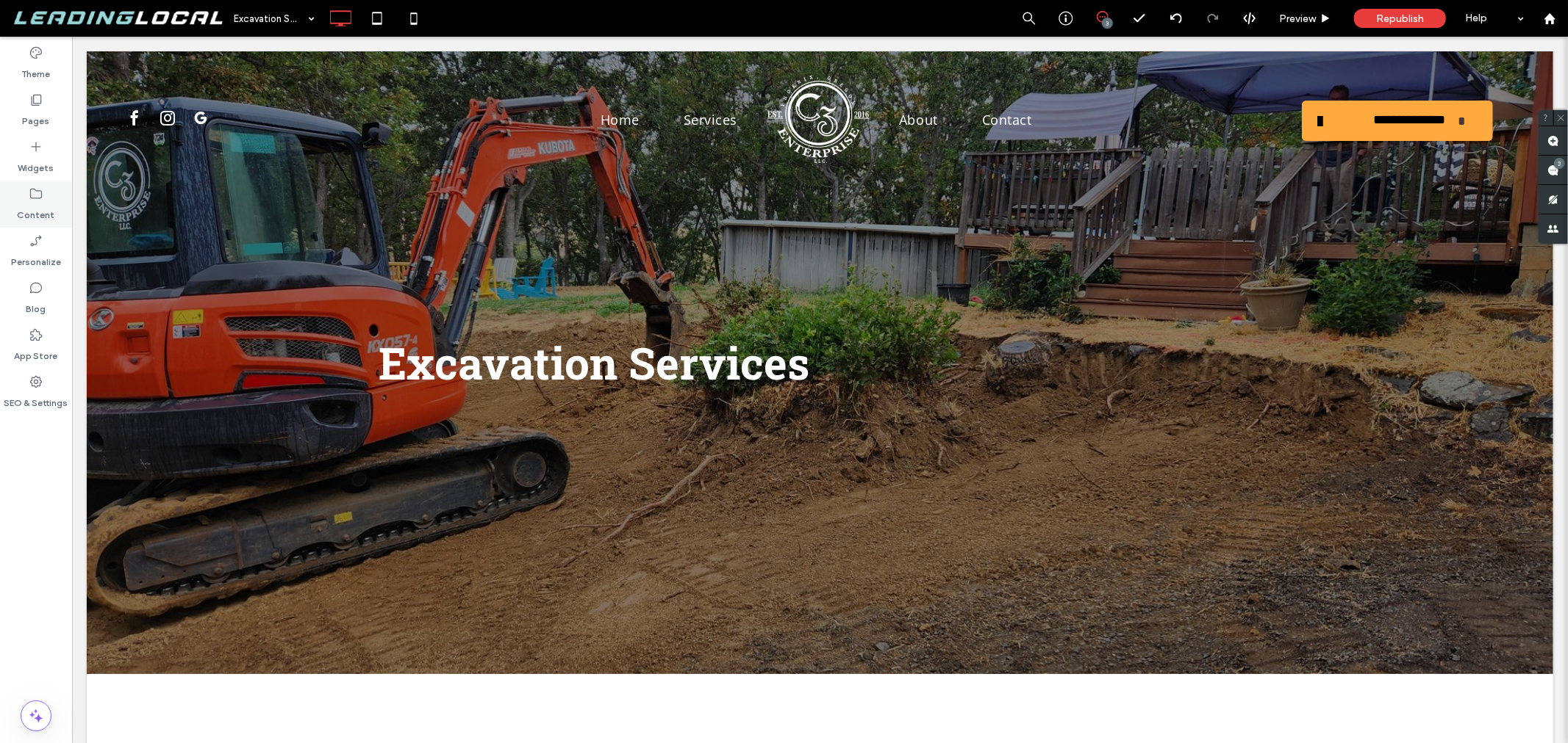
drag, startPoint x: 53, startPoint y: 127, endPoint x: 53, endPoint y: 219, distance: 92.0
click at [53, 126] on div "Pages" at bounding box center [36, 110] width 72 height 47
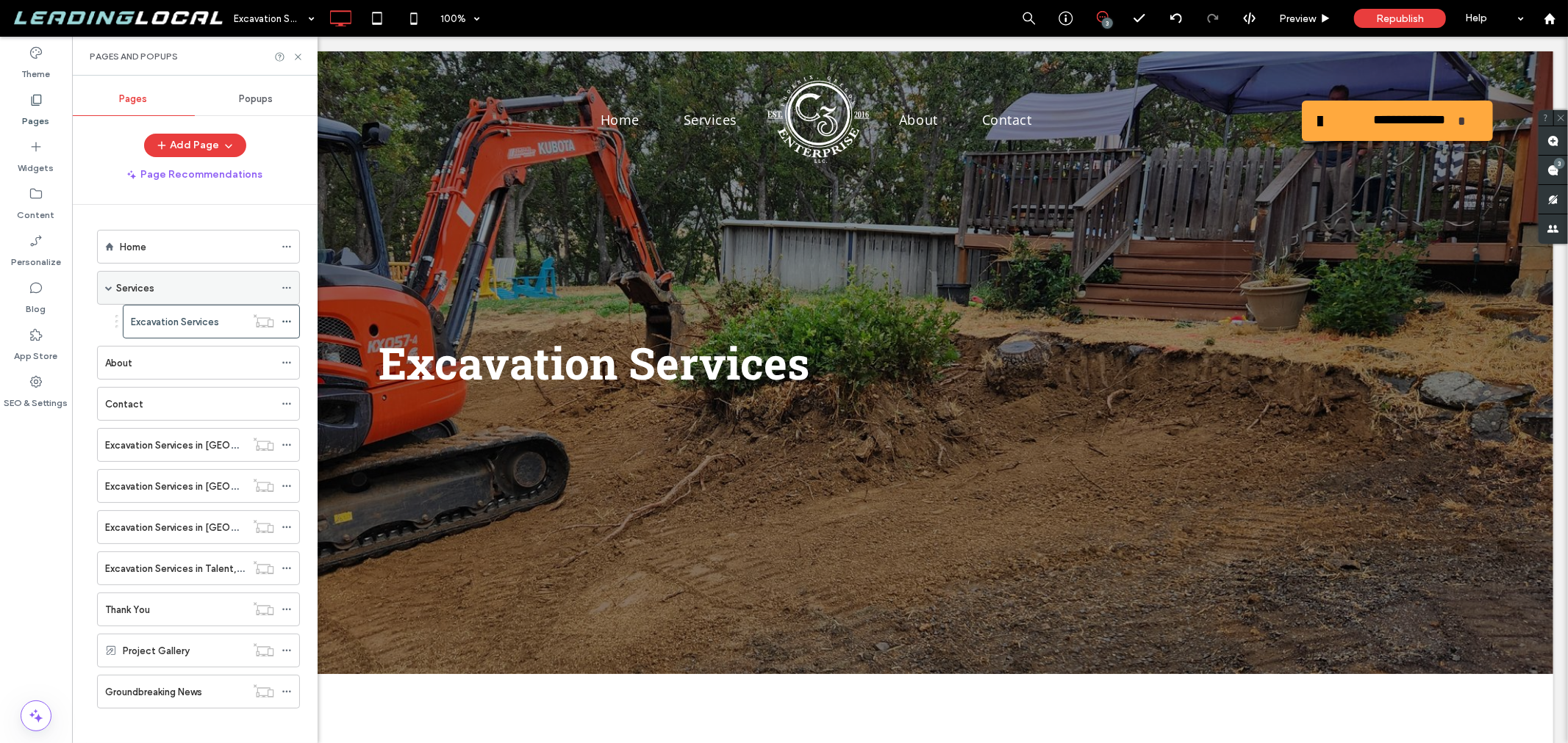
click at [108, 288] on span at bounding box center [108, 287] width 7 height 7
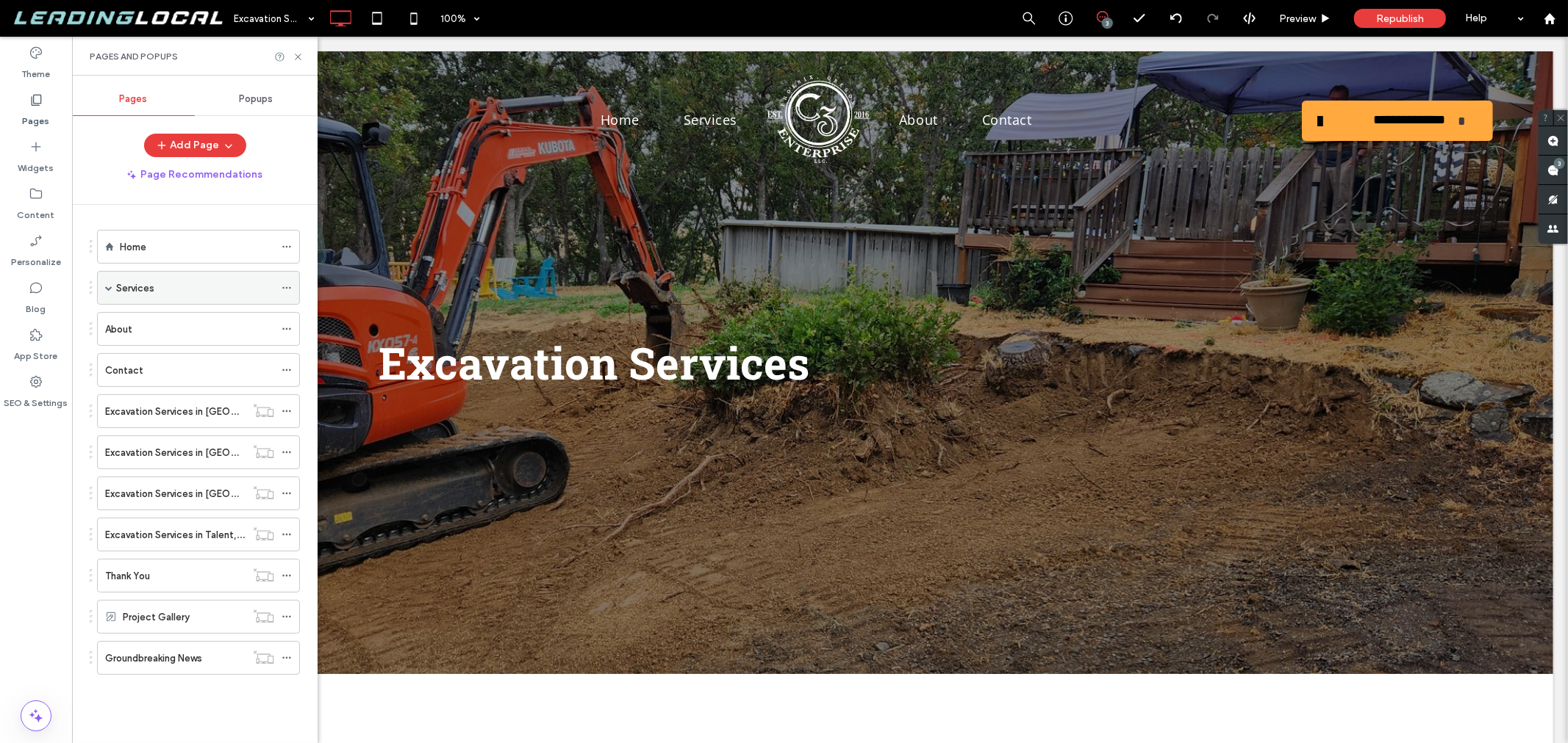
click at [108, 289] on span at bounding box center [108, 287] width 7 height 7
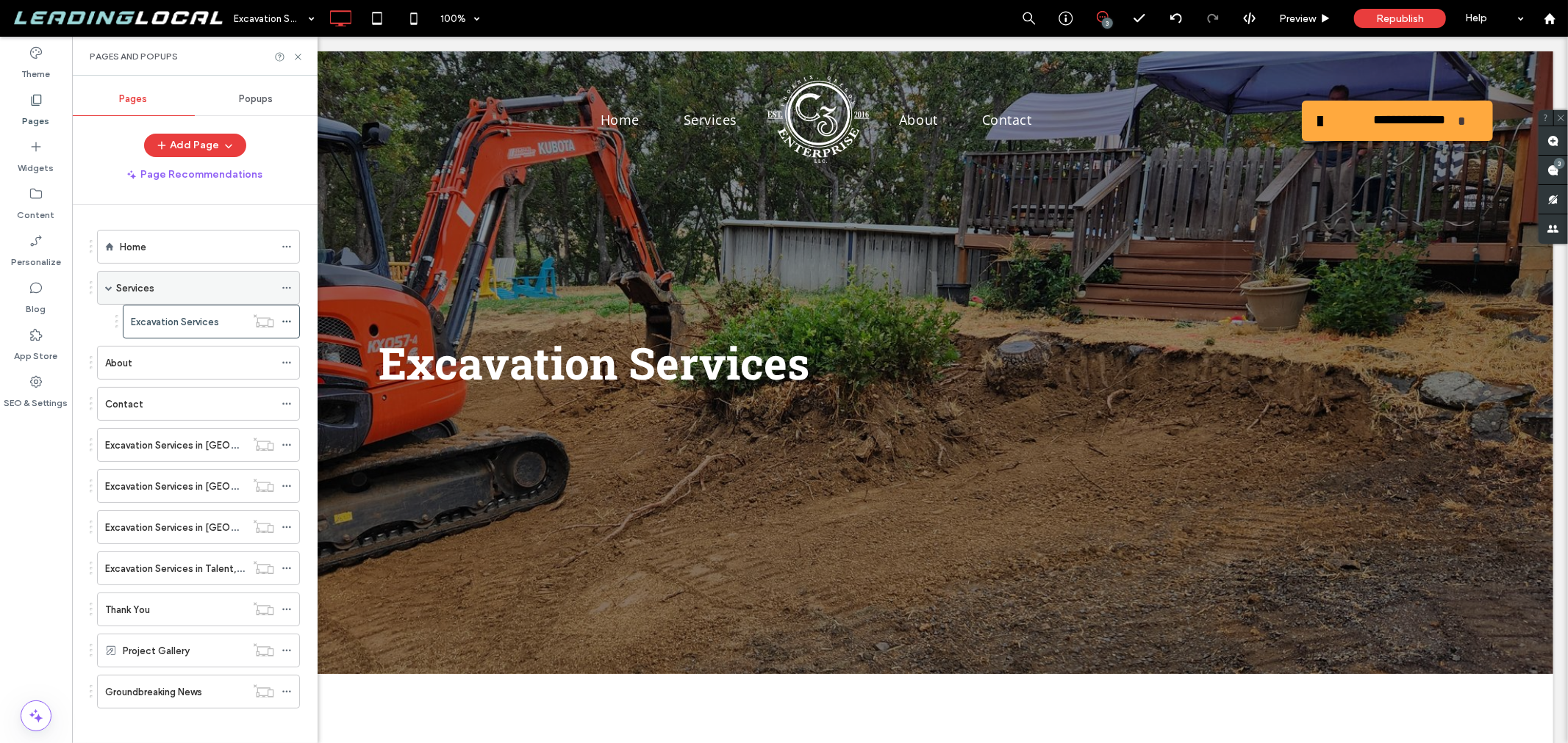
click at [107, 289] on span at bounding box center [108, 287] width 7 height 7
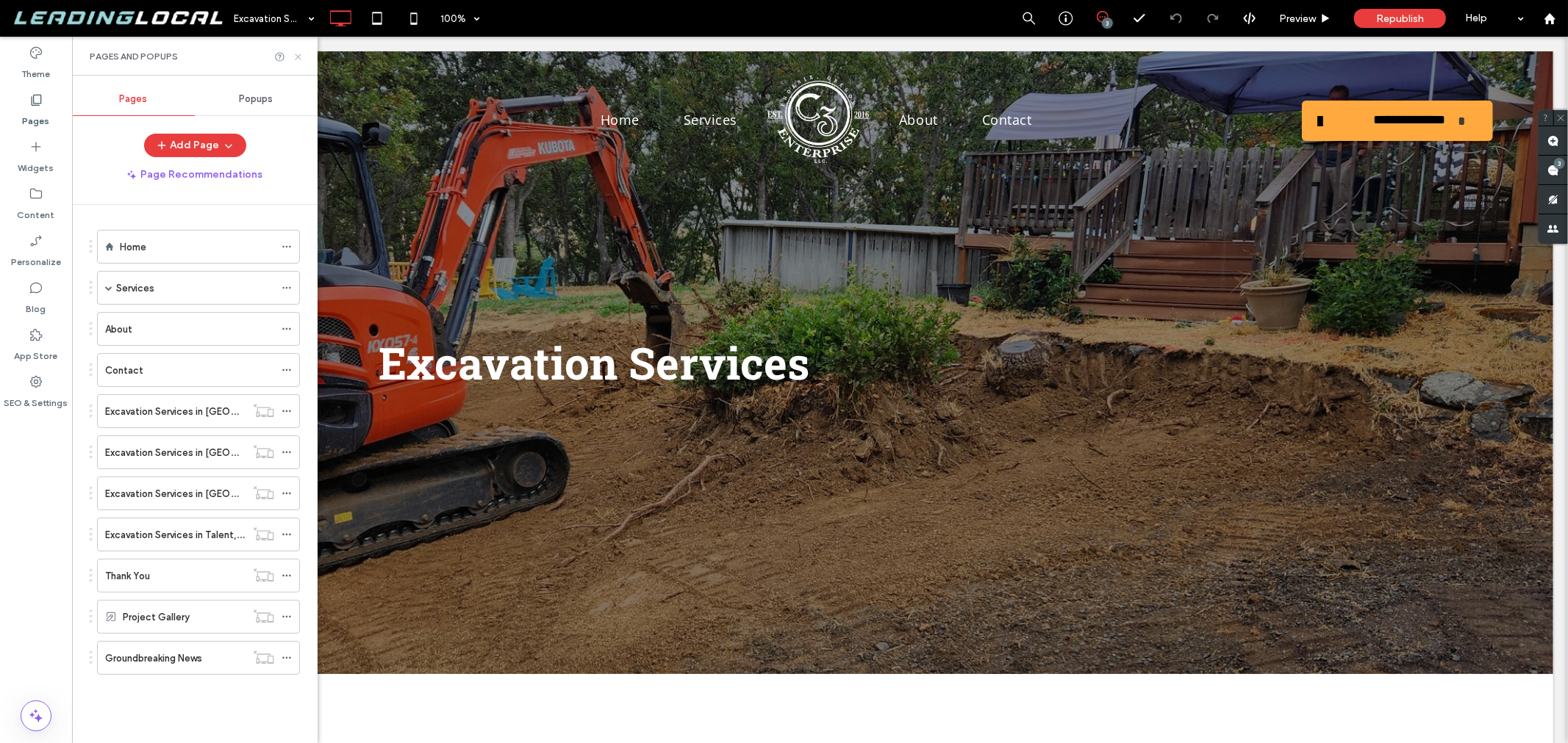
drag, startPoint x: 299, startPoint y: 55, endPoint x: 229, endPoint y: 19, distance: 78.7
click at [299, 55] on icon at bounding box center [297, 56] width 11 height 11
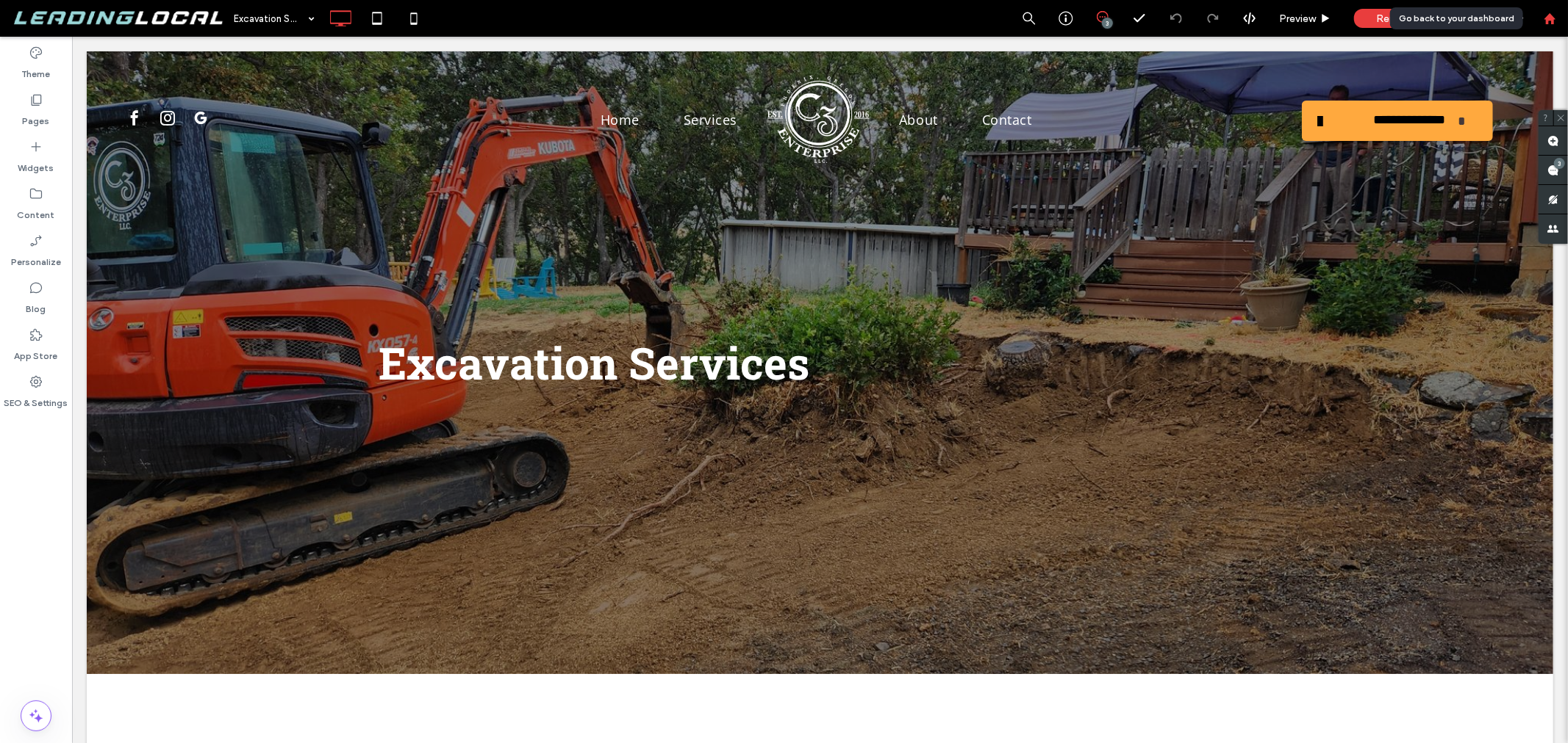
click at [1549, 19] on use at bounding box center [1548, 18] width 11 height 11
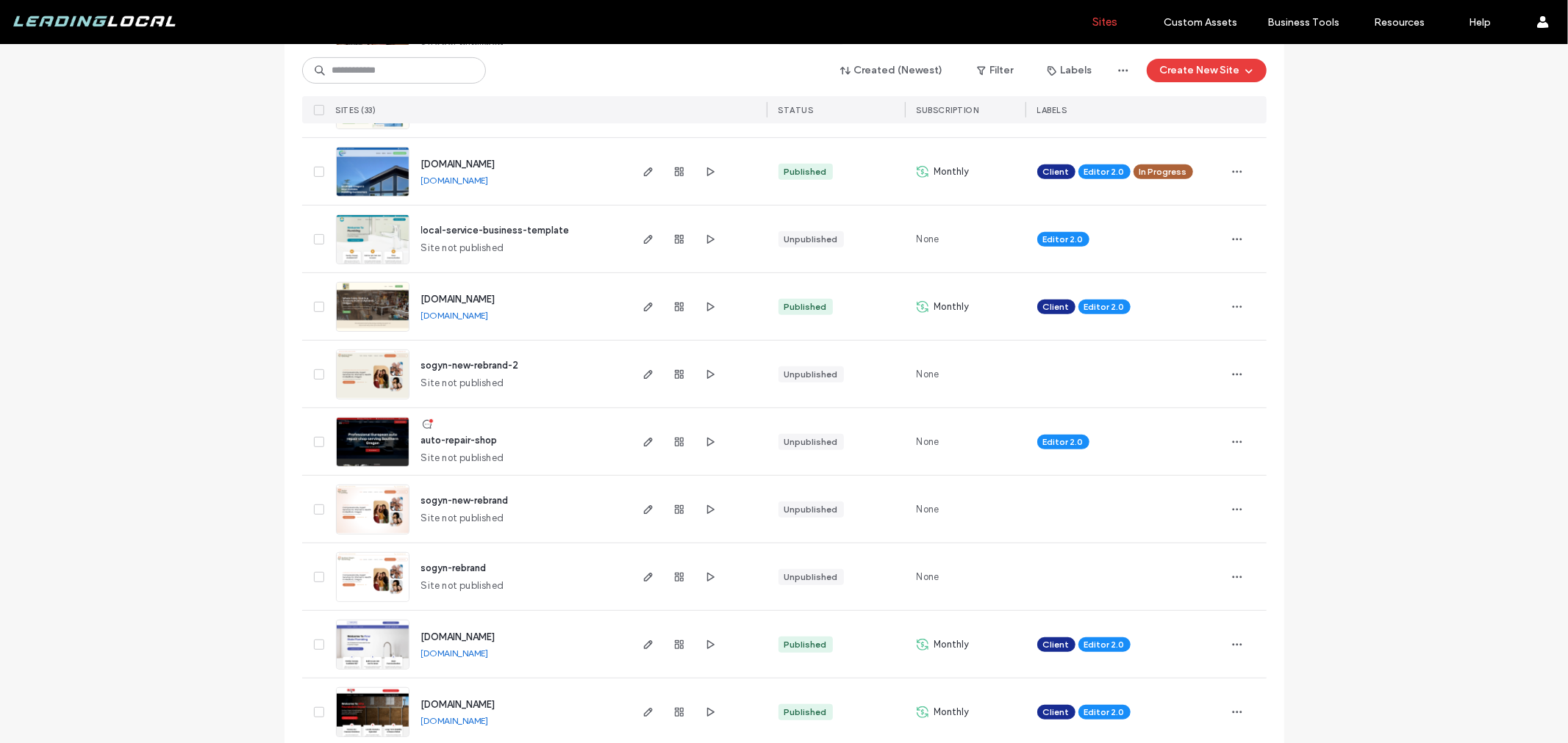
scroll to position [653, 0]
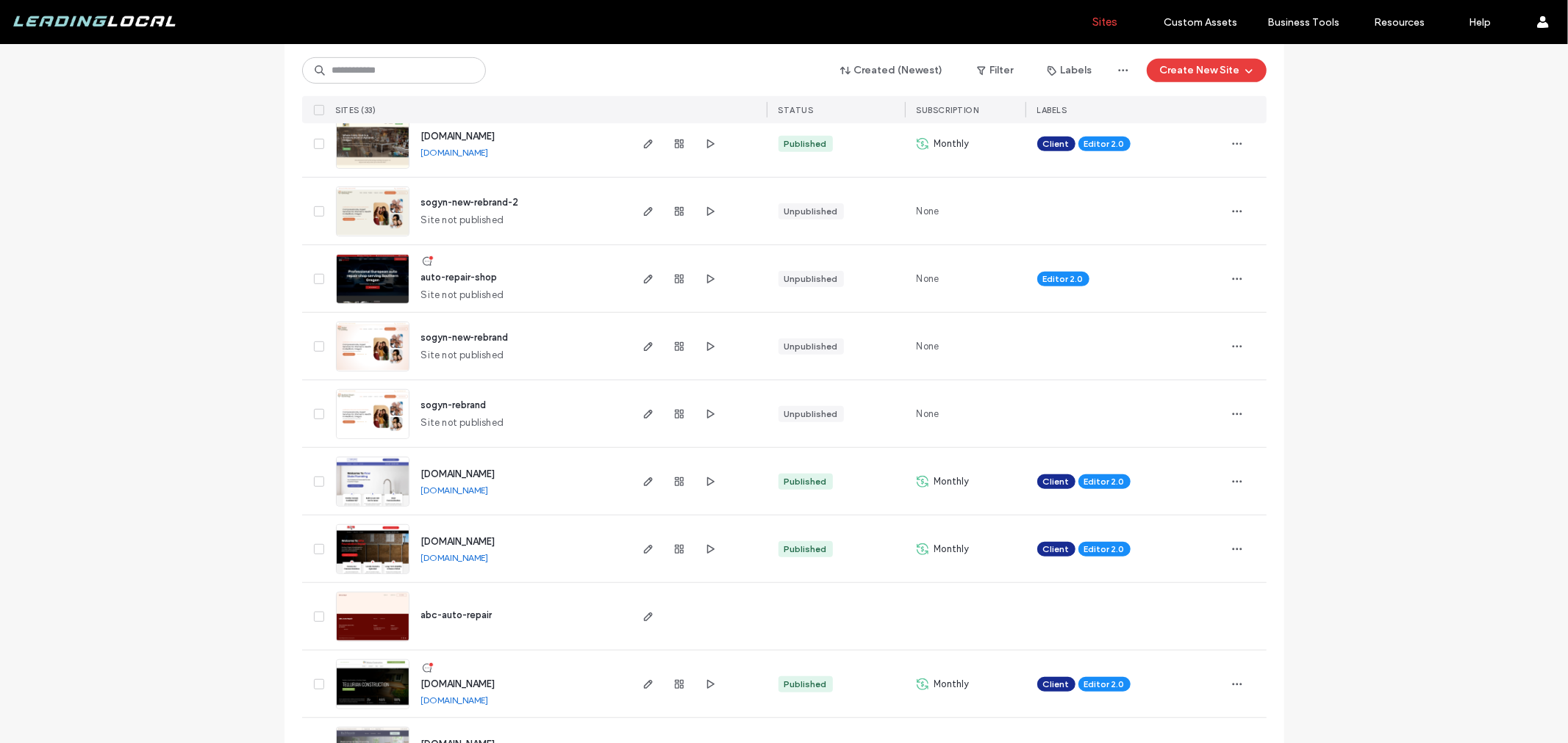
click at [483, 469] on span "[DOMAIN_NAME]" at bounding box center [458, 474] width 74 height 11
